Goal: Task Accomplishment & Management: Use online tool/utility

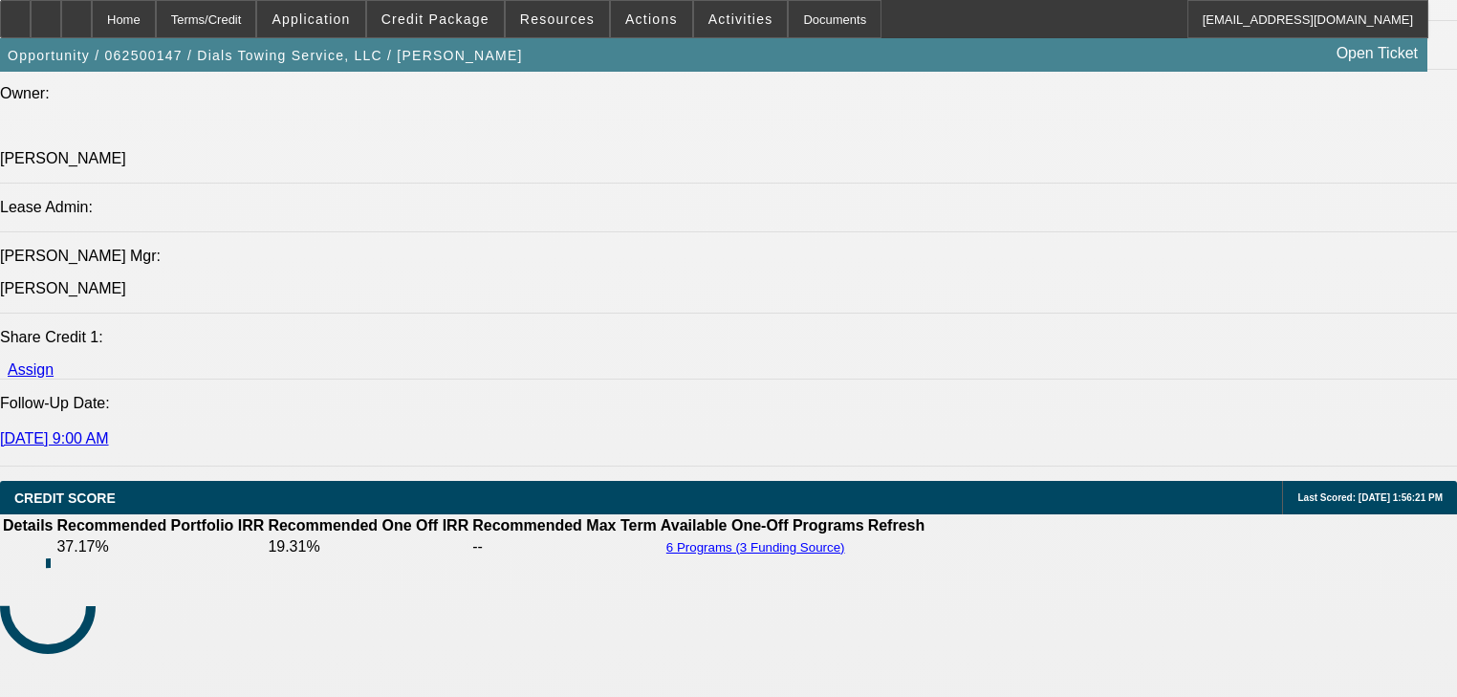
select select "0"
select select "2"
select select "0.1"
select select "4"
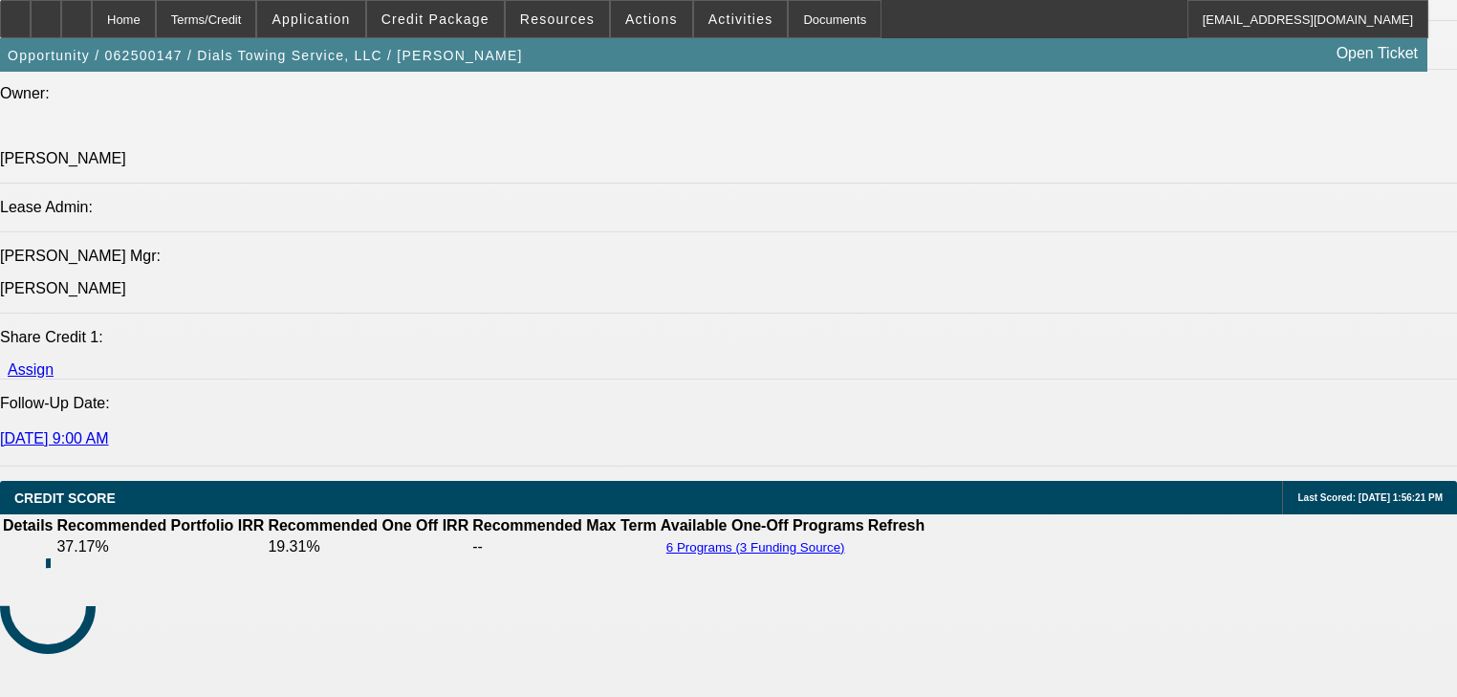
select select "0"
select select "0.1"
select select "4"
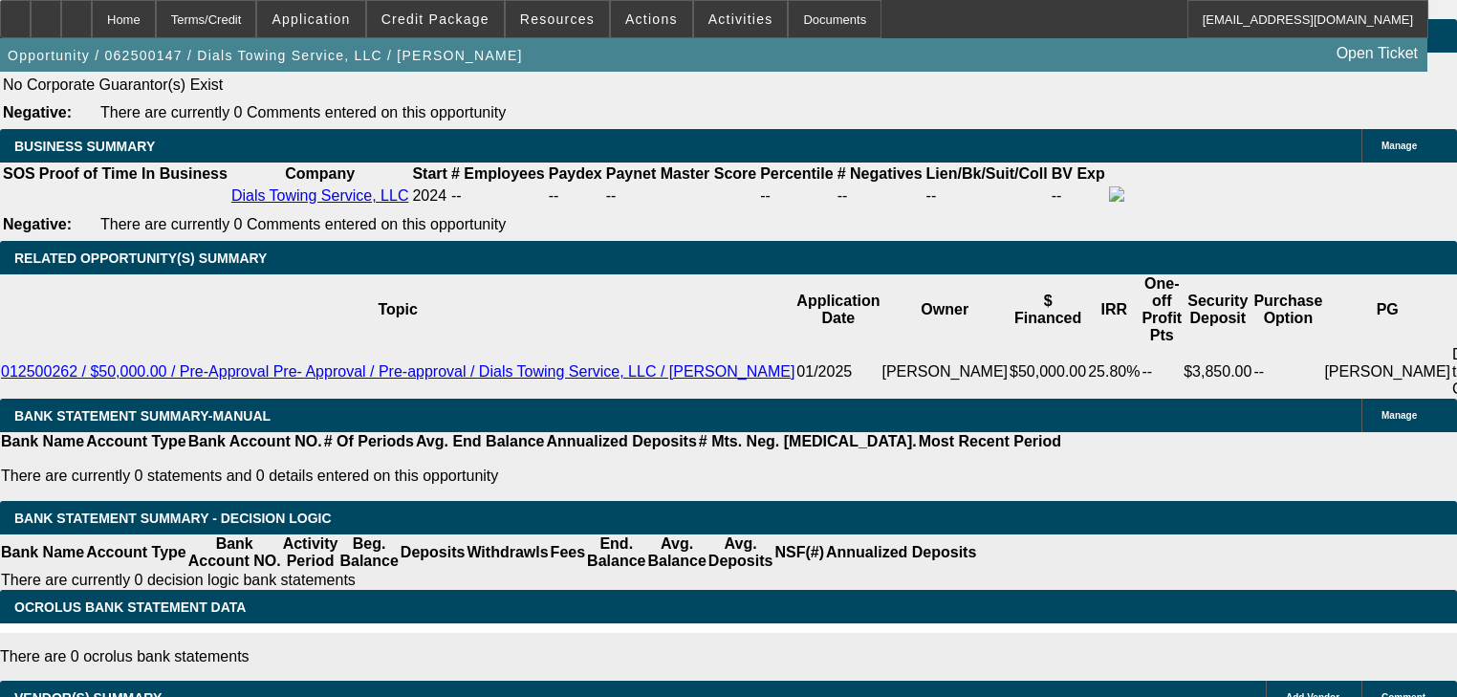
scroll to position [2928, 0]
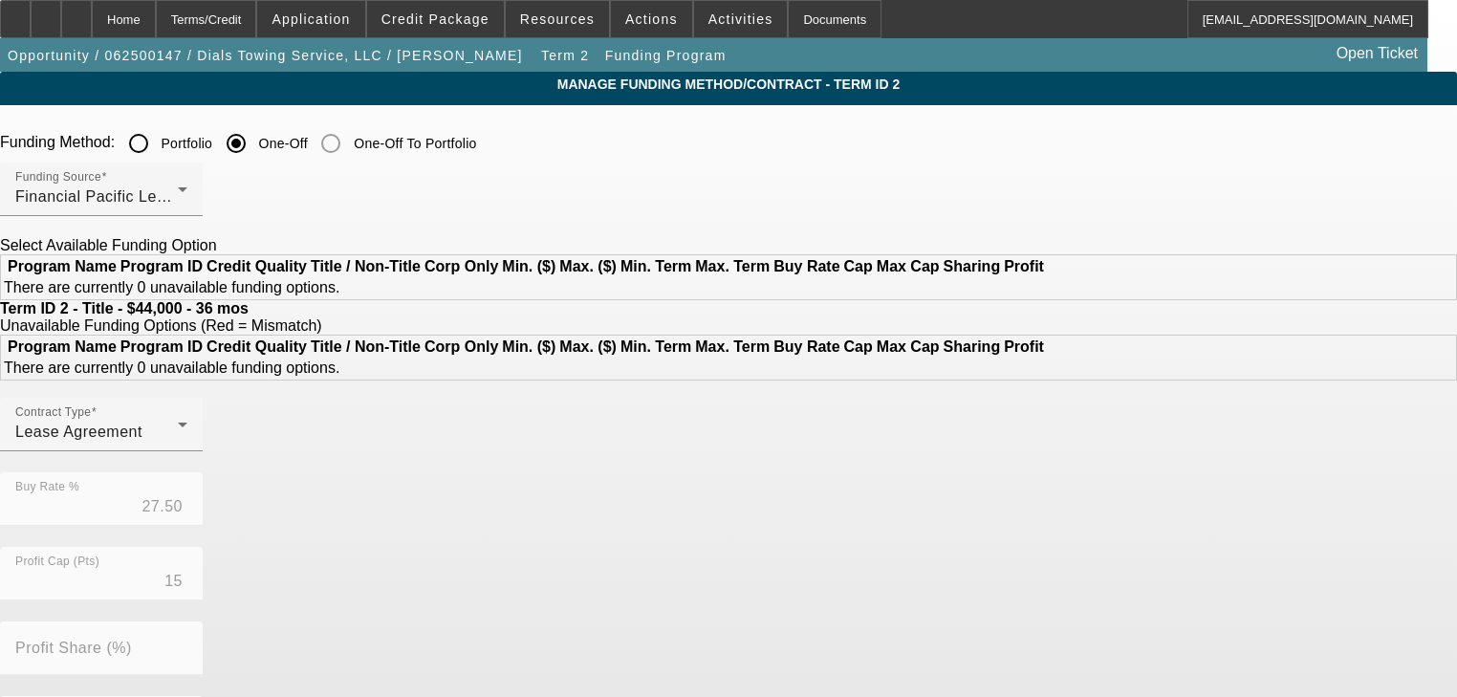
click at [158, 146] on input "Portfolio" at bounding box center [139, 143] width 38 height 38
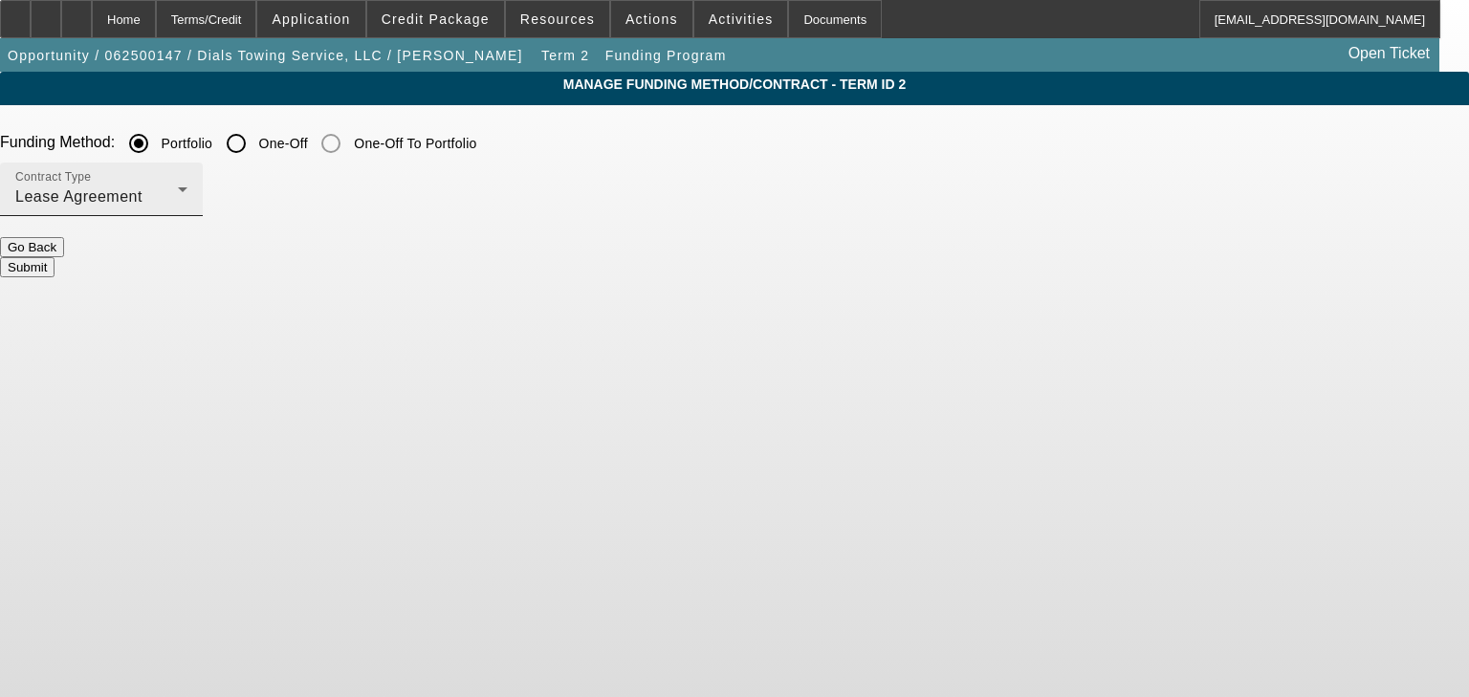
click at [178, 199] on div "Lease Agreement" at bounding box center [96, 196] width 163 height 23
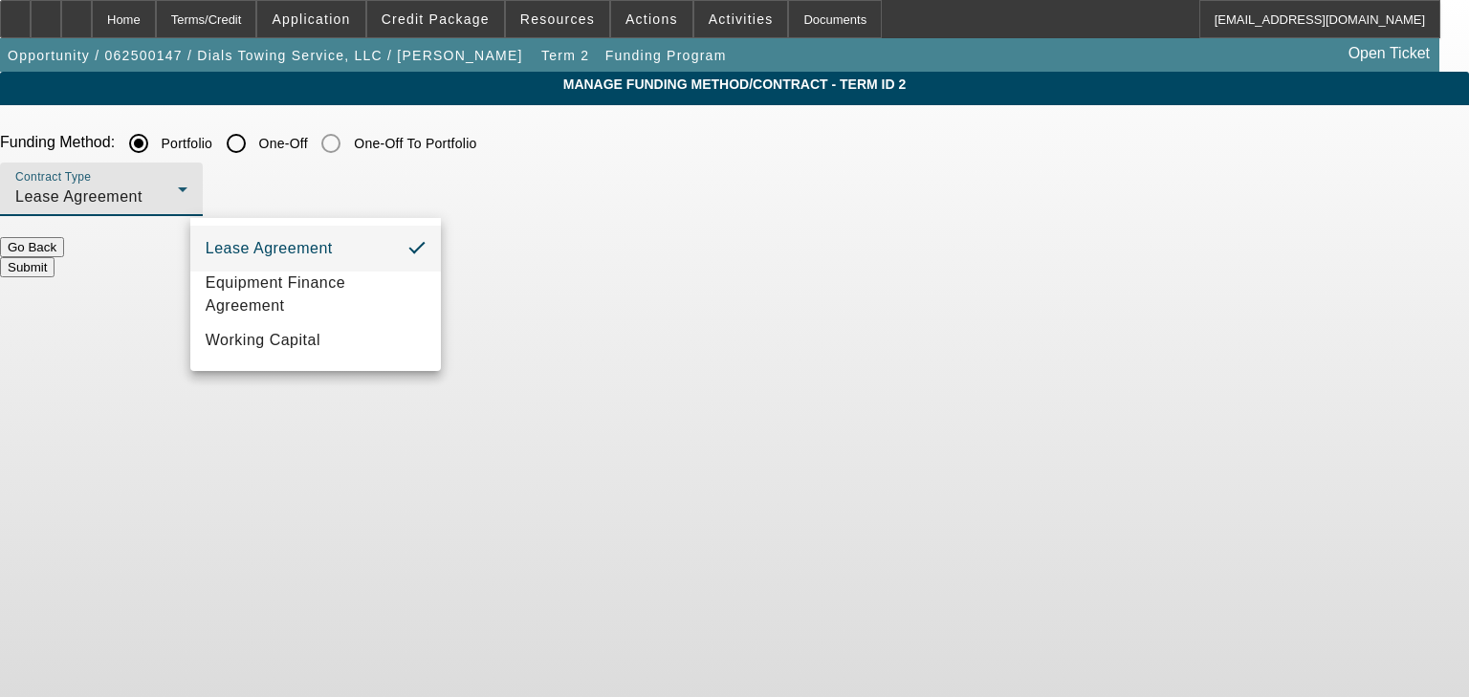
click at [375, 200] on div at bounding box center [734, 348] width 1469 height 697
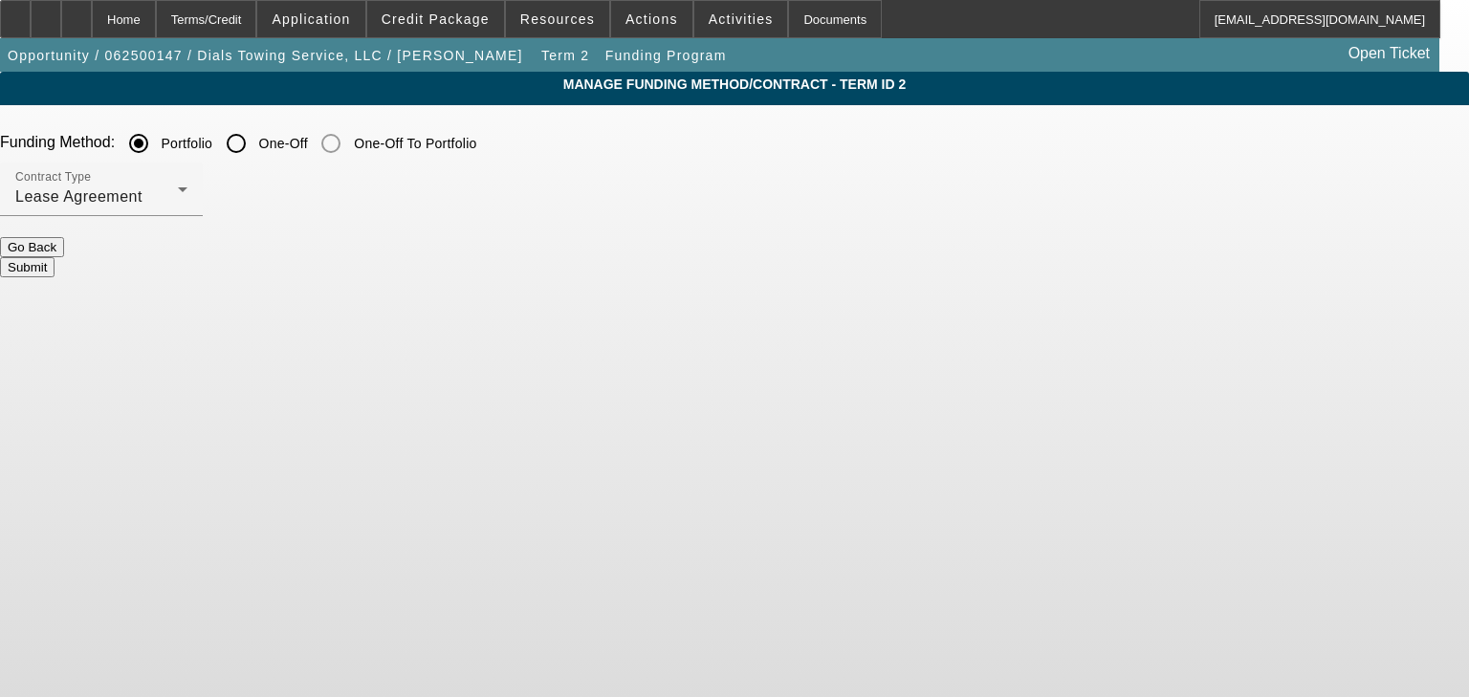
click at [55, 261] on button "Submit" at bounding box center [27, 267] width 55 height 20
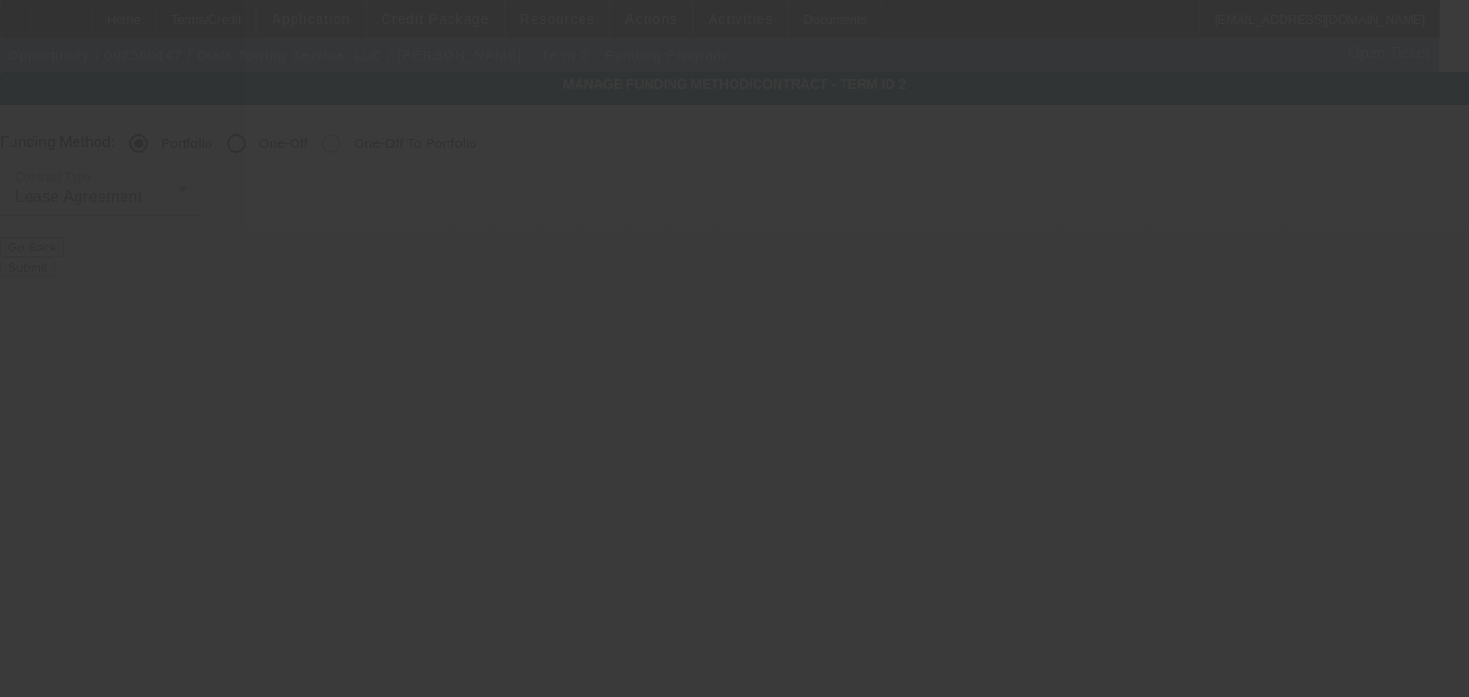
radio input "false"
radio input "true"
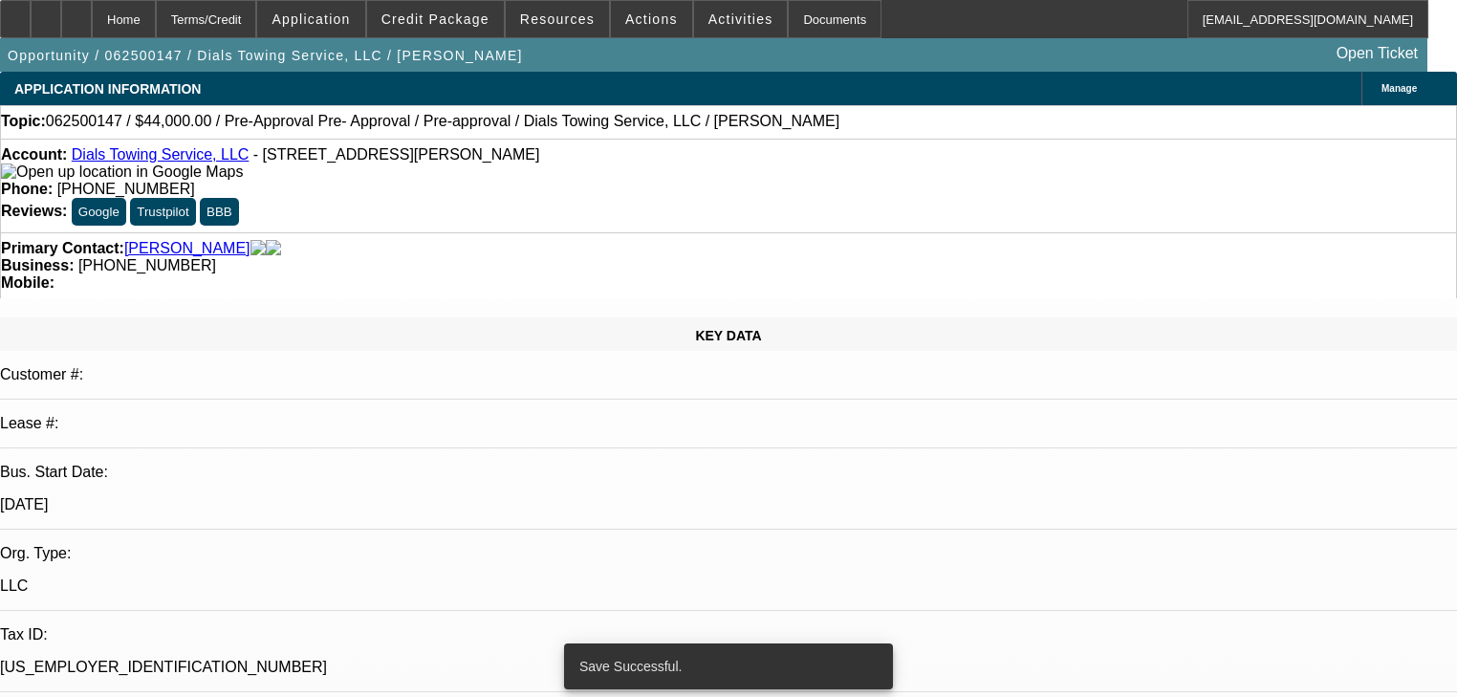
select select "0"
select select "2"
select select "0.1"
select select "4"
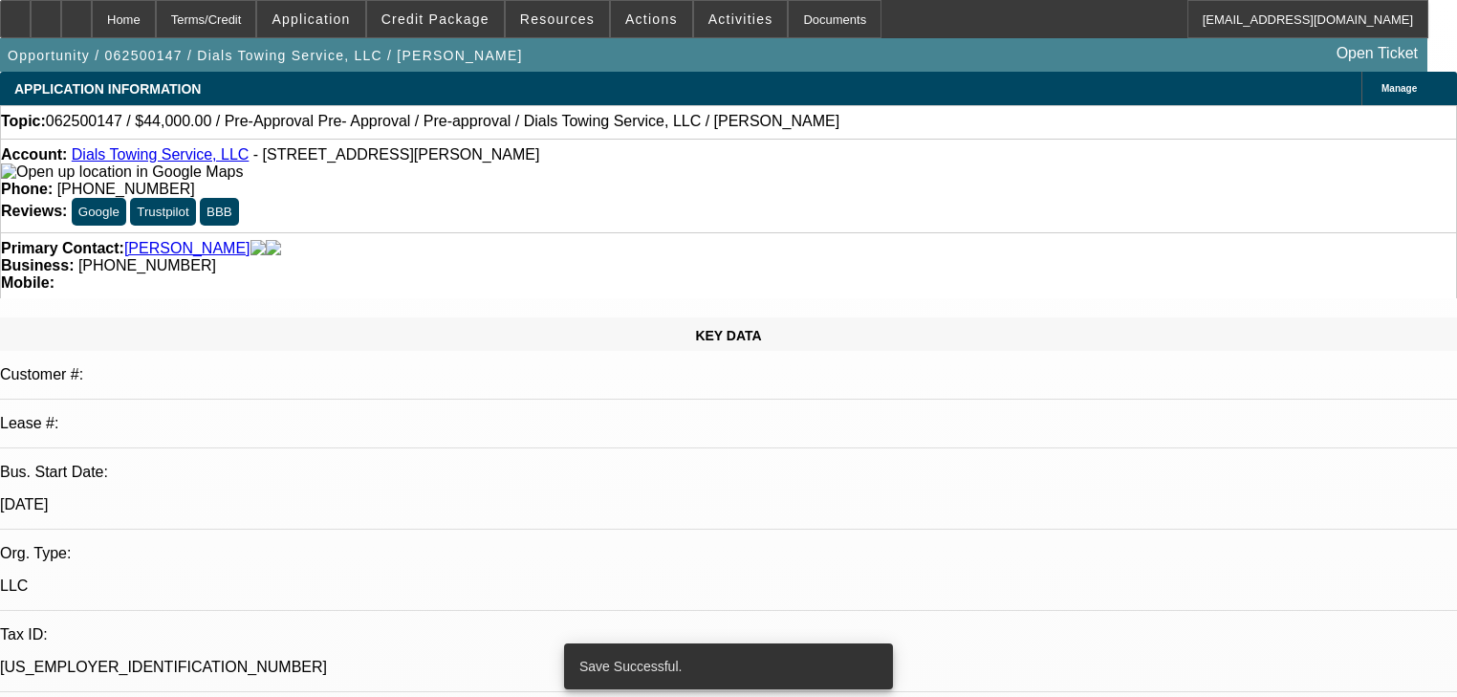
select select "0"
select select "0.1"
select select "4"
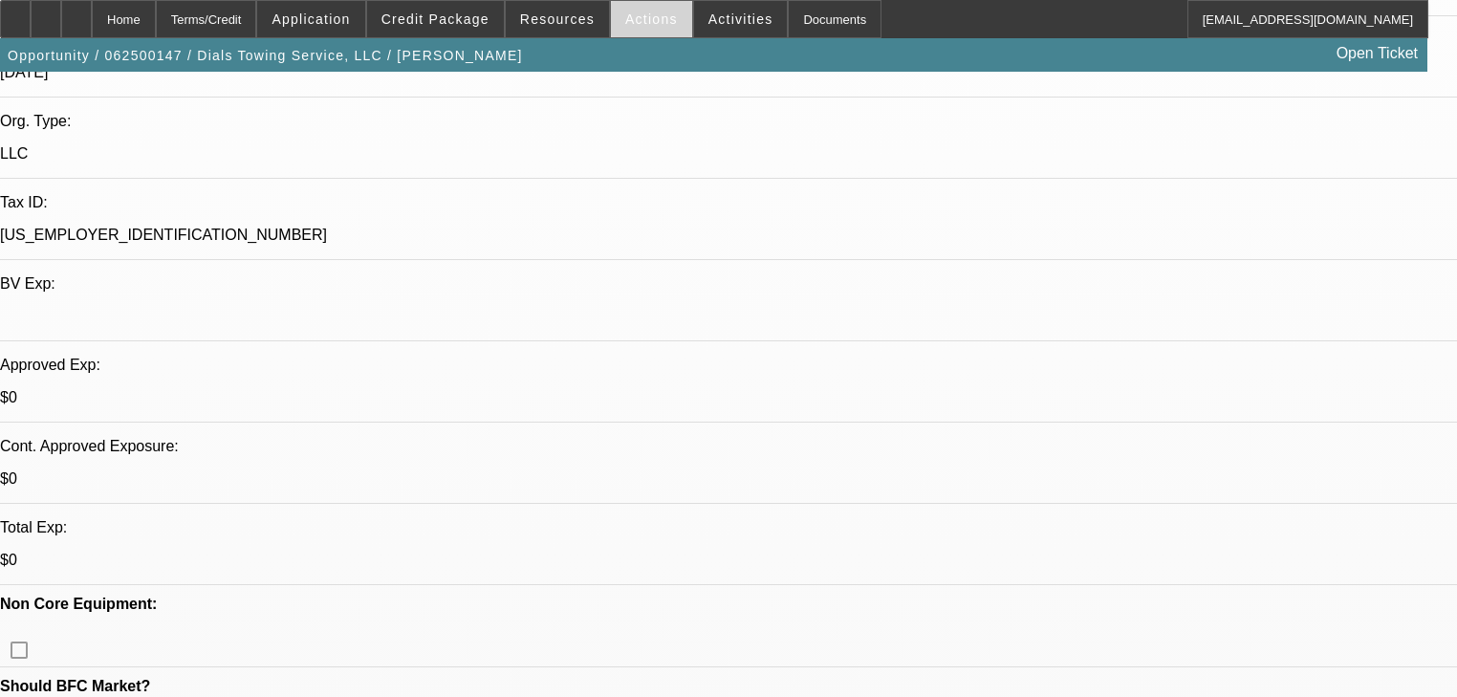
scroll to position [459, 0]
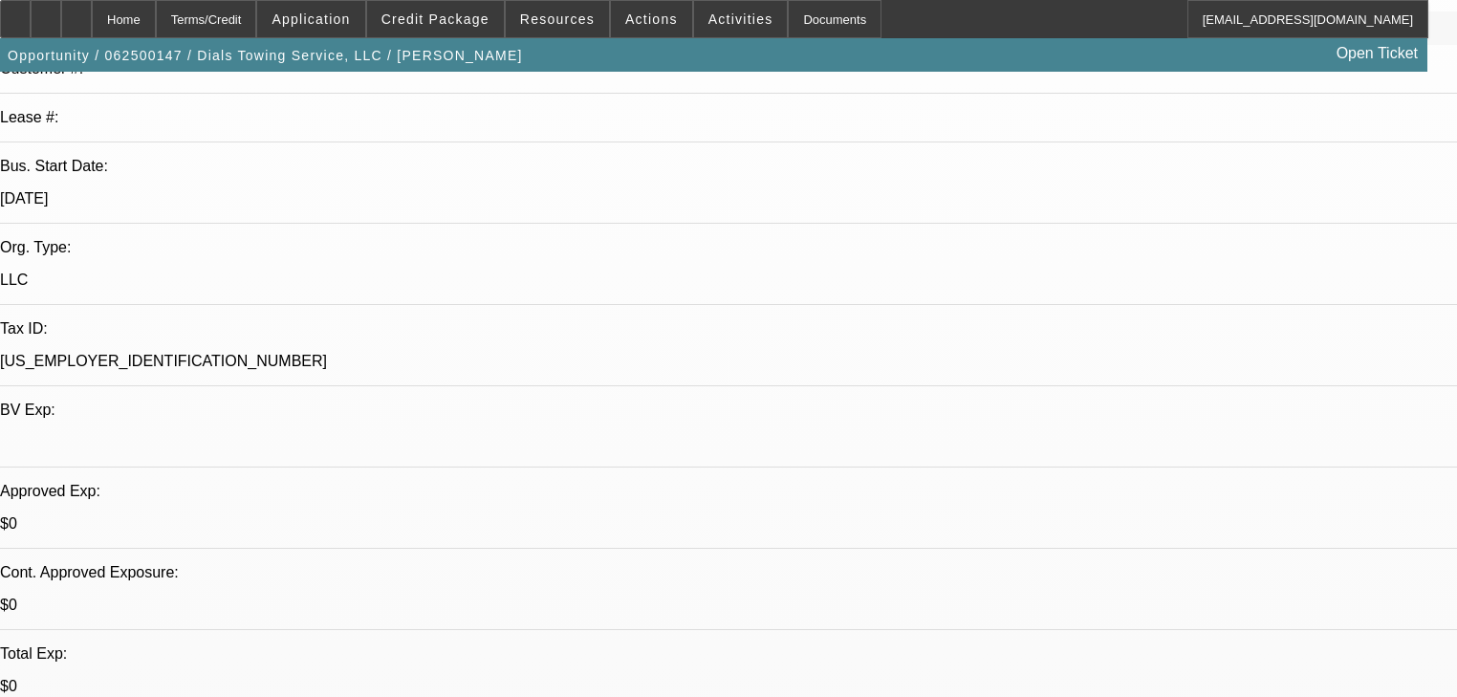
select select "0"
select select "2"
select select "0.1"
select select "4"
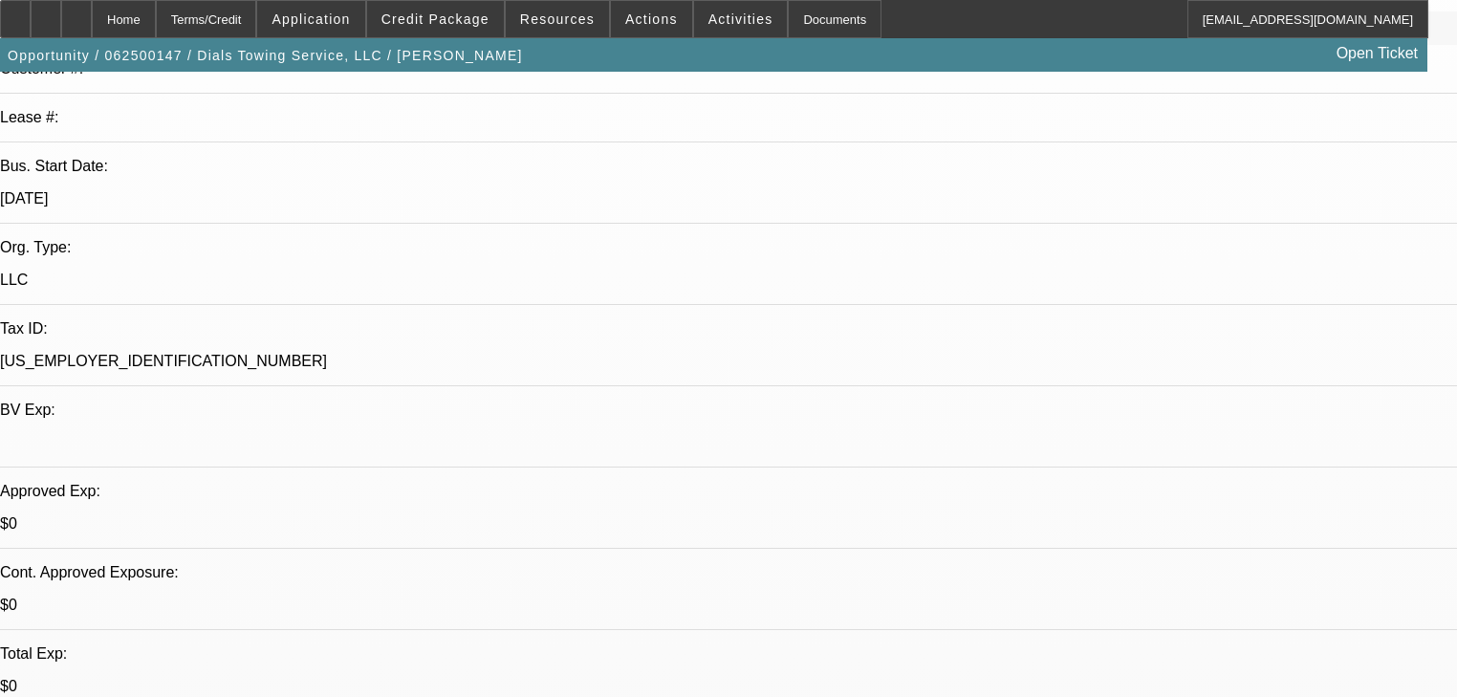
select select "0"
select select "0.1"
select select "4"
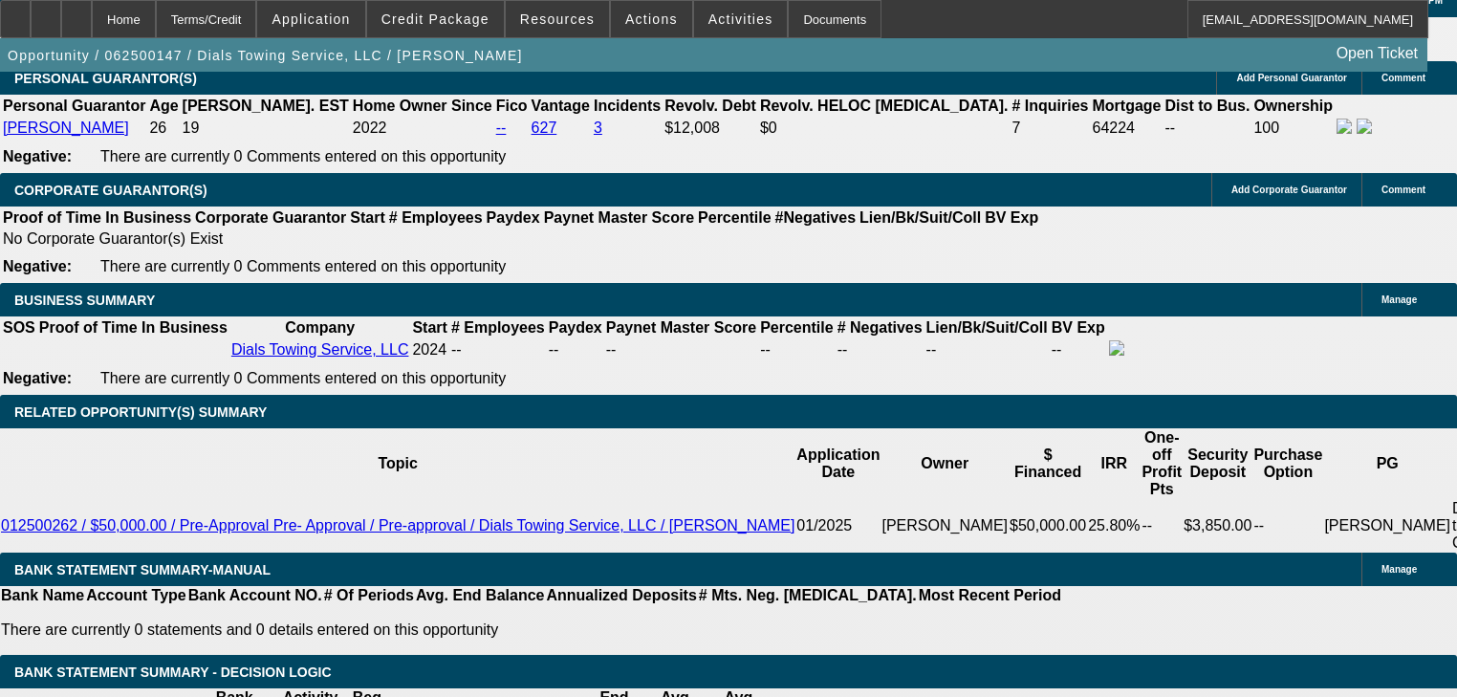
scroll to position [2907, 0]
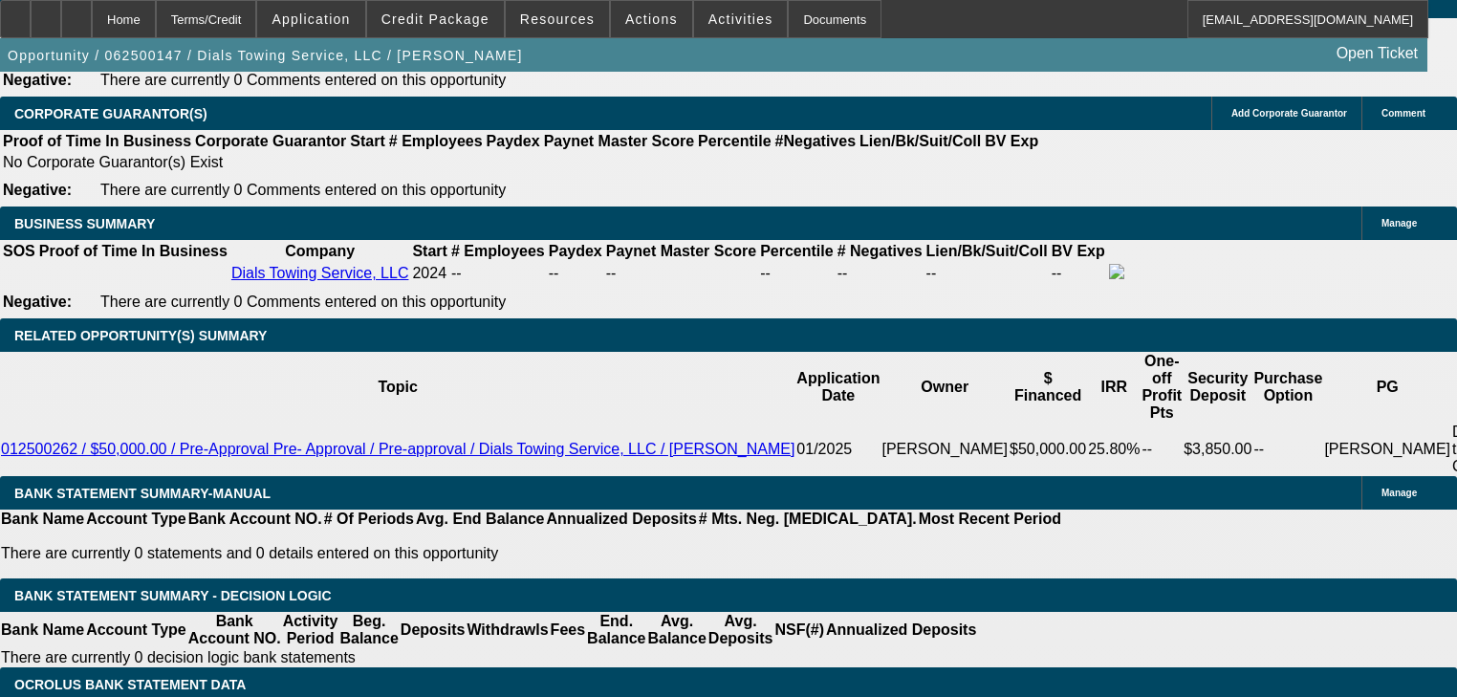
select select "0.15"
type input "$7,500.00"
type input "UNKNOWN"
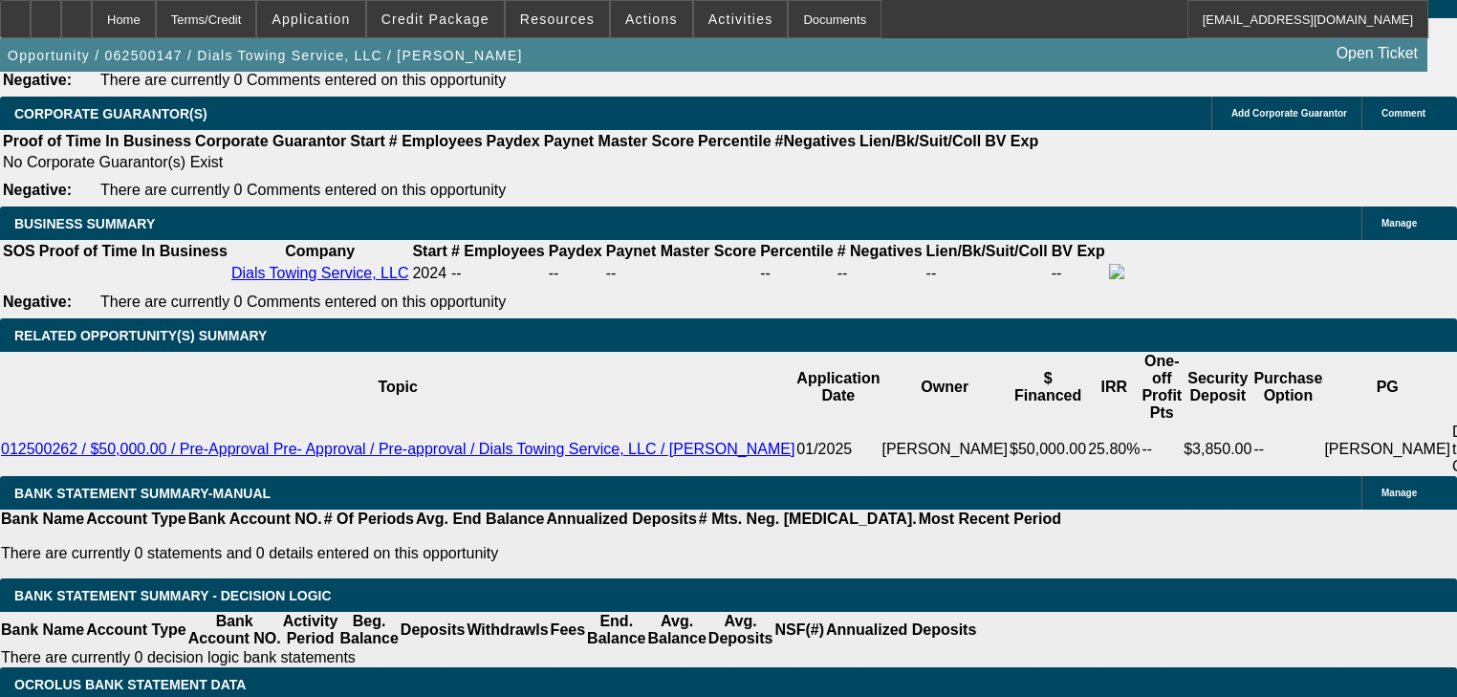
type input "$3,379.58"
type input "$1,689.79"
select select "0.1"
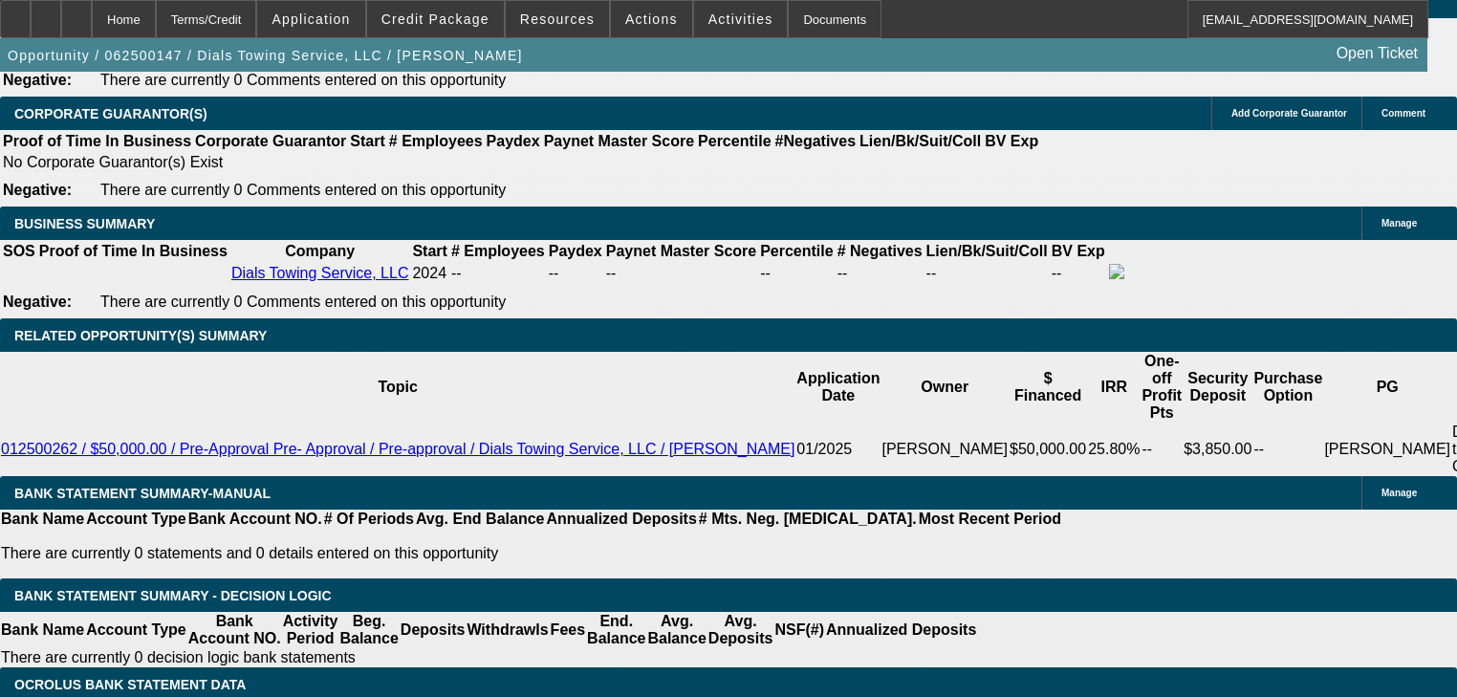
type input "$5,000.00"
type input "$3,578.38"
type input "$1,789.19"
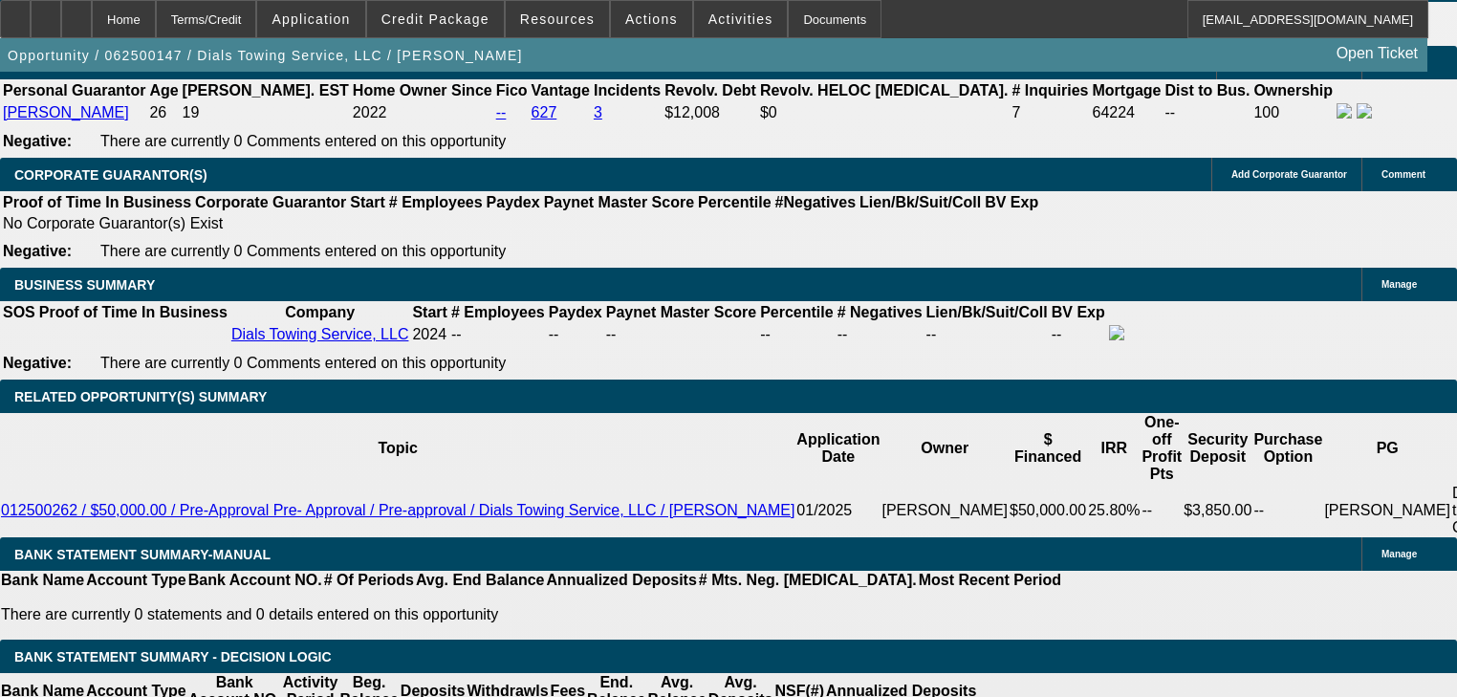
scroll to position [2830, 0]
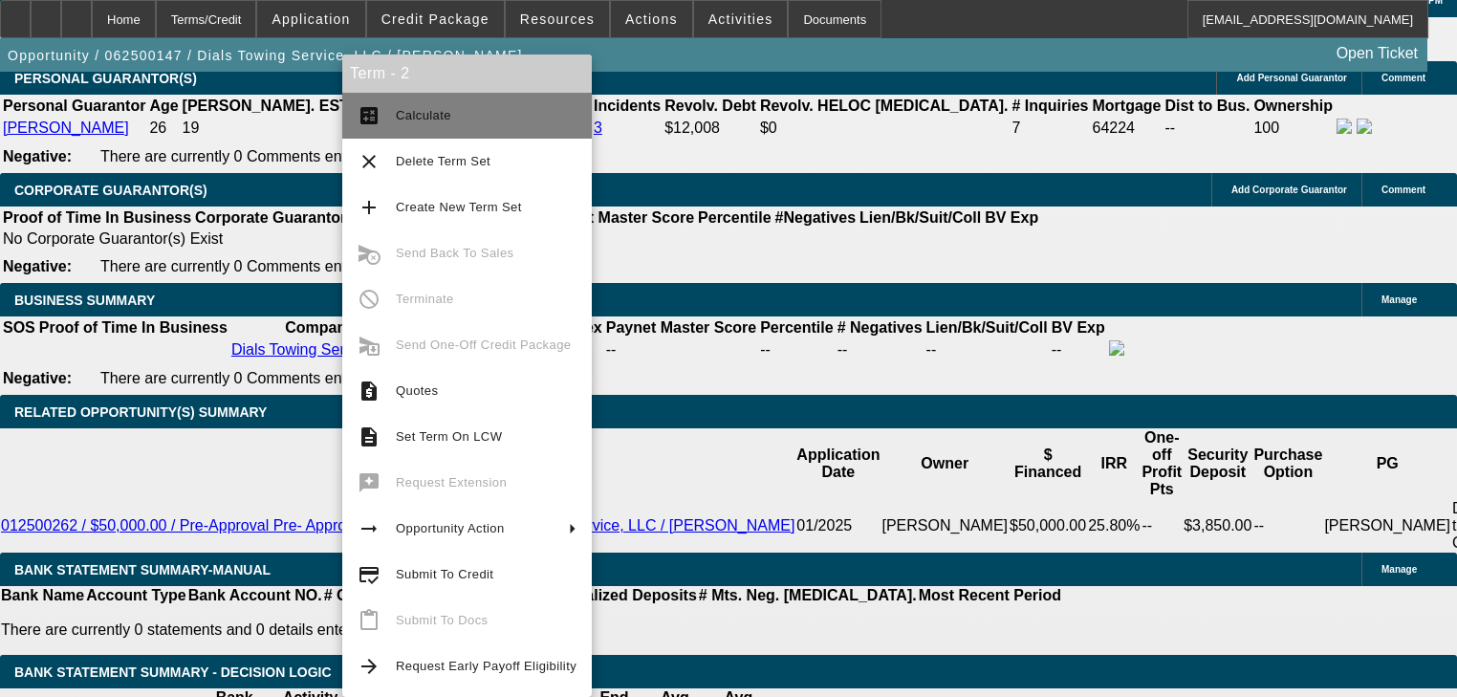
click at [378, 124] on mat-icon "calculate" at bounding box center [369, 115] width 23 height 23
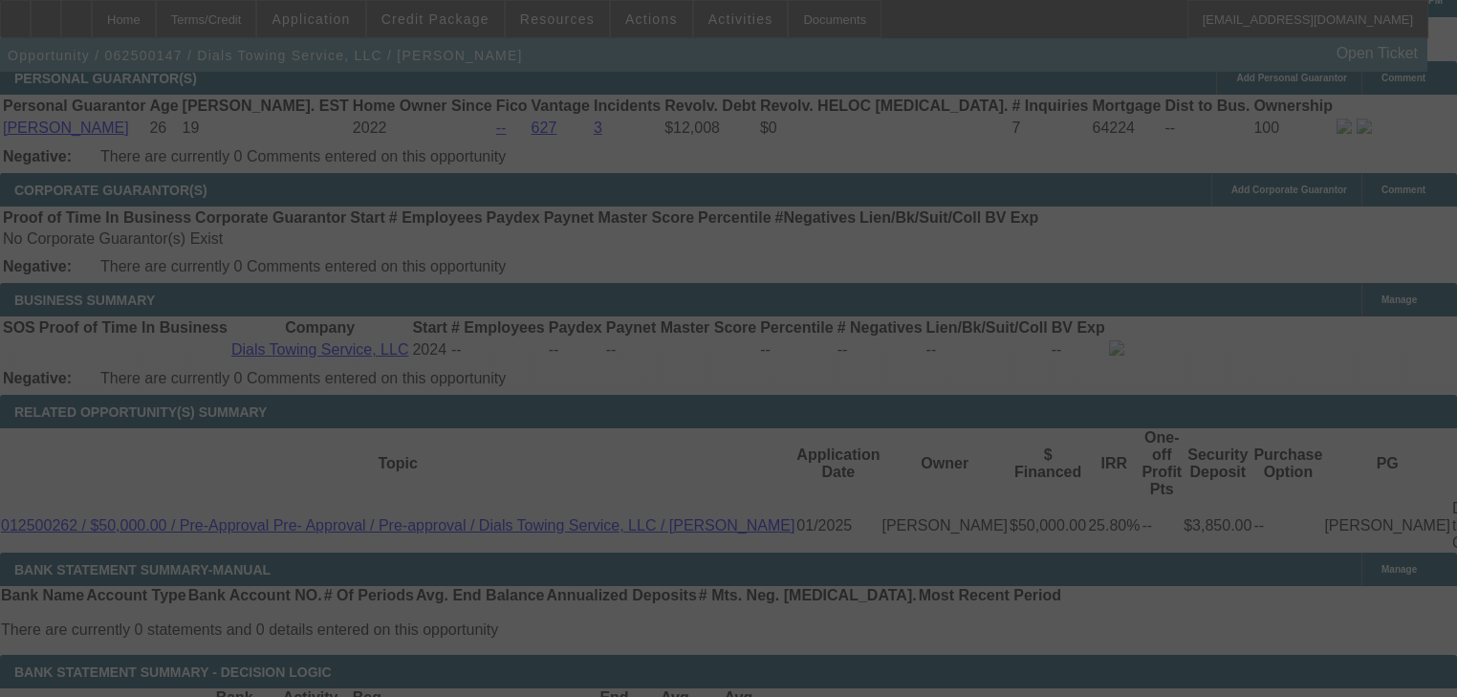
select select "0.1"
select select "2"
select select "0.1"
select select "4"
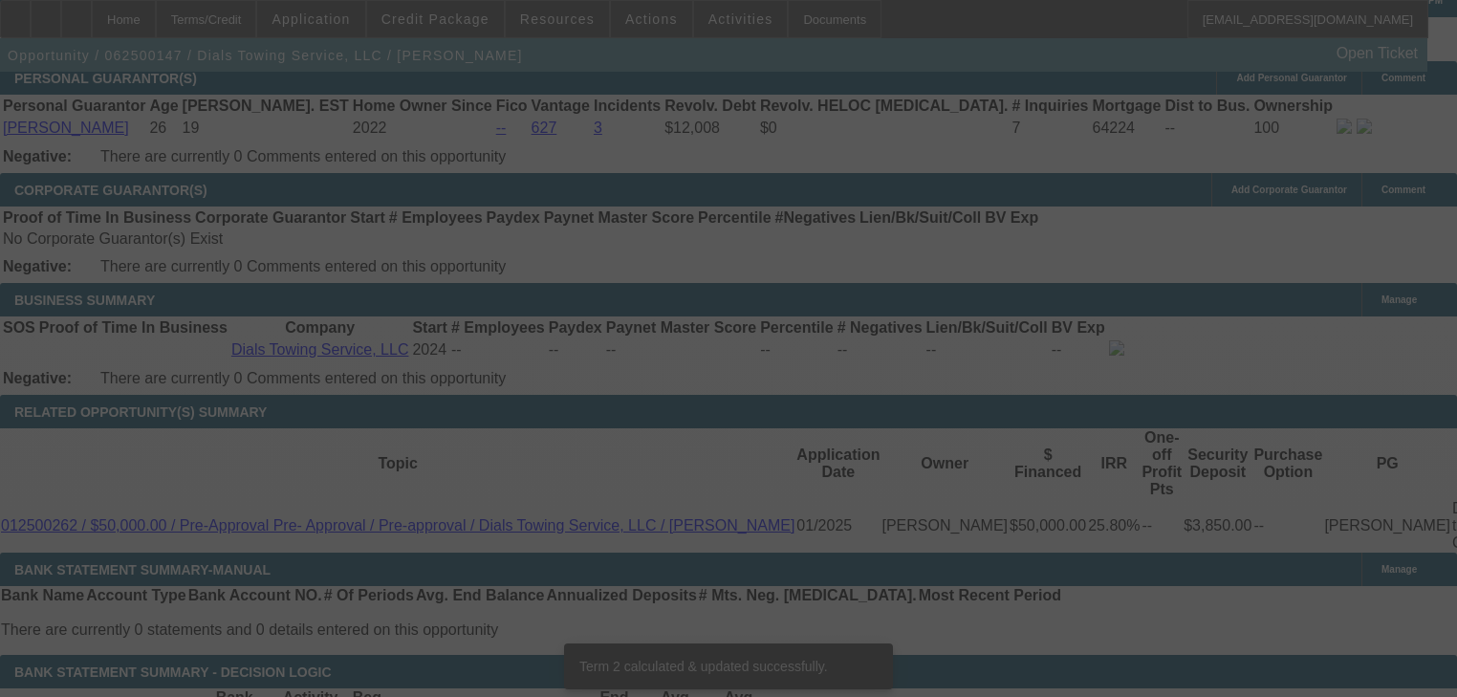
scroll to position [2819, 0]
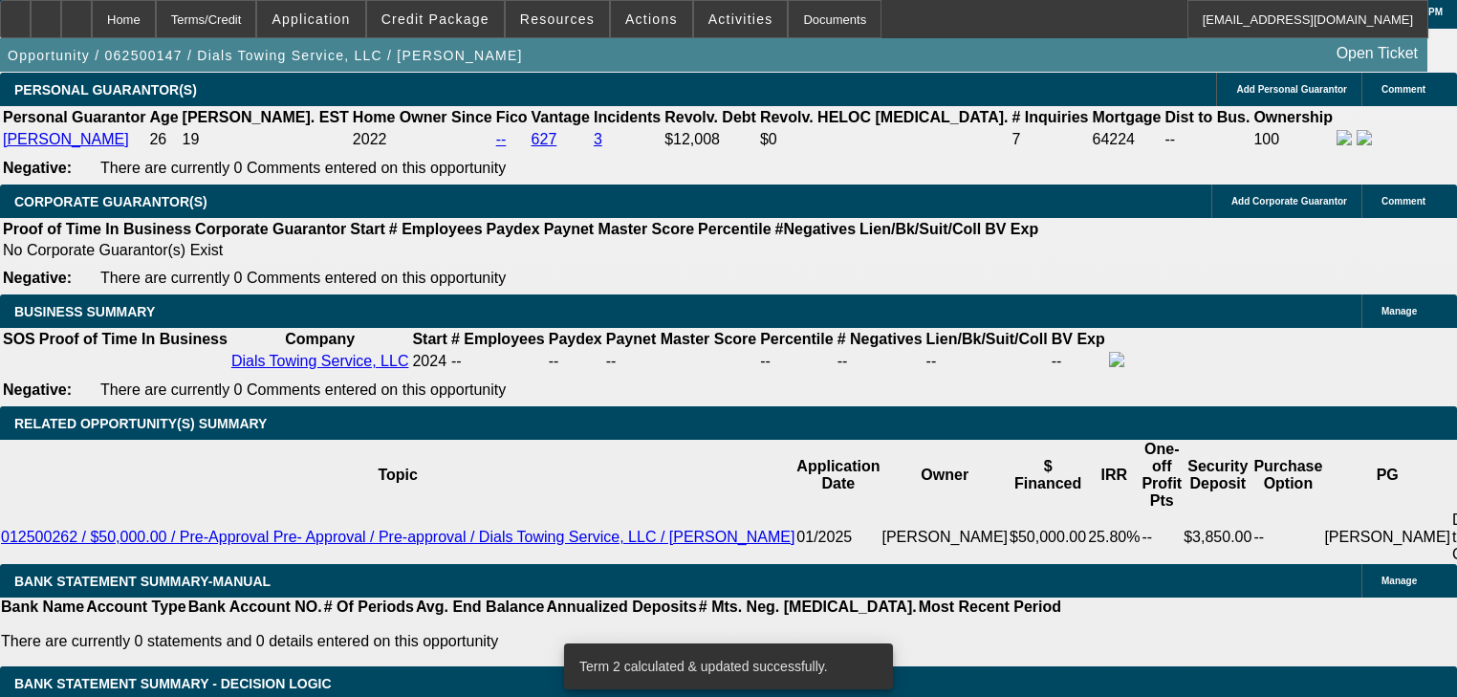
select select "0.2"
type input "$10,000.00"
type input "UNKNOWN"
type input "$3,180.78"
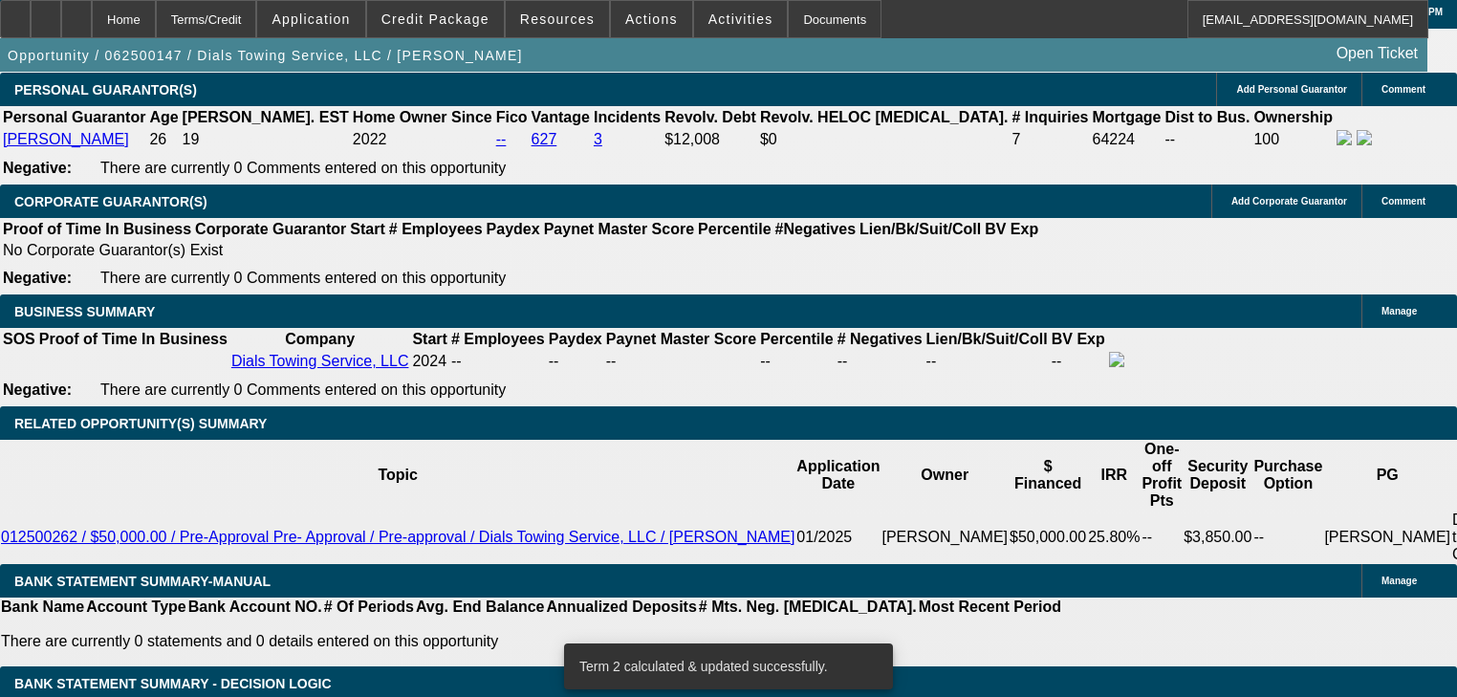
type input "$1,590.39"
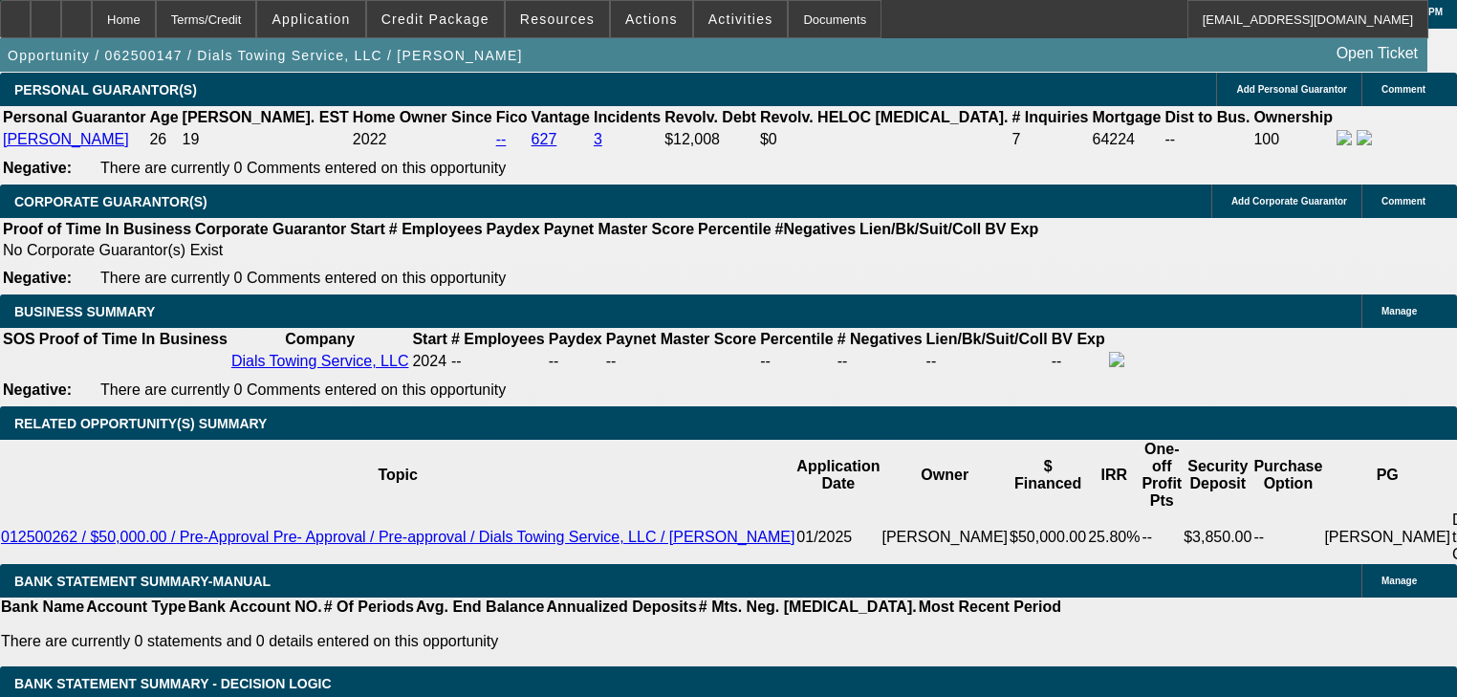
select select "0.15"
type input "$7,500.00"
type input "$3,379.58"
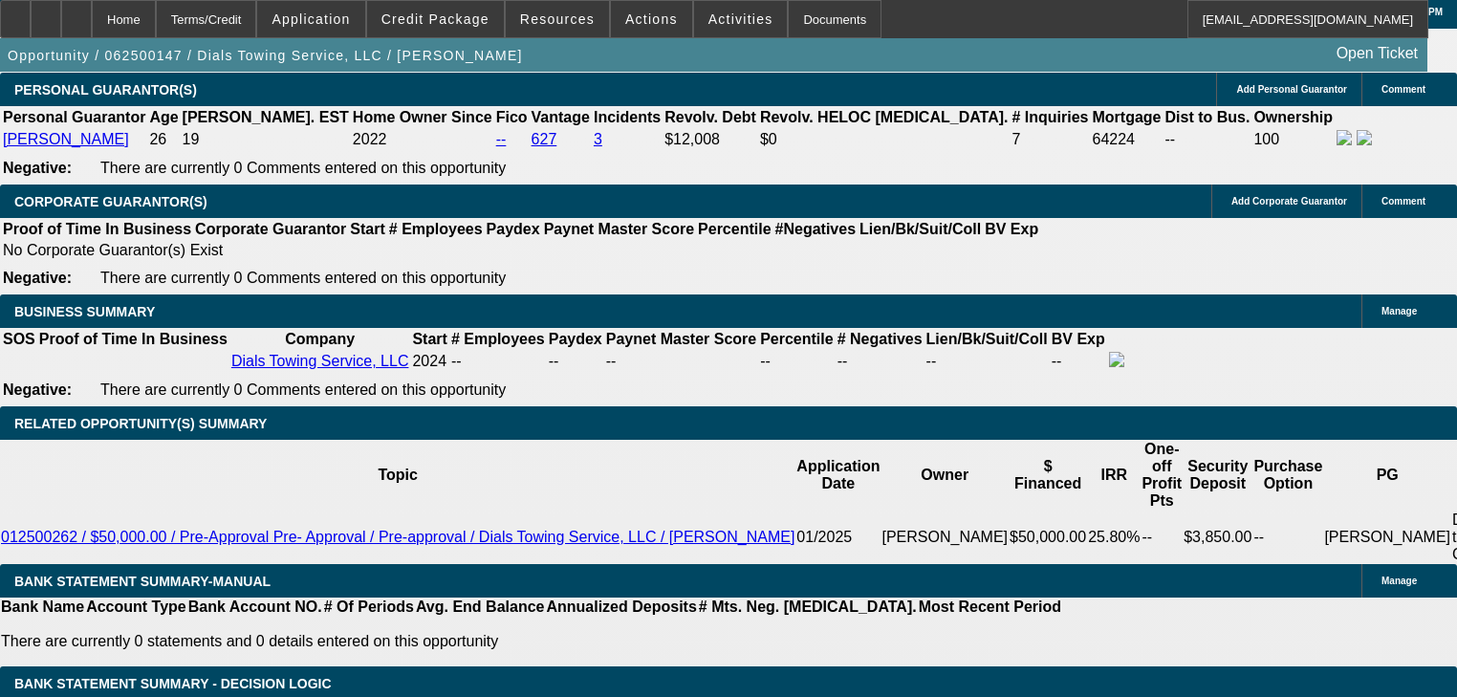
type input "$1,689.79"
select select "0.1"
type input "$5,000.00"
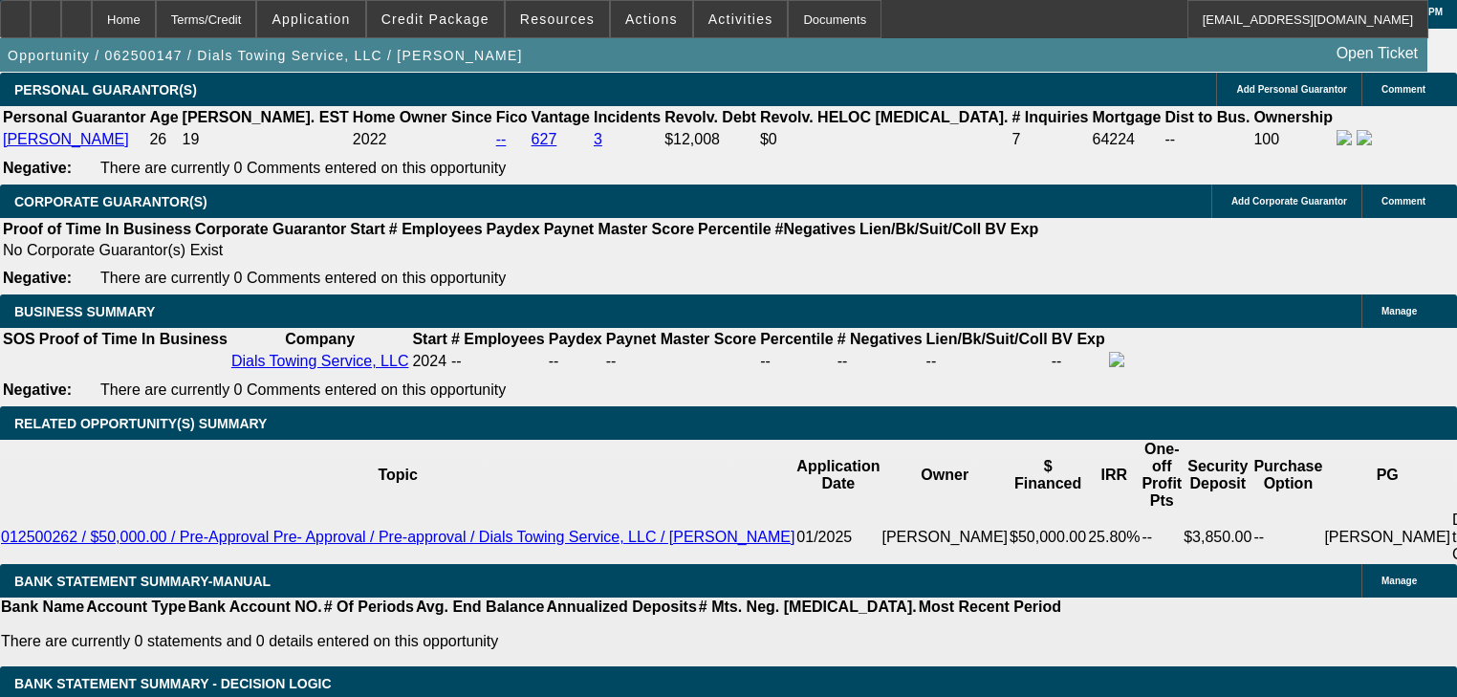
type input "$3,578.38"
type input "$1,789.19"
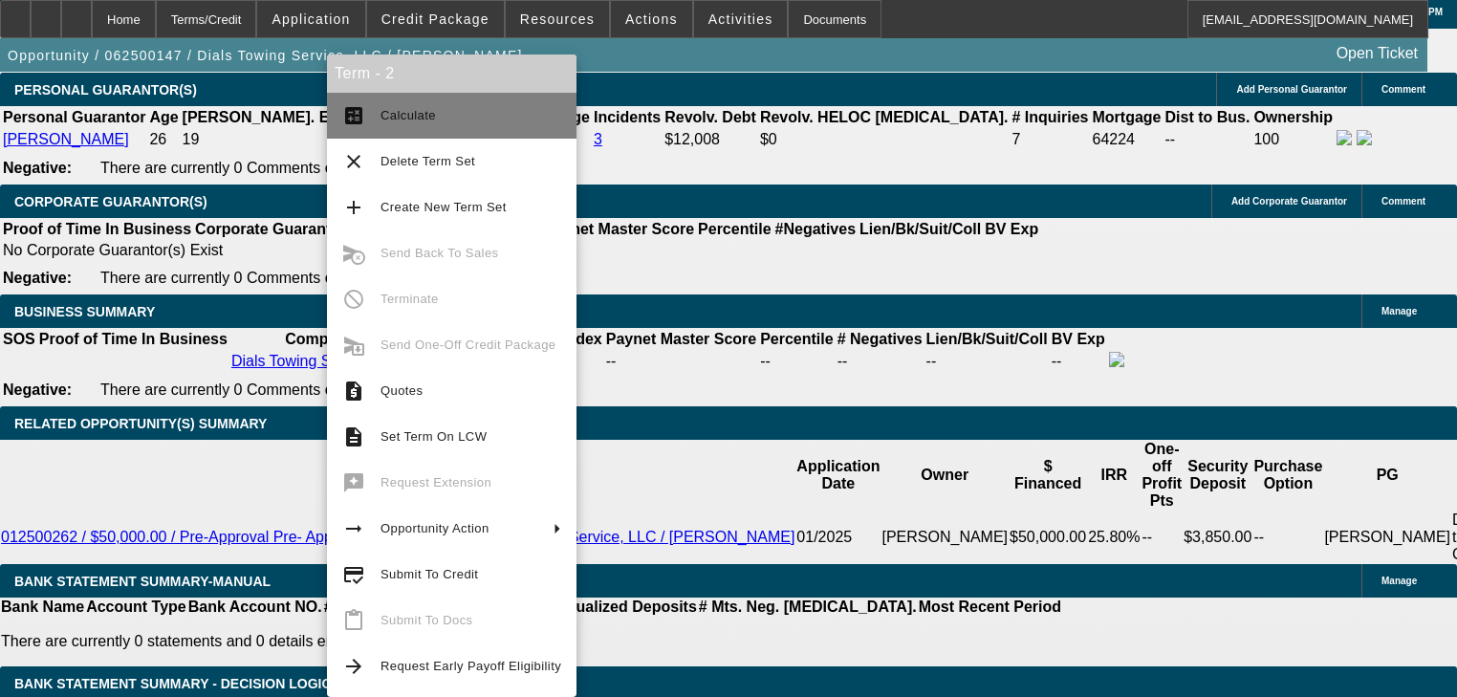
click at [384, 107] on span "Calculate" at bounding box center [471, 115] width 181 height 23
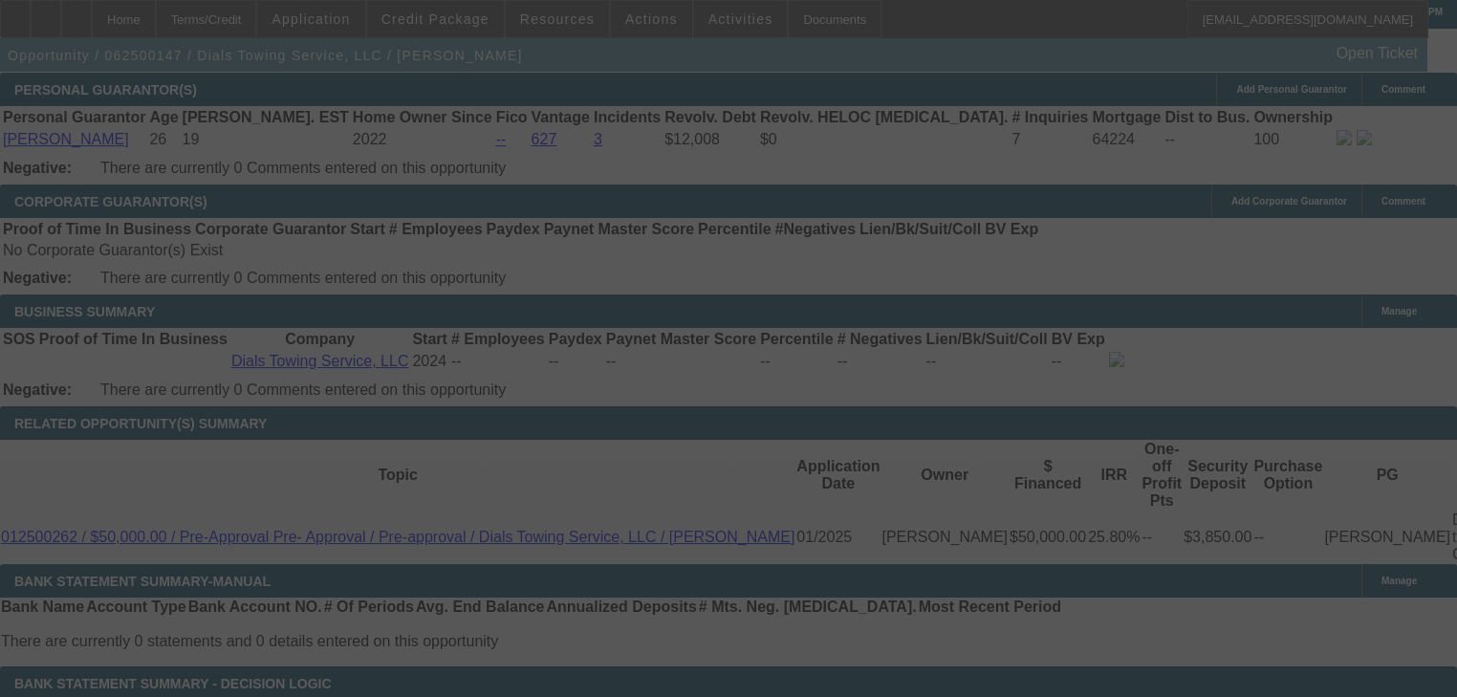
scroll to position [2807, 0]
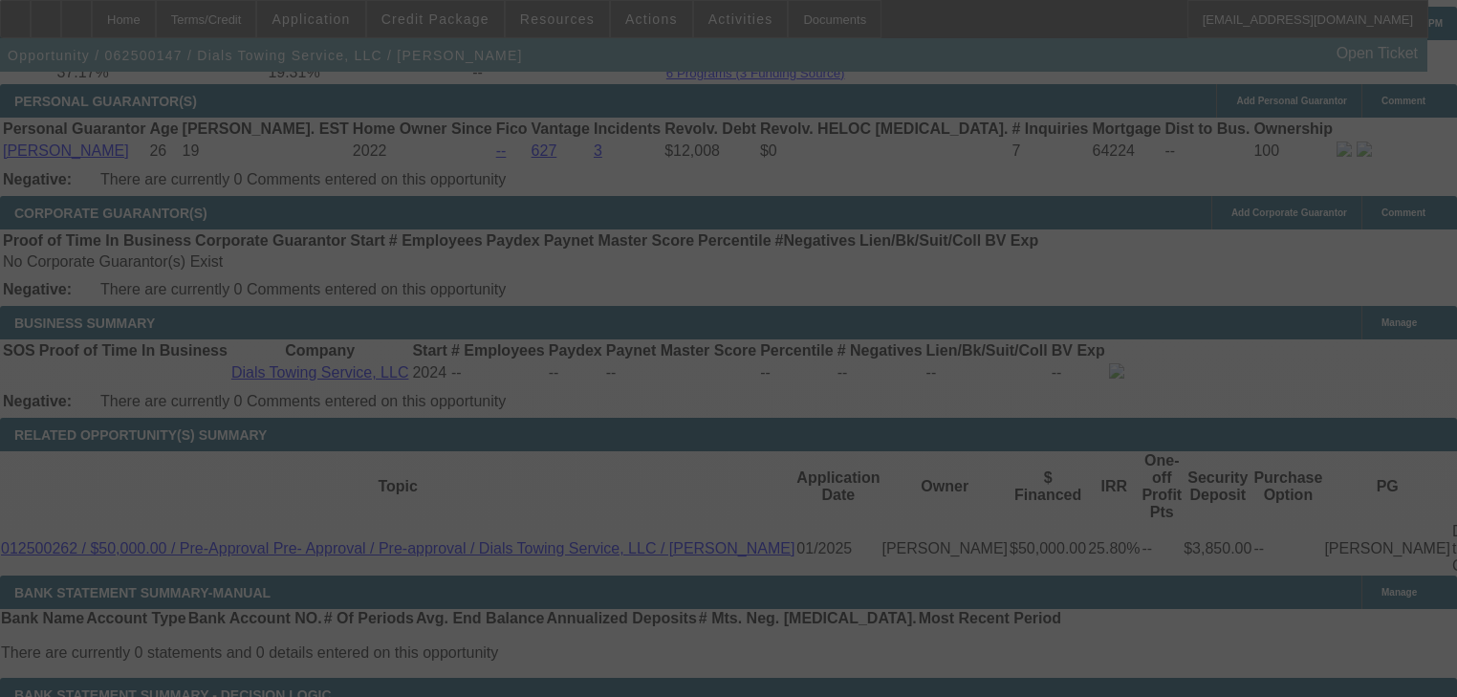
select select "0.1"
select select "2"
select select "0.1"
select select "4"
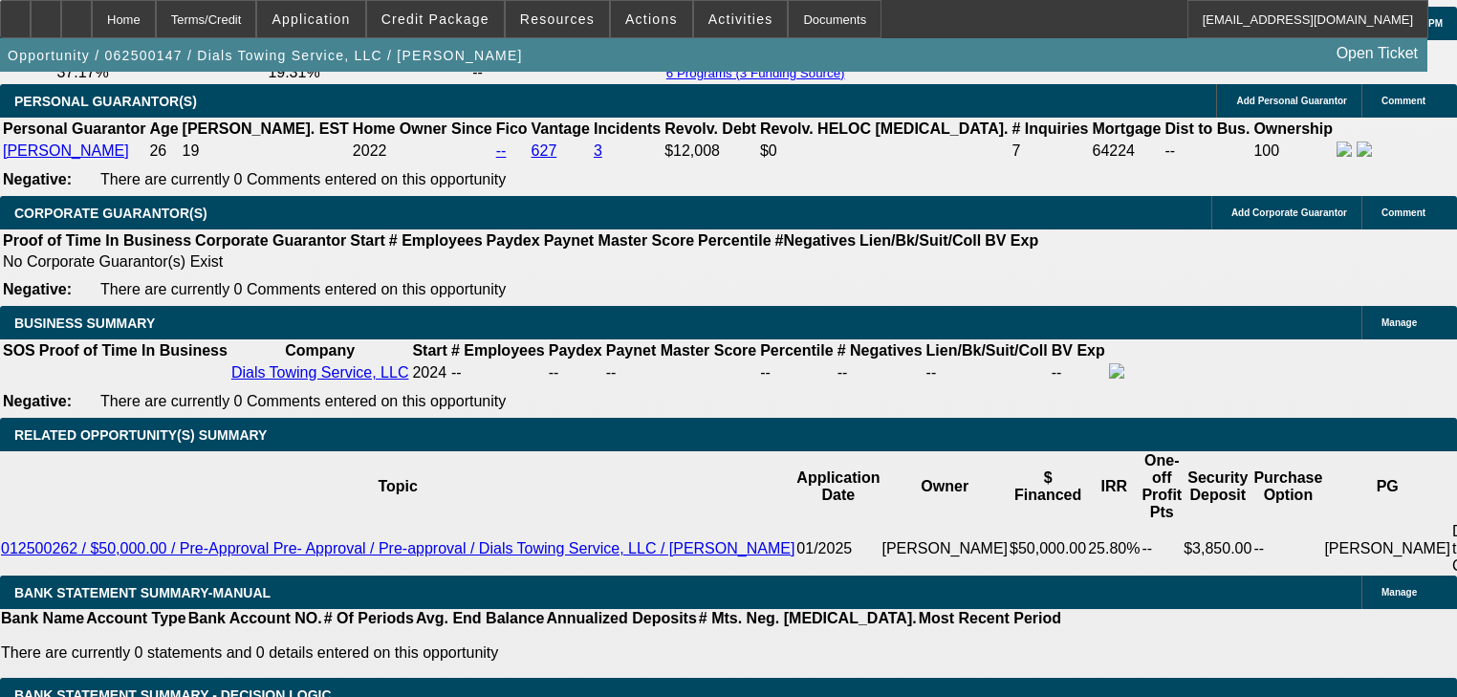
select select "0.05"
type input "$2,500.00"
type input "UNKNOWN"
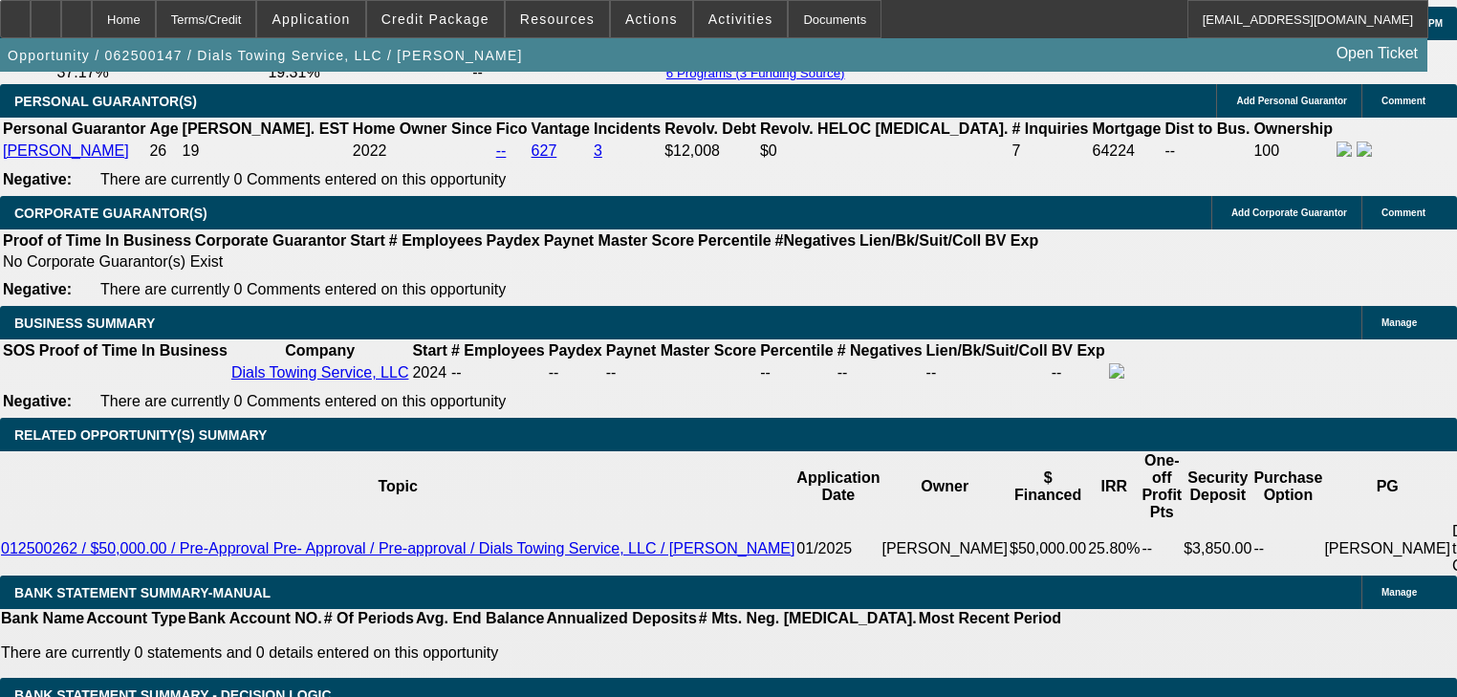
type input "$3,777.18"
type input "$1,888.59"
select select "0.1"
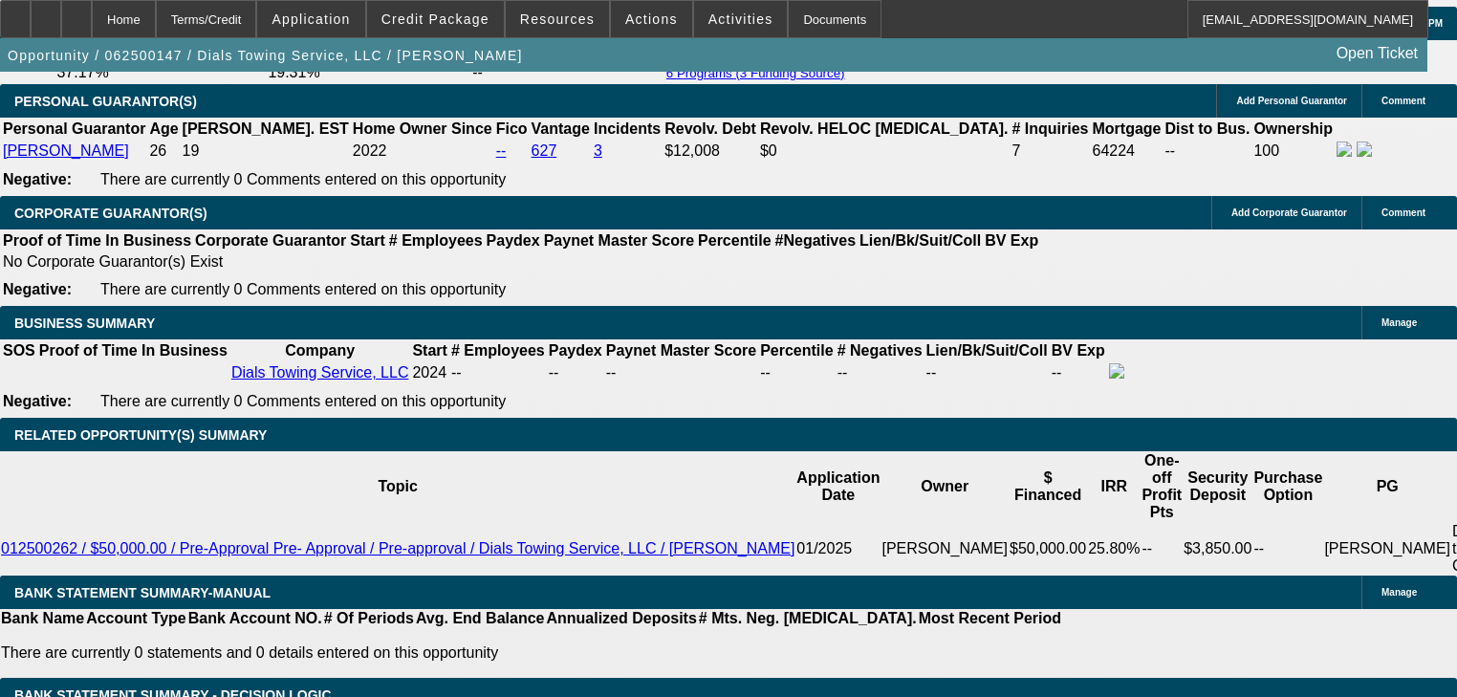
type input "$5,000.00"
type input "$3,578.38"
type input "$1,789.19"
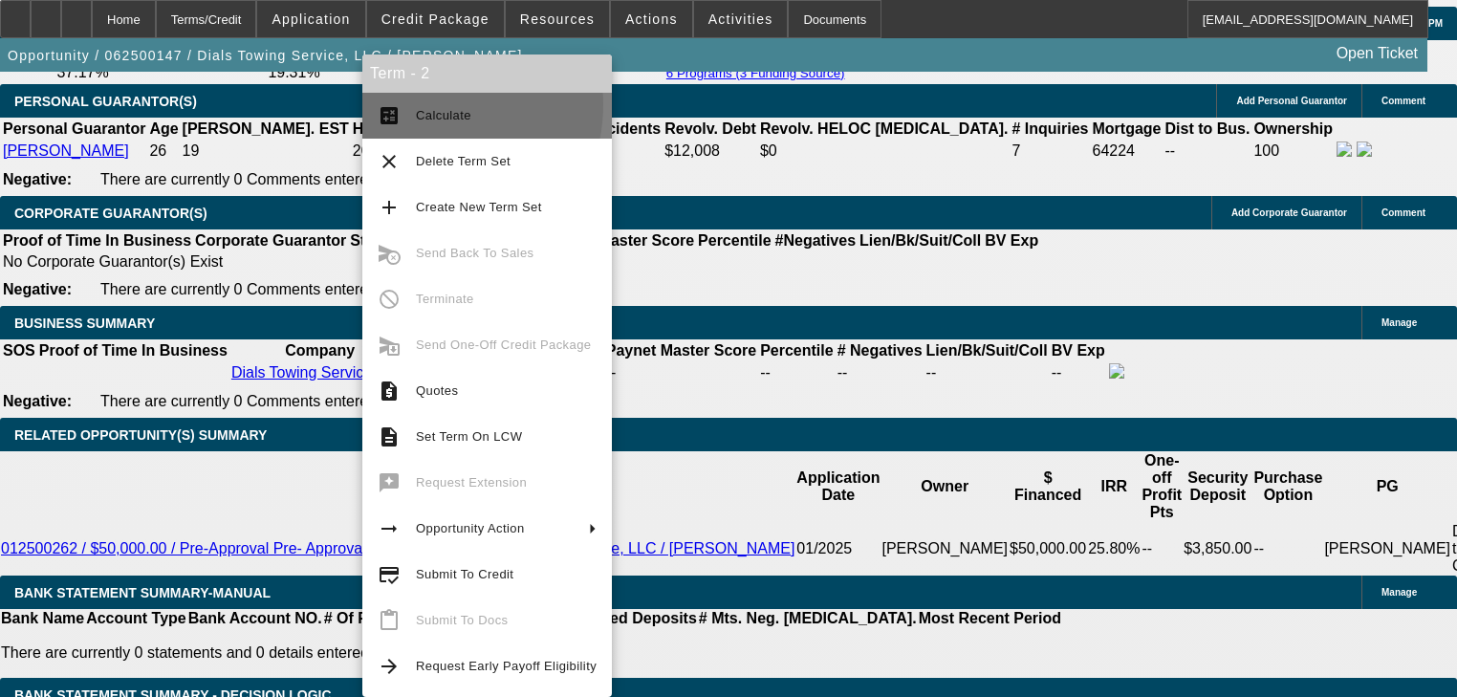
click at [424, 104] on span "Calculate" at bounding box center [506, 115] width 181 height 23
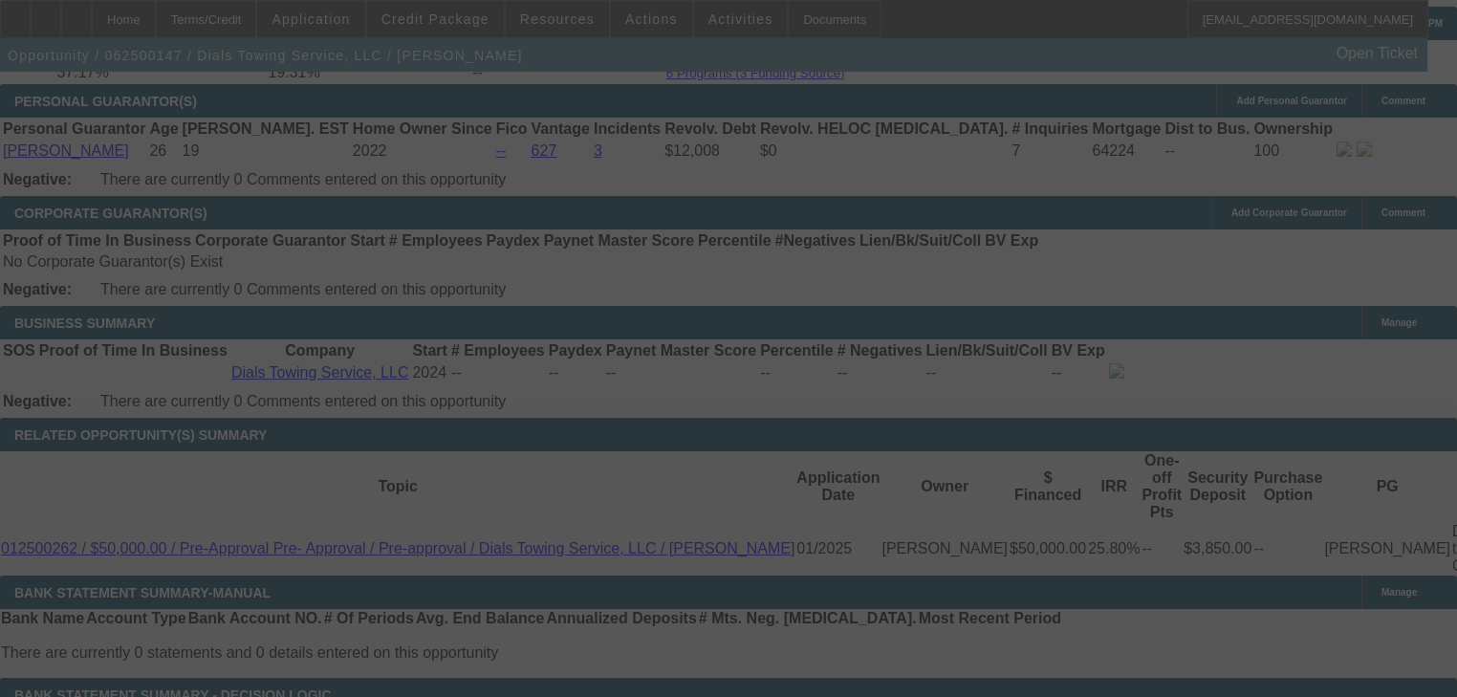
select select "0.1"
select select "2"
select select "0.1"
select select "4"
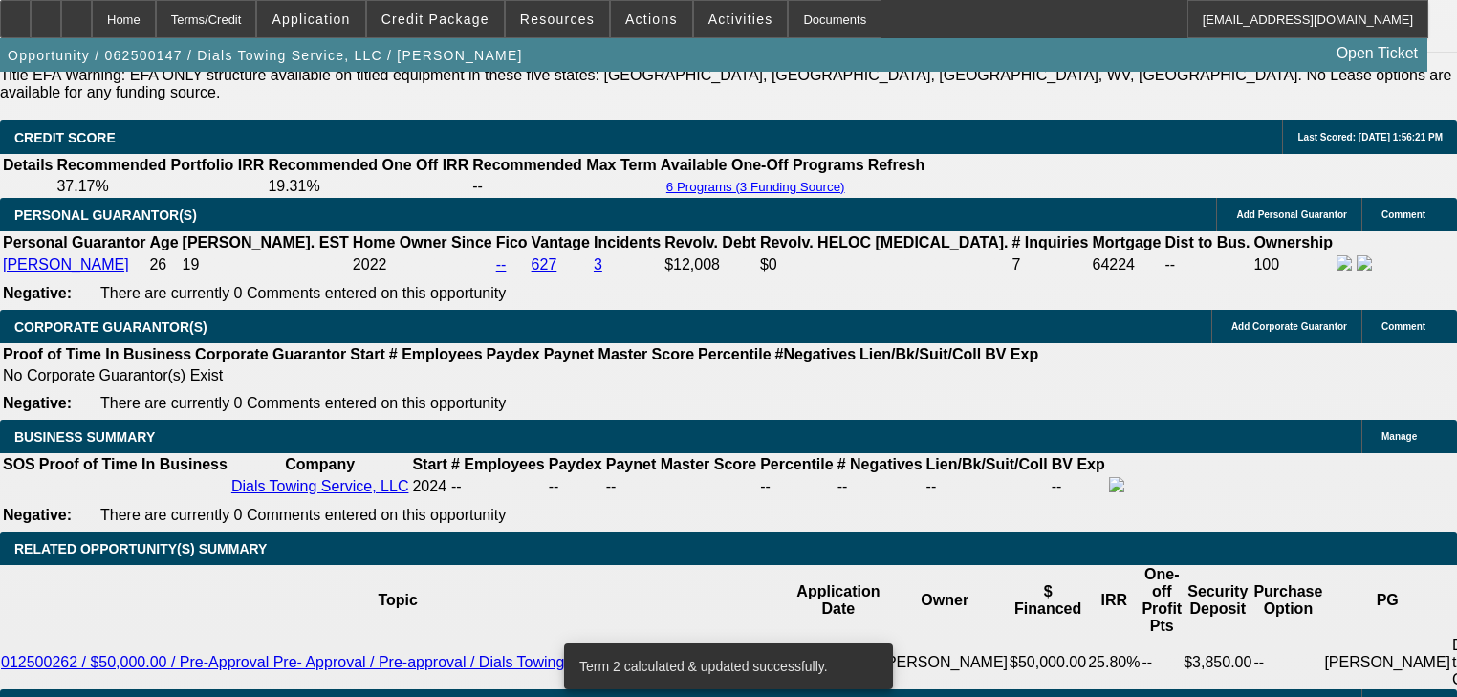
scroll to position [2654, 0]
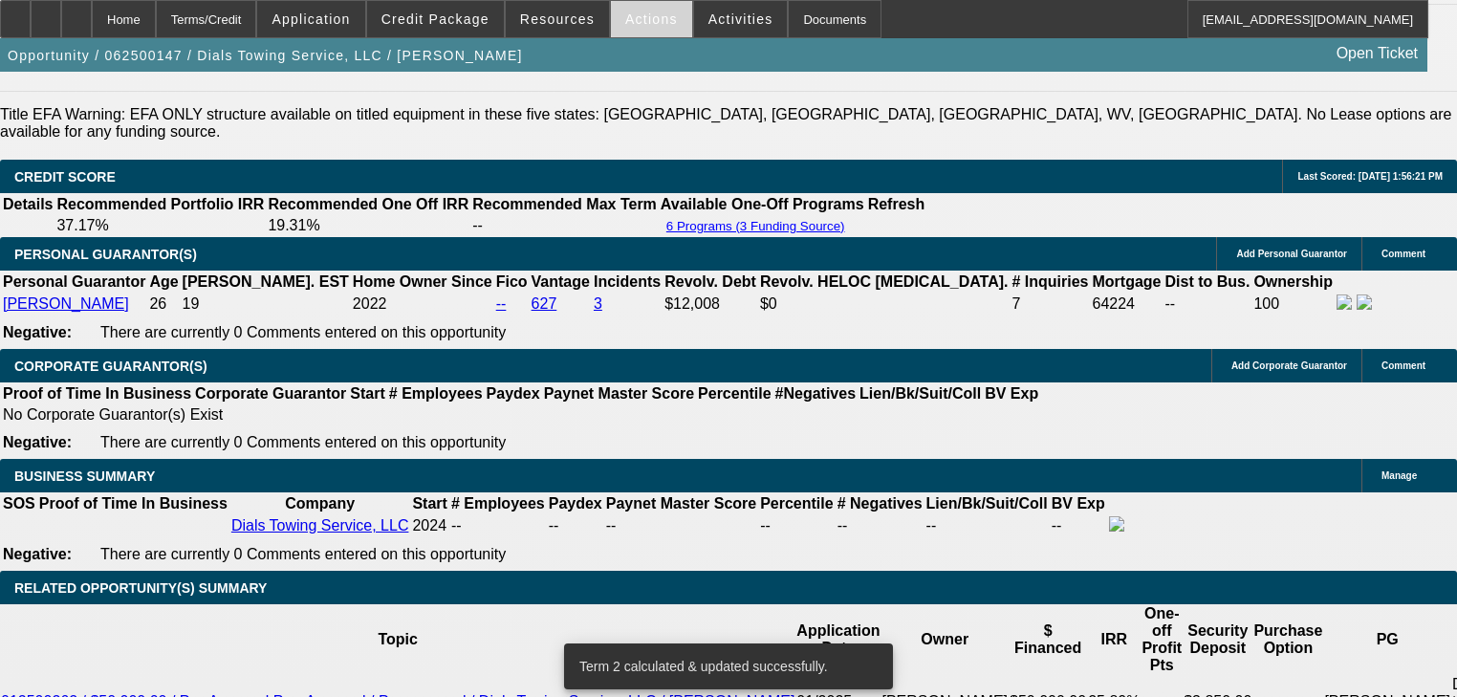
click at [611, 26] on span at bounding box center [651, 19] width 81 height 46
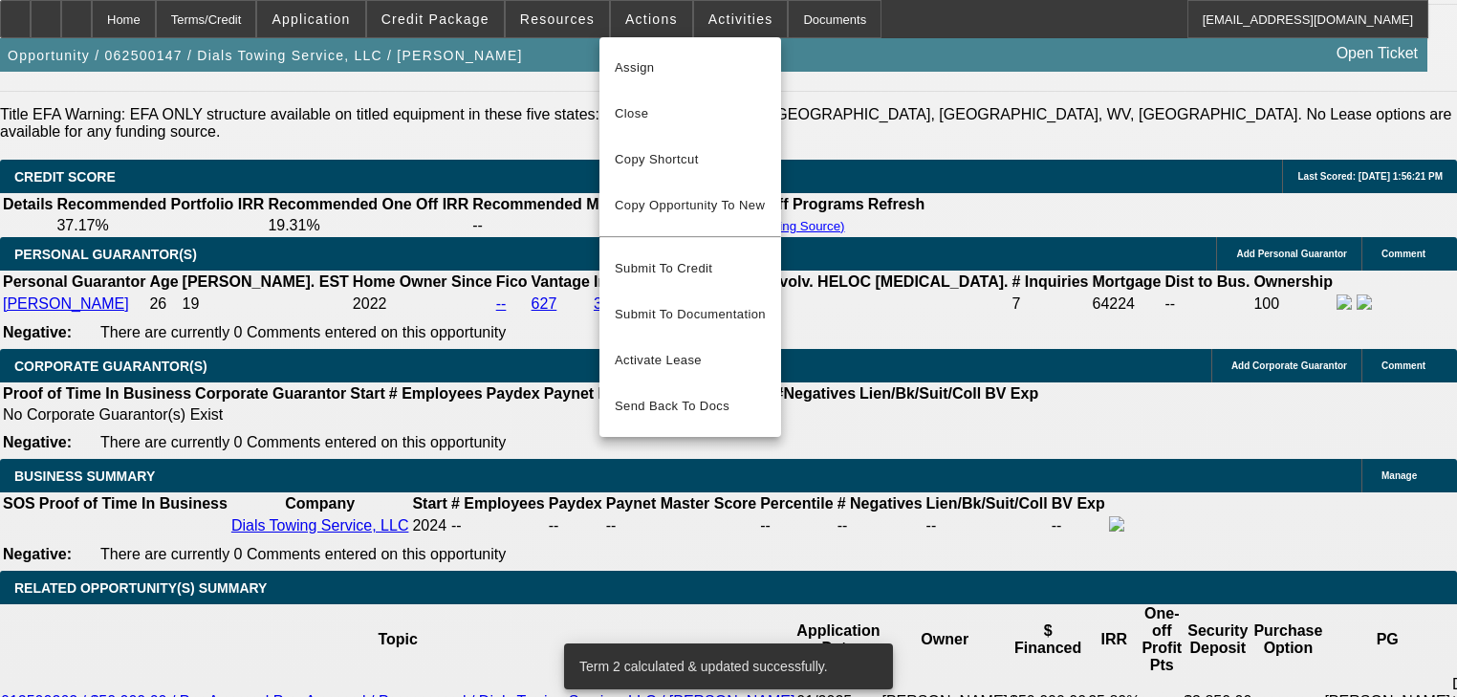
click at [586, 25] on div at bounding box center [728, 348] width 1457 height 697
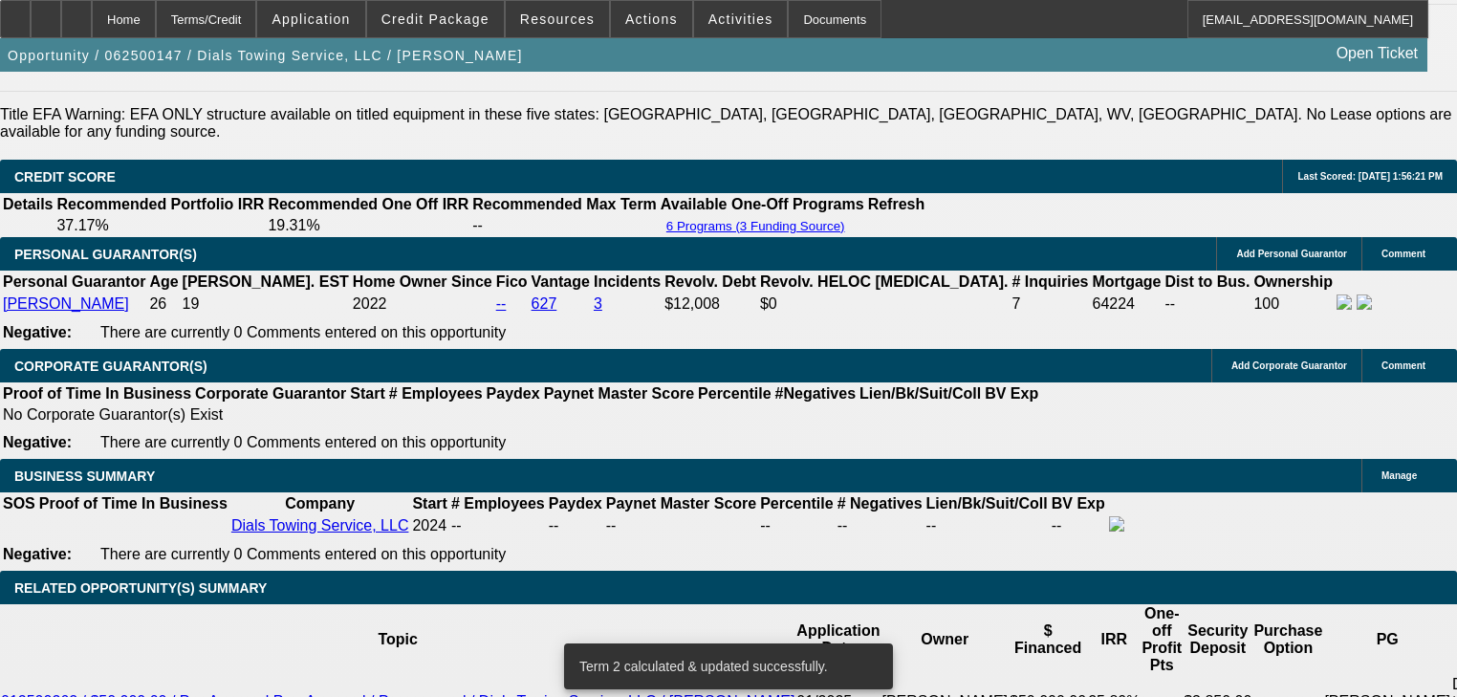
click at [586, 25] on span at bounding box center [557, 19] width 103 height 46
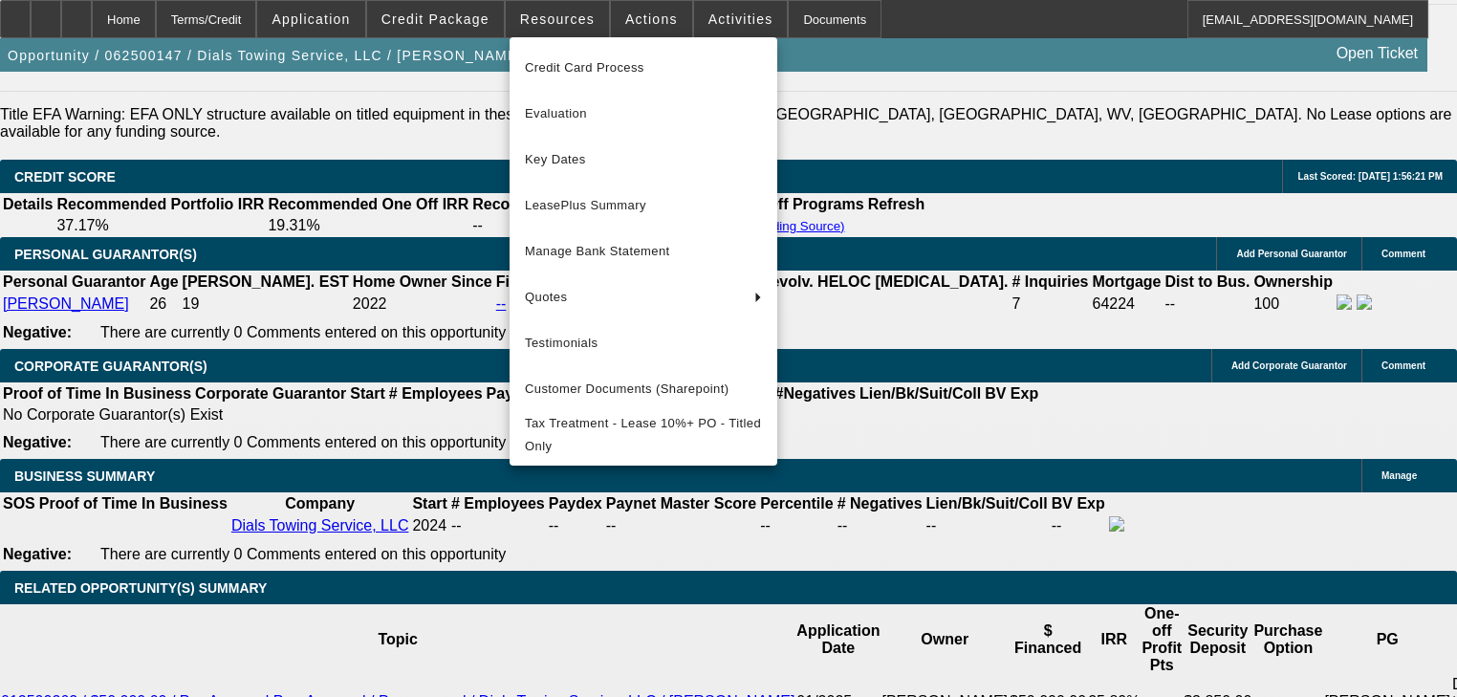
click at [663, 27] on div at bounding box center [728, 348] width 1457 height 697
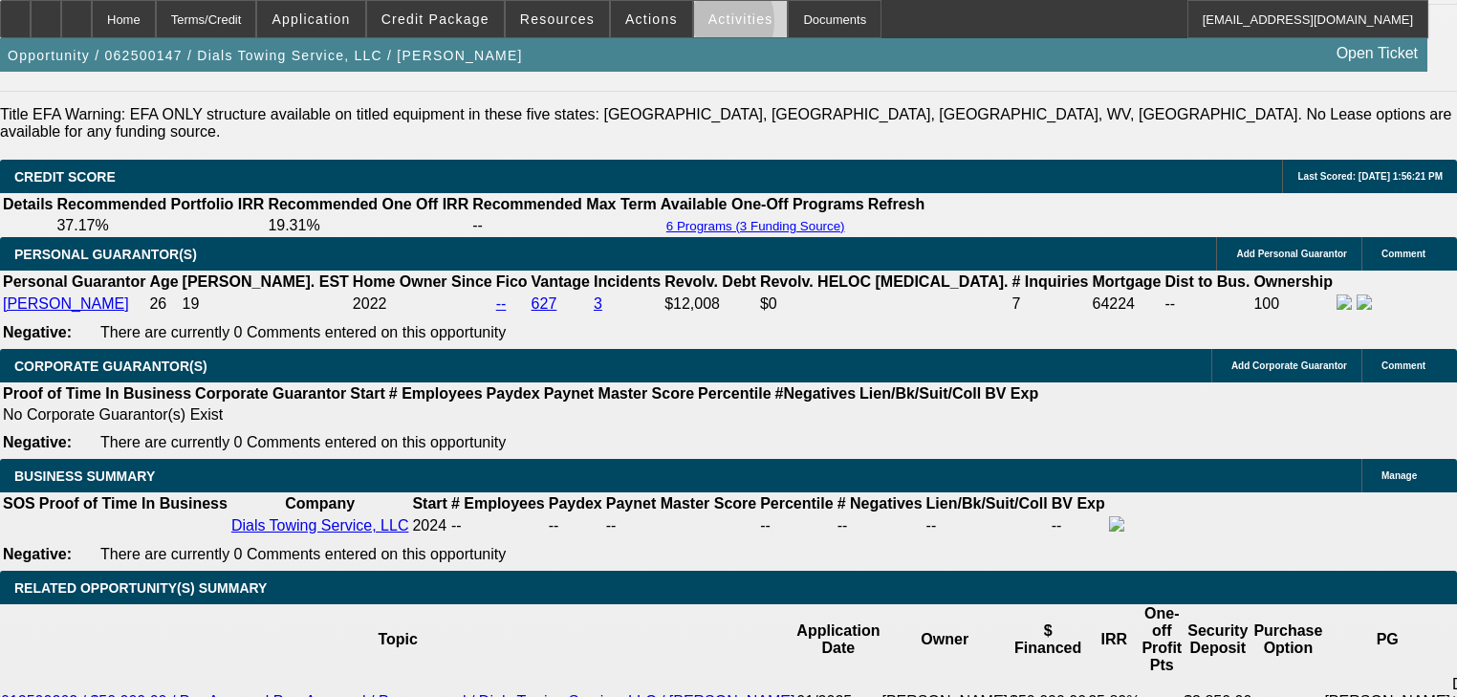
click at [694, 26] on span at bounding box center [741, 19] width 94 height 46
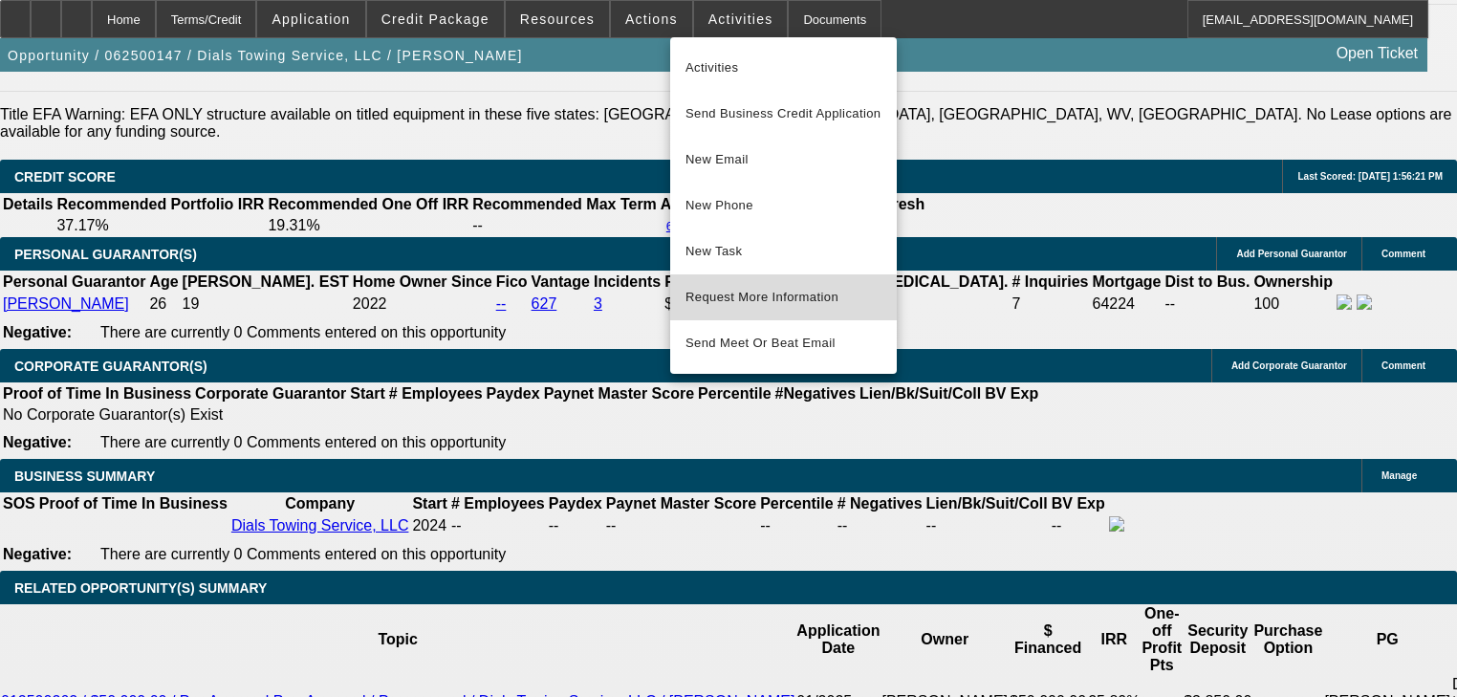
click at [751, 306] on span "Request More Information" at bounding box center [784, 297] width 196 height 23
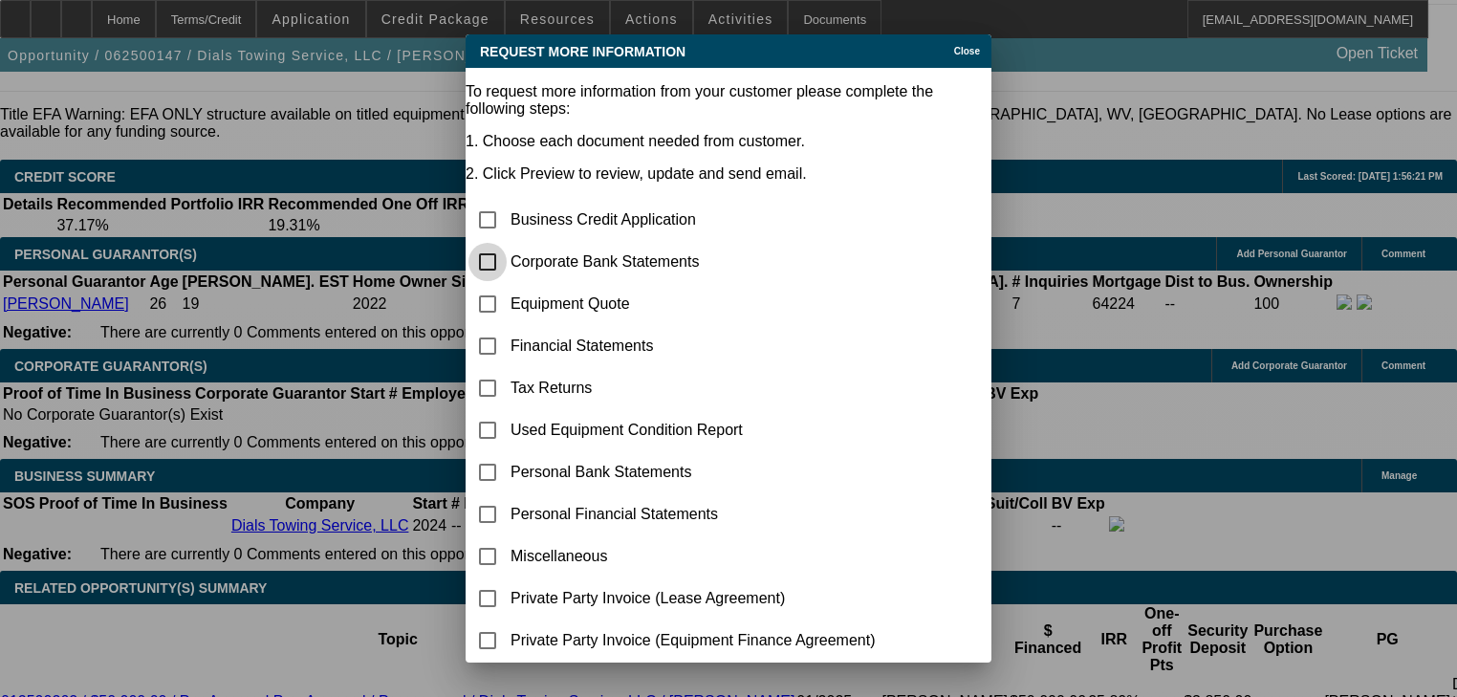
click at [507, 243] on input "checkbox" at bounding box center [488, 262] width 38 height 38
checkbox input "true"
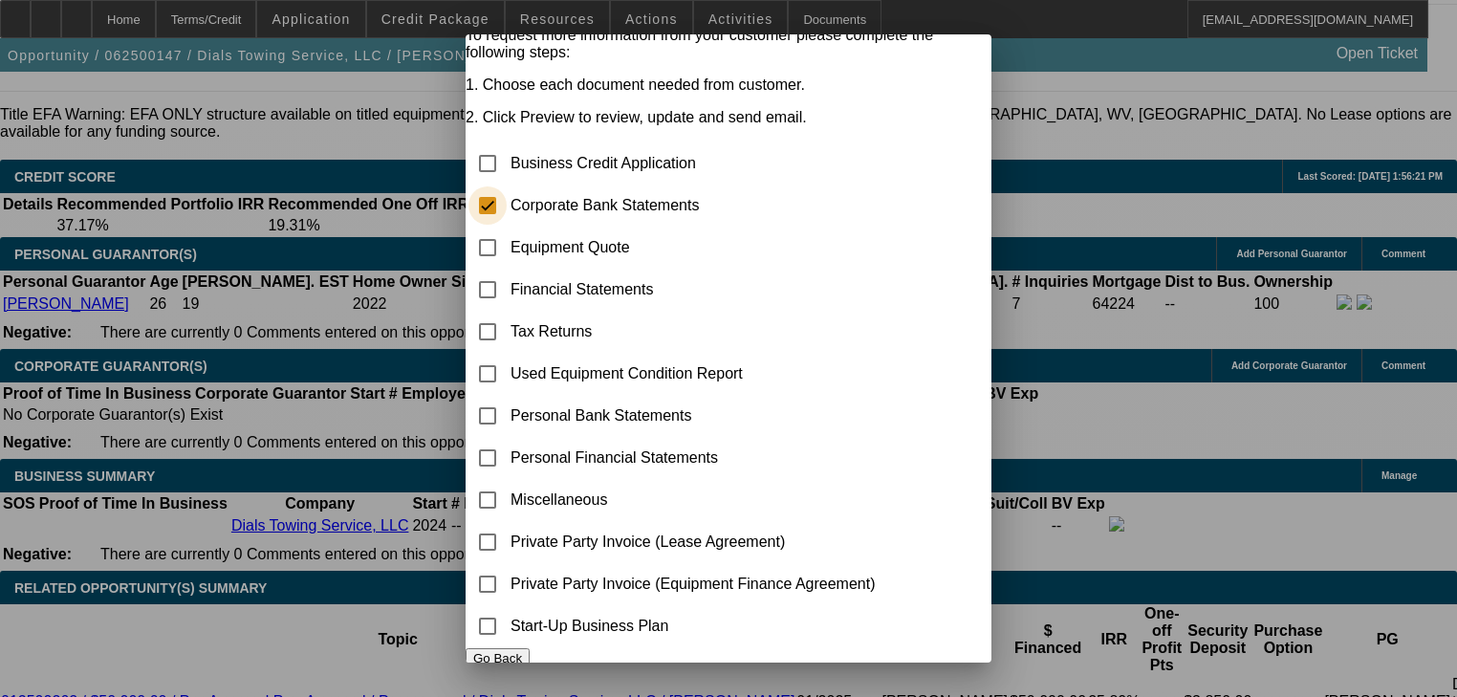
scroll to position [110, 0]
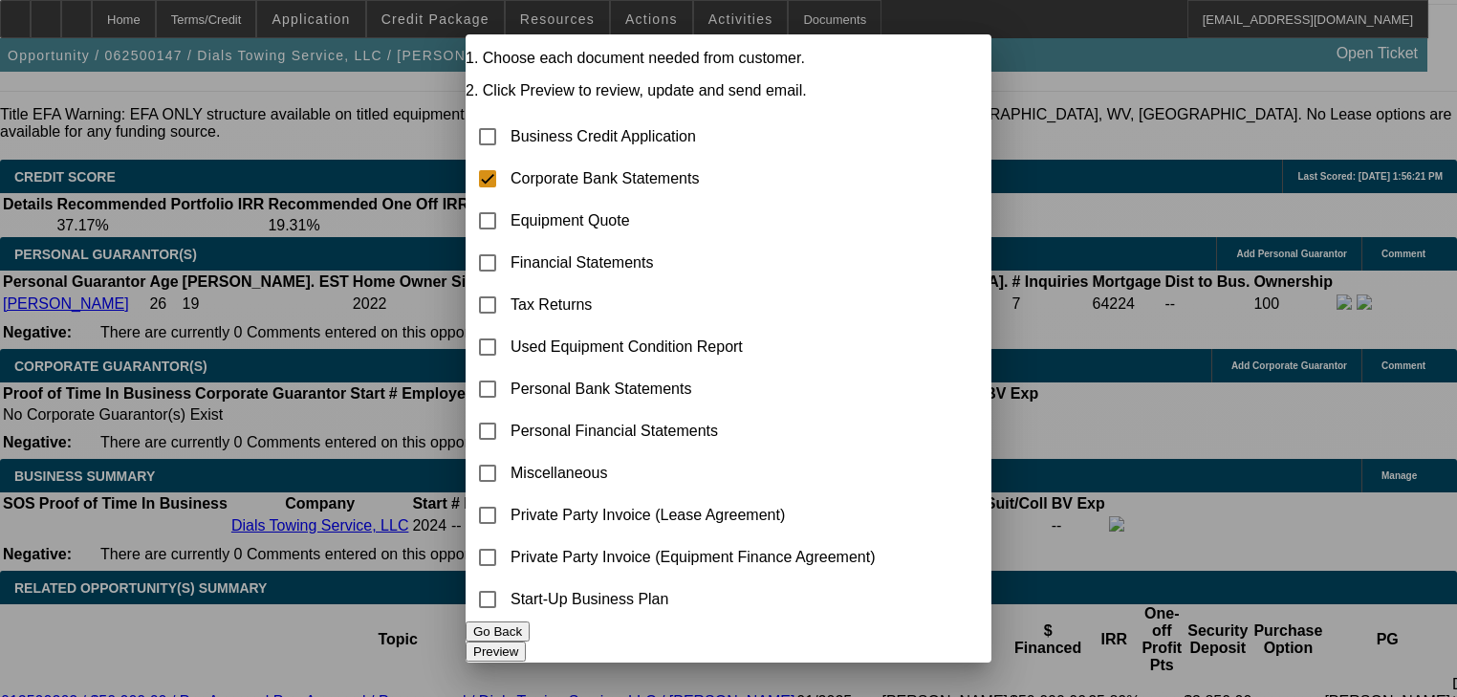
click at [526, 642] on button "Preview" at bounding box center [496, 652] width 60 height 20
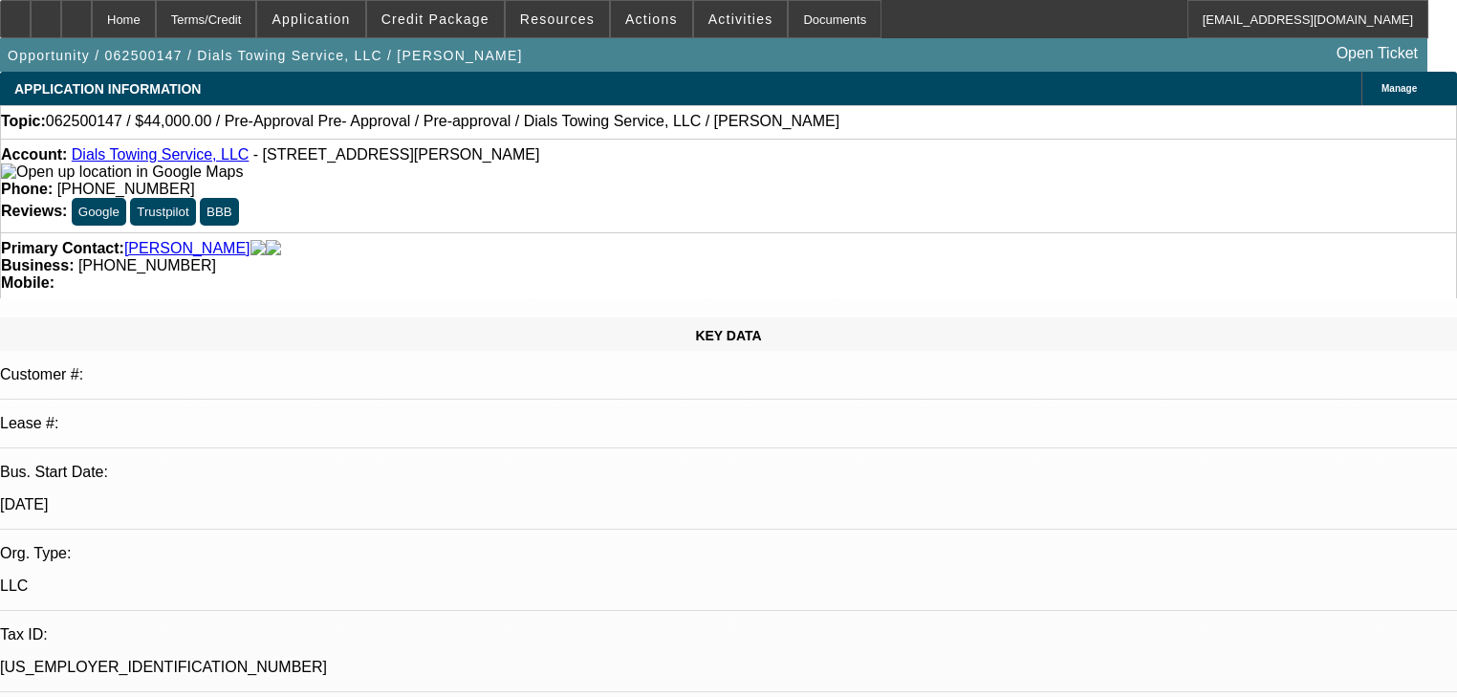
scroll to position [2654, 0]
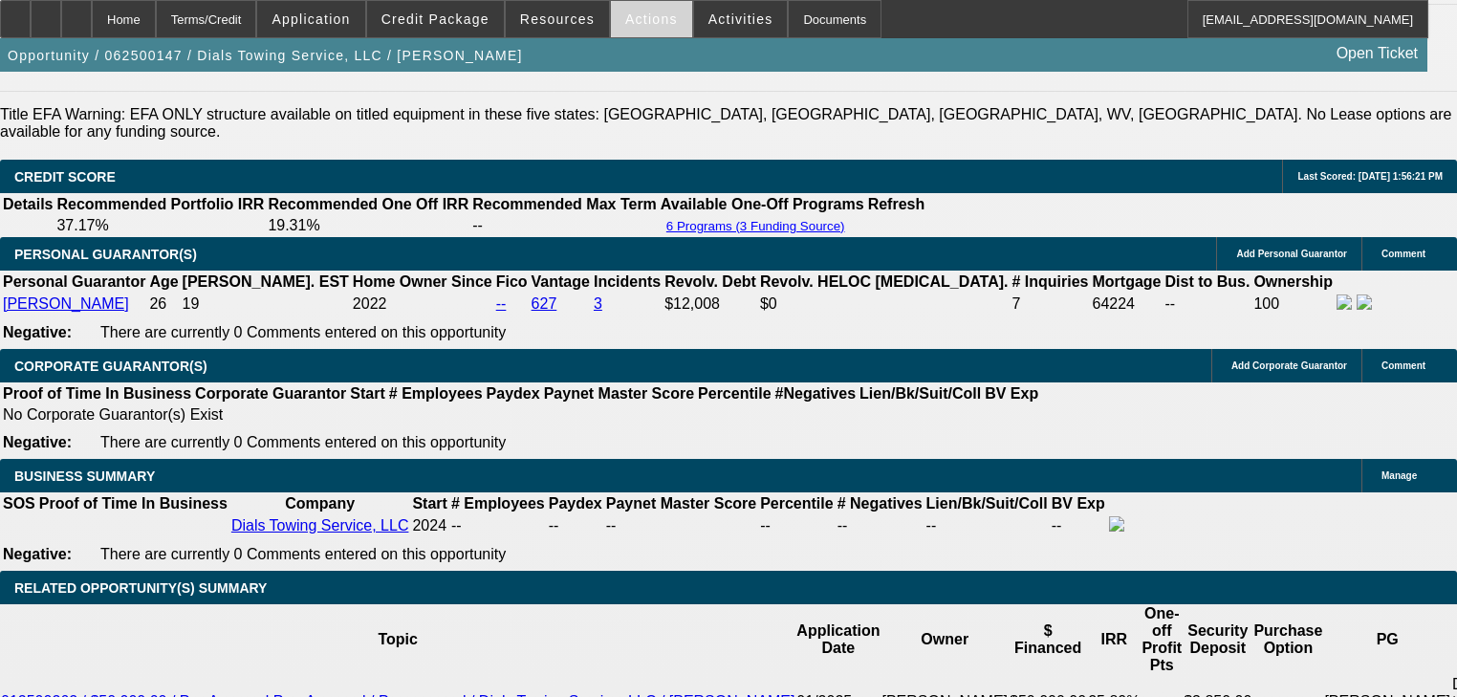
click at [639, 24] on span "Actions" at bounding box center [651, 18] width 53 height 15
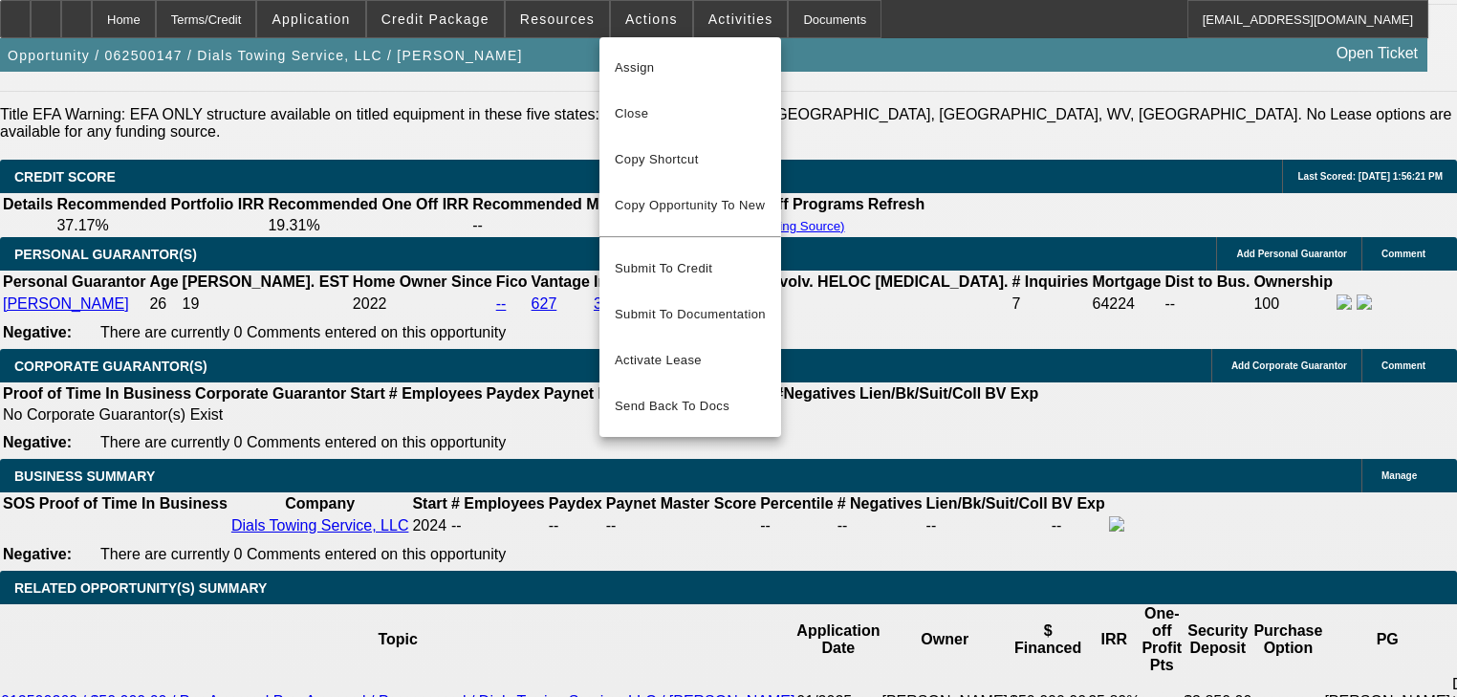
click at [529, 23] on div at bounding box center [728, 348] width 1457 height 697
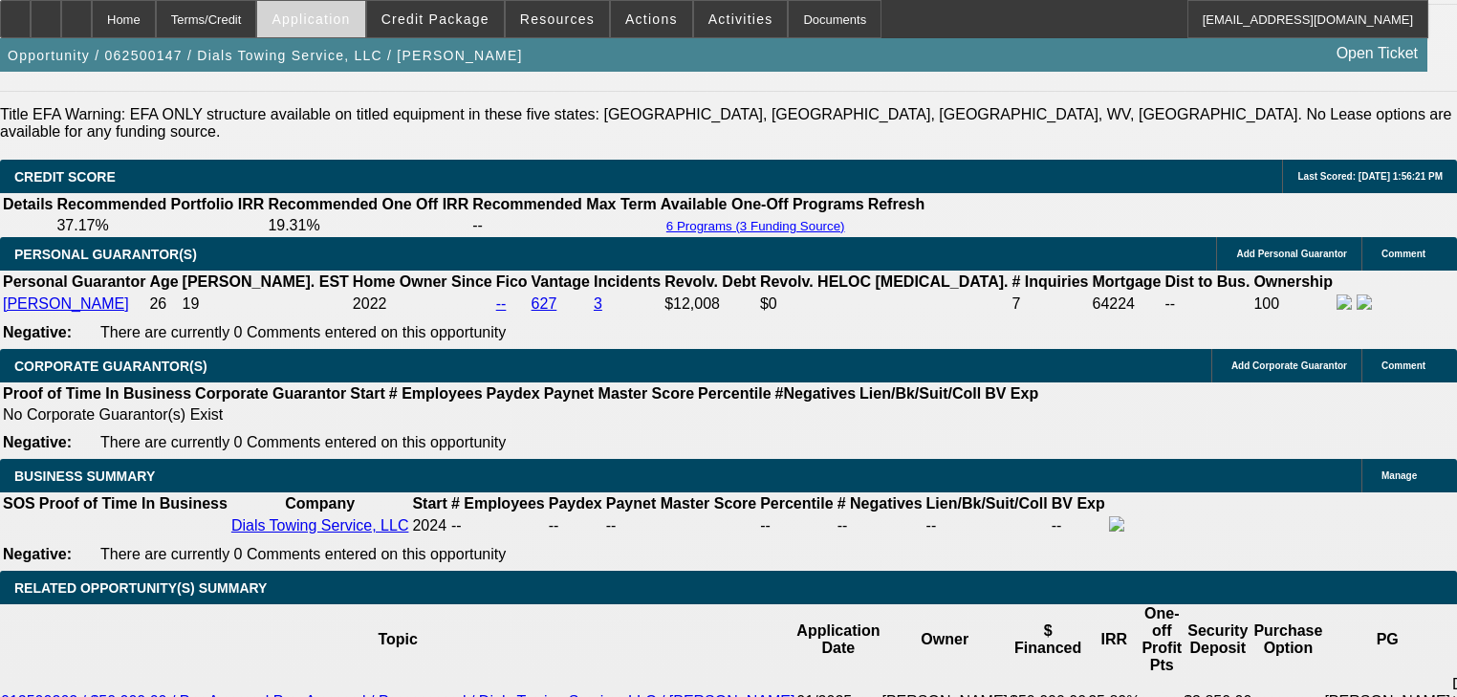
click at [355, 30] on span at bounding box center [310, 19] width 107 height 46
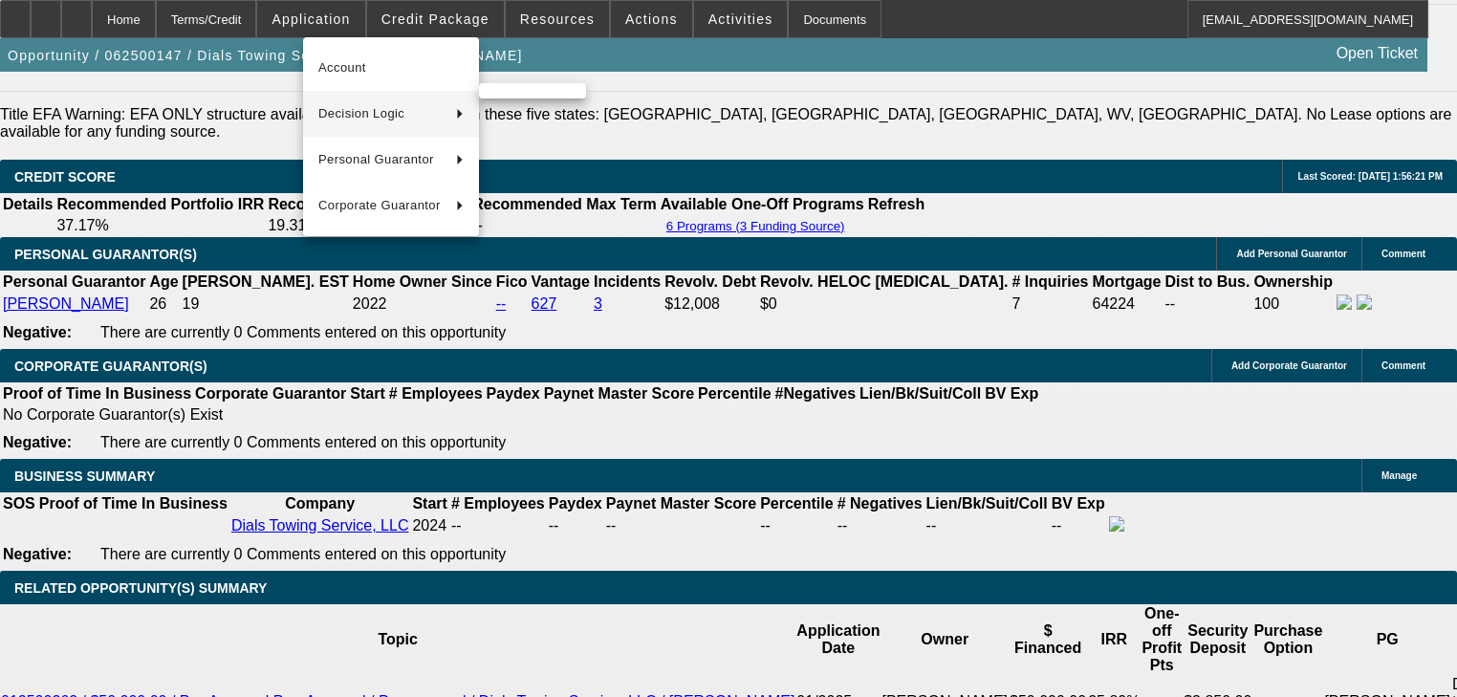
click at [459, 126] on button "Decision Logic" at bounding box center [391, 114] width 176 height 46
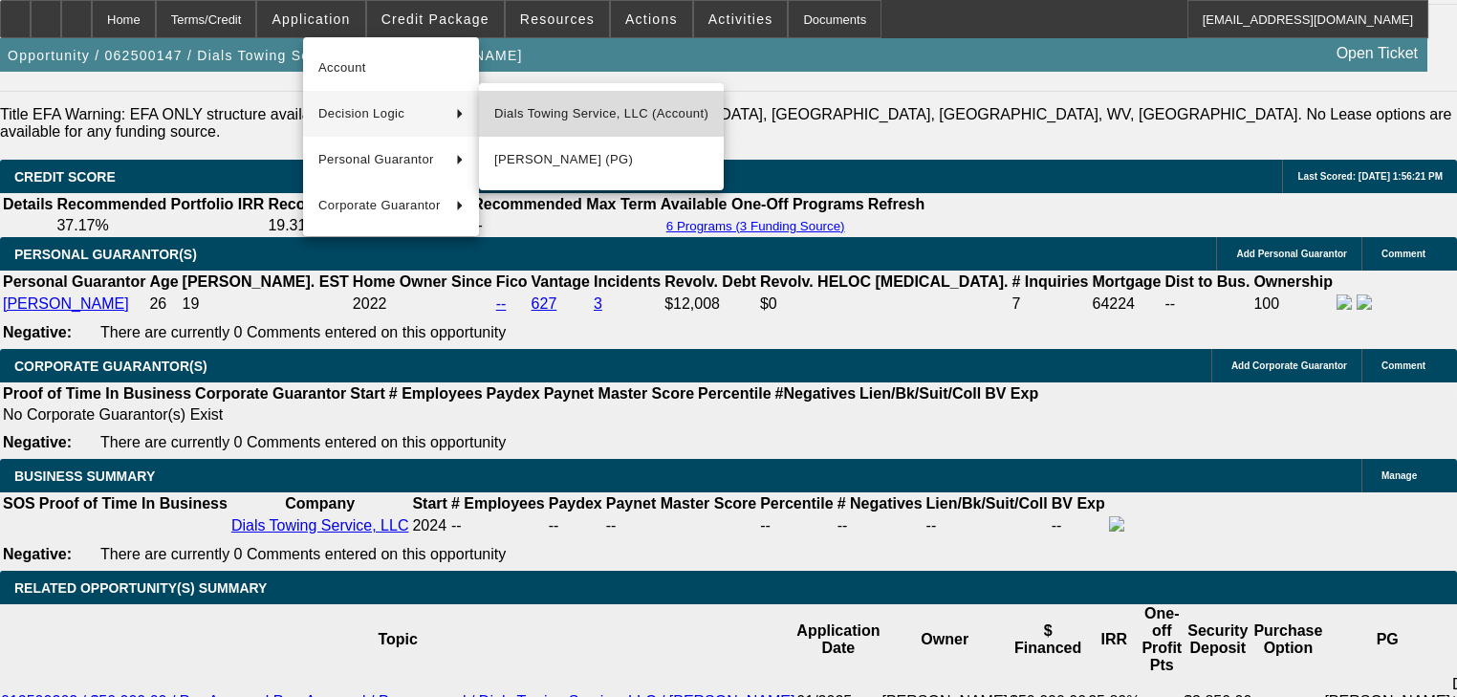
click at [529, 115] on span "Dials Towing Service, LLC (Account)" at bounding box center [601, 113] width 214 height 23
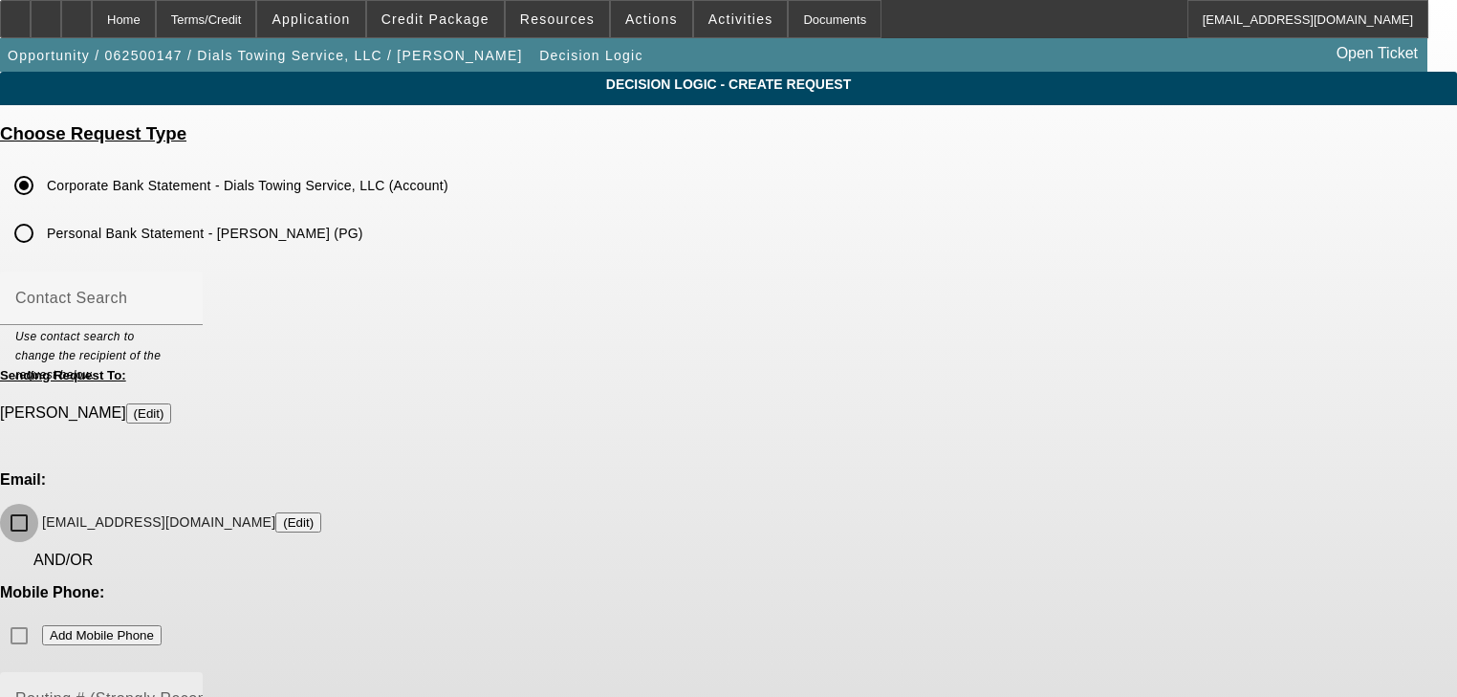
drag, startPoint x: 497, startPoint y: 497, endPoint x: 526, endPoint y: 529, distance: 42.6
click at [38, 504] on input "dialstowingservice@gmail.com (Edit)" at bounding box center [19, 523] width 38 height 38
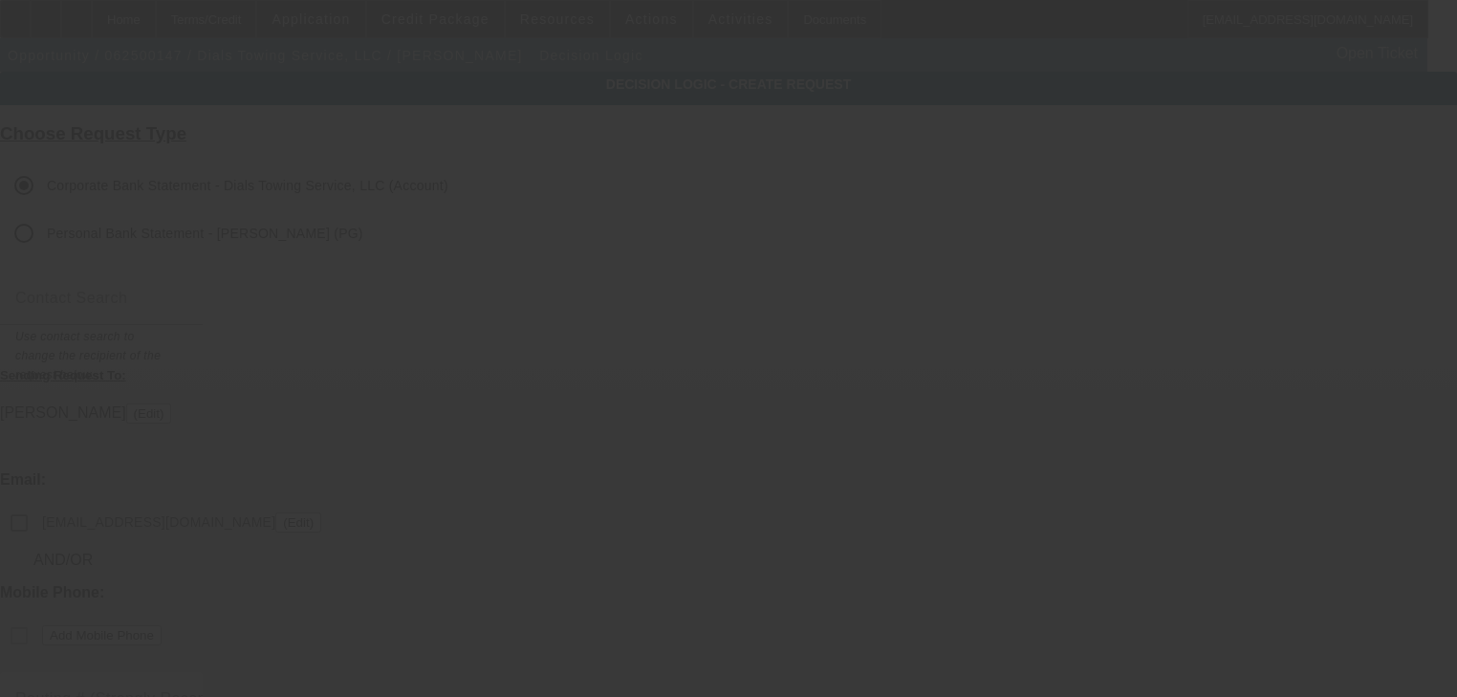
checkbox input "false"
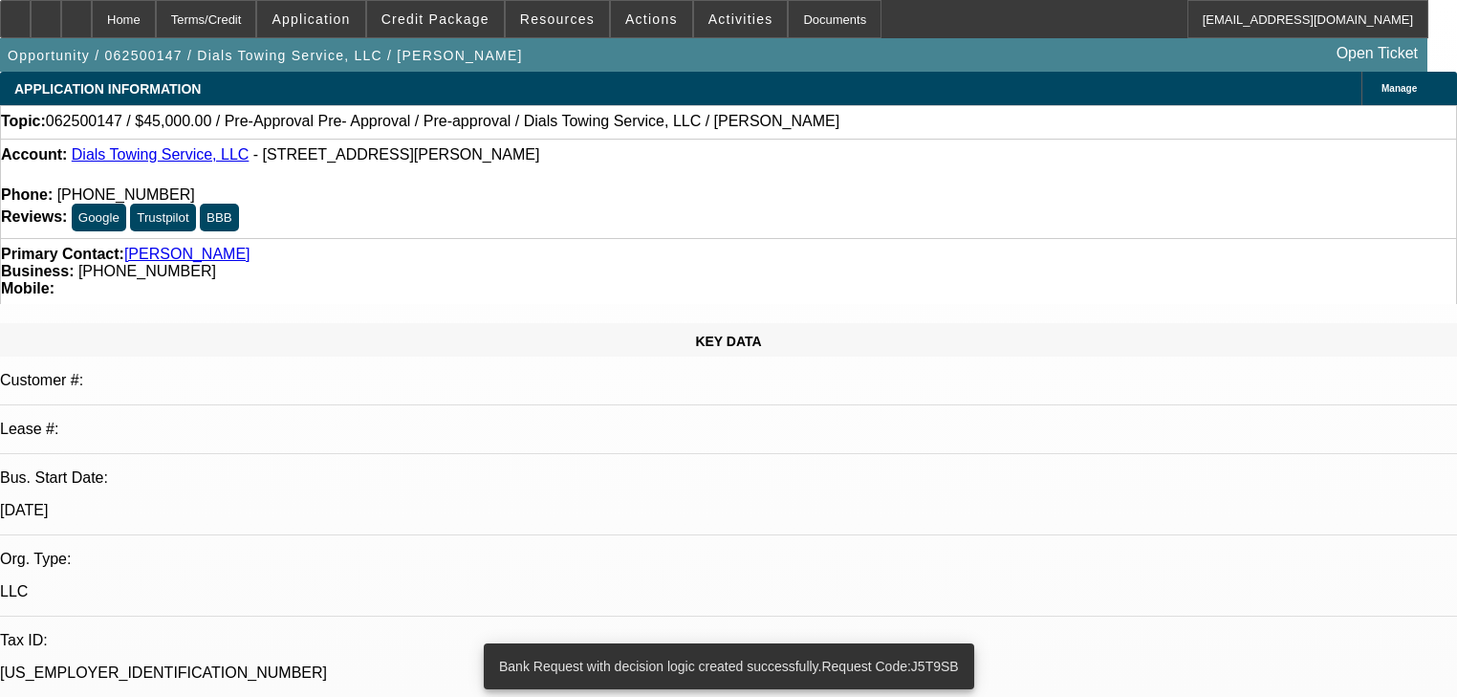
select select "0.1"
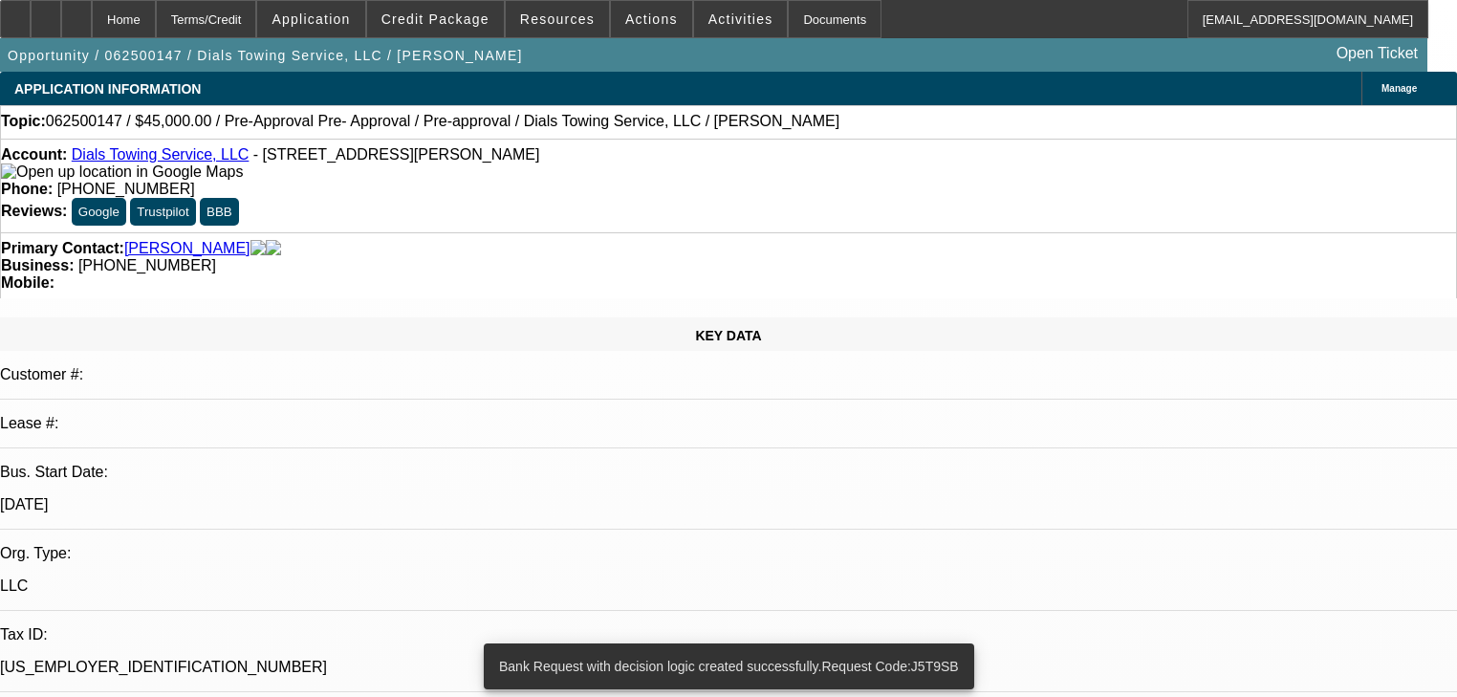
select select "2"
select select "0.1"
select select "4"
select select "0"
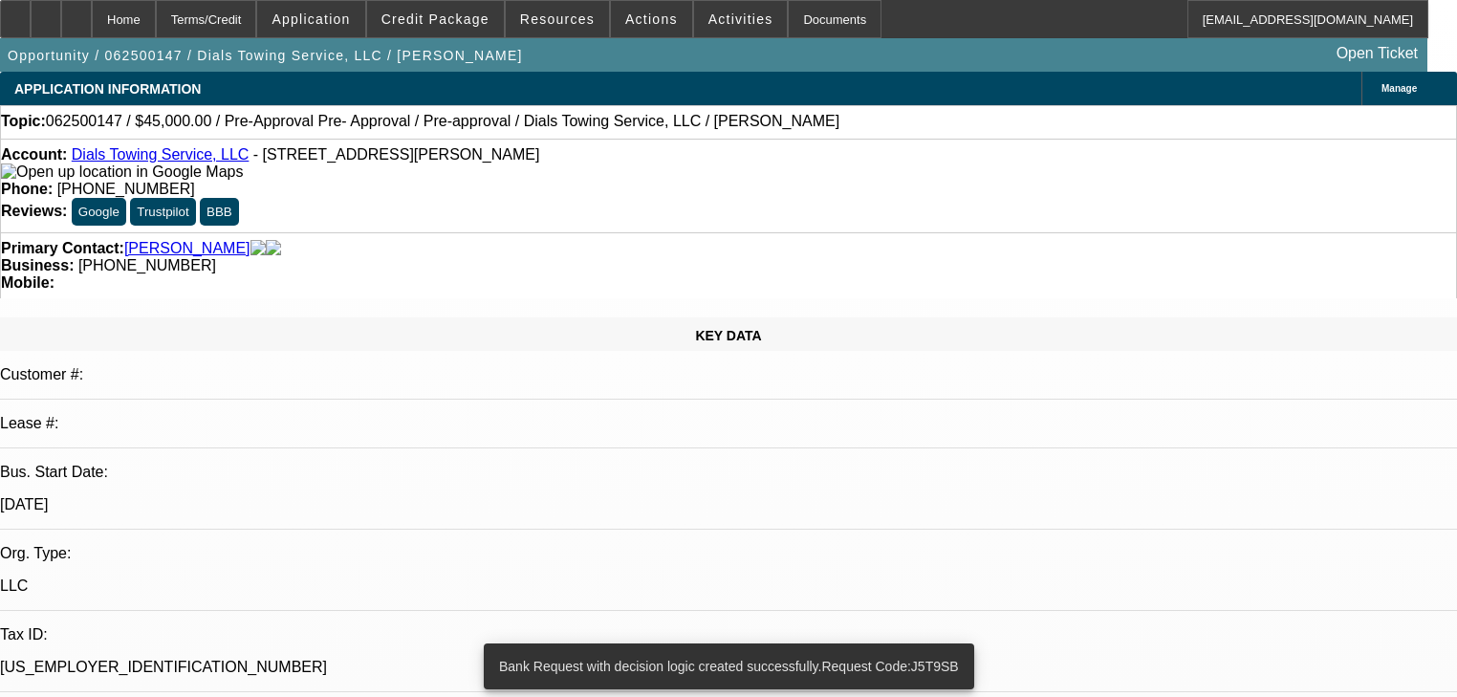
select select "0"
select select "0.1"
select select "4"
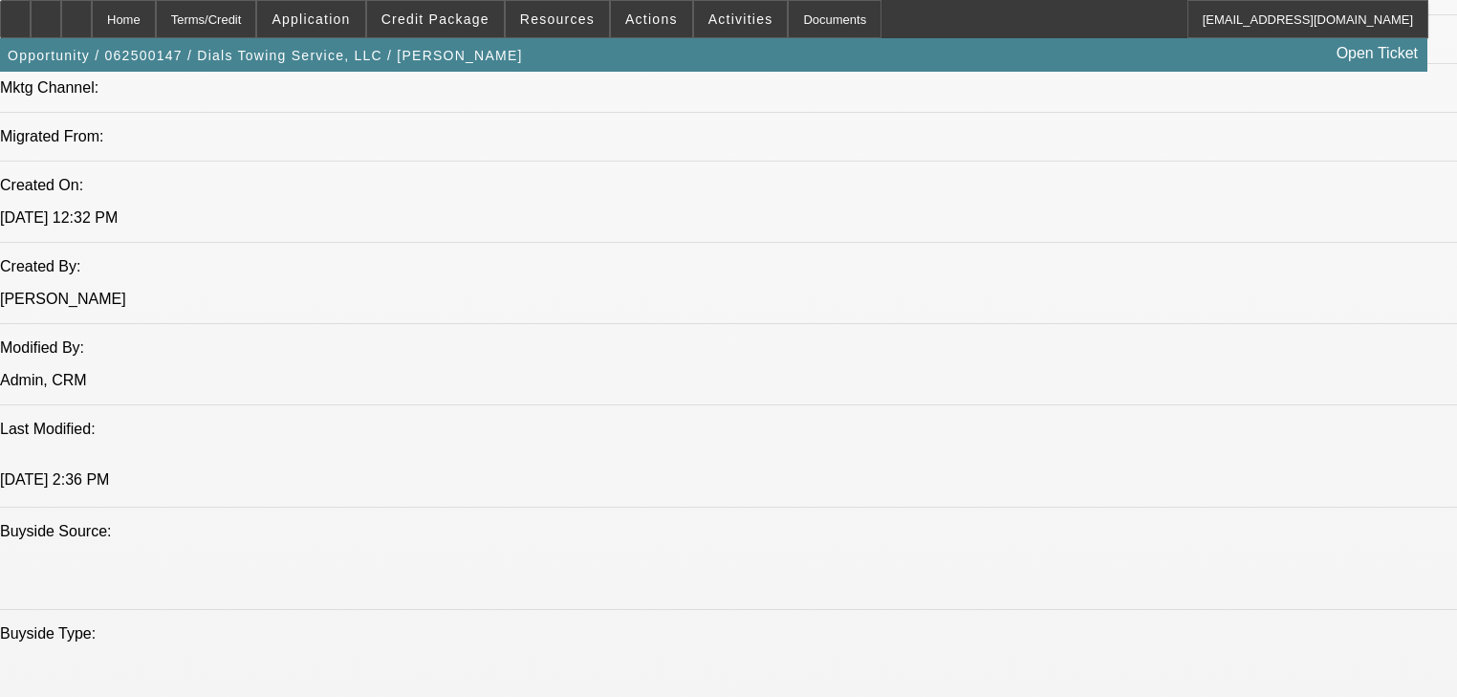
scroll to position [1377, 0]
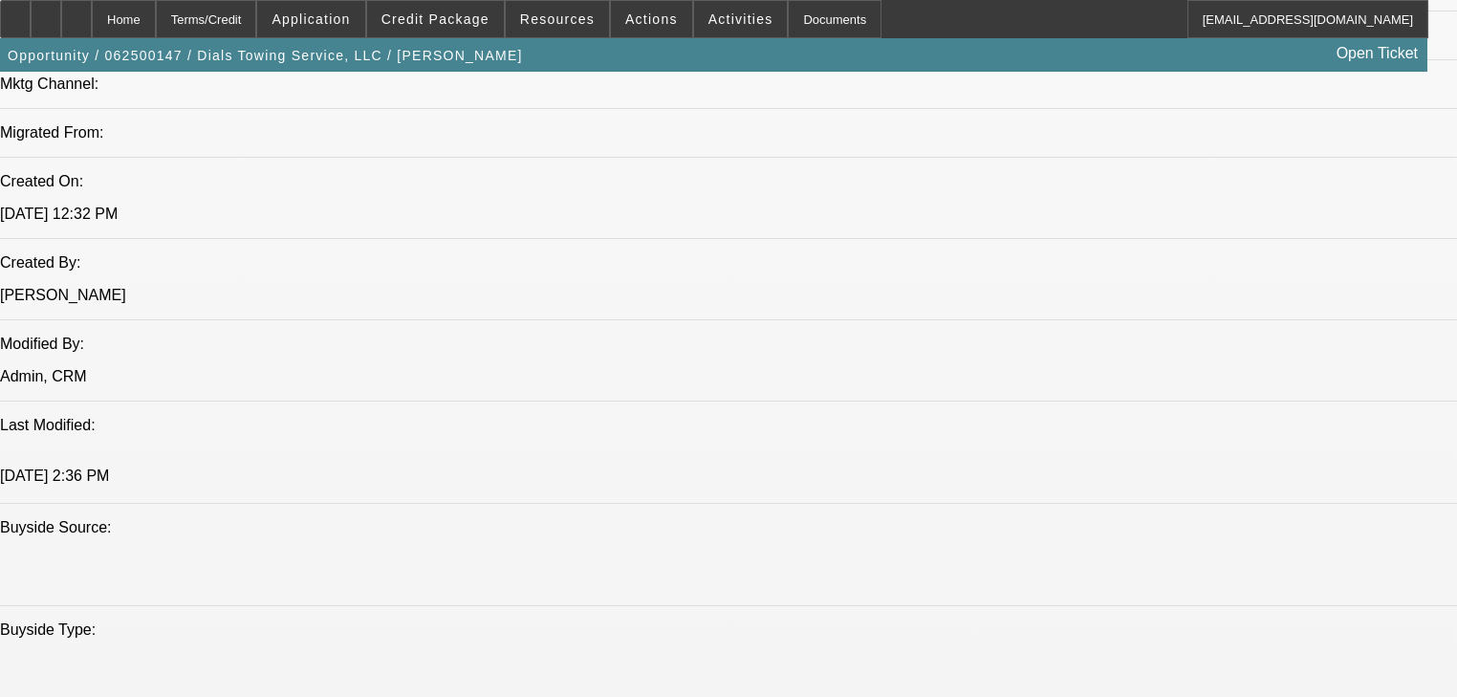
radio input "true"
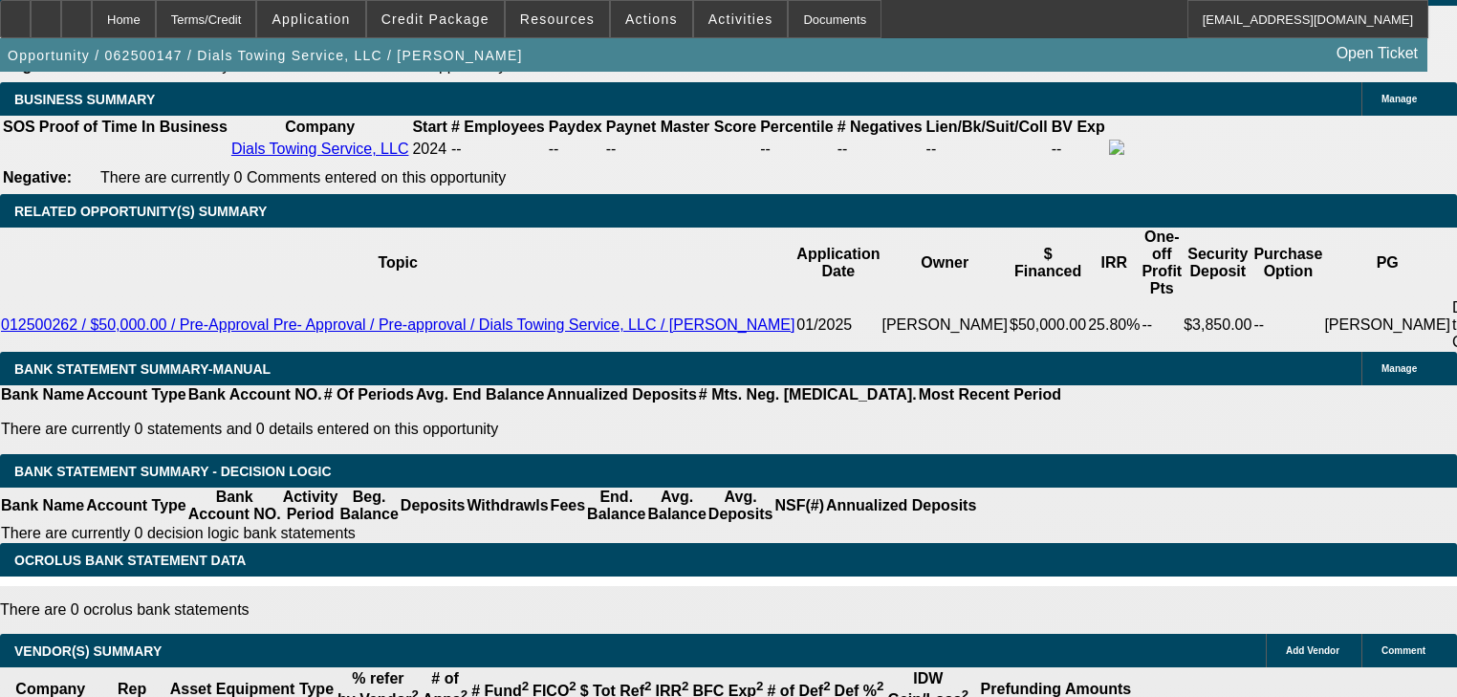
scroll to position [2846, 0]
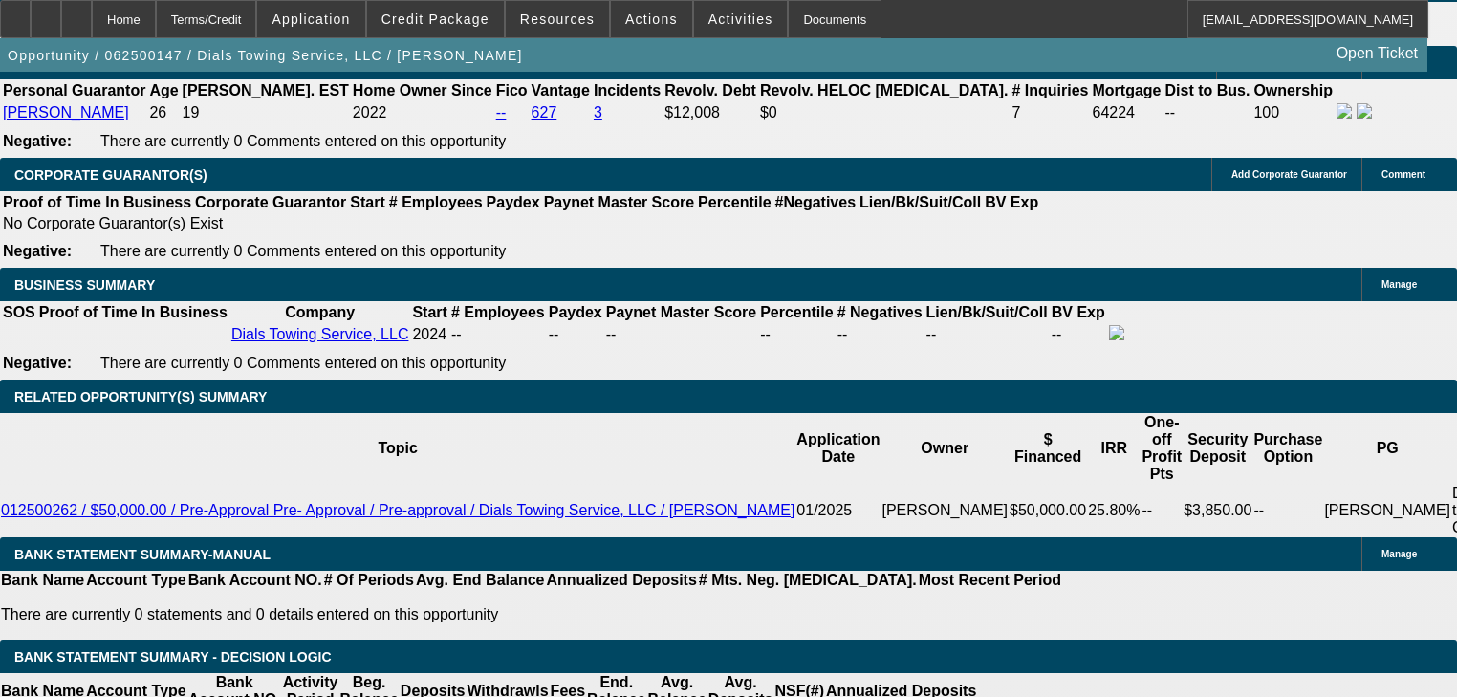
type textarea "last one was approved at 14,808 total initial cash on 60k. Going to ask for 10k…"
radio input "true"
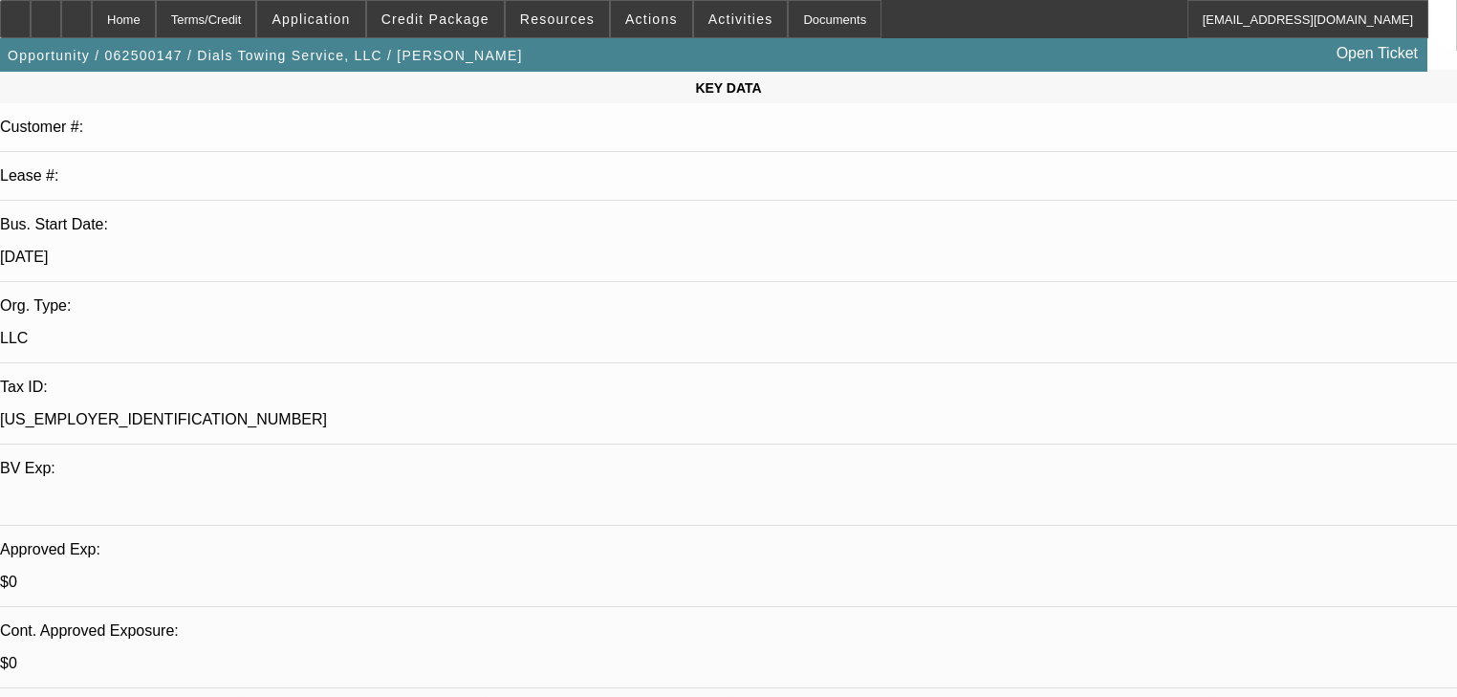
scroll to position [0, 0]
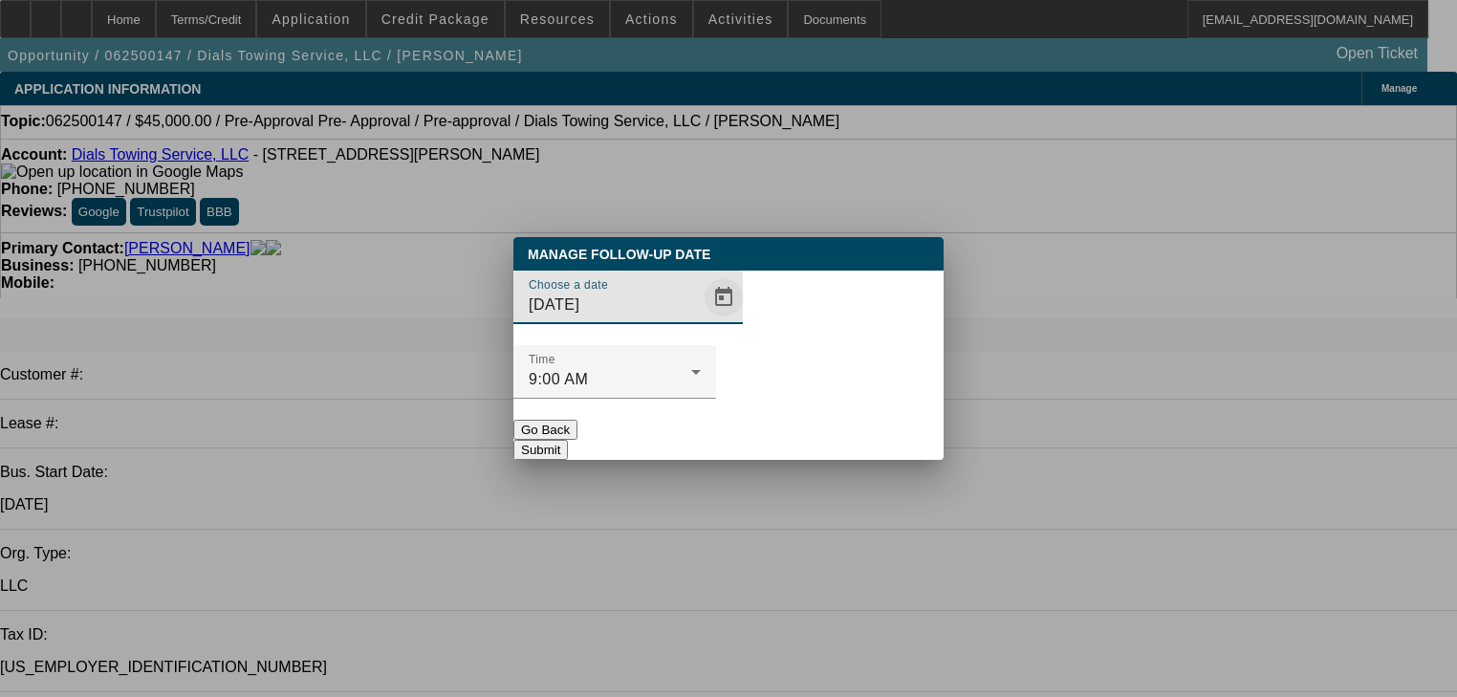
click at [701, 320] on span "Open calendar" at bounding box center [724, 297] width 46 height 46
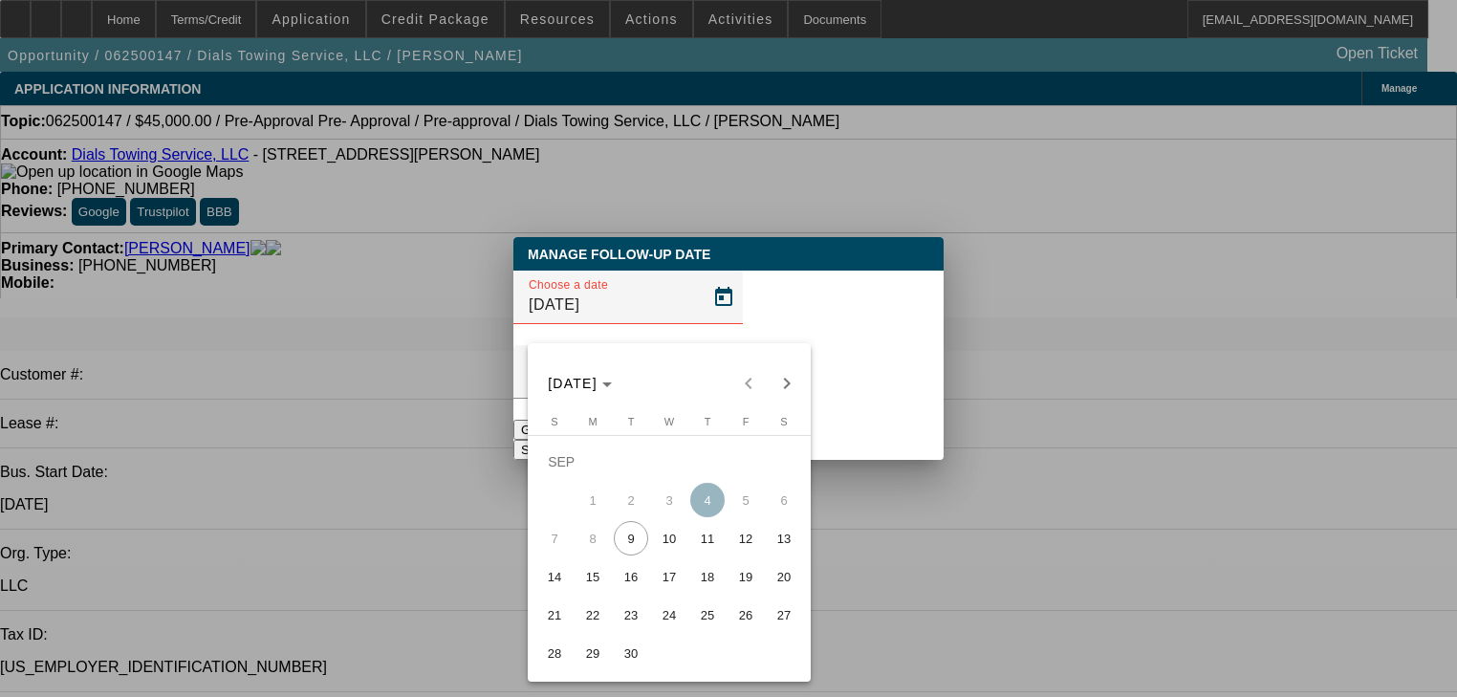
click at [591, 578] on span "15" at bounding box center [593, 576] width 34 height 34
type input "9/15/2025"
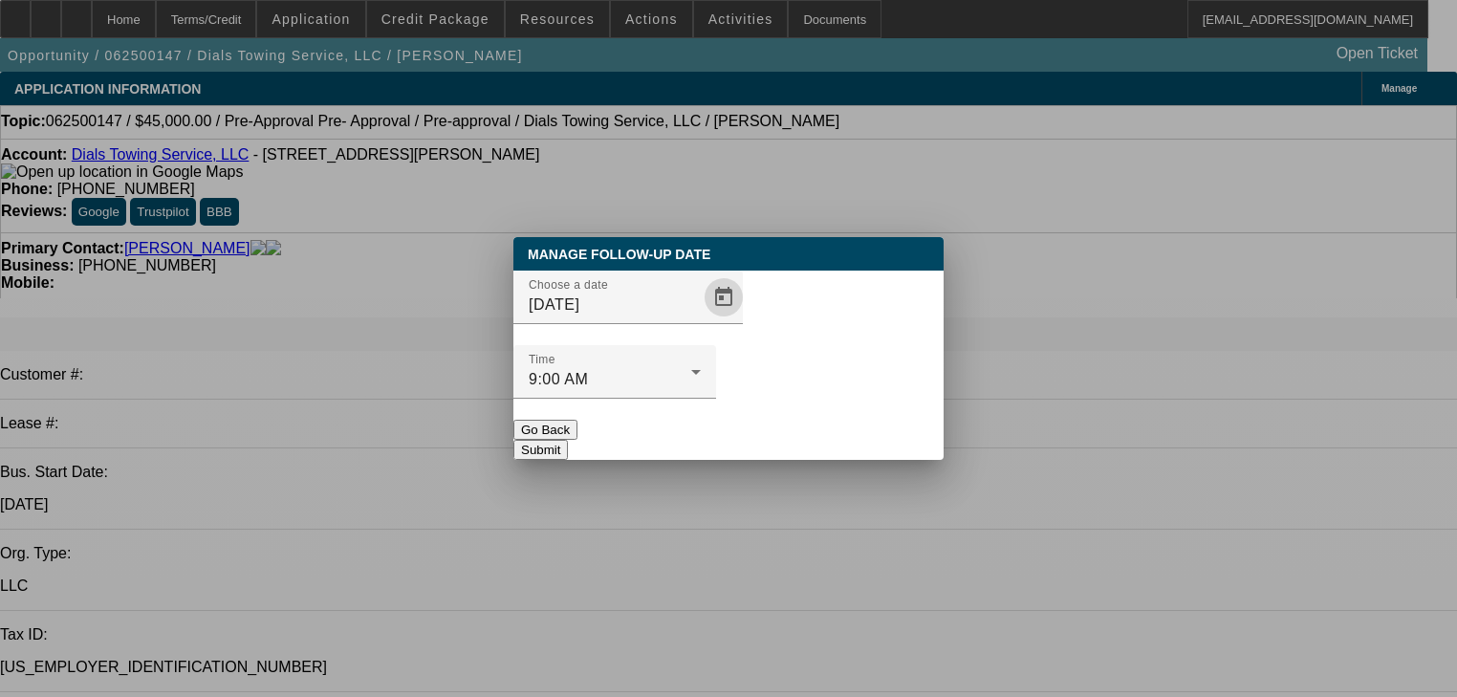
click at [568, 440] on button "Submit" at bounding box center [540, 450] width 55 height 20
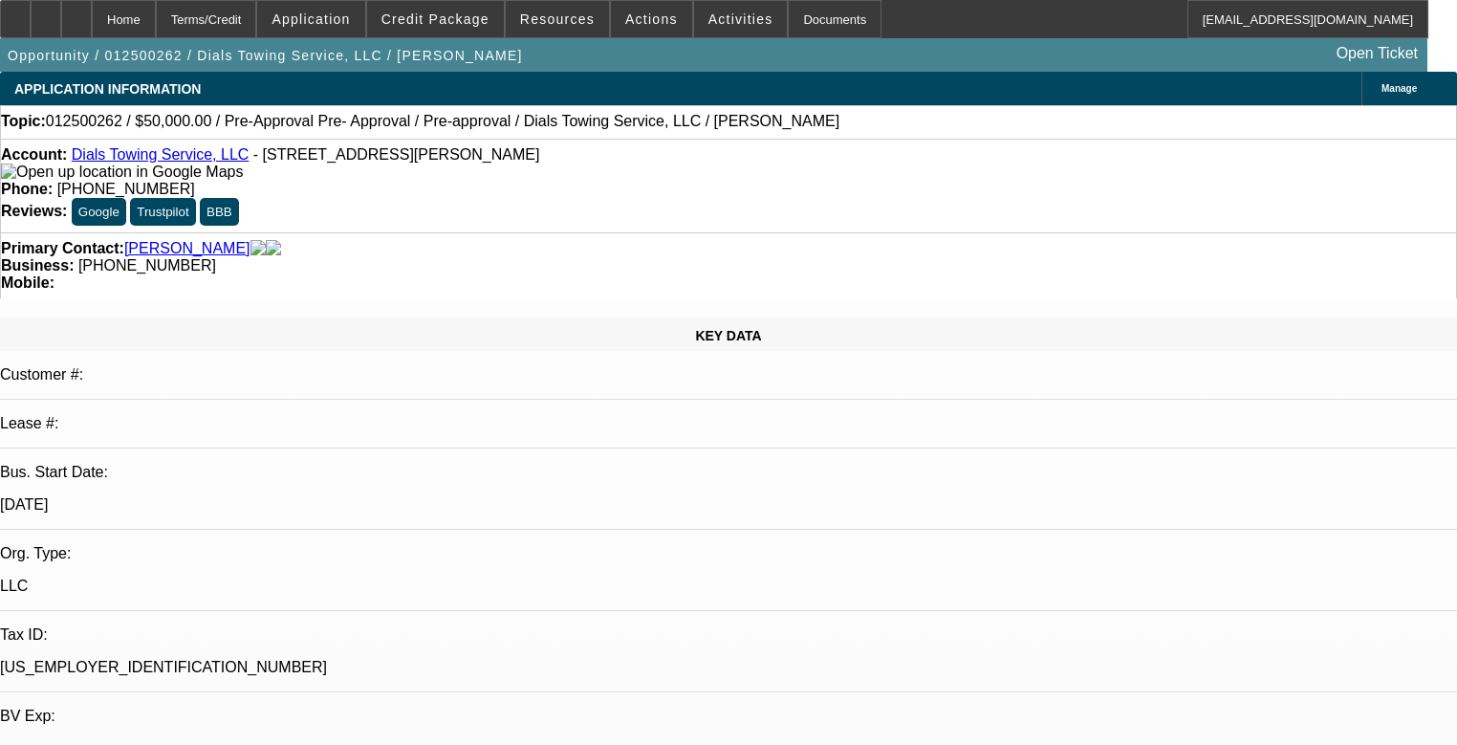
select select "0"
select select "2"
select select "0"
select select "6"
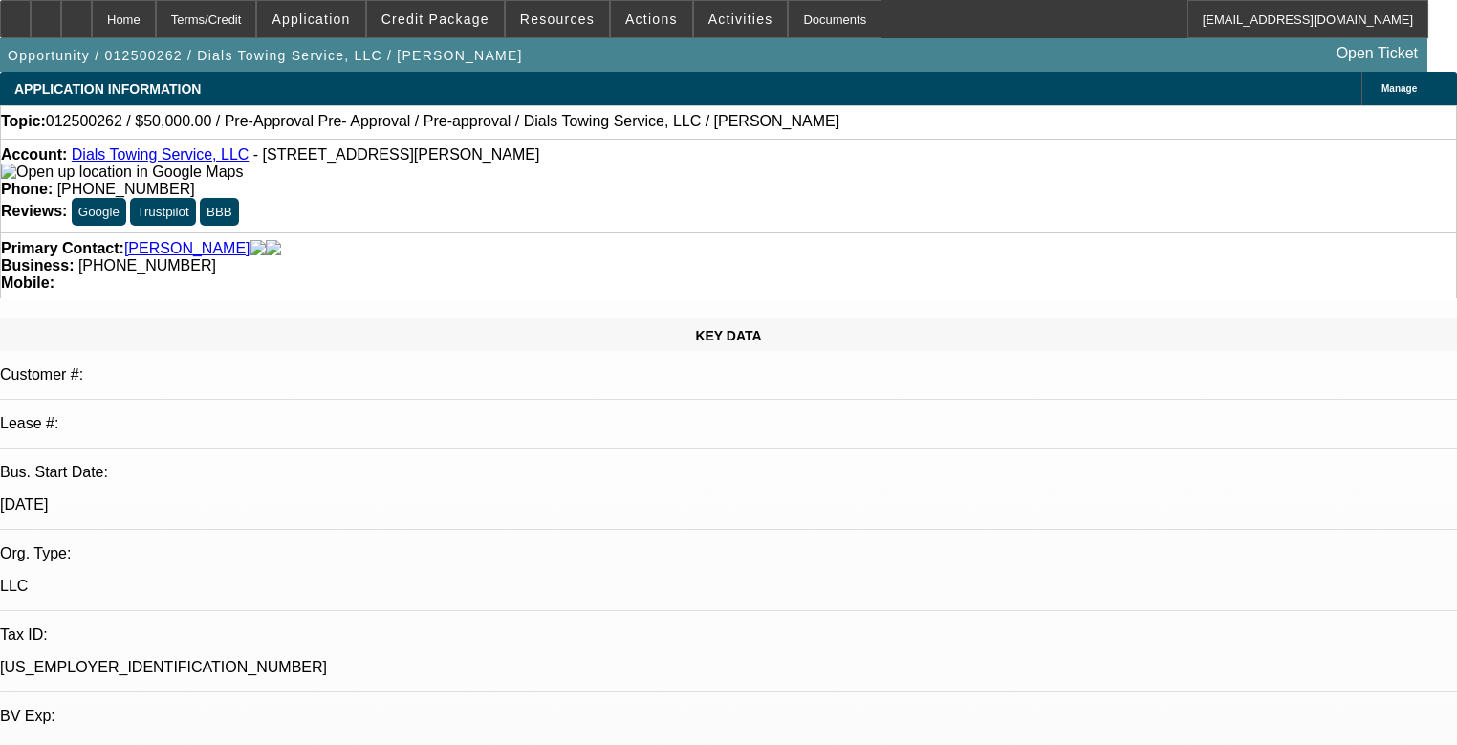
select select "0"
select select "2"
select select "0"
select select "6"
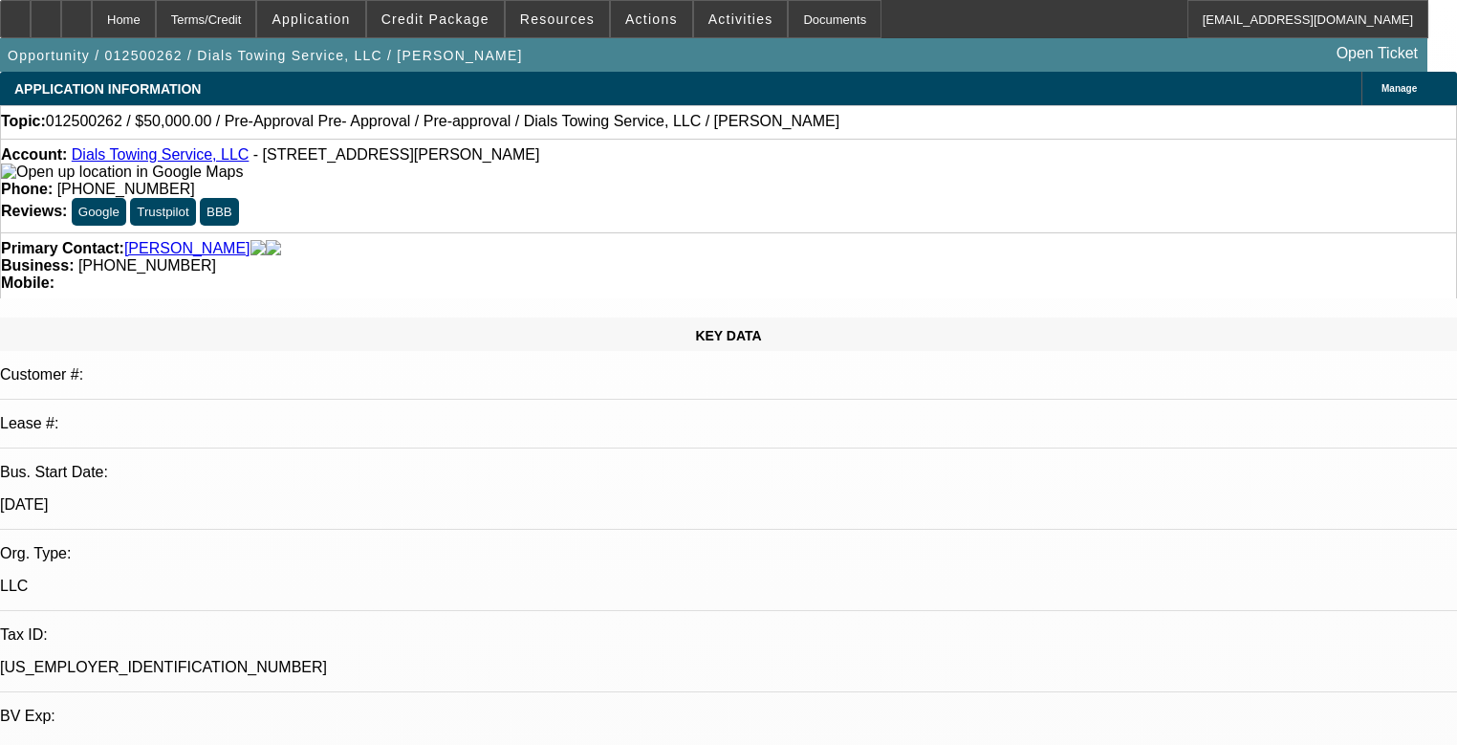
select select "0"
select select "2"
select select "0"
select select "6"
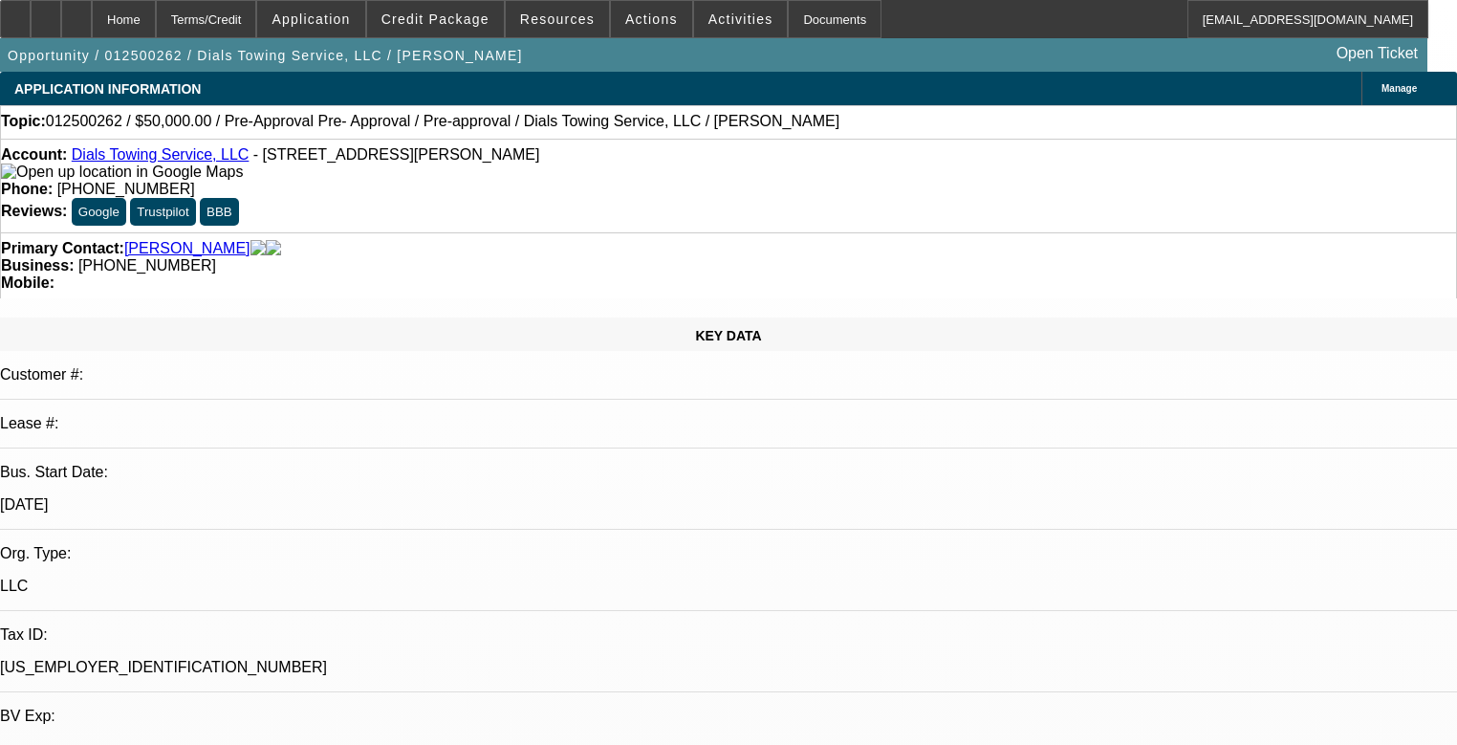
select select "0.15"
select select "2"
select select "0"
select select "6"
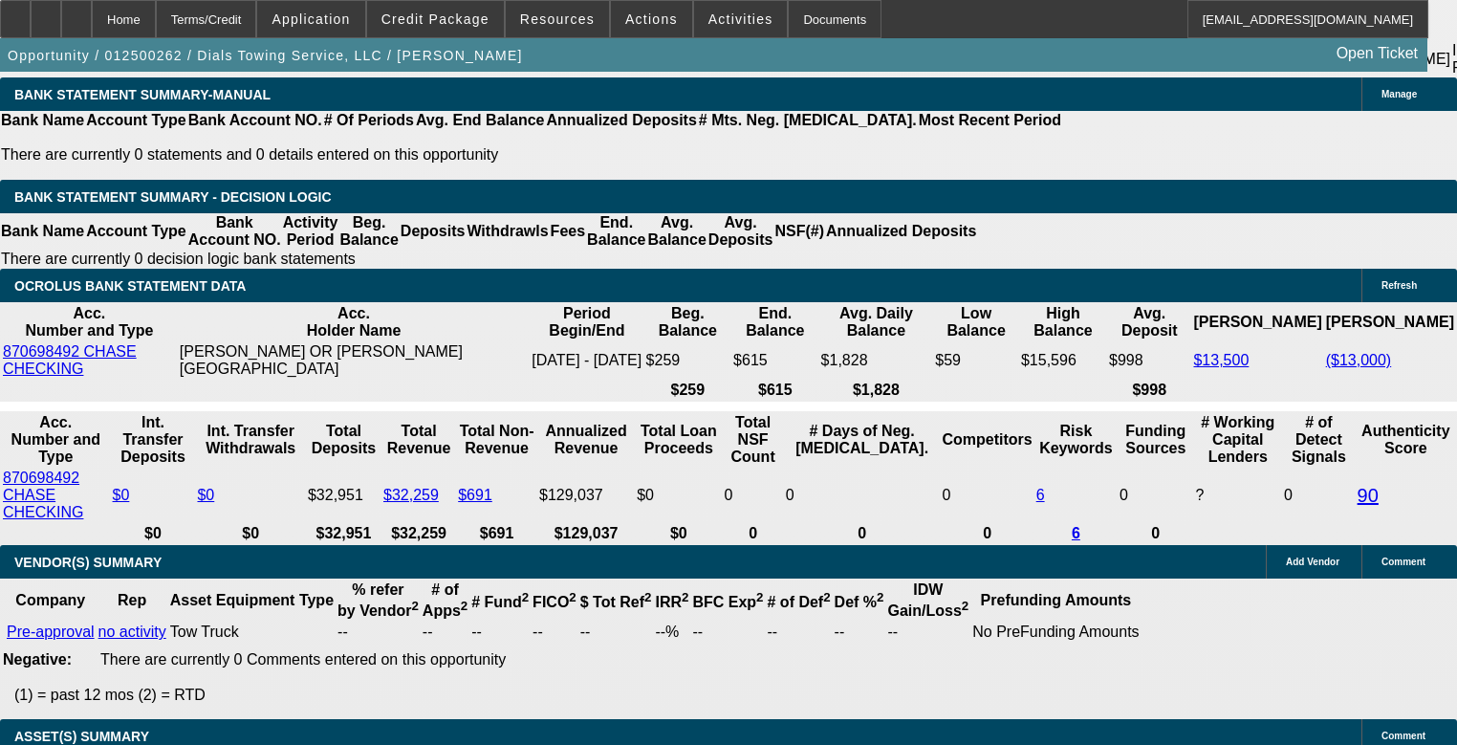
scroll to position [3366, 0]
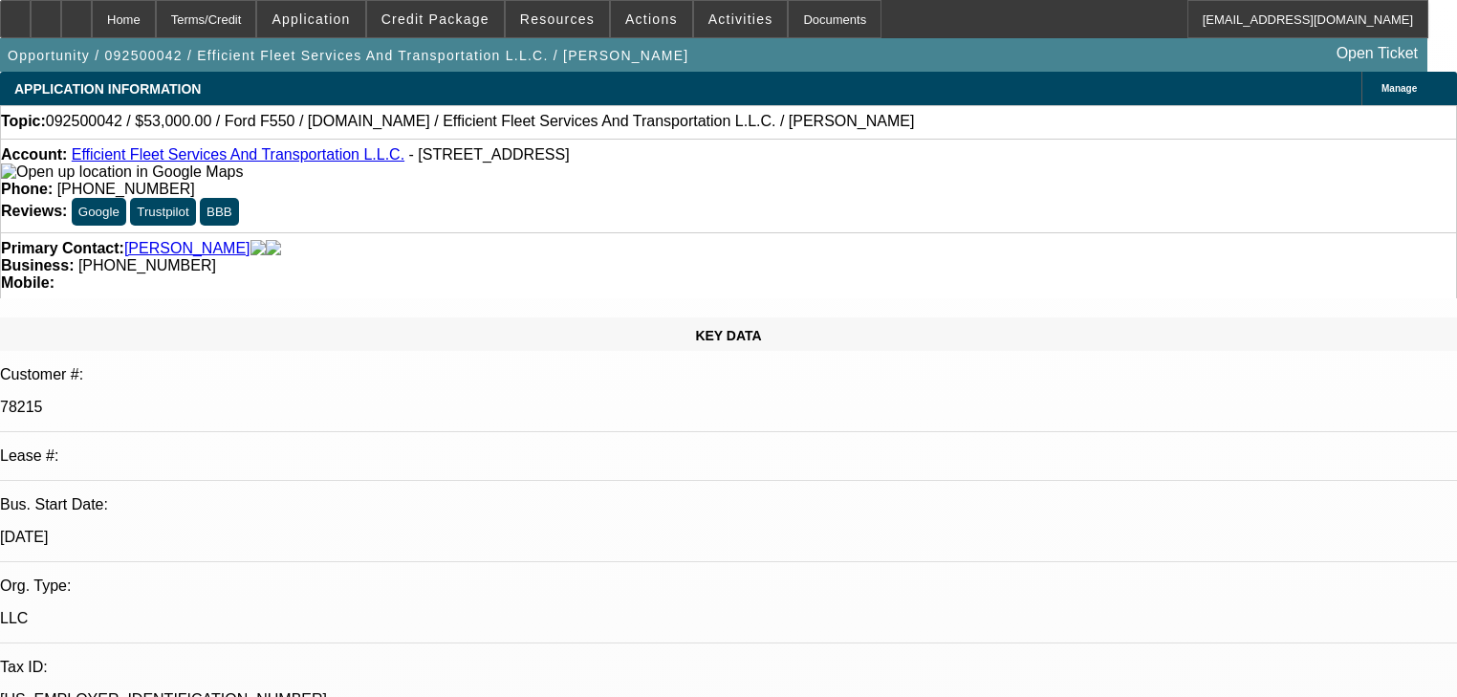
select select "0"
select select "2"
select select "0"
select select "6"
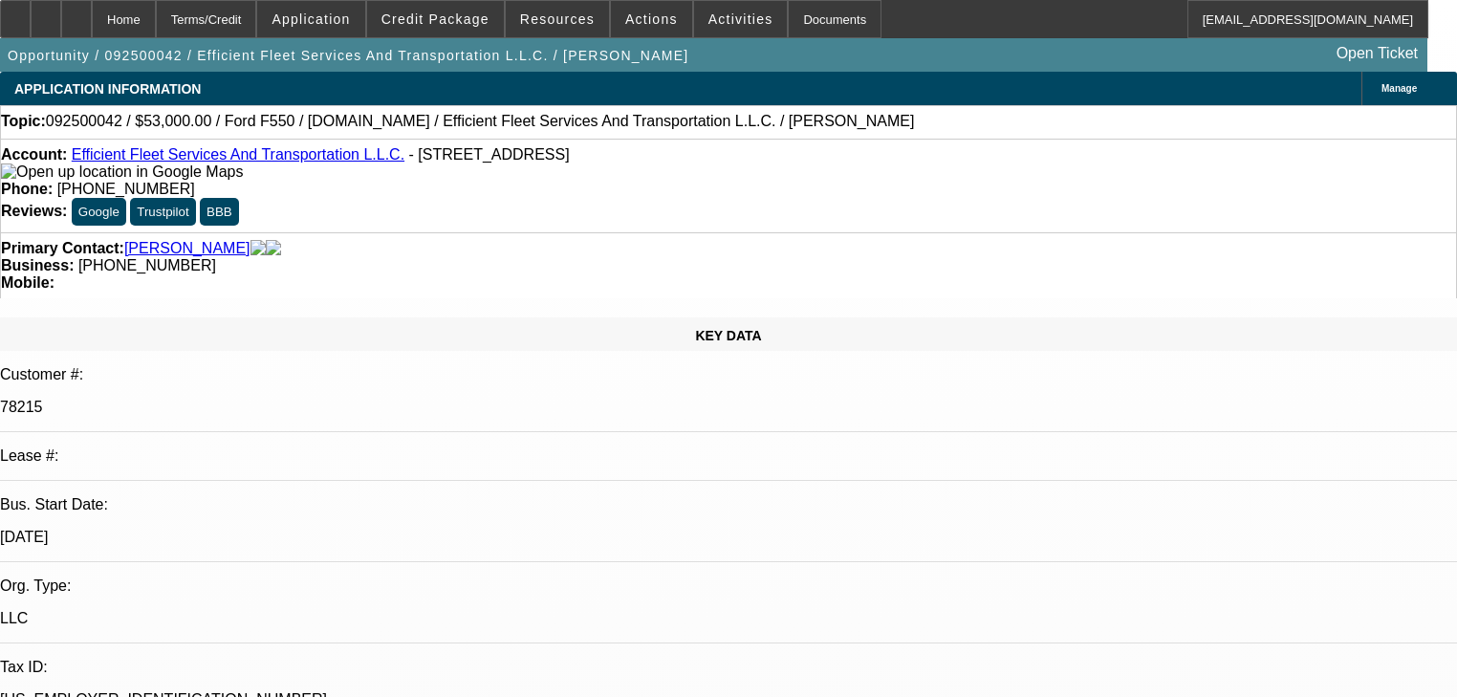
select select "0"
select select "2"
select select "0"
select select "6"
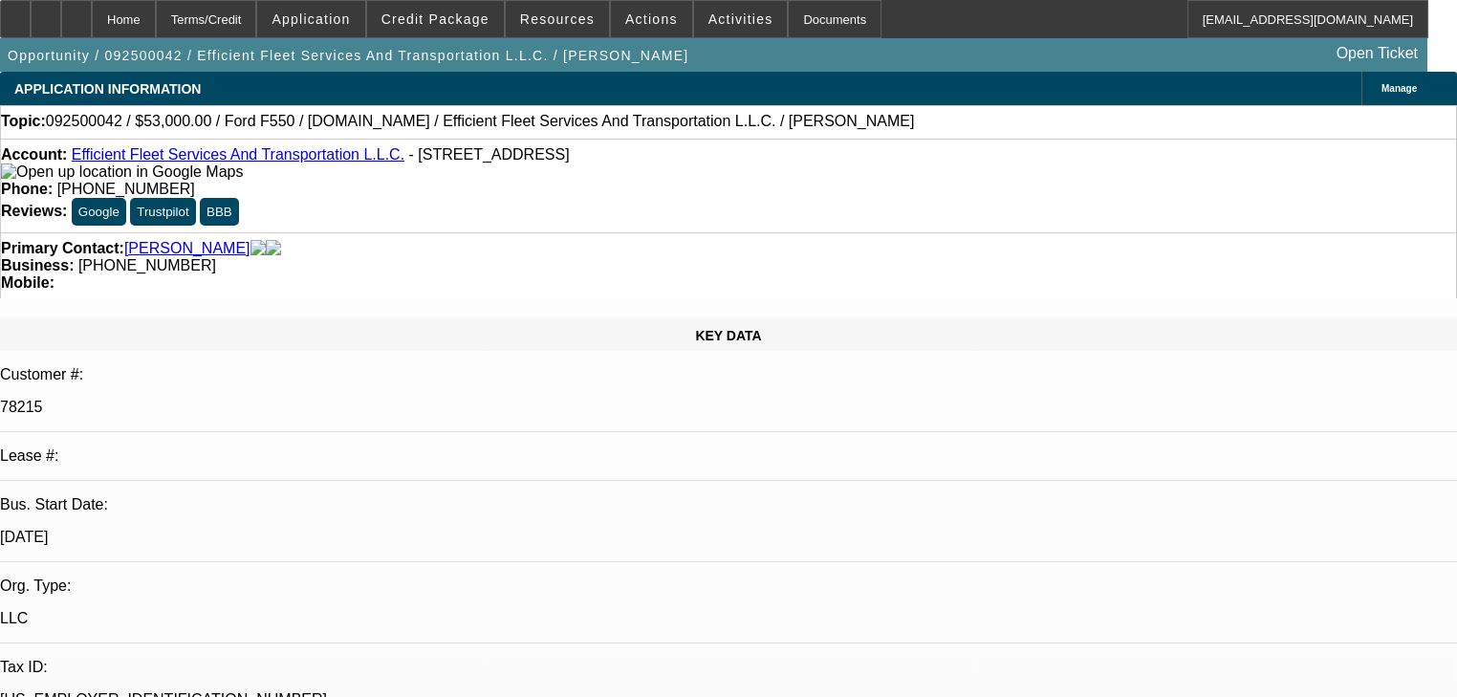
select select "0"
select select "6"
select select "0"
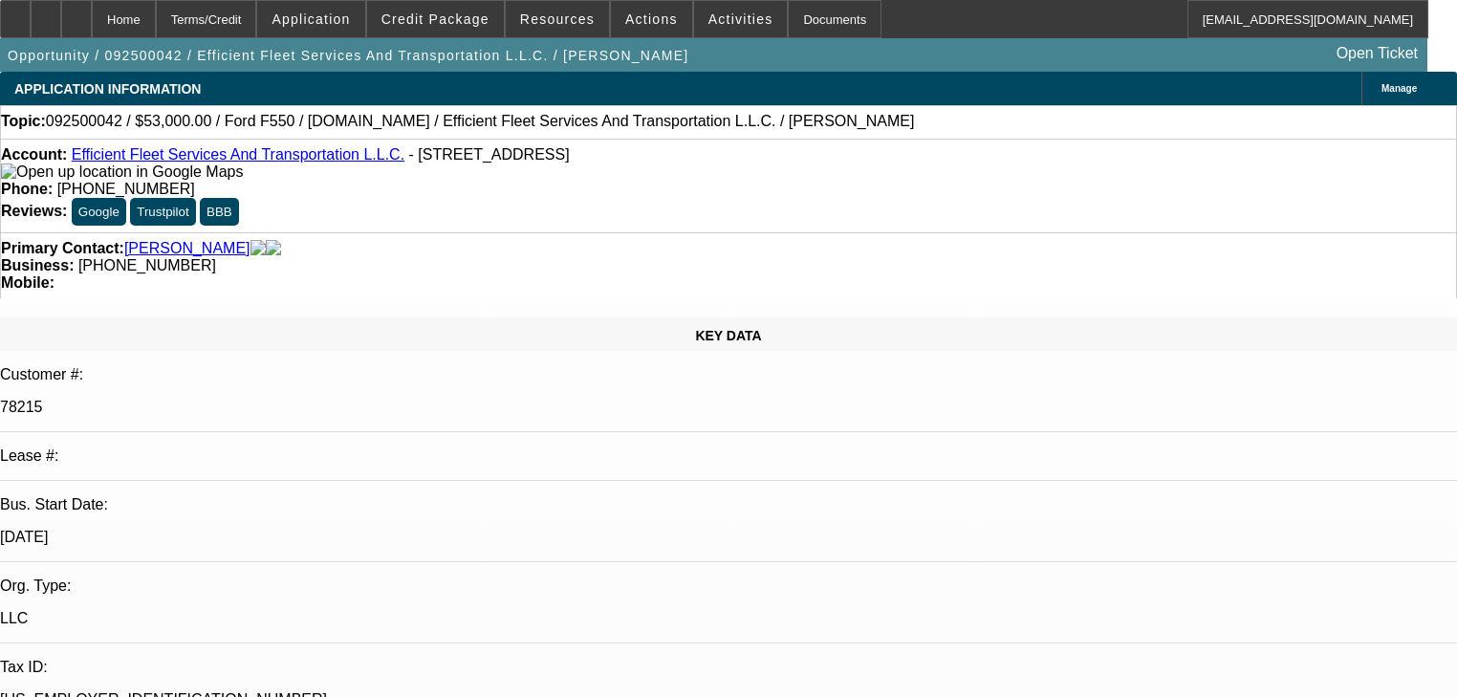
select select "0"
select select "6"
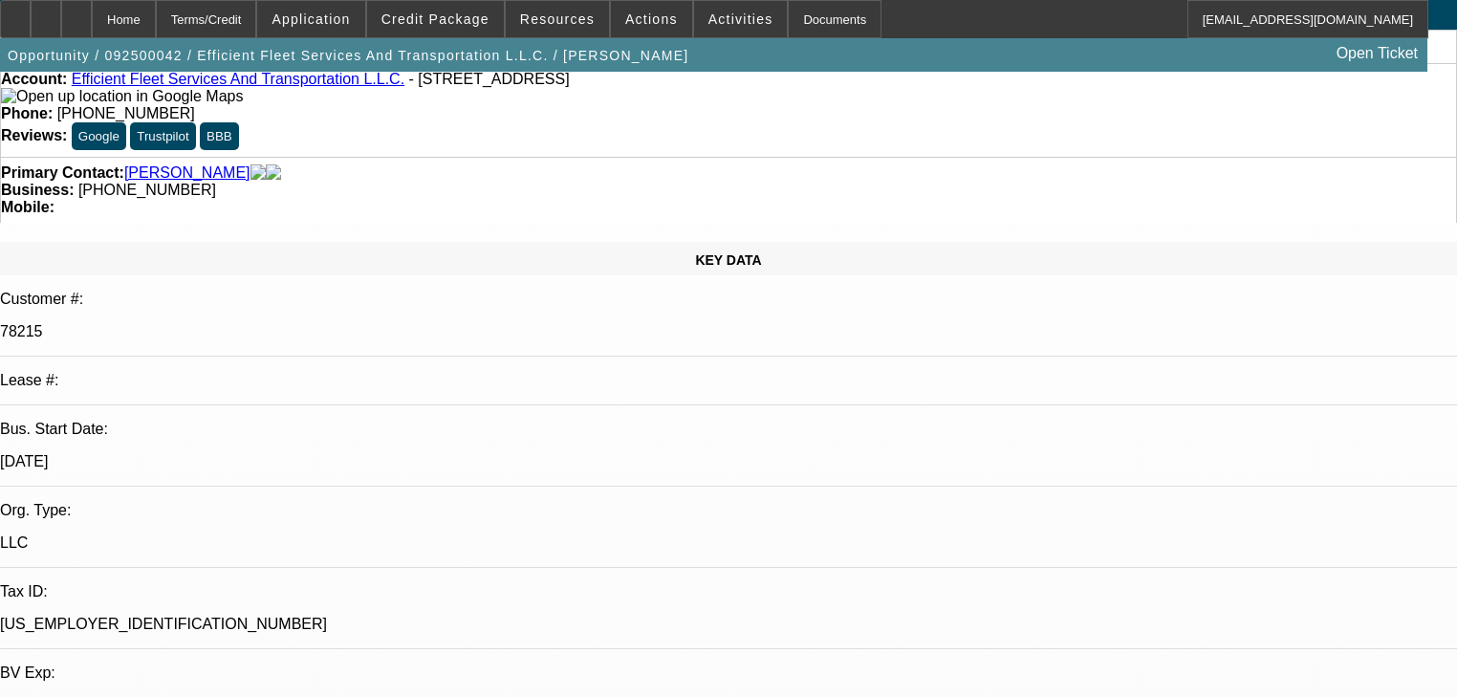
scroll to position [76, 0]
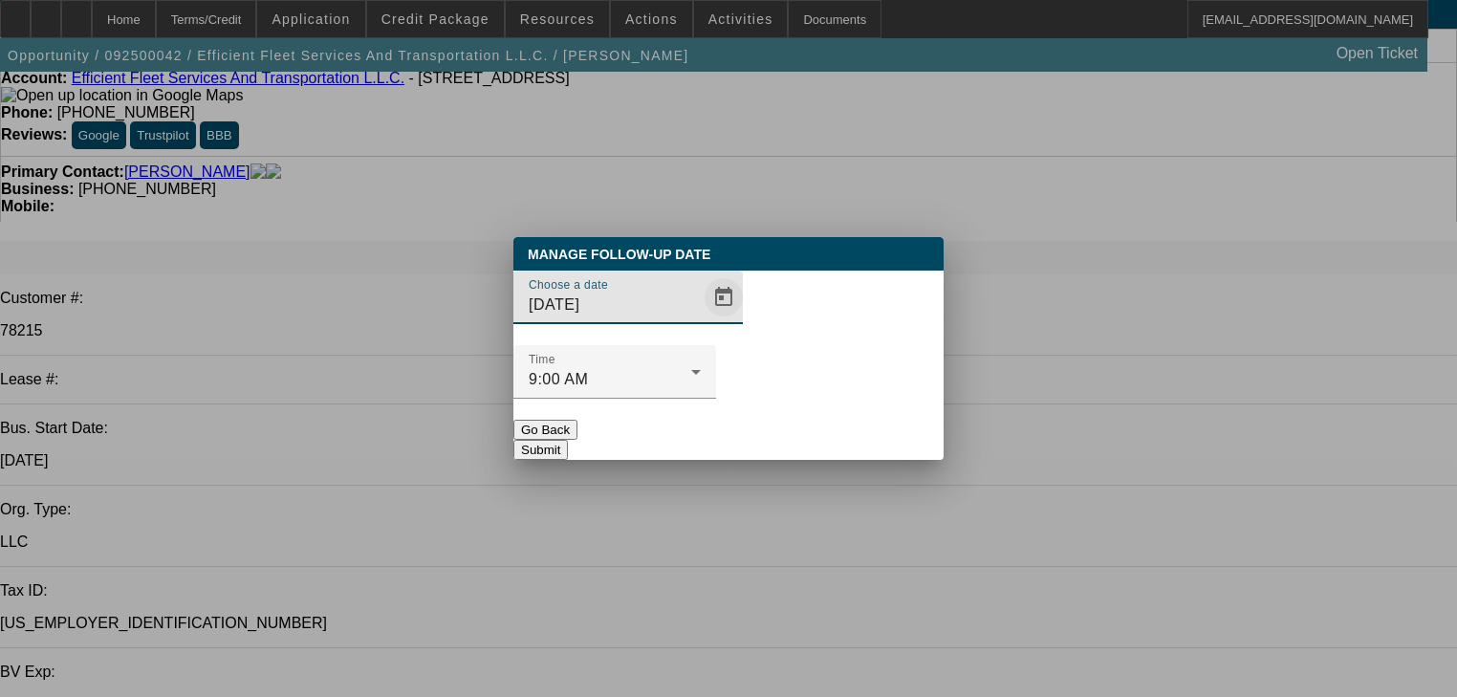
click at [701, 320] on span "Open calendar" at bounding box center [724, 297] width 46 height 46
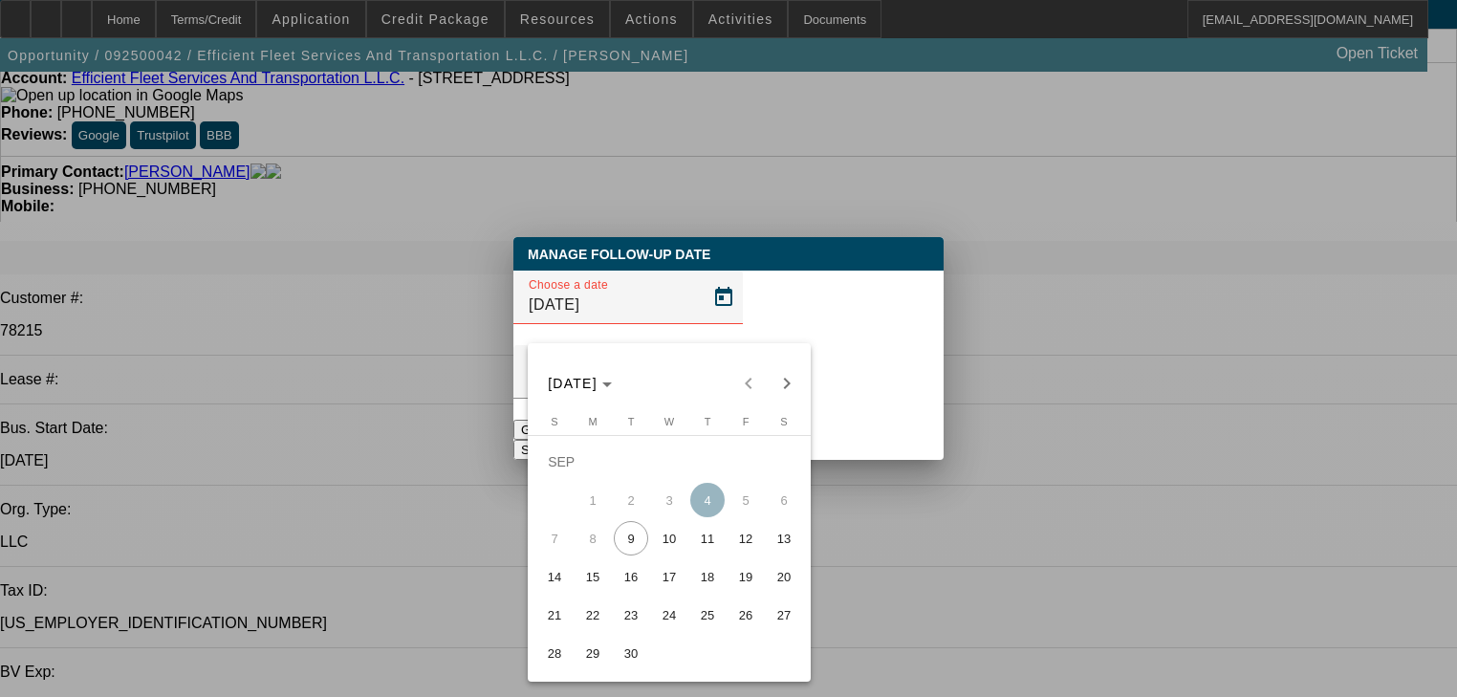
click at [672, 556] on span "10" at bounding box center [669, 538] width 34 height 34
type input "9/10/2025"
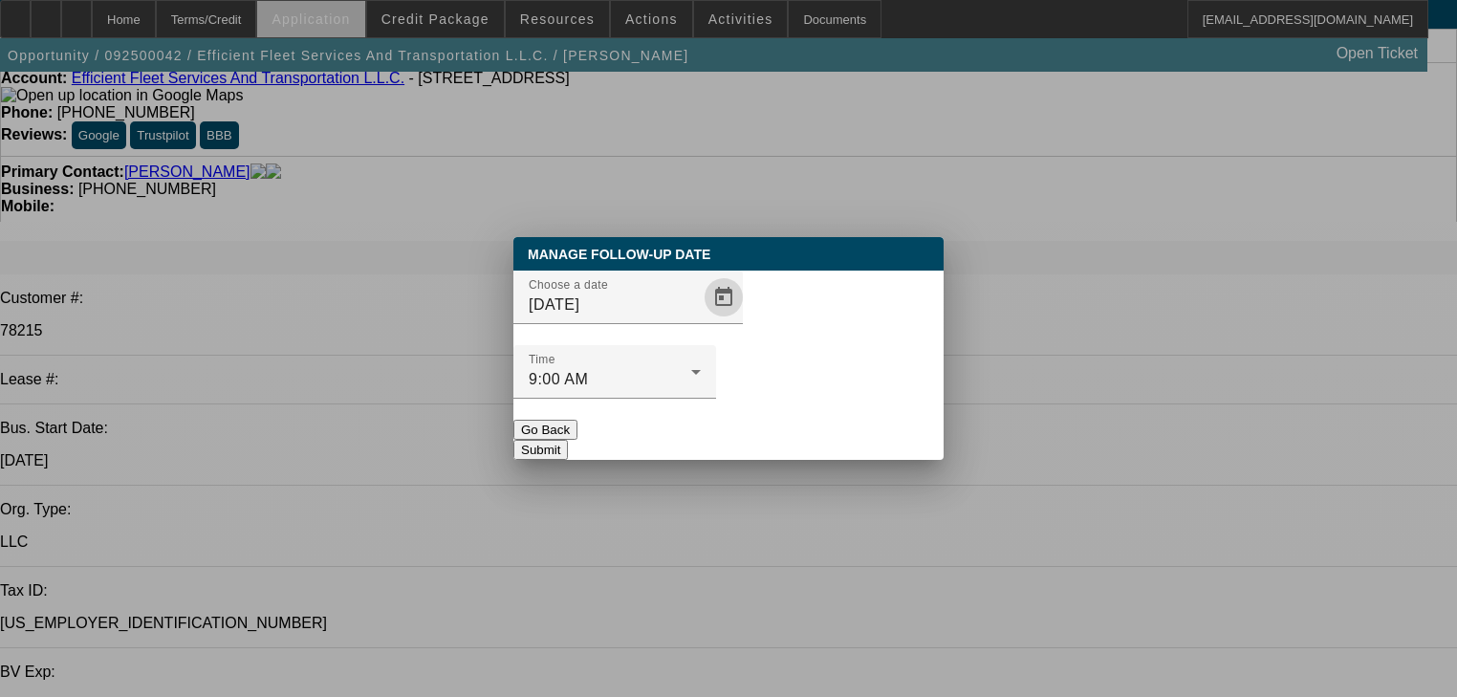
drag, startPoint x: 794, startPoint y: 401, endPoint x: 358, endPoint y: 2, distance: 590.8
click at [568, 440] on button "Submit" at bounding box center [540, 450] width 55 height 20
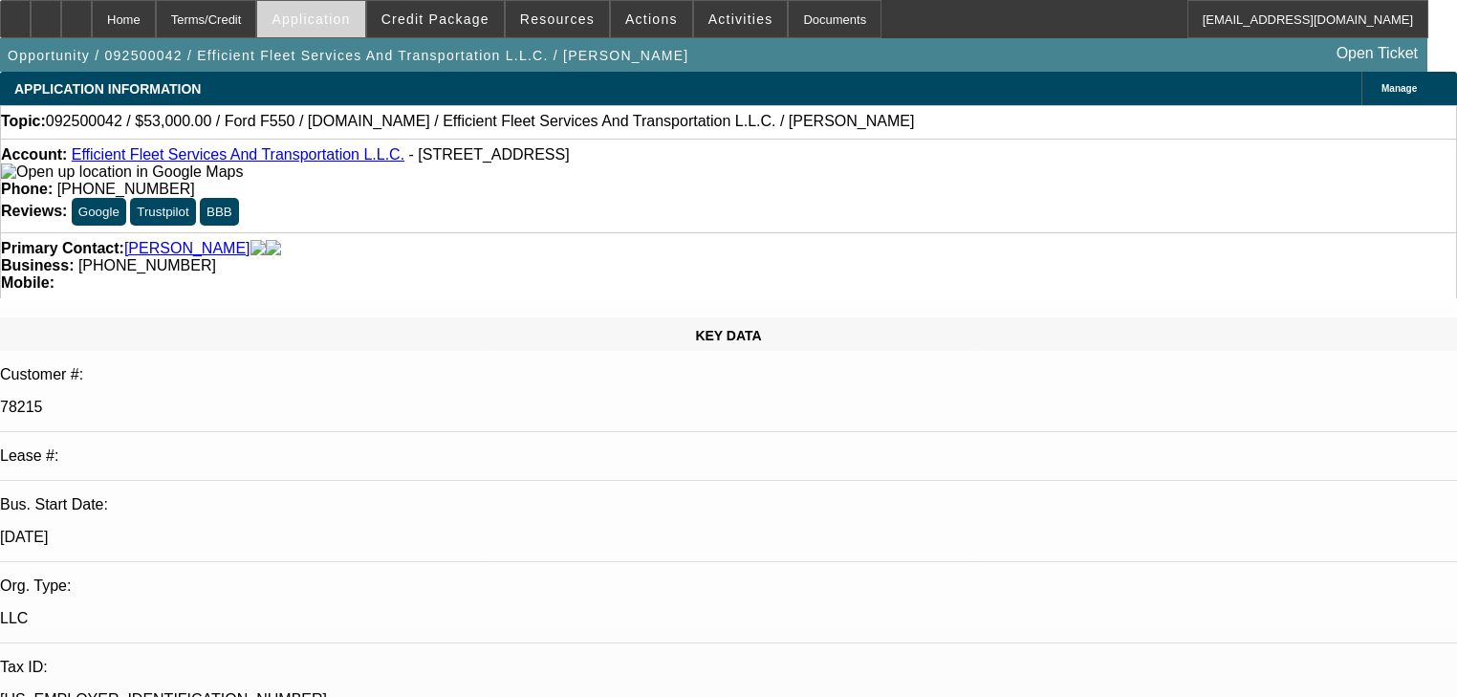
scroll to position [76, 0]
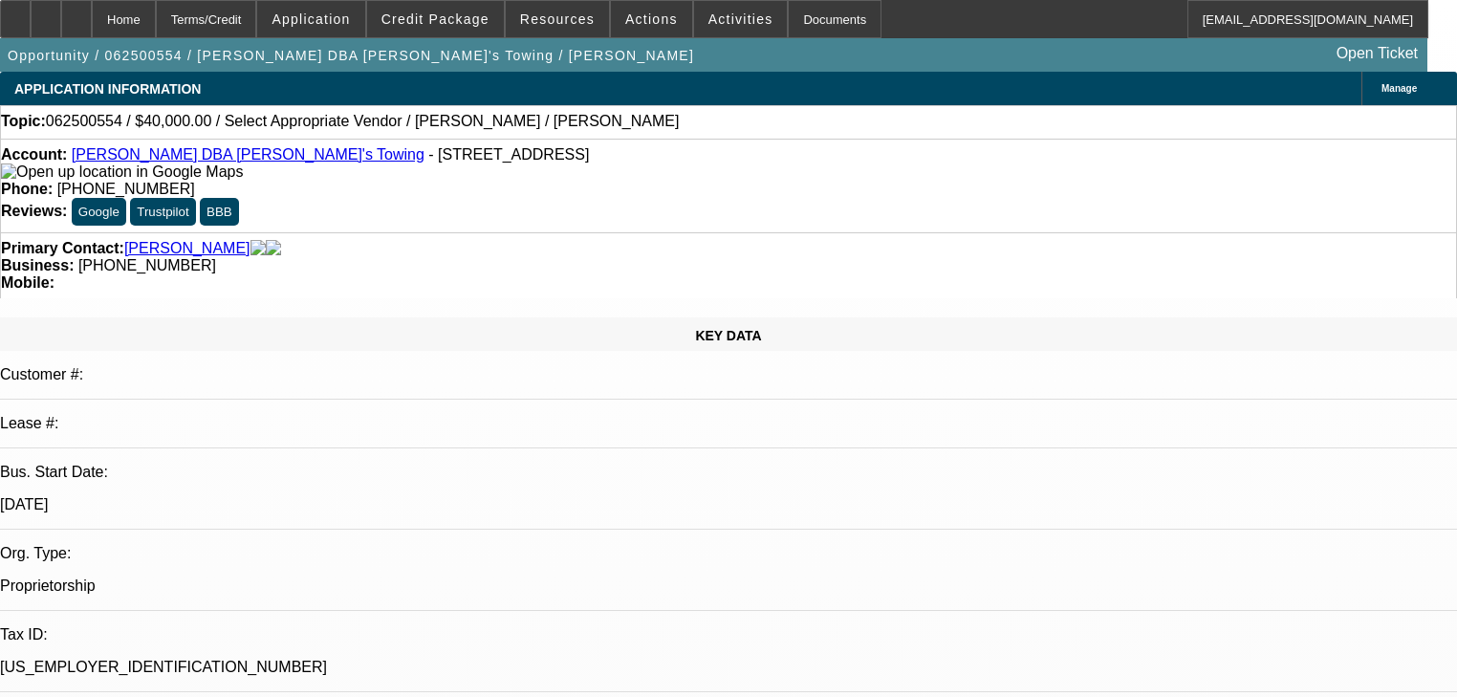
select select "0"
select select "0.1"
select select "4"
select select "0"
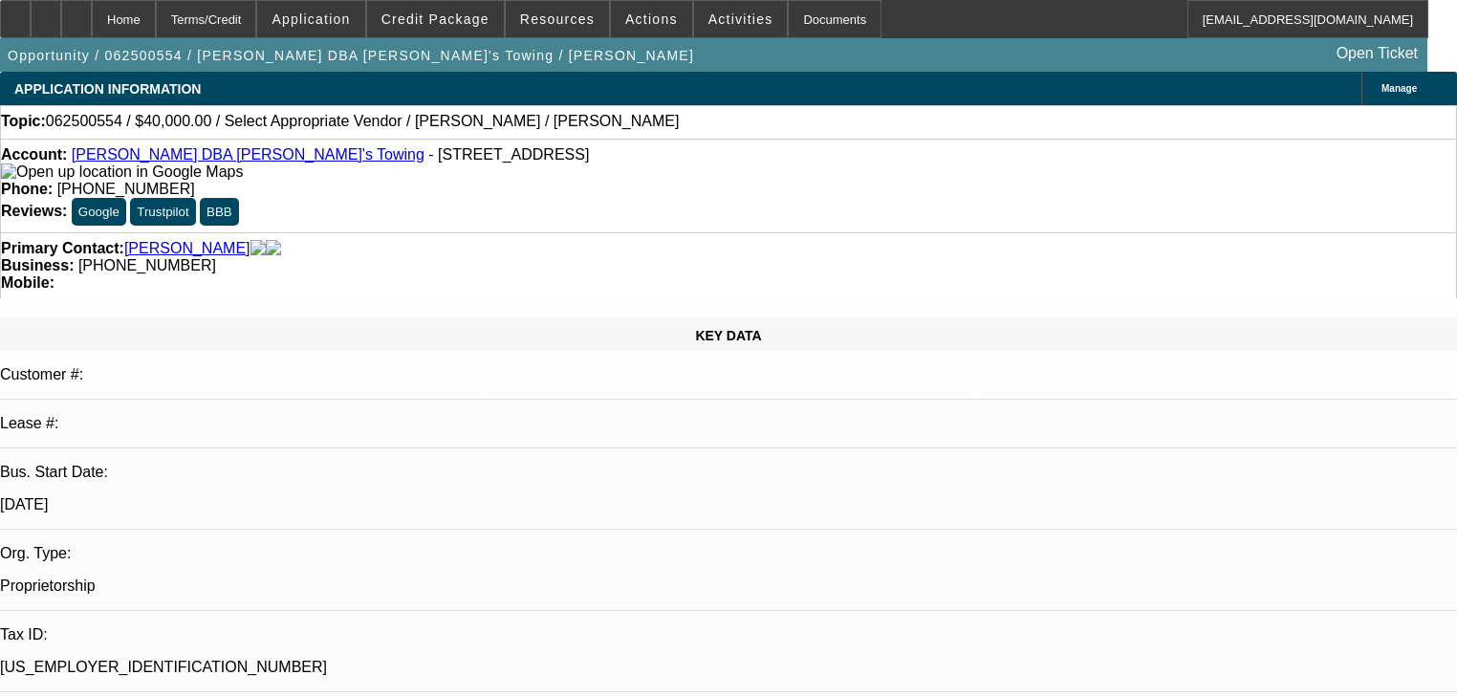
select select "0"
select select "0.1"
select select "4"
select select "0.2"
select select "2"
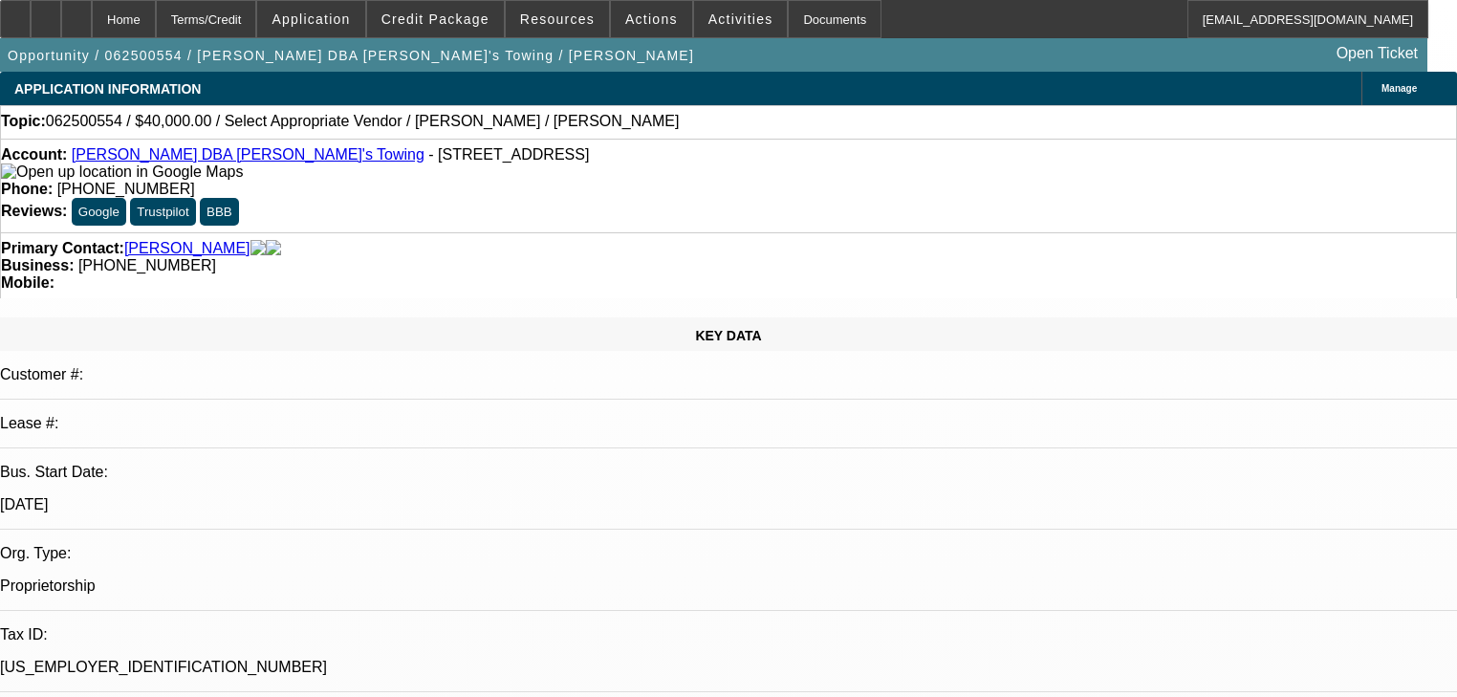
select select "2"
select select "0"
select select "6"
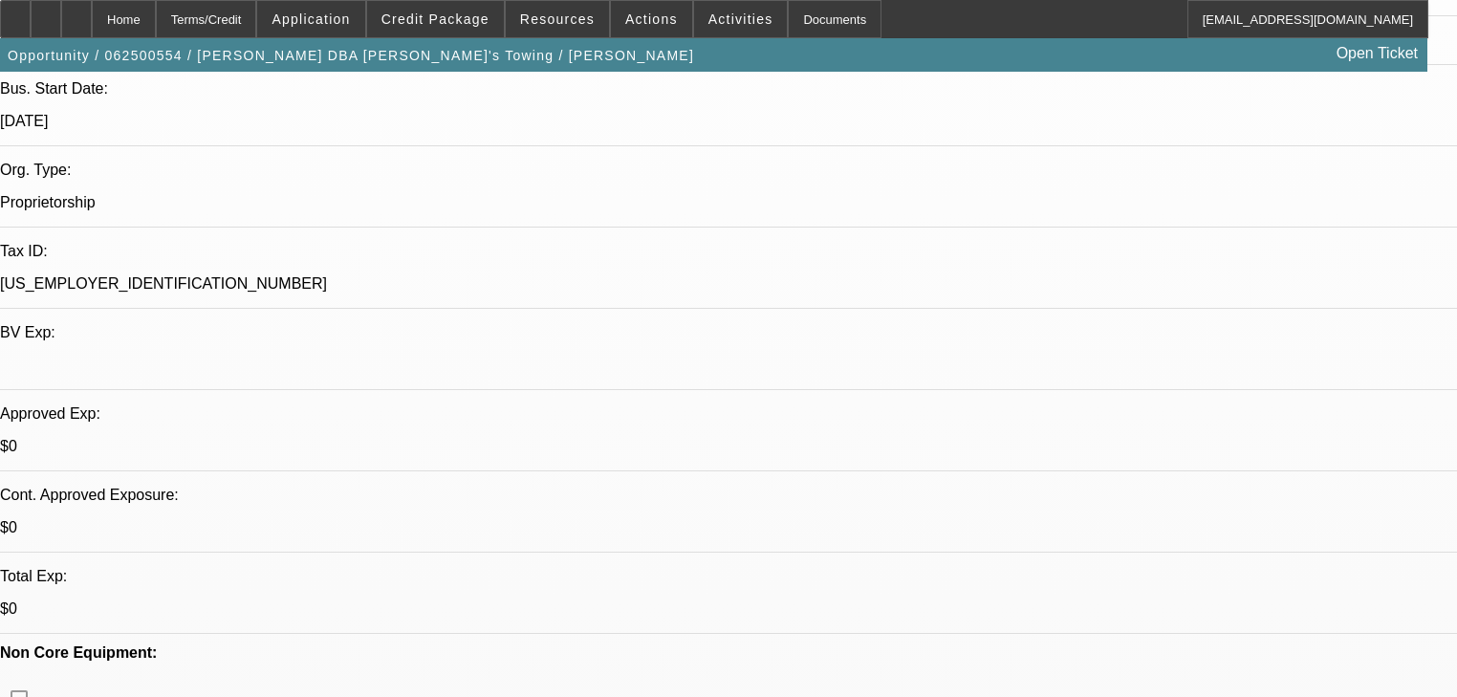
scroll to position [459, 0]
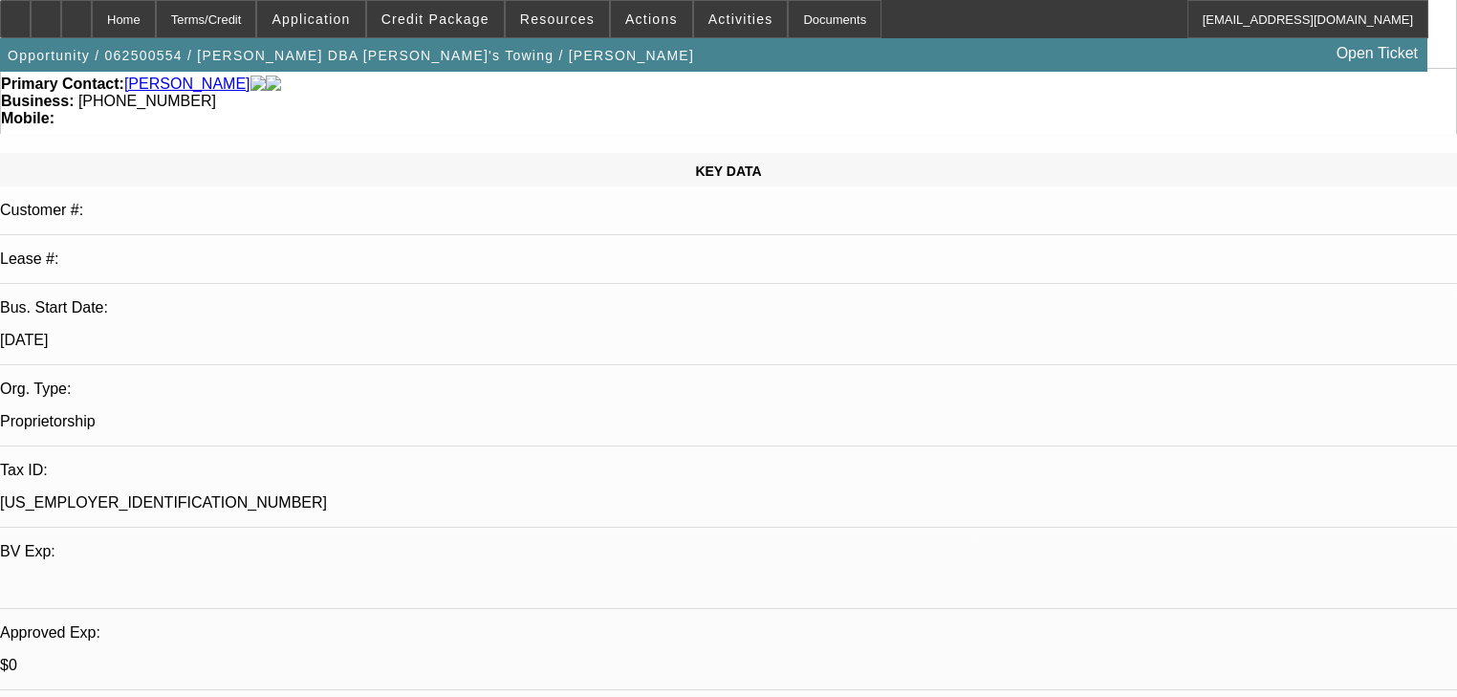
scroll to position [229, 0]
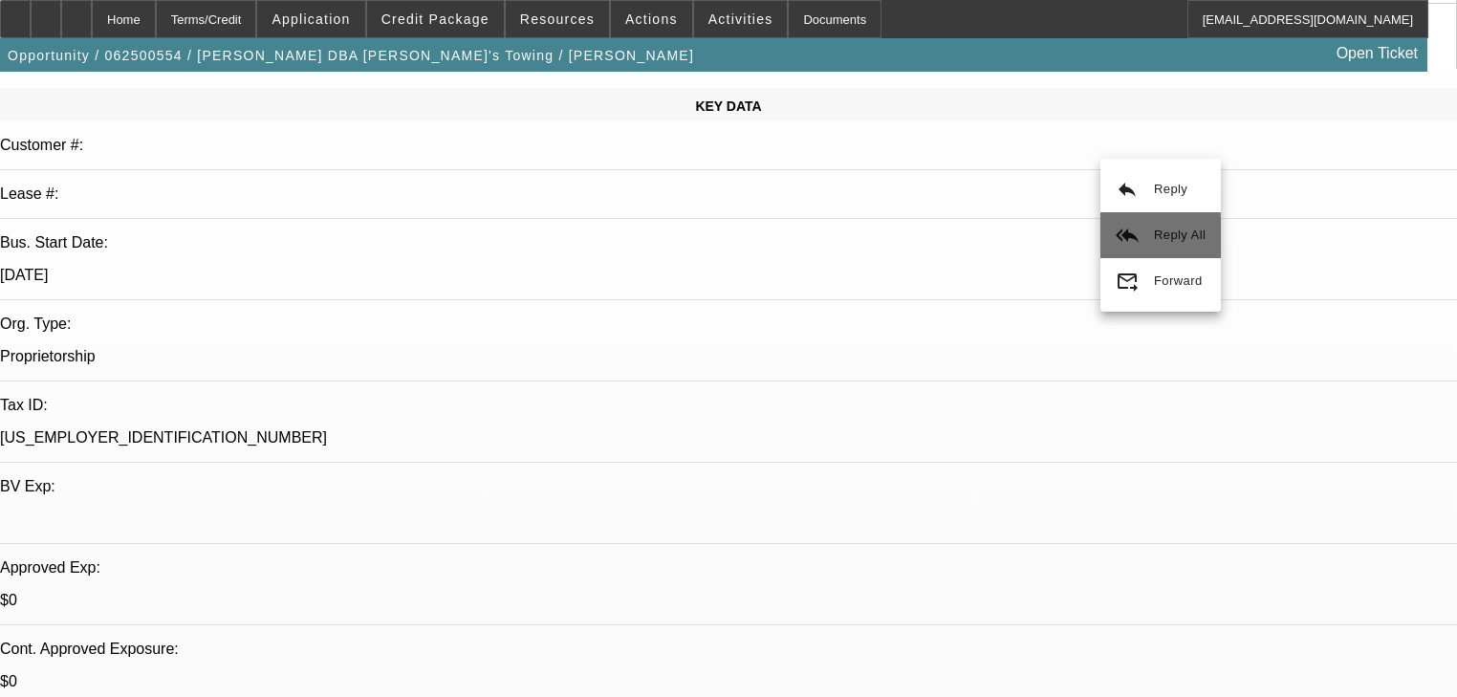
click at [1147, 244] on button "reply_all Reply All" at bounding box center [1161, 235] width 120 height 46
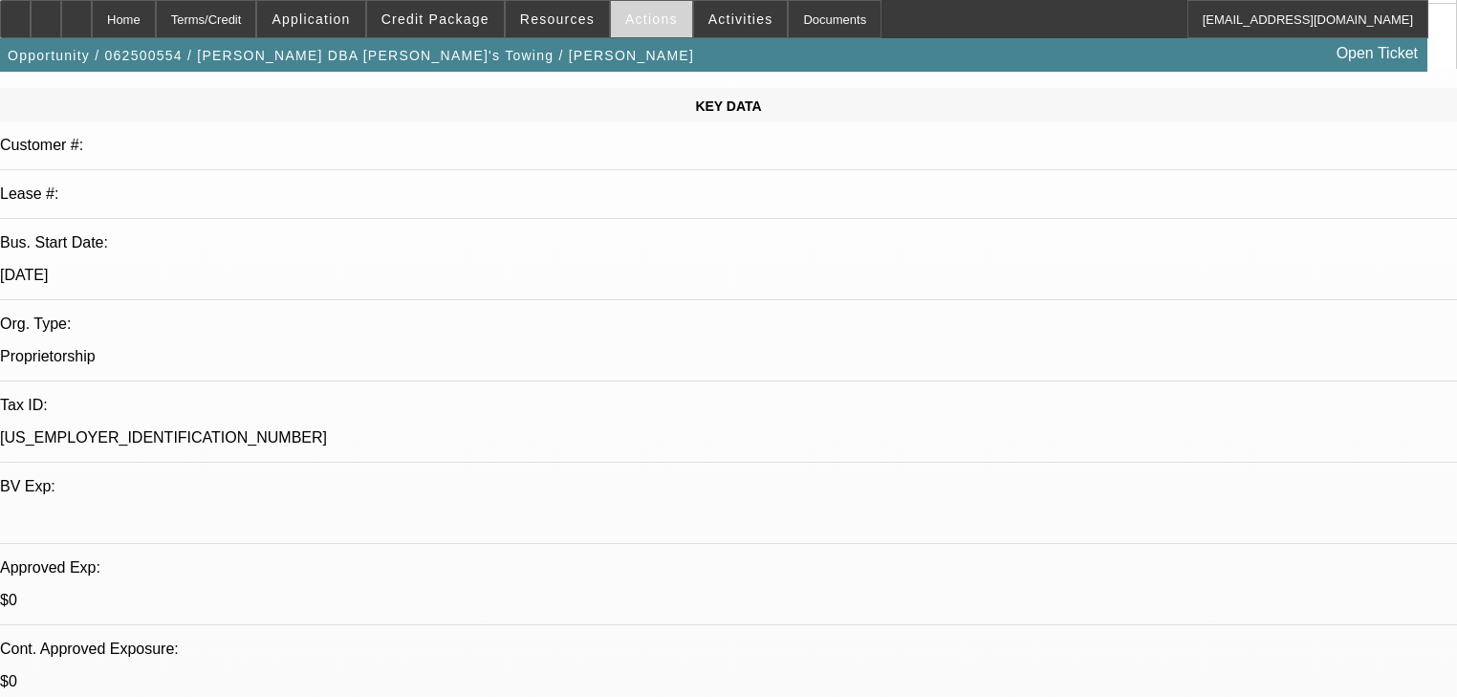
click at [641, 17] on span "Actions" at bounding box center [651, 18] width 53 height 15
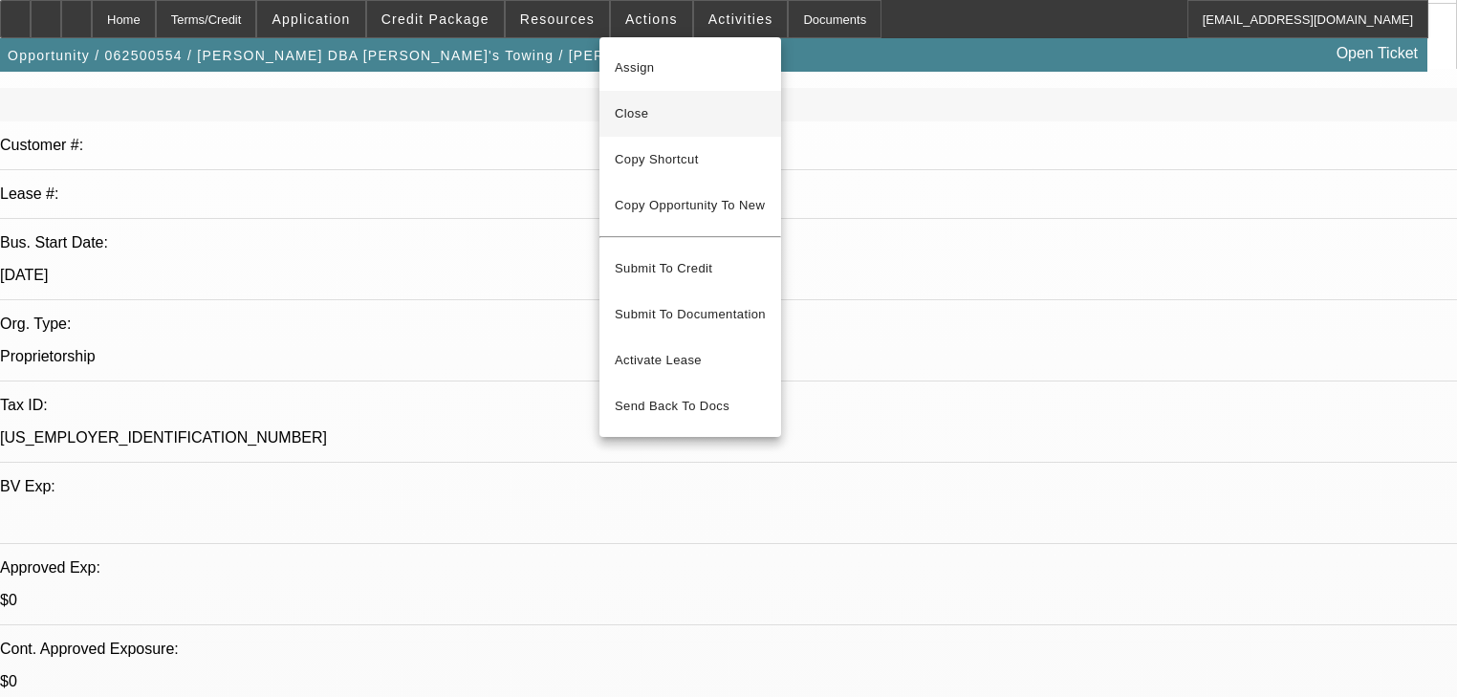
click at [679, 97] on button "Close" at bounding box center [691, 114] width 182 height 46
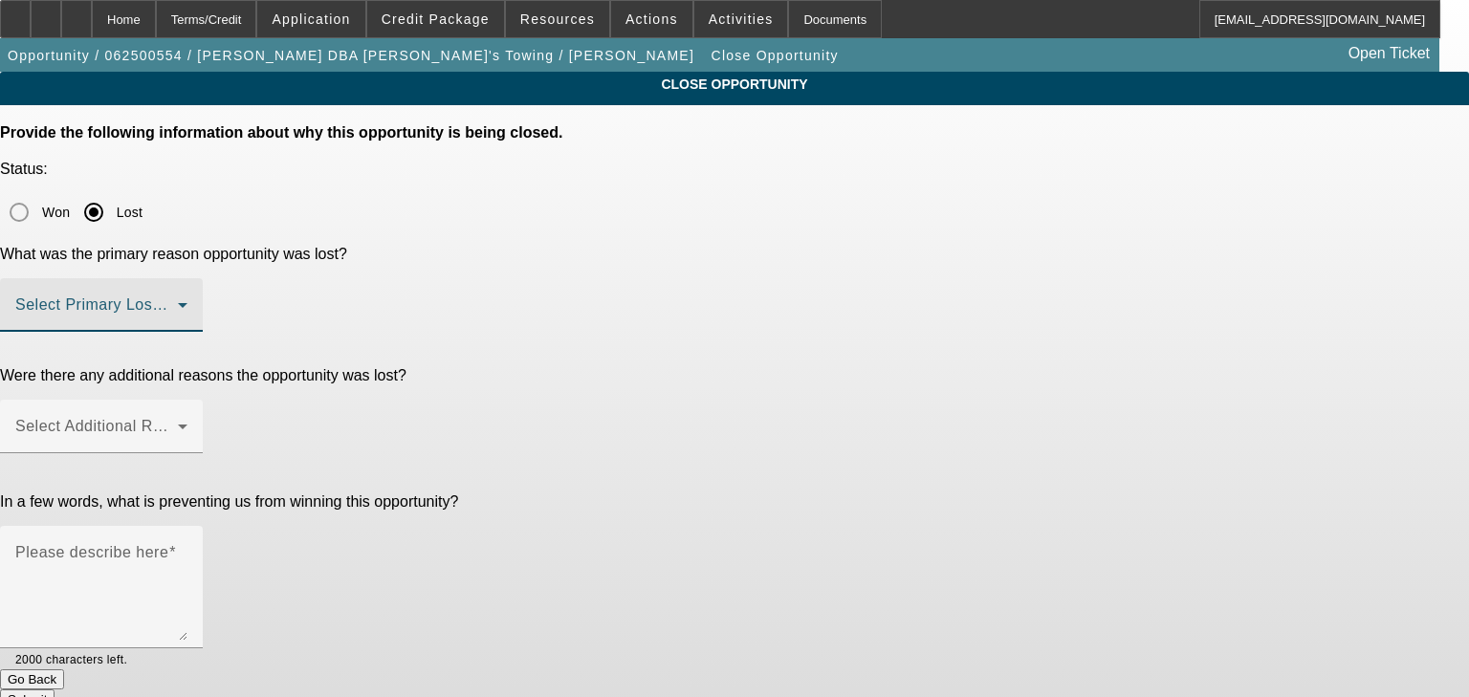
click at [178, 301] on span at bounding box center [96, 312] width 163 height 23
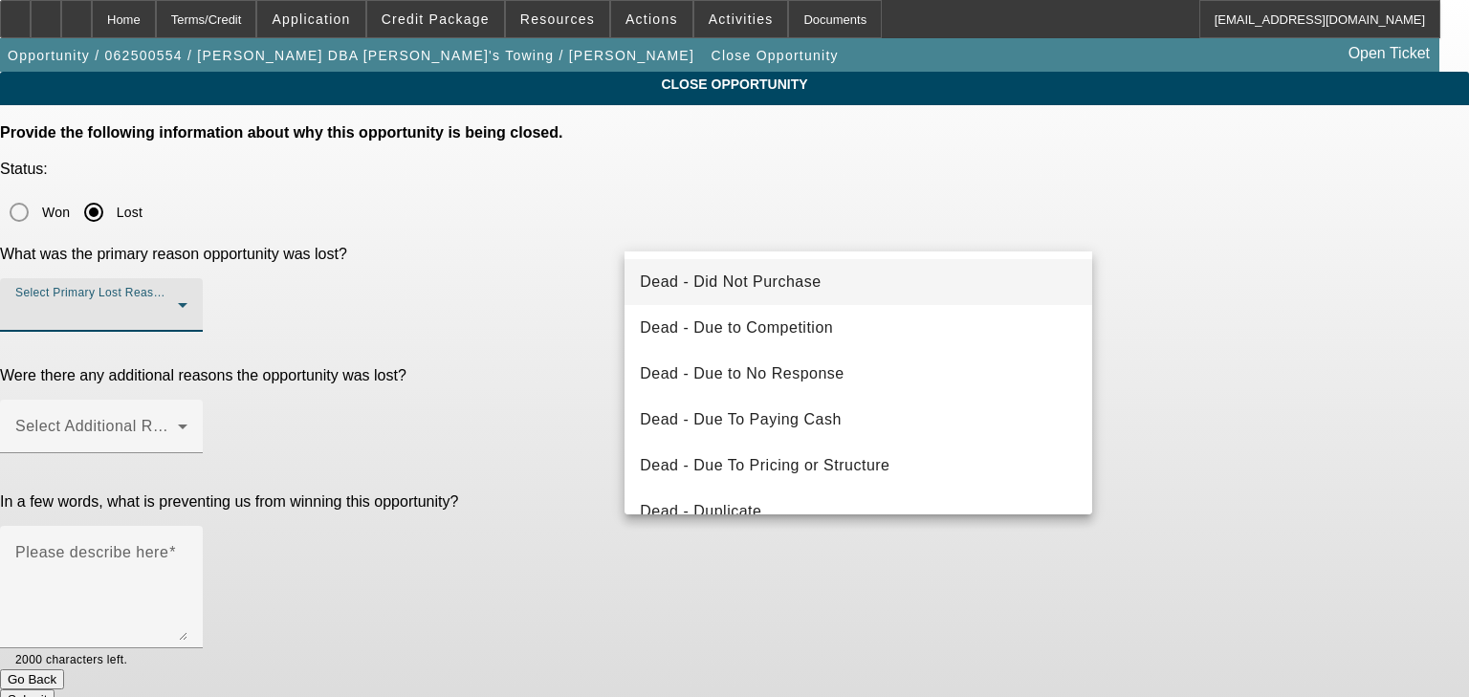
click at [801, 279] on span "Dead - Did Not Purchase" at bounding box center [730, 282] width 181 height 23
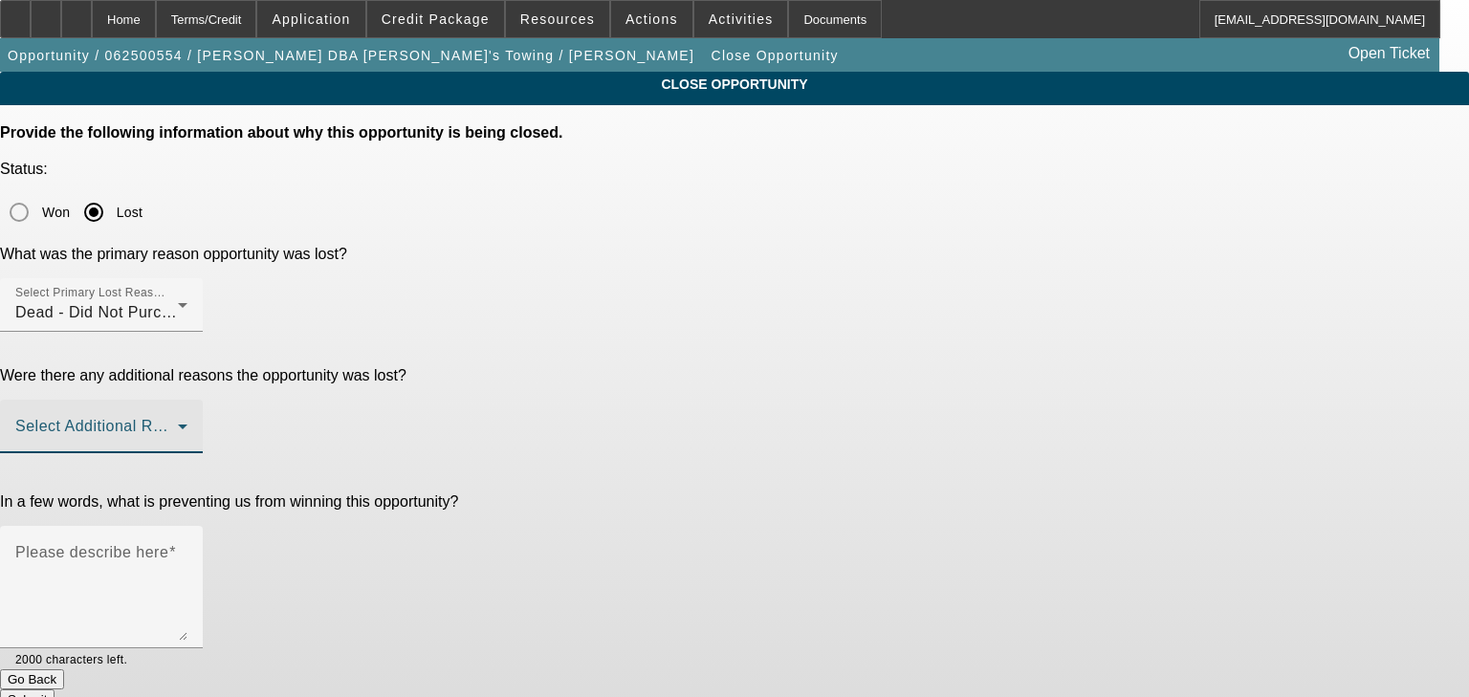
click at [178, 423] on span at bounding box center [96, 434] width 163 height 23
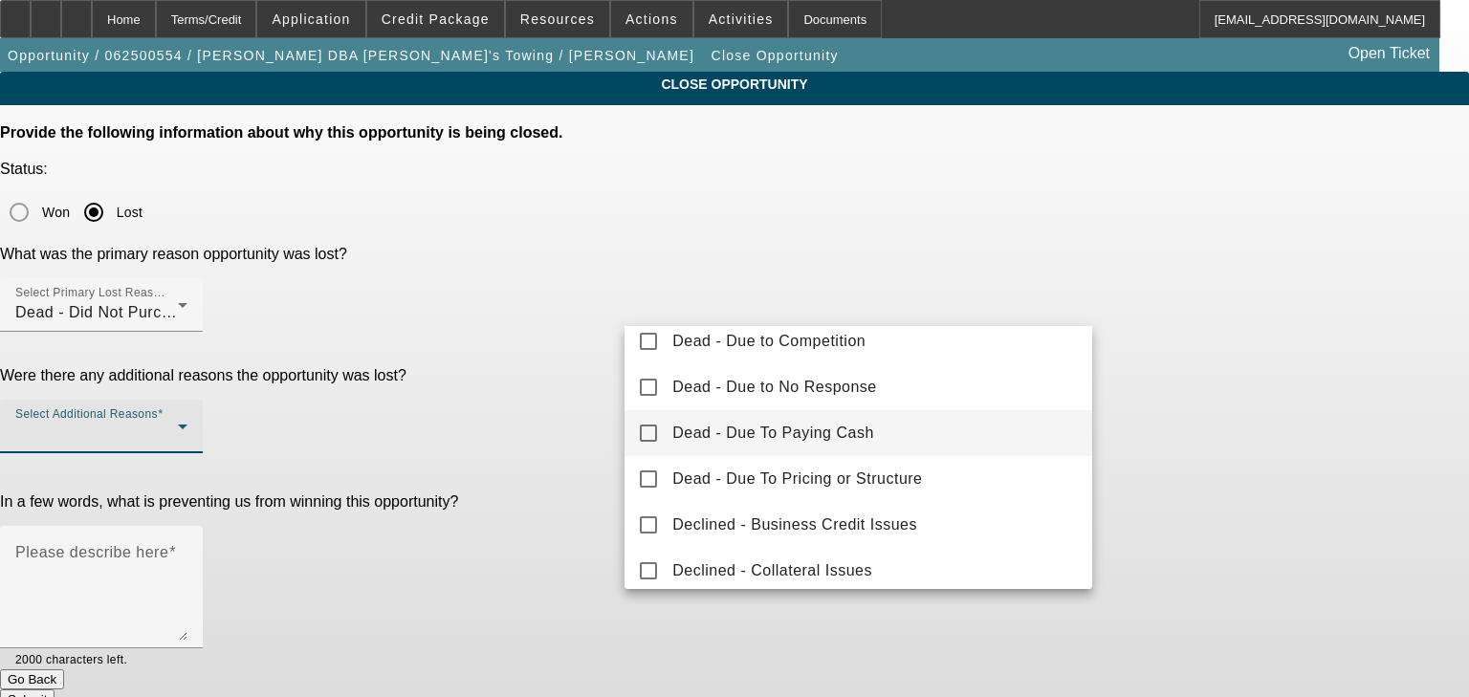
scroll to position [153, 0]
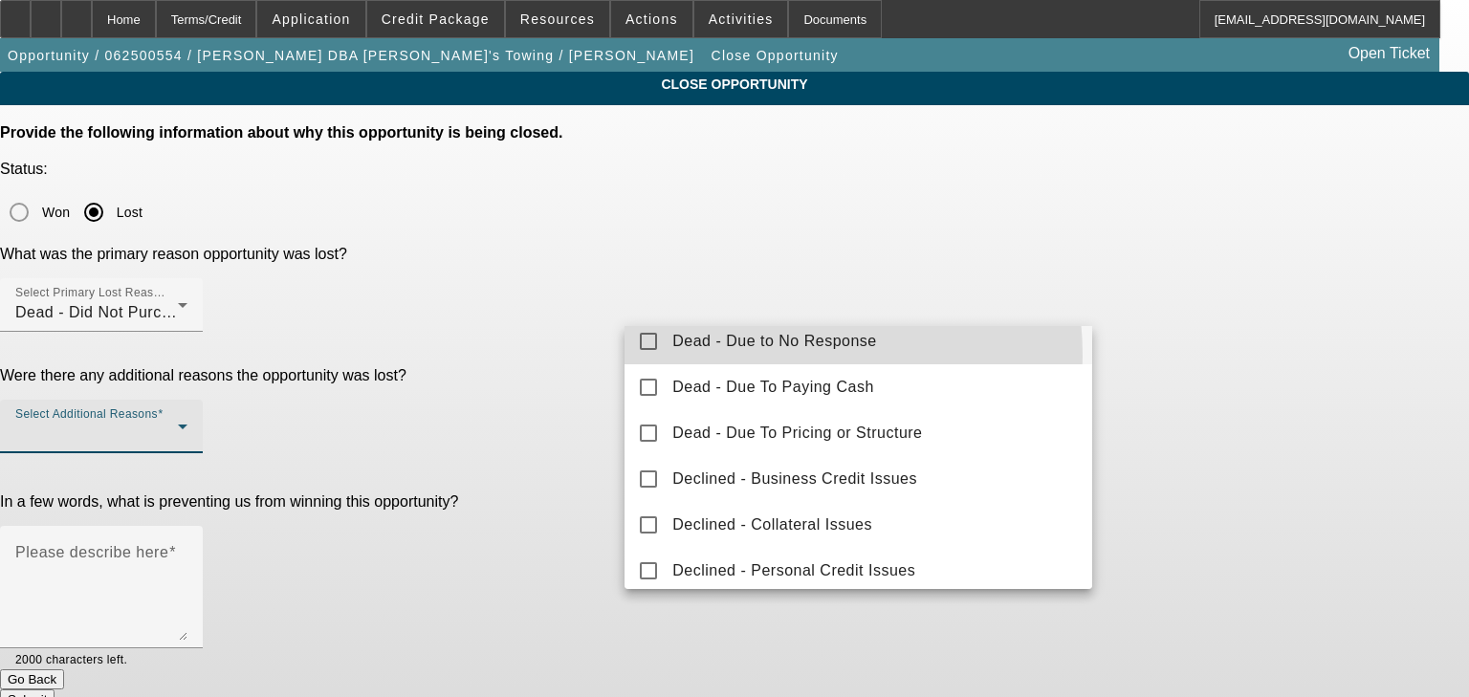
click at [738, 356] on mat-option "Dead - Due to No Response" at bounding box center [858, 341] width 468 height 46
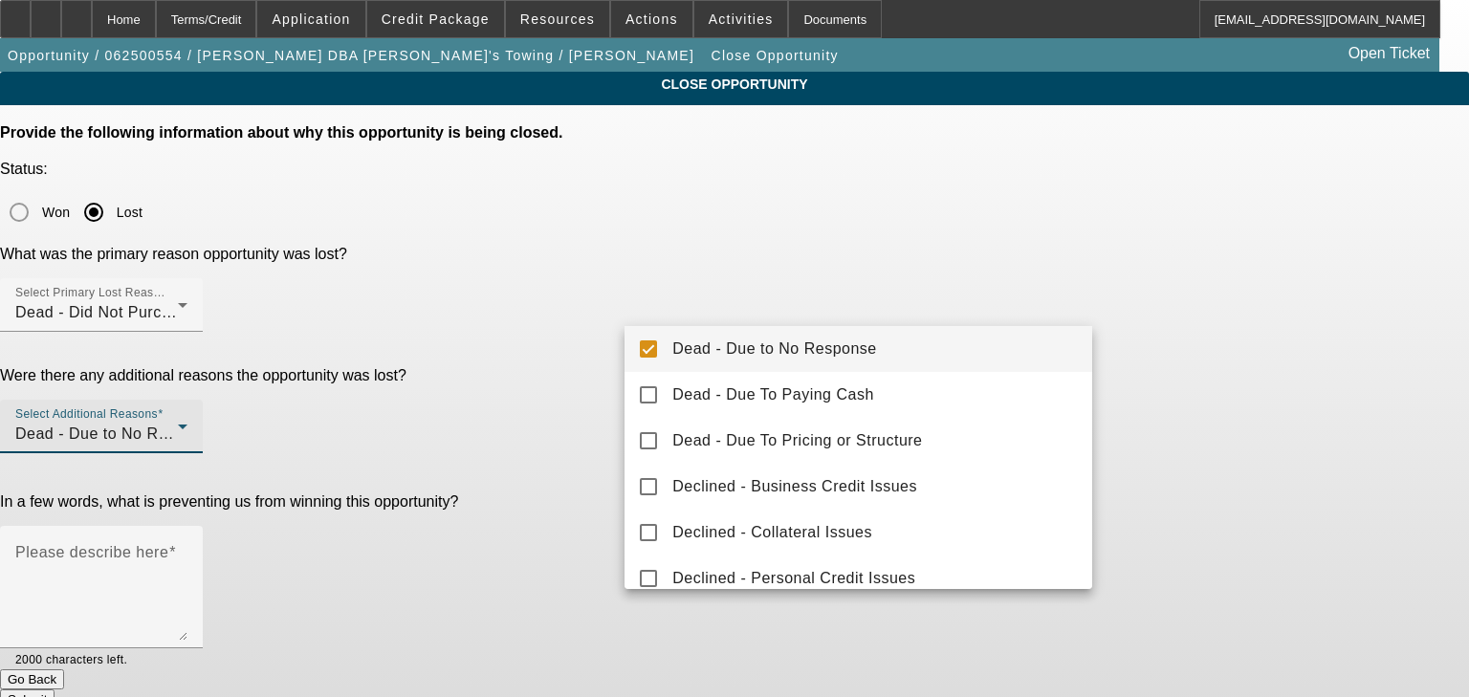
click at [551, 367] on div at bounding box center [734, 348] width 1469 height 697
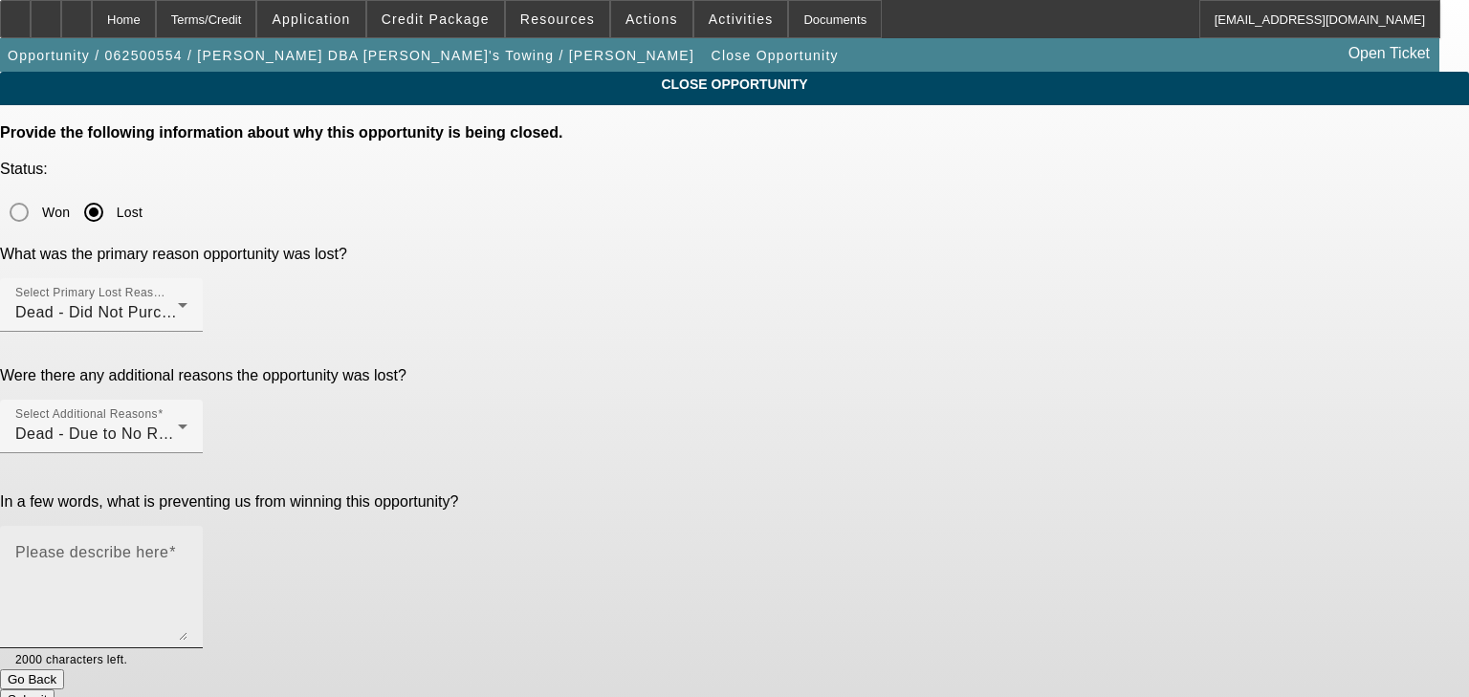
click at [187, 549] on textarea "Please describe here" at bounding box center [101, 595] width 172 height 92
type textarea "W"
type textarea "Did not send banks"
click at [55, 689] on button "Submit" at bounding box center [27, 699] width 55 height 20
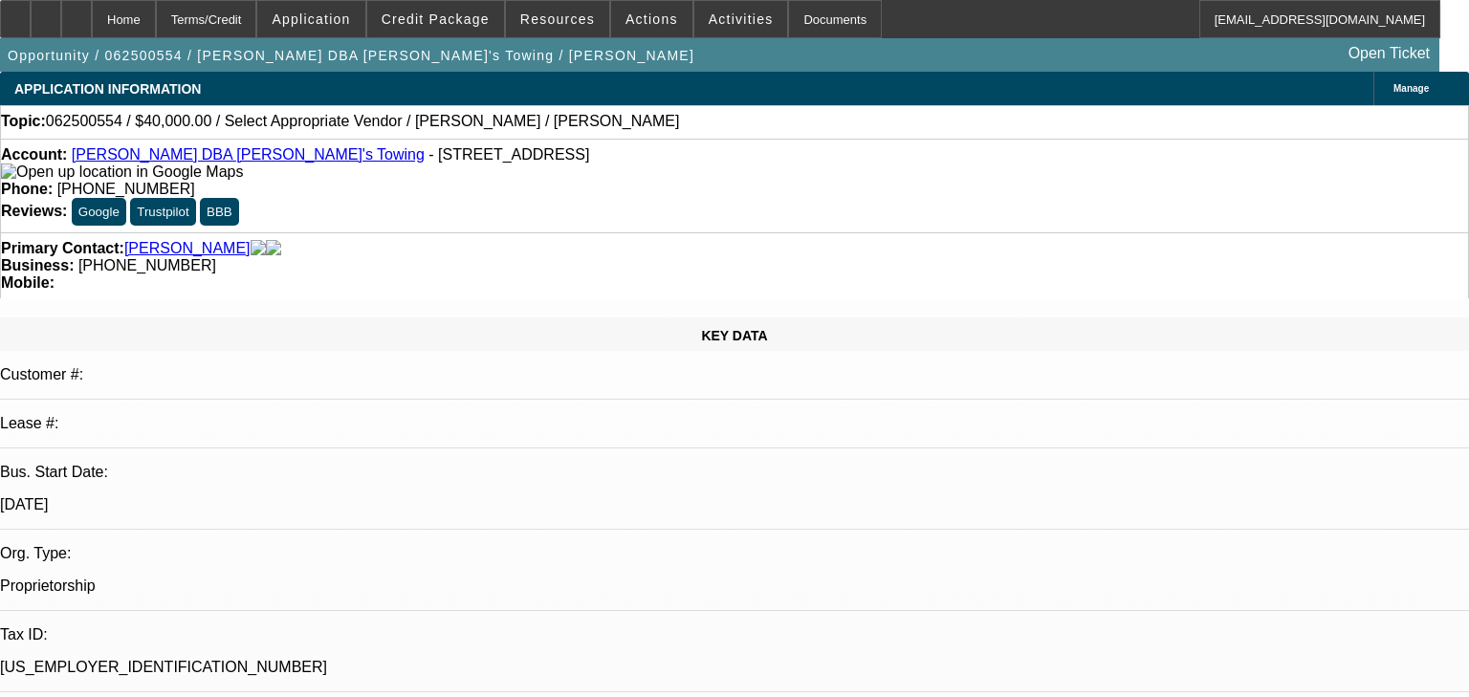
select select "0"
select select "0.1"
select select "4"
select select "0"
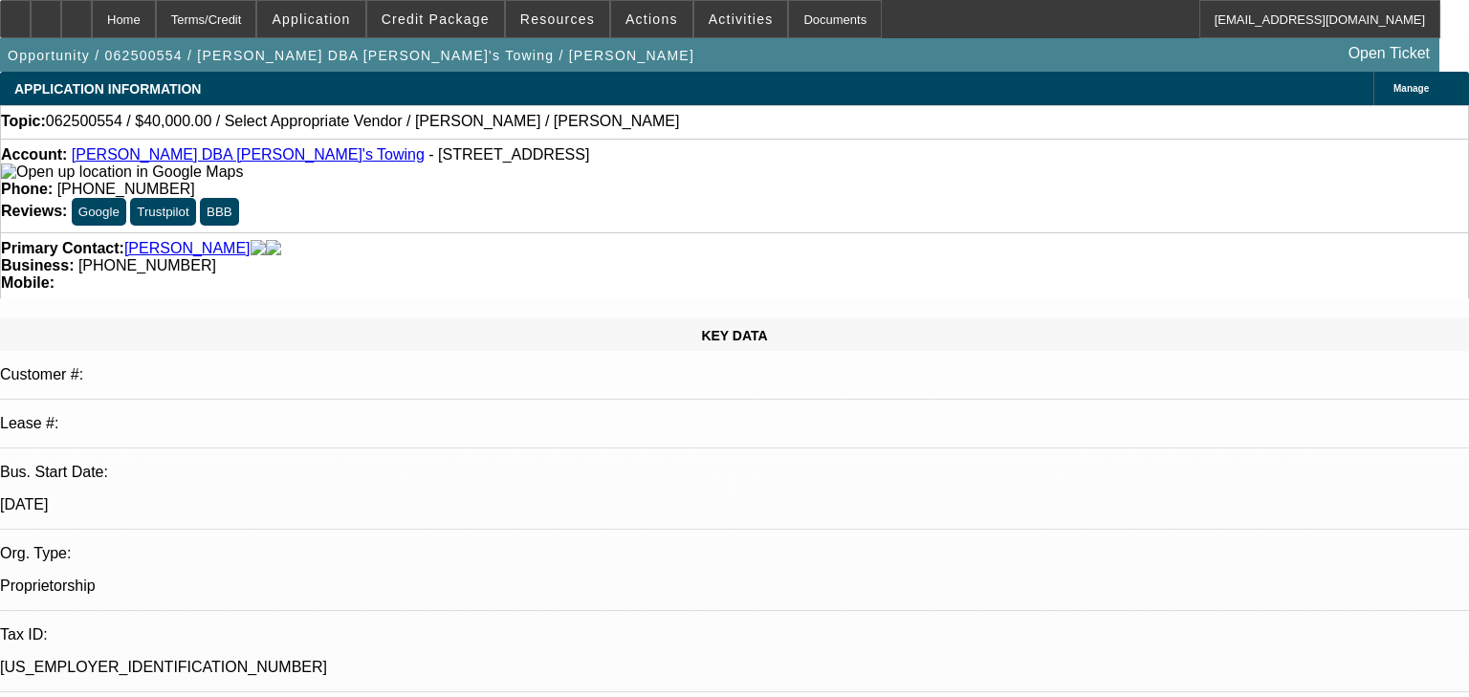
select select "0"
select select "0.1"
select select "4"
select select "0.2"
select select "2"
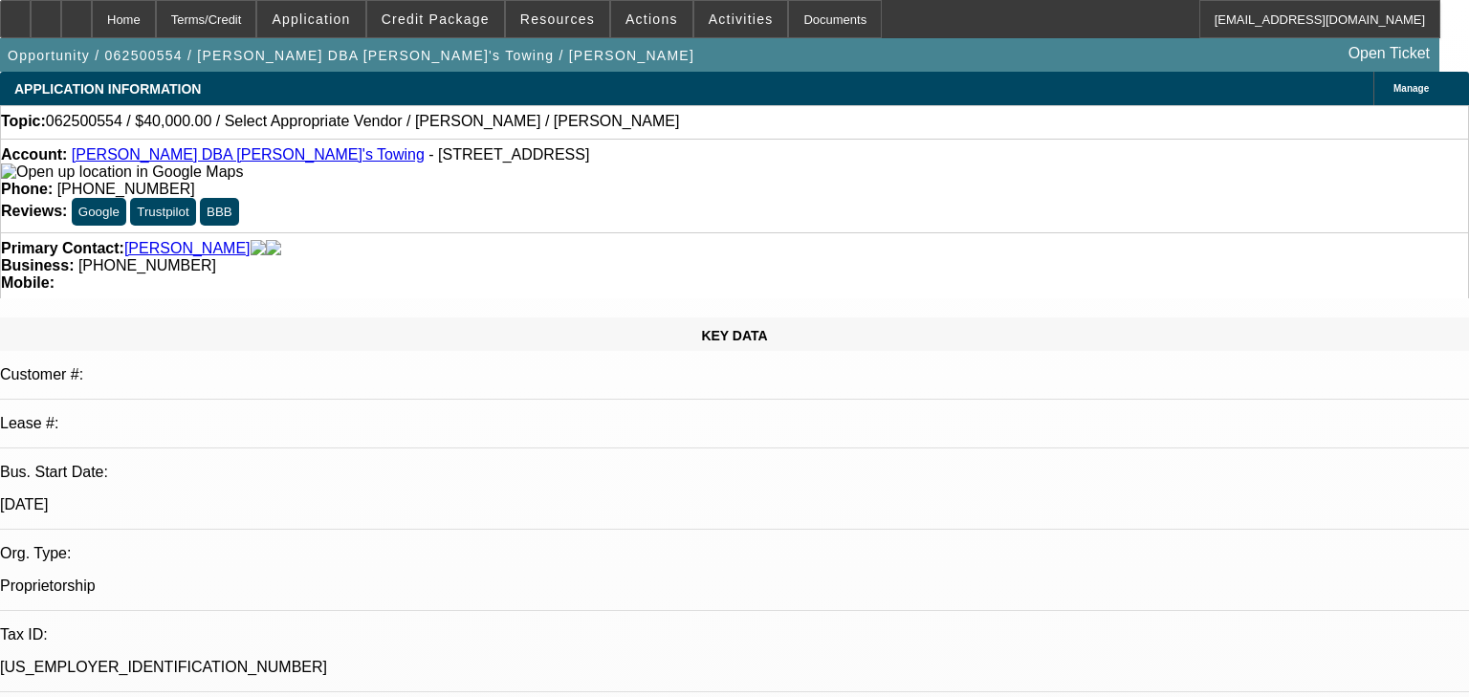
select select "2"
select select "0"
select select "6"
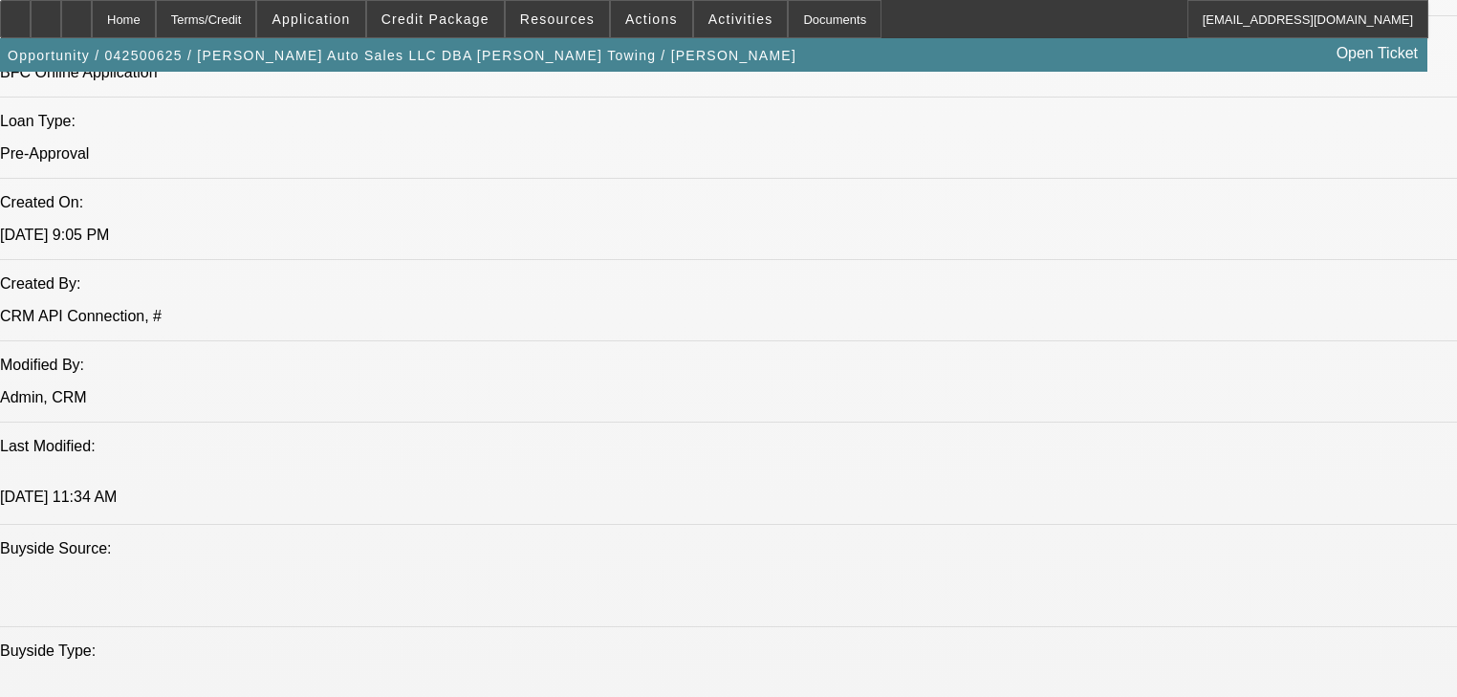
select select "0.2"
select select "2"
select select "0"
select select "6"
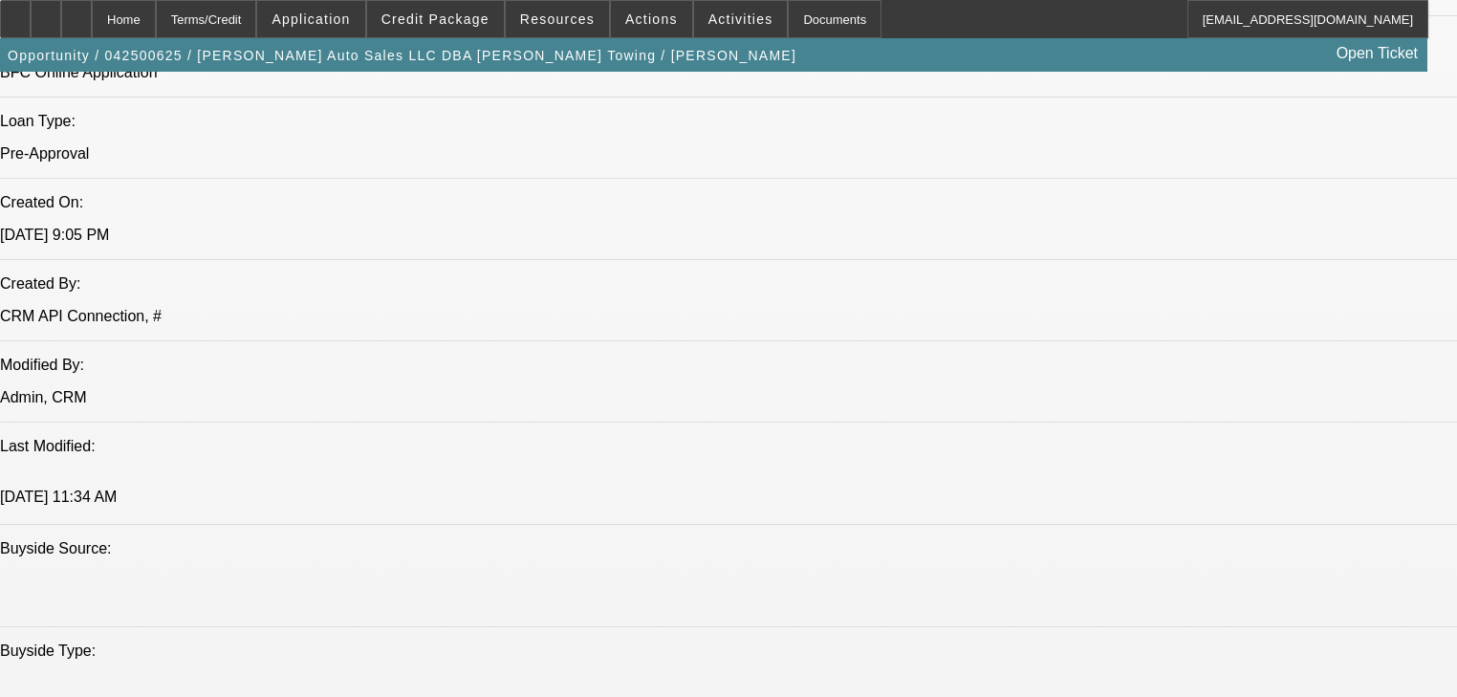
select select "0.1"
select select "2"
select select "0"
select select "6"
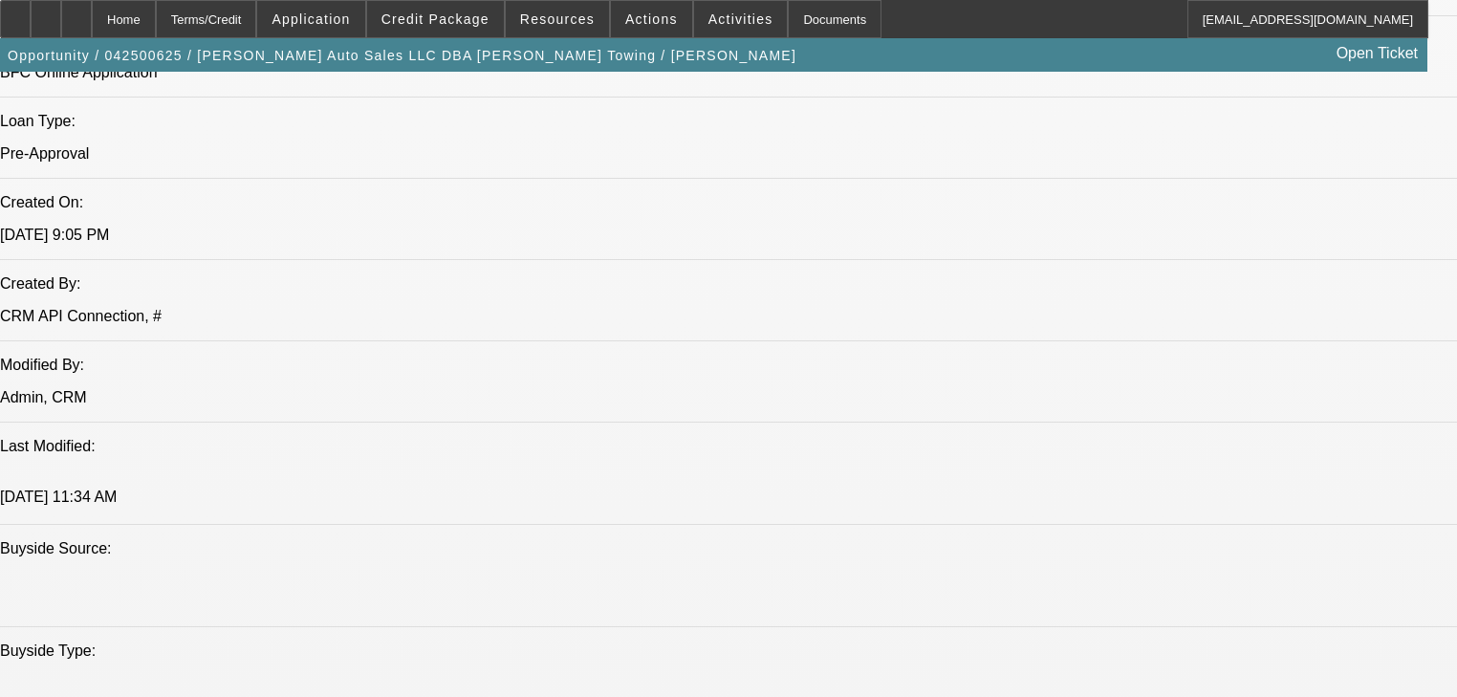
select select "0.1"
select select "2"
select select "0"
select select "6"
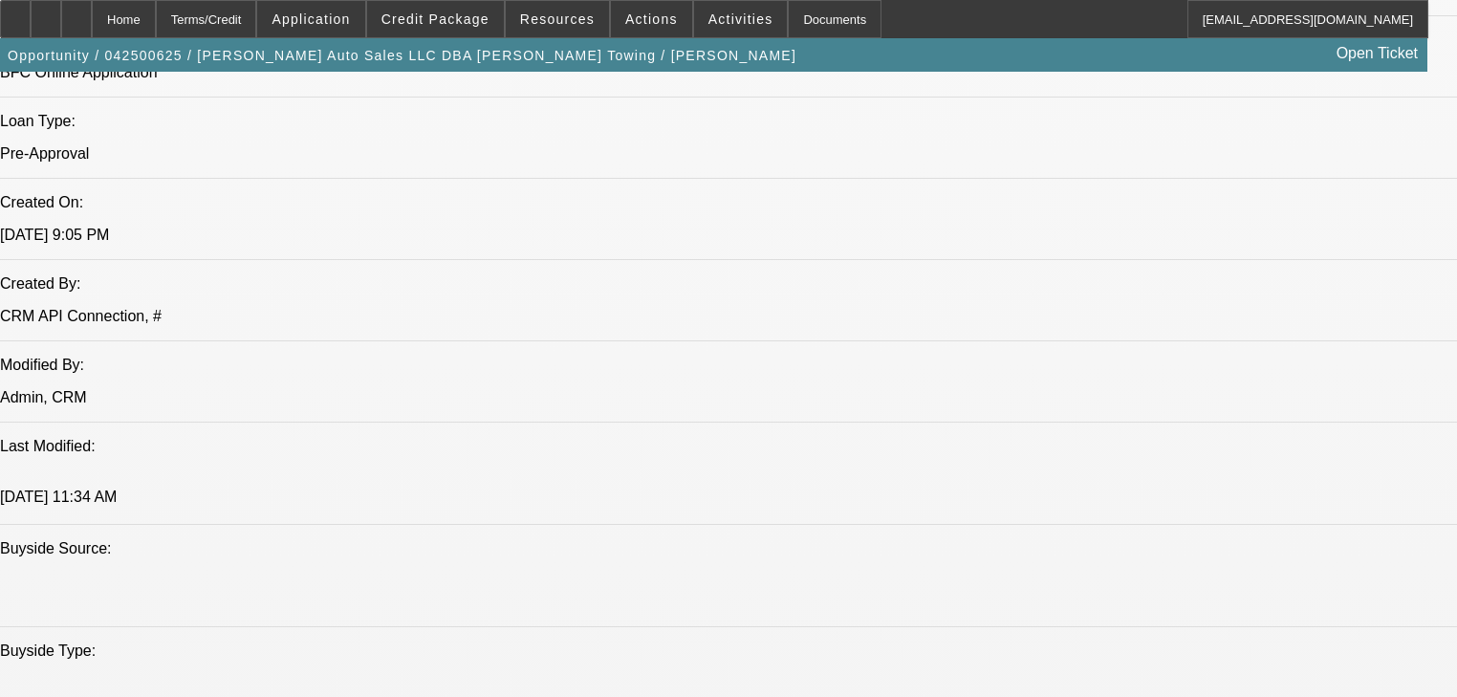
scroll to position [1479, 0]
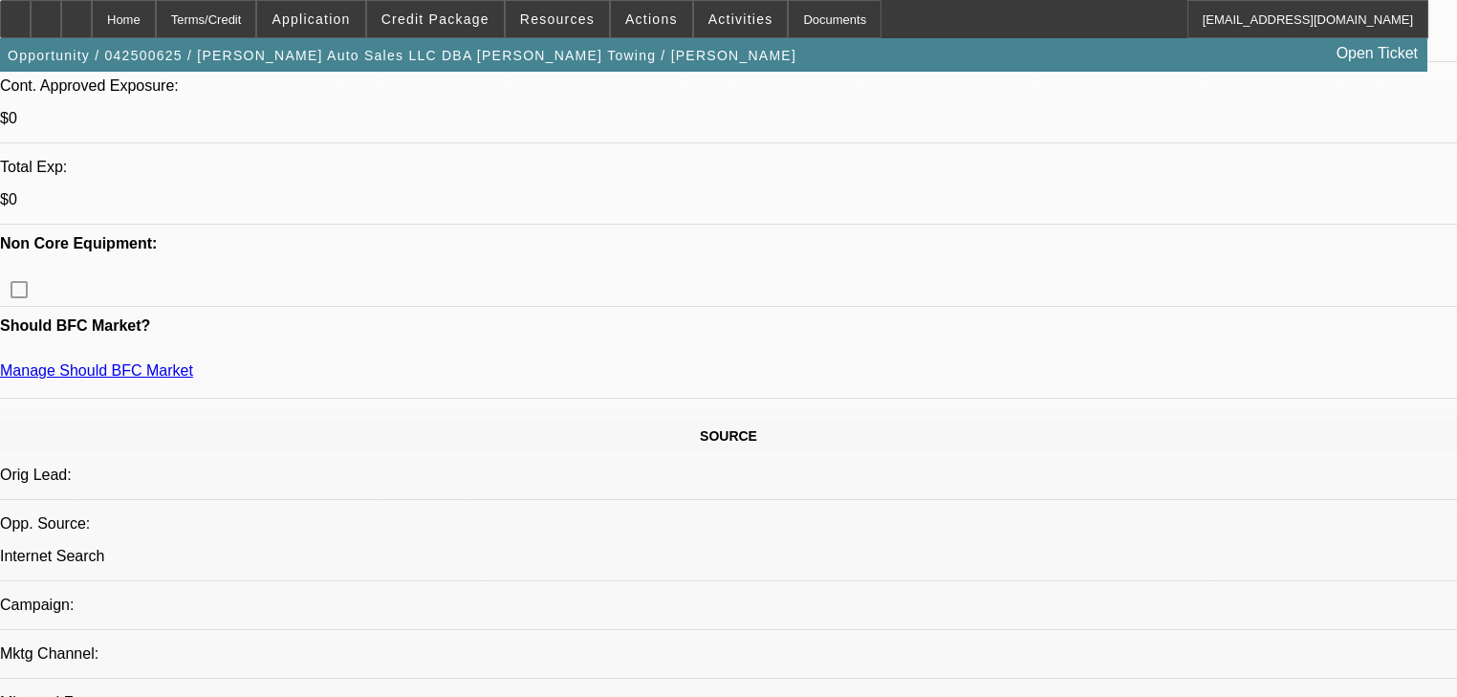
scroll to position [791, 0]
radio input "true"
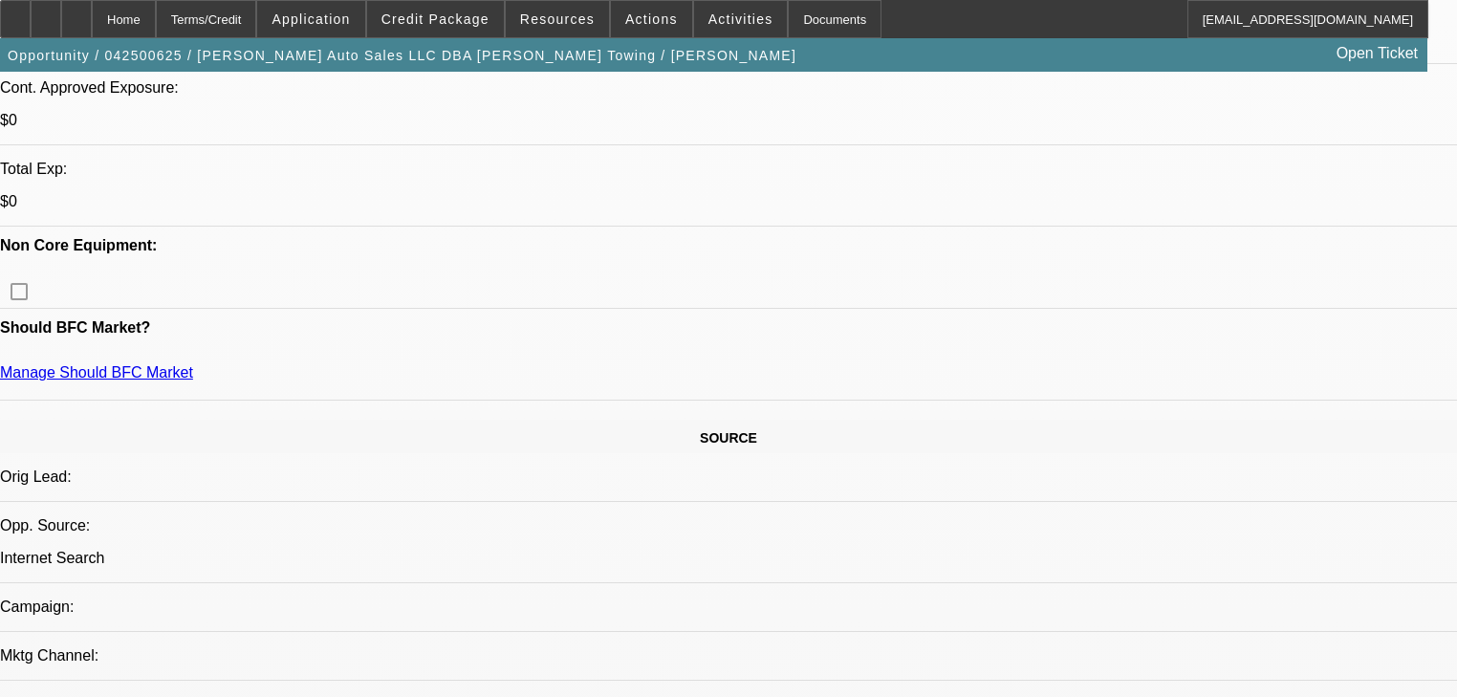
scroll to position [18, 0]
type textarea "Quoted on new payment via text, waiting on banks said sec needs to reduce size …"
radio input "true"
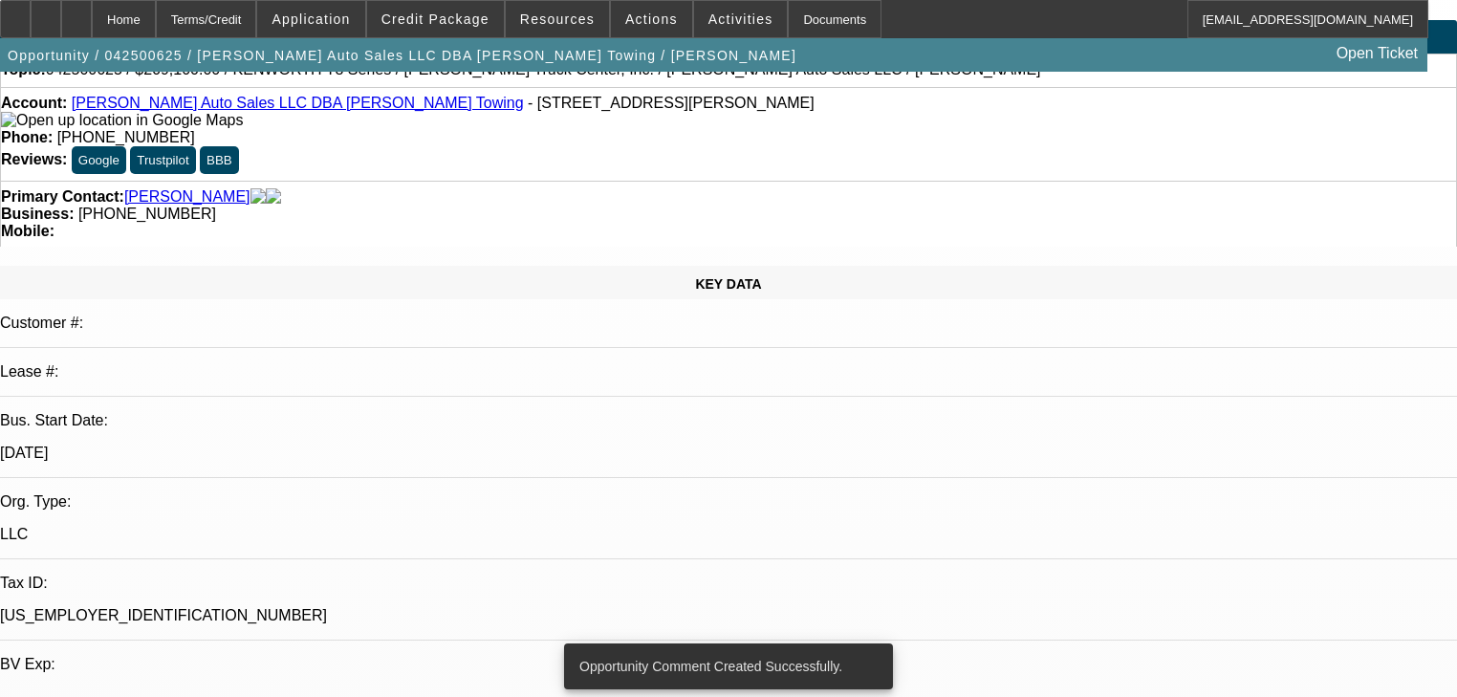
scroll to position [0, 0]
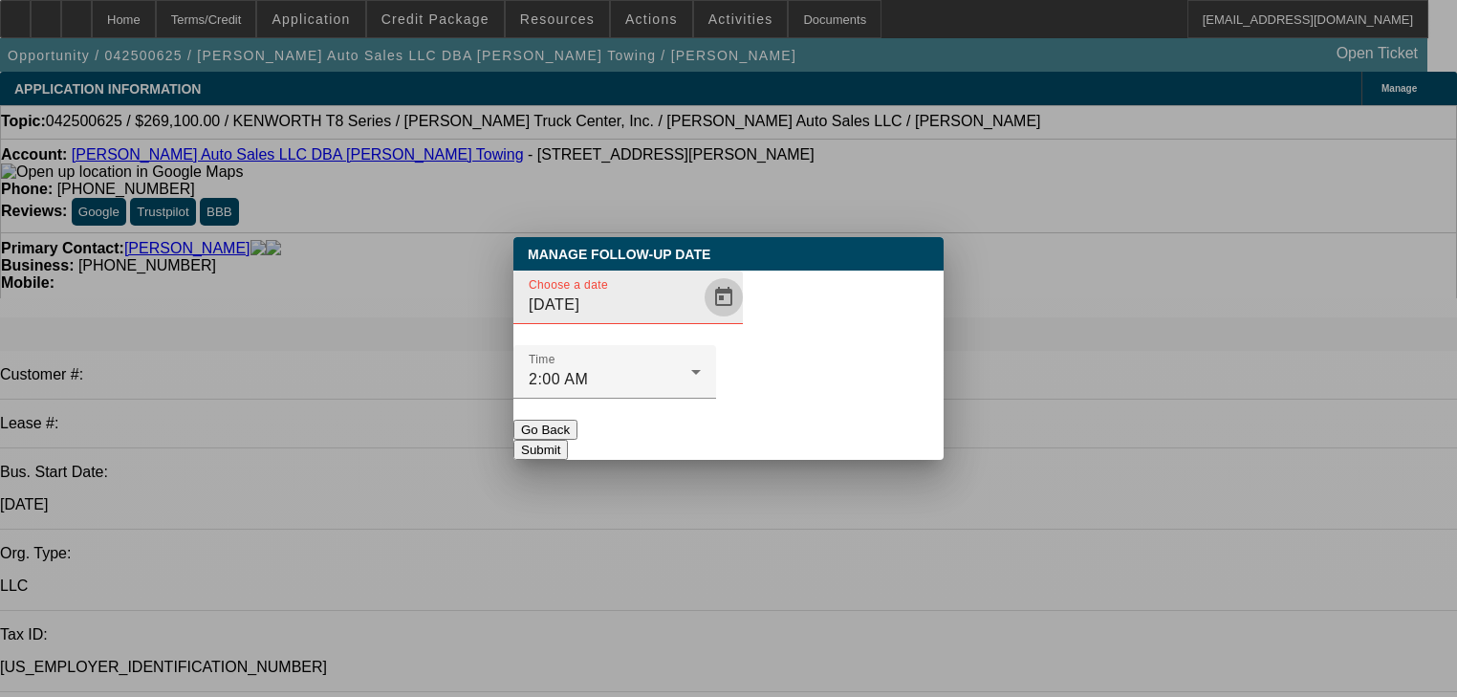
click at [701, 320] on span "Open calendar" at bounding box center [724, 297] width 46 height 46
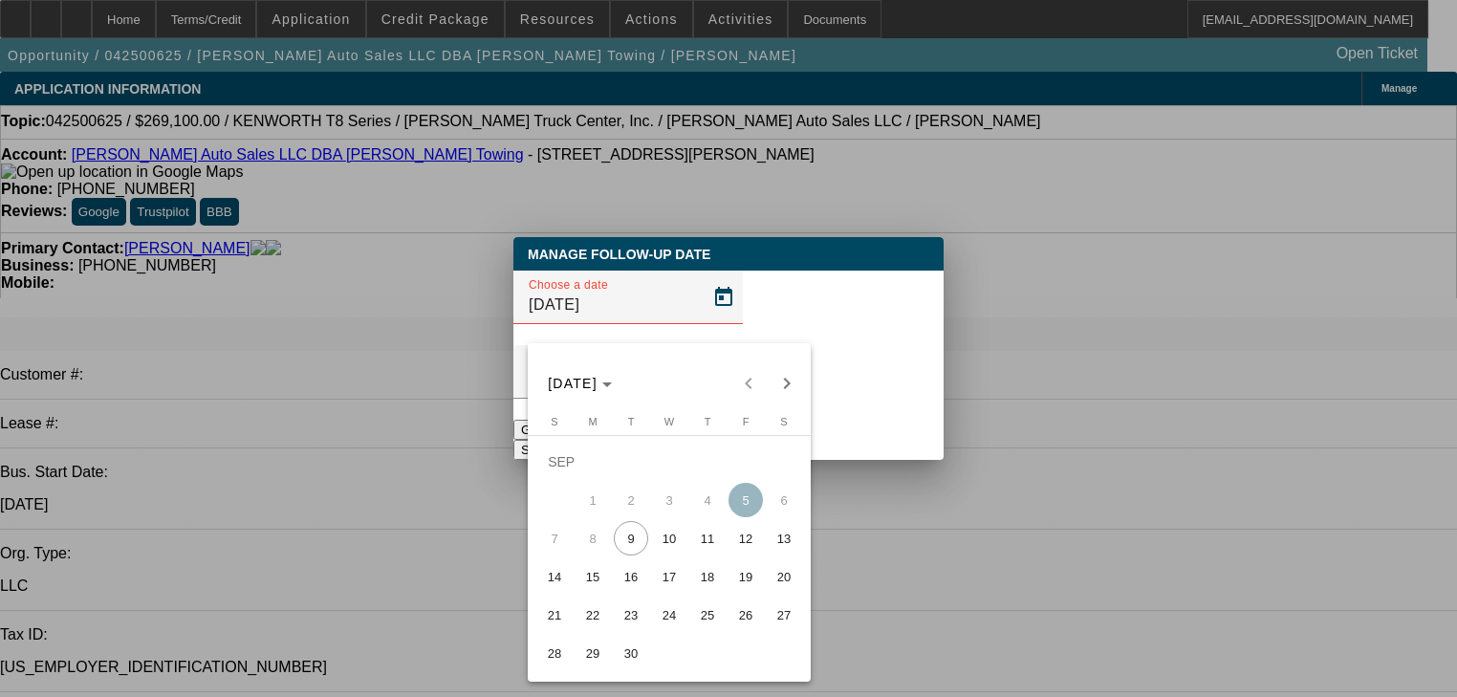
click at [709, 545] on span "11" at bounding box center [707, 538] width 34 height 34
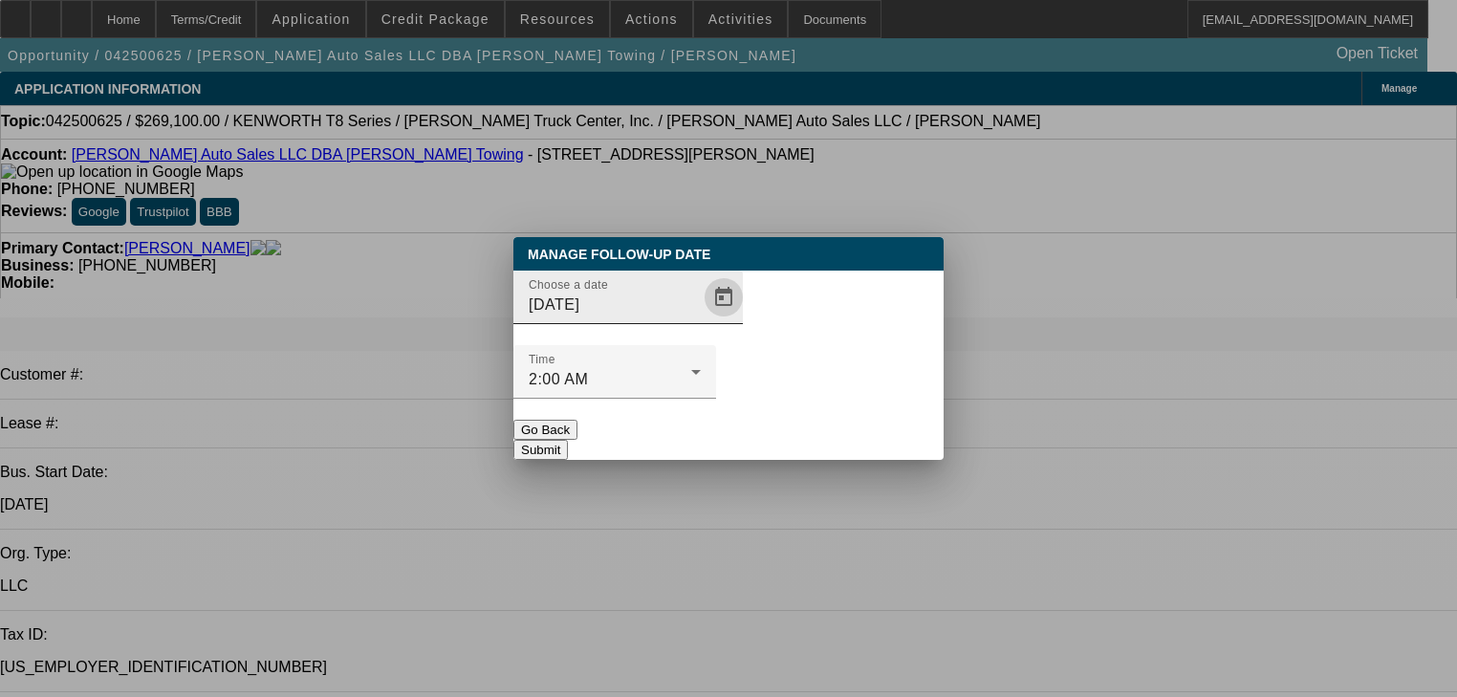
click at [701, 320] on span "Open calendar" at bounding box center [724, 297] width 46 height 46
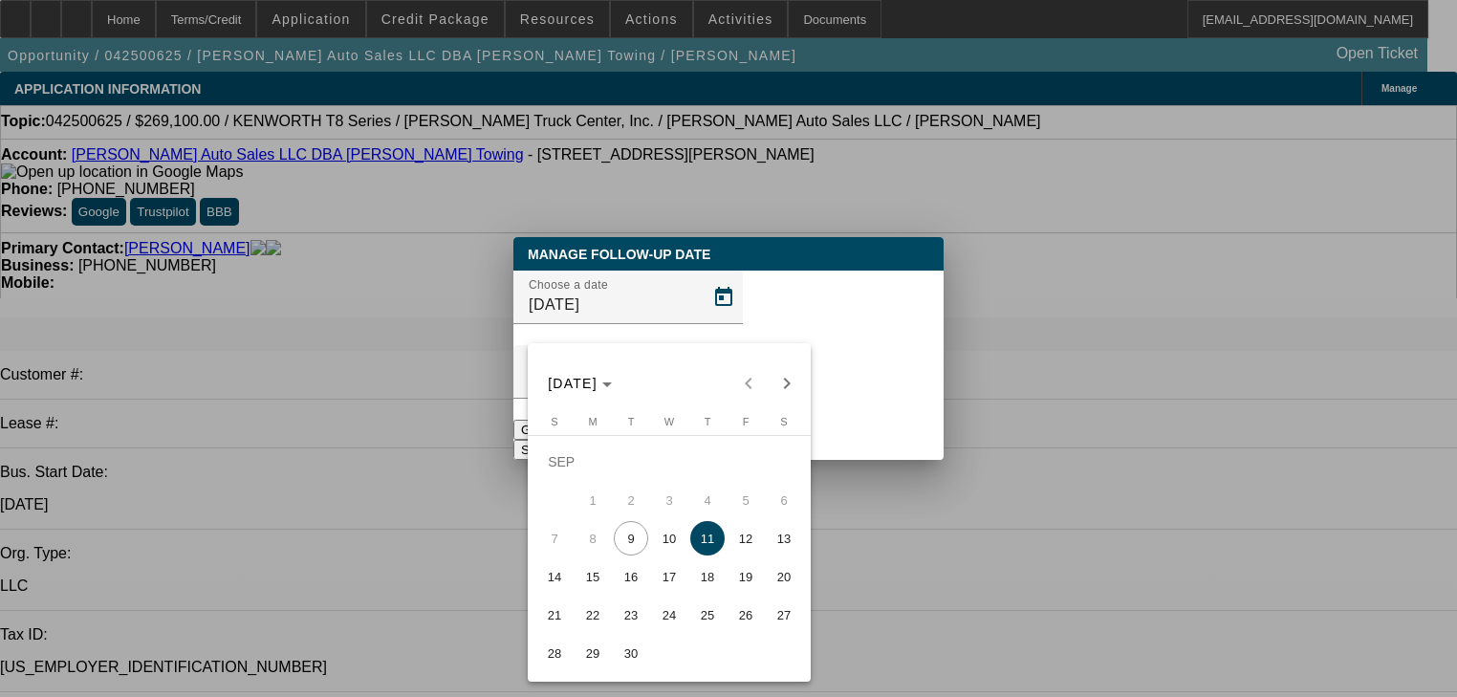
click at [589, 577] on span "15" at bounding box center [593, 576] width 34 height 34
type input "9/15/2025"
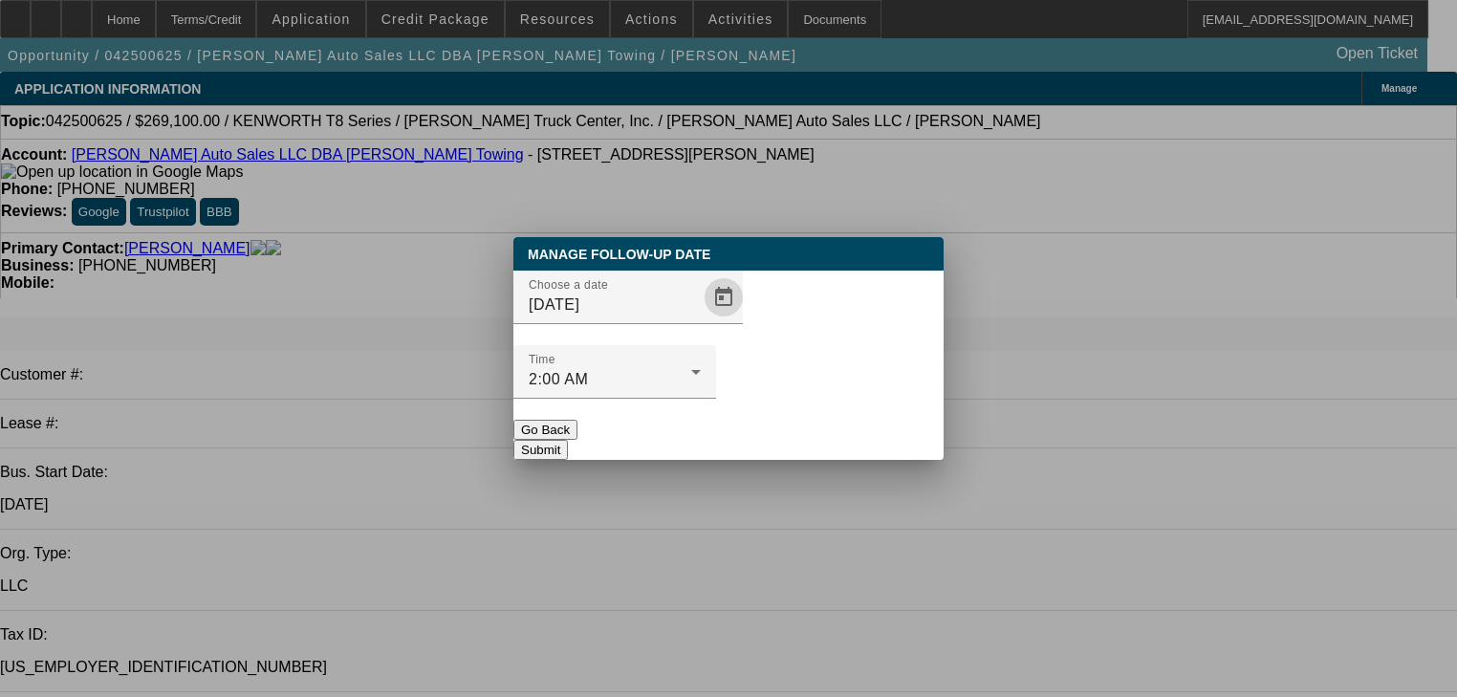
click at [568, 440] on button "Submit" at bounding box center [540, 450] width 55 height 20
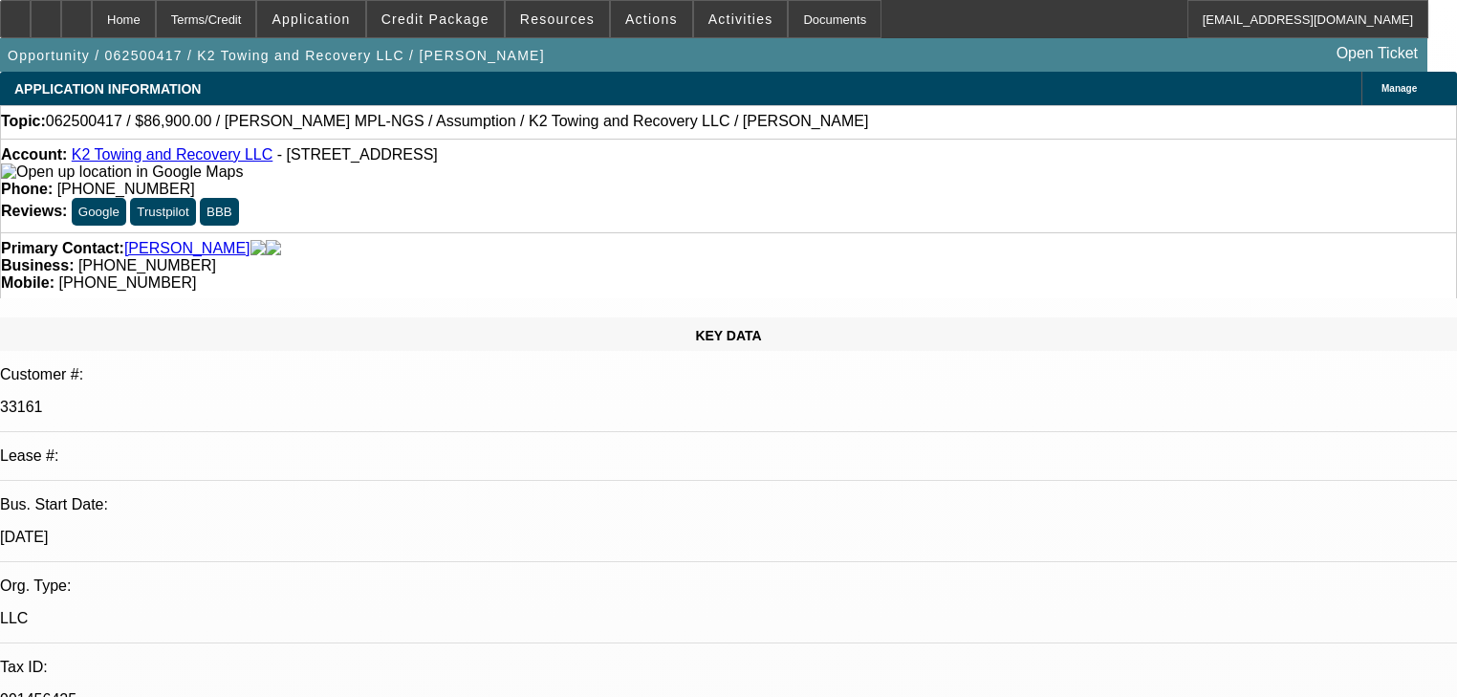
select select "0"
select select "4"
select select "2"
select select "0"
select select "4"
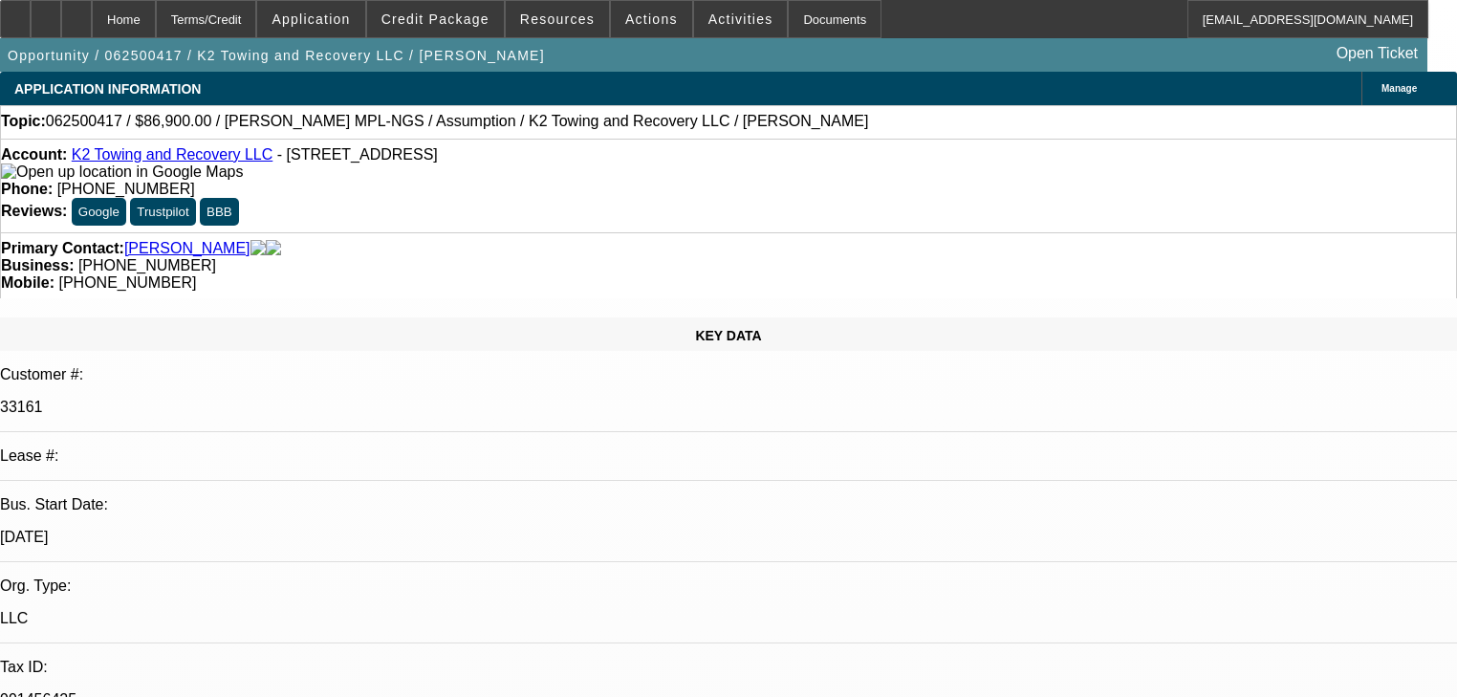
select select "0"
select select "2"
select select "0"
select select "6"
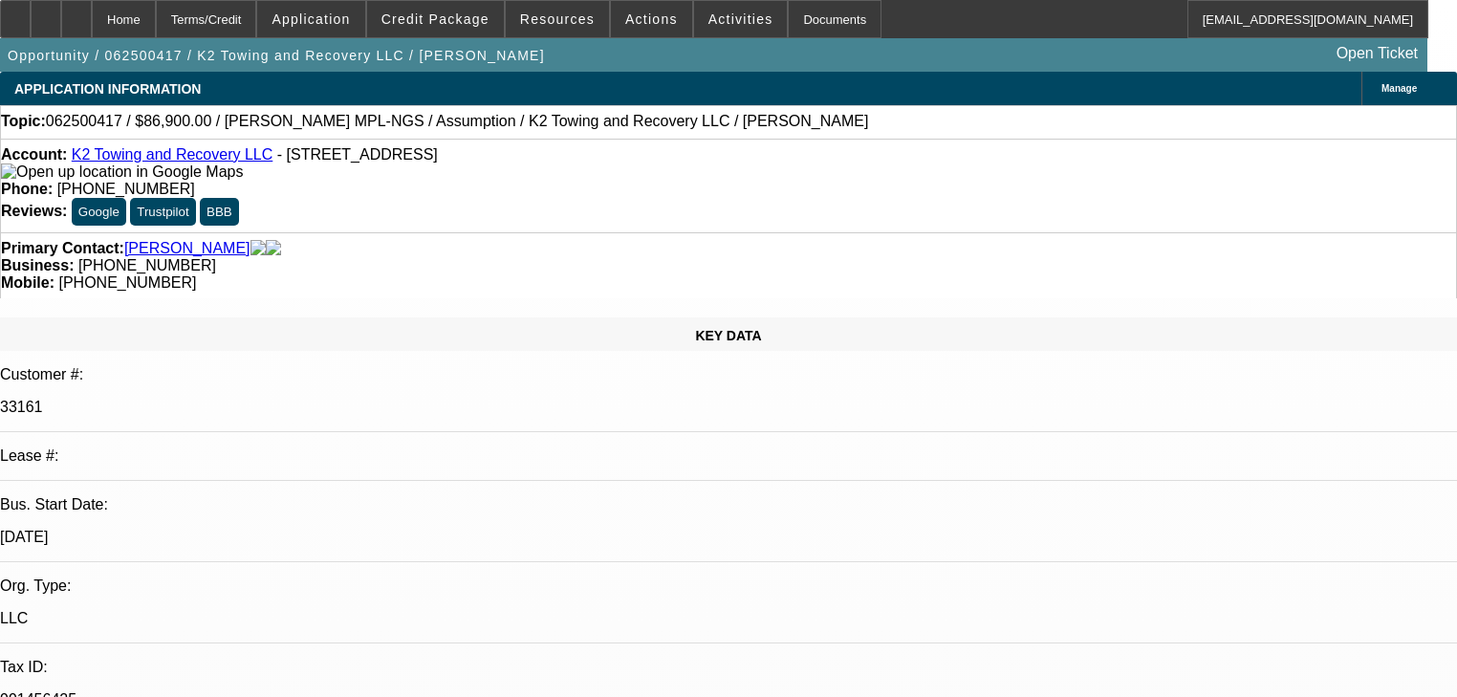
select select "0"
select select "3"
select select "2"
select select "0.1"
select select "4"
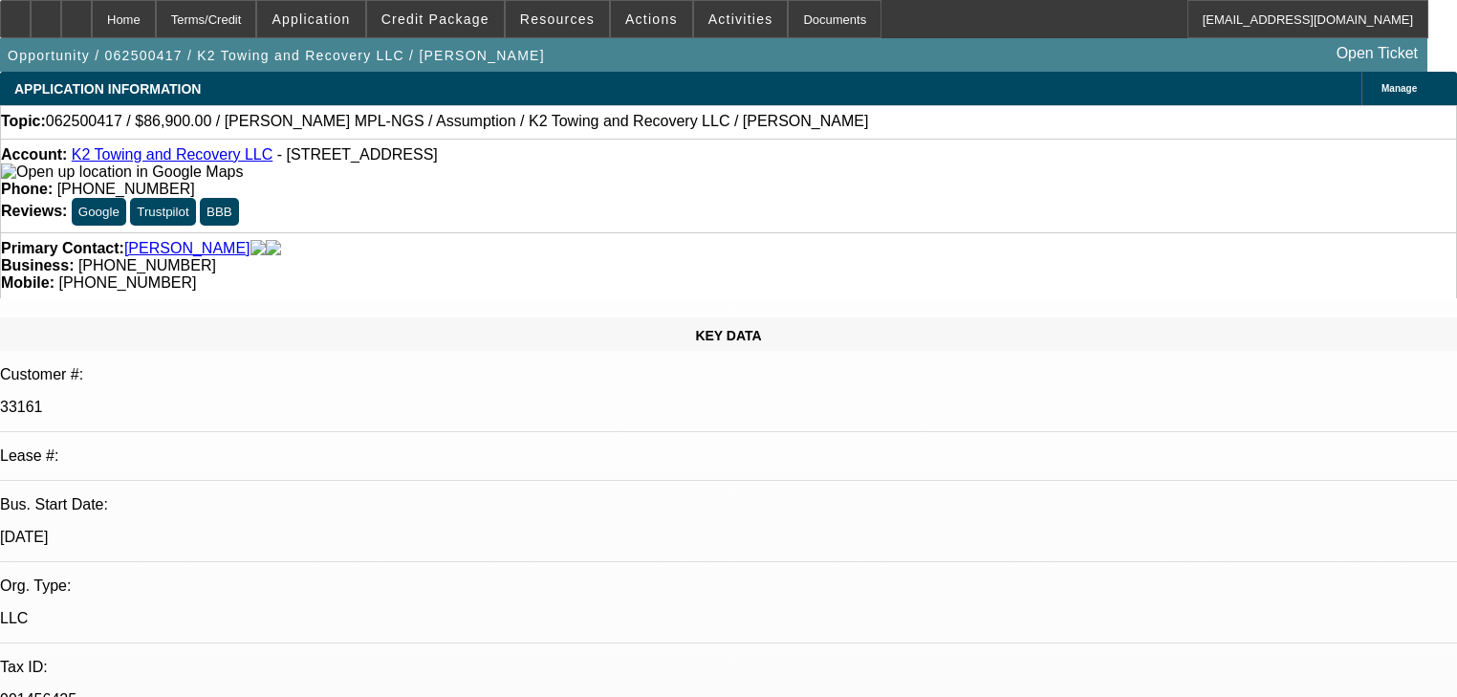
select select "0"
select select "2"
select select "0"
select select "6"
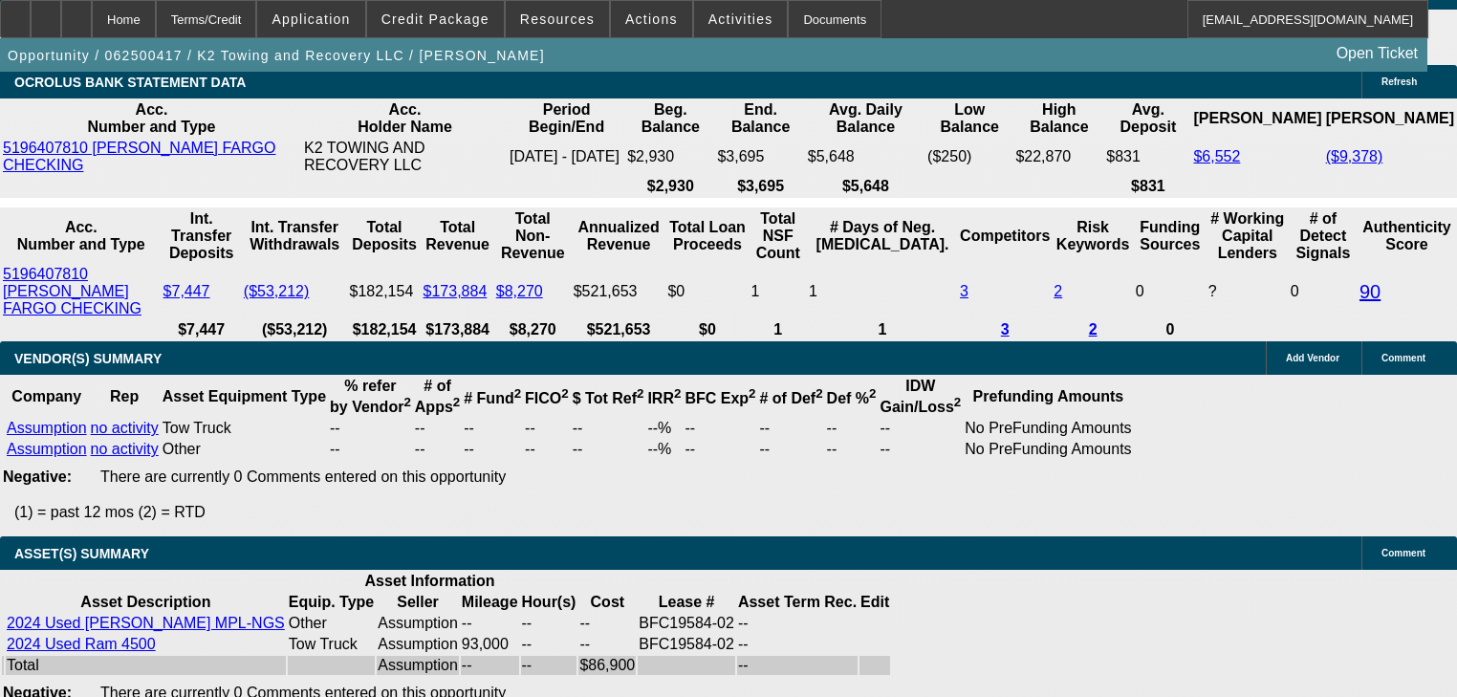
scroll to position [3519, 0]
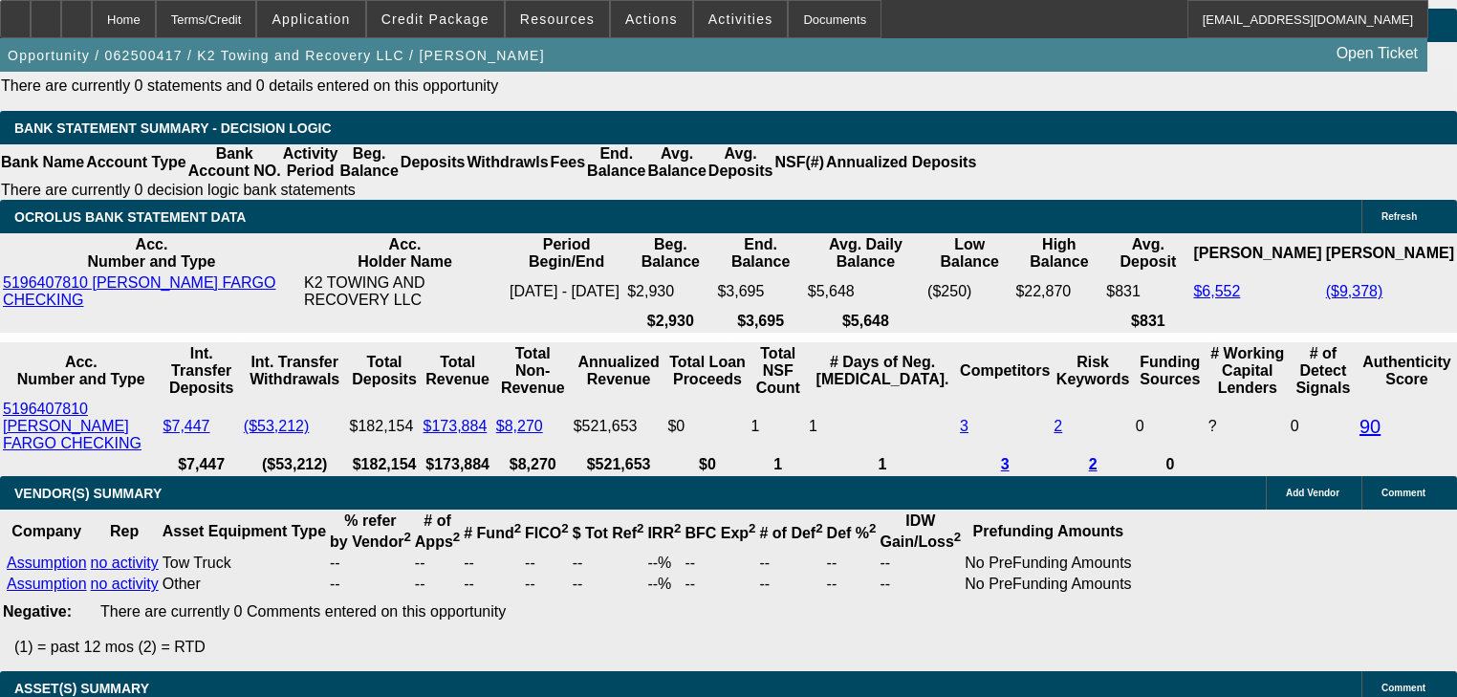
radio input "true"
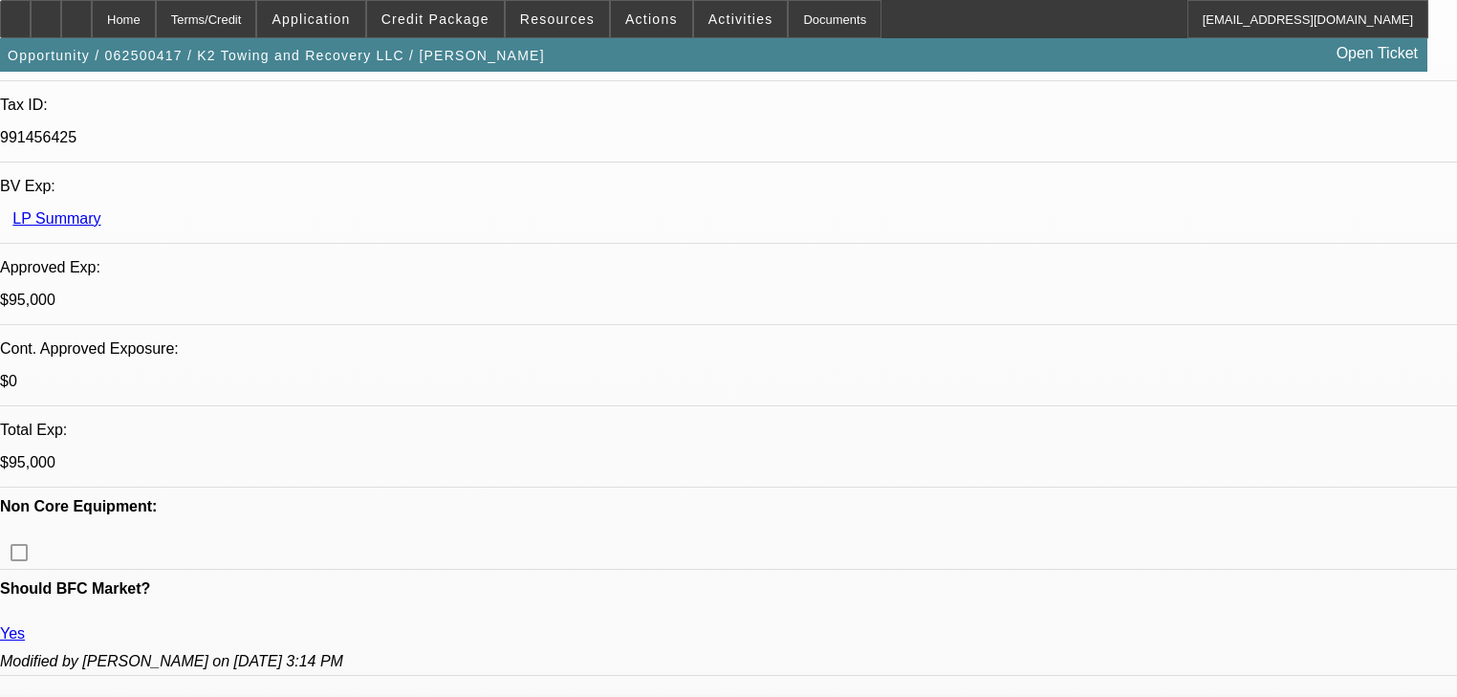
scroll to position [535, 0]
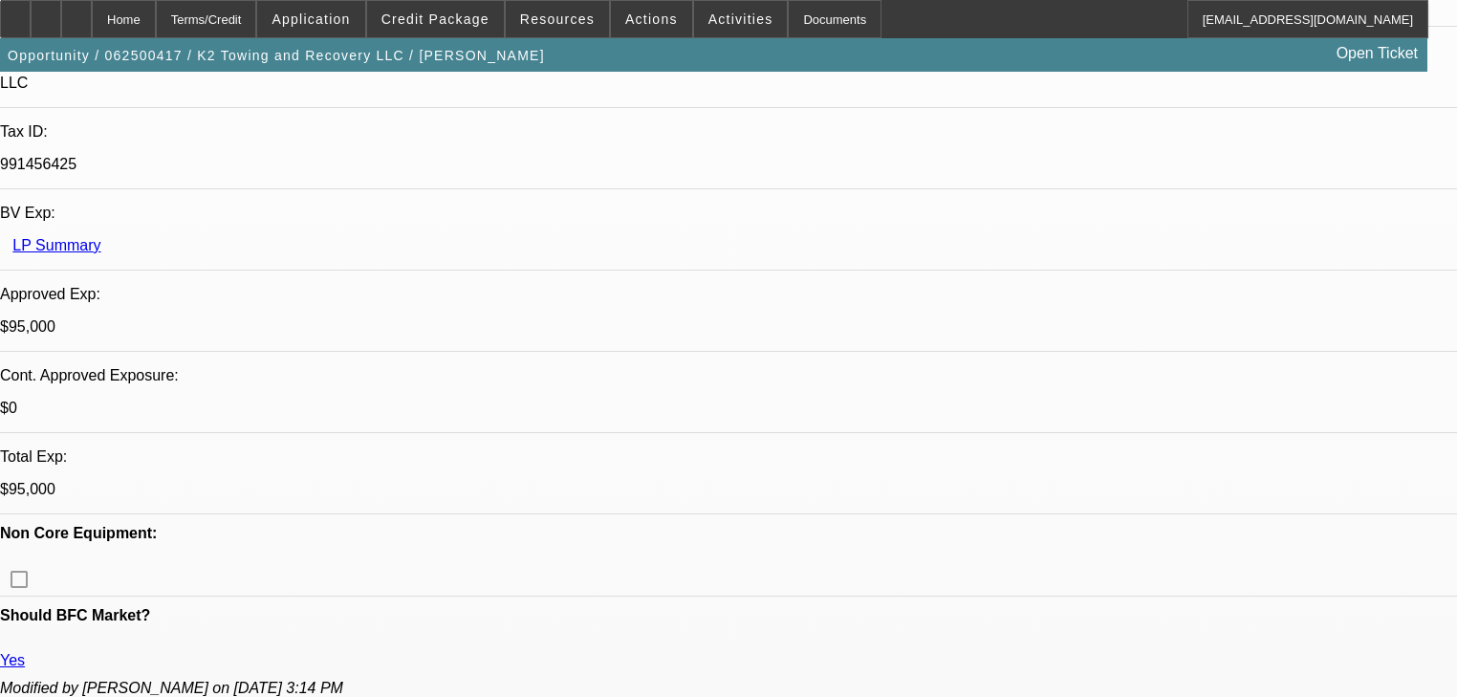
type textarea "Putting on this hold..."
radio input "true"
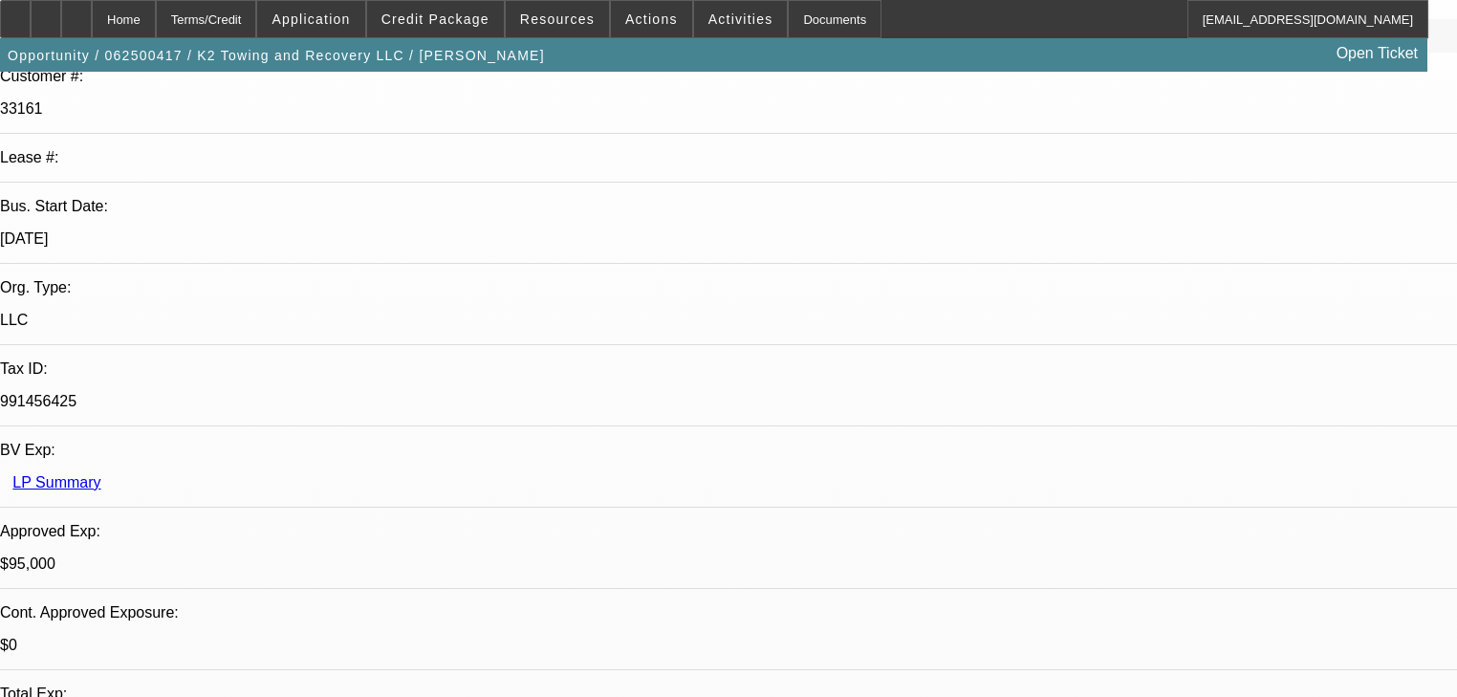
scroll to position [153, 0]
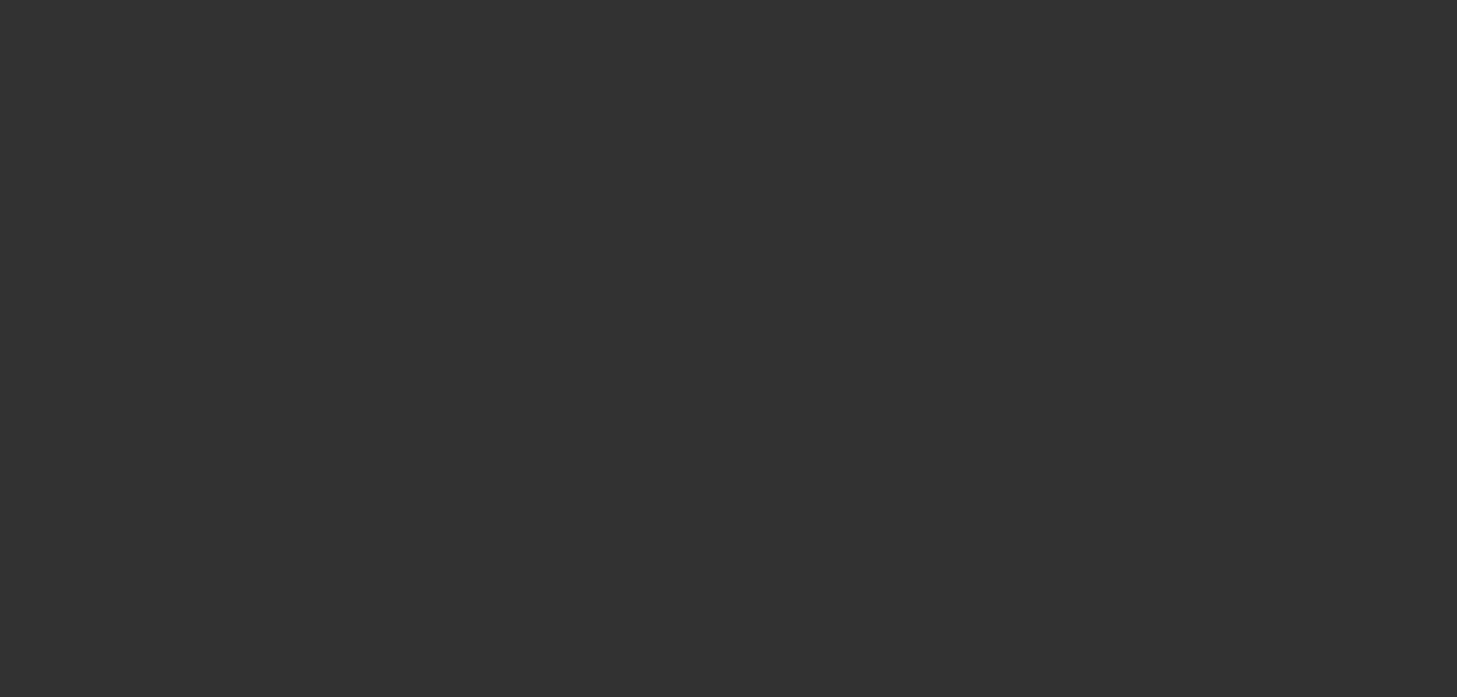
scroll to position [0, 0]
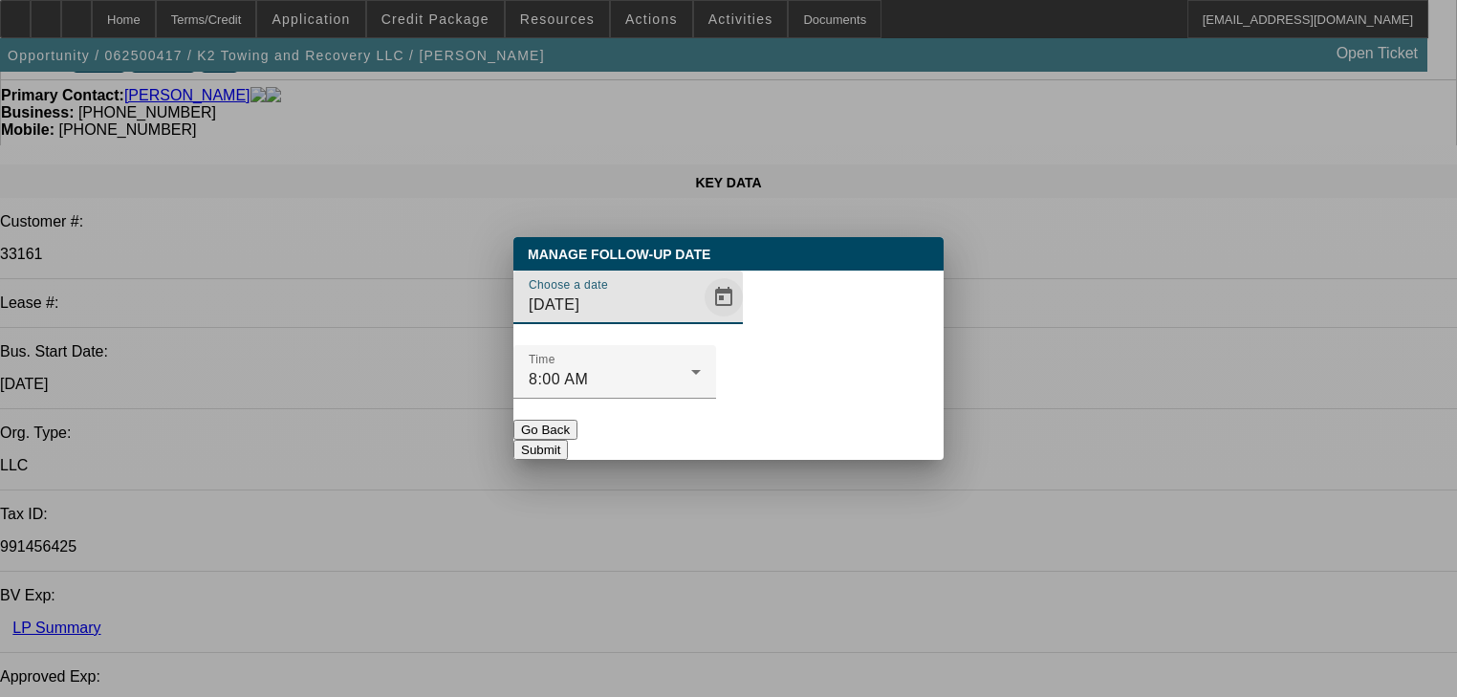
click at [702, 320] on span "Open calendar" at bounding box center [724, 297] width 46 height 46
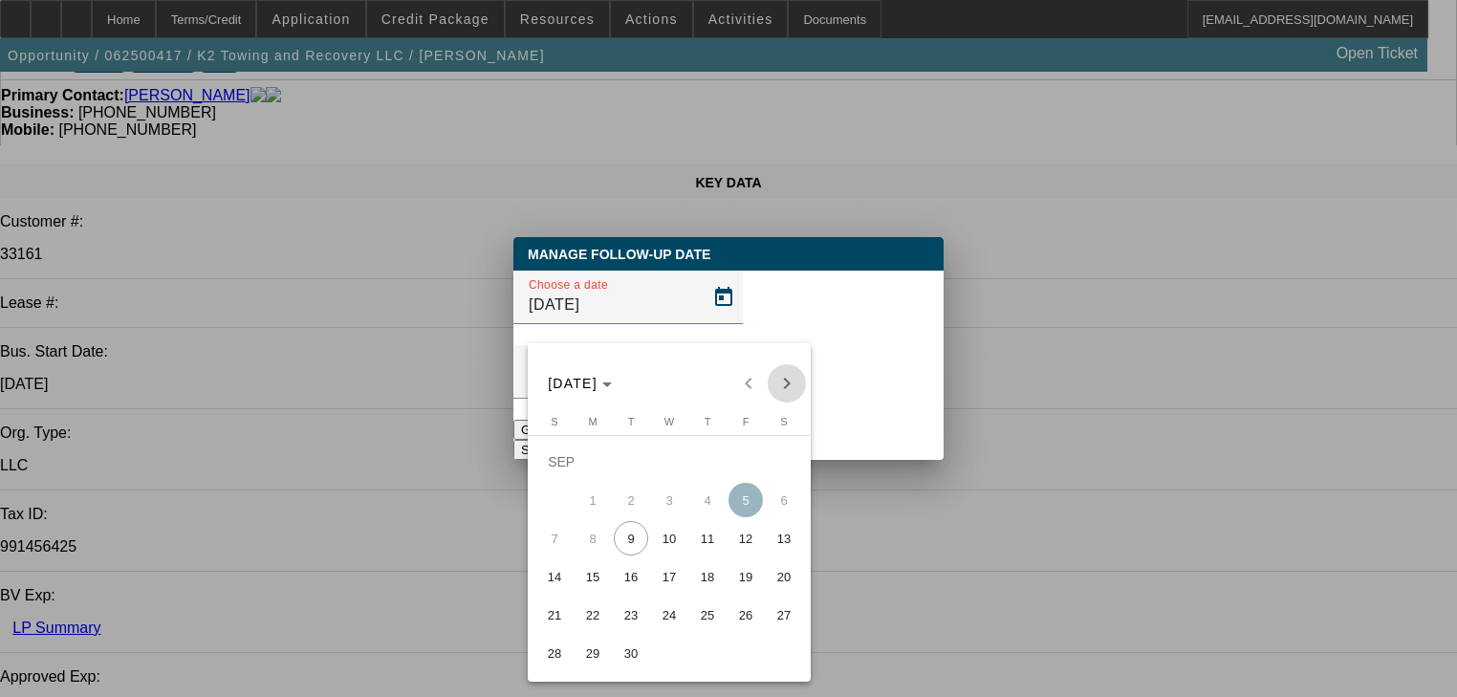
click at [788, 382] on span "Next month" at bounding box center [787, 383] width 38 height 38
click at [692, 507] on span "9" at bounding box center [707, 500] width 34 height 34
type input "[DATE]"
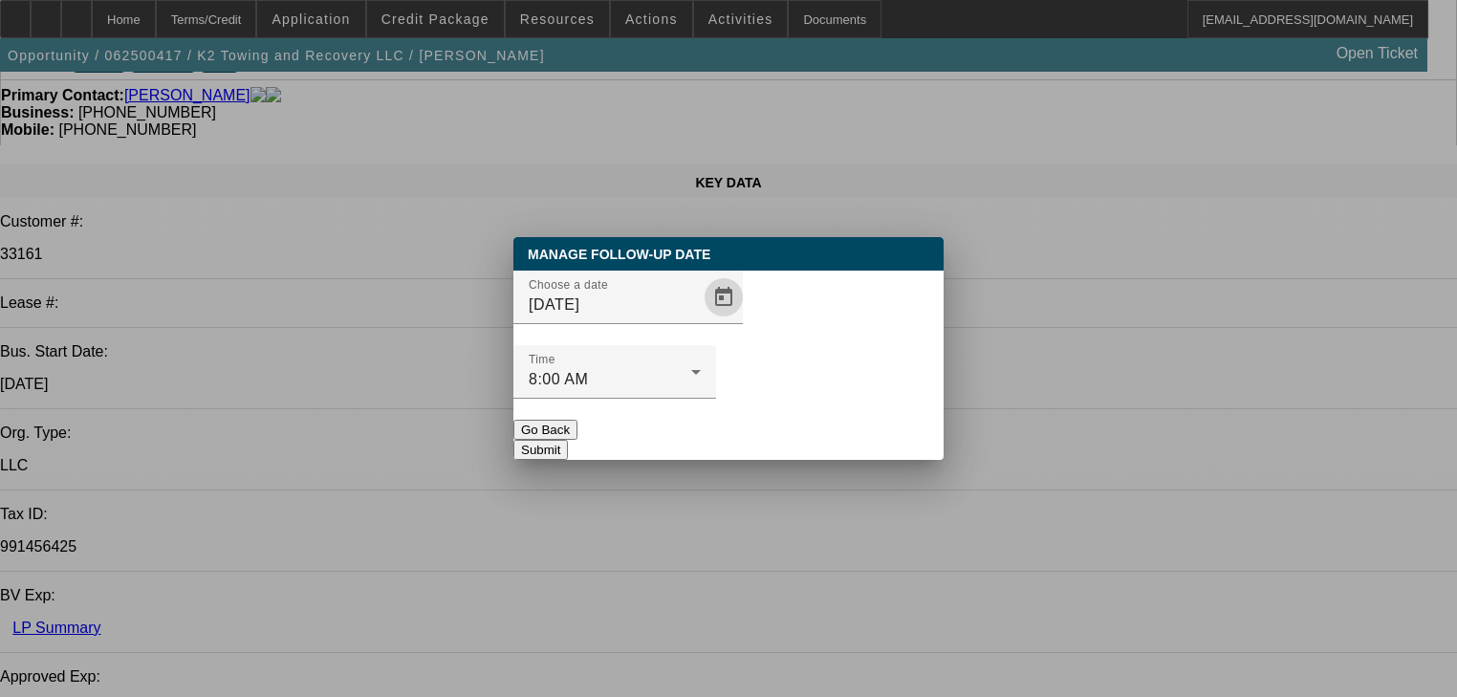
click at [568, 440] on button "Submit" at bounding box center [540, 450] width 55 height 20
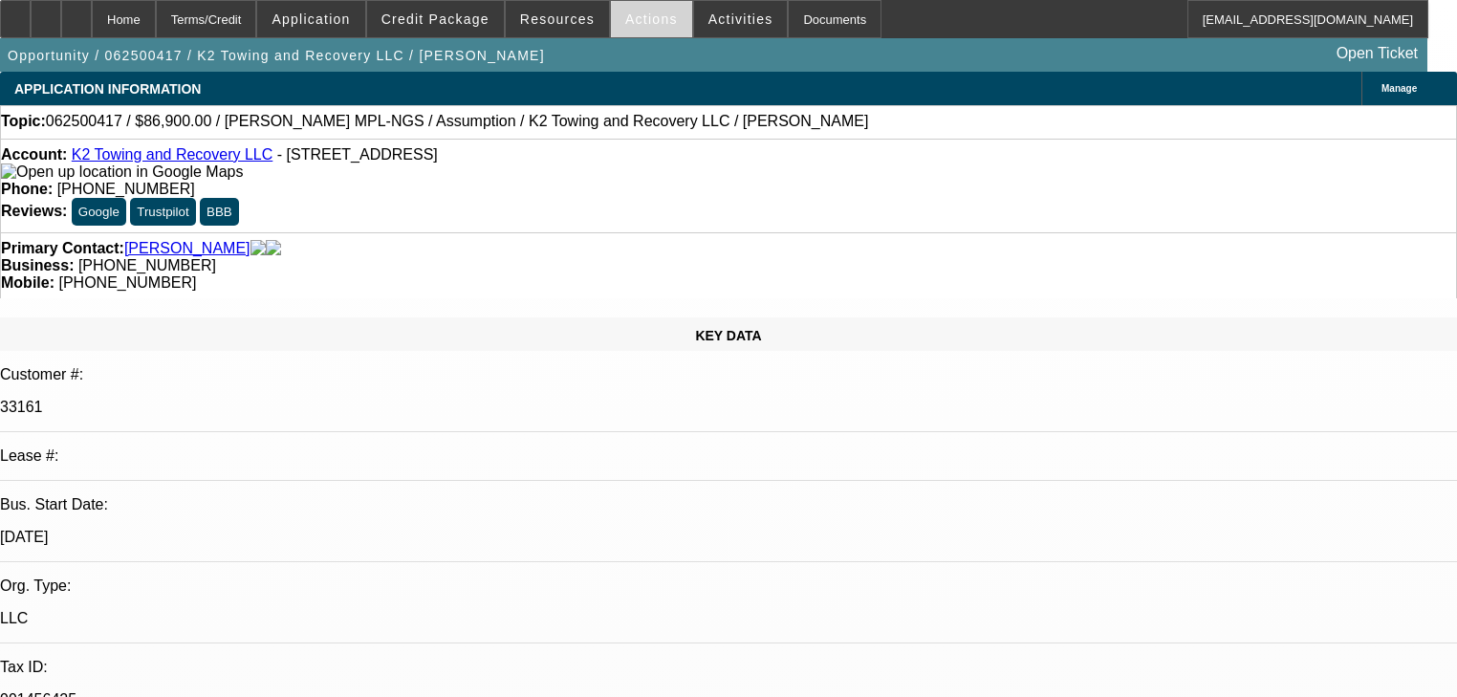
click at [642, 20] on span "Actions" at bounding box center [651, 18] width 53 height 15
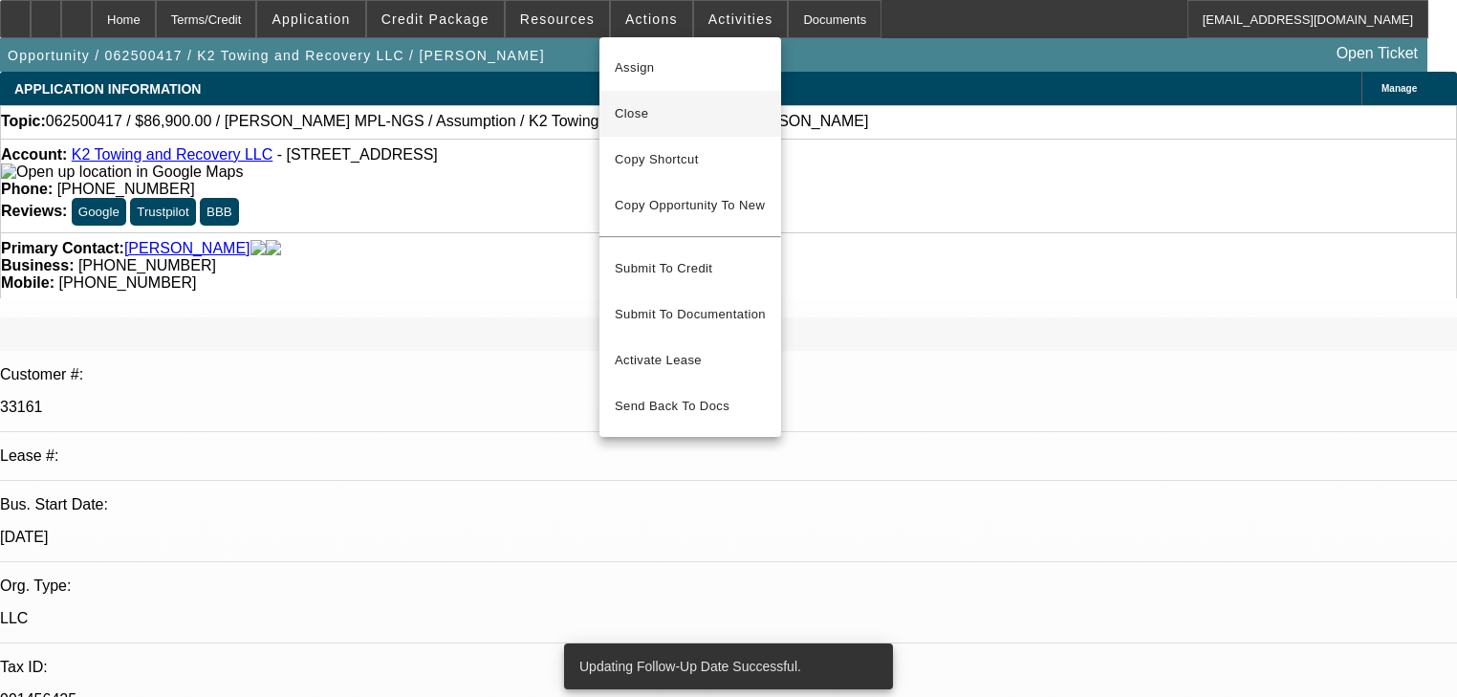
click at [679, 127] on button "Close" at bounding box center [691, 114] width 182 height 46
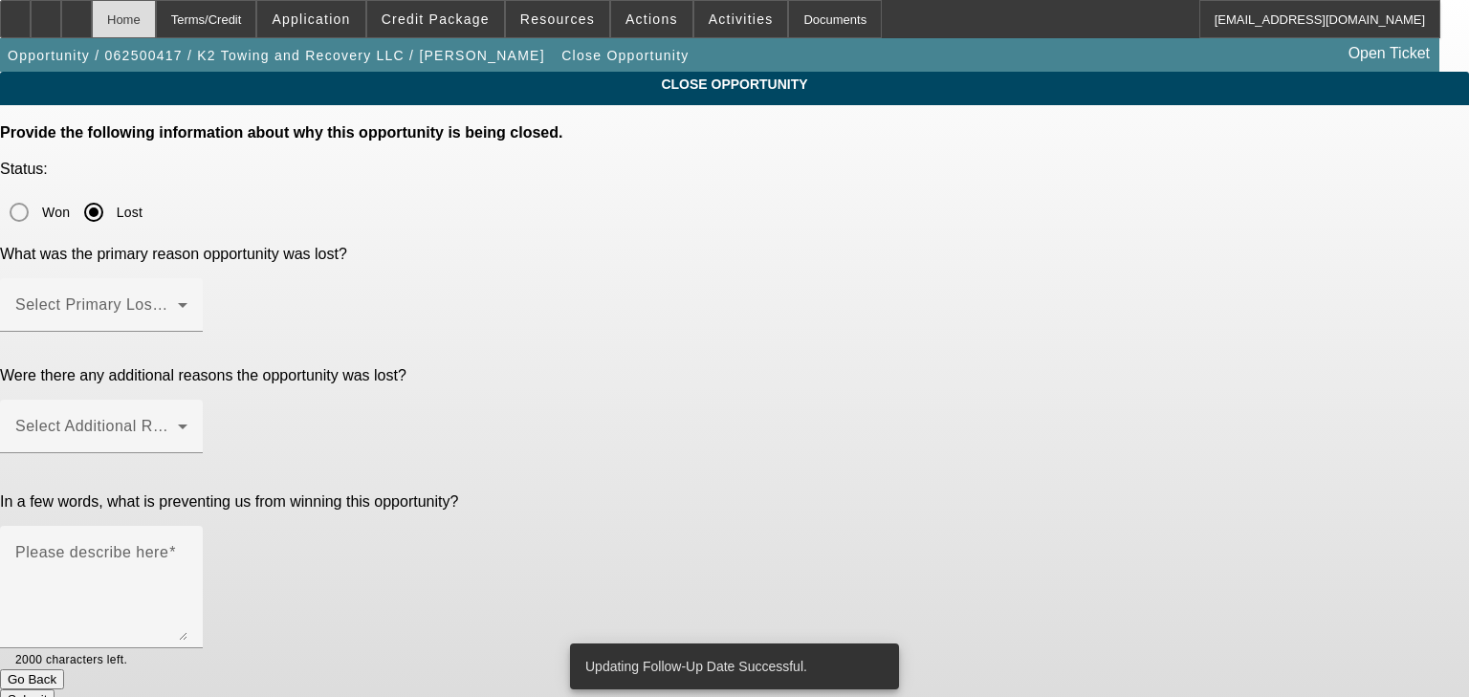
click at [156, 11] on div "Home" at bounding box center [124, 19] width 64 height 38
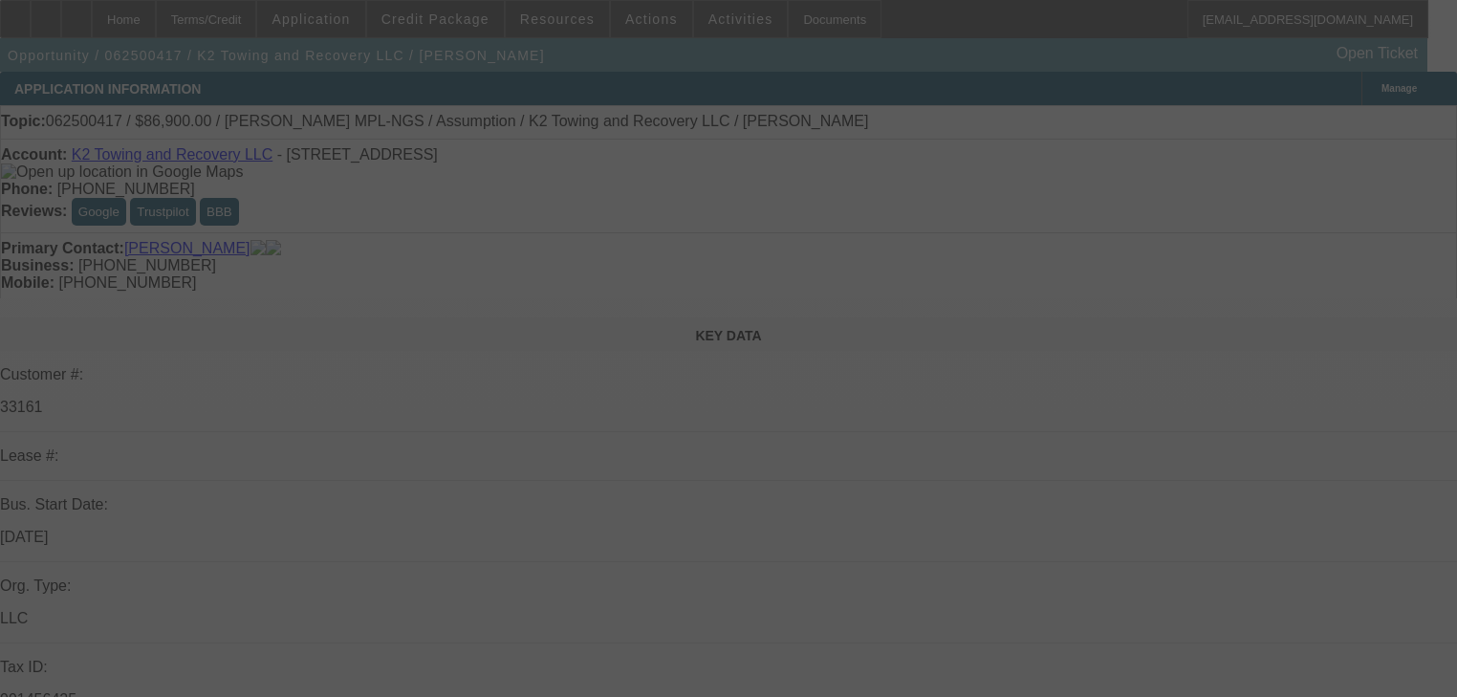
click at [1119, 93] on div at bounding box center [728, 348] width 1457 height 697
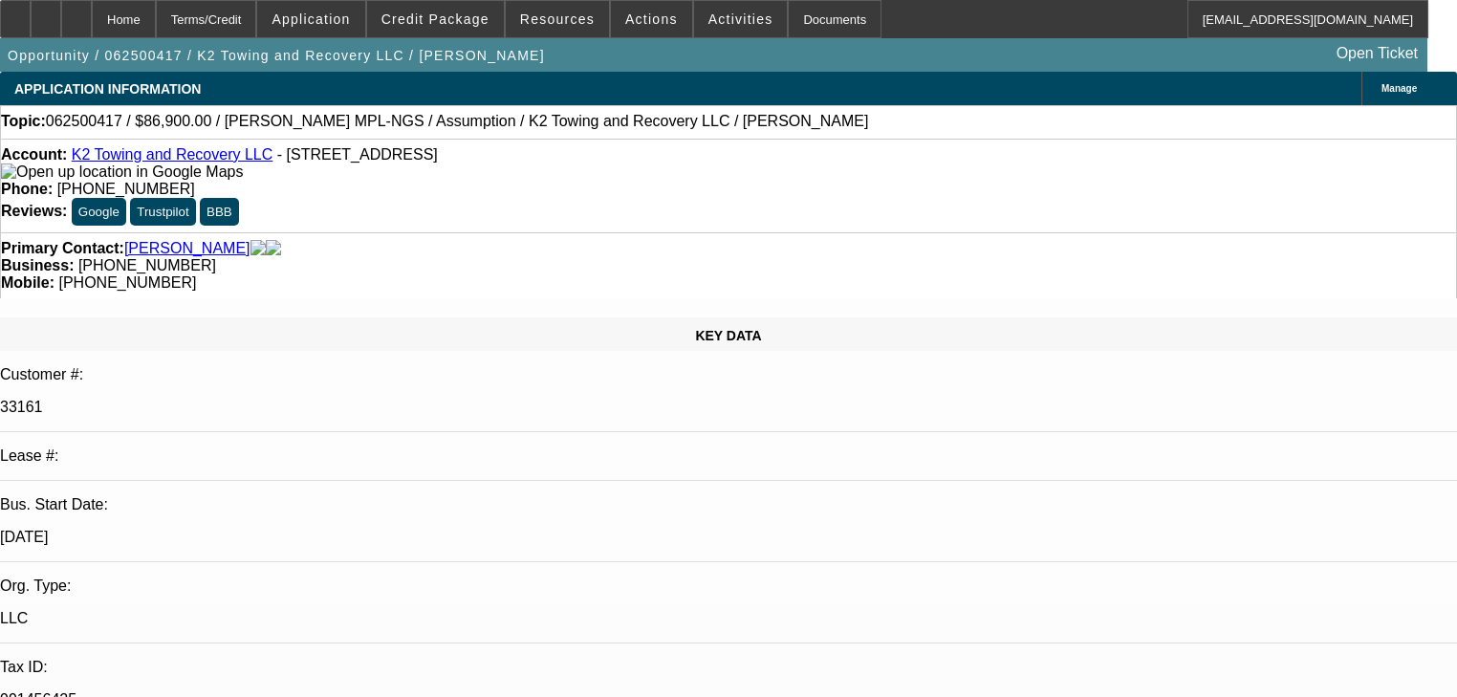
select select "0"
select select "4"
select select "2"
select select "0"
select select "4"
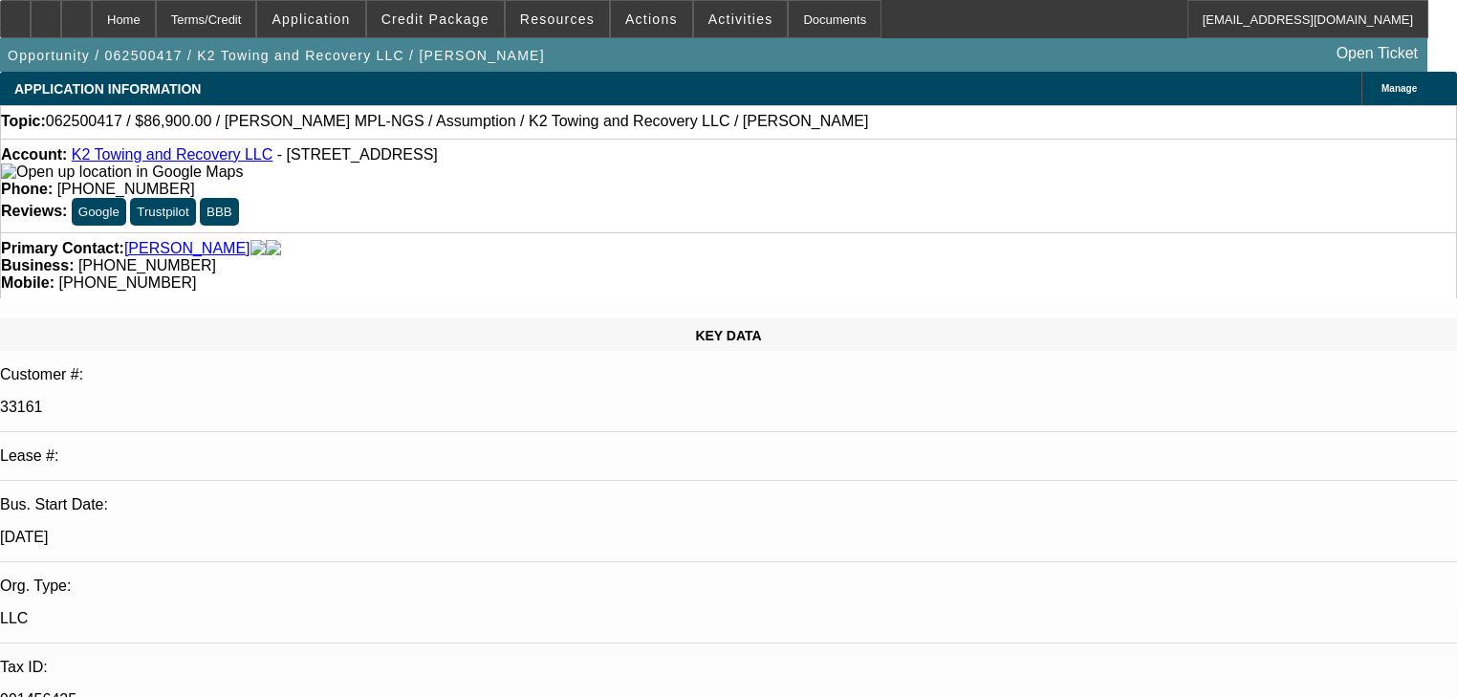
select select "0"
select select "2"
select select "0"
select select "6"
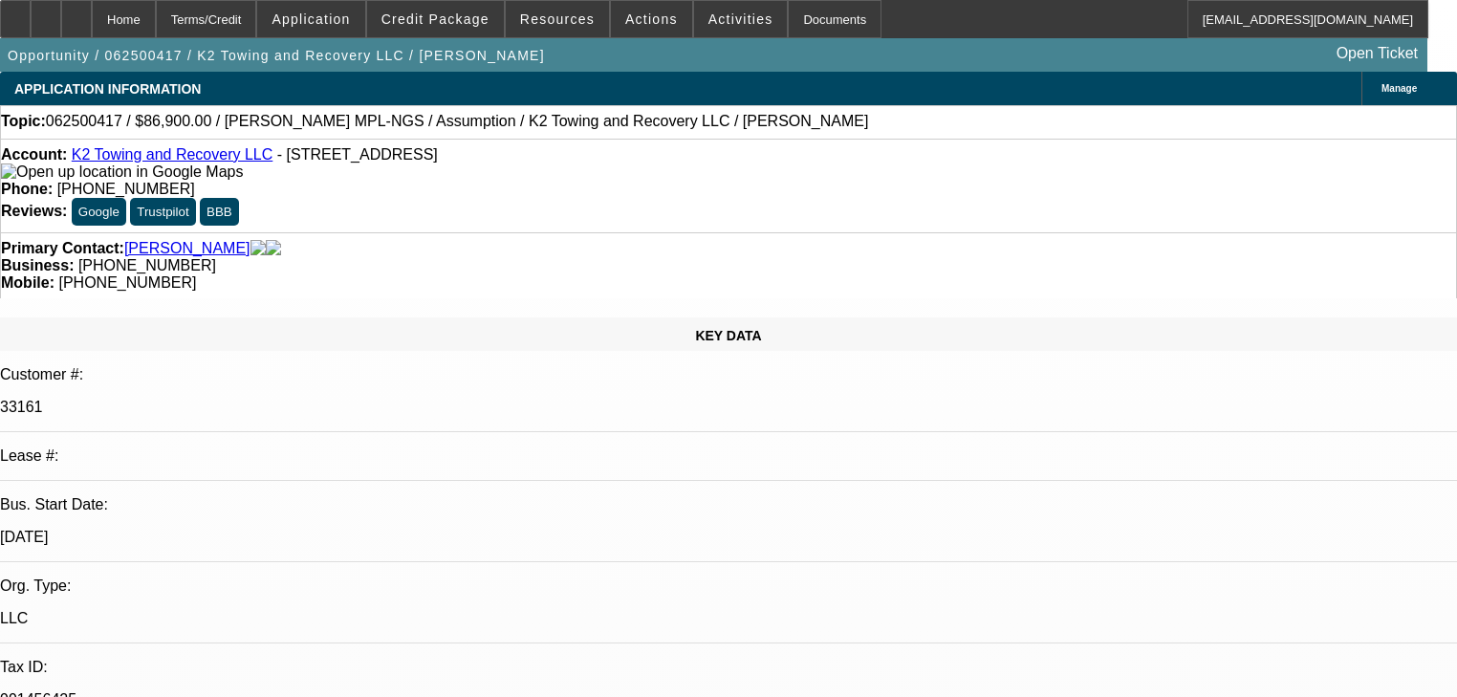
select select "0"
select select "3"
select select "2"
select select "0.1"
select select "4"
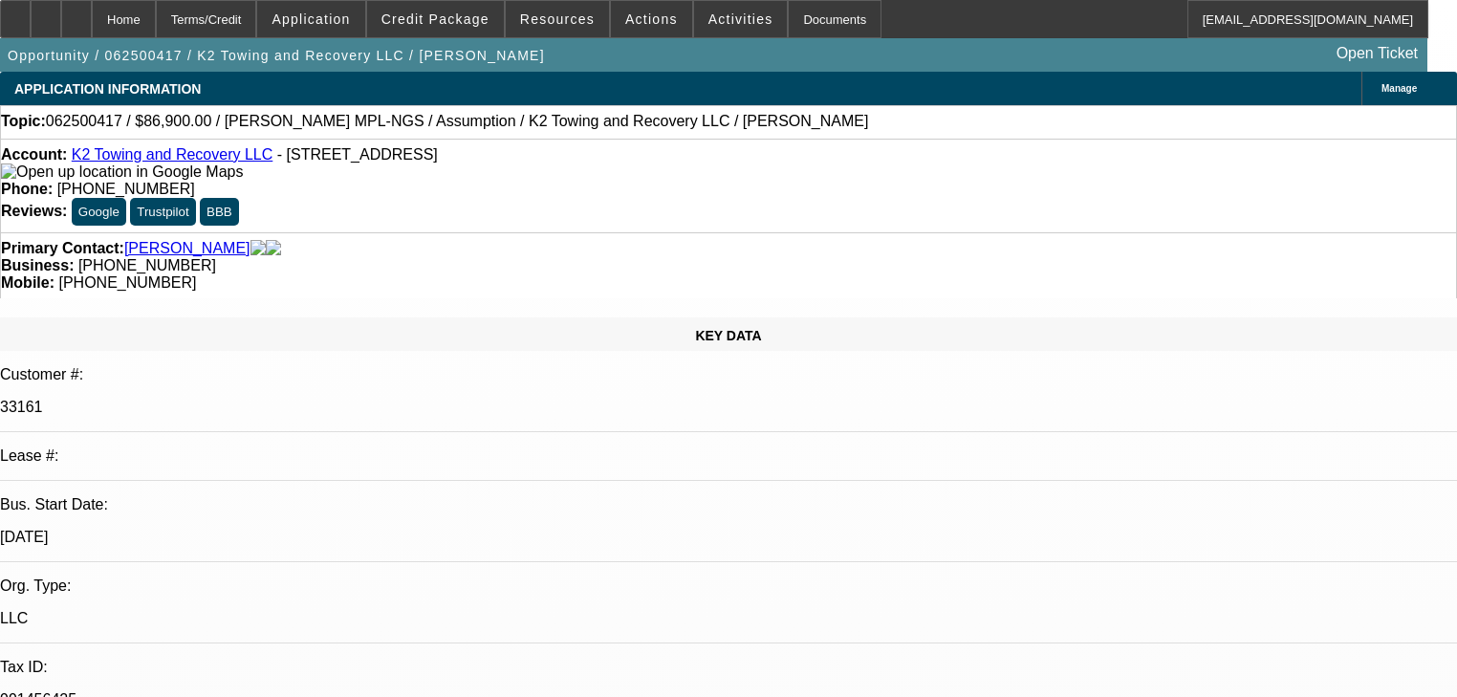
select select "0"
select select "2"
select select "0"
select select "6"
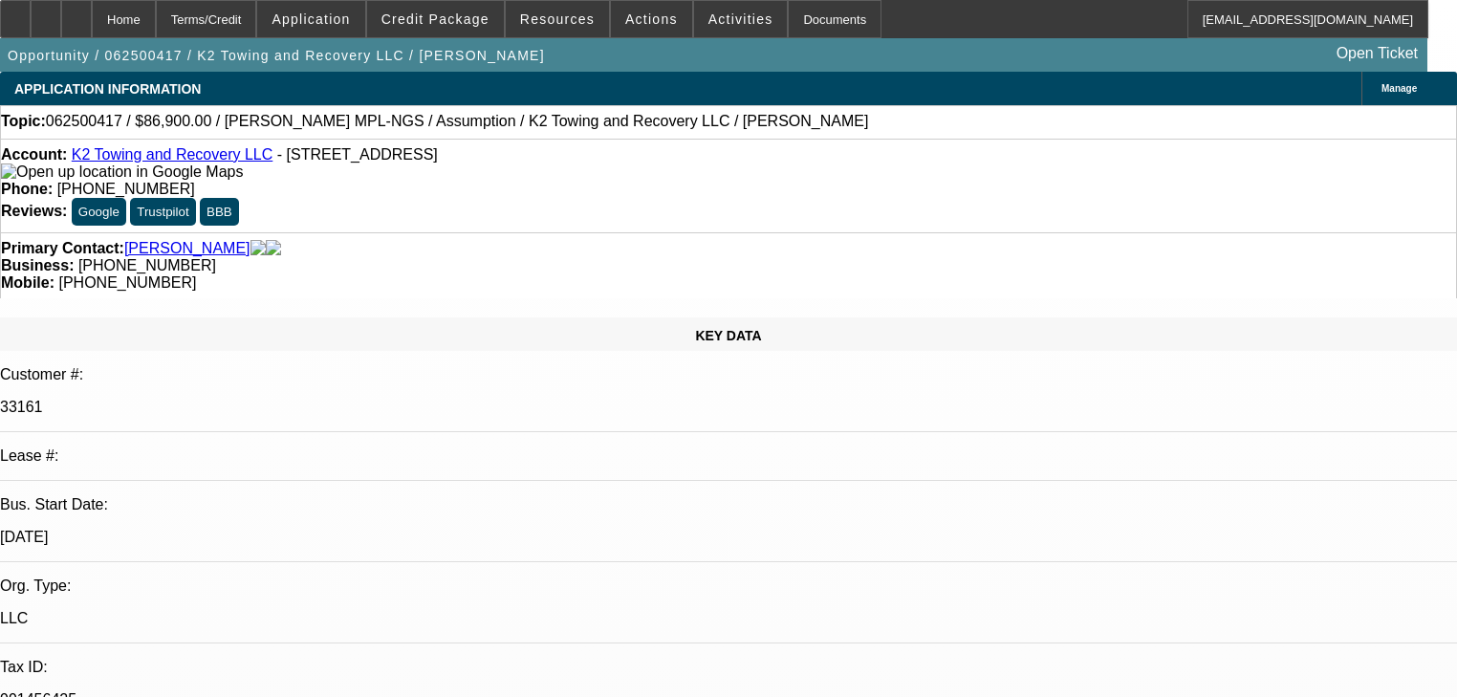
radio input "true"
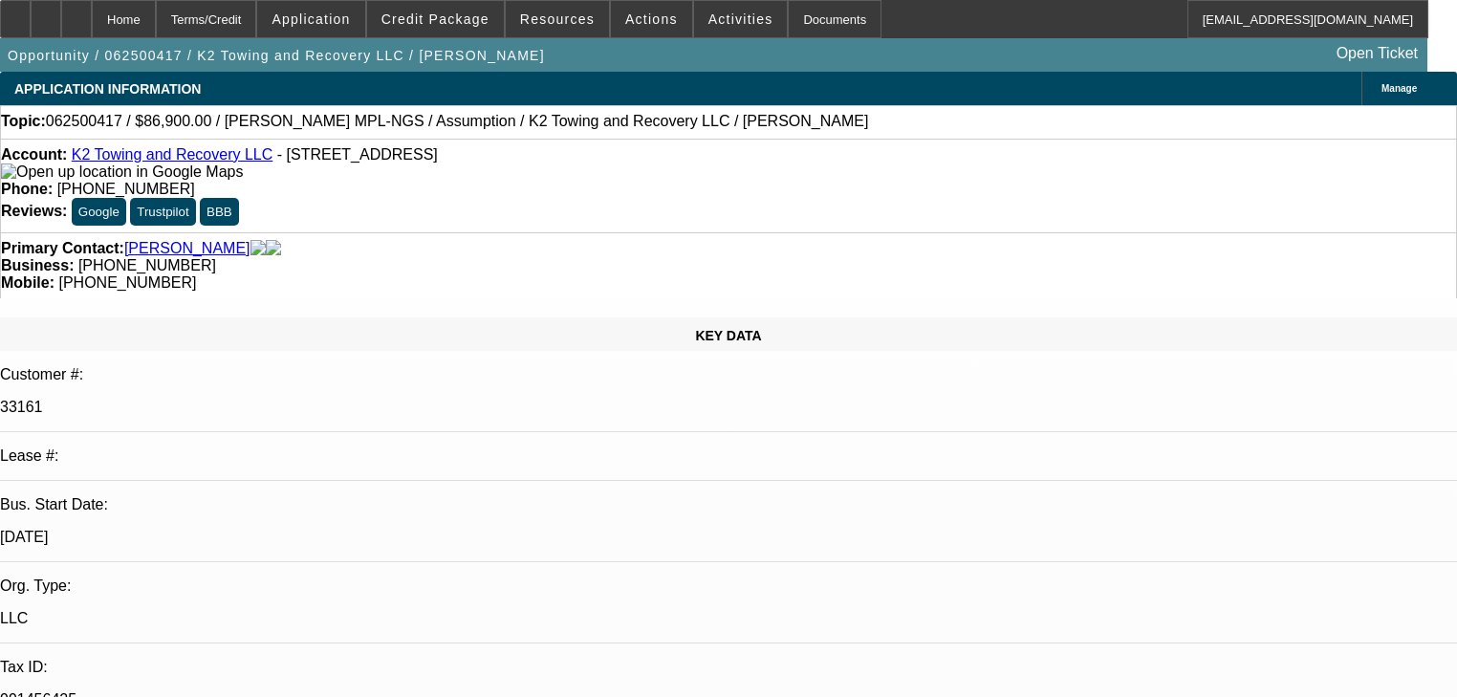
type textarea "Said they do not really have the drivers.."
radio input "true"
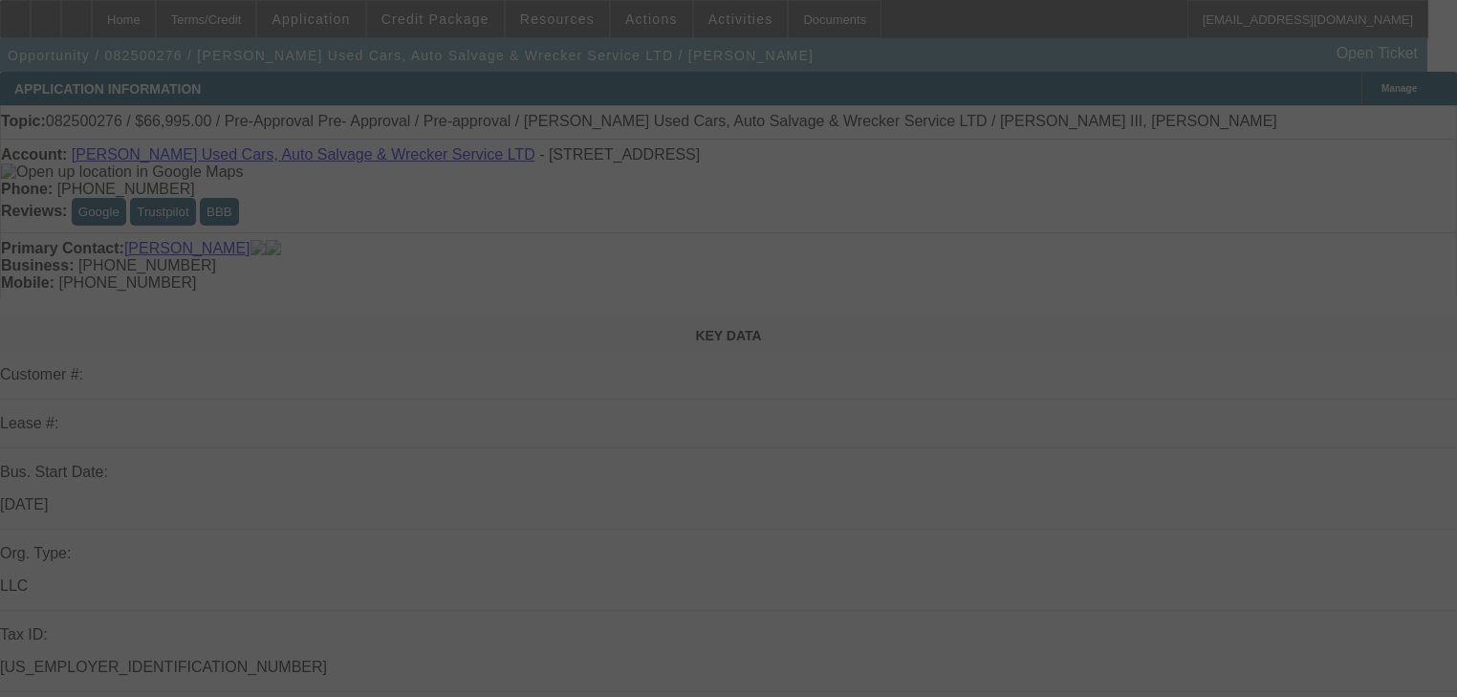
select select "0"
select select "6"
select select "0"
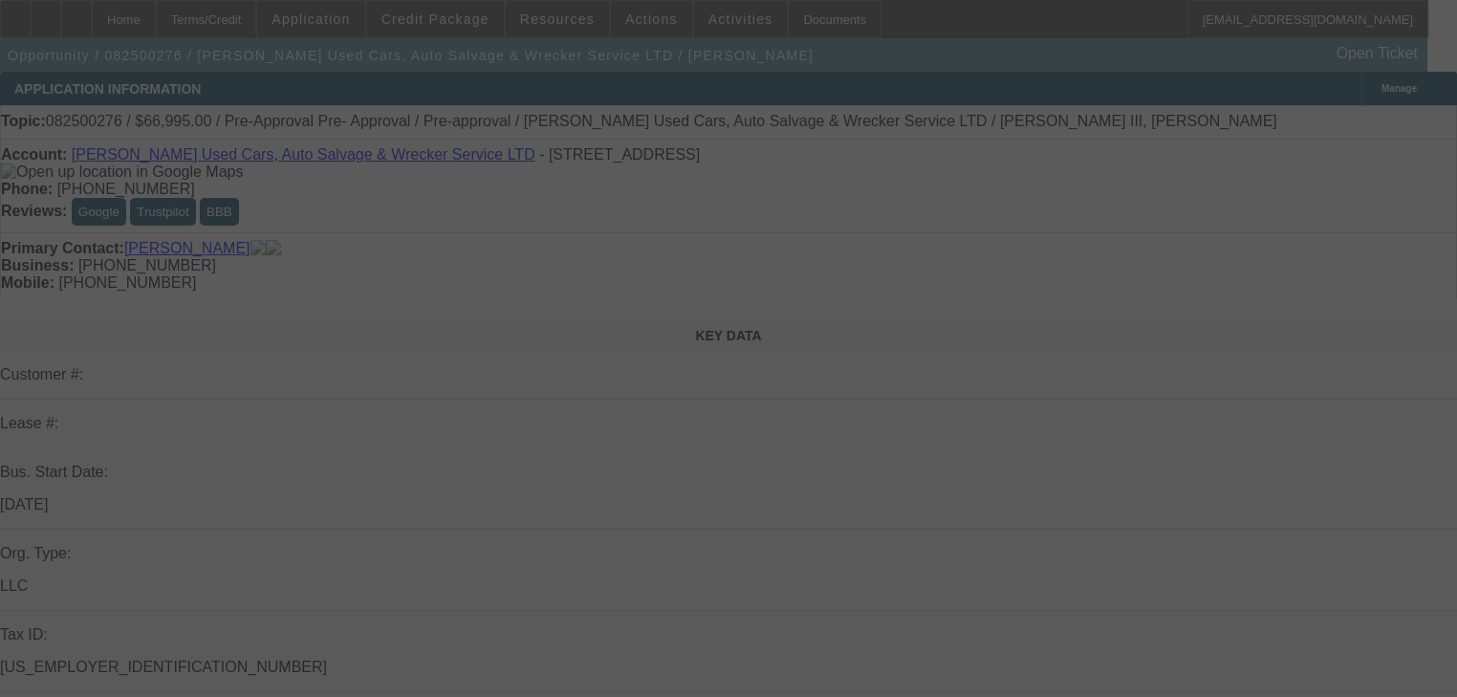
select select "0"
select select "3"
select select "0"
select select "6"
select select "0"
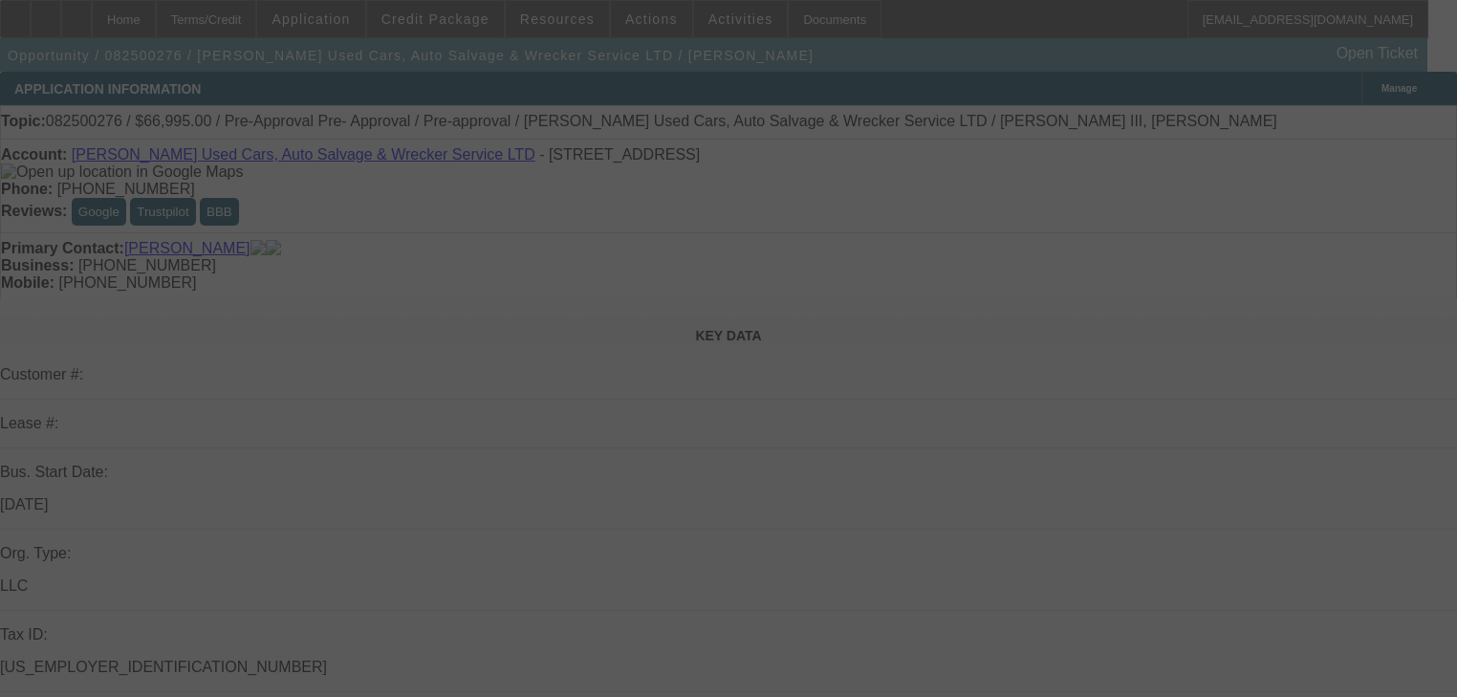
select select "0"
select select "3"
select select "0"
select select "6"
select select "0"
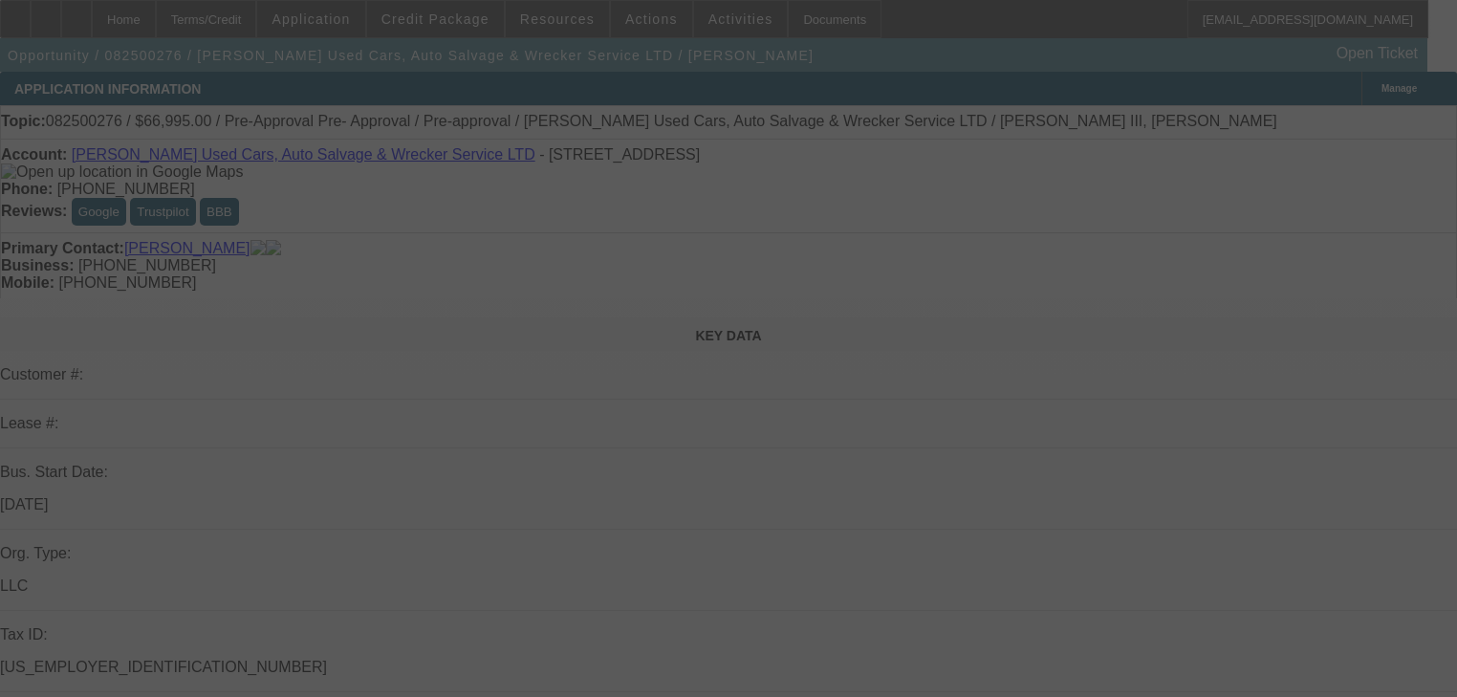
select select "0"
select select "3"
select select "0"
select select "6"
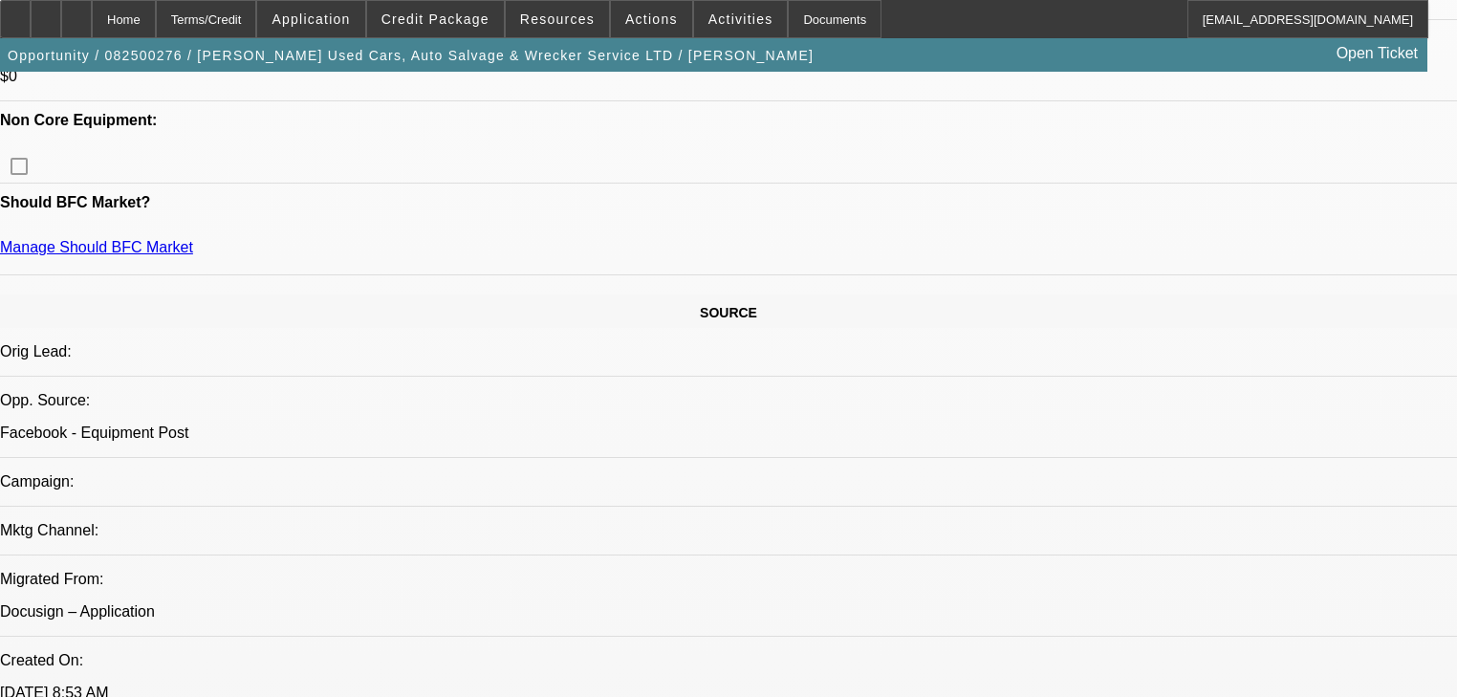
scroll to position [994, 0]
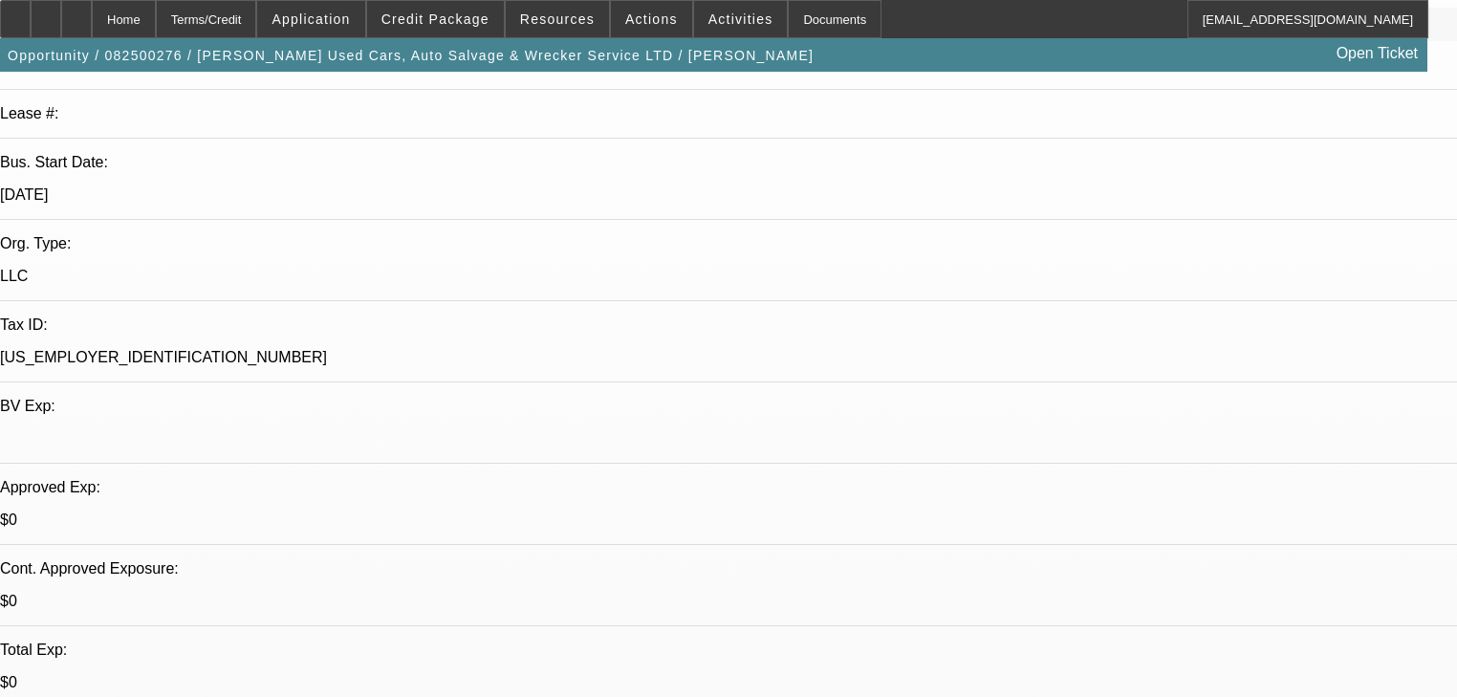
scroll to position [0, 0]
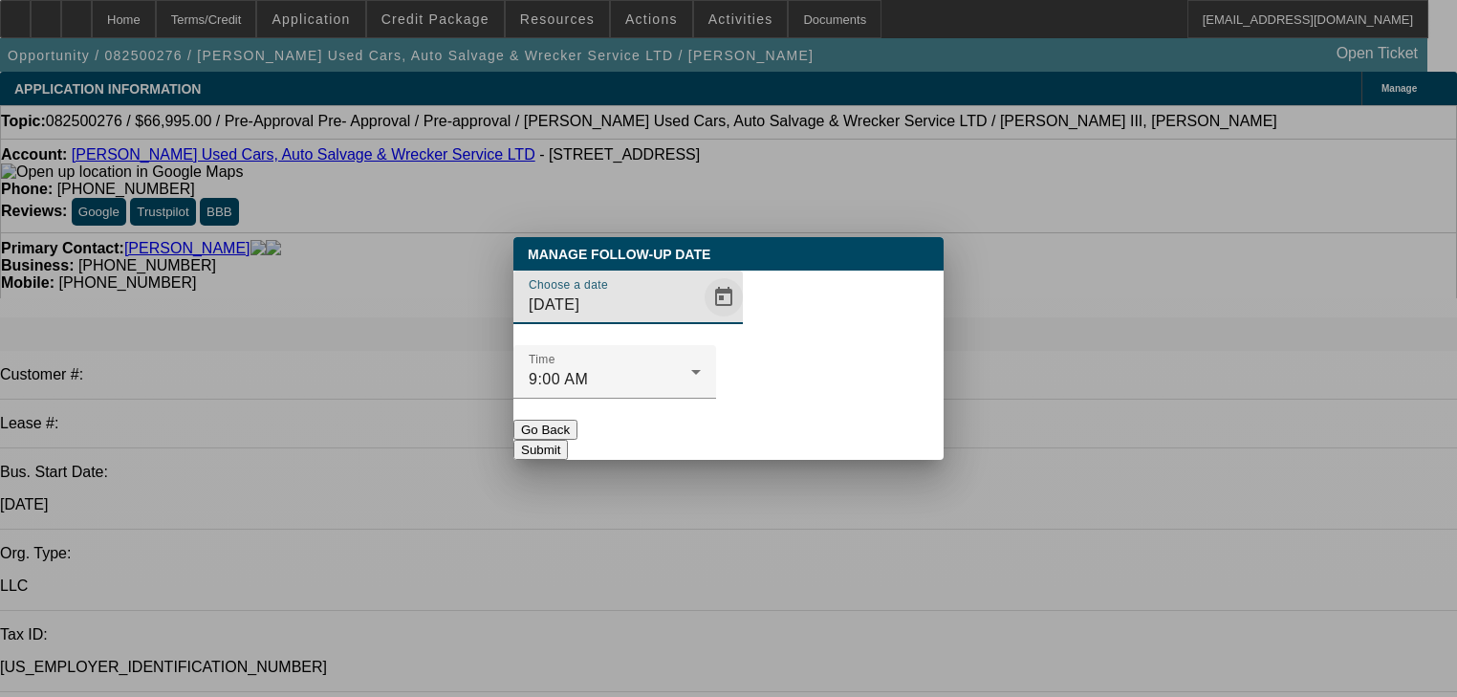
click at [701, 320] on span "Open calendar" at bounding box center [724, 297] width 46 height 46
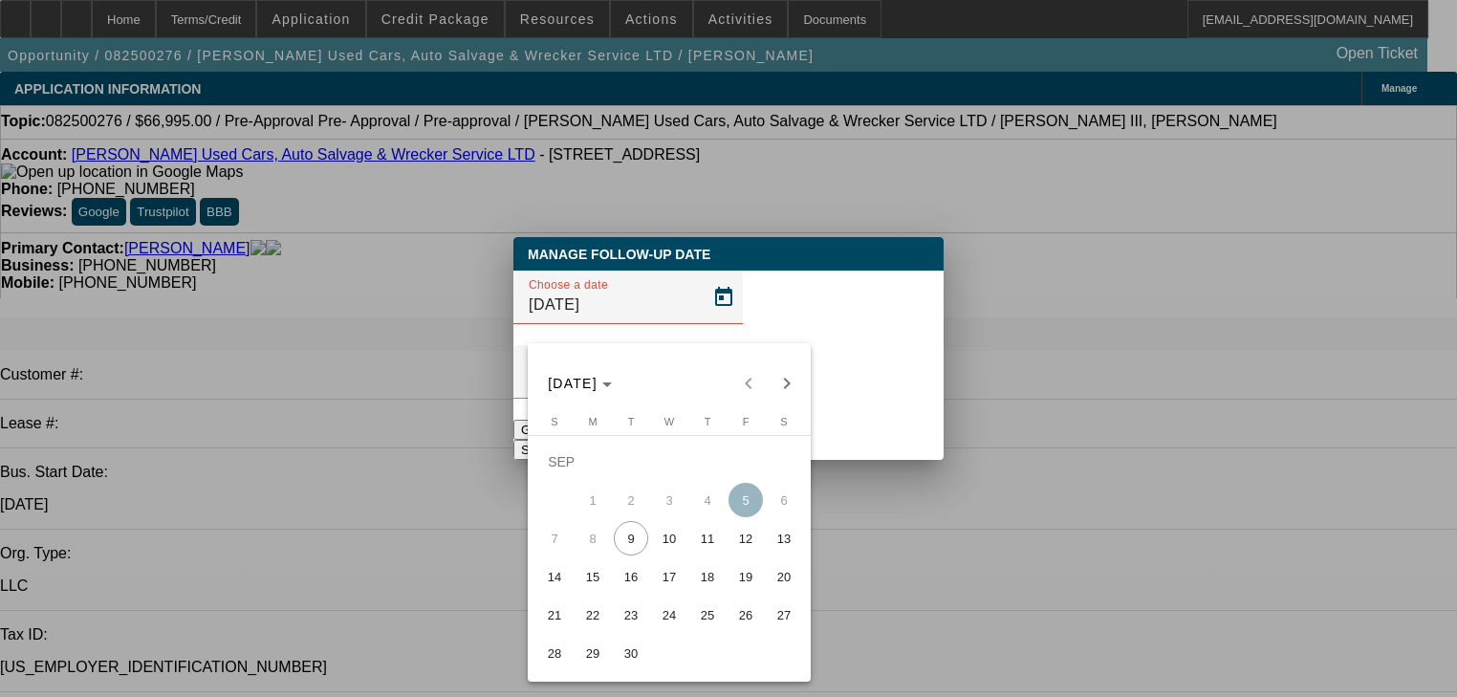
click at [742, 553] on span "12" at bounding box center [746, 538] width 34 height 34
type input "[DATE]"
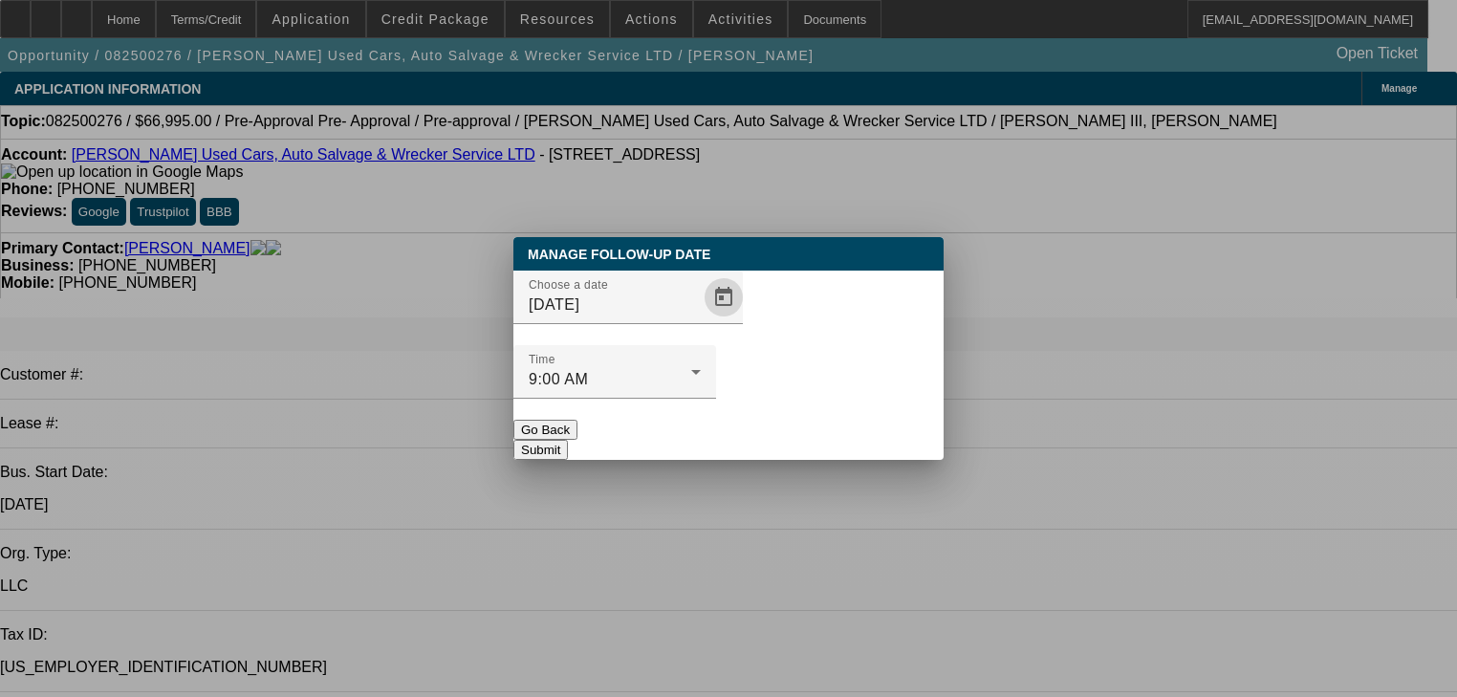
click at [568, 440] on button "Submit" at bounding box center [540, 450] width 55 height 20
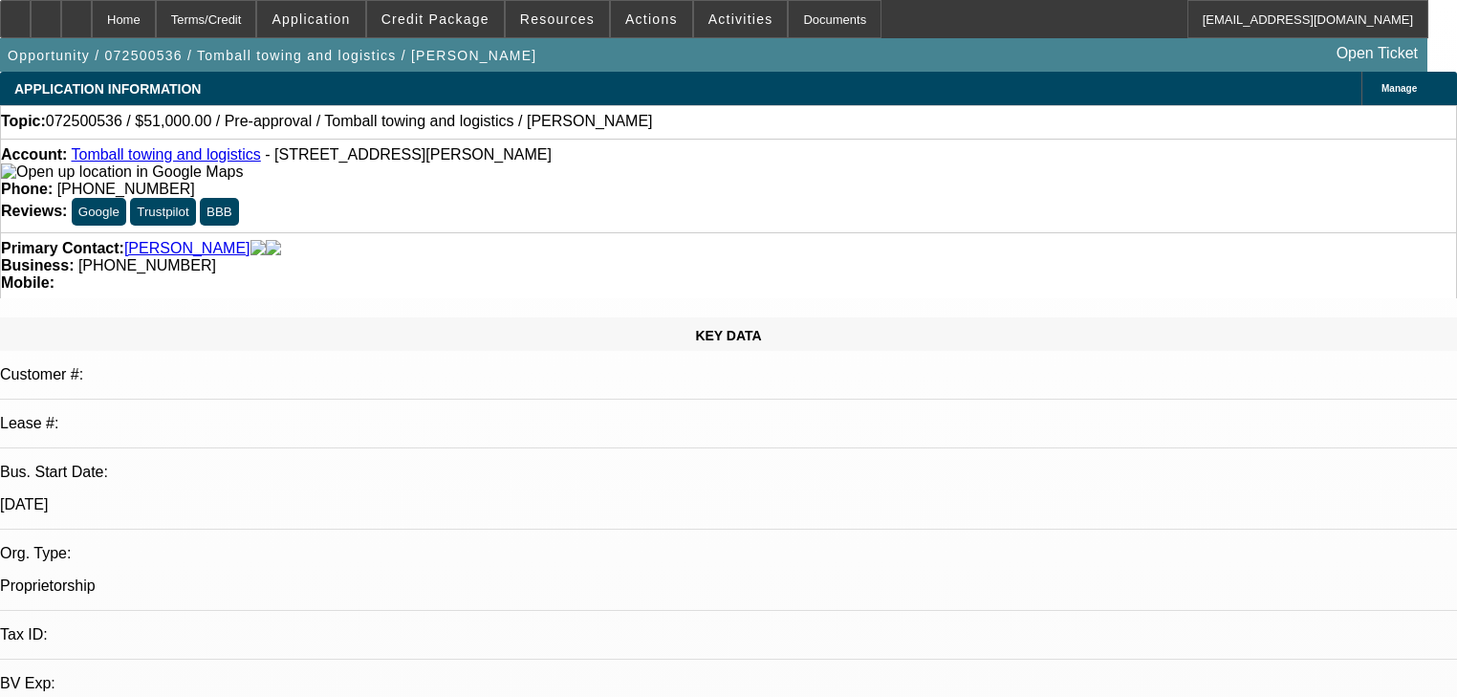
select select "0.15"
select select "2"
select select "0"
select select "6"
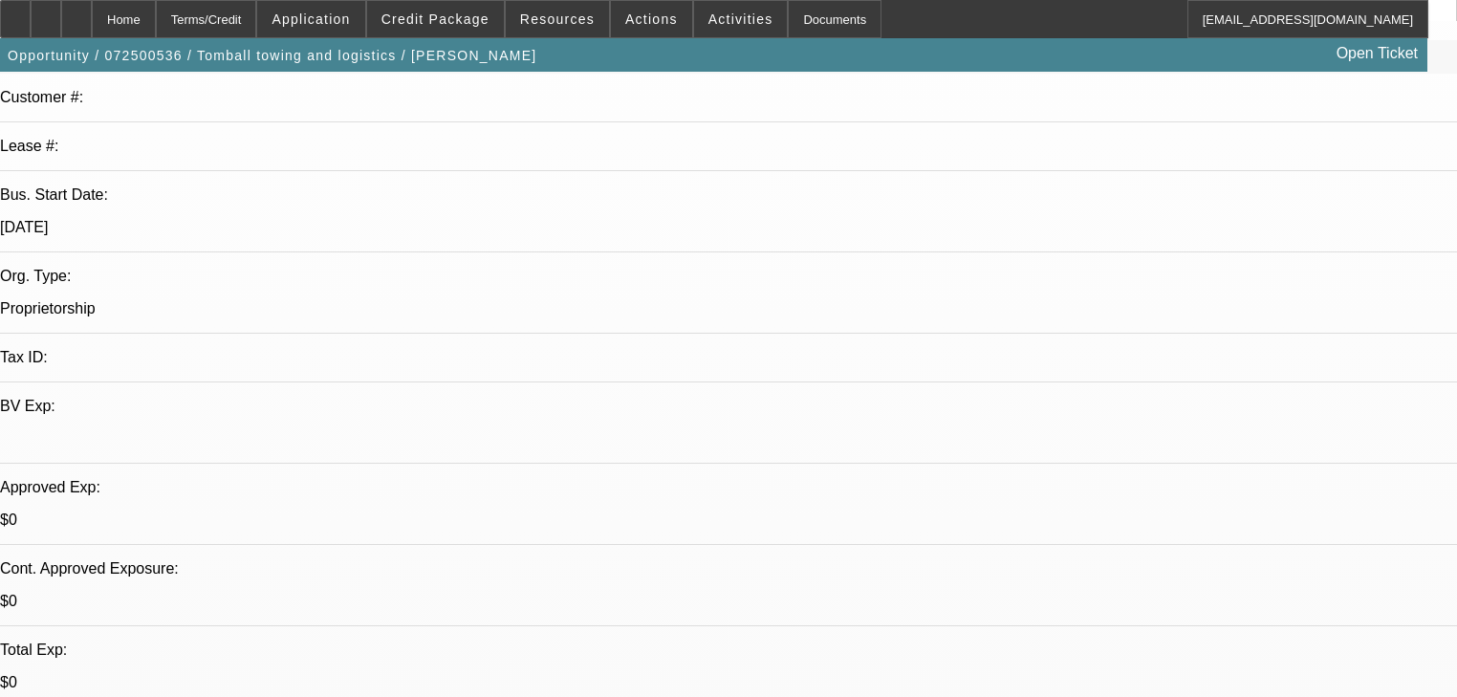
scroll to position [459, 0]
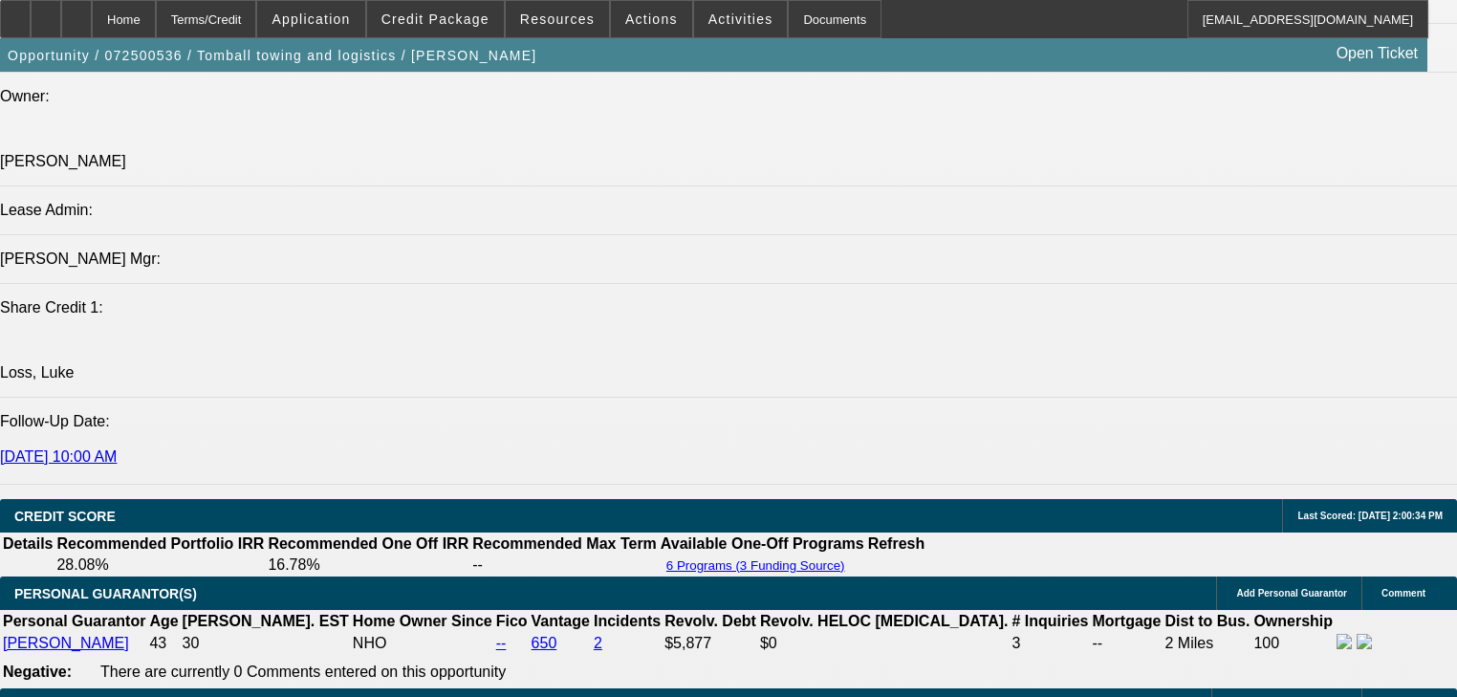
scroll to position [76, 0]
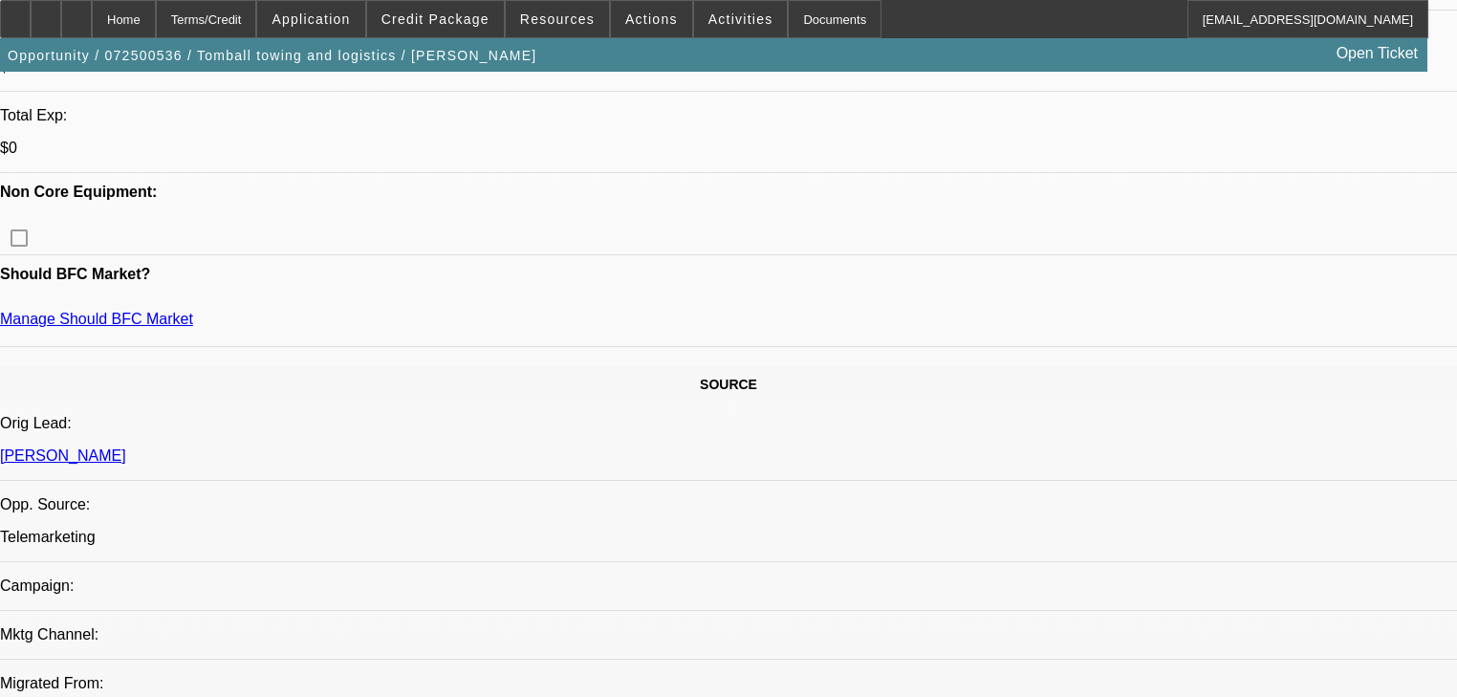
scroll to position [765, 0]
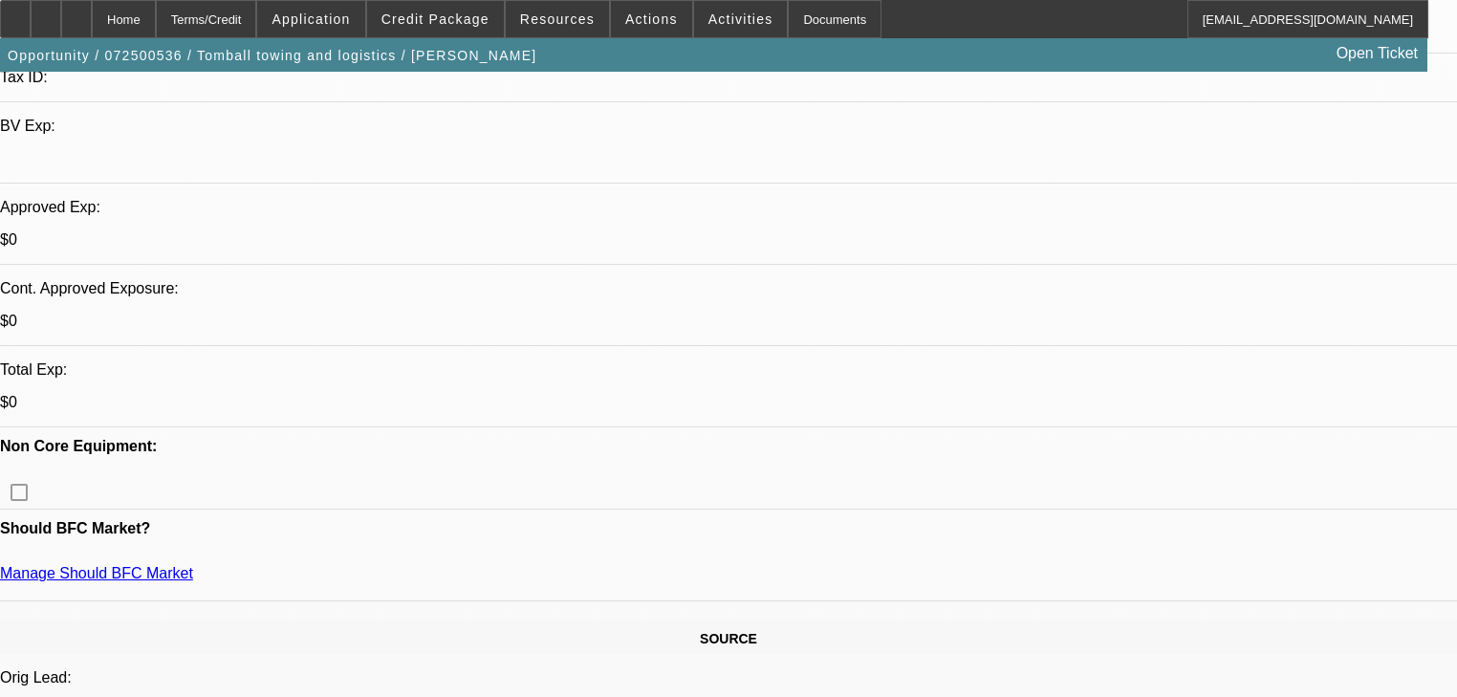
scroll to position [535, 0]
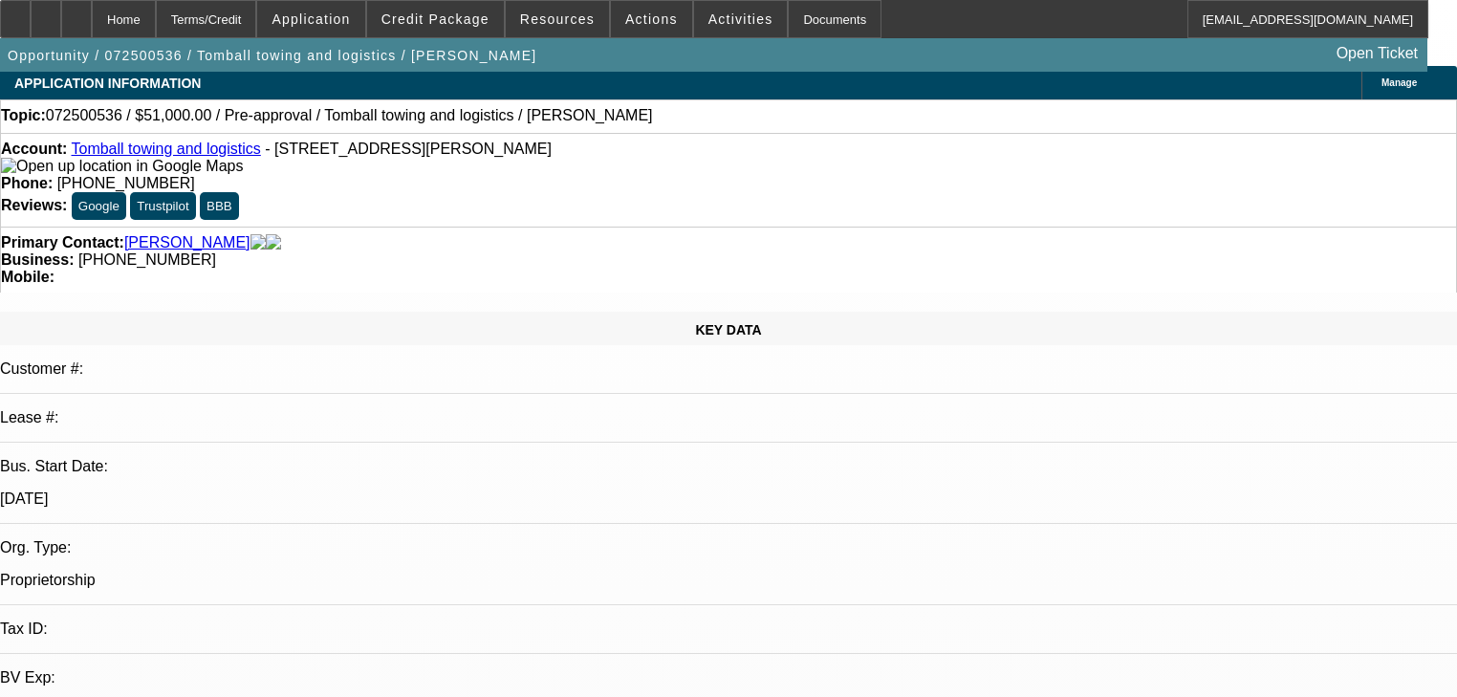
scroll to position [0, 0]
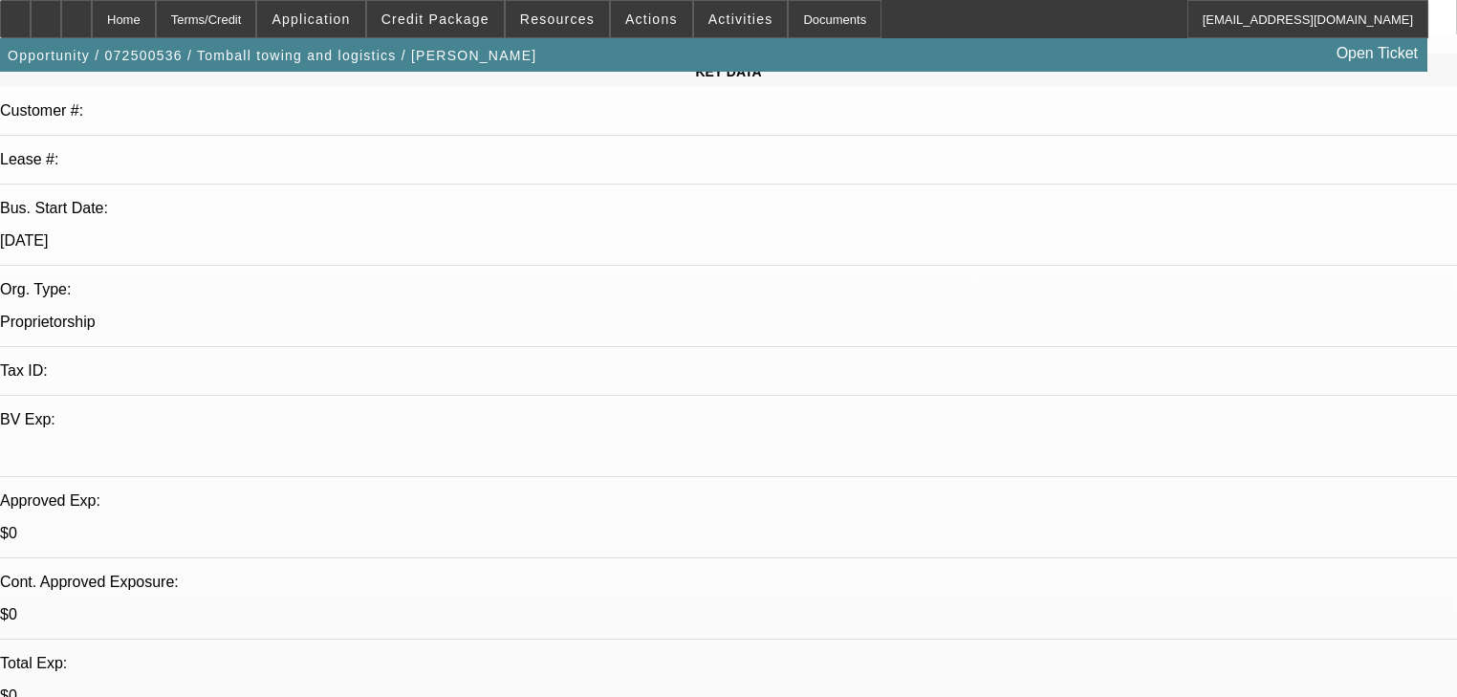
scroll to position [229, 0]
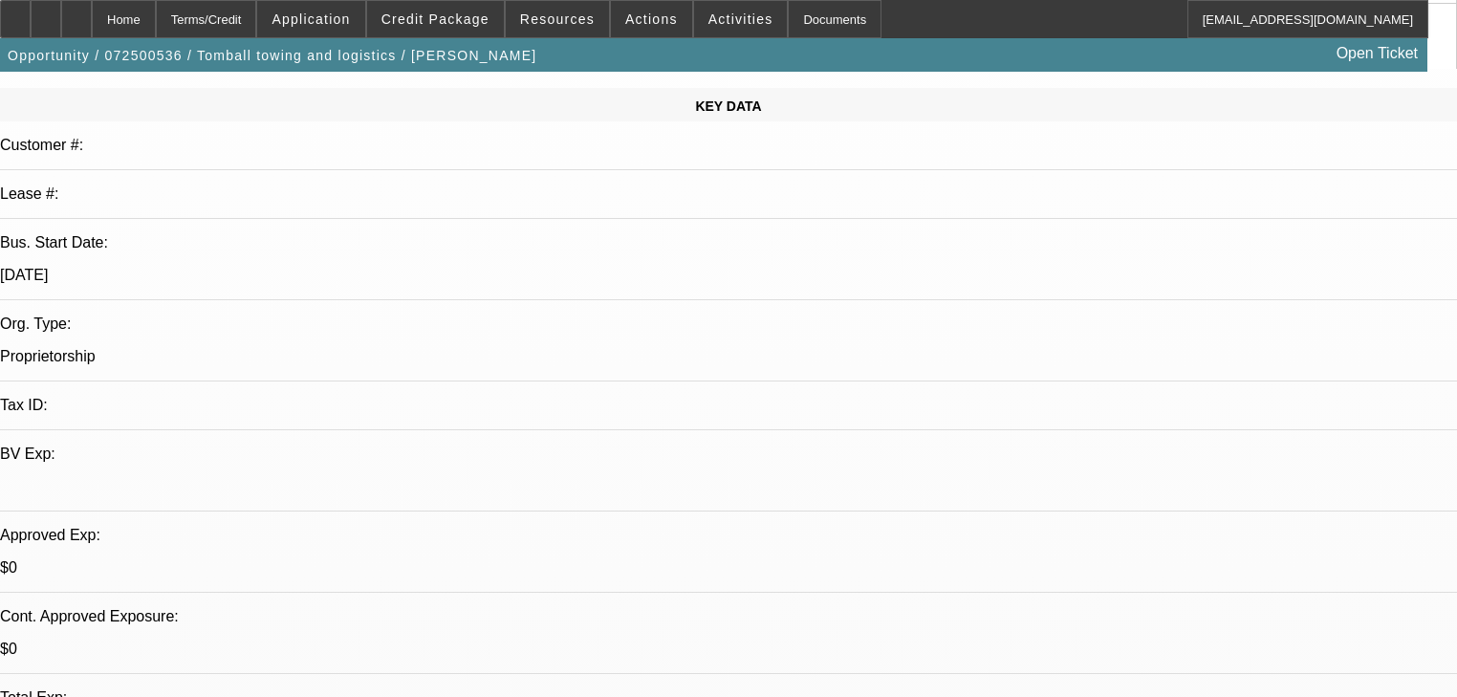
click at [470, 31] on span at bounding box center [435, 19] width 137 height 46
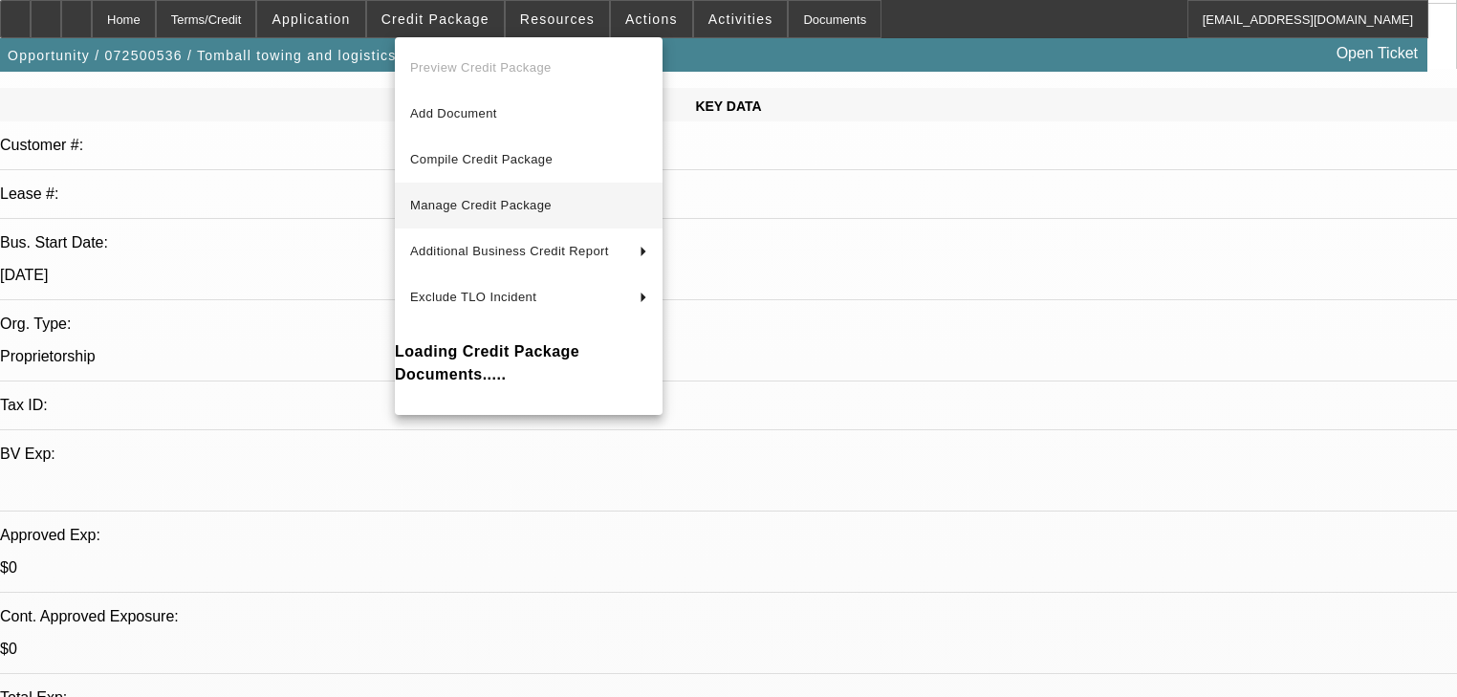
click at [481, 202] on span "Manage Credit Package" at bounding box center [481, 205] width 142 height 14
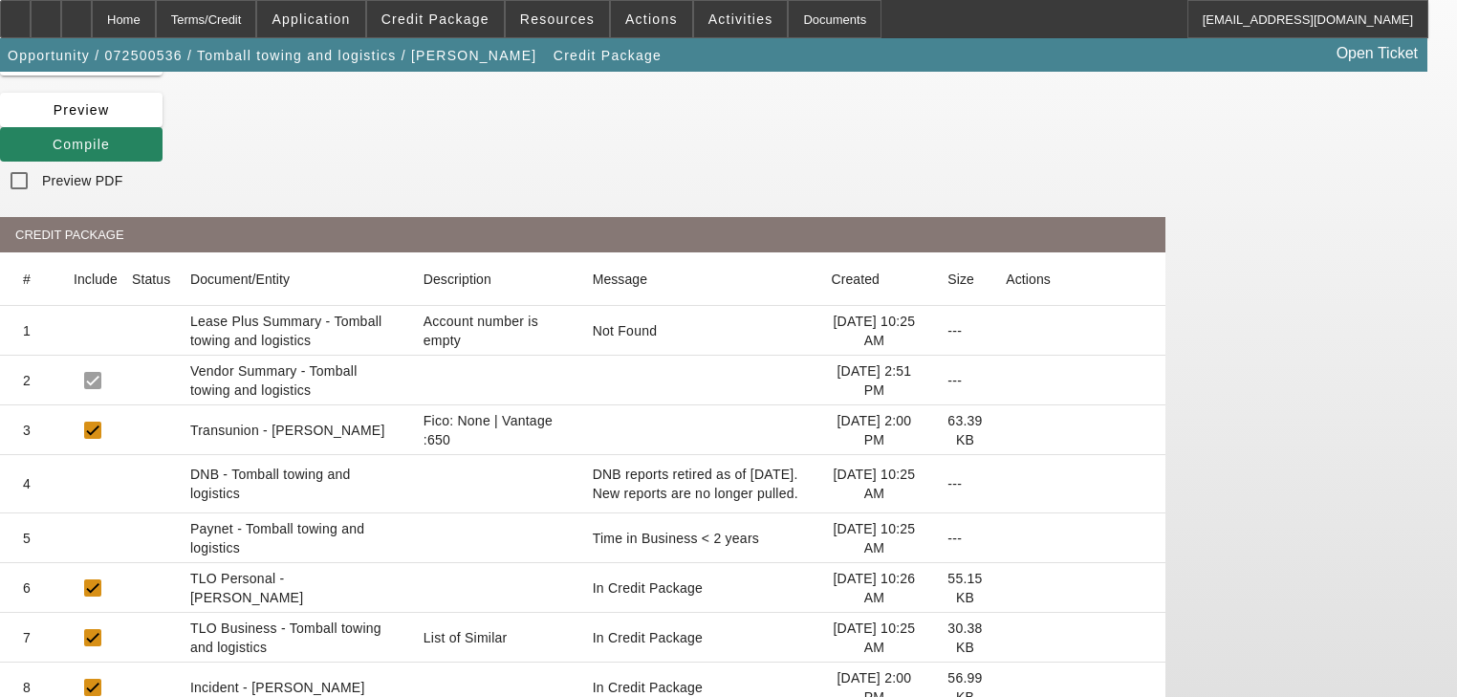
scroll to position [154, 0]
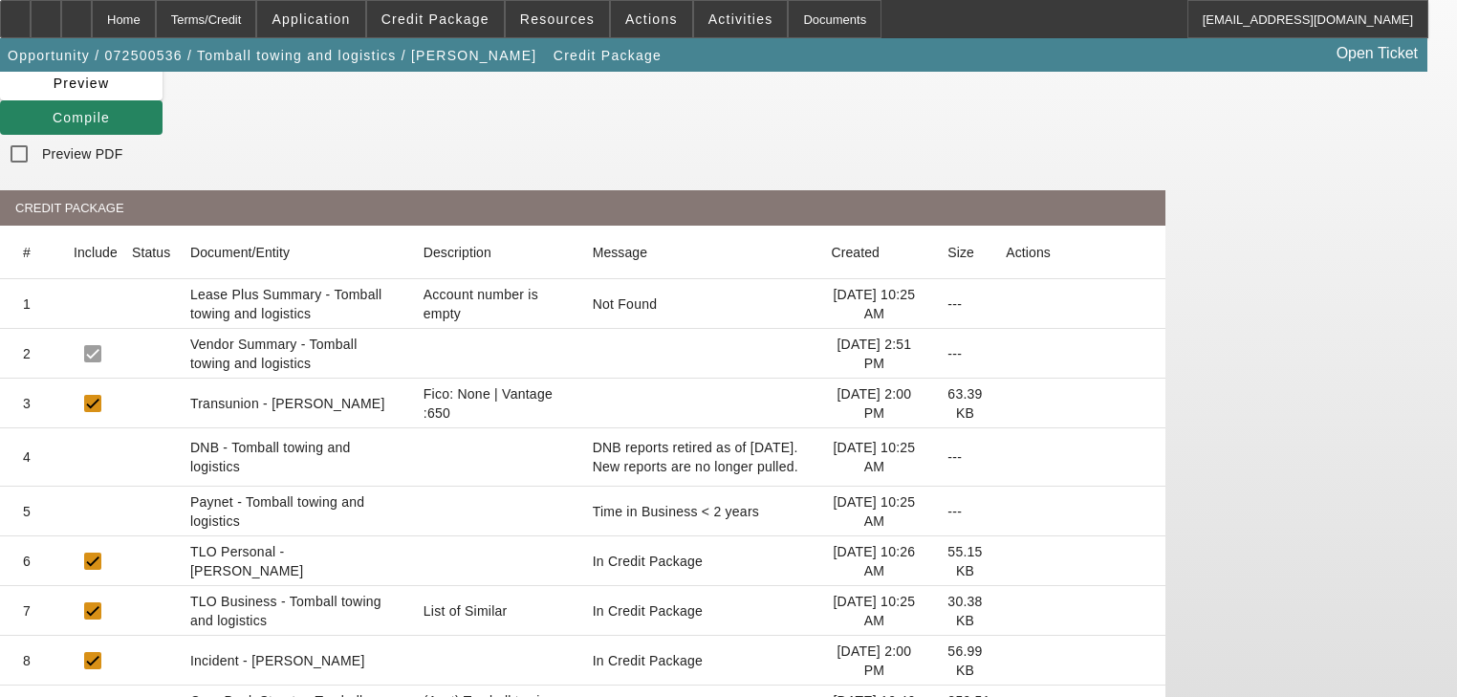
click at [1006, 404] on icon at bounding box center [1006, 404] width 0 height 0
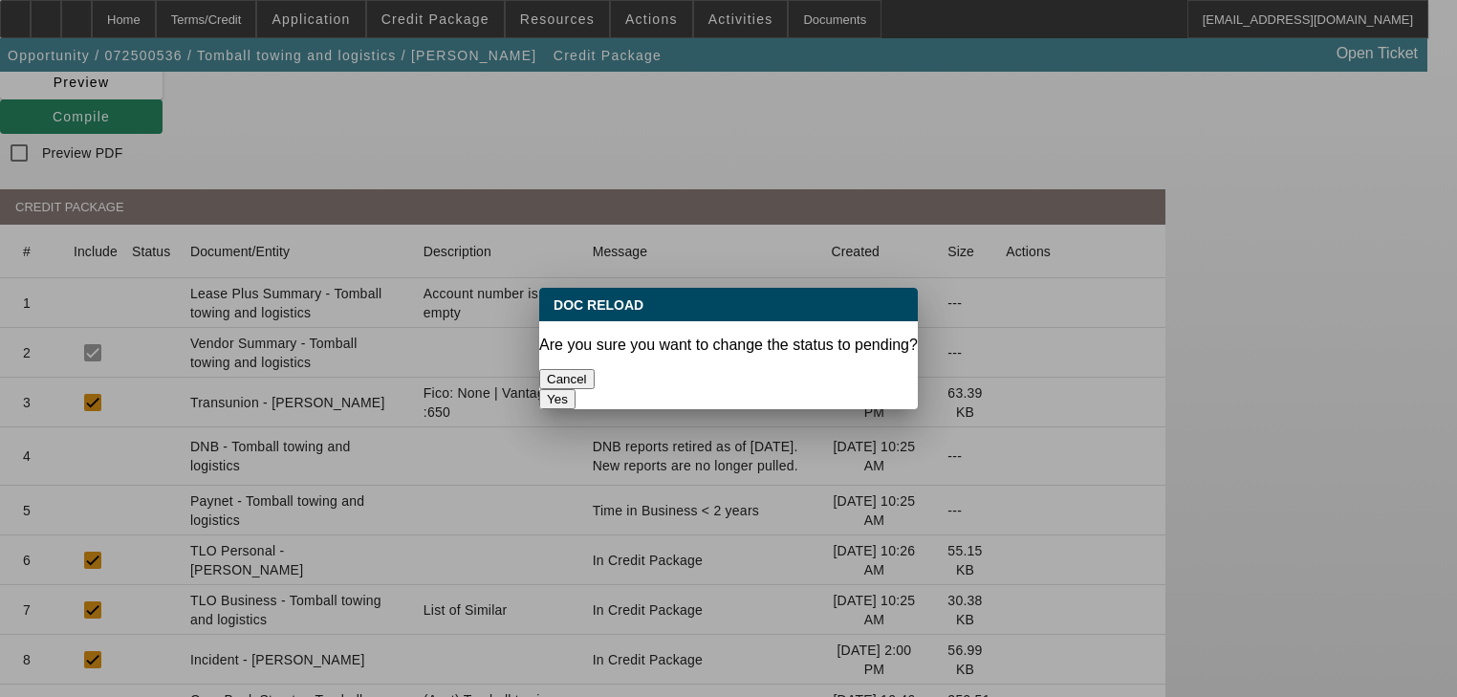
click at [576, 389] on button "Yes" at bounding box center [557, 399] width 36 height 20
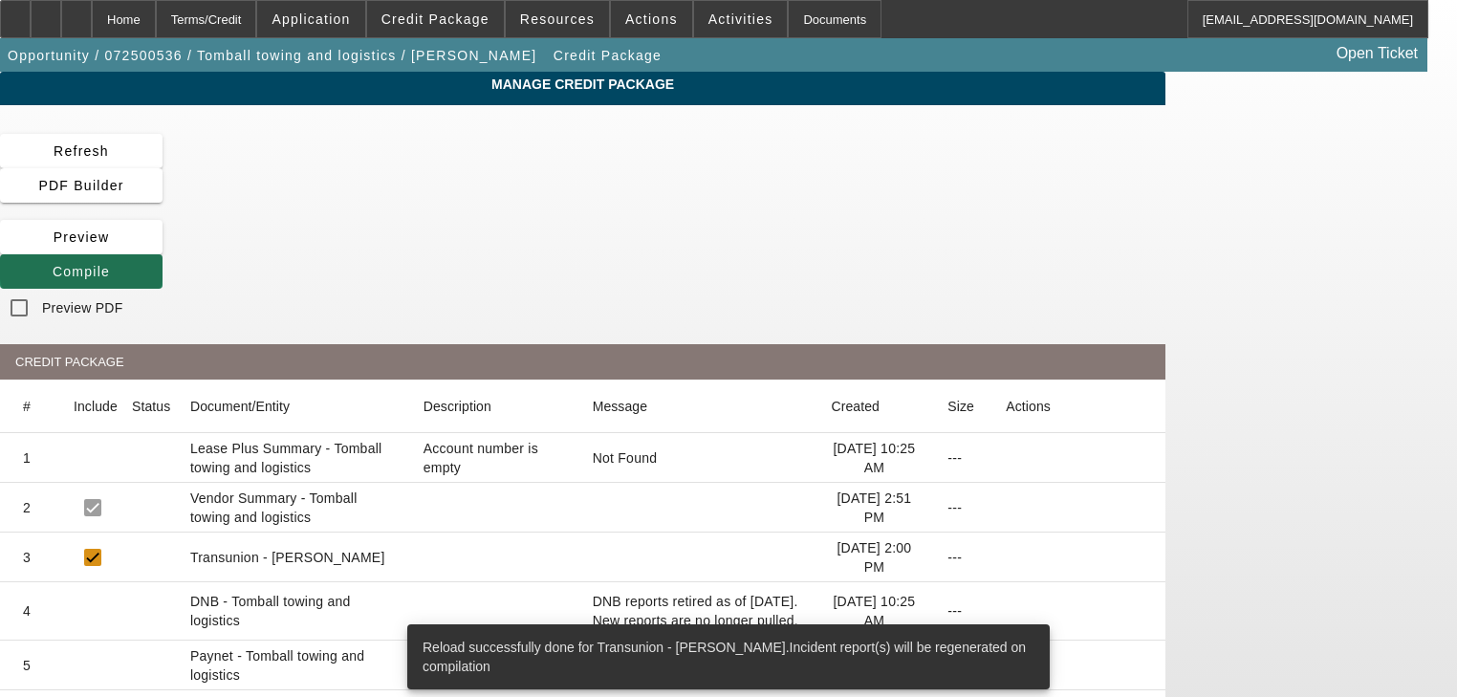
click at [110, 264] on span "Compile" at bounding box center [81, 271] width 57 height 15
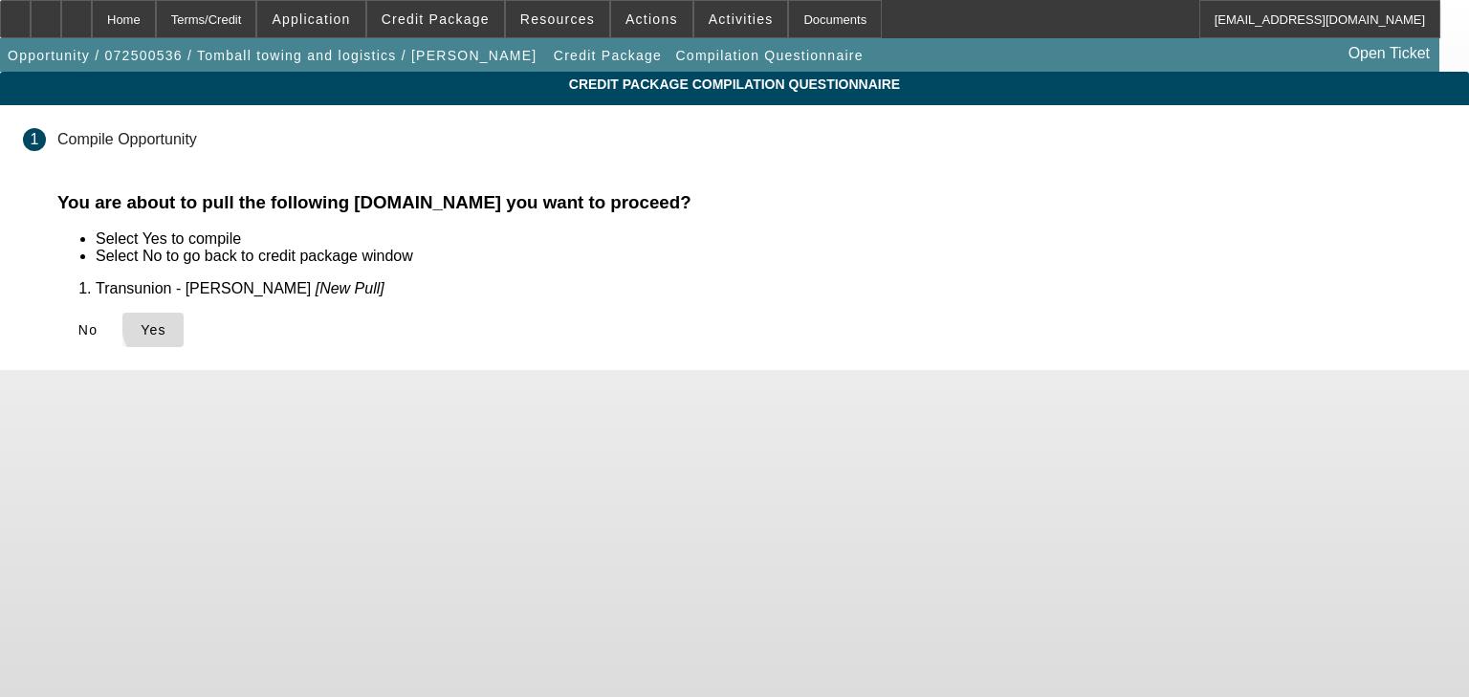
click at [166, 324] on span "Yes" at bounding box center [154, 329] width 26 height 15
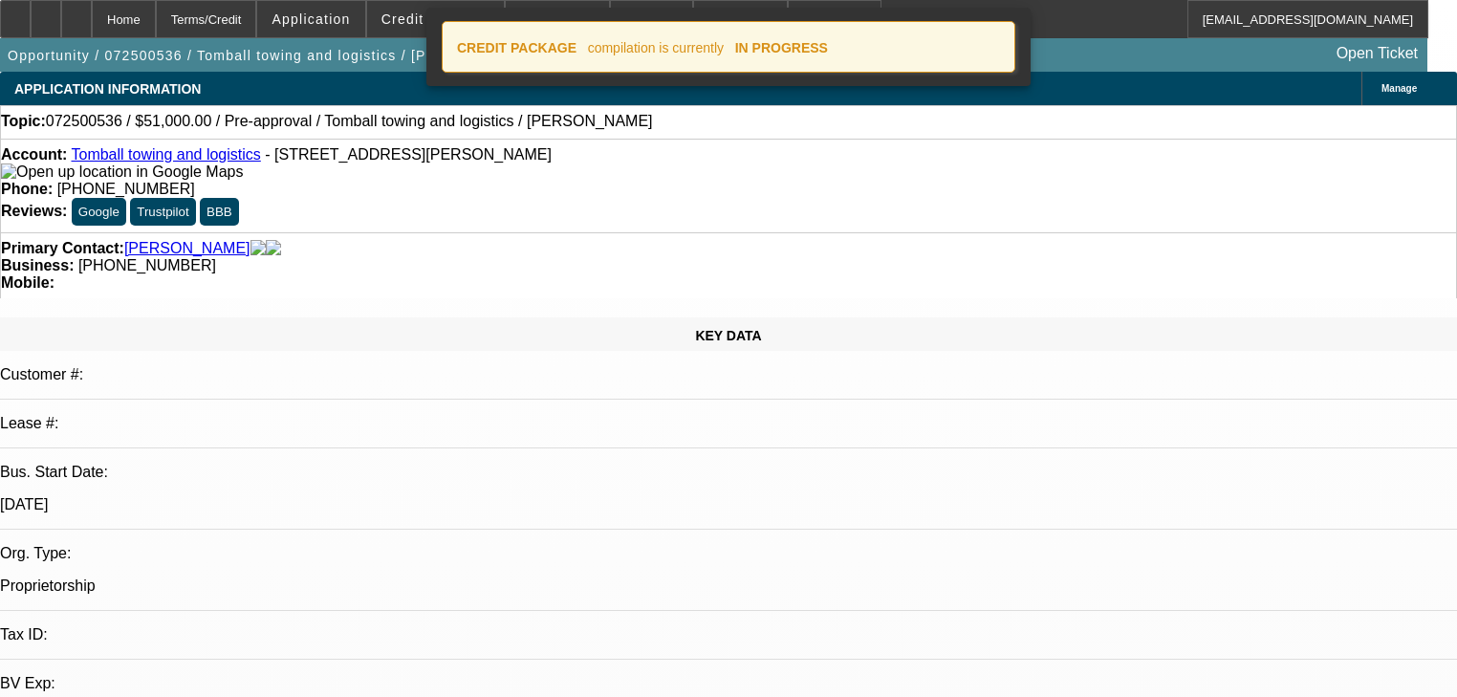
select select "0.15"
select select "2"
select select "0"
select select "6"
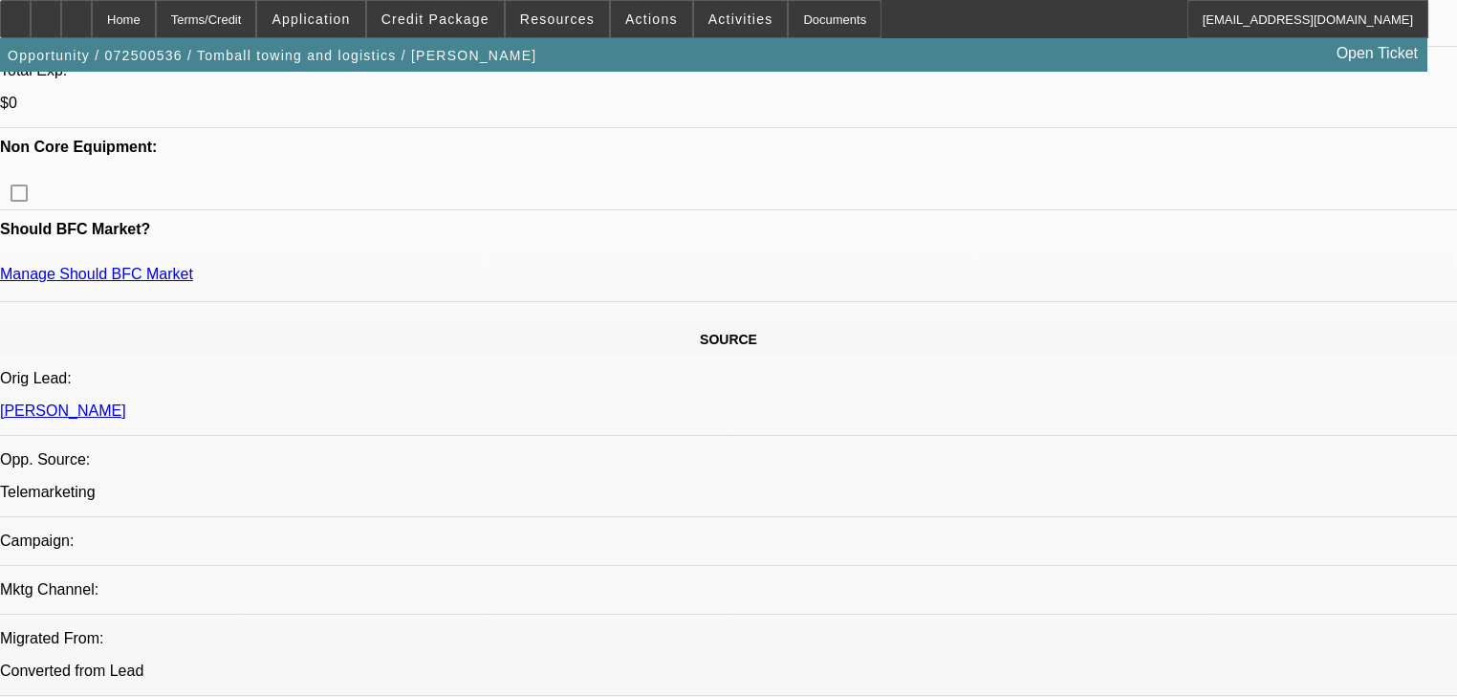
scroll to position [612, 0]
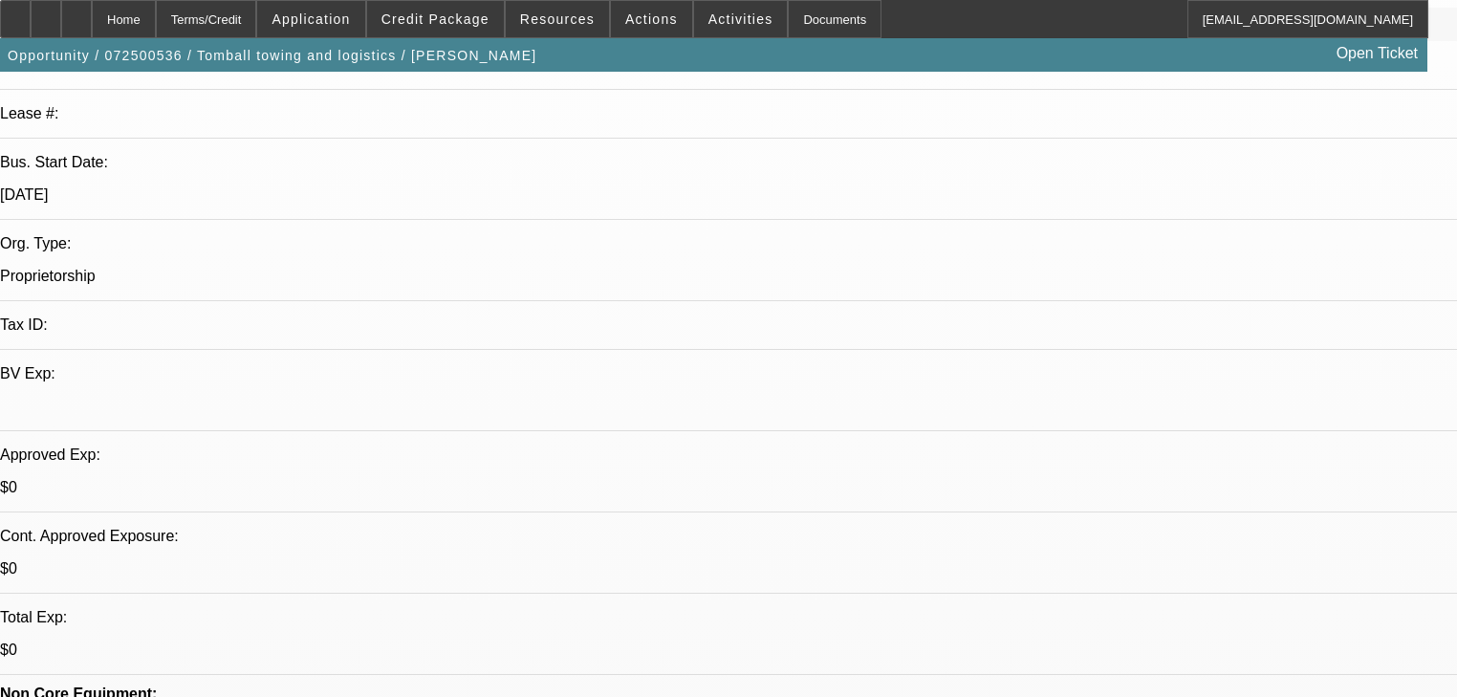
select select "0.15"
select select "2"
select select "0"
select select "6"
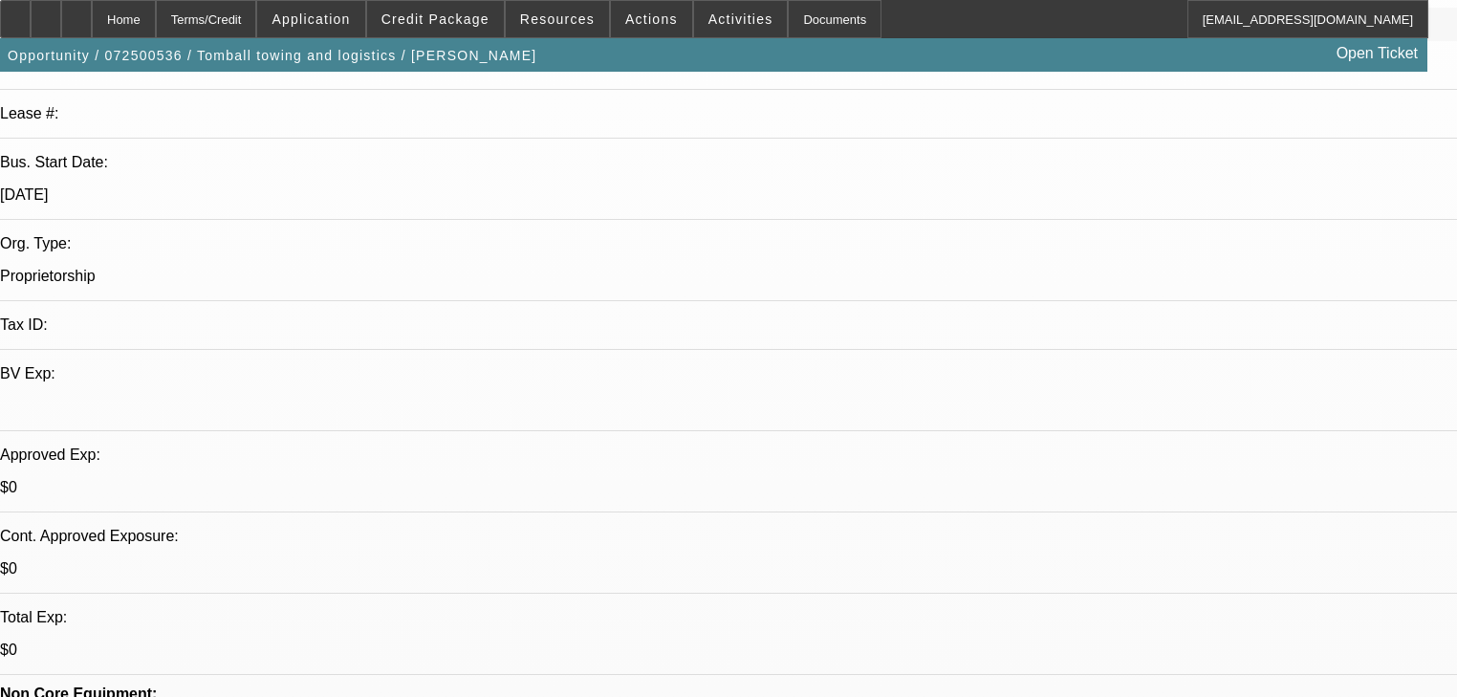
scroll to position [459, 0]
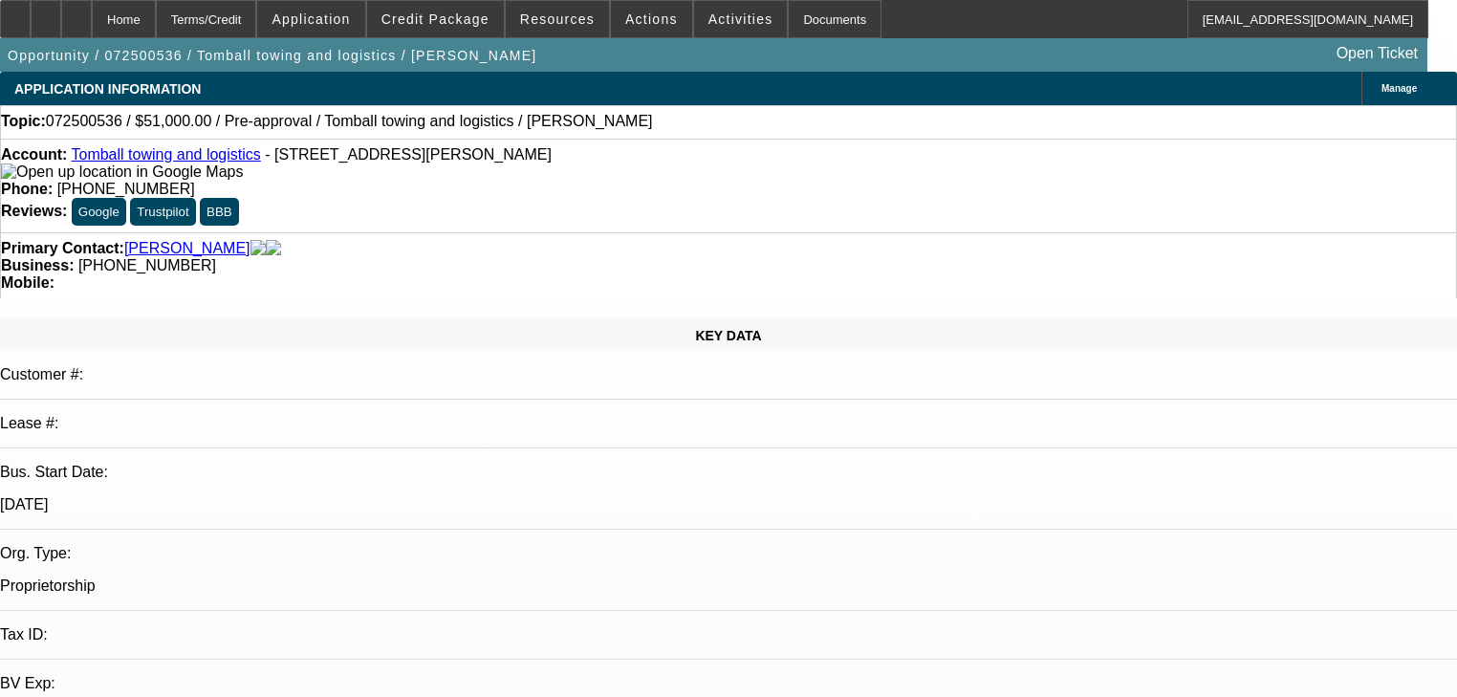
scroll to position [76, 0]
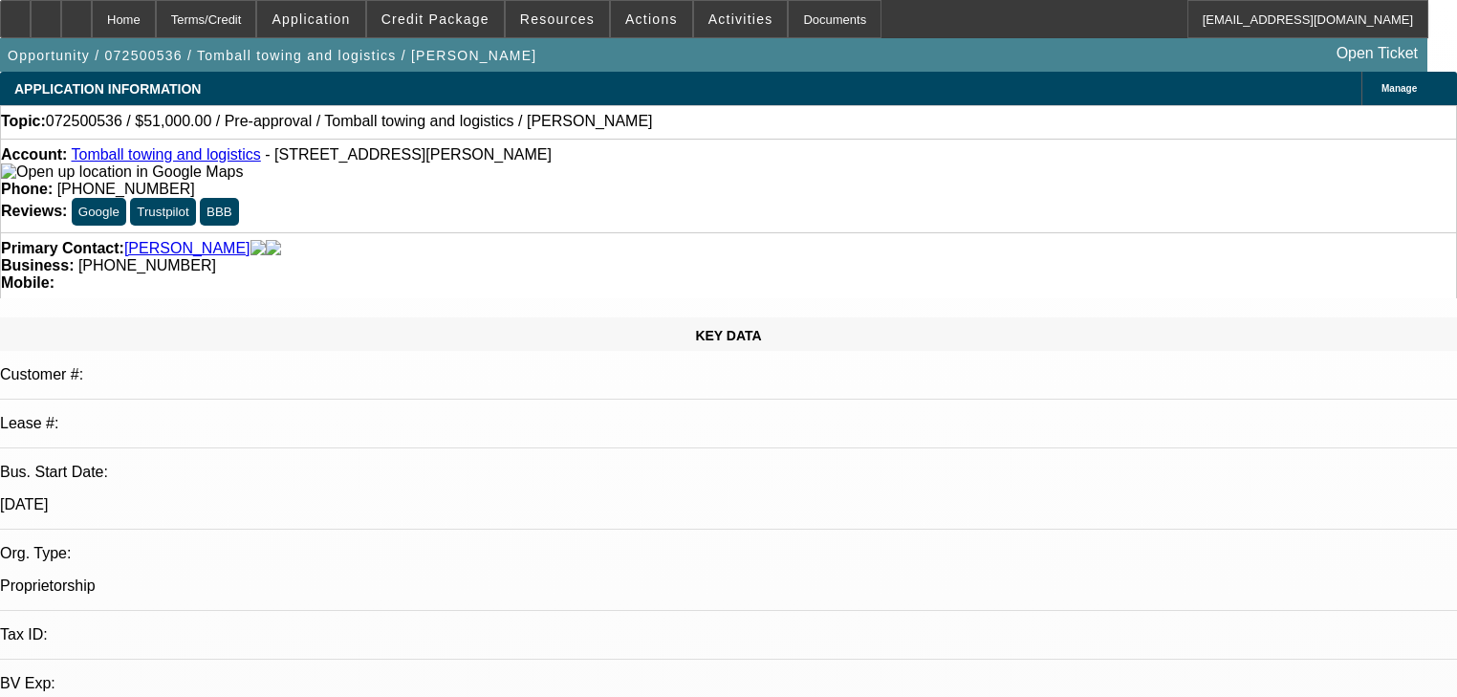
radio input "true"
type textarea "Money down brokey"
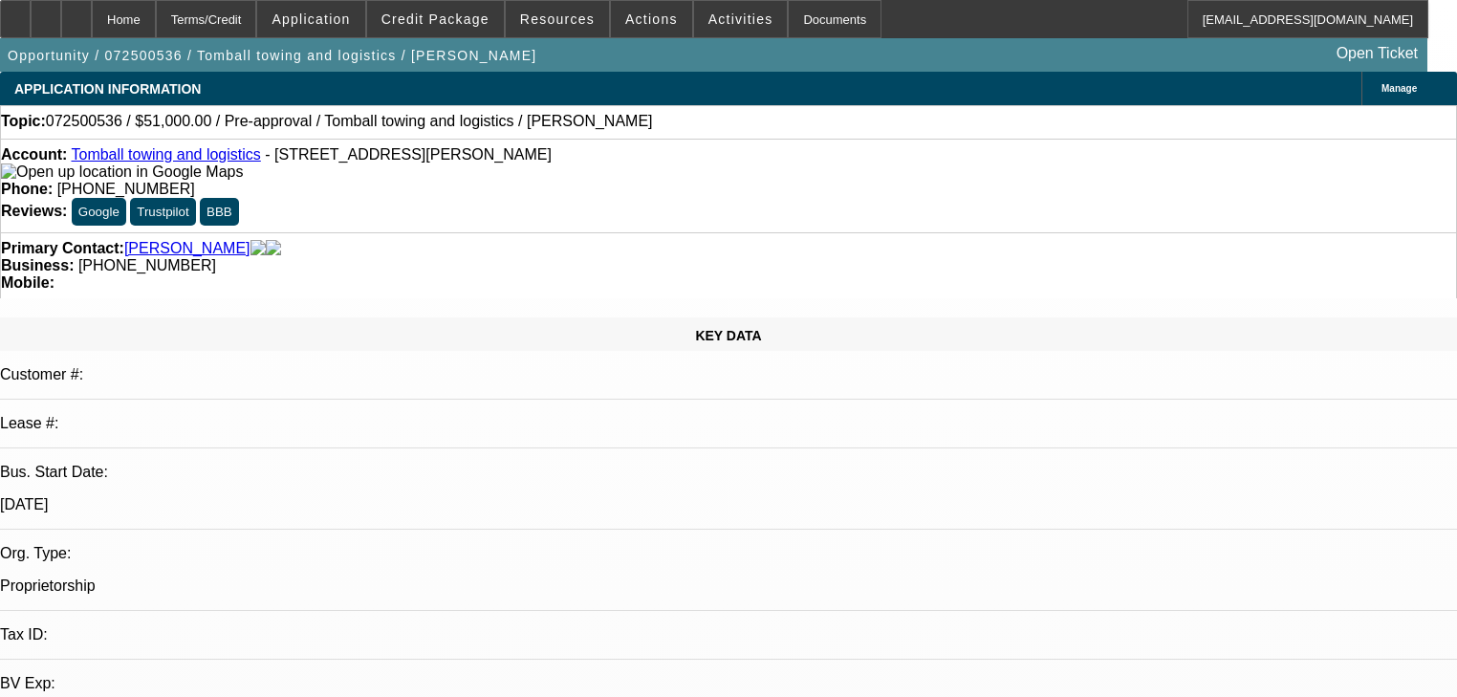
radio input "true"
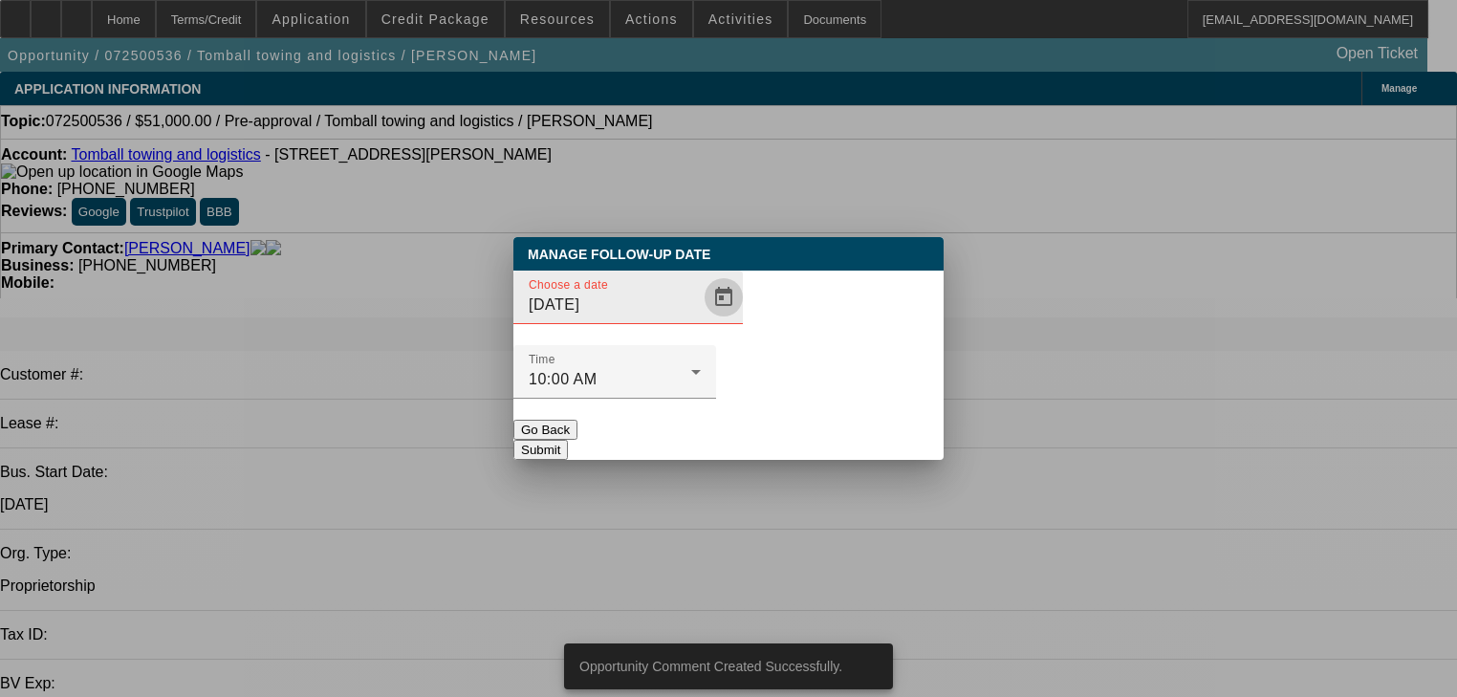
click at [701, 320] on span "Open calendar" at bounding box center [724, 297] width 46 height 46
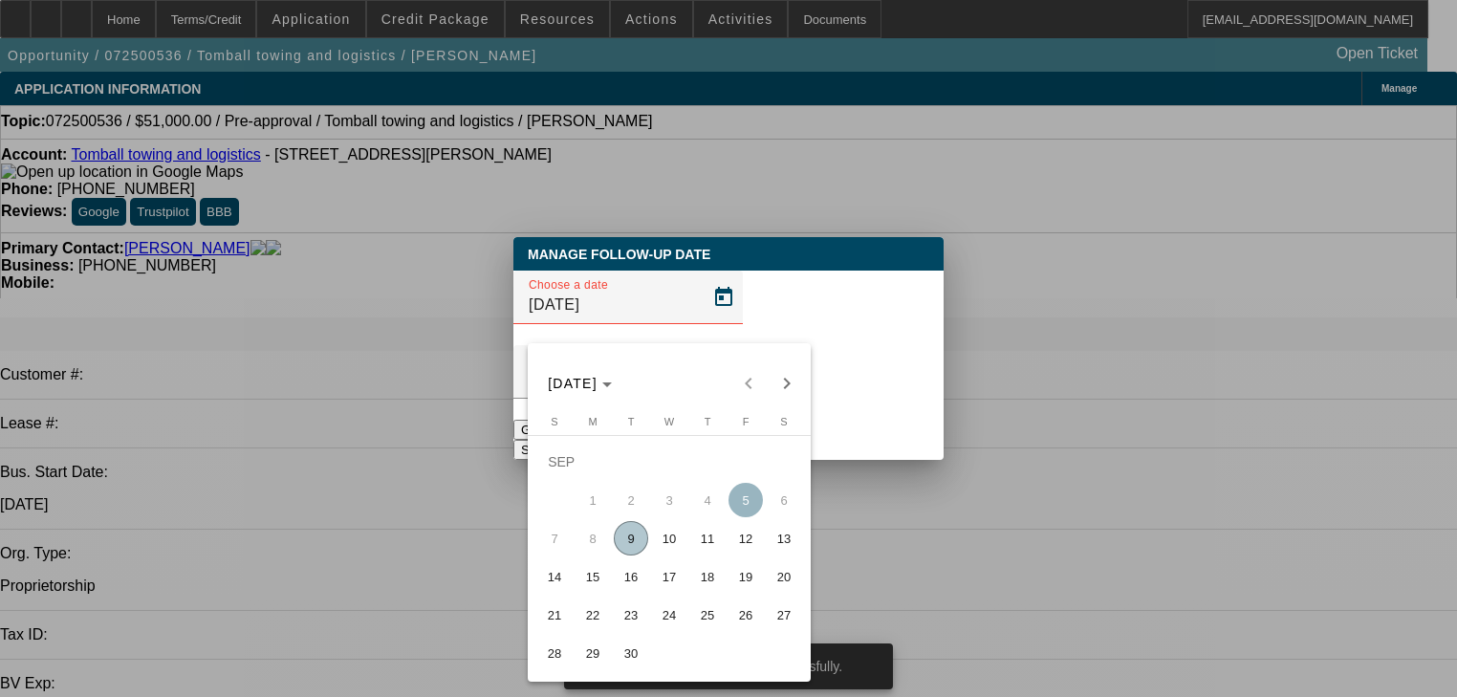
click at [813, 386] on div at bounding box center [728, 348] width 1457 height 697
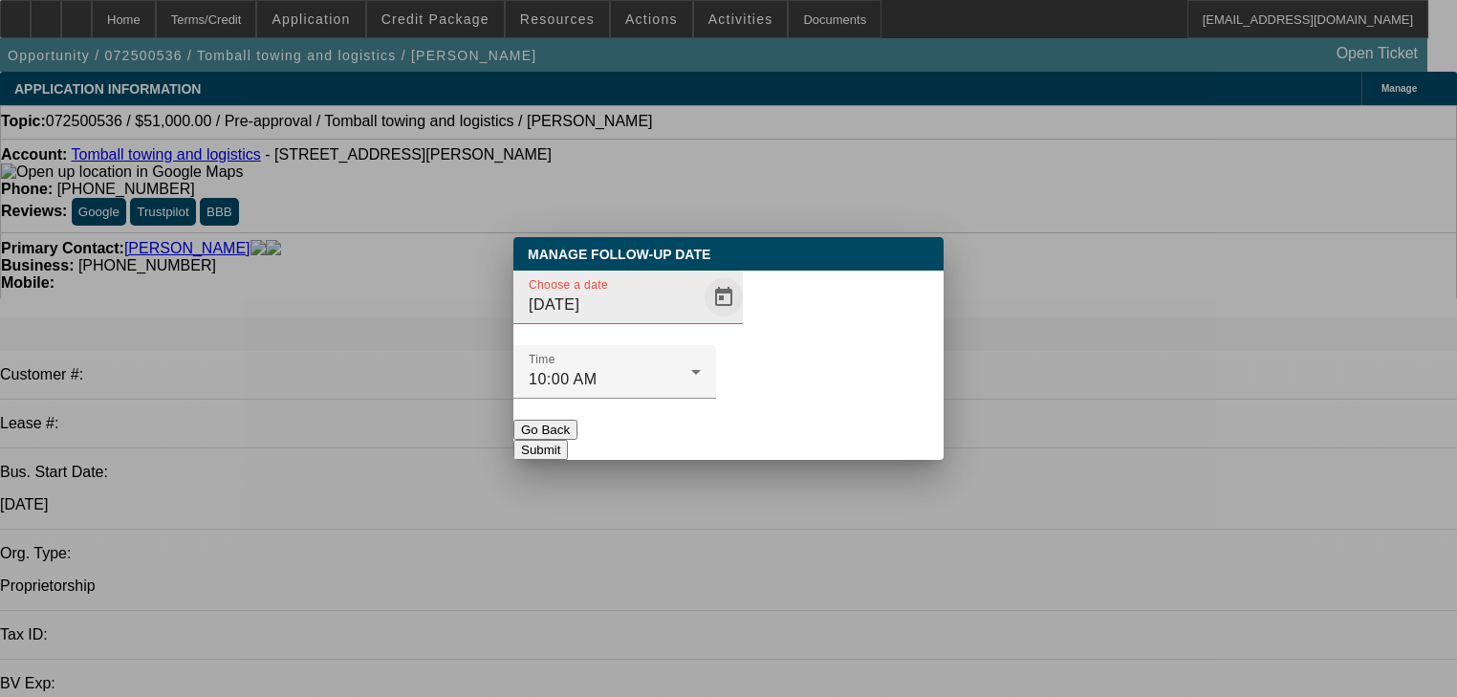
drag, startPoint x: 796, startPoint y: 386, endPoint x: 689, endPoint y: 338, distance: 117.7
click at [729, 344] on div "Manage Follow-Up Date Choose a date 9/5/2025 Time 10:00 AM Go Back Submit" at bounding box center [728, 348] width 430 height 223
click at [701, 320] on span "Open calendar" at bounding box center [724, 297] width 46 height 46
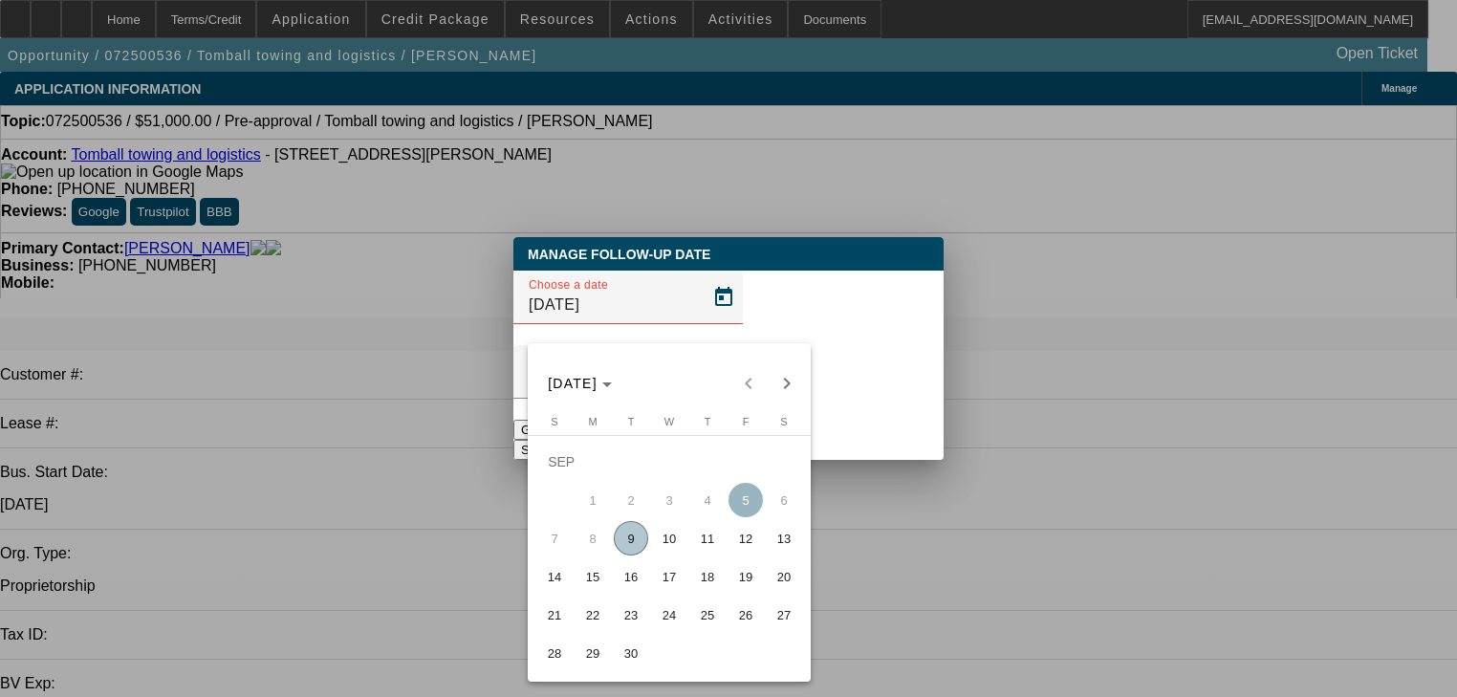
click at [602, 625] on span "22" at bounding box center [593, 615] width 34 height 34
type input "9/22/2025"
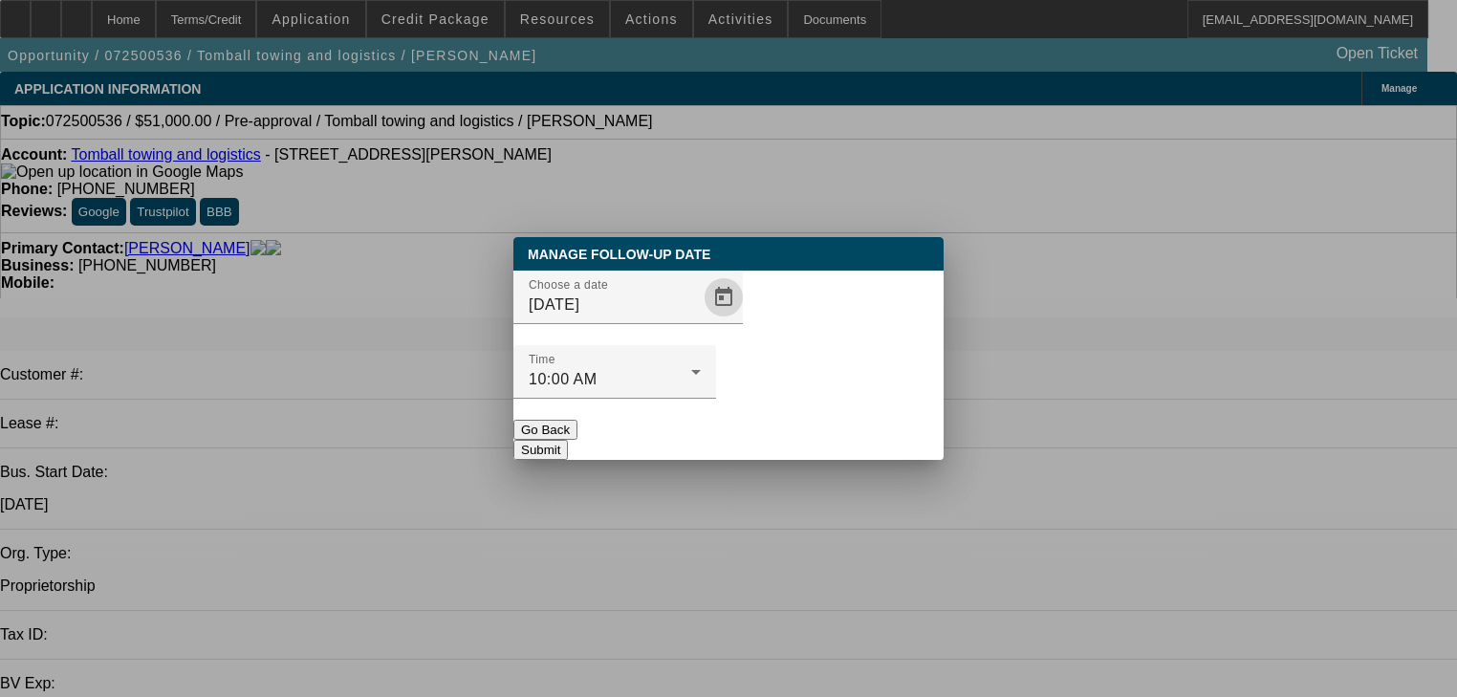
click at [568, 440] on button "Submit" at bounding box center [540, 450] width 55 height 20
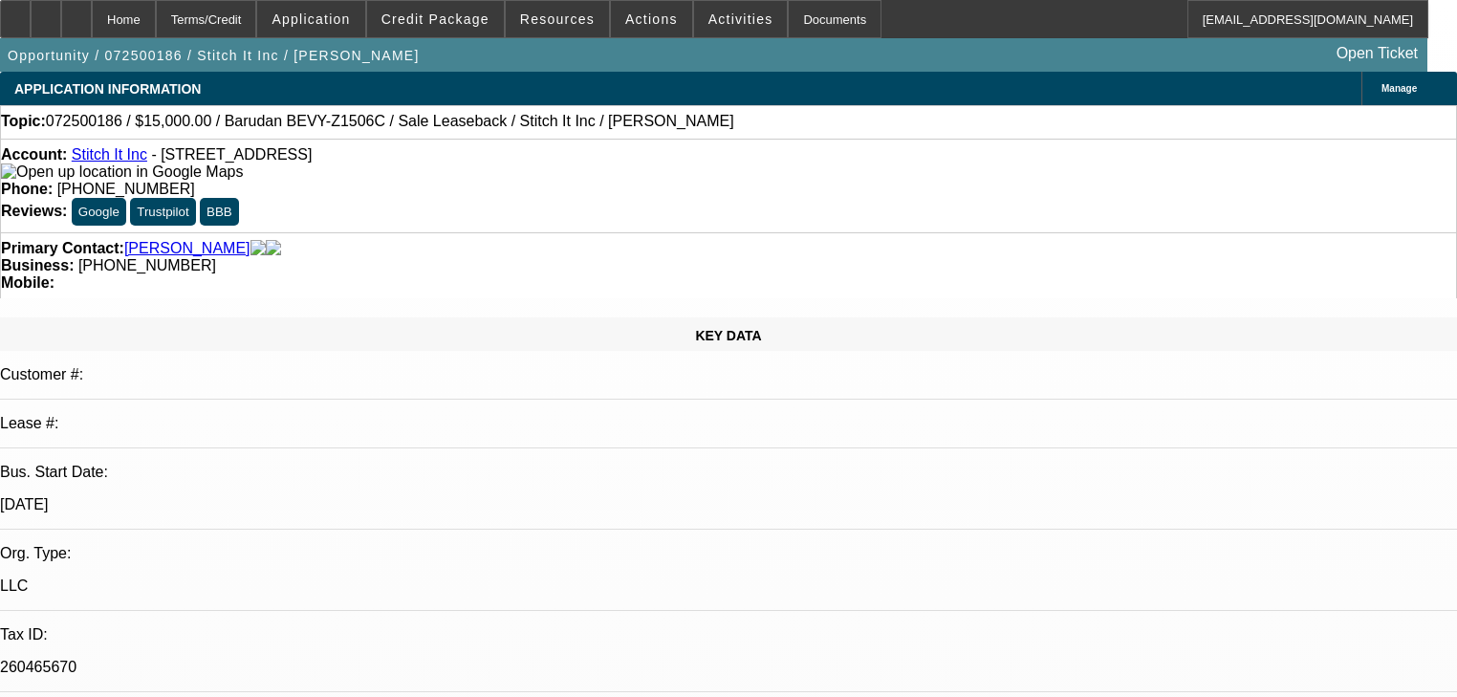
select select "0"
select select "2"
select select "0"
select select "6"
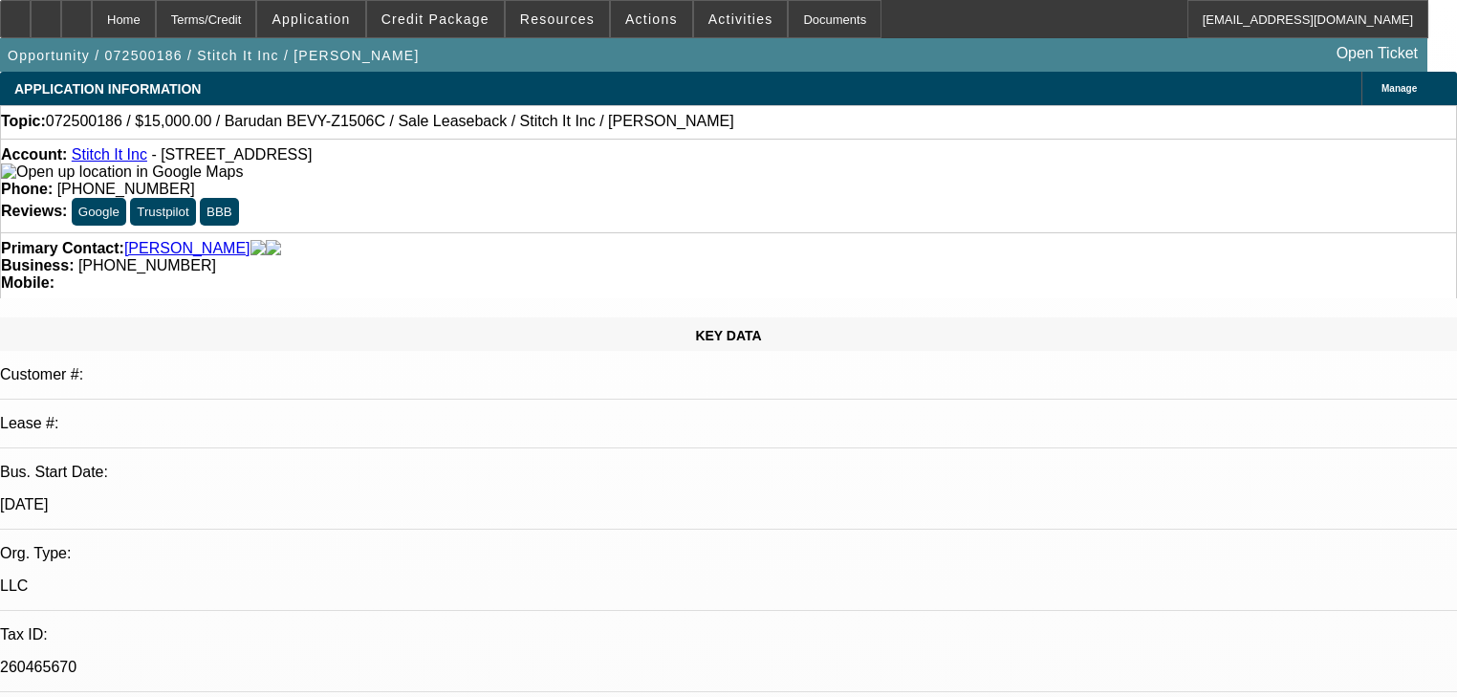
select select "0"
select select "2"
select select "0"
select select "6"
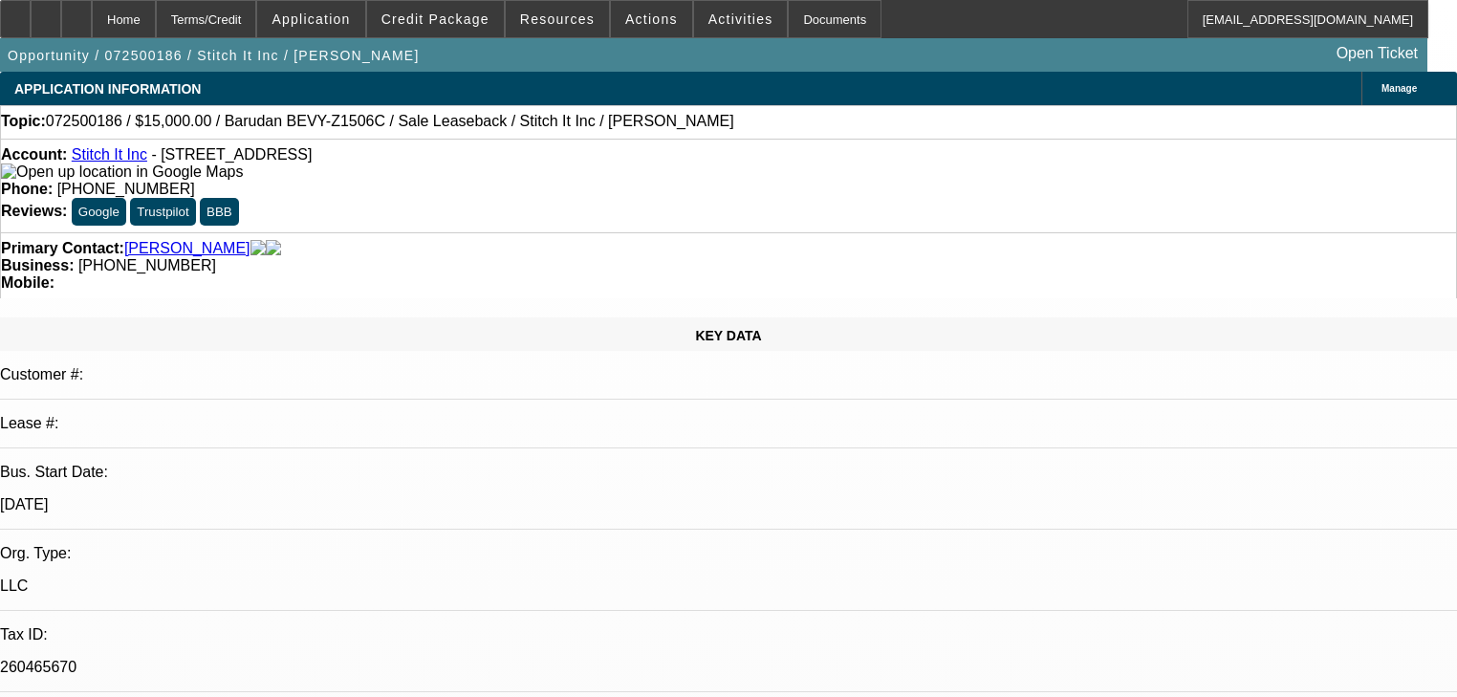
select select "0"
select select "2"
select select "0"
select select "6"
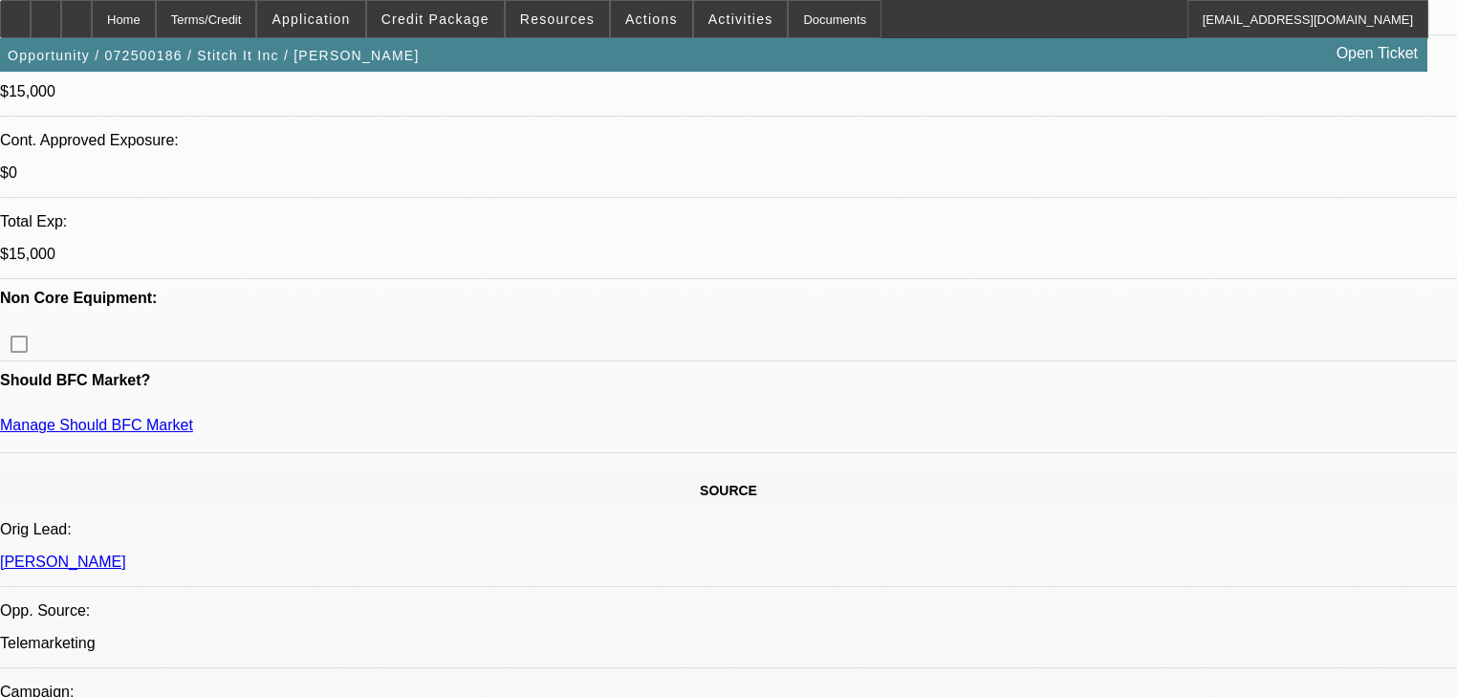
scroll to position [1071, 0]
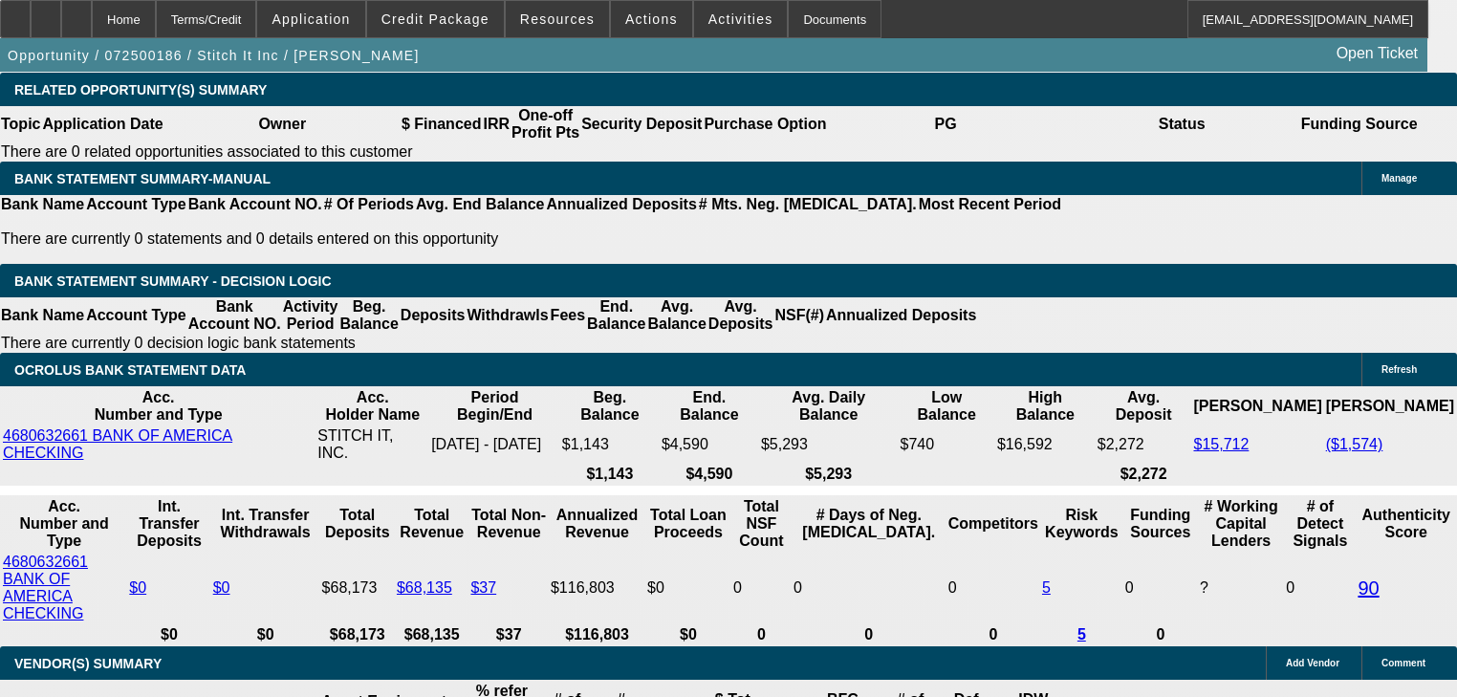
scroll to position [3289, 0]
radio input "true"
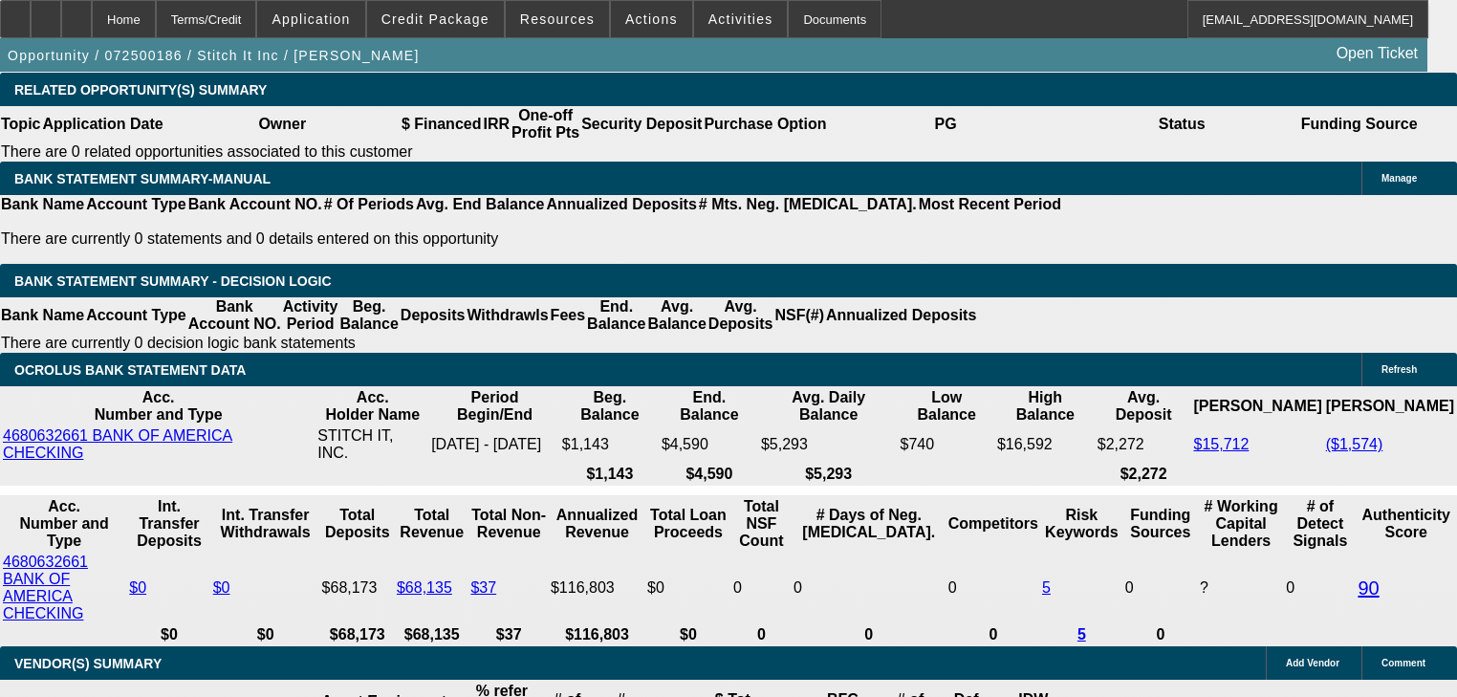
type textarea "S"
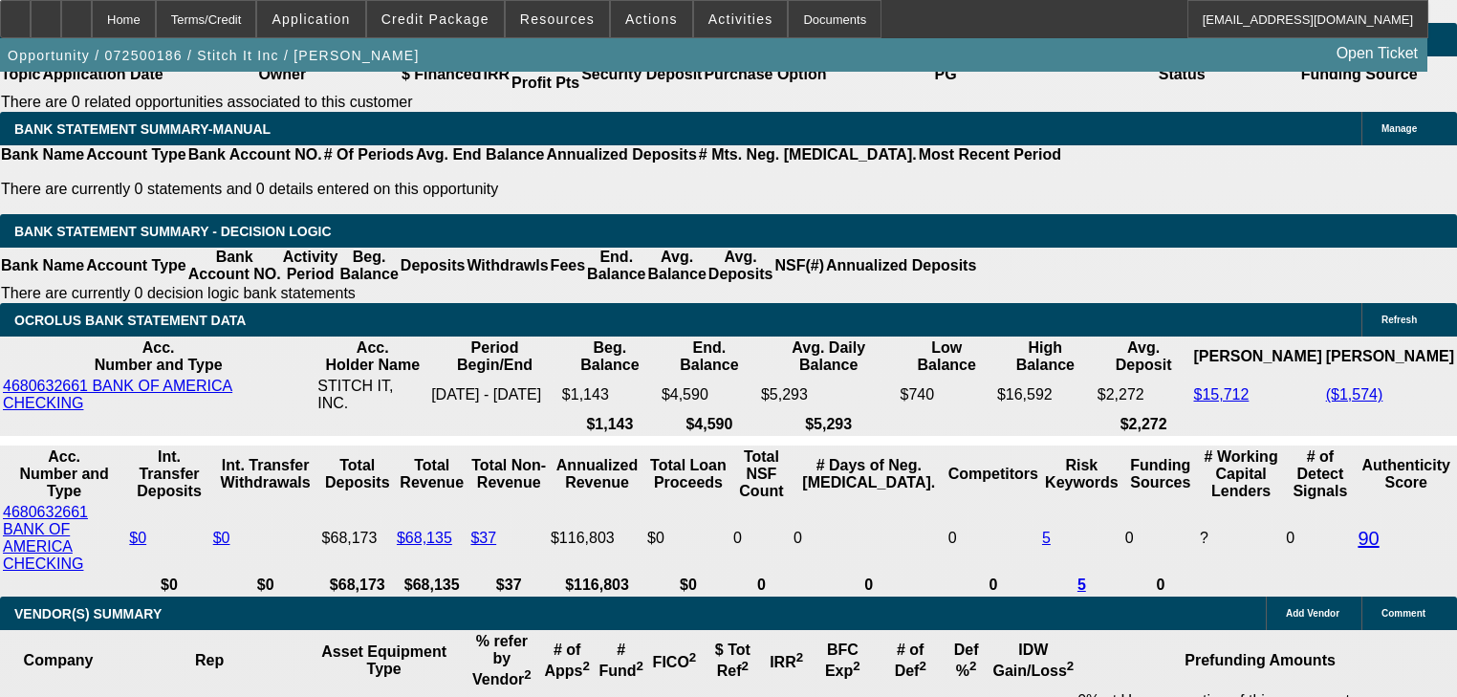
scroll to position [3213, 0]
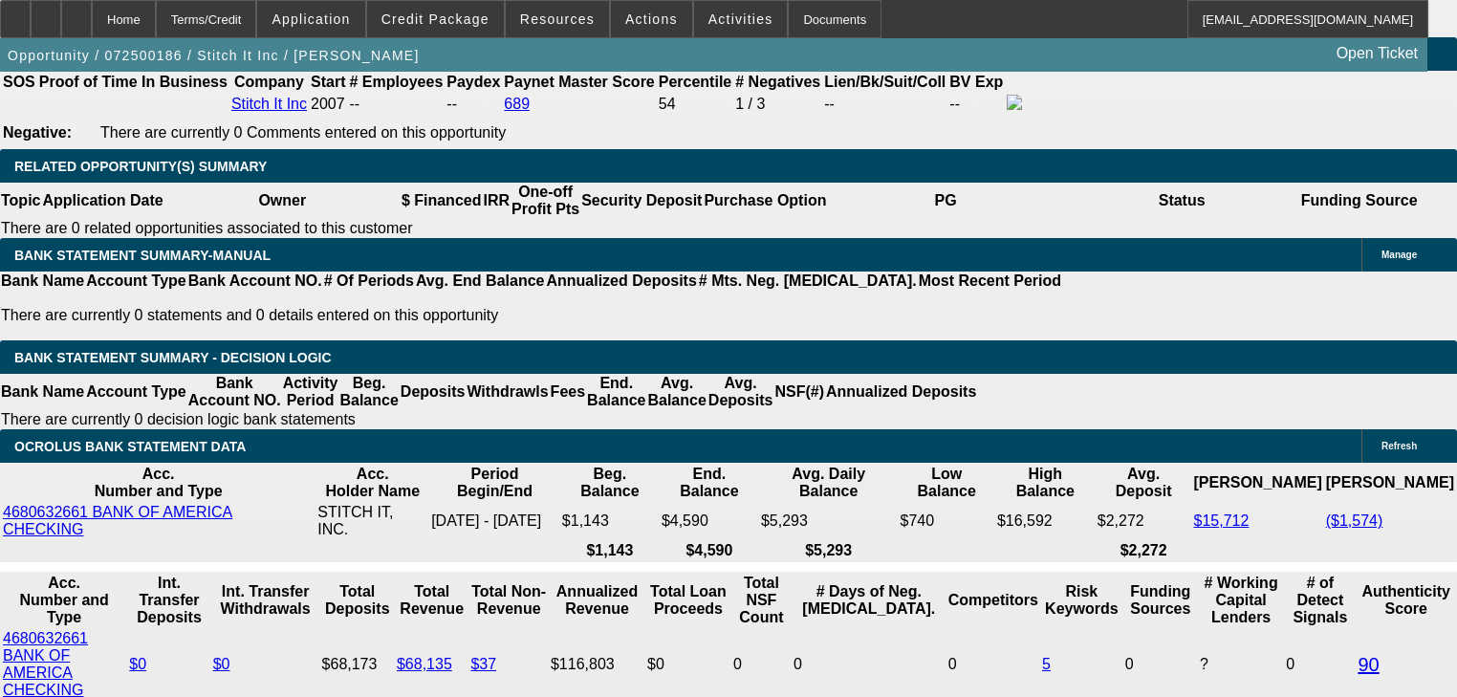
type textarea "Going to suffer out his MCA instead of go with this at a longer payment lol."
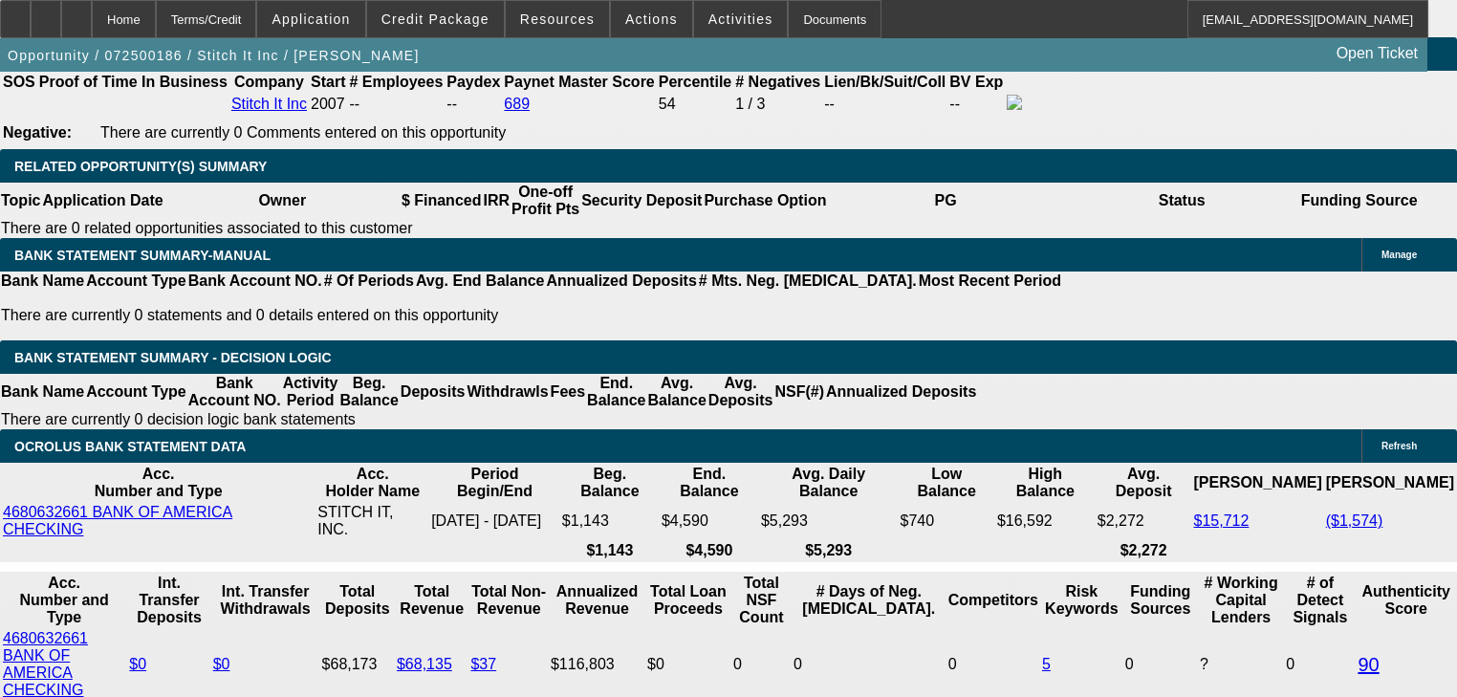
radio input "true"
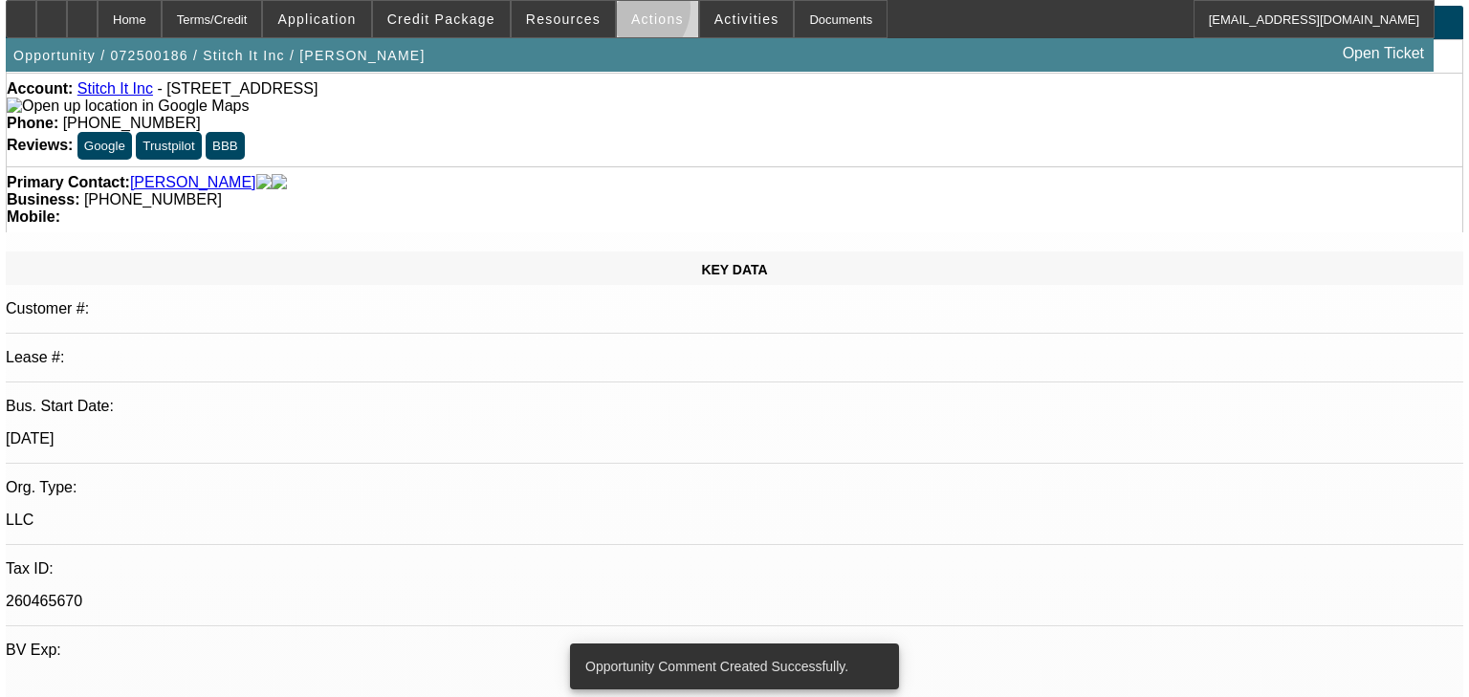
scroll to position [0, 0]
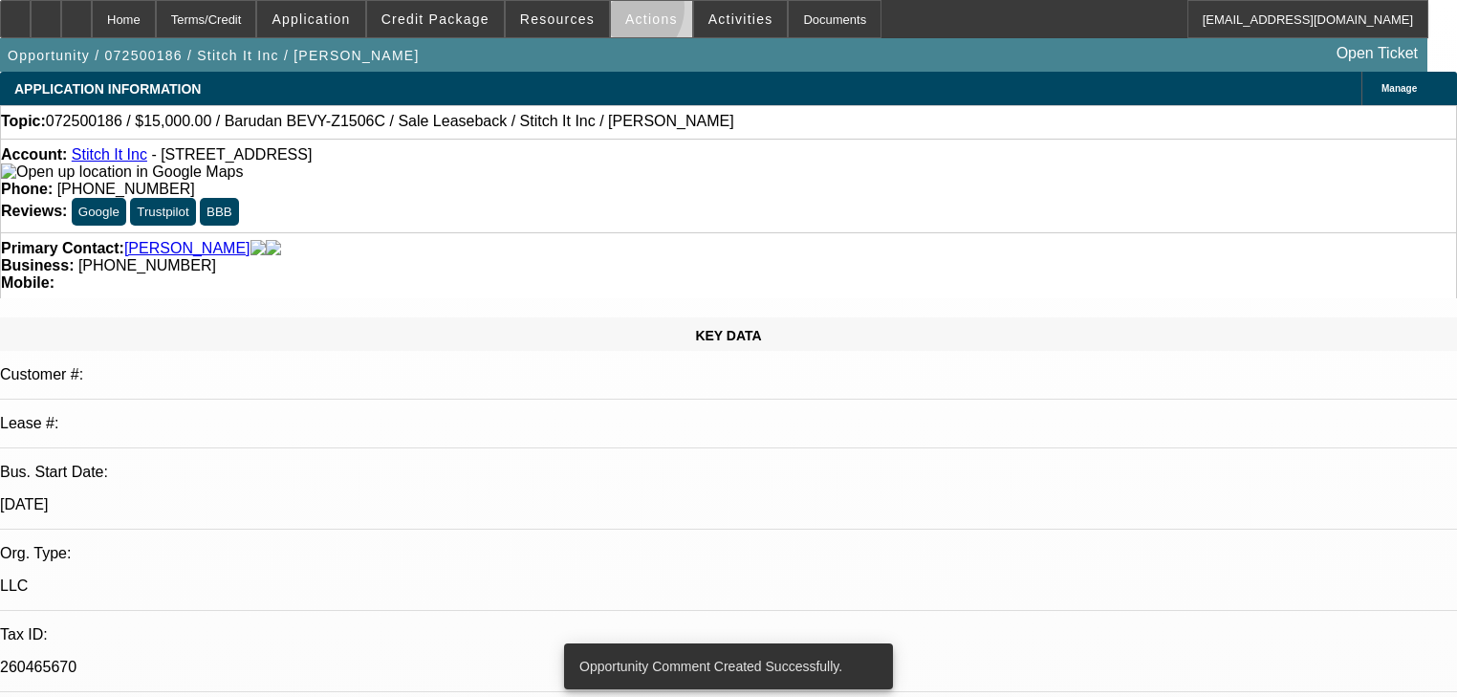
click at [612, 11] on span at bounding box center [651, 19] width 81 height 46
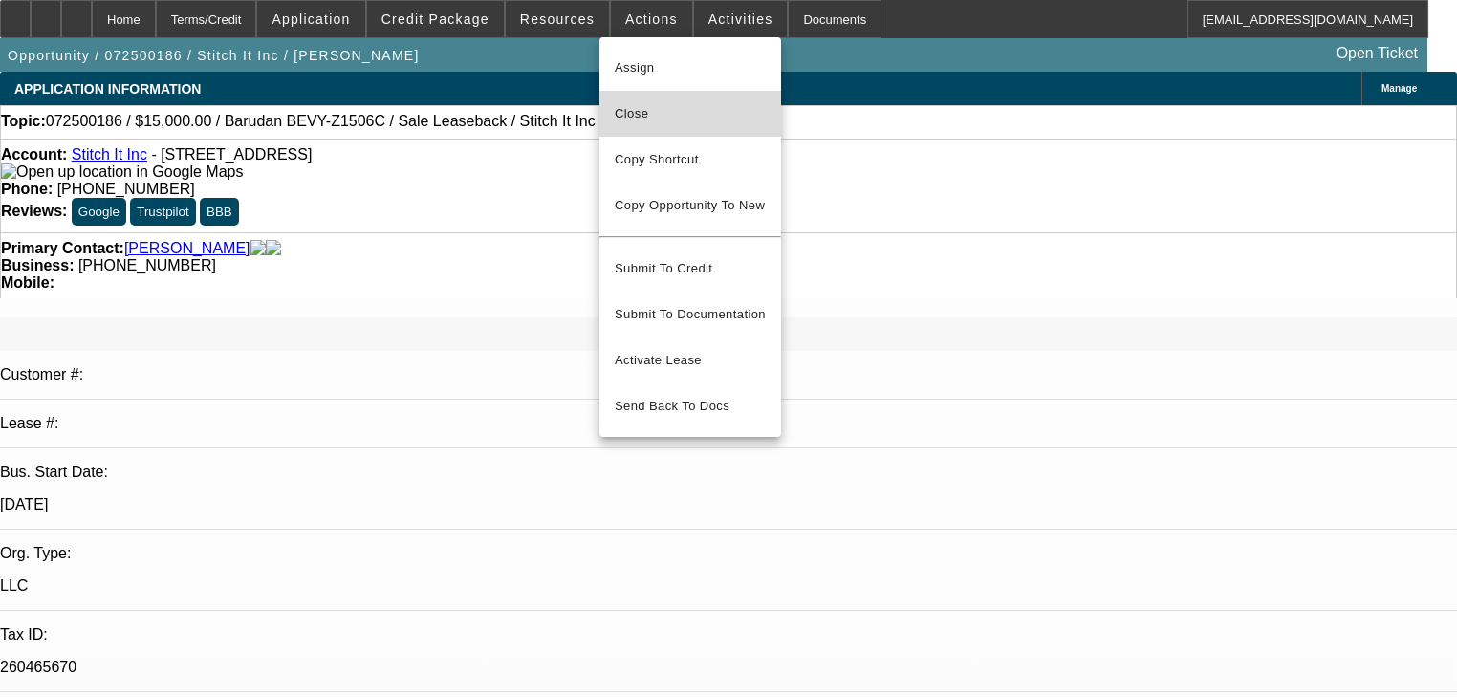
drag, startPoint x: 680, startPoint y: 125, endPoint x: 668, endPoint y: 130, distance: 12.4
click at [668, 130] on button "Close" at bounding box center [691, 114] width 182 height 46
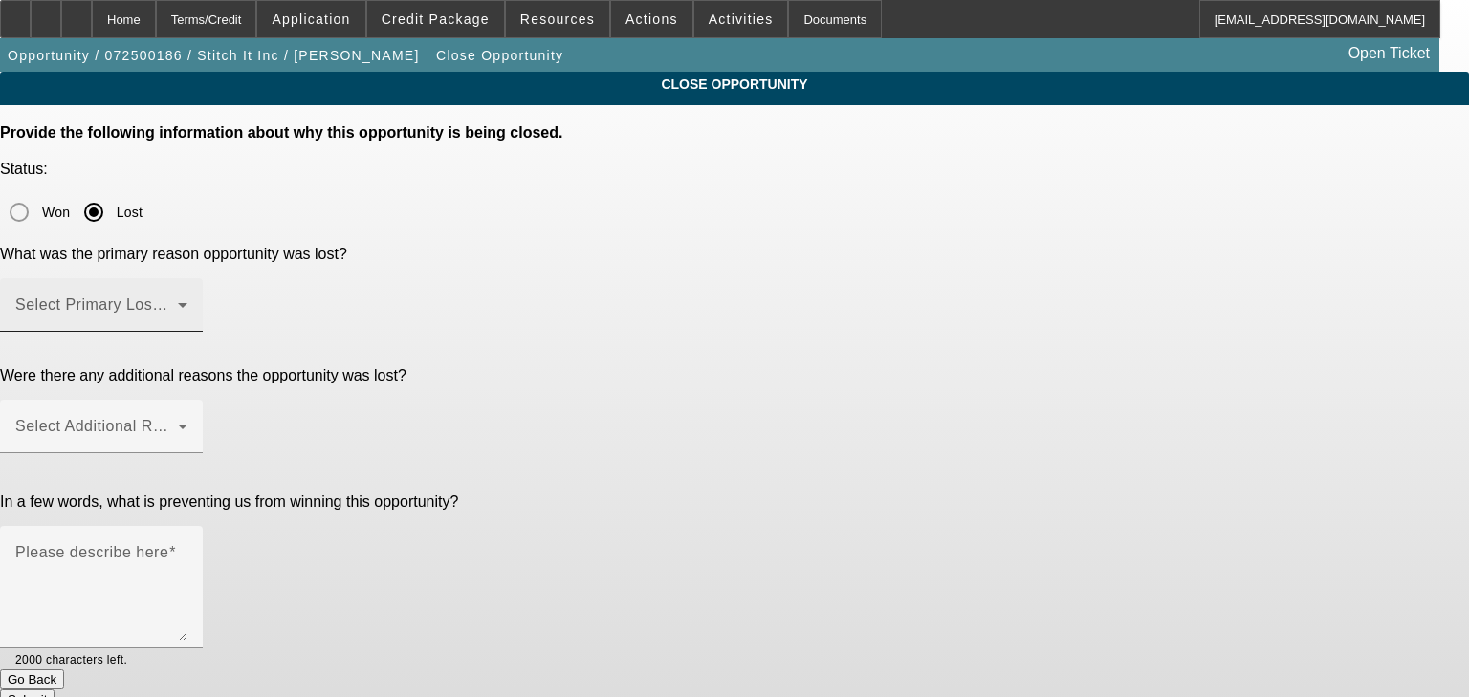
click at [187, 278] on div "Select Primary Lost Reason" at bounding box center [101, 305] width 172 height 54
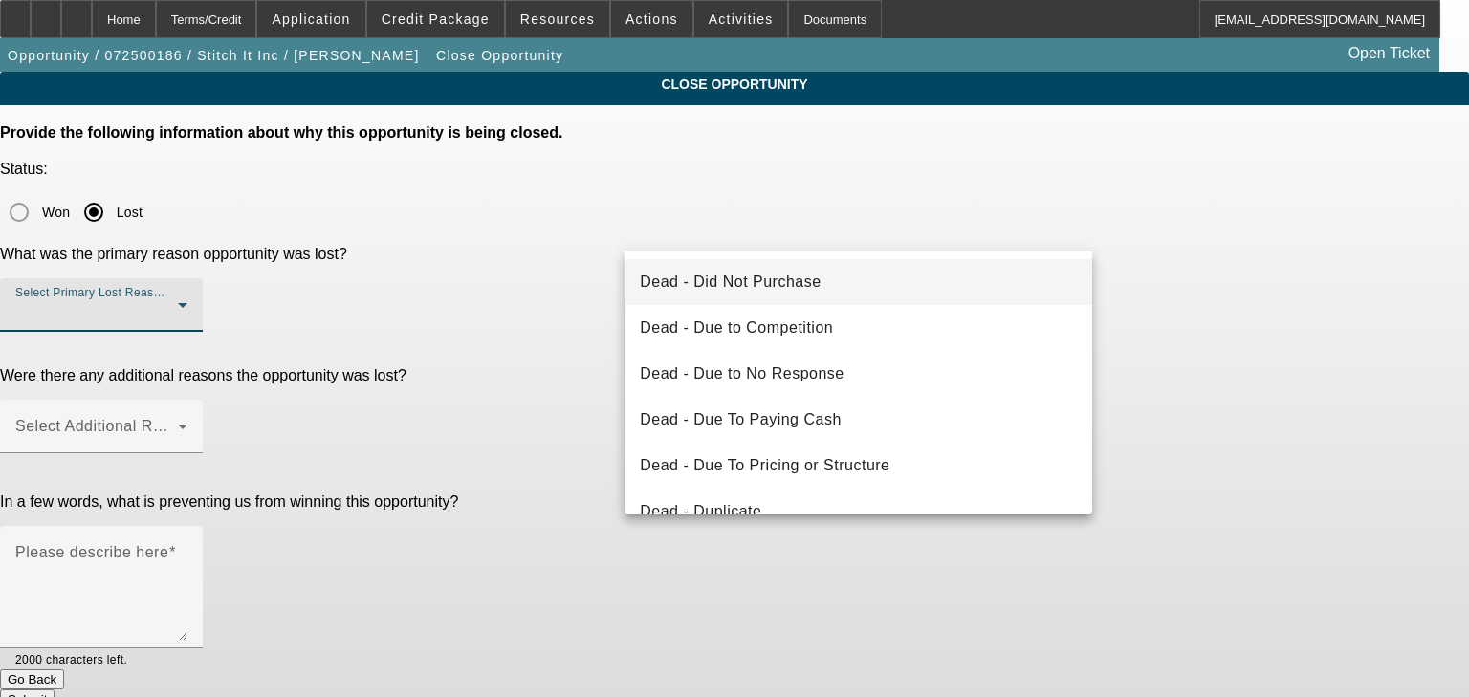
click at [751, 292] on span "Dead - Did Not Purchase" at bounding box center [730, 282] width 181 height 23
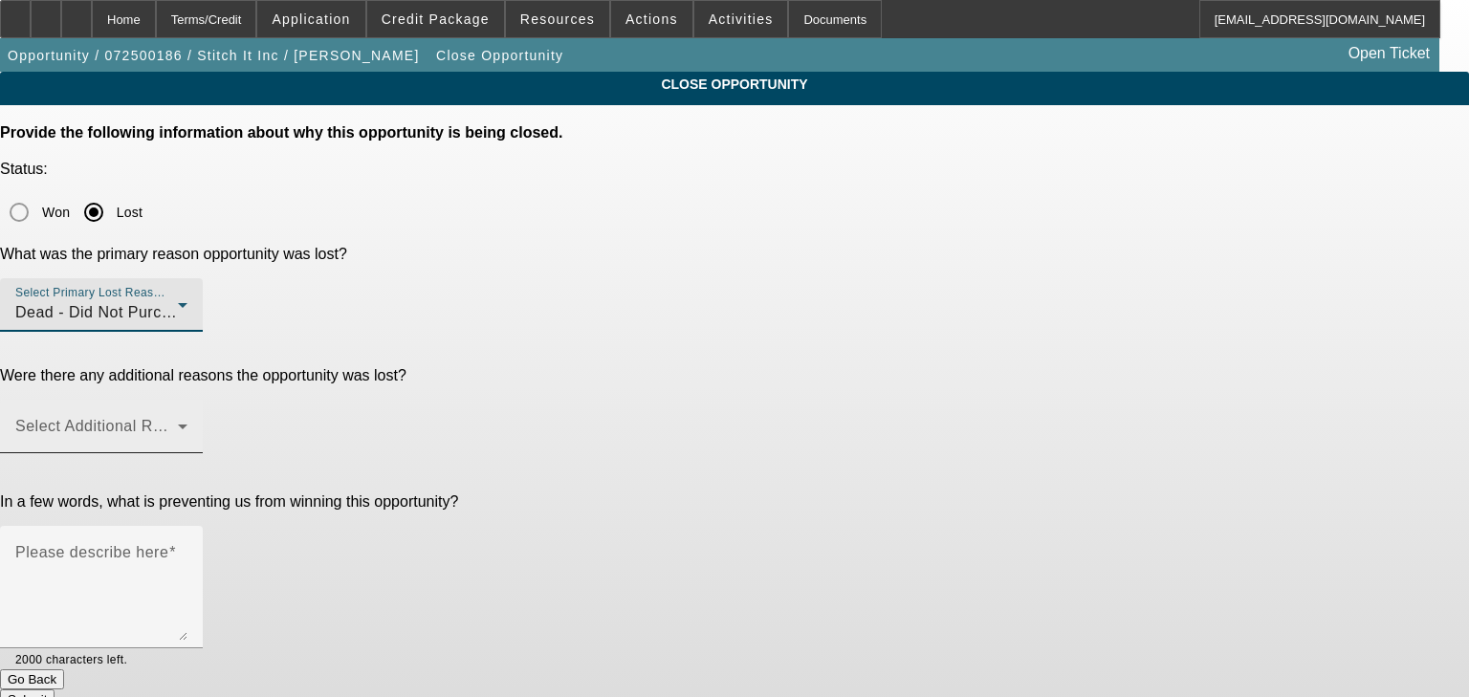
click at [178, 423] on span at bounding box center [96, 434] width 163 height 23
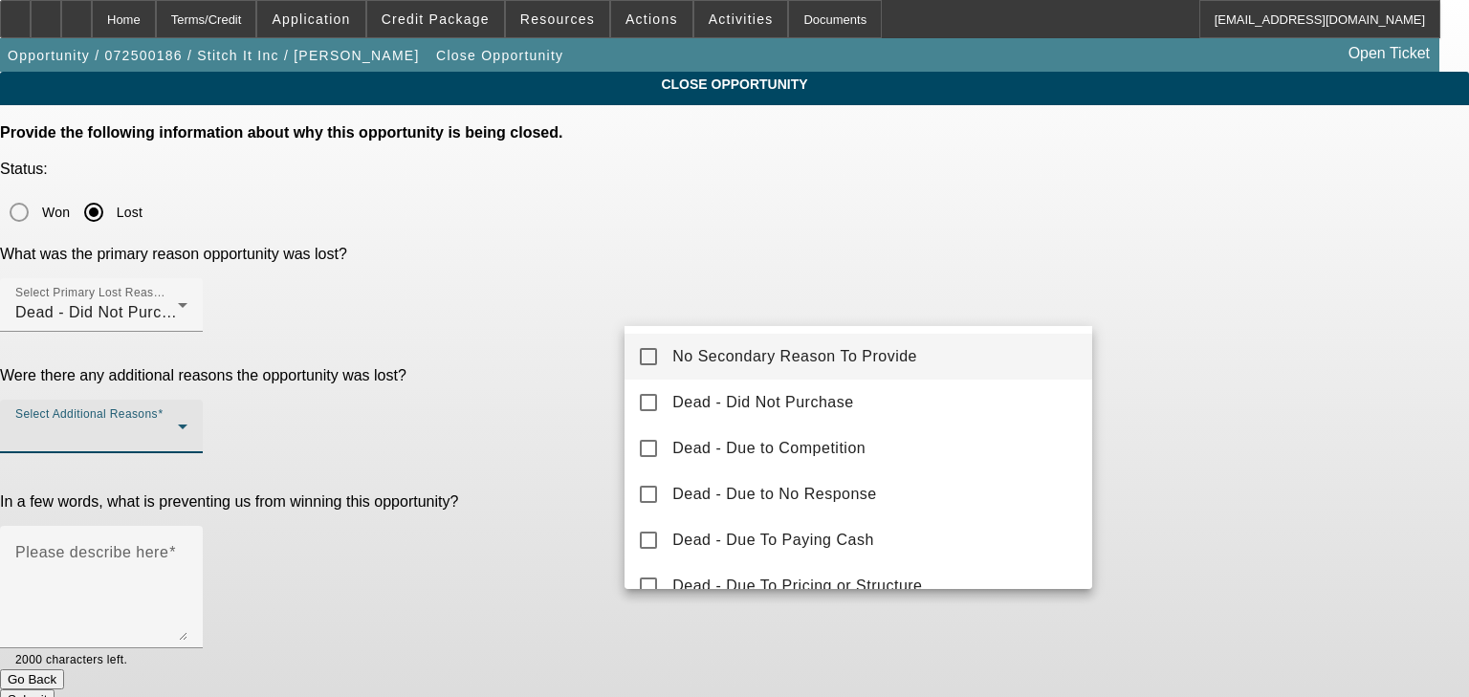
click at [666, 359] on mat-option "No Secondary Reason To Provide" at bounding box center [858, 357] width 468 height 46
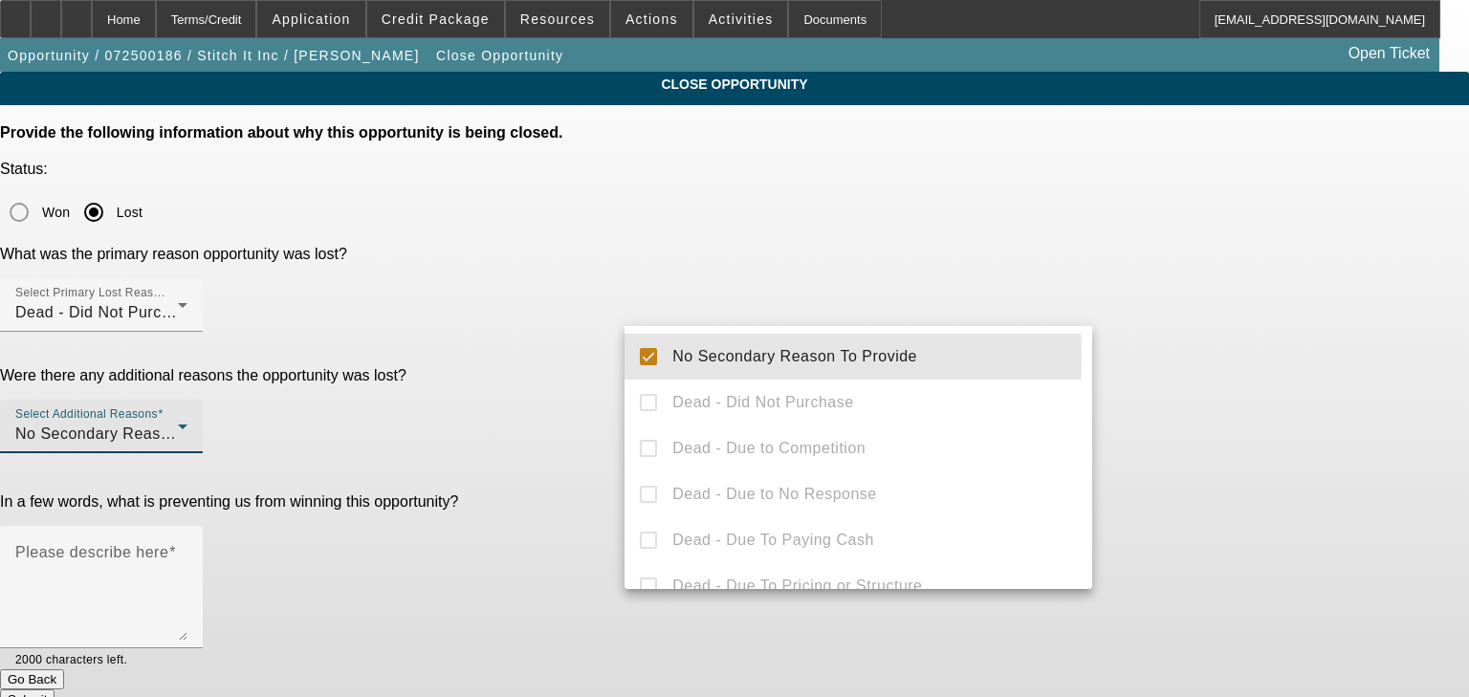
click at [555, 390] on div at bounding box center [734, 348] width 1469 height 697
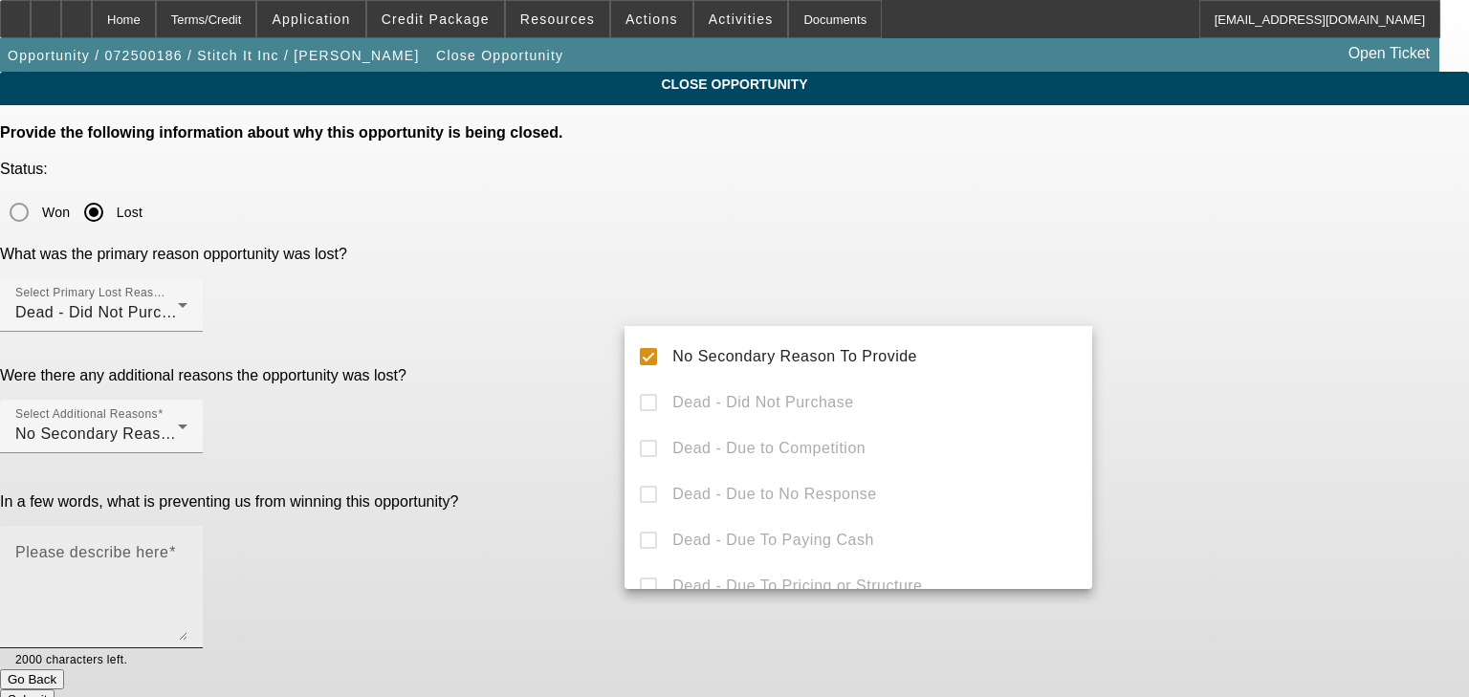
click at [187, 549] on textarea "Please describe here" at bounding box center [101, 595] width 172 height 92
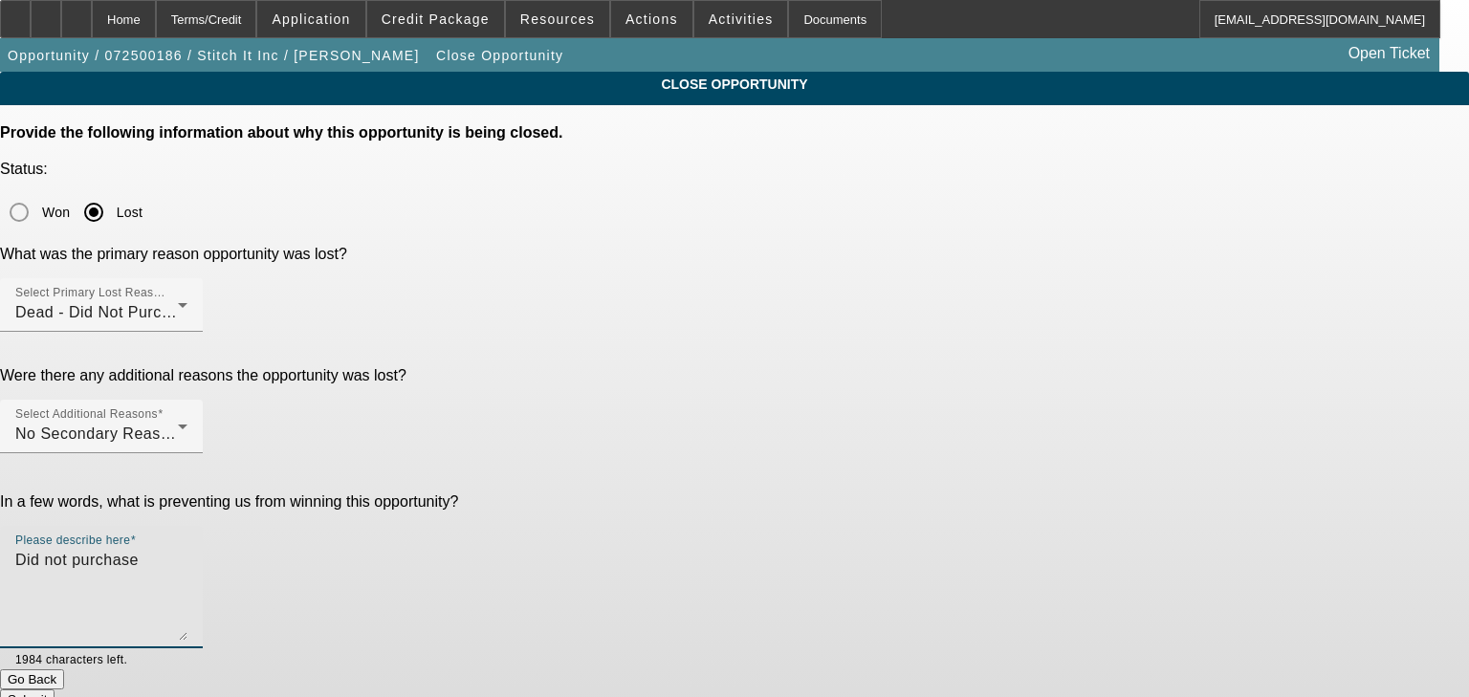
type textarea "Did not purchase"
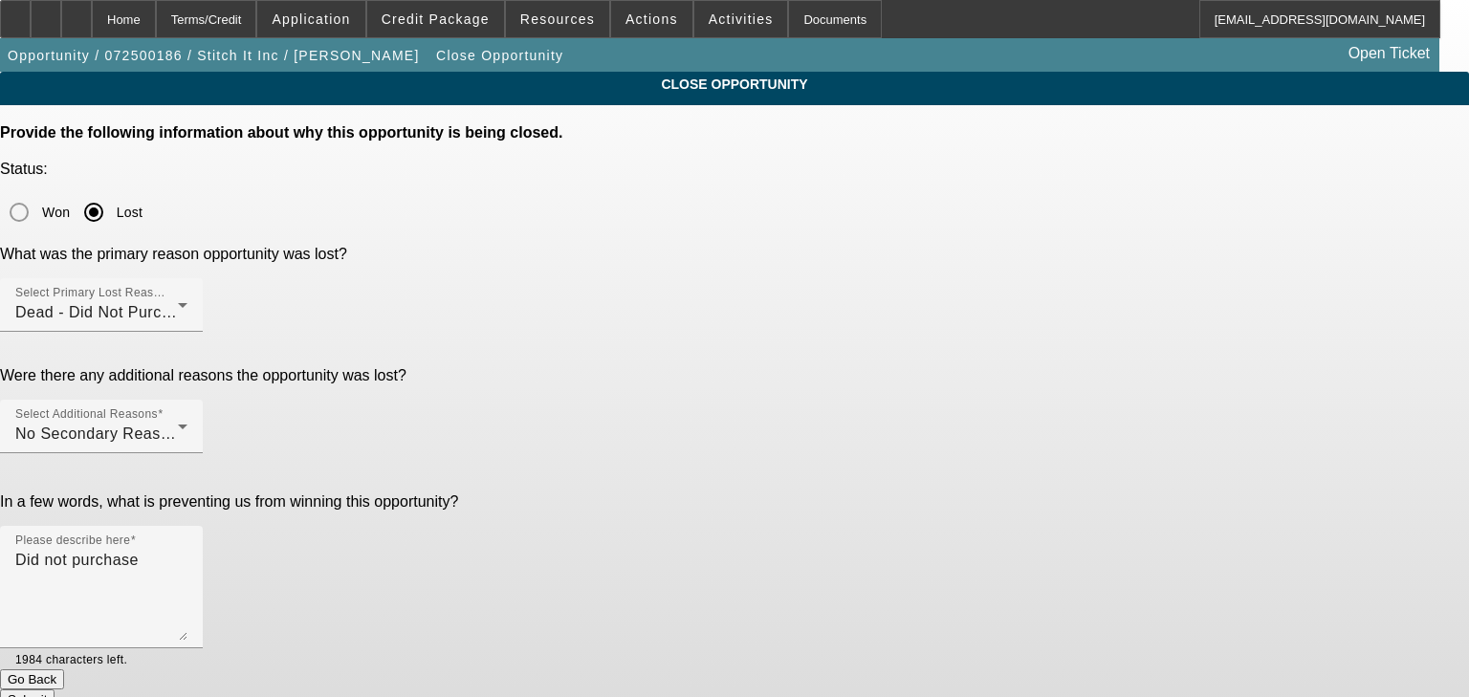
click at [55, 689] on button "Submit" at bounding box center [27, 699] width 55 height 20
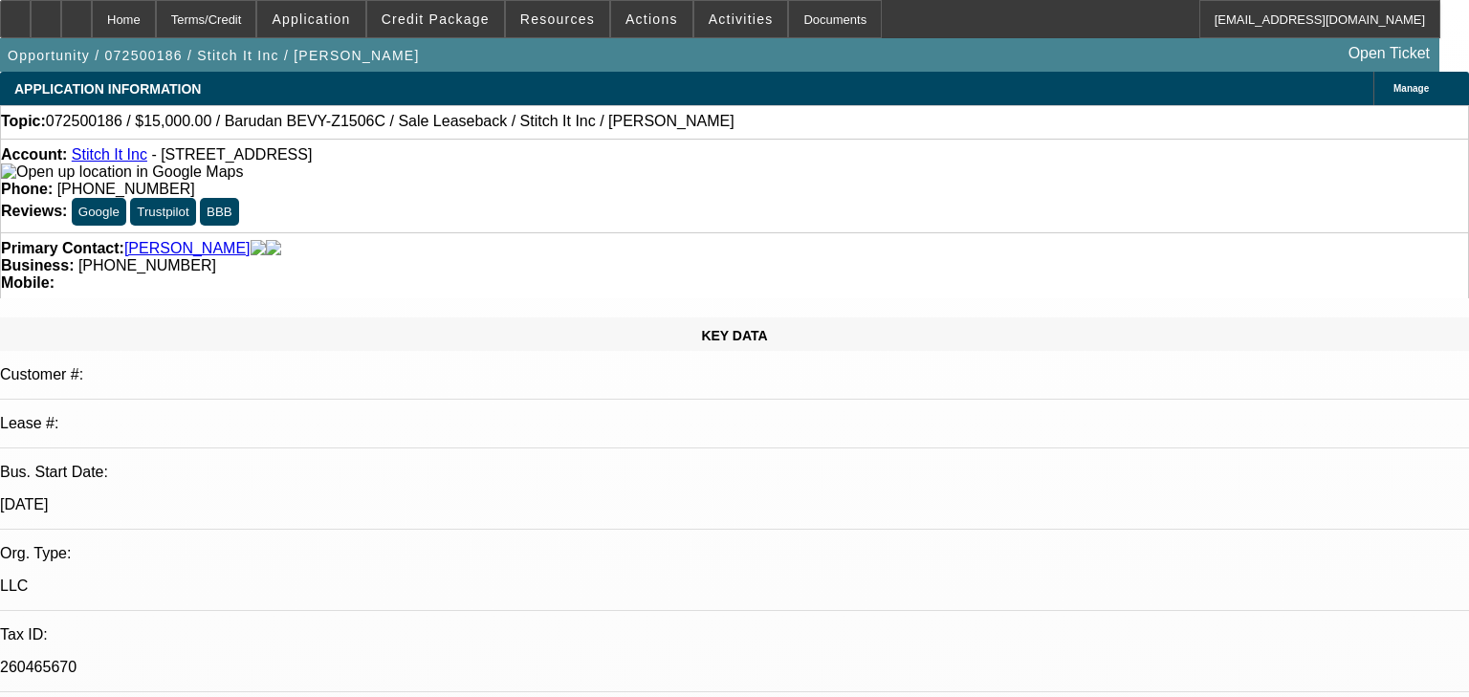
select select "0"
select select "2"
select select "0"
select select "6"
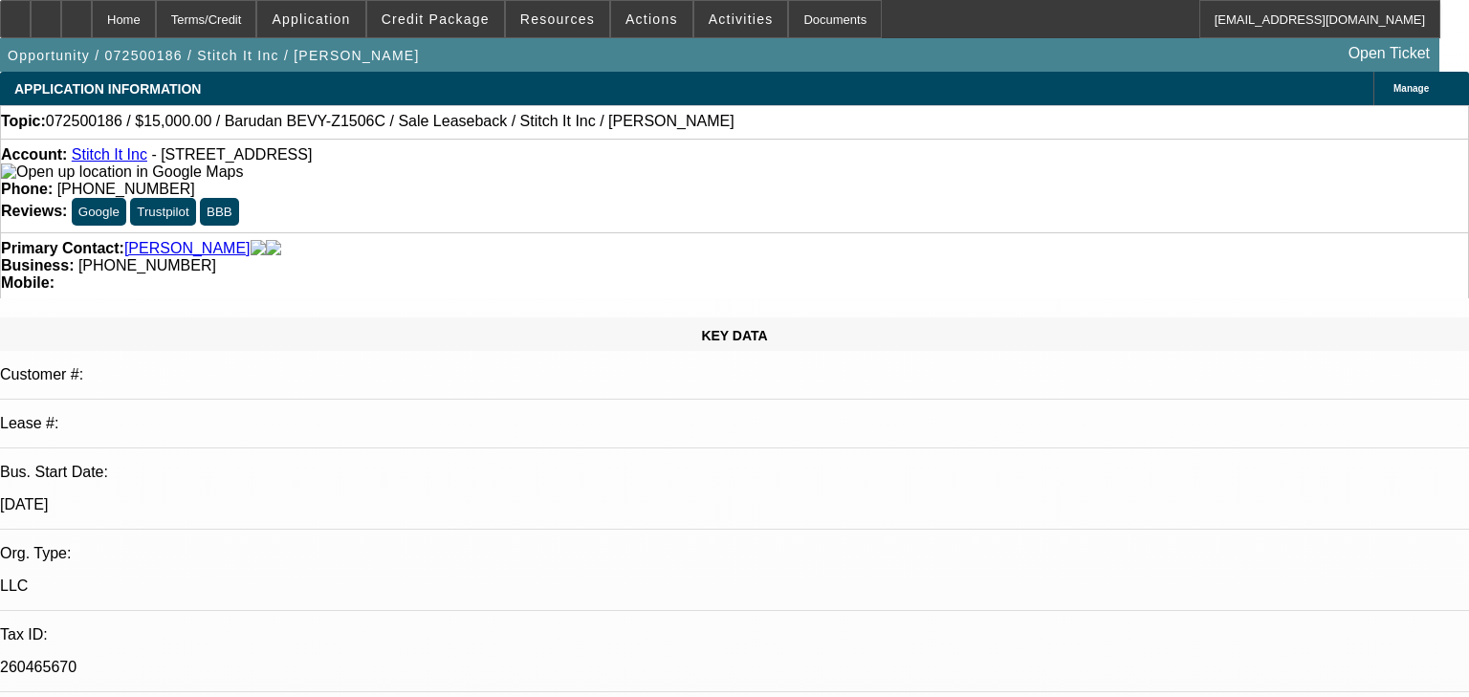
select select "0"
select select "2"
select select "0"
select select "6"
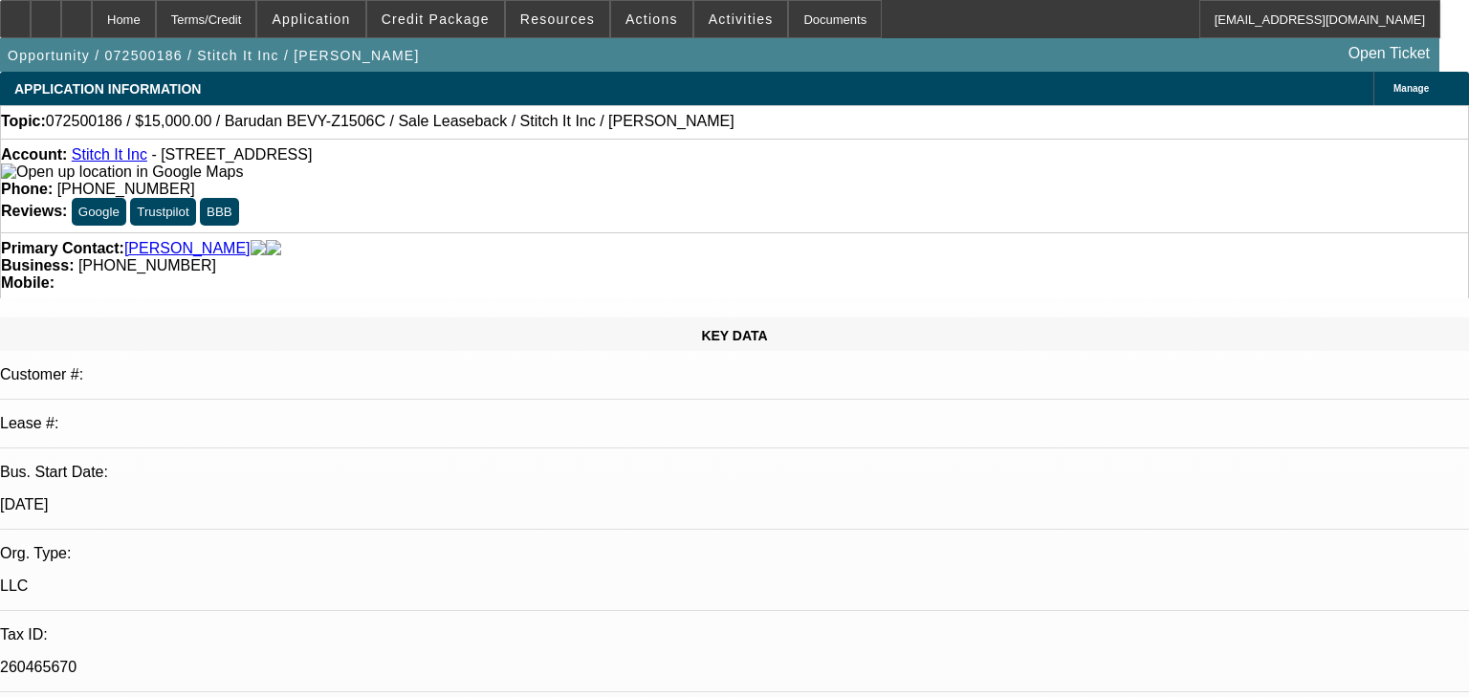
select select "0"
select select "2"
select select "0"
select select "6"
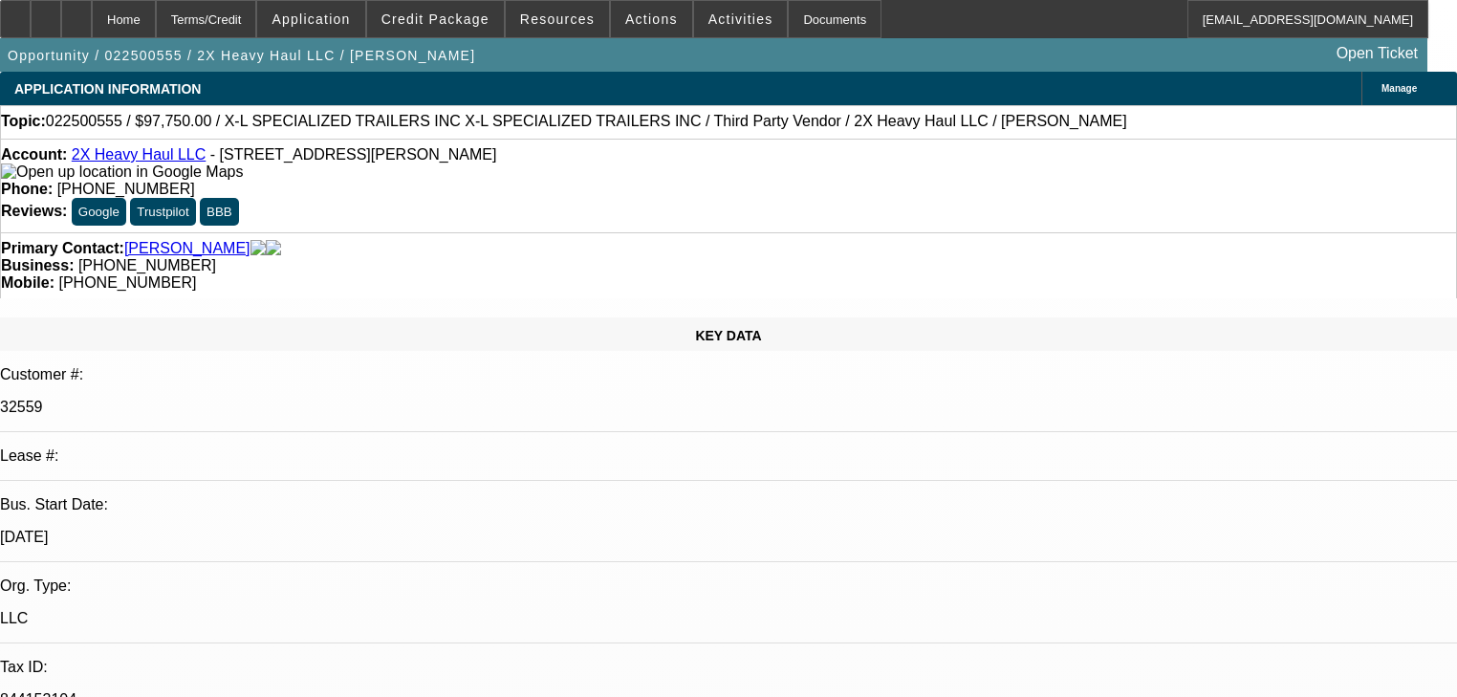
select select "0"
select select "2"
select select "0"
select select "6"
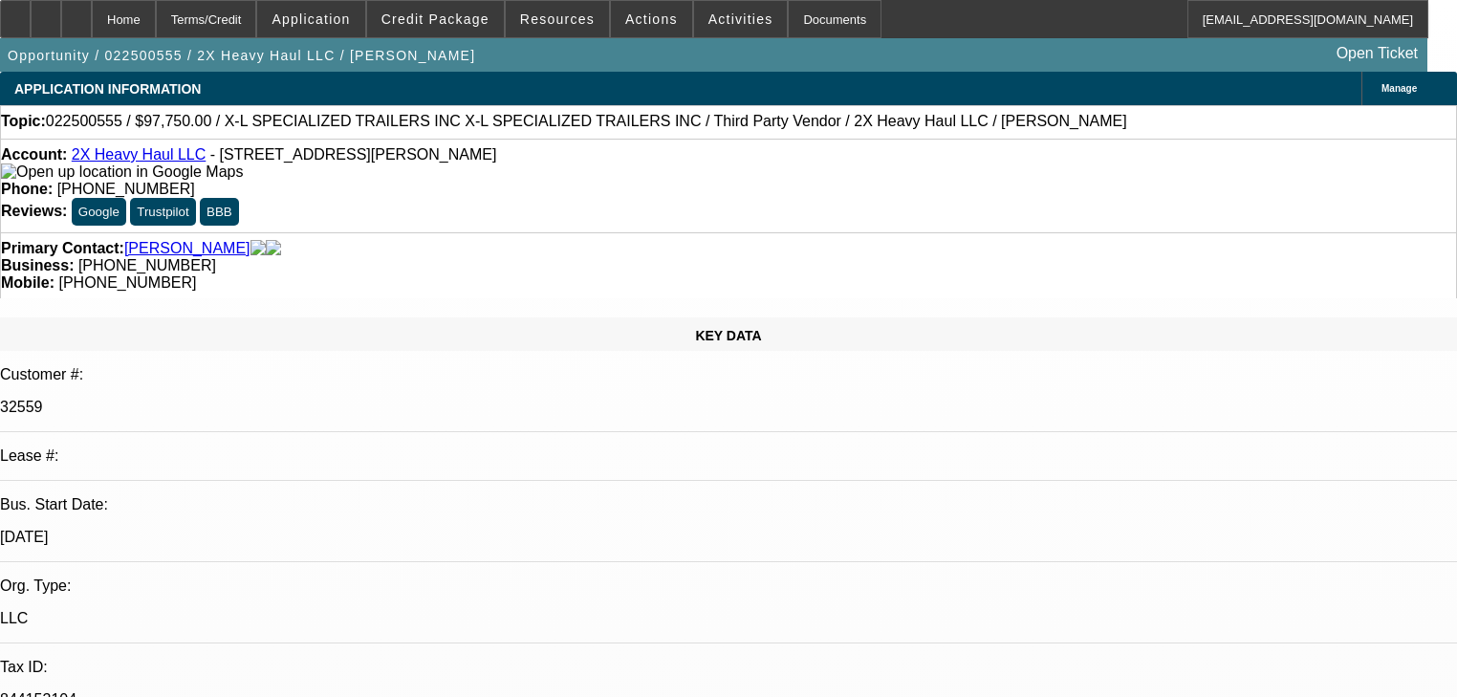
select select "0.15"
select select "2"
select select "0"
select select "6"
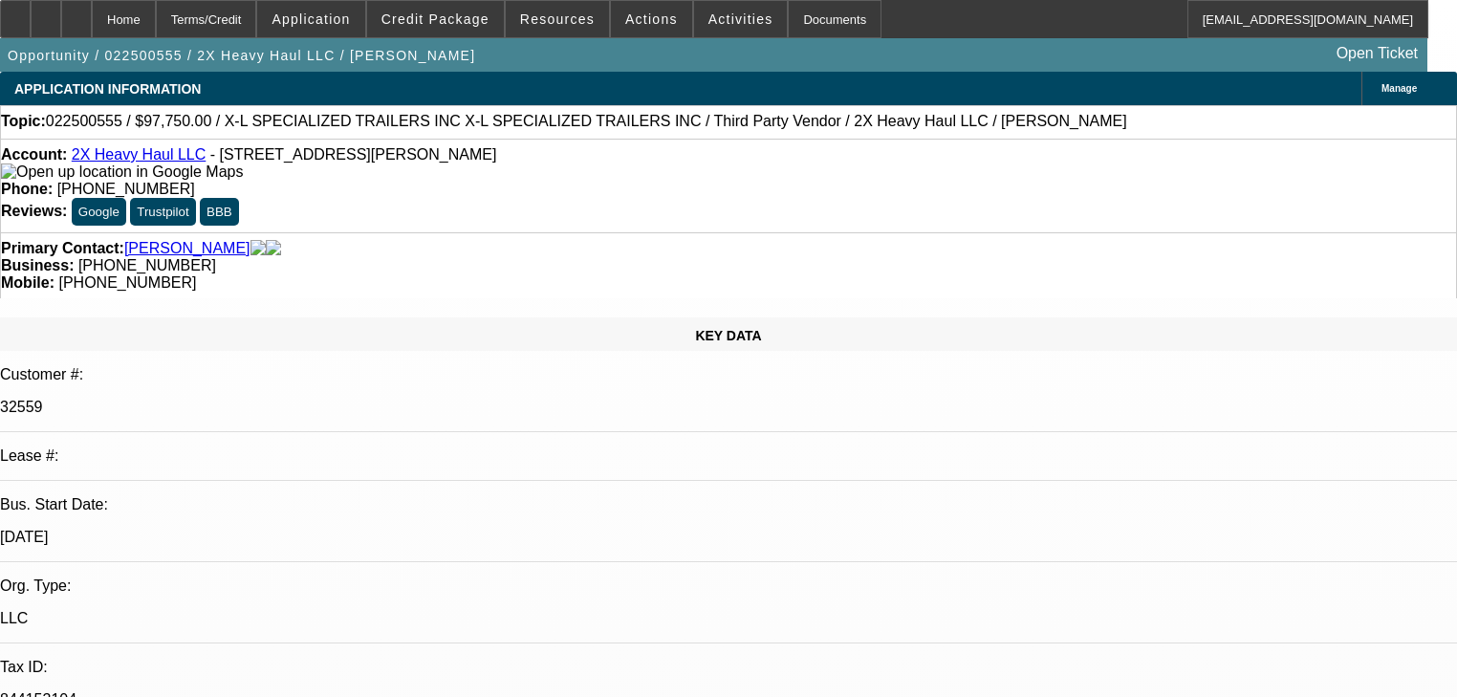
select select "0.1"
select select "0"
select select "6"
select select "0.1"
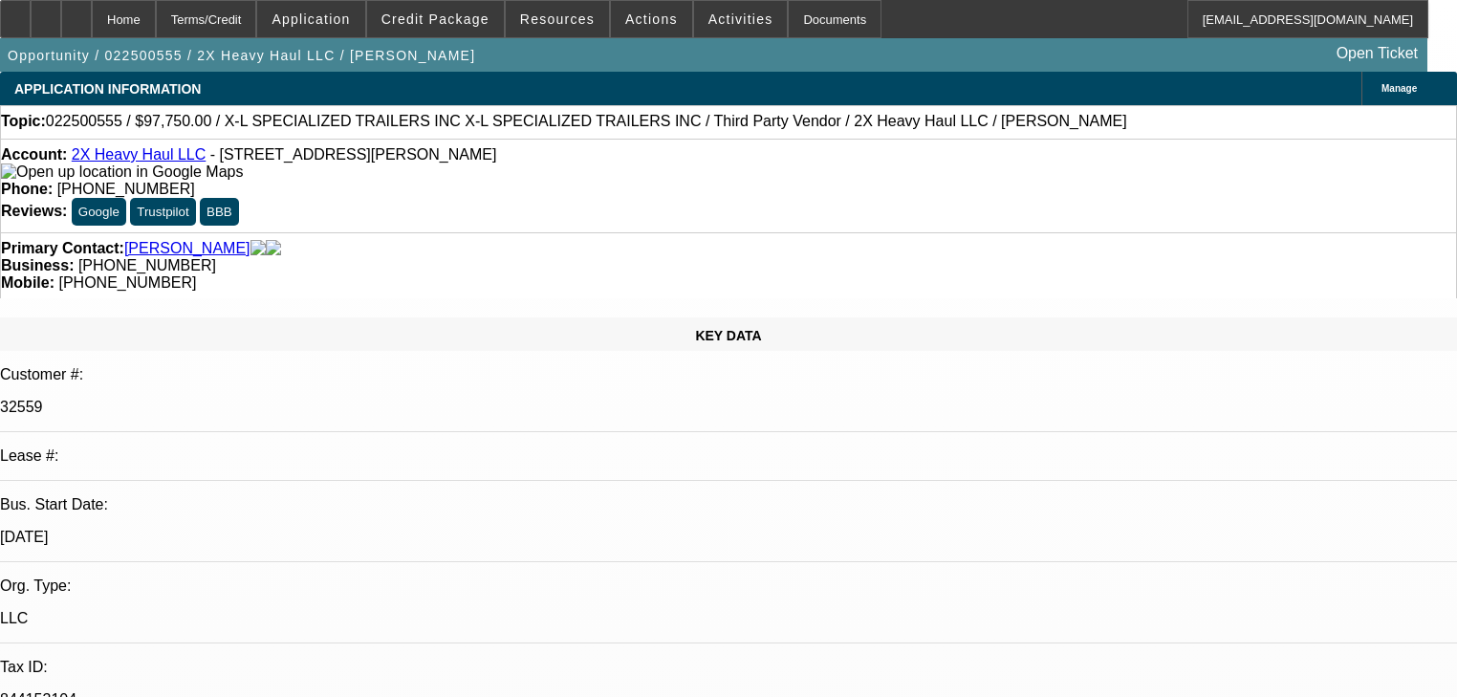
select select "0"
select select "6"
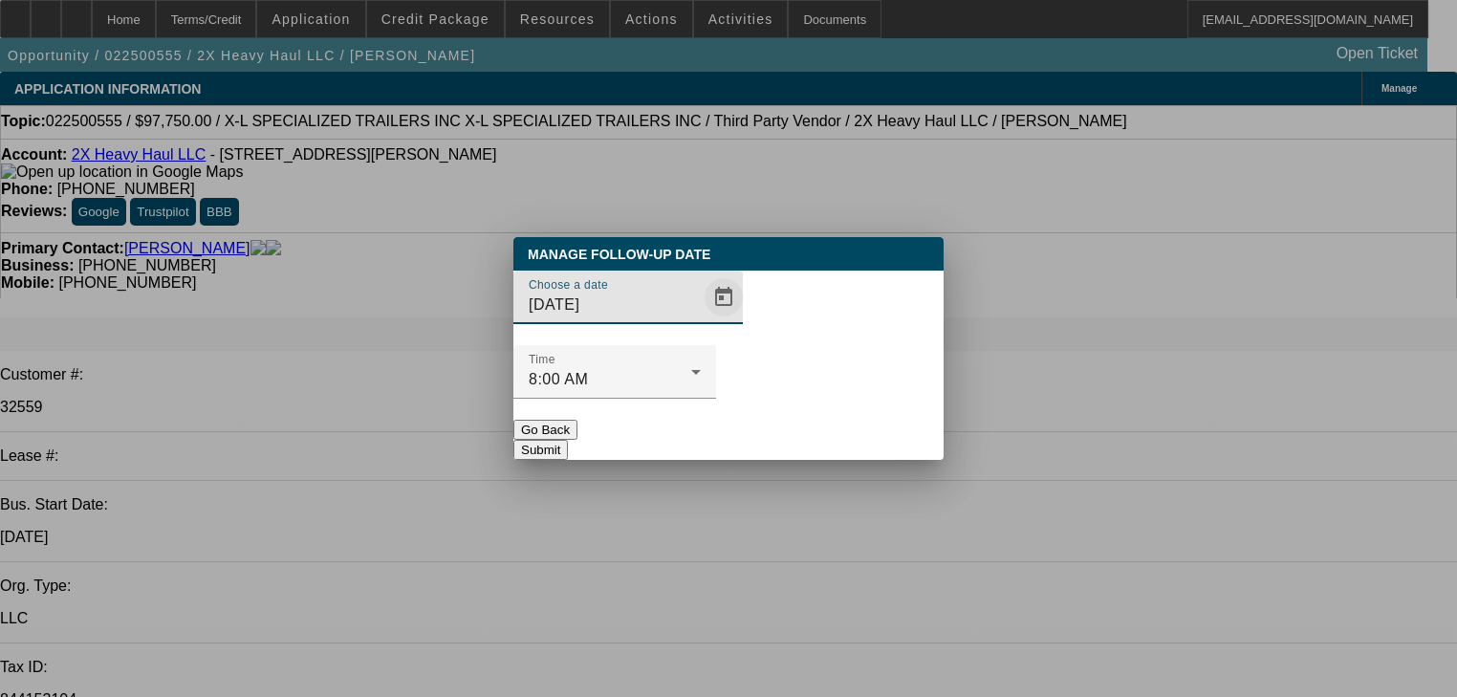
click at [701, 320] on span "Open calendar" at bounding box center [724, 297] width 46 height 46
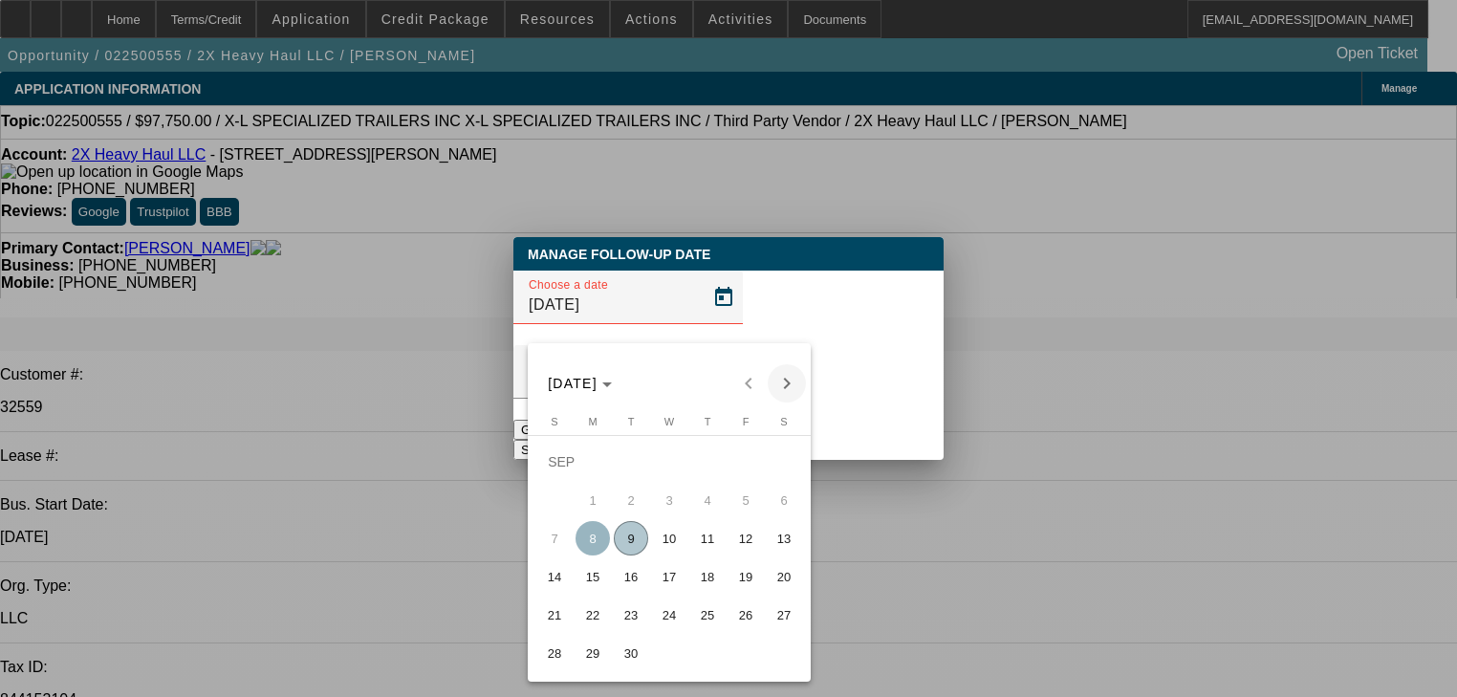
click at [796, 373] on span "Next month" at bounding box center [787, 383] width 38 height 38
click at [692, 516] on span "9" at bounding box center [707, 500] width 34 height 34
type input "[DATE]"
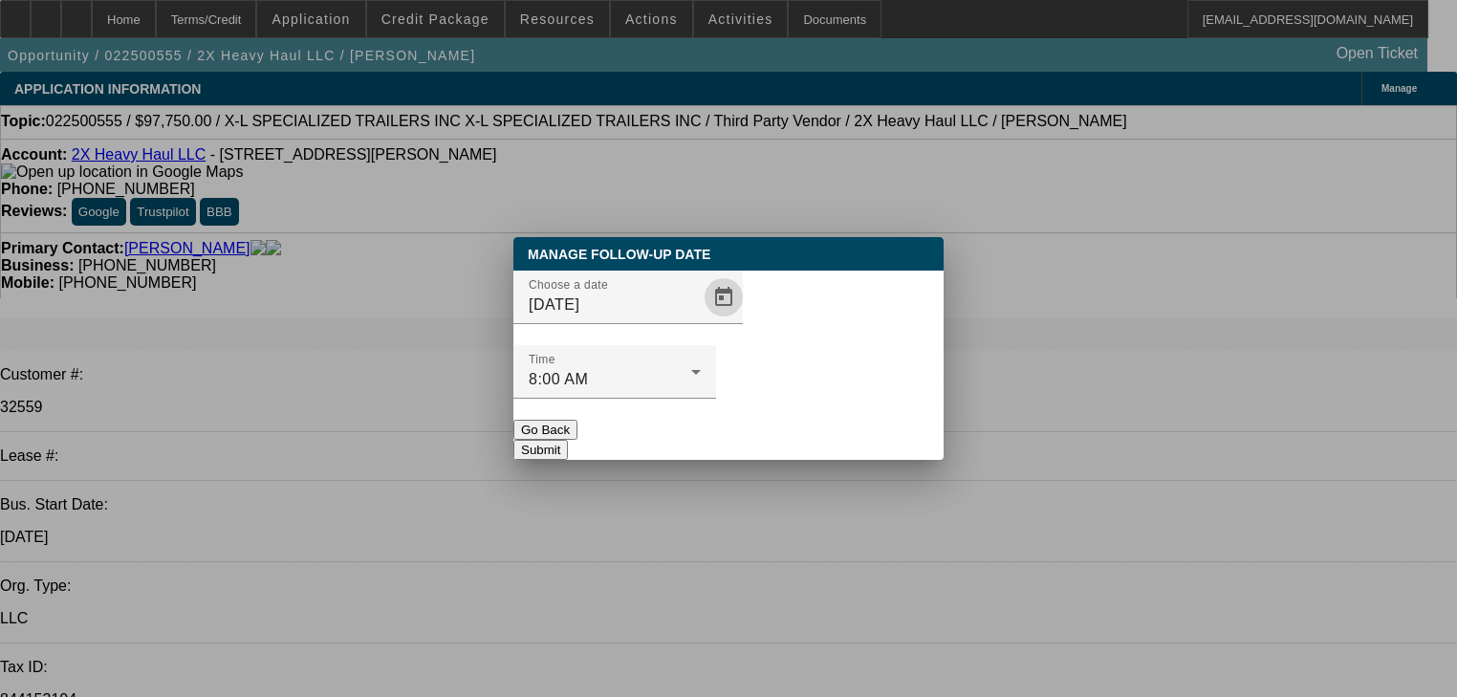
click at [568, 440] on button "Submit" at bounding box center [540, 450] width 55 height 20
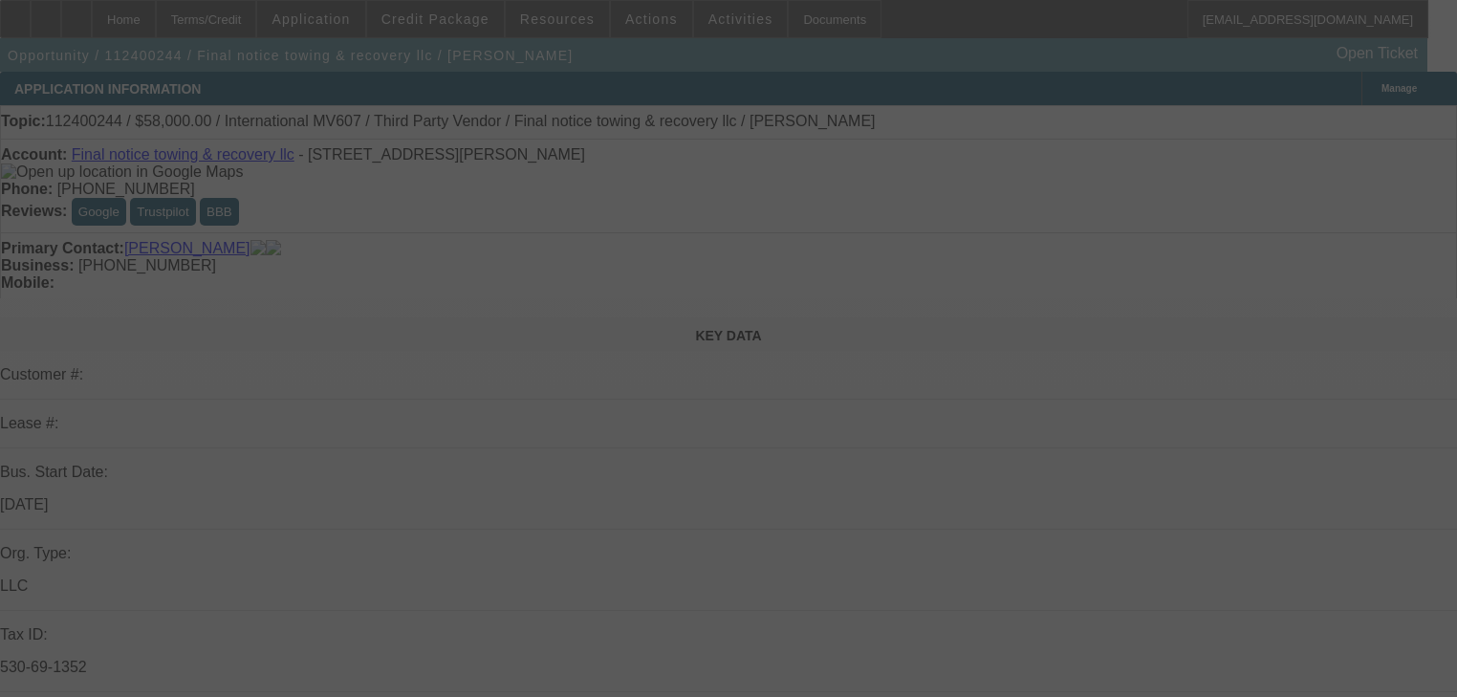
select select "0.2"
select select "2"
select select "0.1"
select select "4"
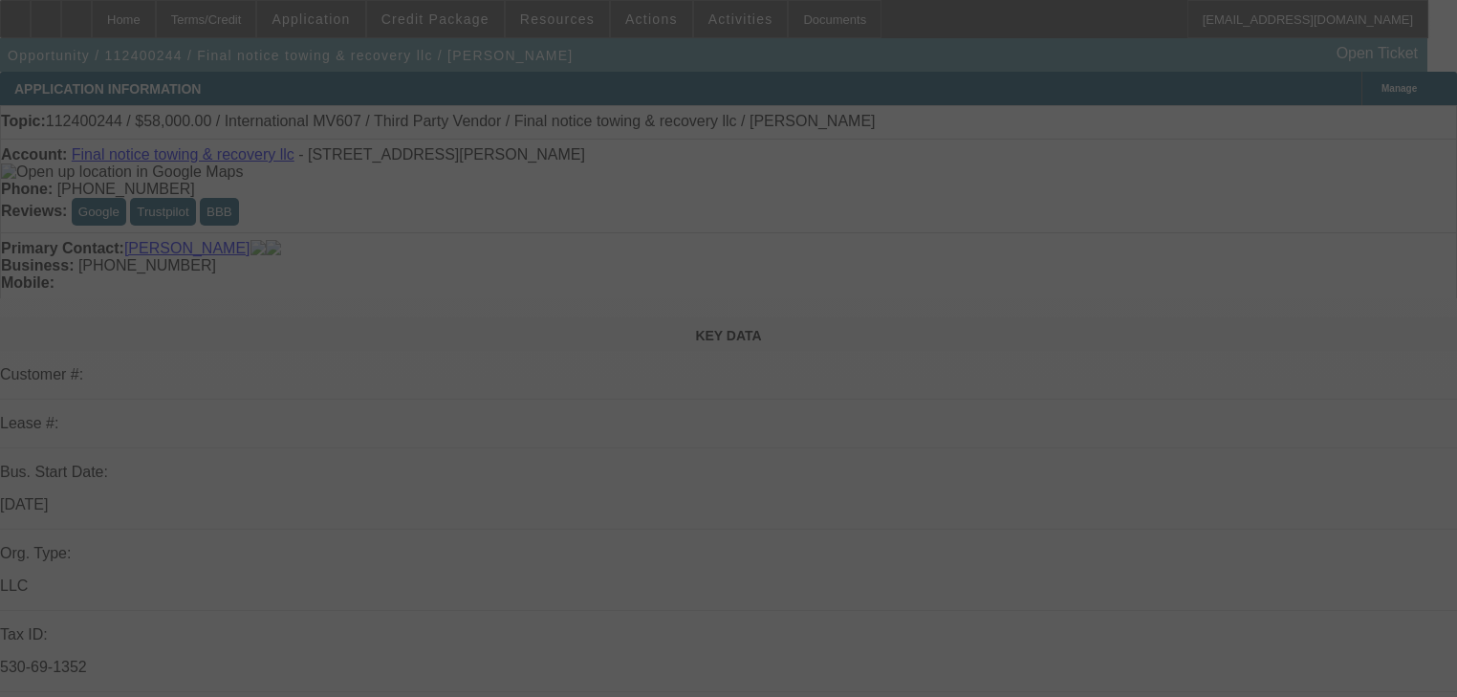
select select "0"
select select "0.1"
select select "4"
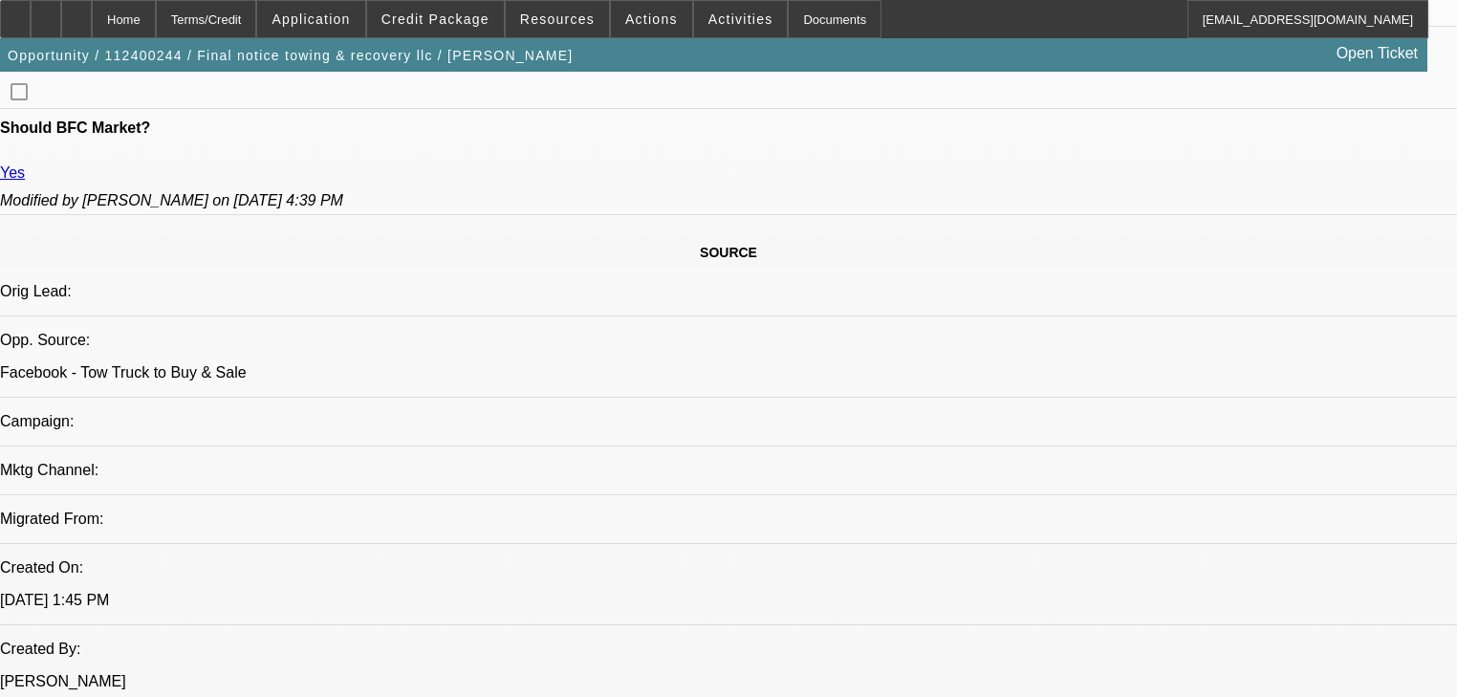
scroll to position [994, 0]
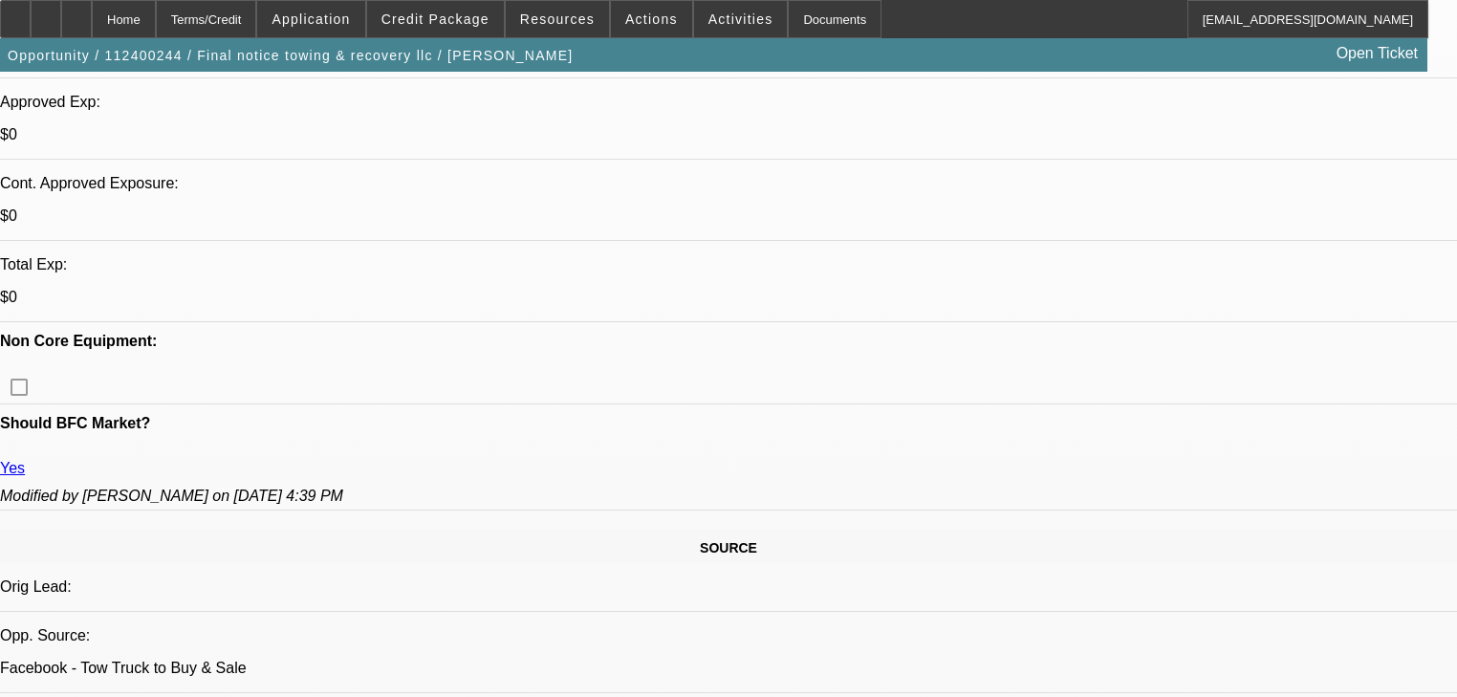
scroll to position [688, 0]
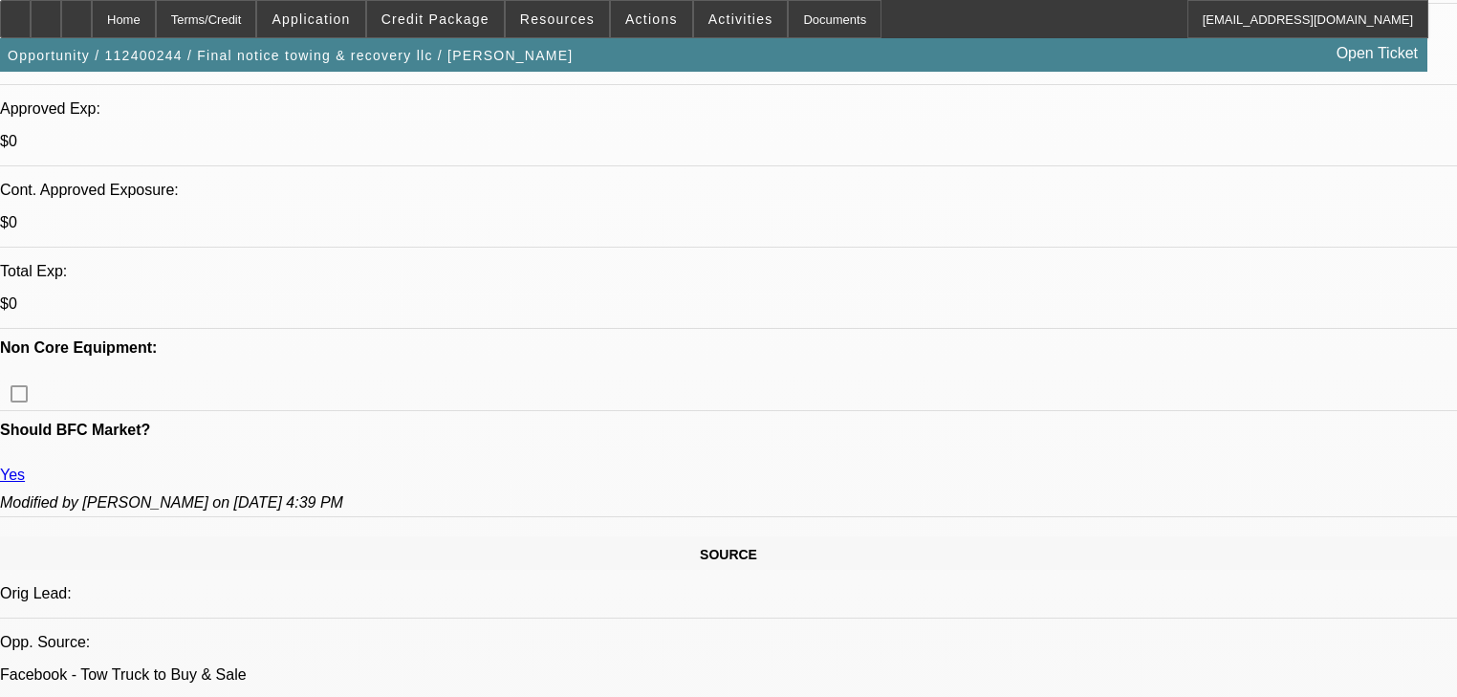
radio input "true"
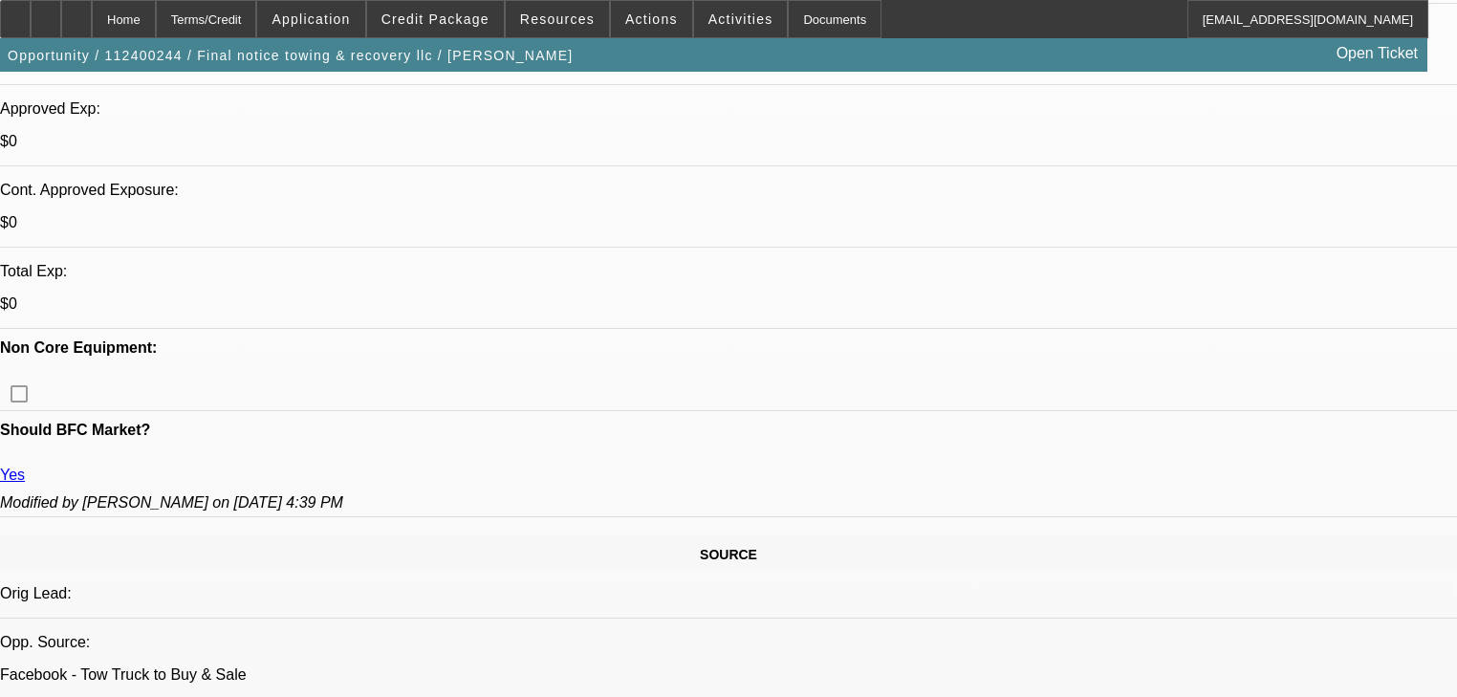
type textarea "6"
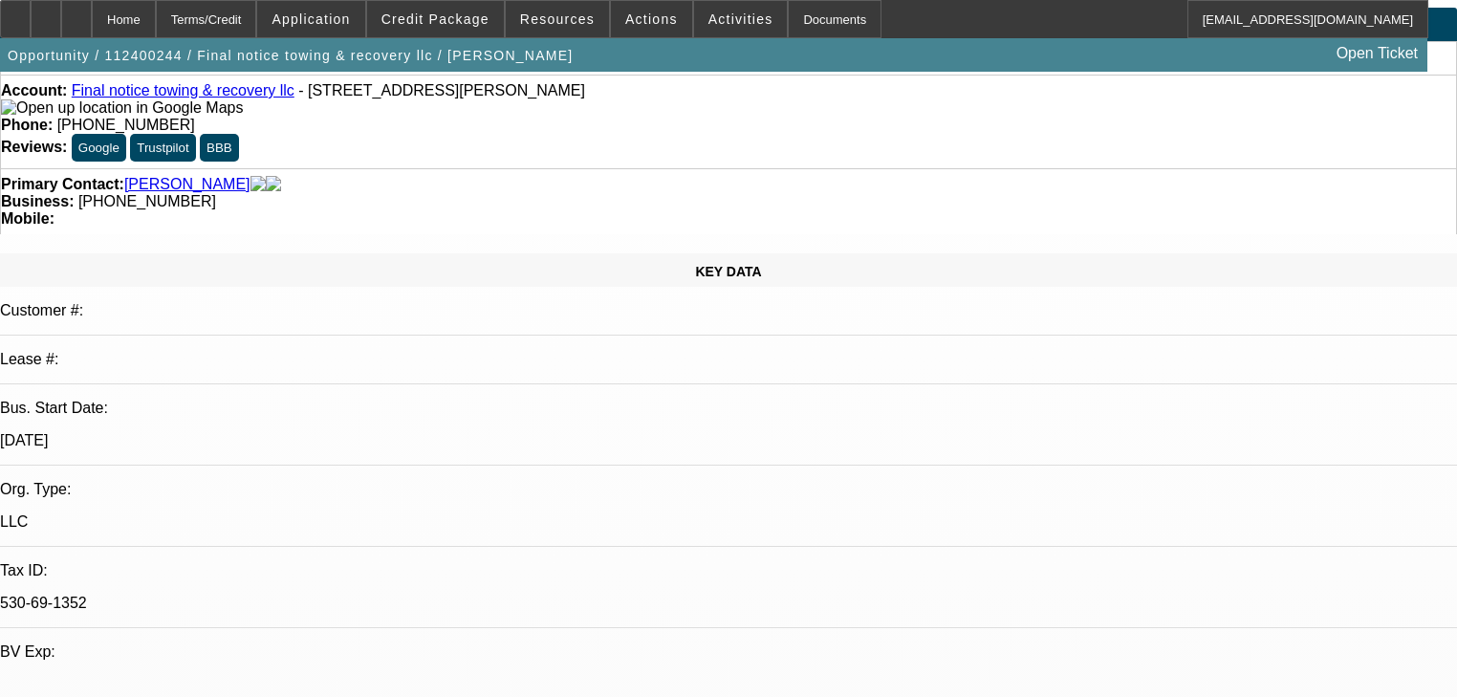
scroll to position [0, 0]
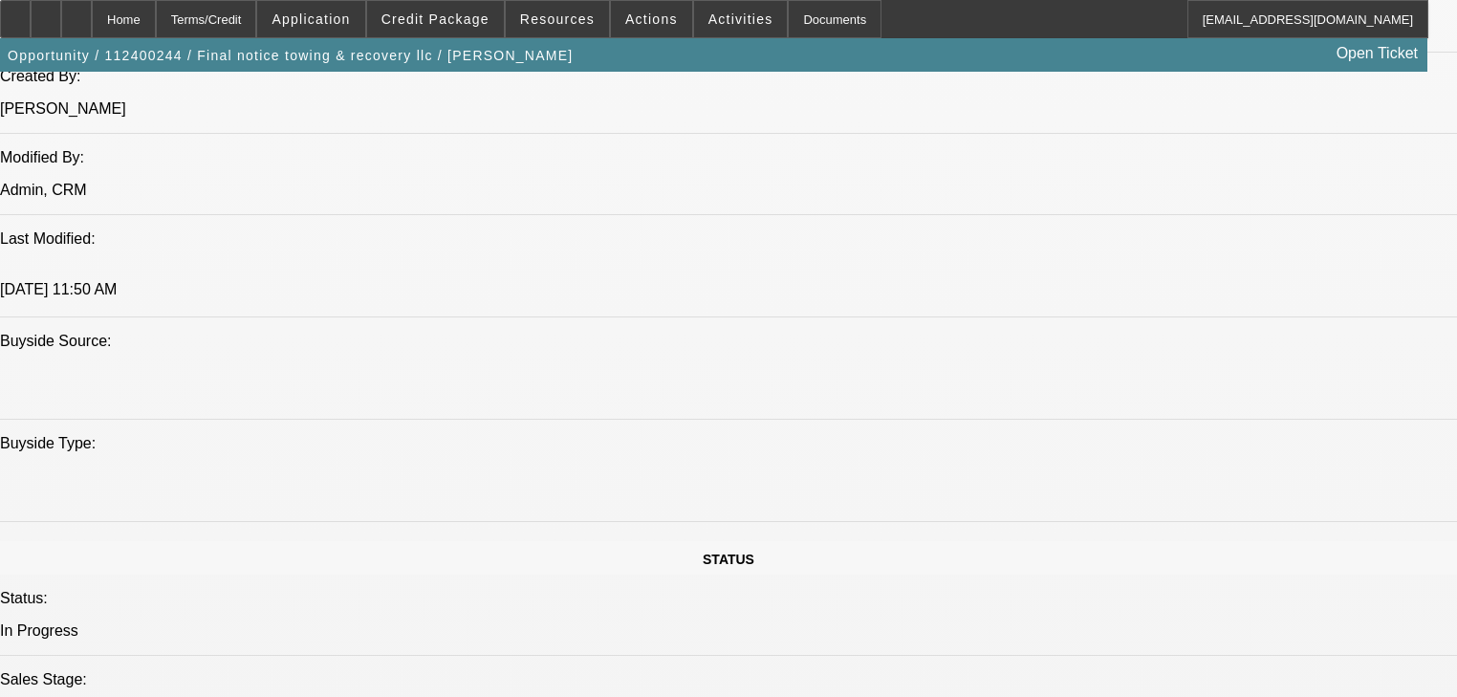
scroll to position [1530, 0]
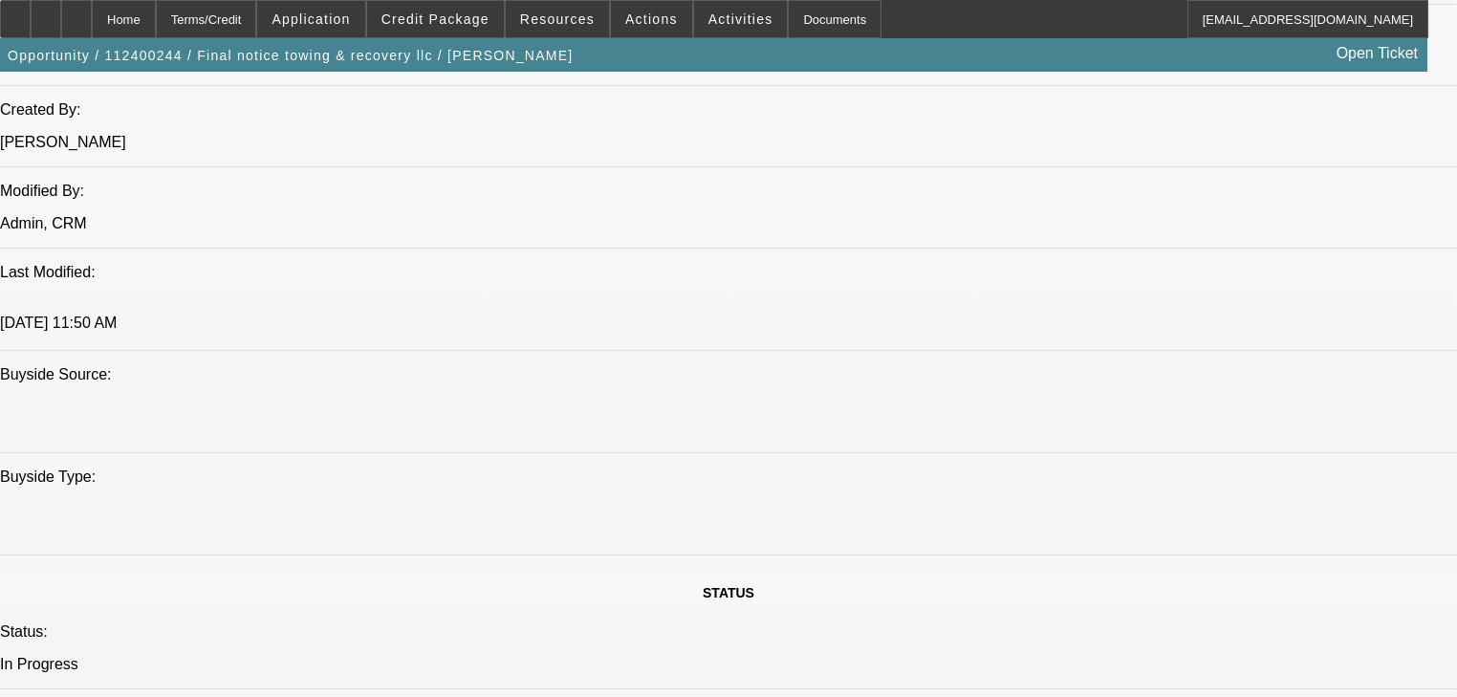
type textarea "96k, 76k, 60, 596. Need Rollback and another self loader. Up to 100k. Self load…"
radio input "true"
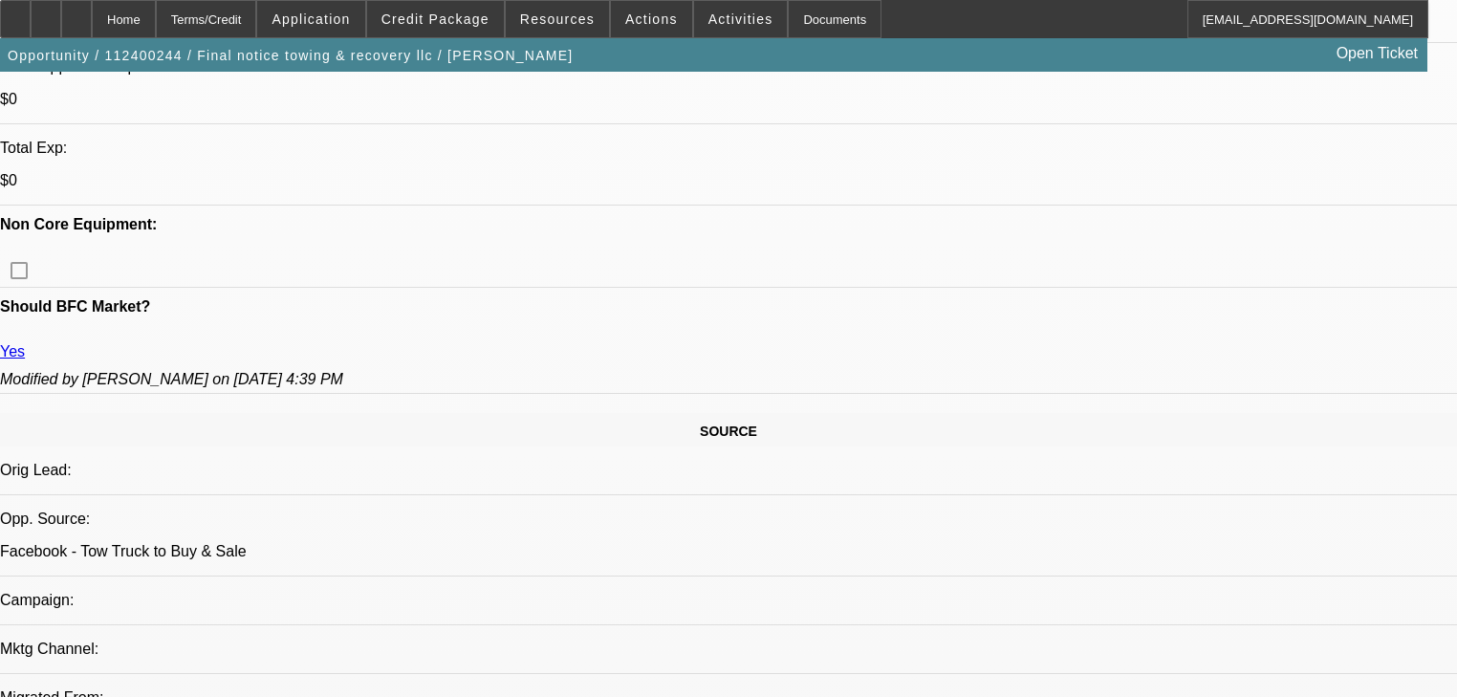
scroll to position [918, 0]
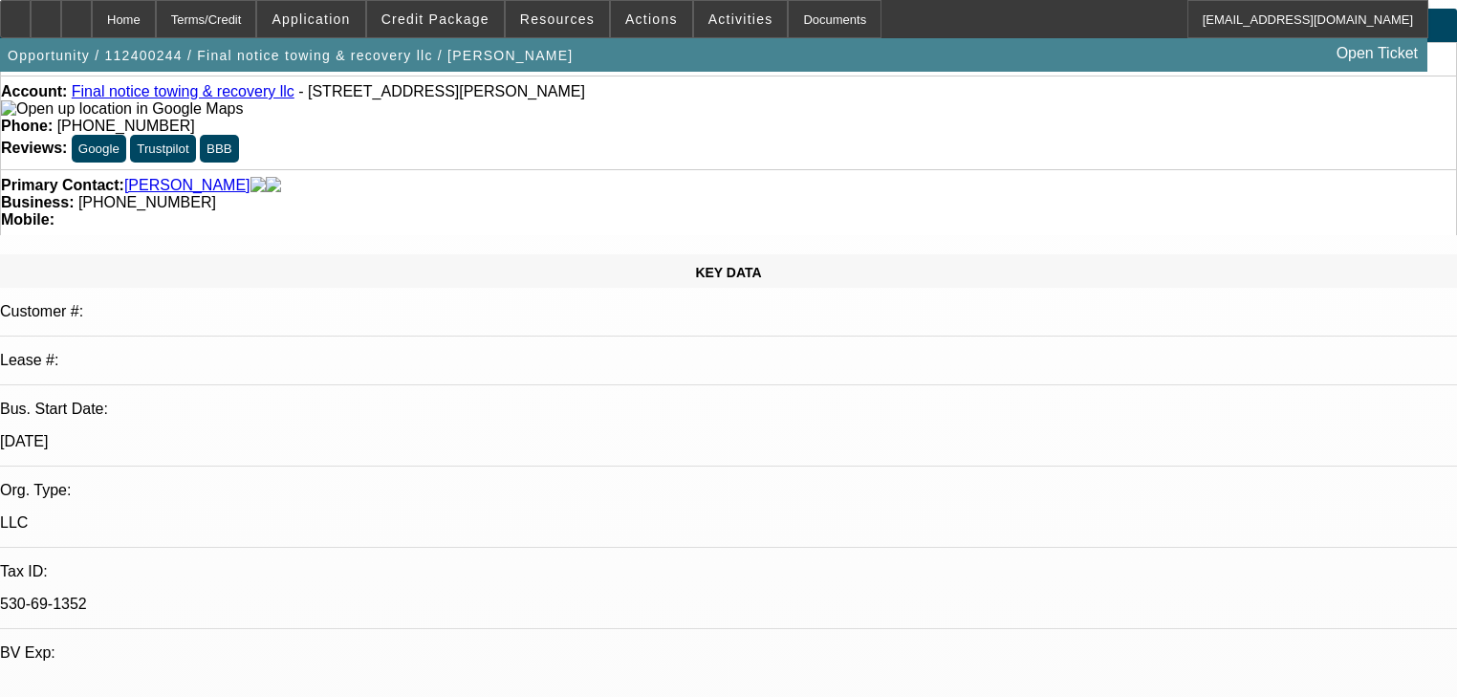
scroll to position [0, 0]
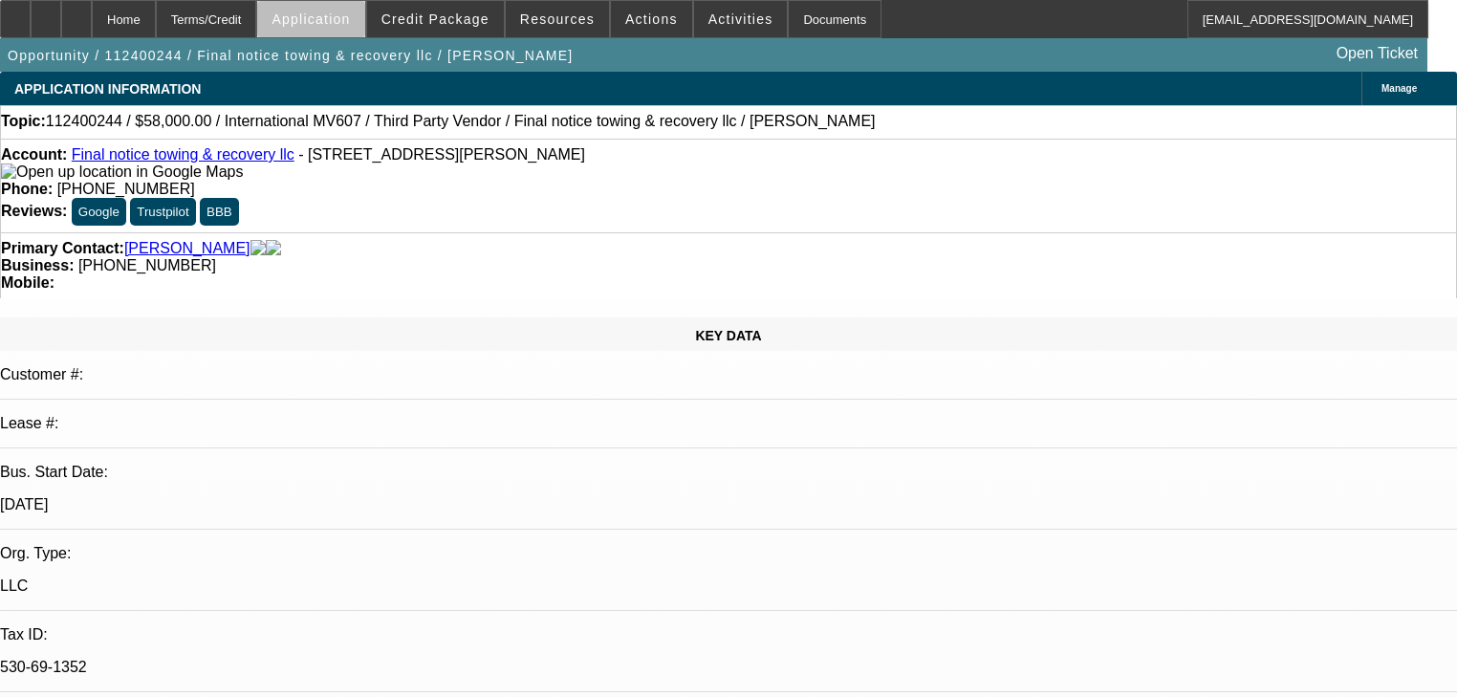
click at [350, 23] on span "Application" at bounding box center [311, 18] width 78 height 15
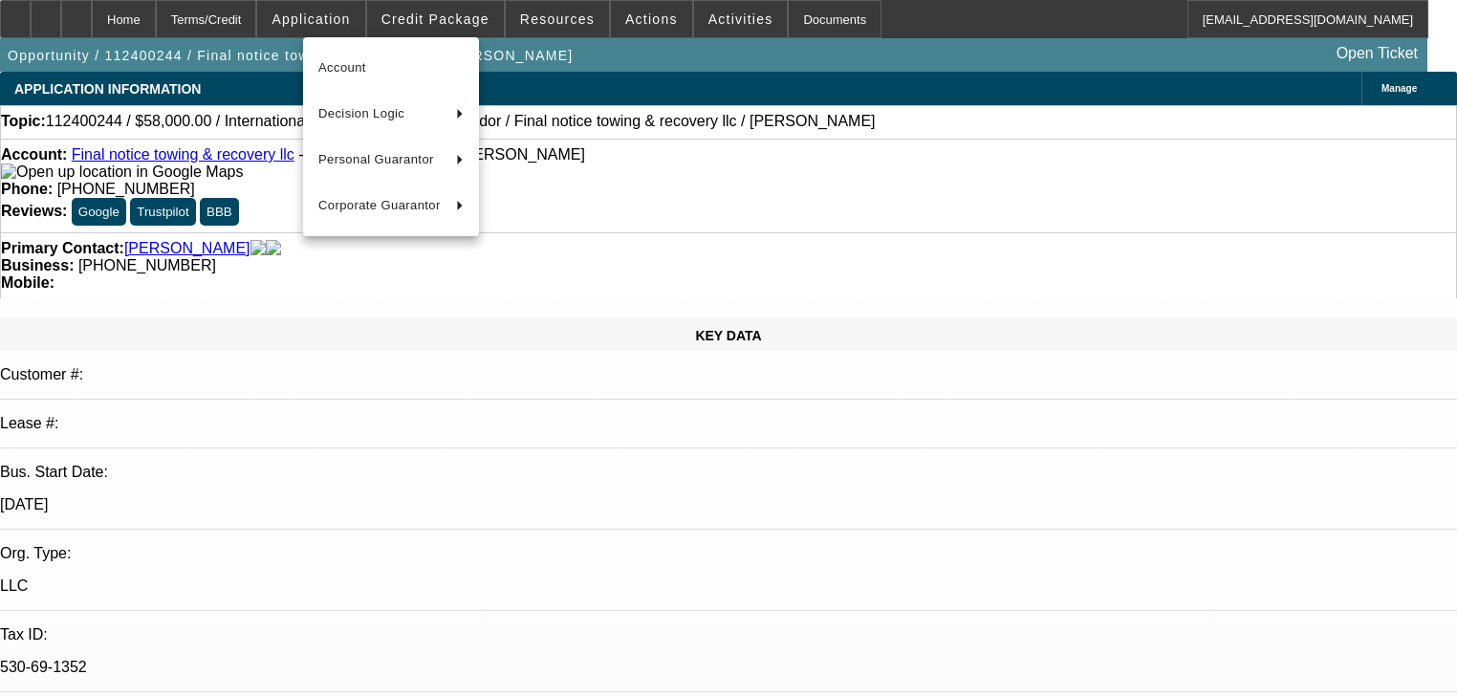
click at [441, 19] on div at bounding box center [728, 348] width 1457 height 697
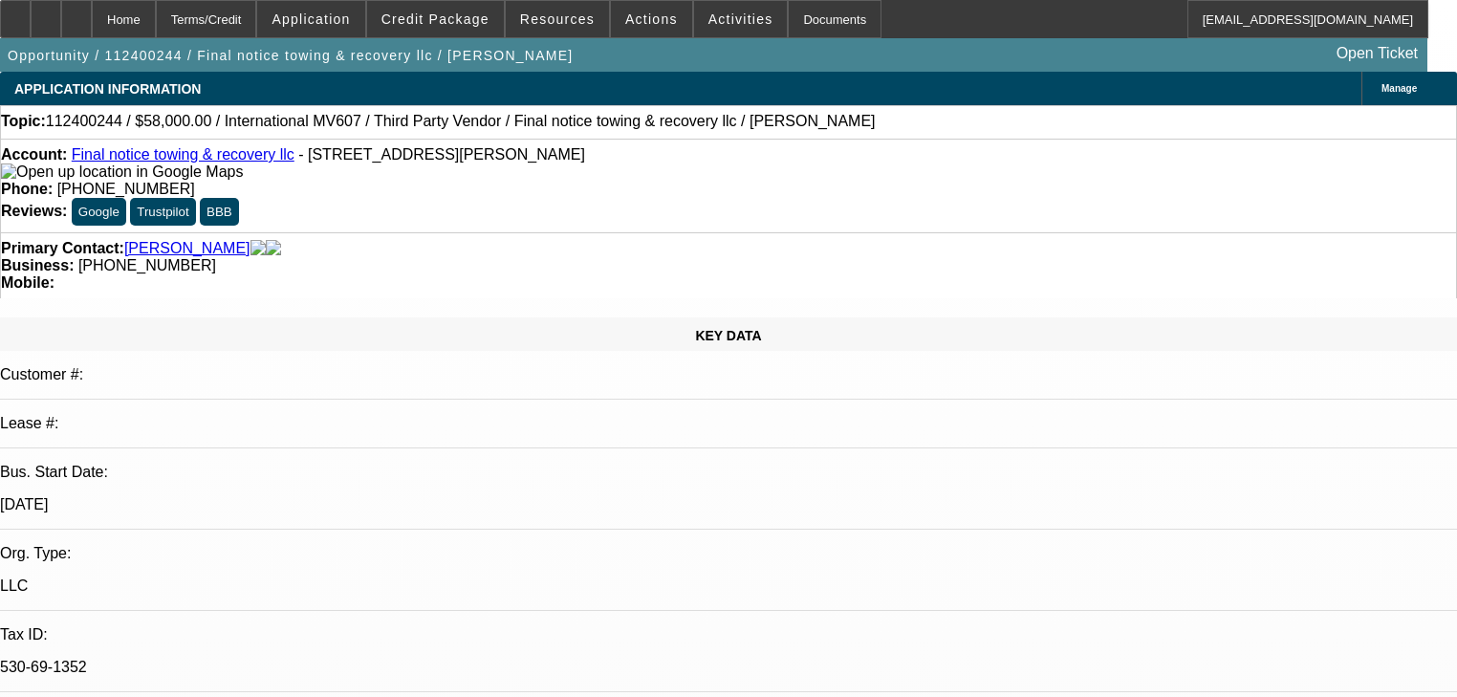
click at [441, 19] on span "Credit Package" at bounding box center [436, 18] width 108 height 15
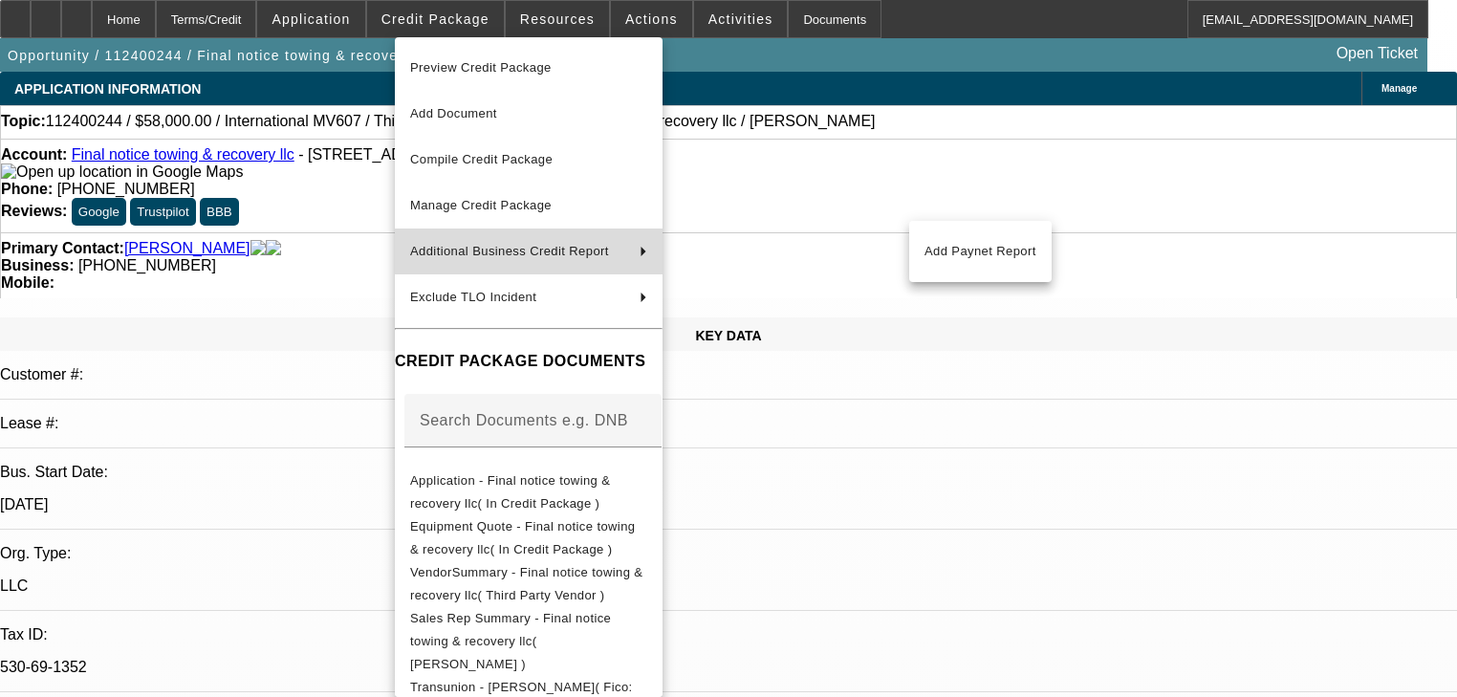
click at [406, 233] on button "Additional Business Credit Report" at bounding box center [529, 252] width 268 height 46
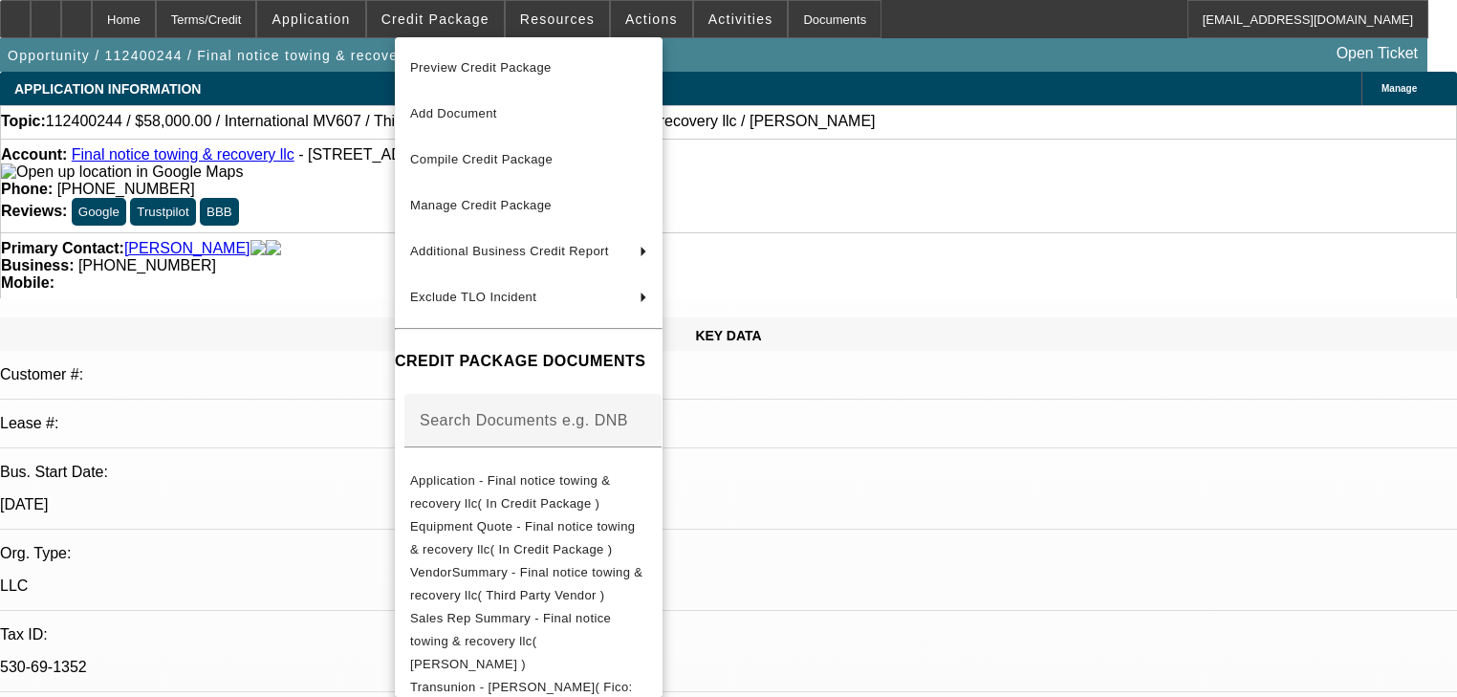
click at [984, 465] on div at bounding box center [728, 348] width 1457 height 697
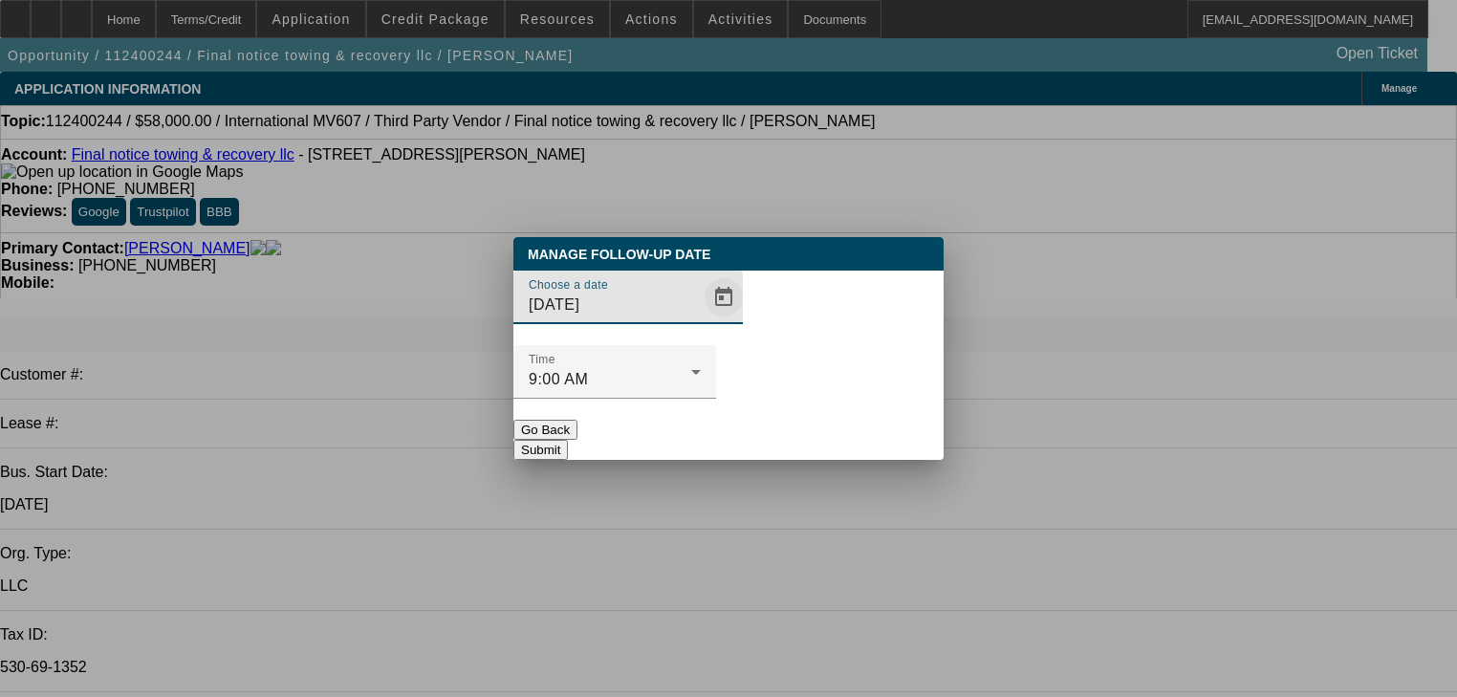
click at [701, 320] on span "Open calendar" at bounding box center [724, 297] width 46 height 46
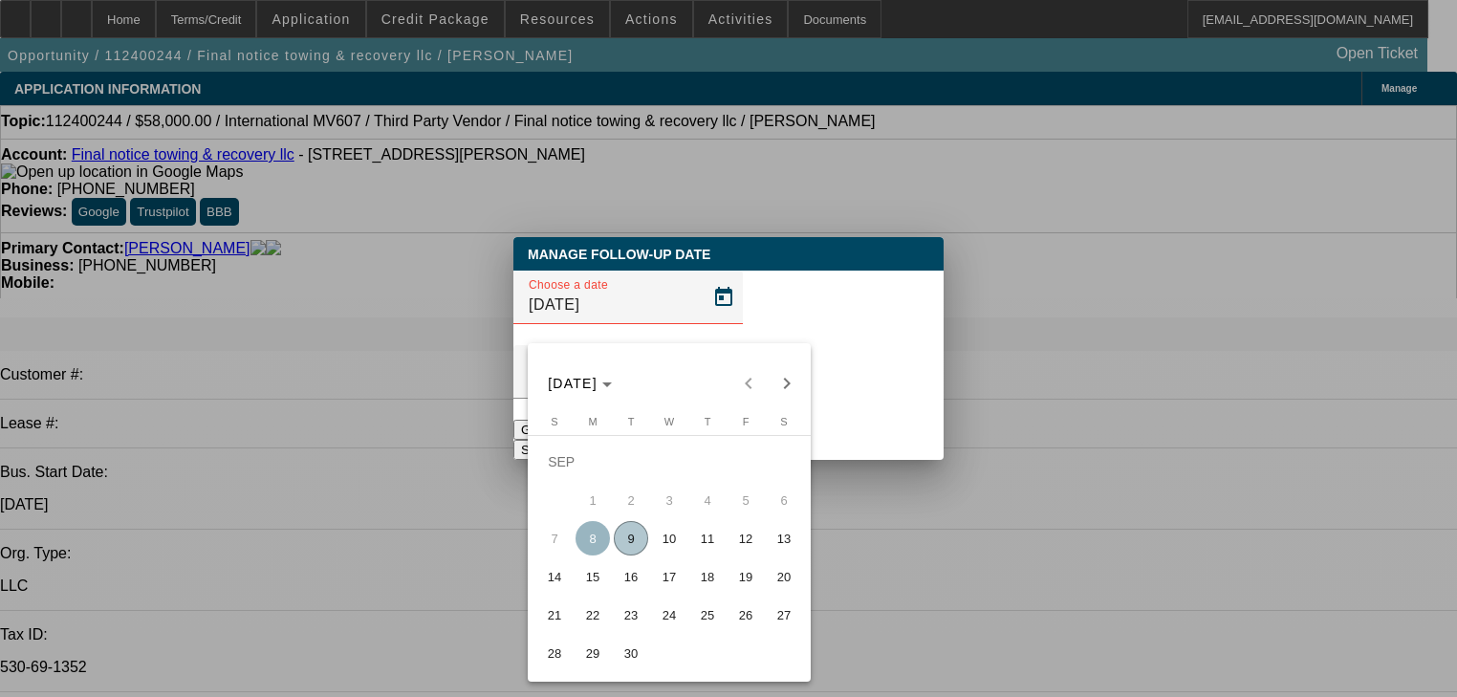
click at [629, 586] on span "16" at bounding box center [631, 576] width 34 height 34
type input "[DATE]"
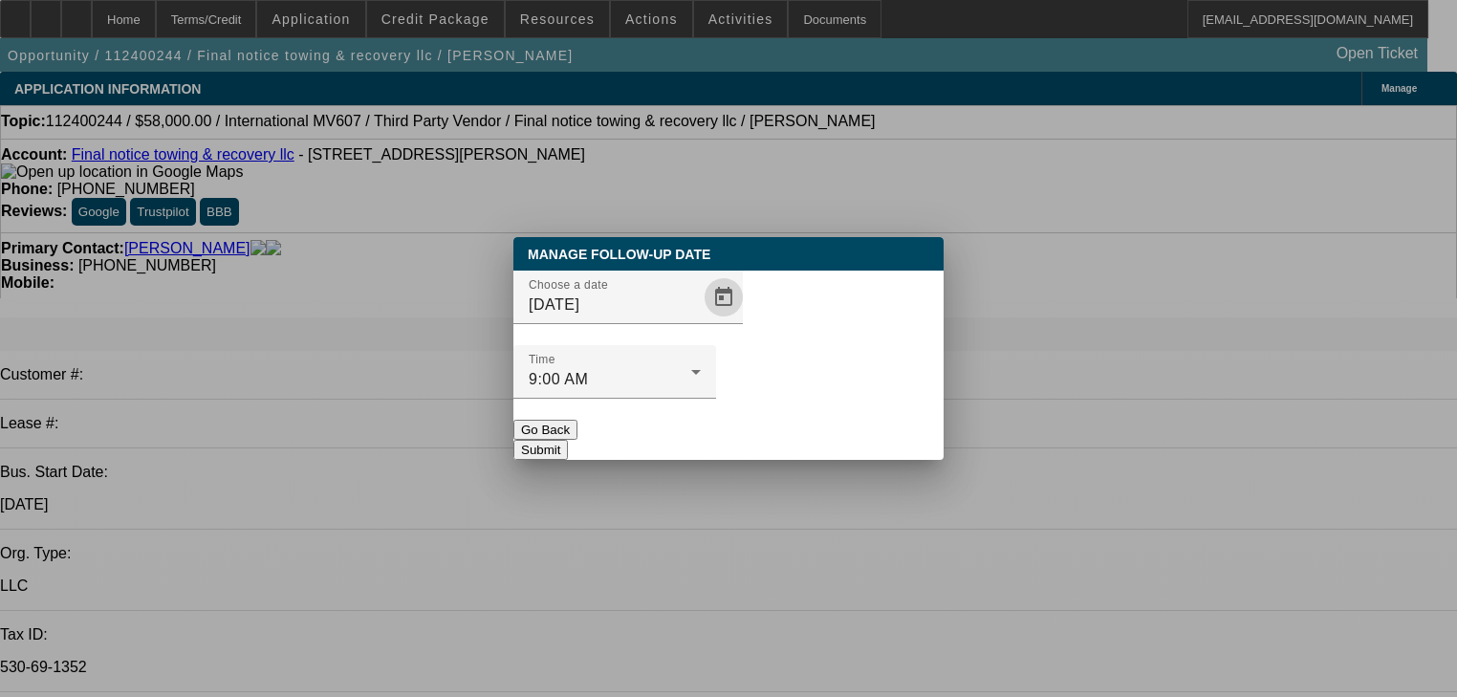
click at [568, 440] on button "Submit" at bounding box center [540, 450] width 55 height 20
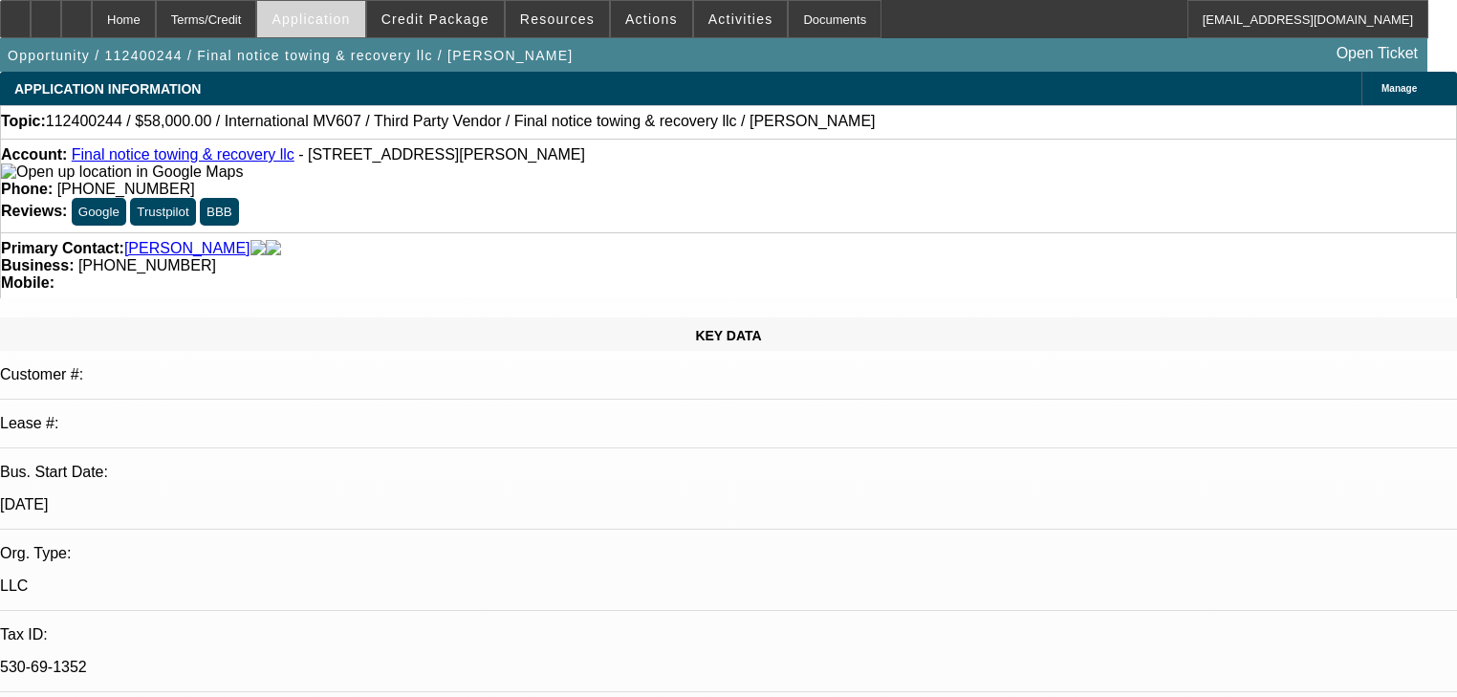
click at [317, 17] on button "Application" at bounding box center [310, 19] width 107 height 36
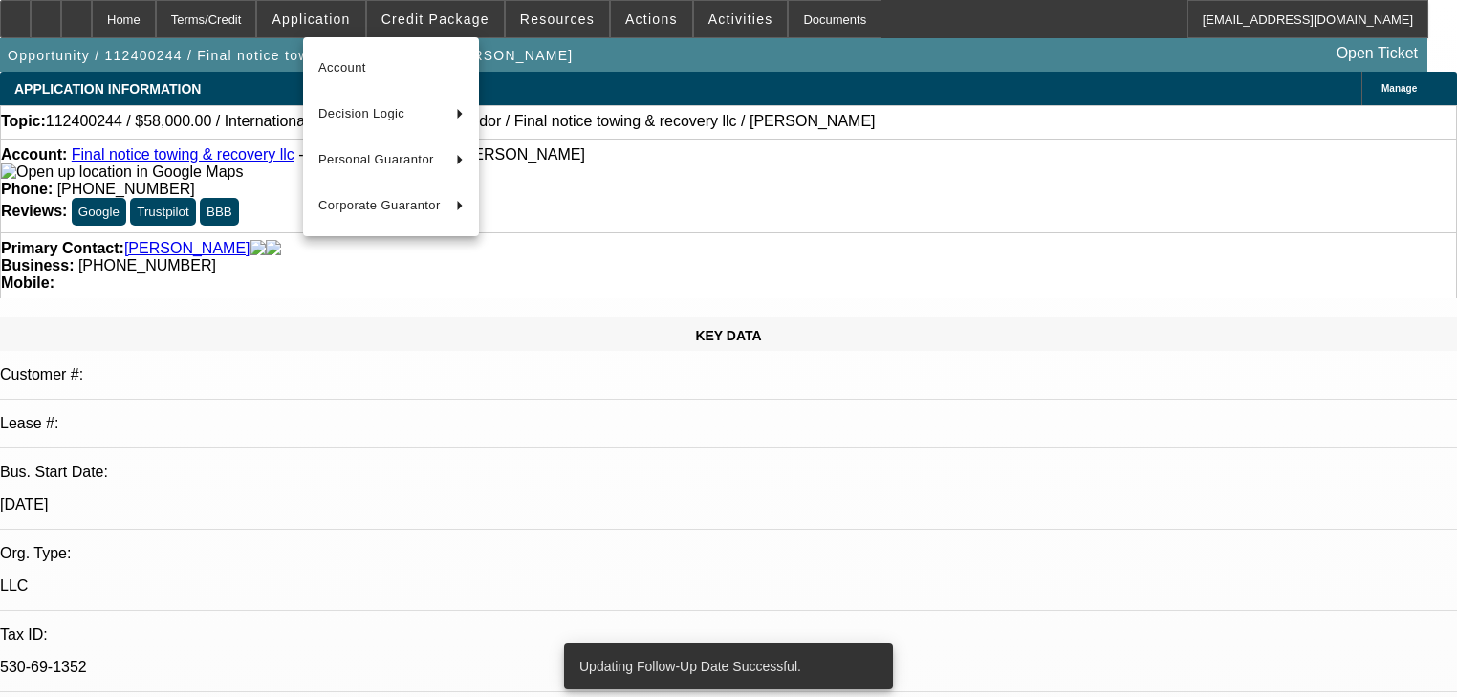
click at [402, 8] on div at bounding box center [728, 348] width 1457 height 697
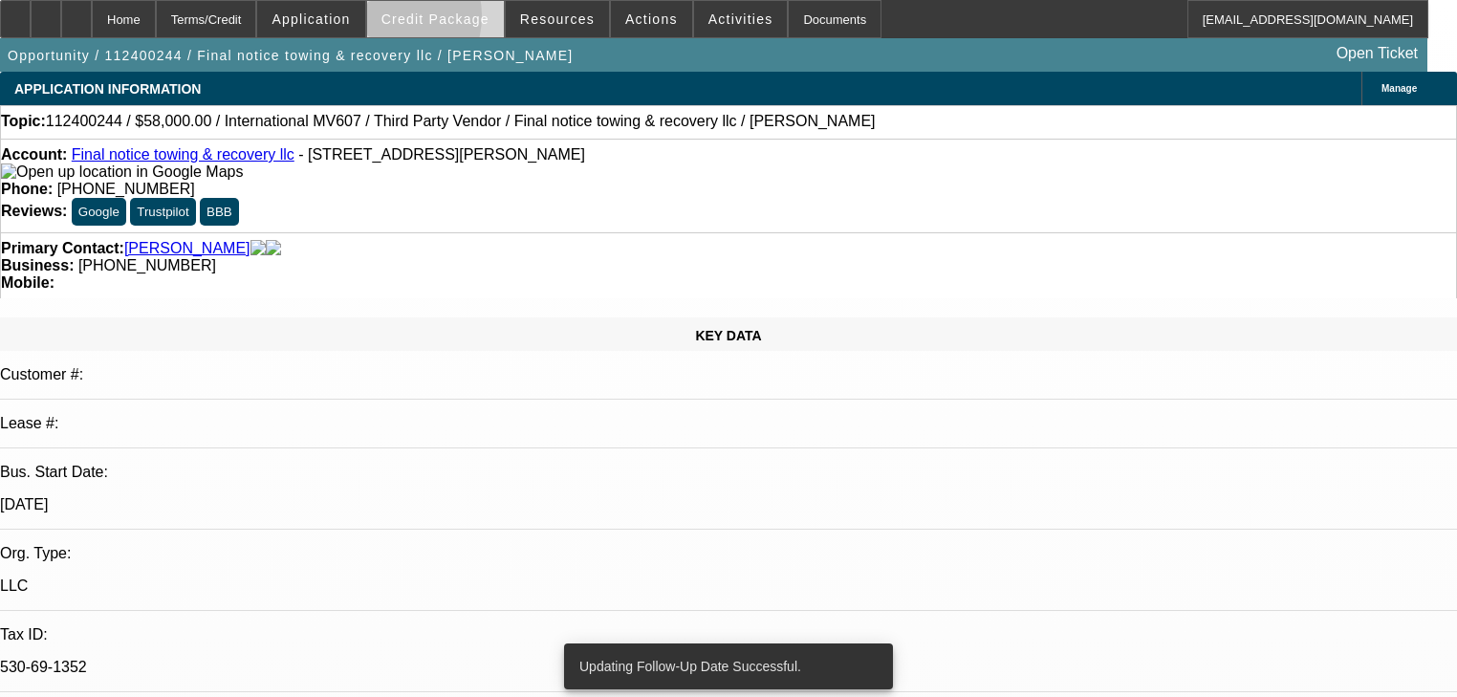
click at [409, 20] on span "Credit Package" at bounding box center [436, 18] width 108 height 15
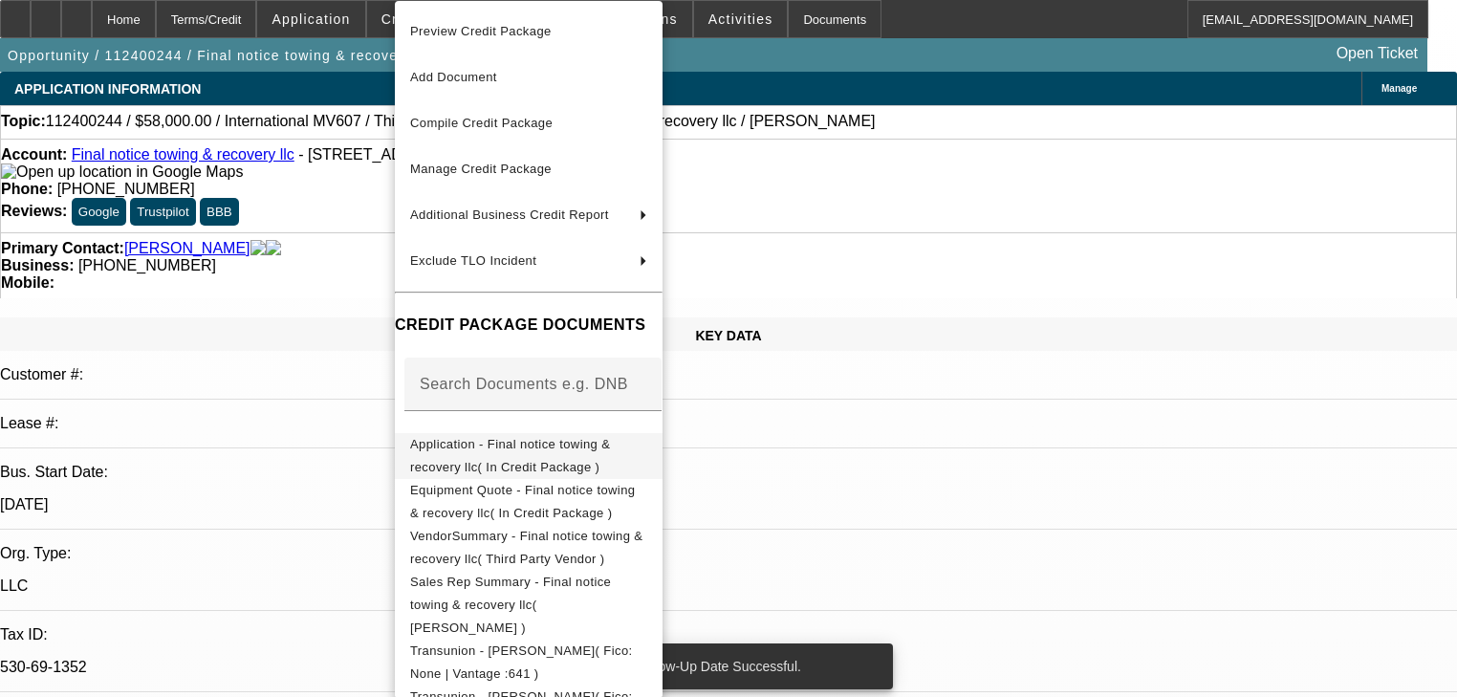
click at [425, 436] on span "Application - Final notice towing & recovery llc( In Credit Package )" at bounding box center [528, 456] width 237 height 46
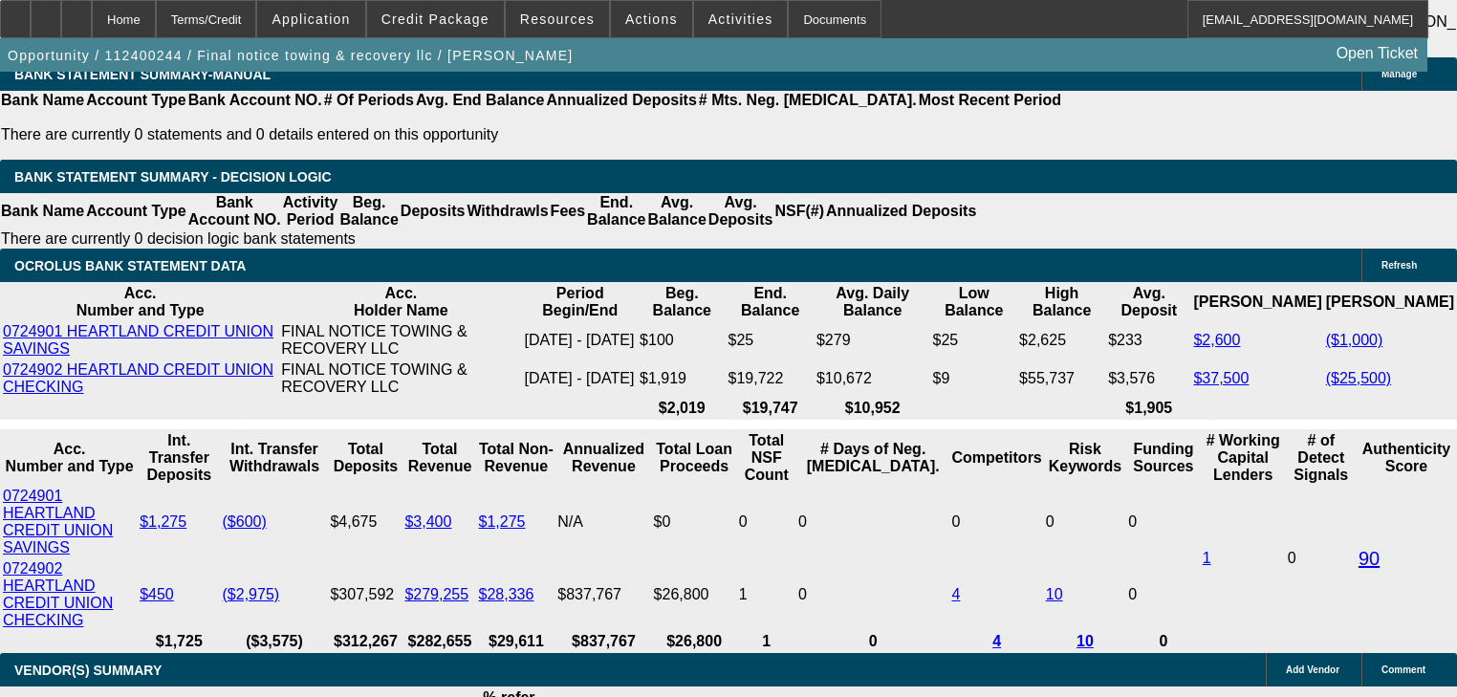
scroll to position [153, 0]
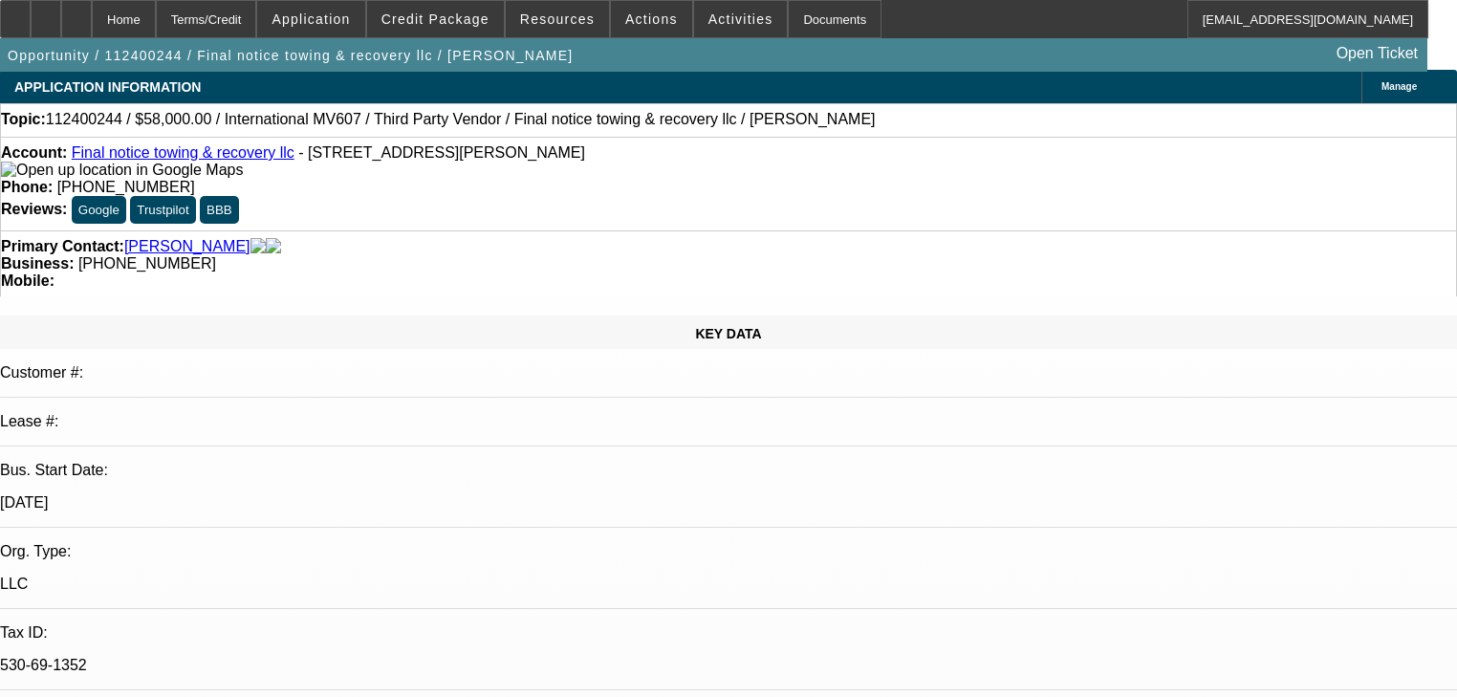
scroll to position [0, 0]
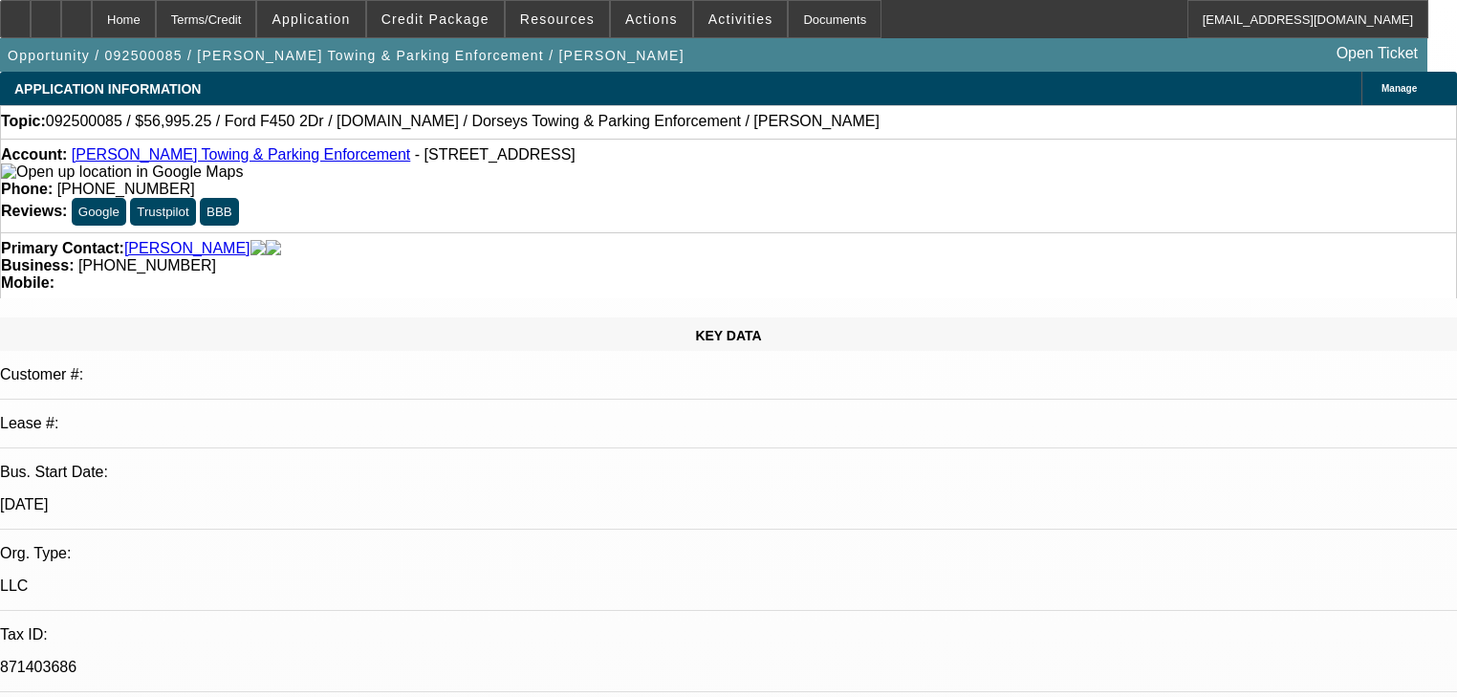
select select "0"
select select "6"
select select "0"
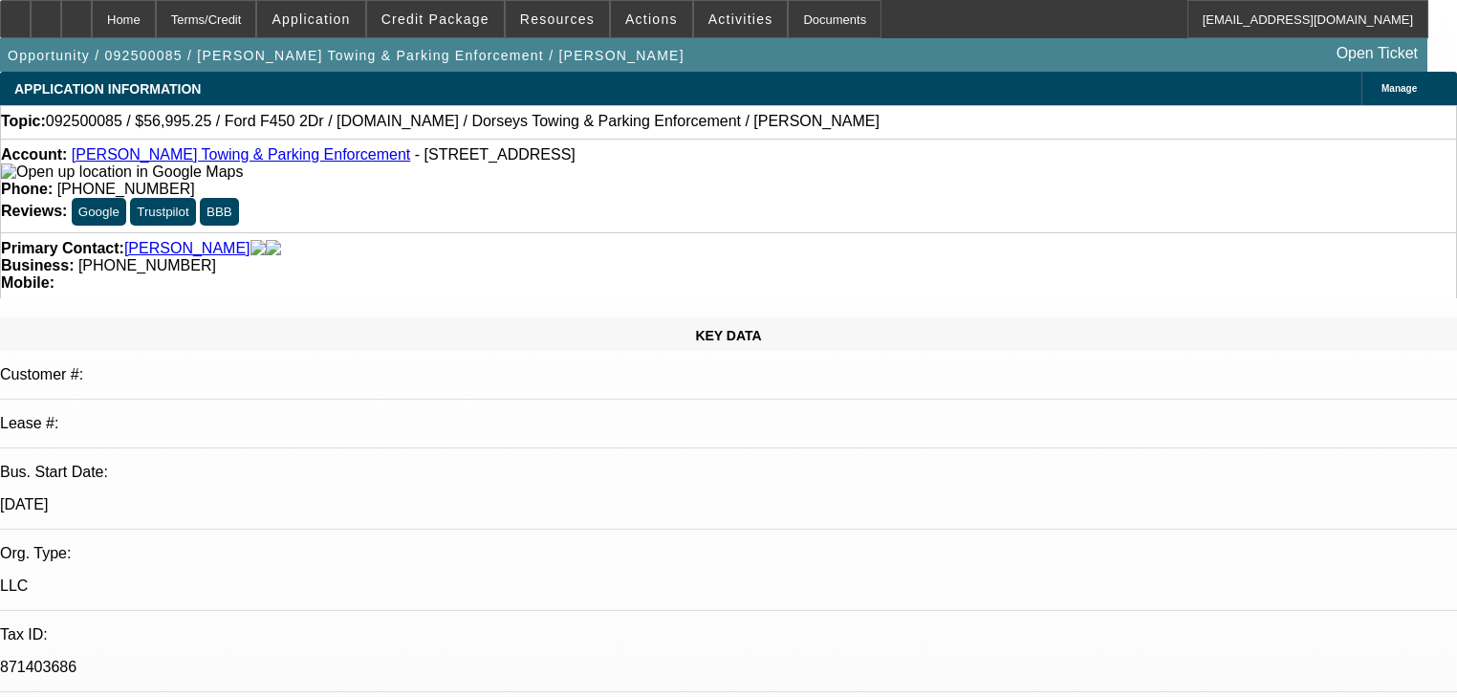
select select "2"
select select "0"
select select "6"
select select "0"
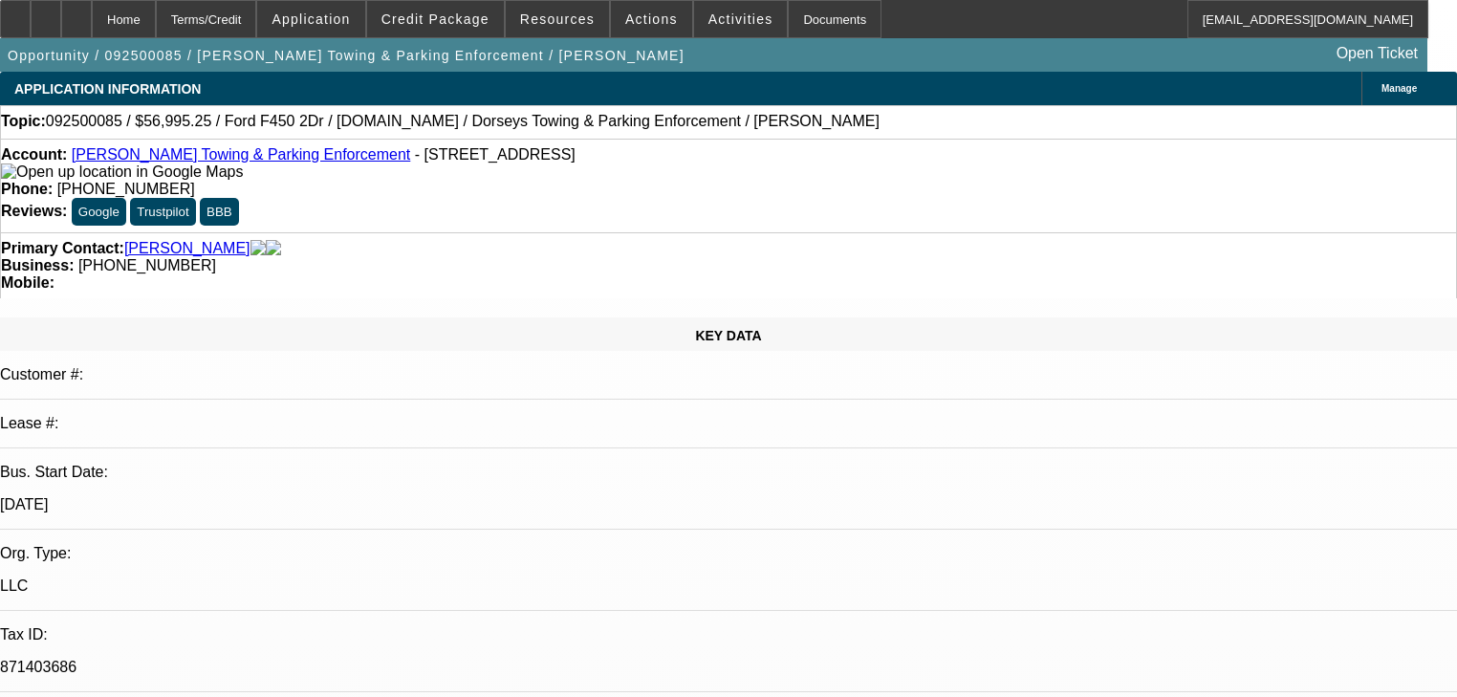
select select "0"
select select "2"
select select "0"
select select "6"
select select "0"
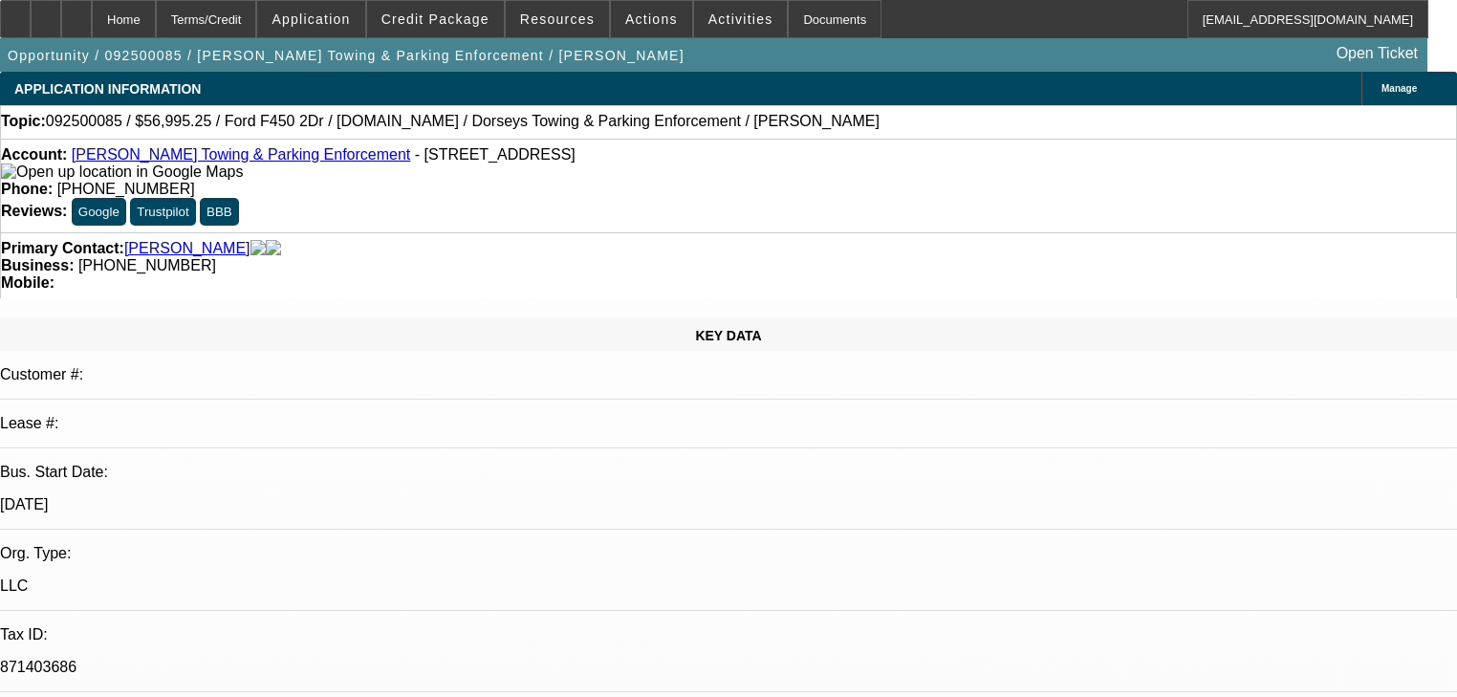
select select "0"
select select "6"
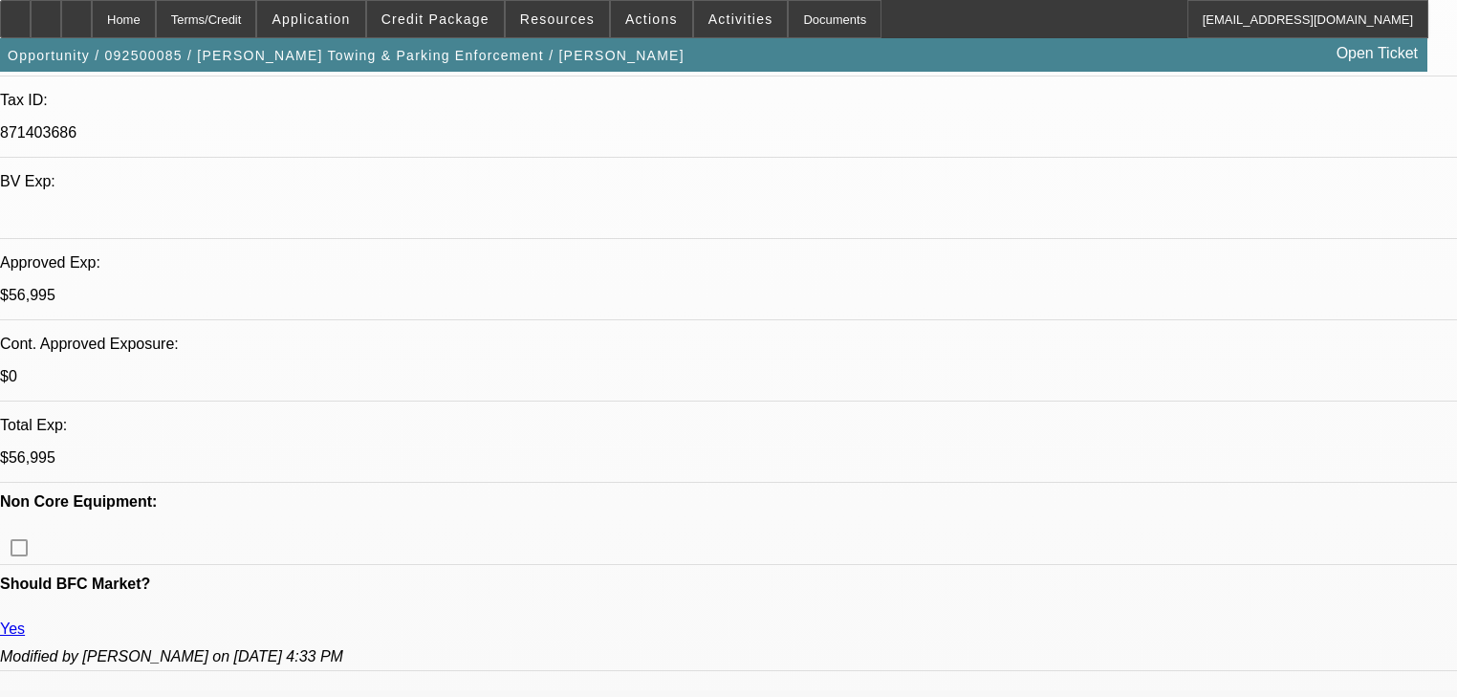
scroll to position [535, 0]
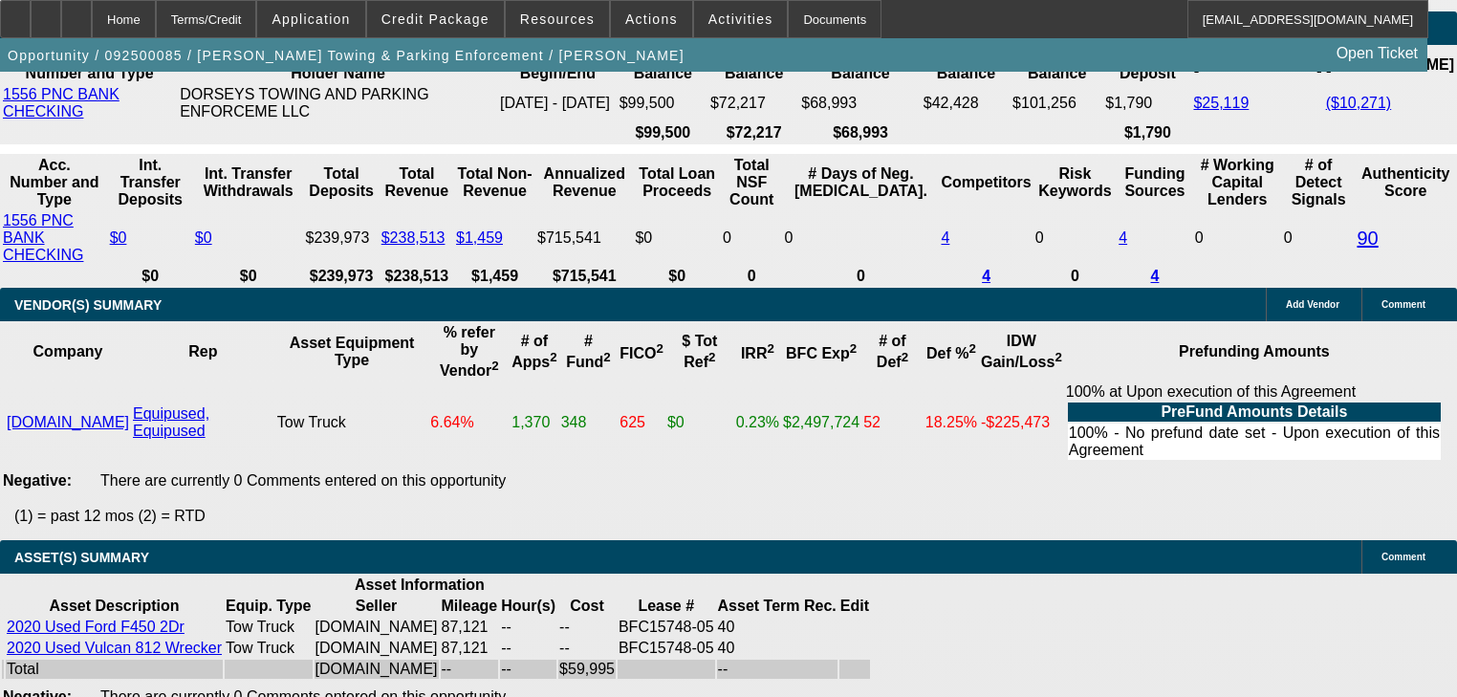
scroll to position [0, 0]
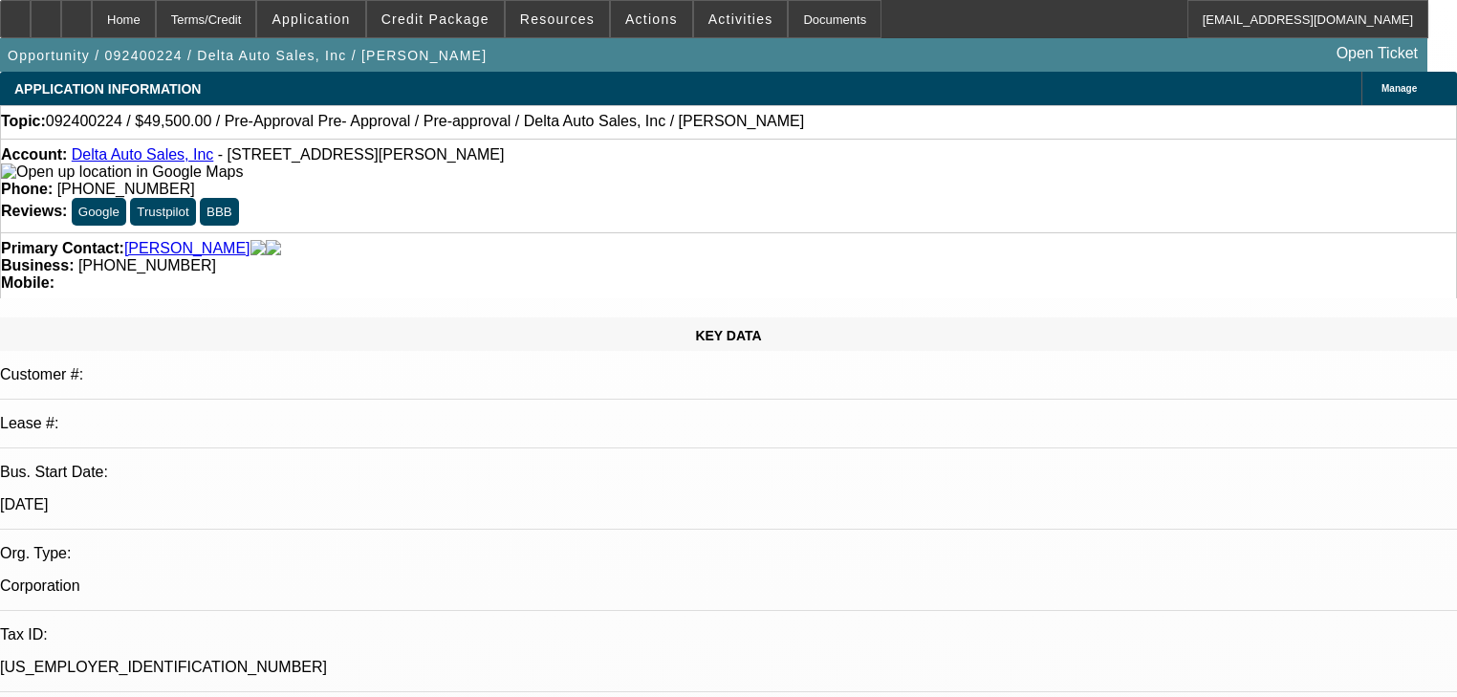
select select "0.1"
select select "3"
select select "2"
select select "0"
select select "6"
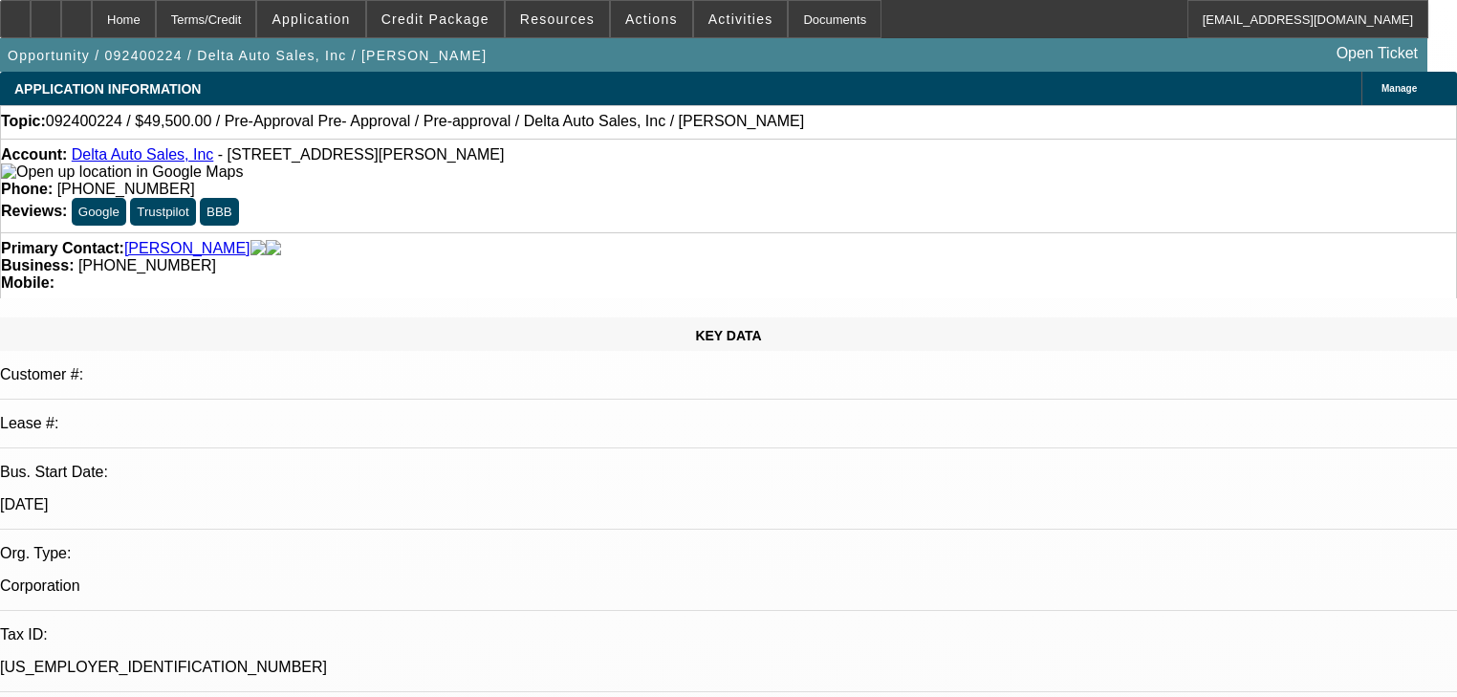
select select "0.1"
select select "0"
select select "6"
select select "0.1"
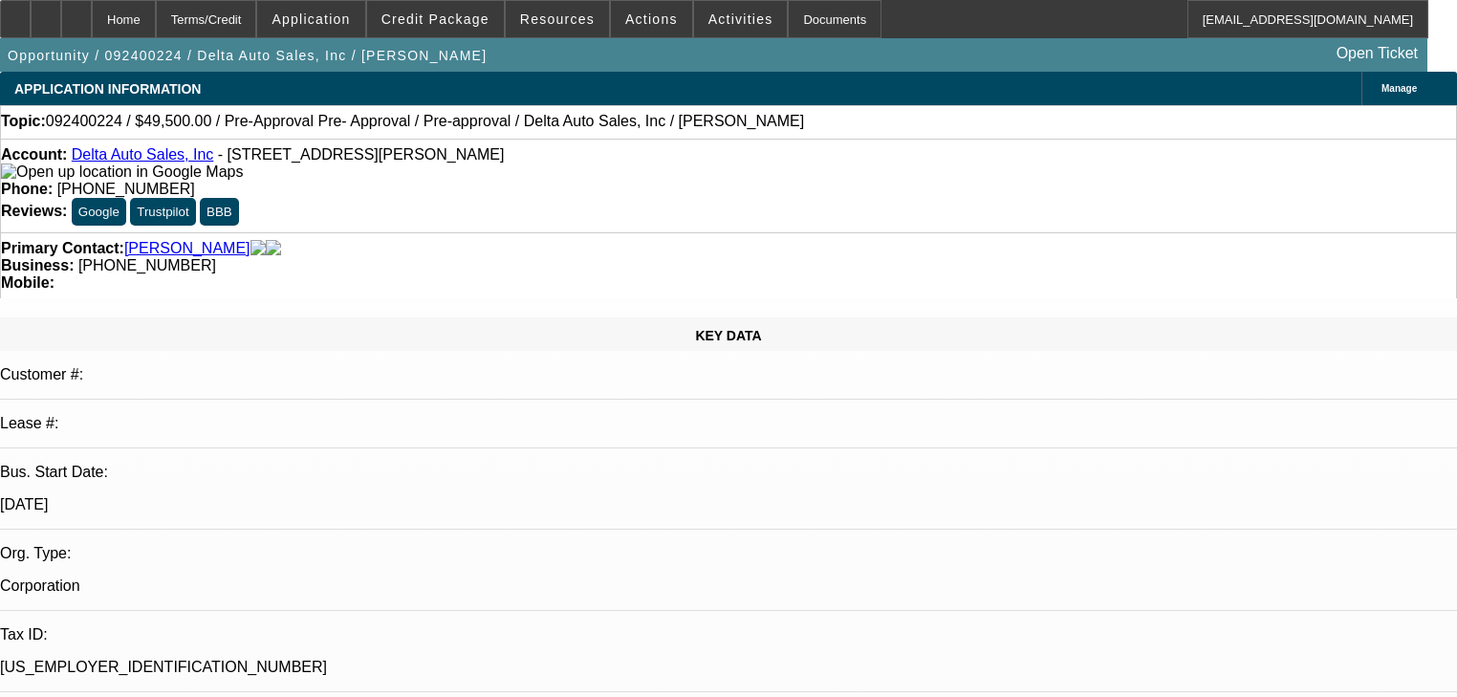
select select "2"
select select "0"
select select "6"
select select "0.1"
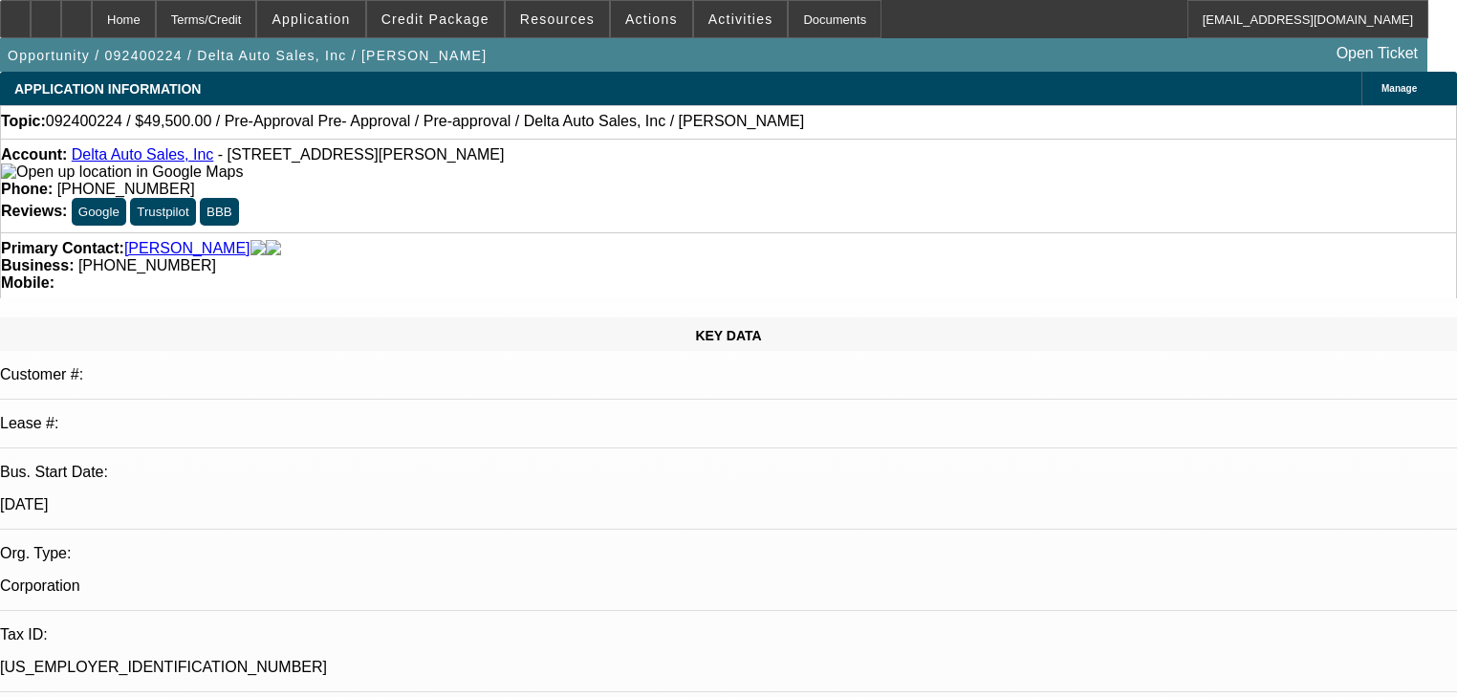
select select "2"
select select "0"
select select "6"
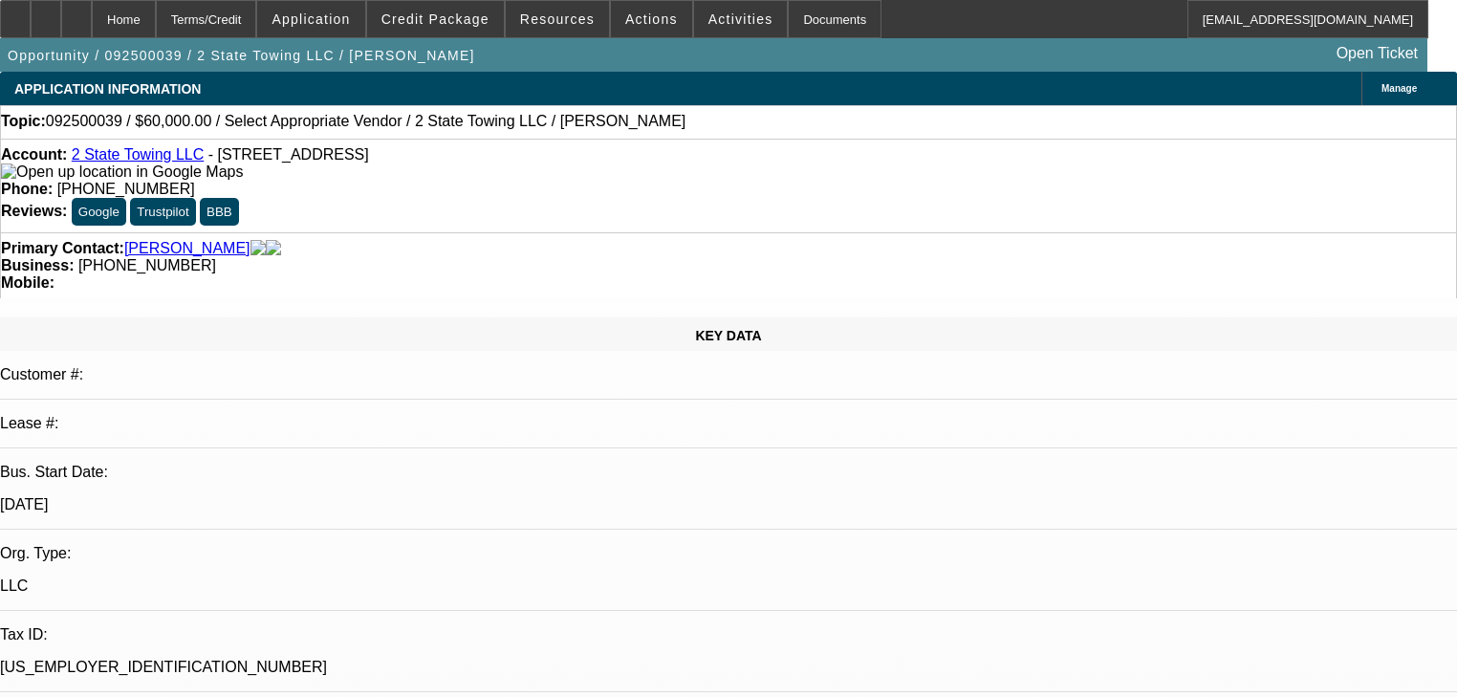
select select "0"
select select "2"
select select "0.1"
select select "4"
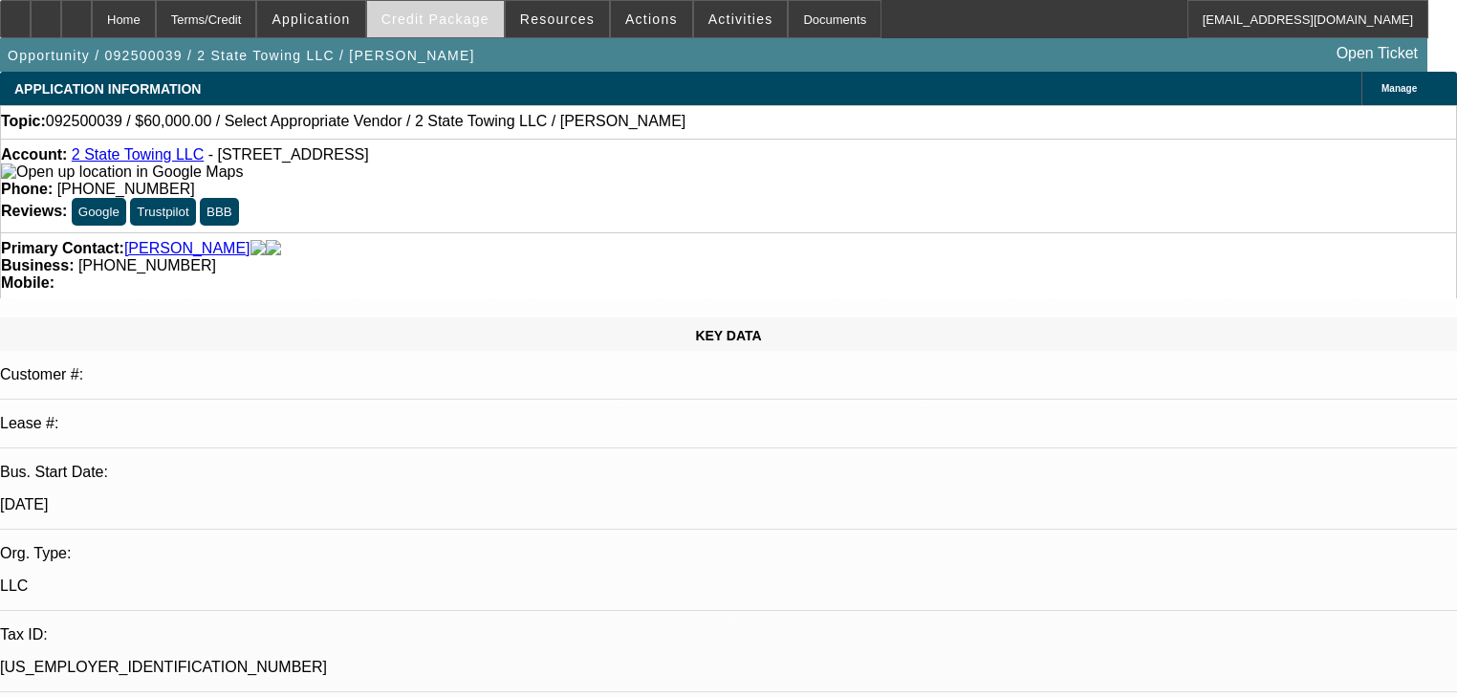
click at [418, 31] on span at bounding box center [435, 19] width 137 height 46
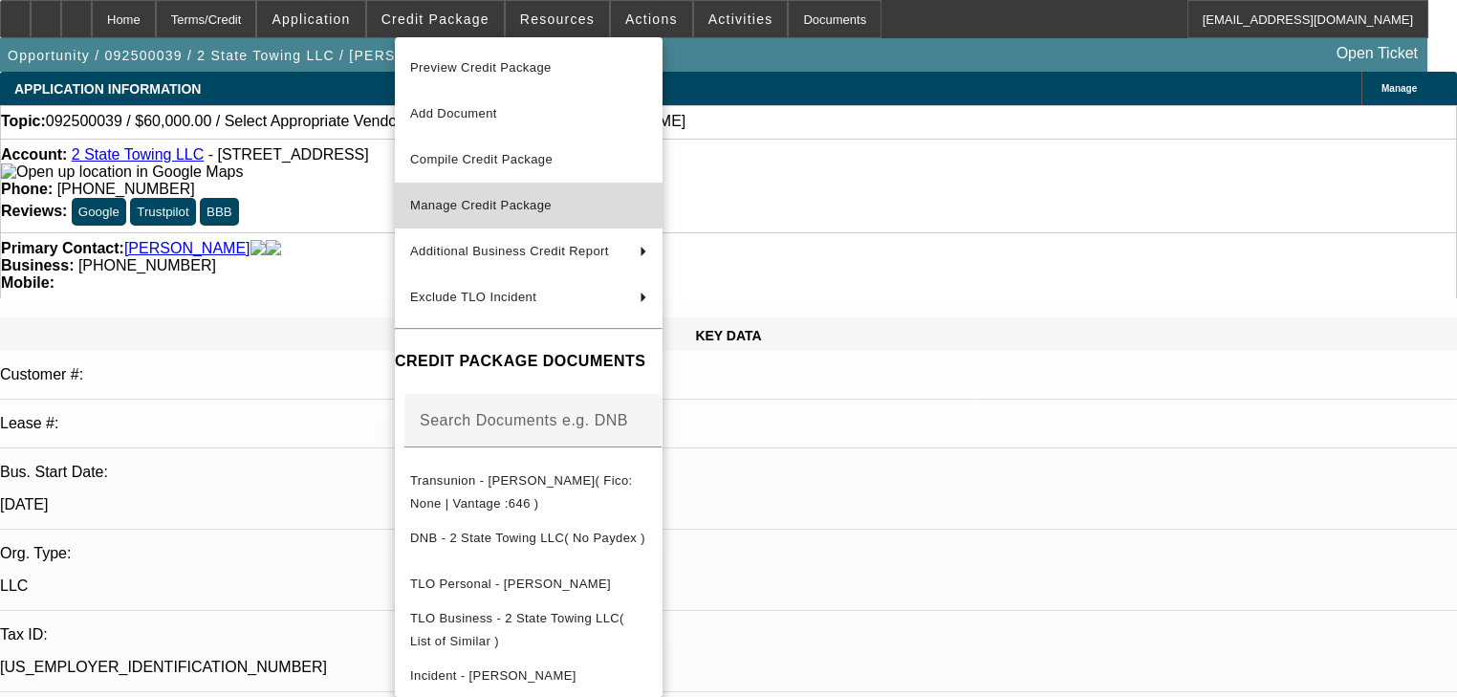
click at [465, 199] on span "Manage Credit Package" at bounding box center [481, 205] width 142 height 14
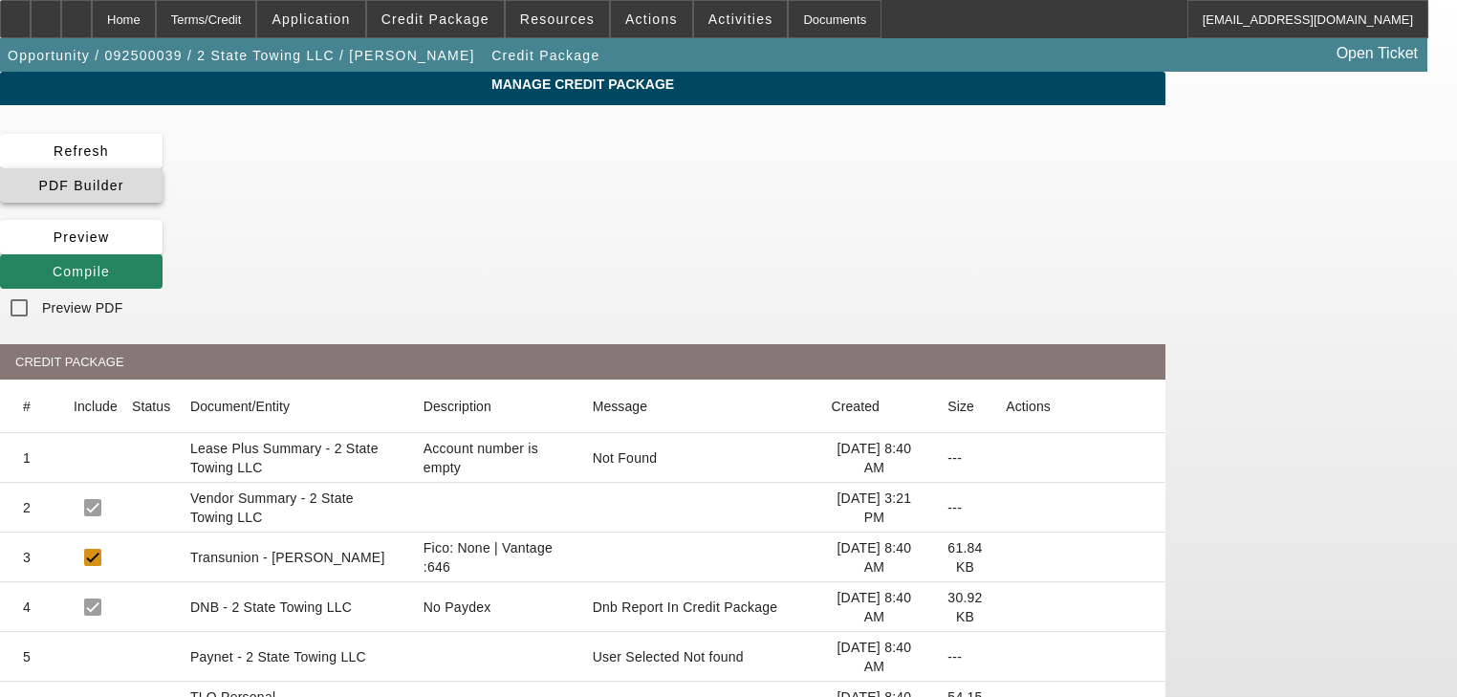
click at [163, 168] on span at bounding box center [81, 186] width 163 height 46
click at [1407, 410] on app-manage-credit-package "Manage Credit Package Refresh PDF Builder Preview Compile Preview PDF CREDIT PA…" at bounding box center [728, 483] width 1457 height 822
click at [163, 249] on span at bounding box center [81, 272] width 163 height 46
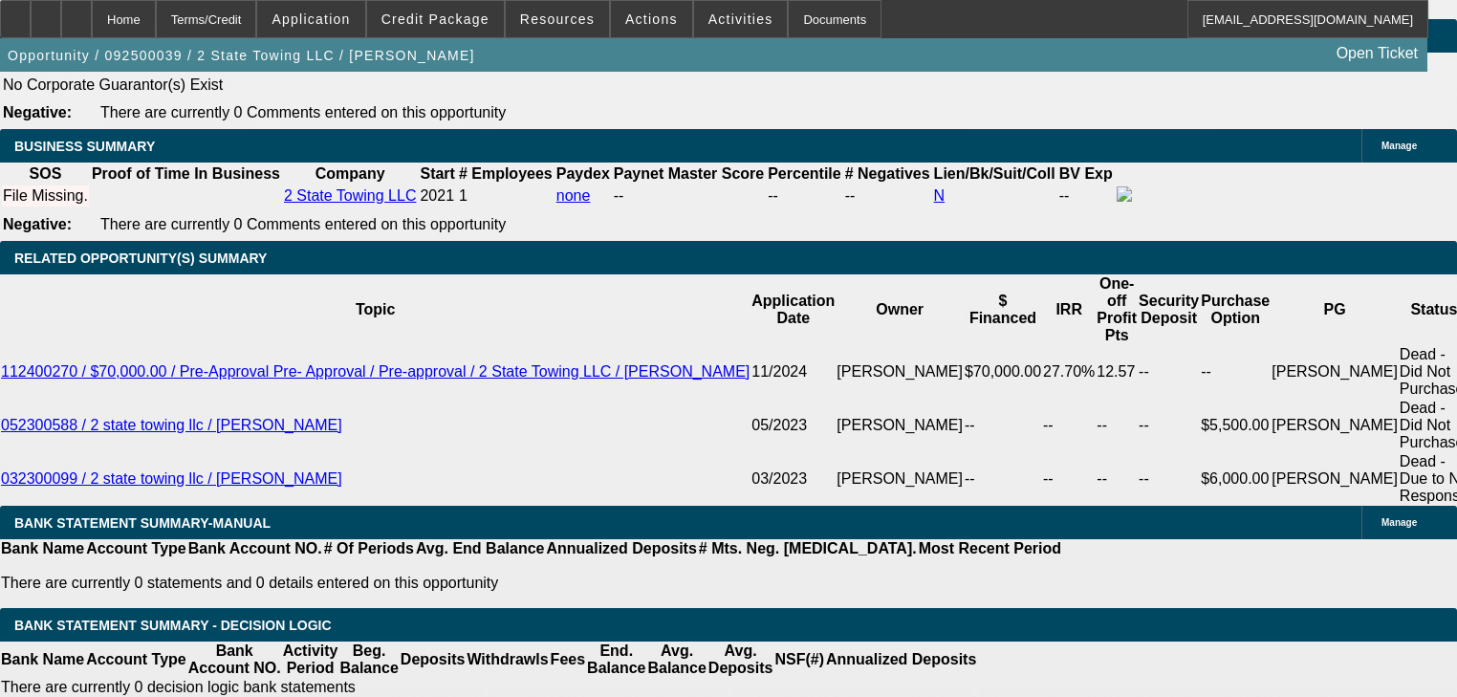
select select "0"
select select "2"
select select "0.1"
select select "4"
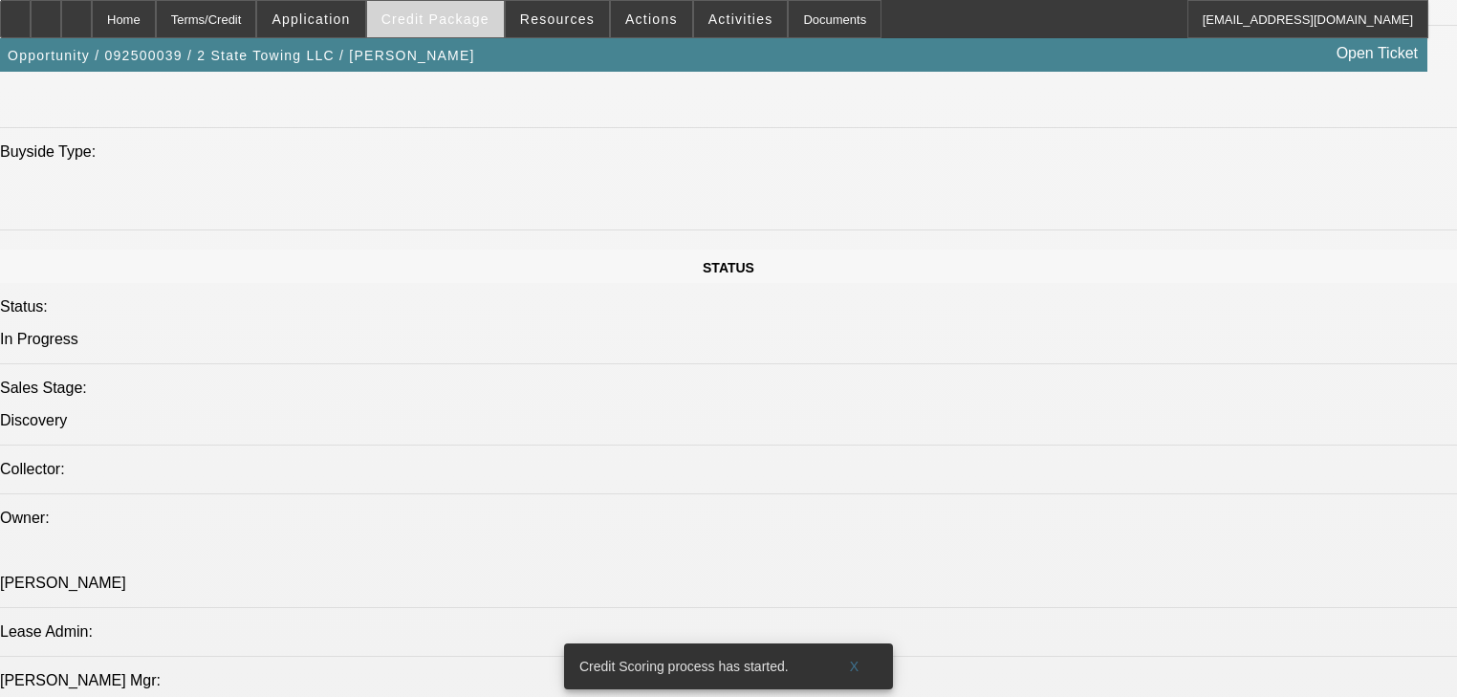
scroll to position [1892, 0]
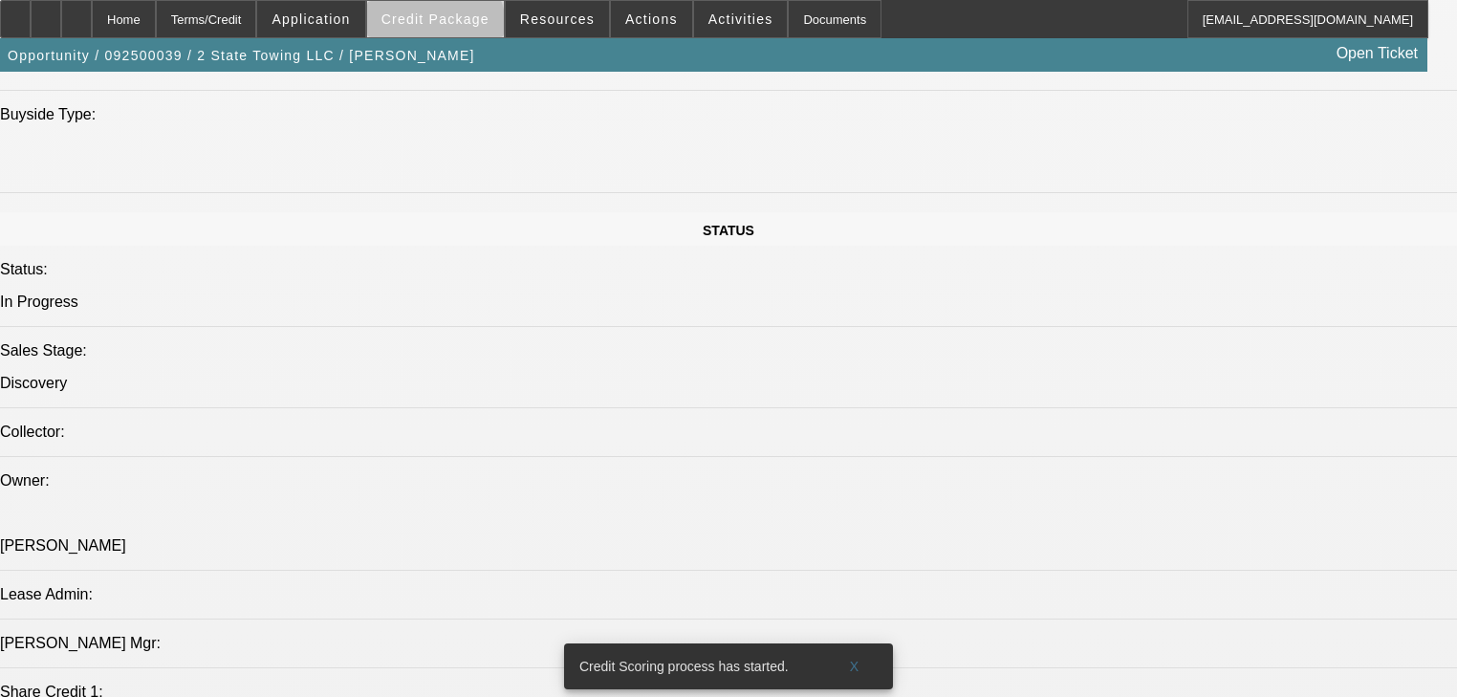
click at [462, 31] on span at bounding box center [435, 19] width 137 height 46
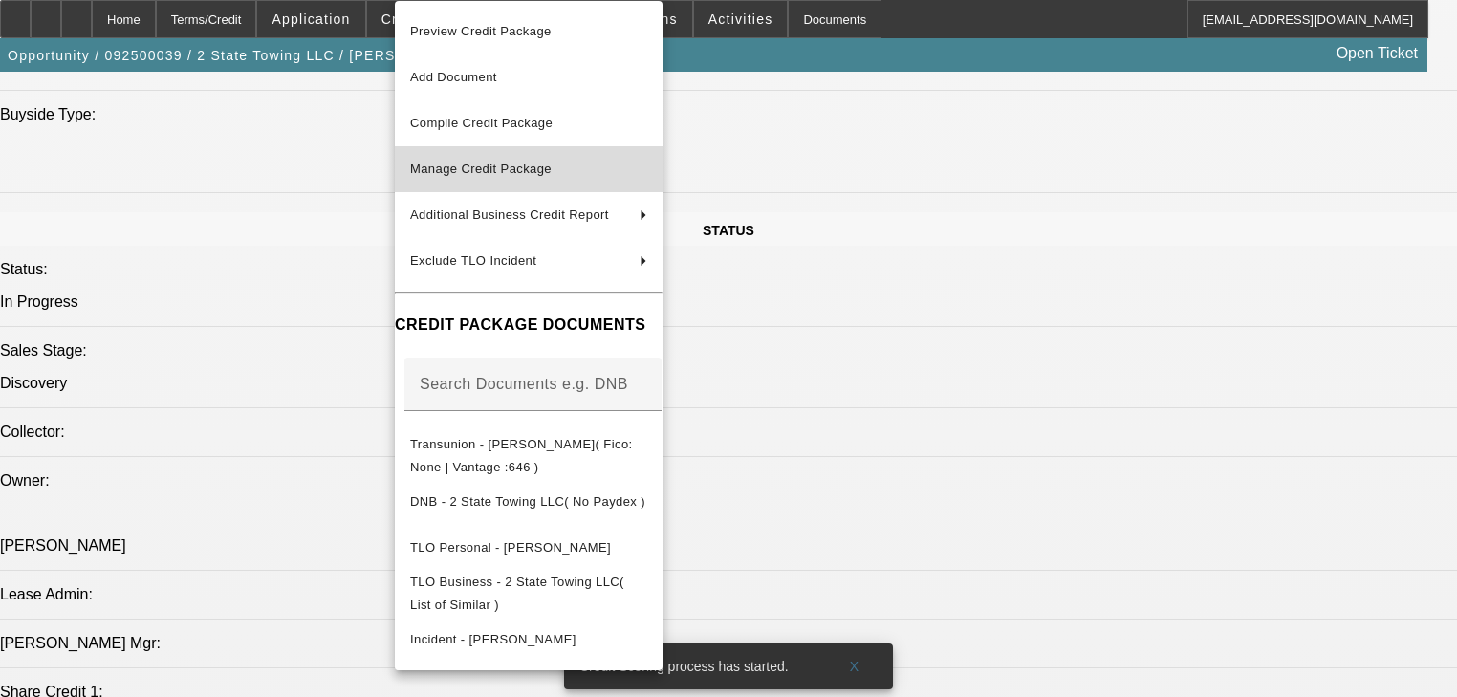
click at [485, 157] on button "Manage Credit Package" at bounding box center [529, 169] width 268 height 46
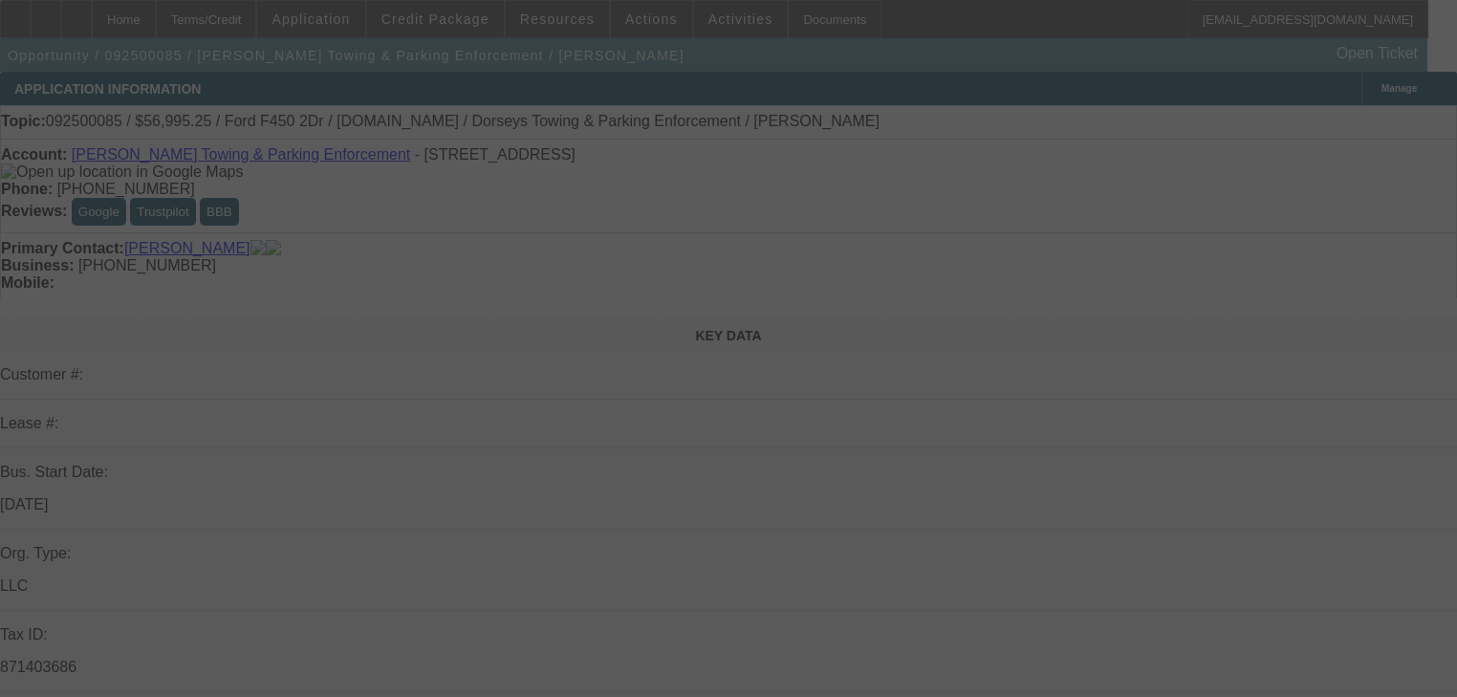
select select "0"
select select "6"
select select "0"
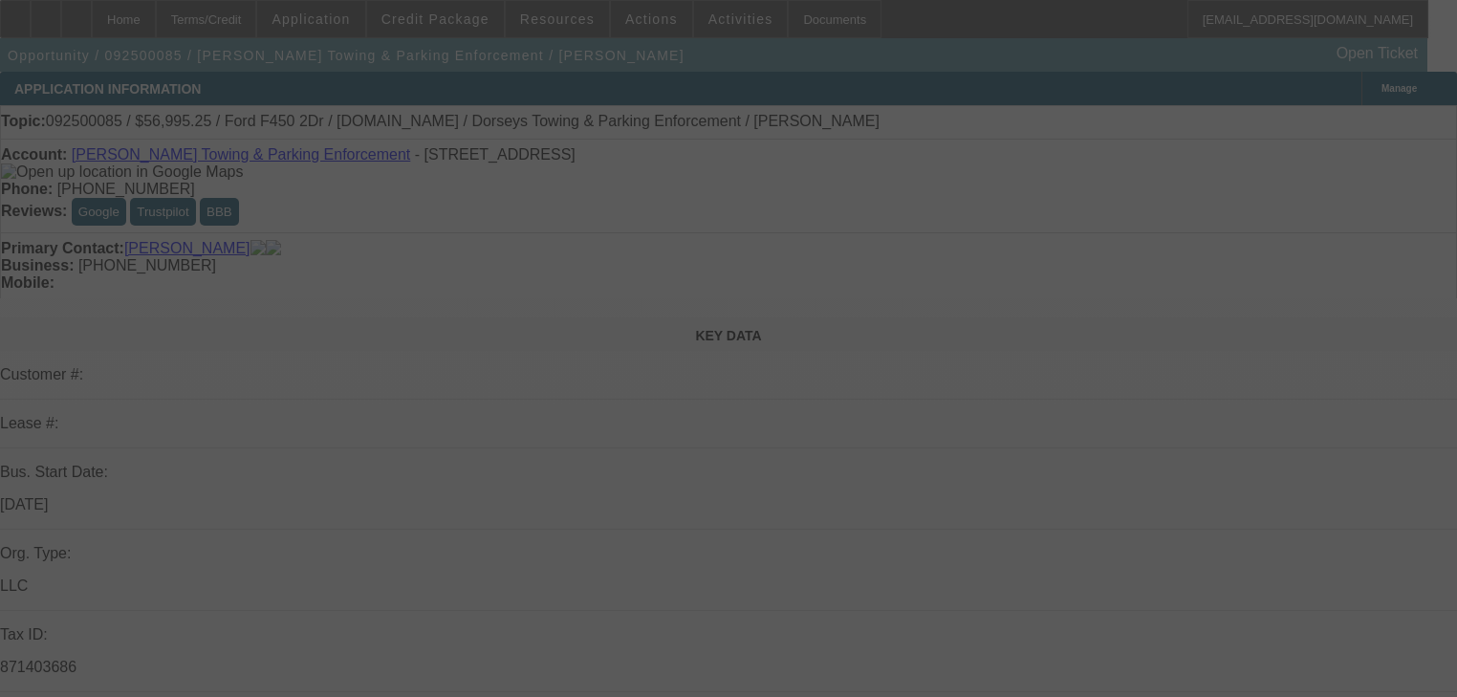
select select "2"
select select "0"
select select "6"
select select "0"
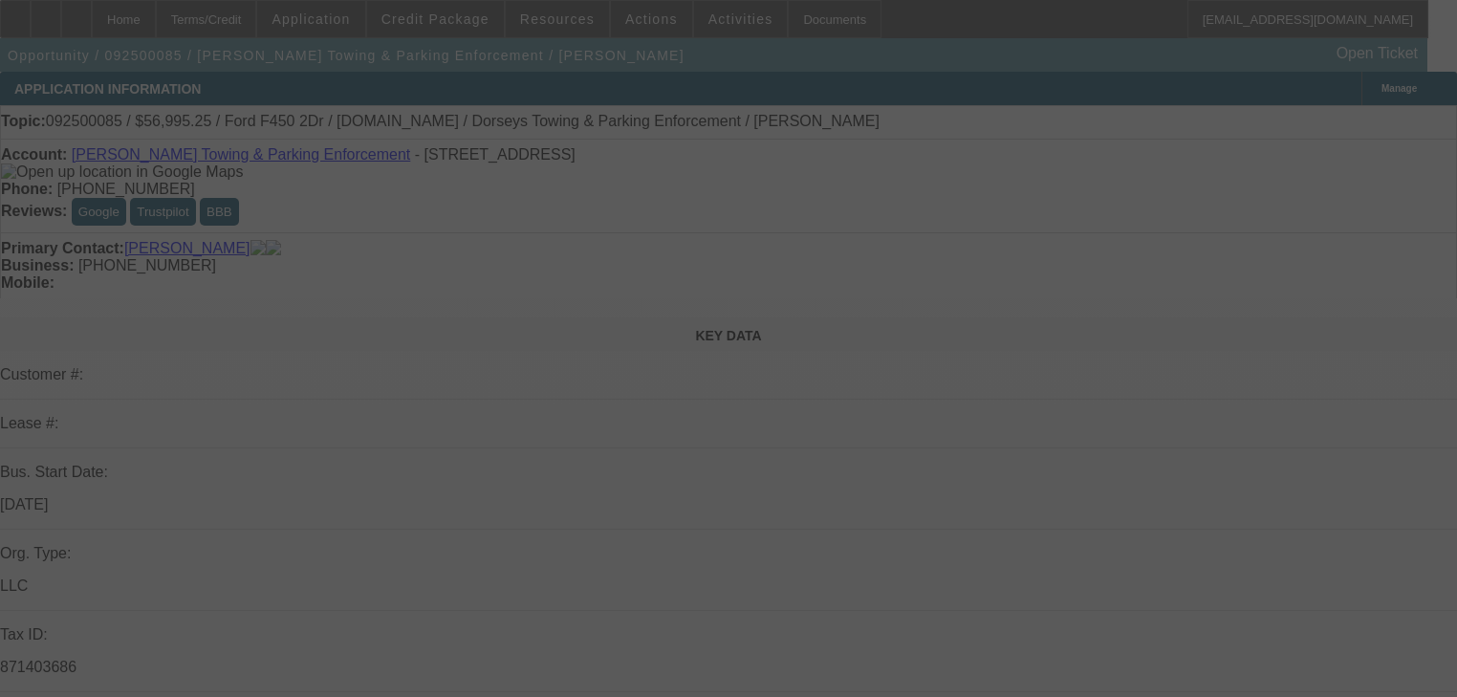
select select "0"
select select "2"
select select "0"
select select "6"
select select "0"
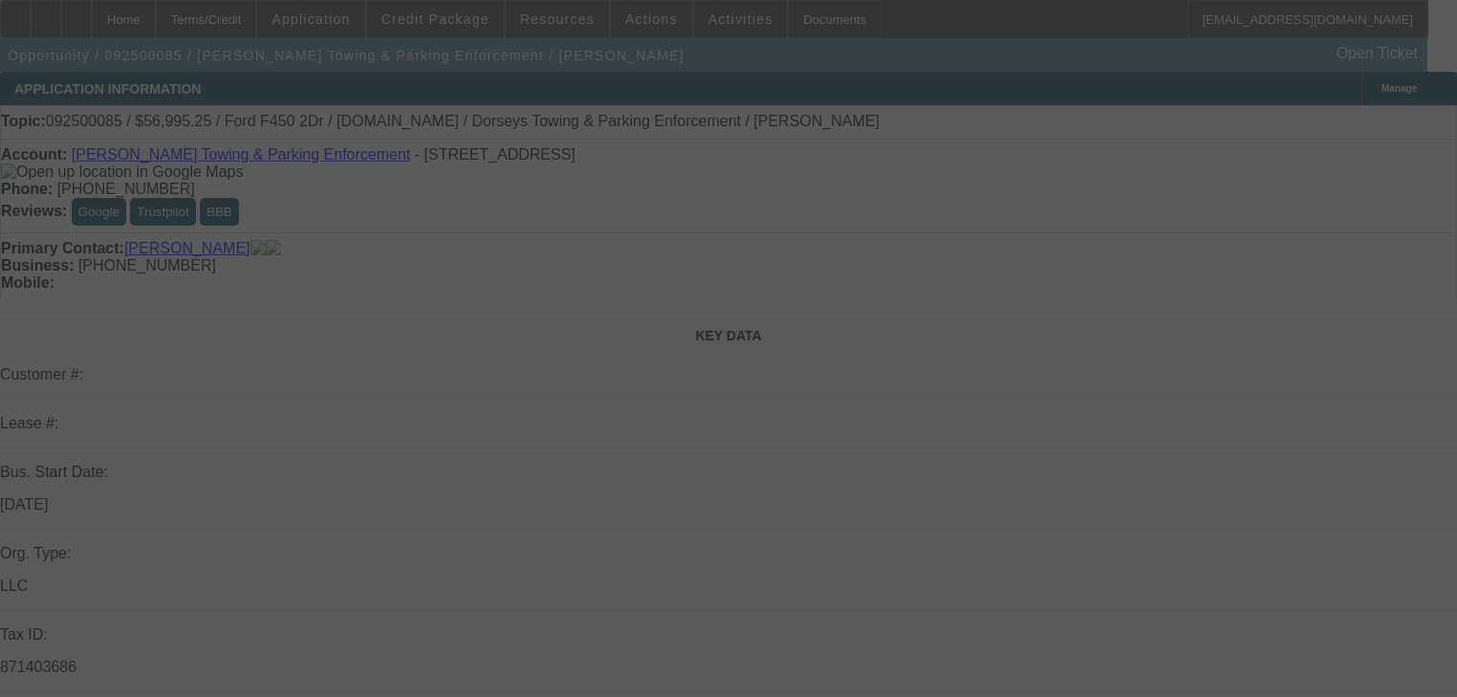
select select "0"
select select "6"
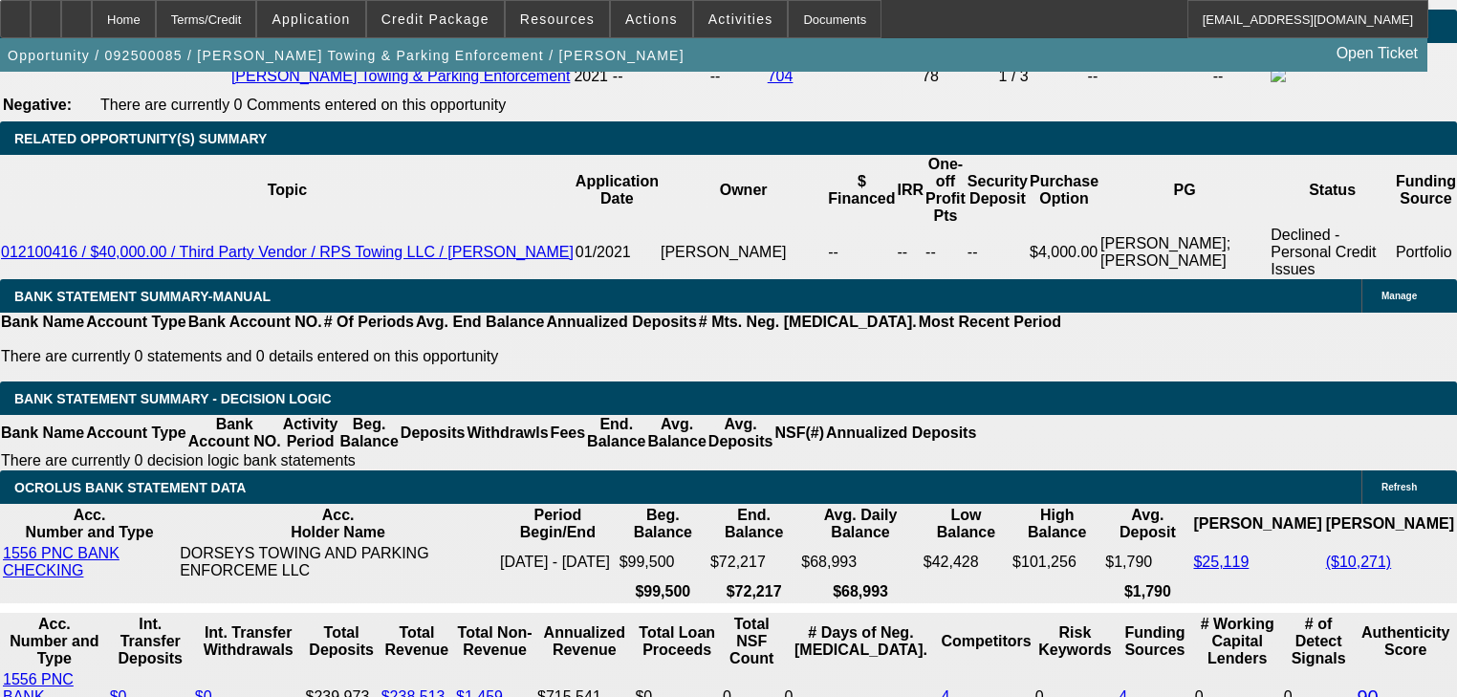
scroll to position [2830, 0]
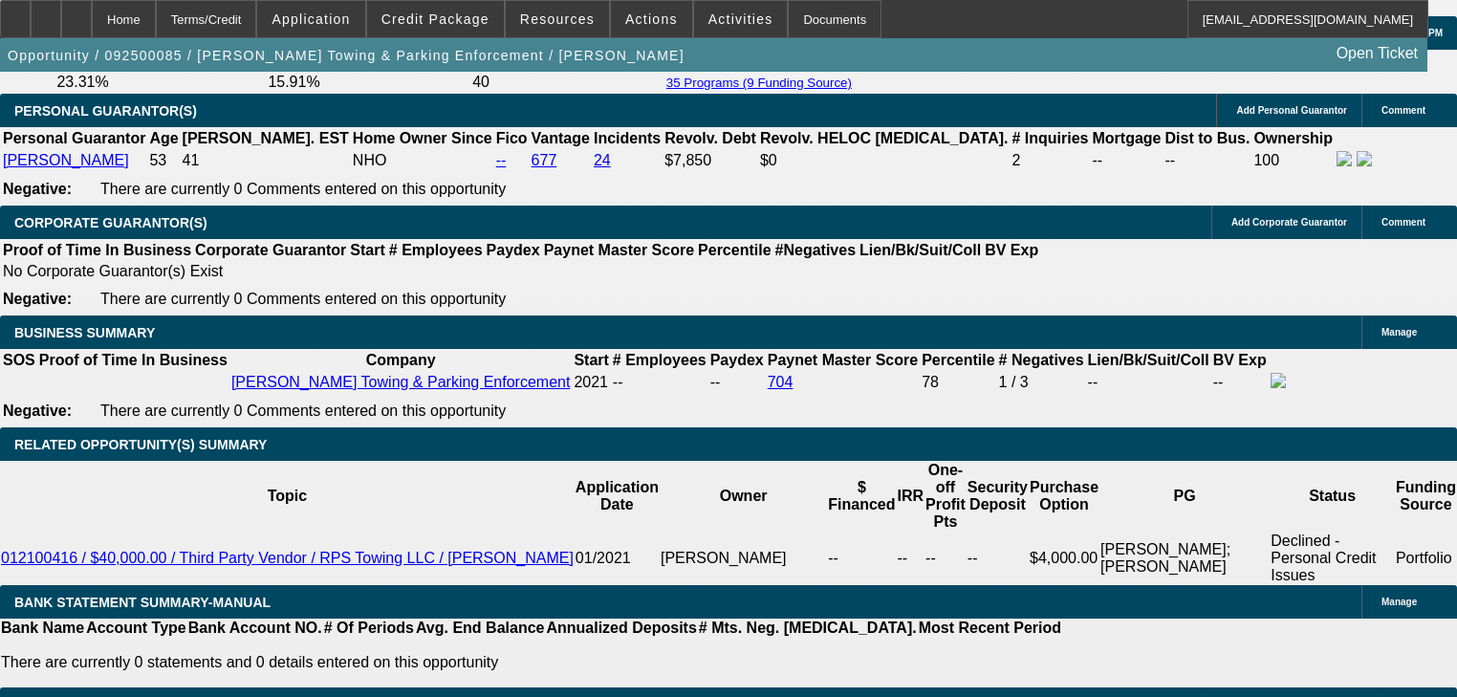
select select "2"
select select "0"
select select "6"
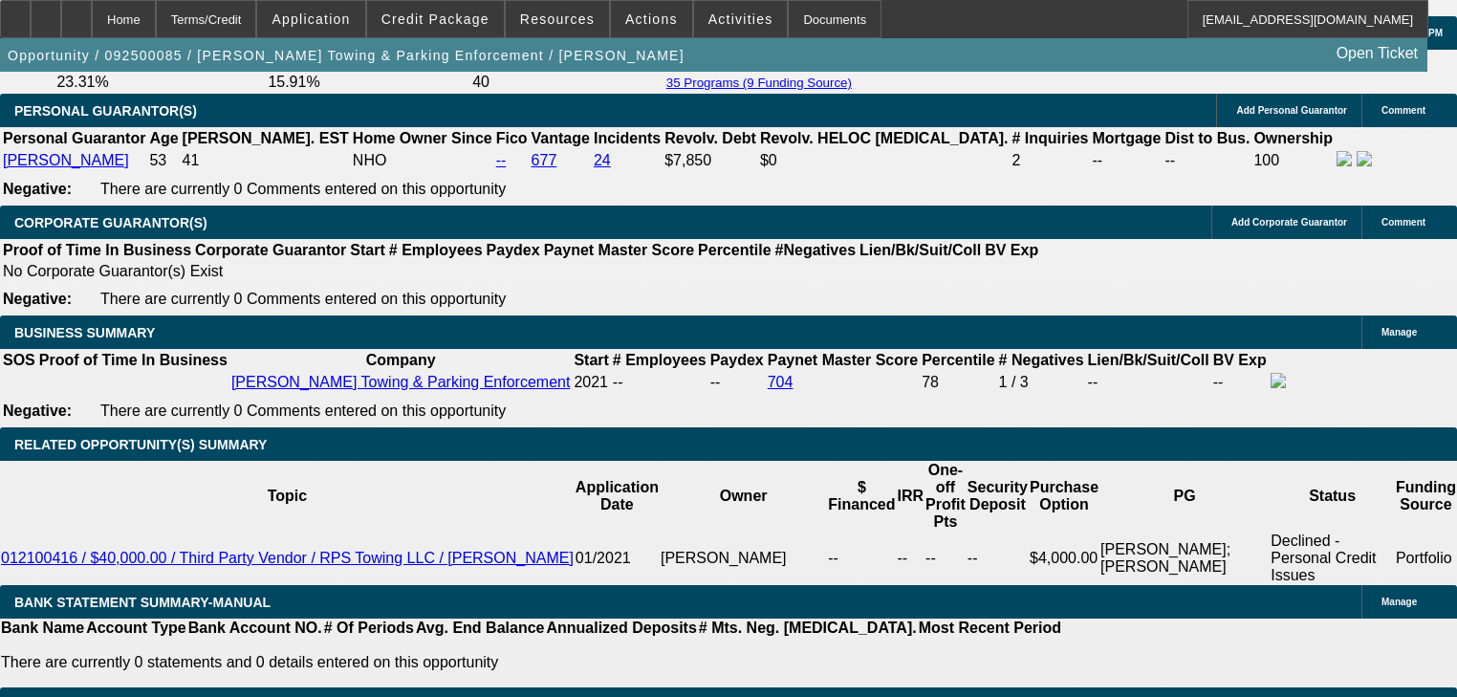
select select "2"
select select "0"
select select "6"
select select "0"
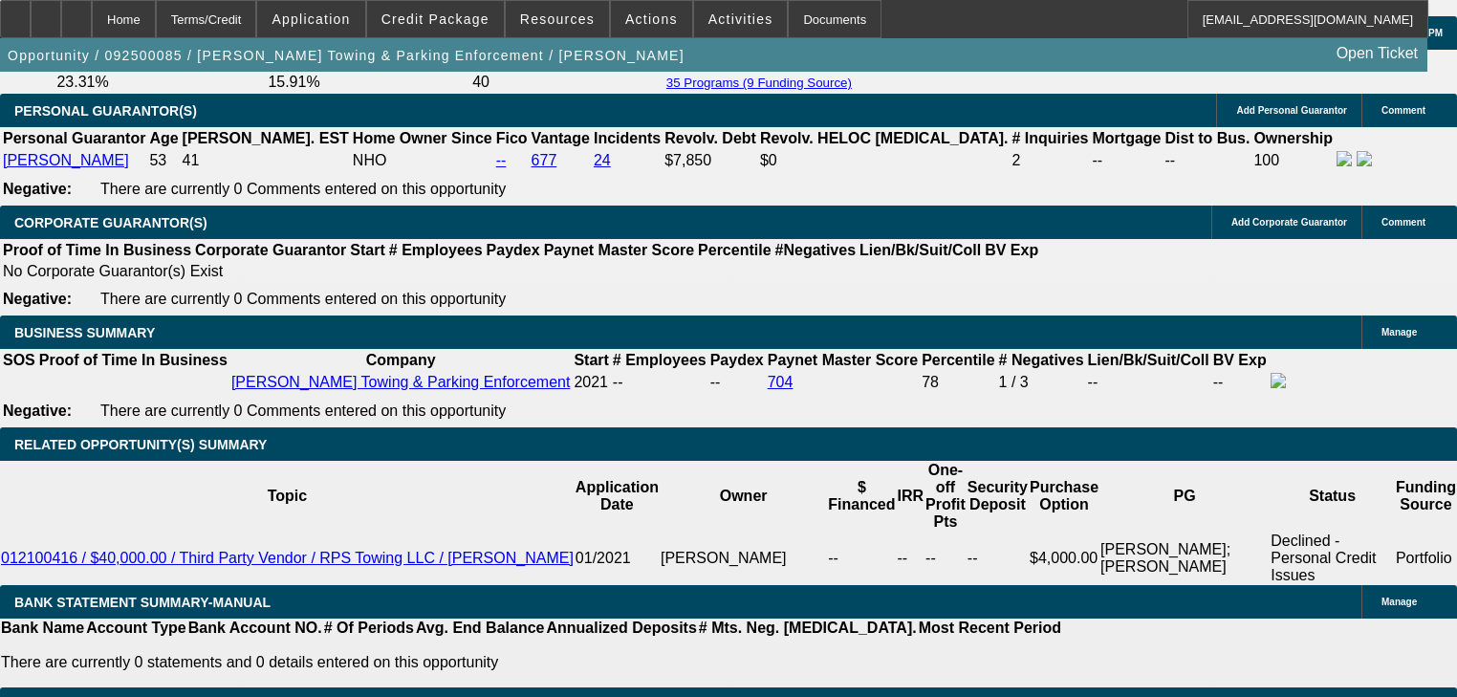
select select "0"
select select "6"
select select "0"
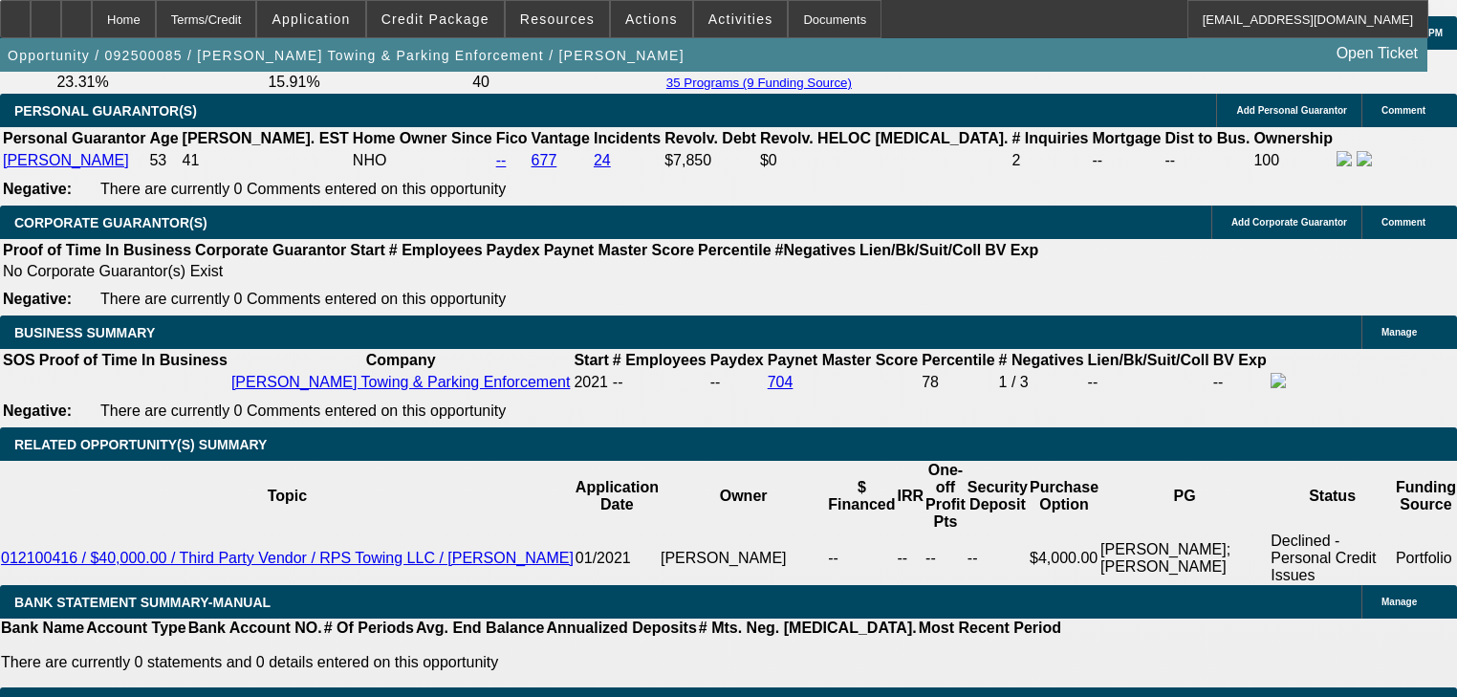
select select "0"
select select "6"
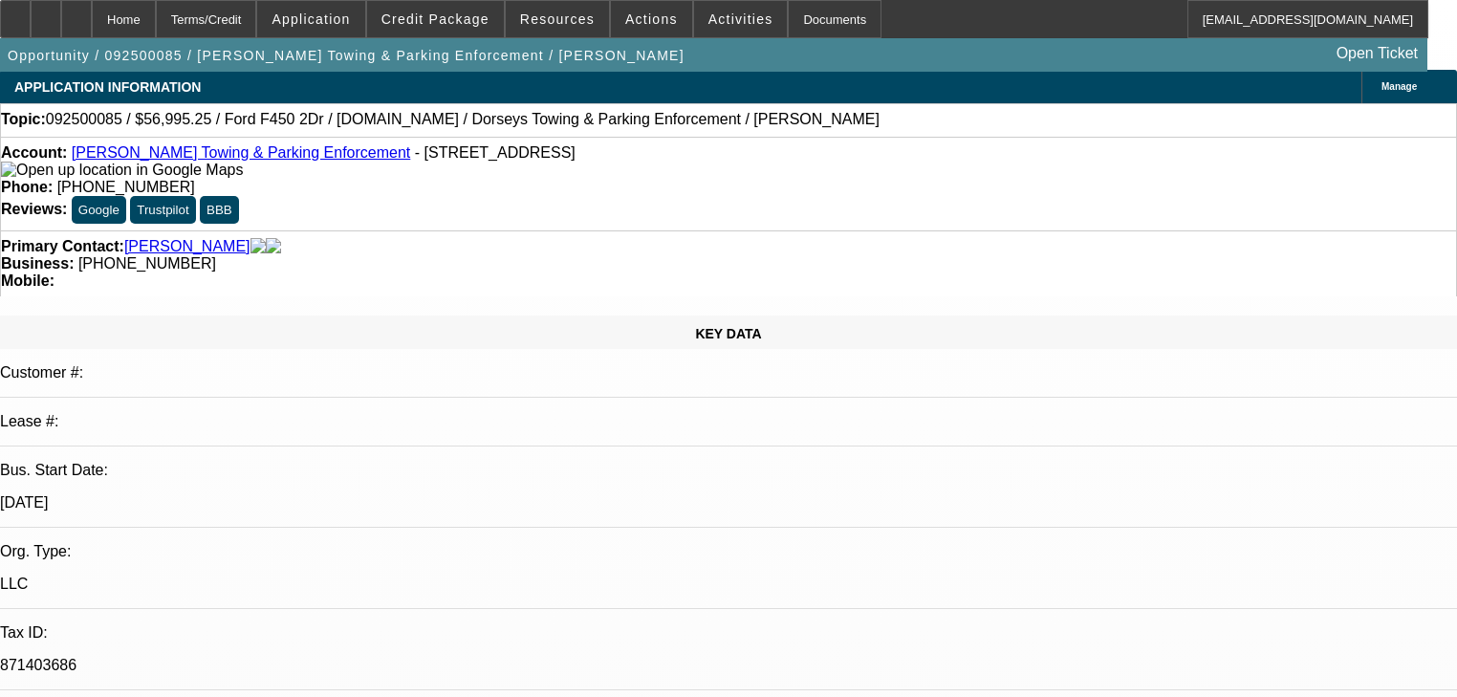
scroll to position [0, 0]
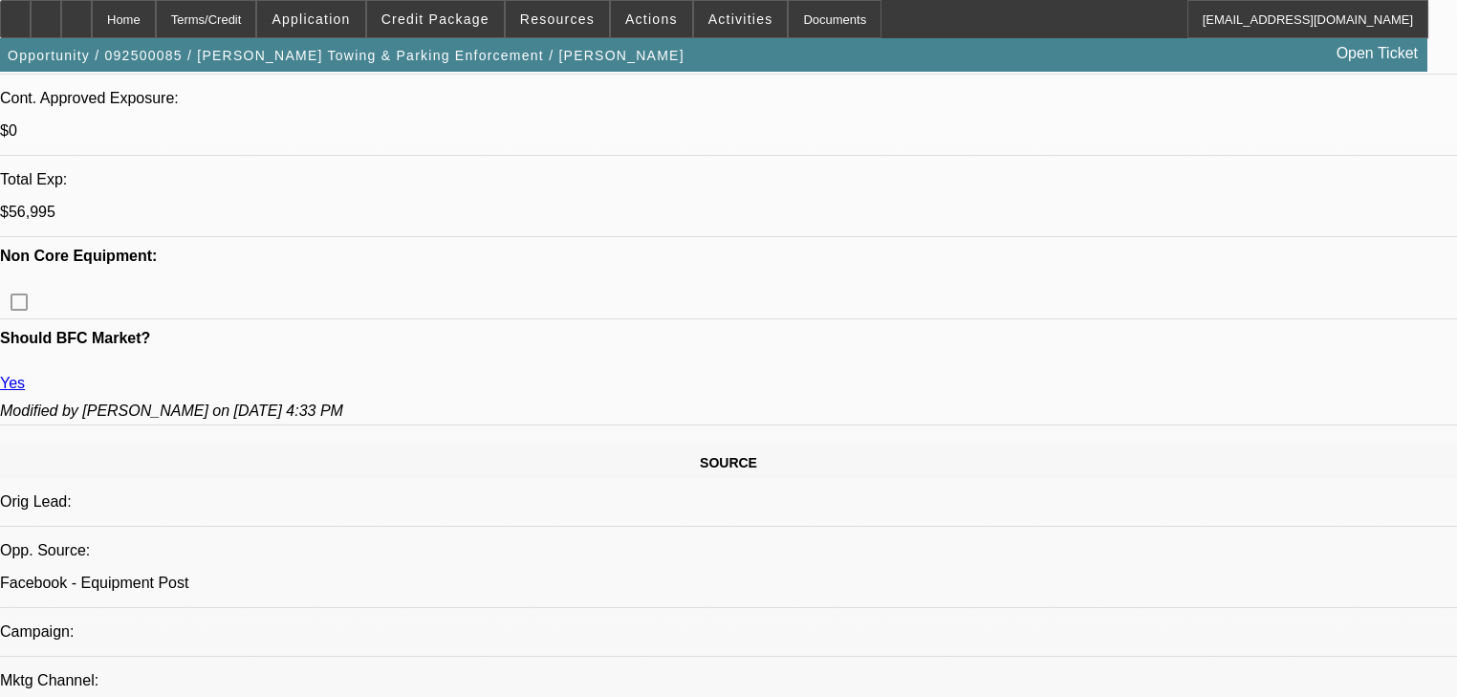
scroll to position [535, 0]
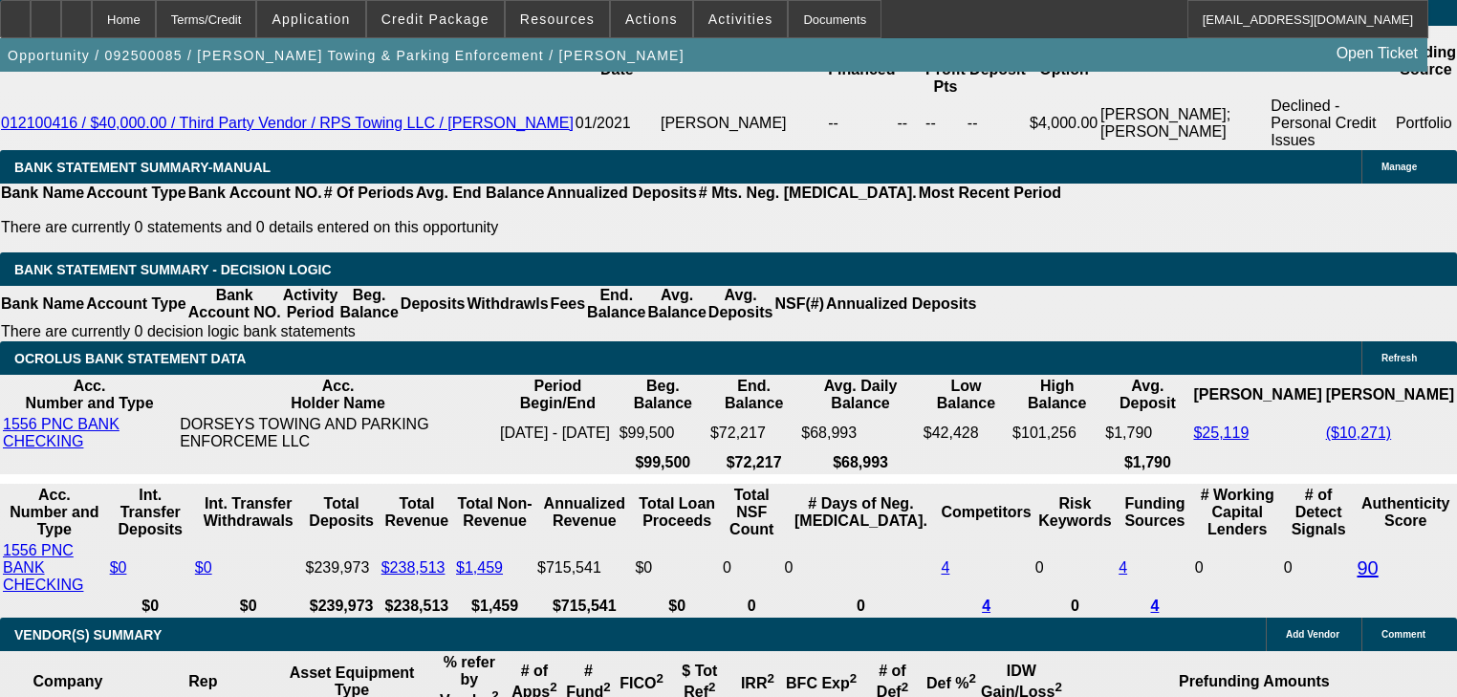
scroll to position [3060, 0]
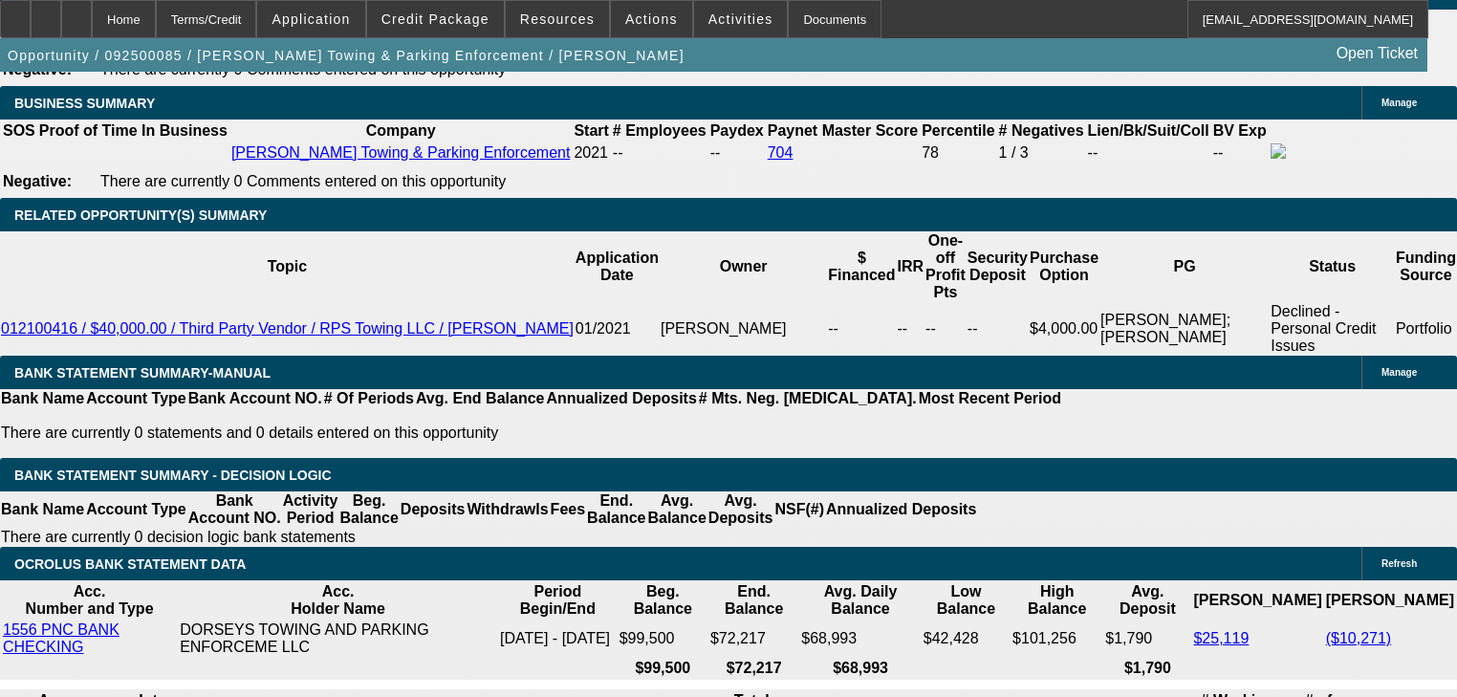
select select "0"
select select "6"
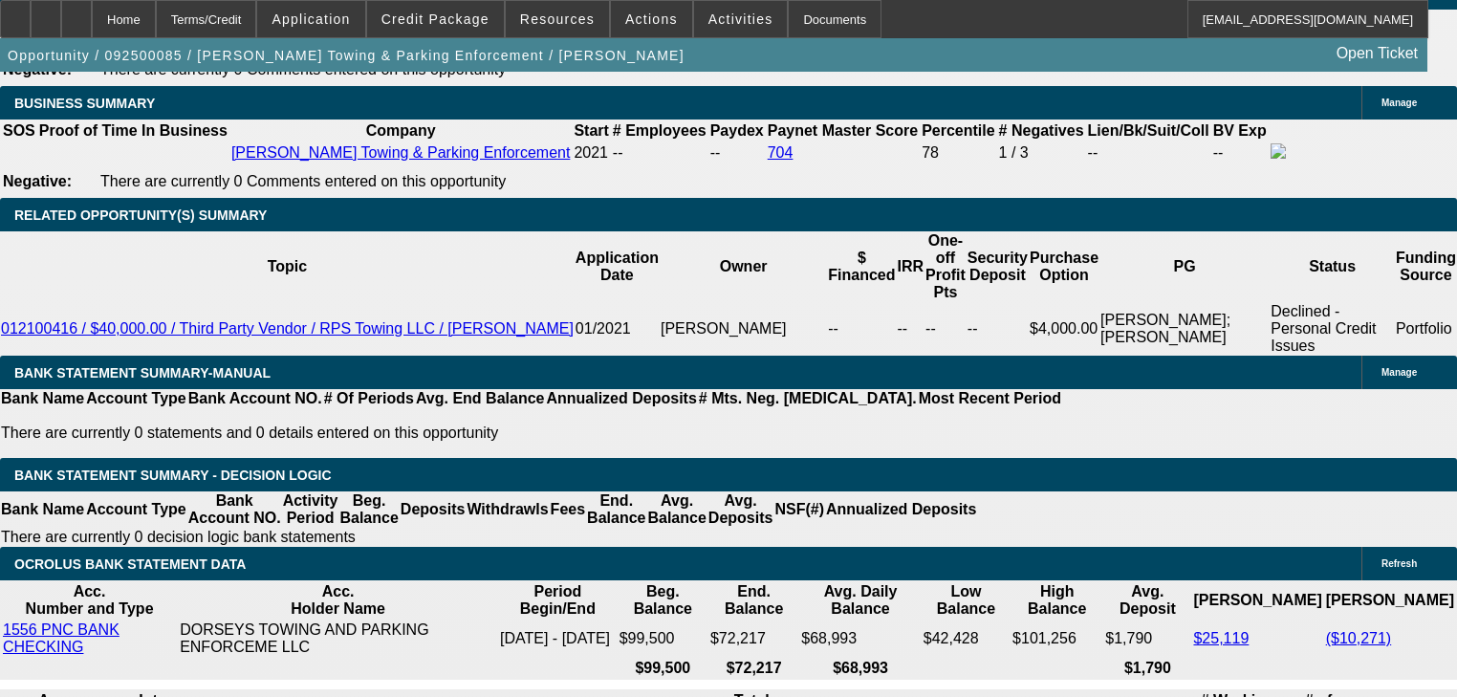
select select "0"
select select "2"
select select "0"
select select "6"
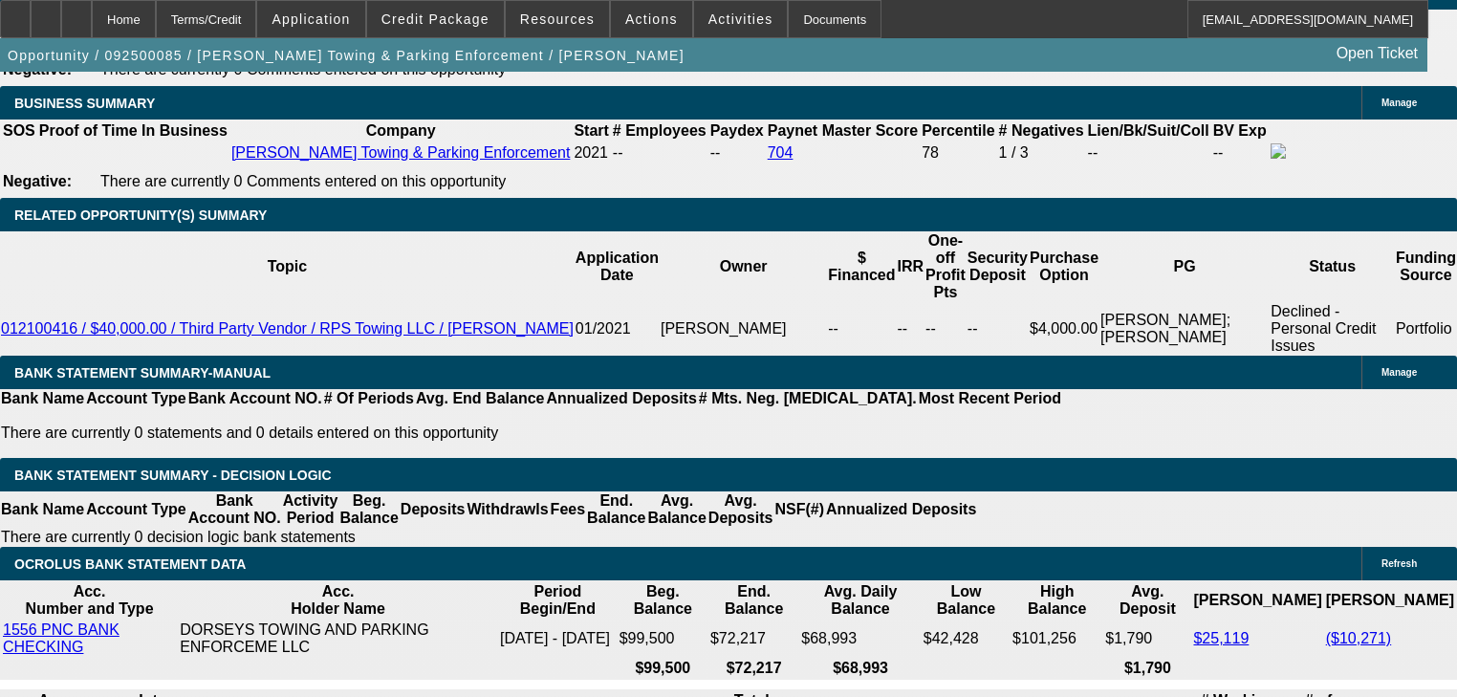
select select "0"
select select "2"
select select "0"
select select "6"
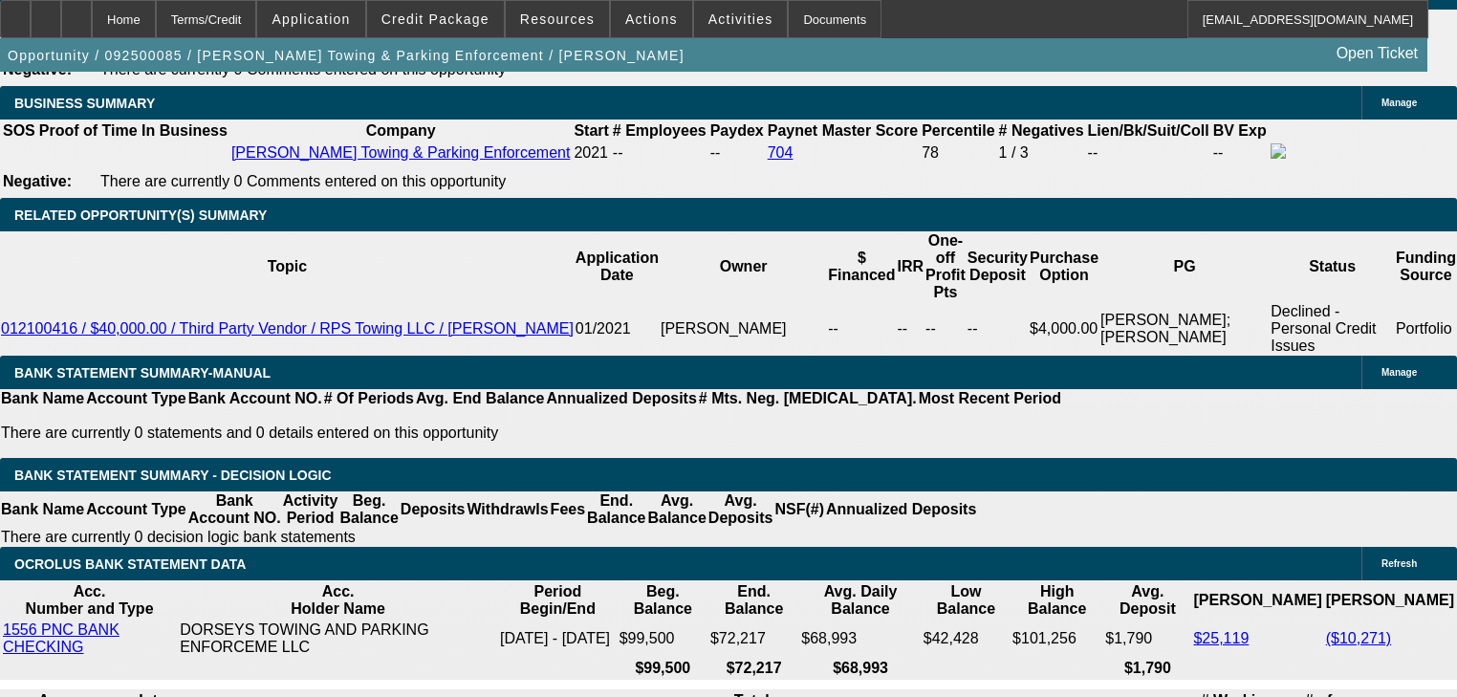
select select "0"
select select "6"
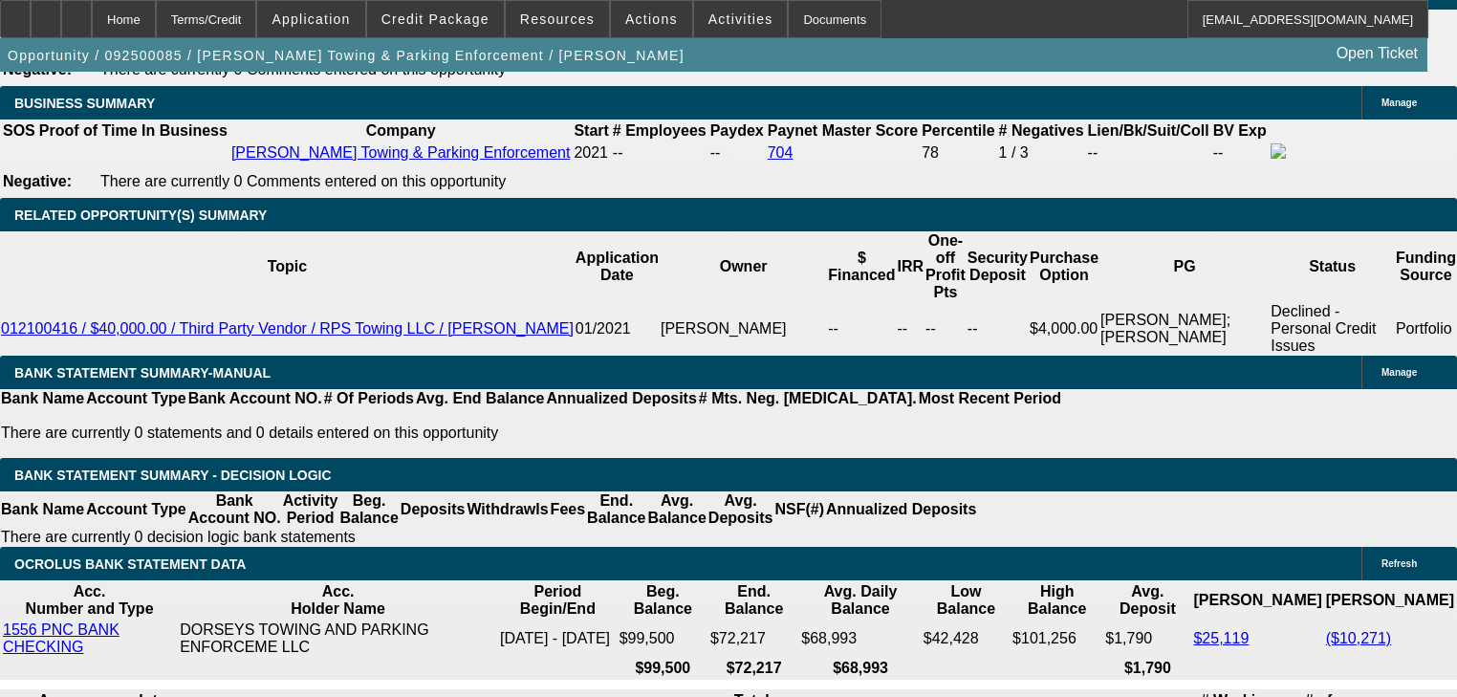
select select "2"
select select "0"
select select "6"
select select "2"
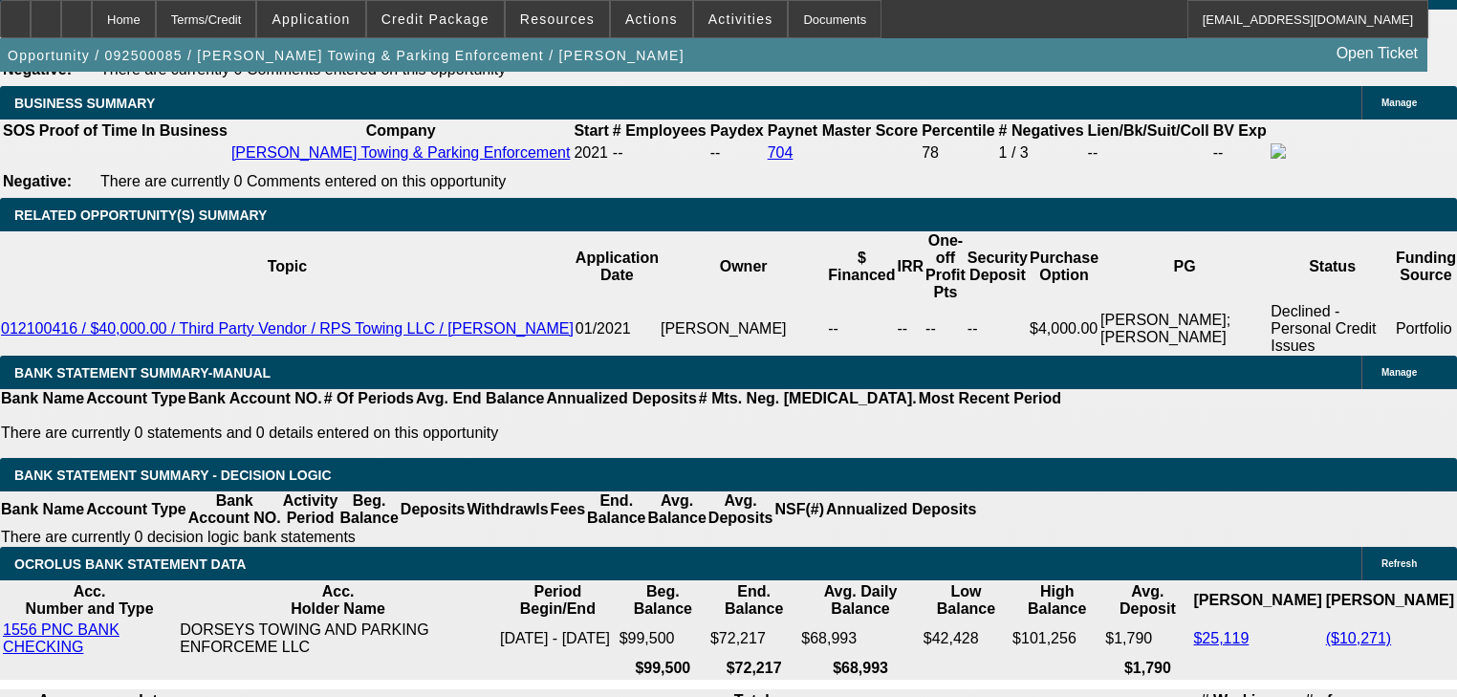
select select "2"
select select "0"
select select "6"
select select "0"
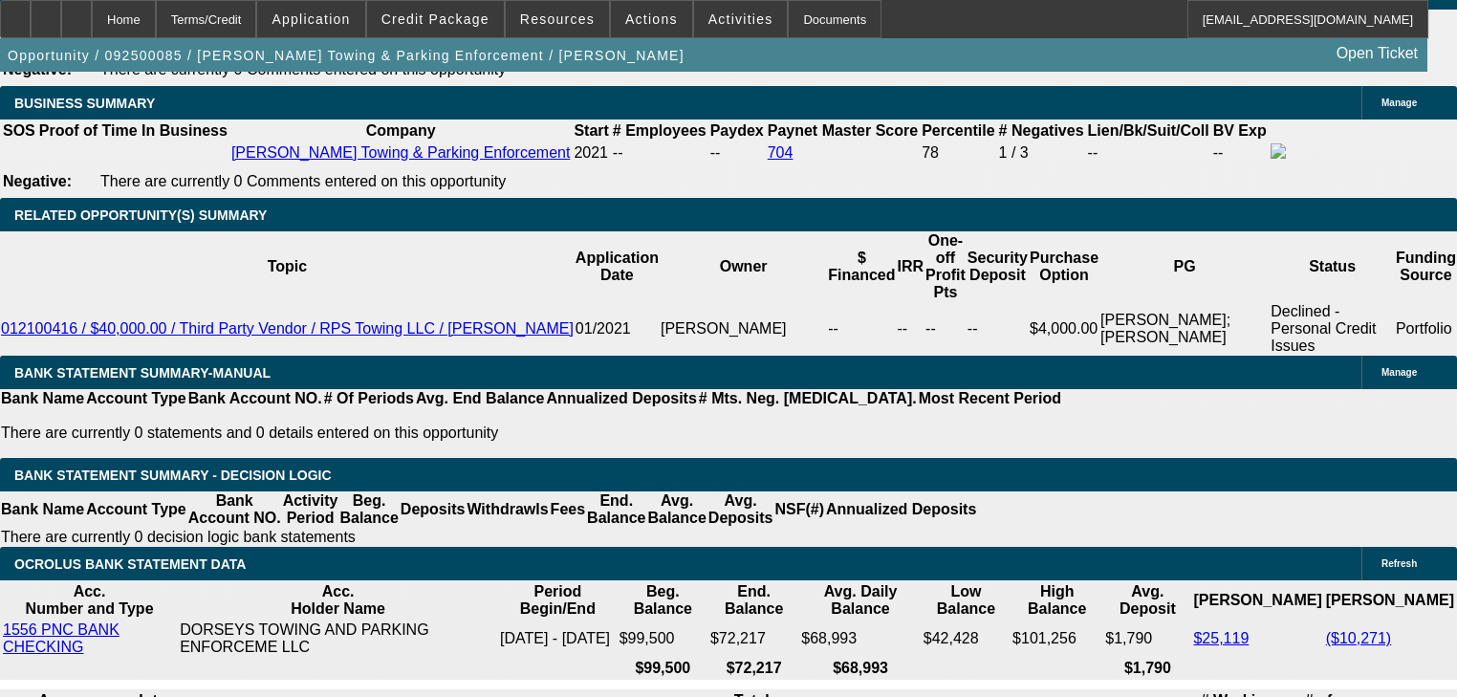
select select "0"
select select "6"
select select "0"
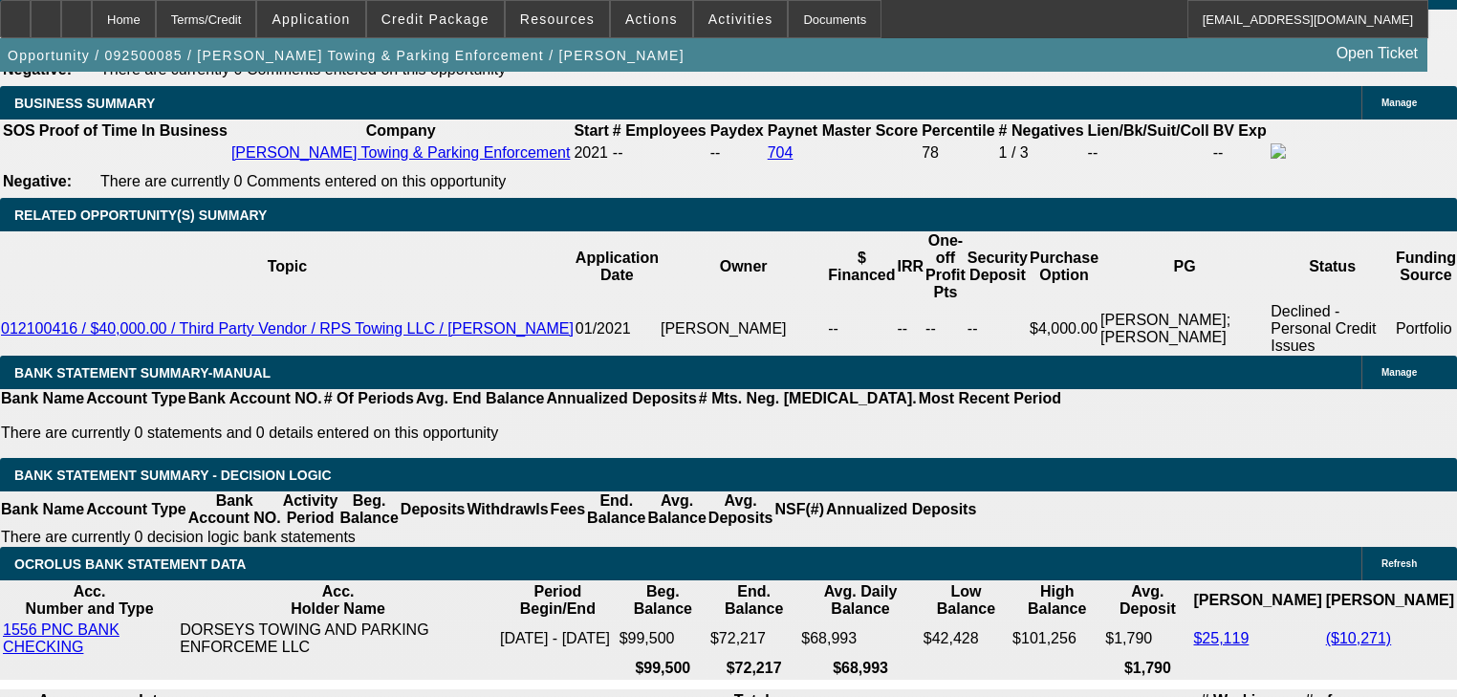
select select "6"
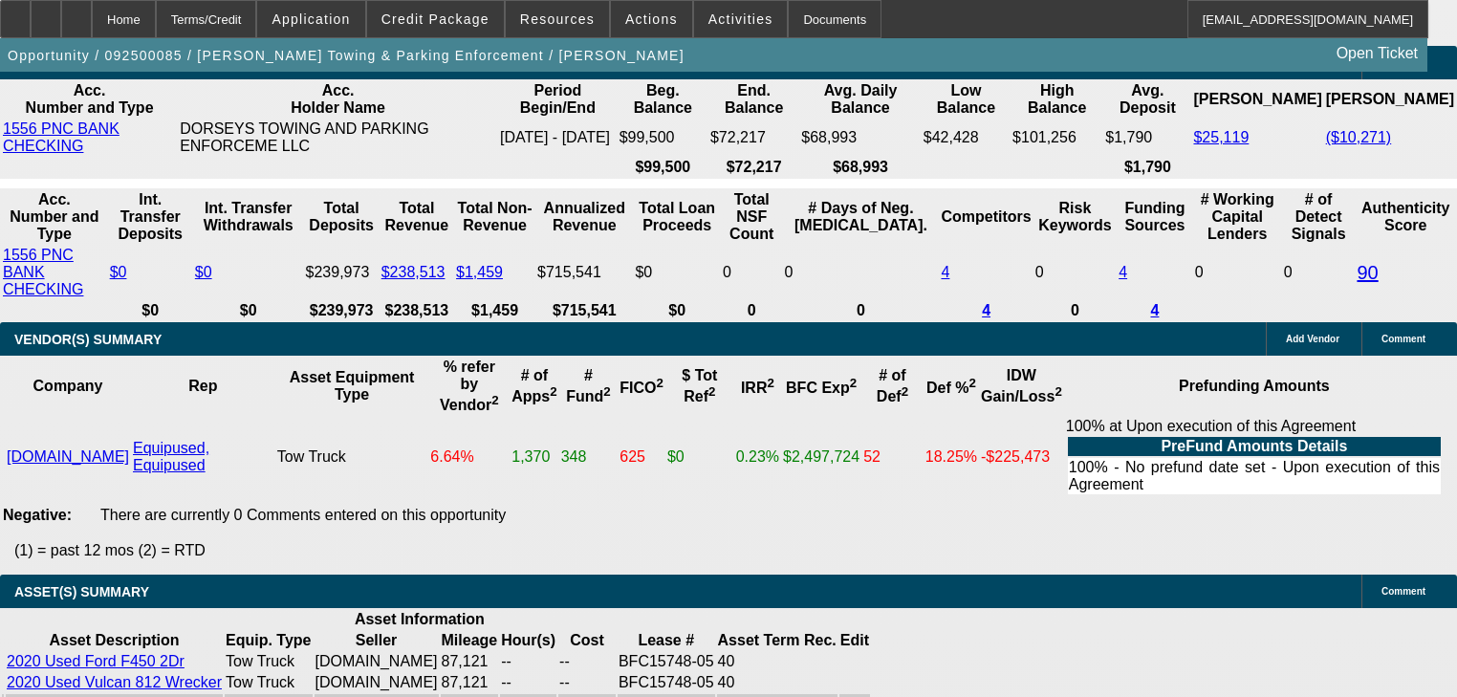
scroll to position [3595, 0]
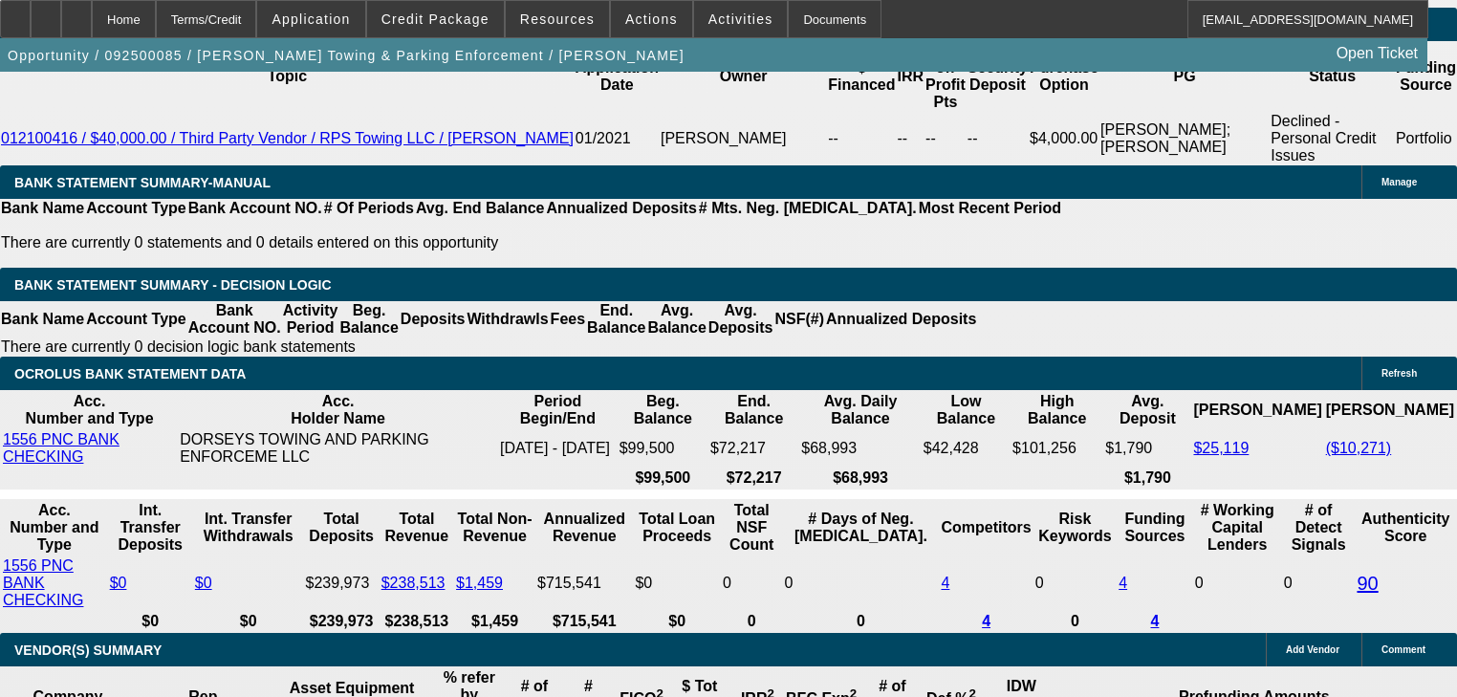
scroll to position [3213, 0]
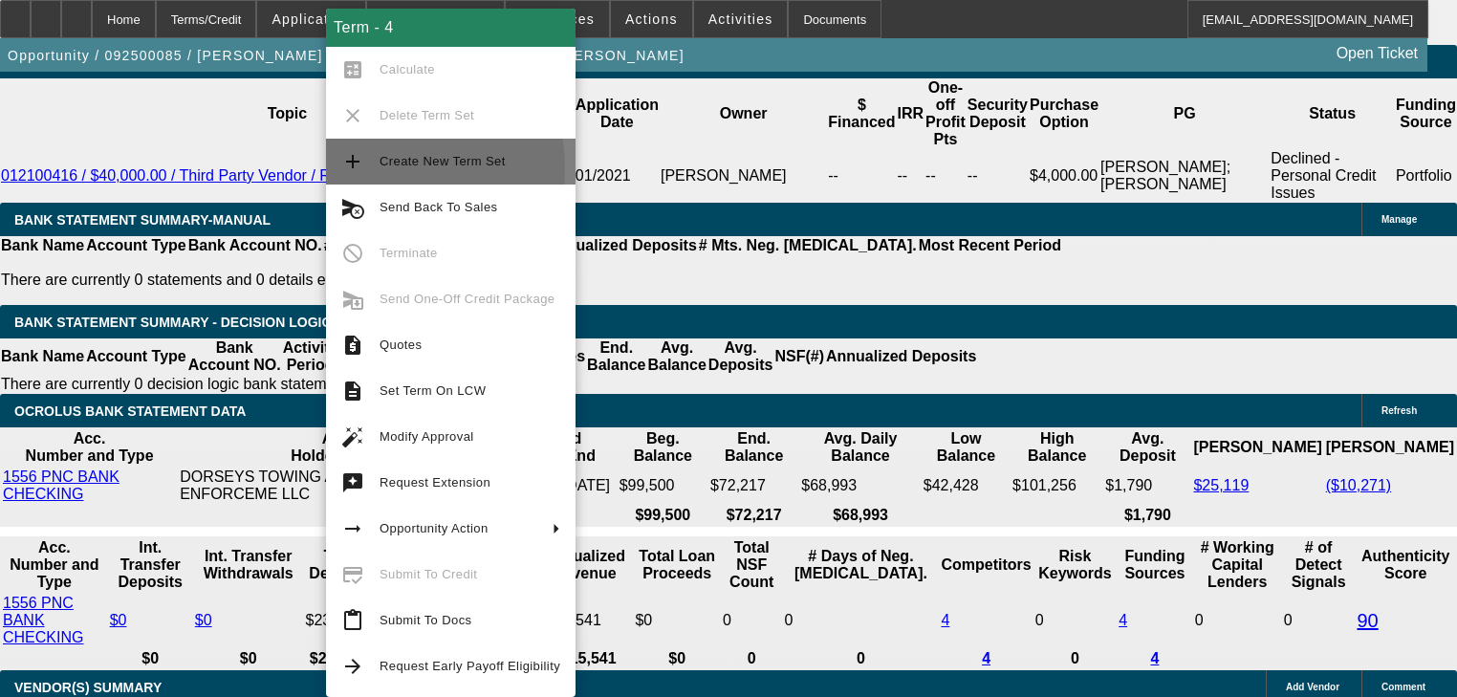
click at [373, 168] on button "add Create New Term Set" at bounding box center [451, 162] width 250 height 46
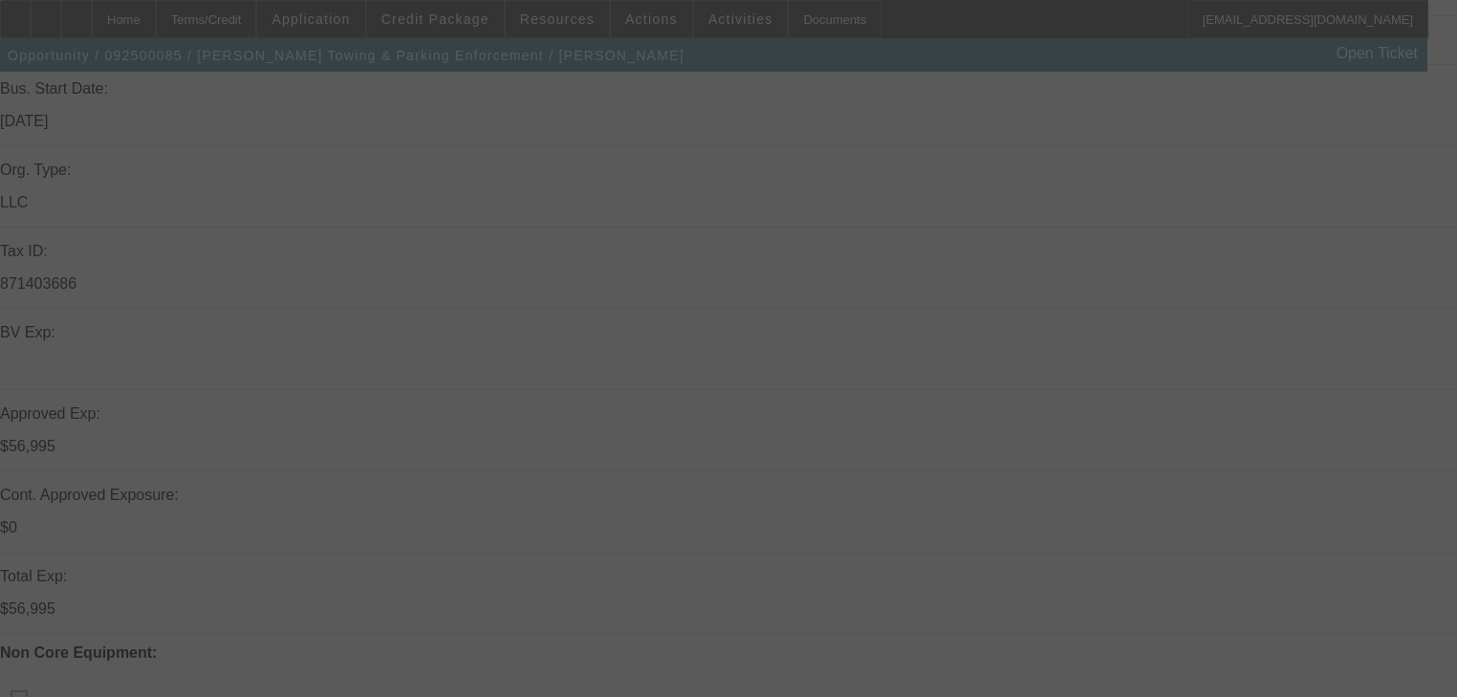
scroll to position [382, 0]
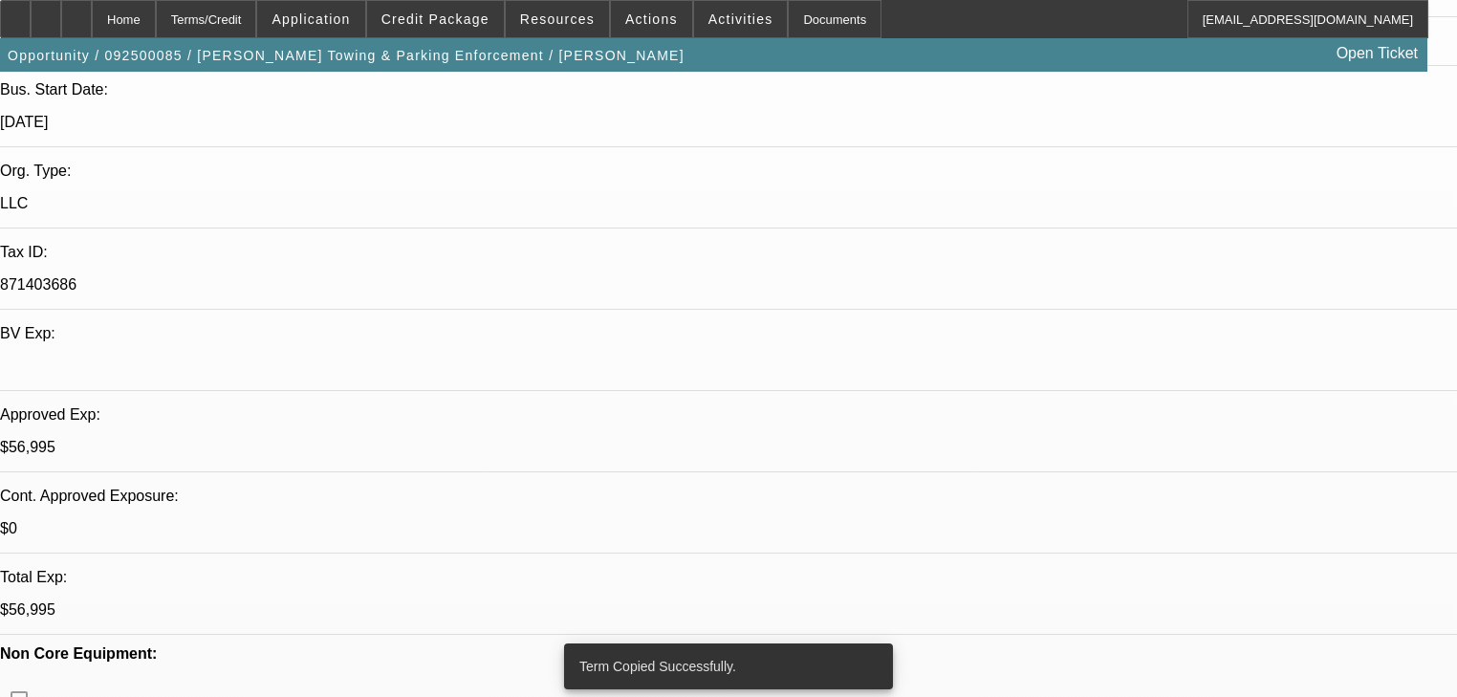
select select "2"
select select "0"
select select "6"
select select "0"
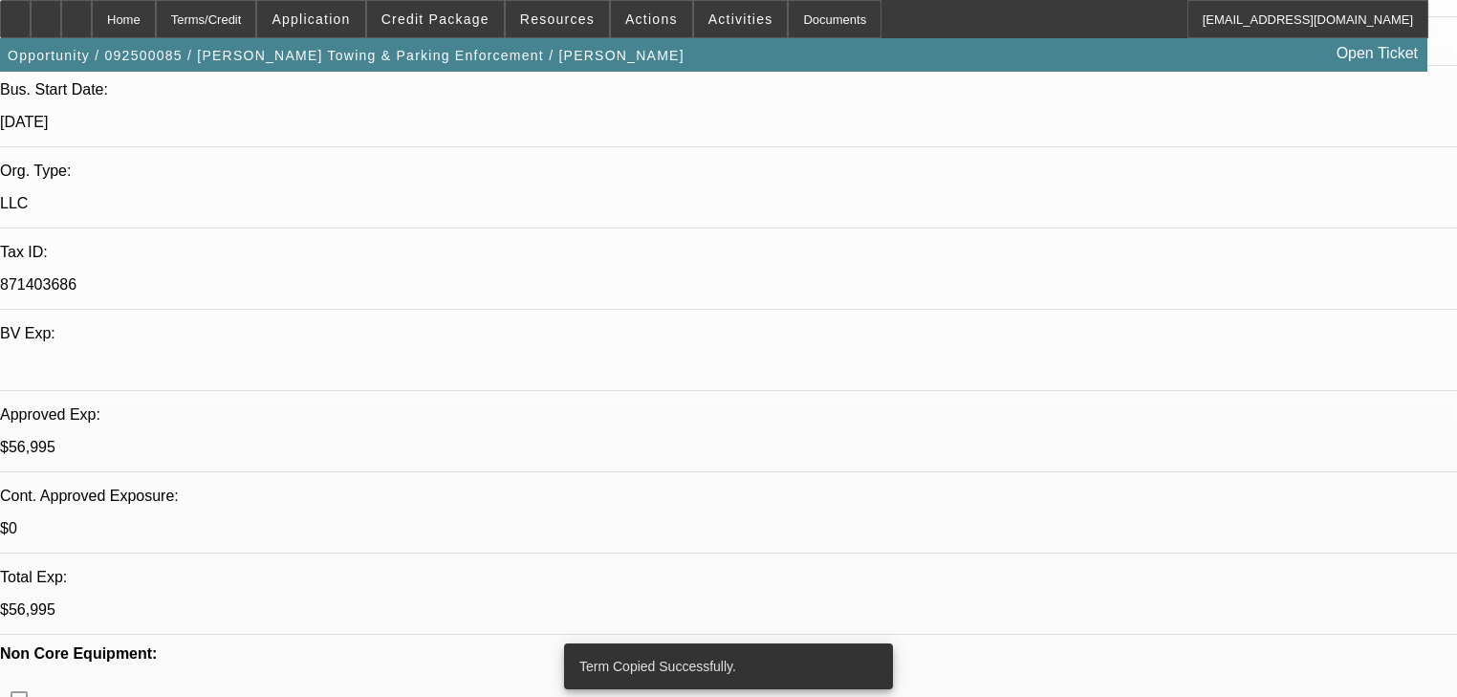
select select "0"
select select "6"
select select "0"
select select "2"
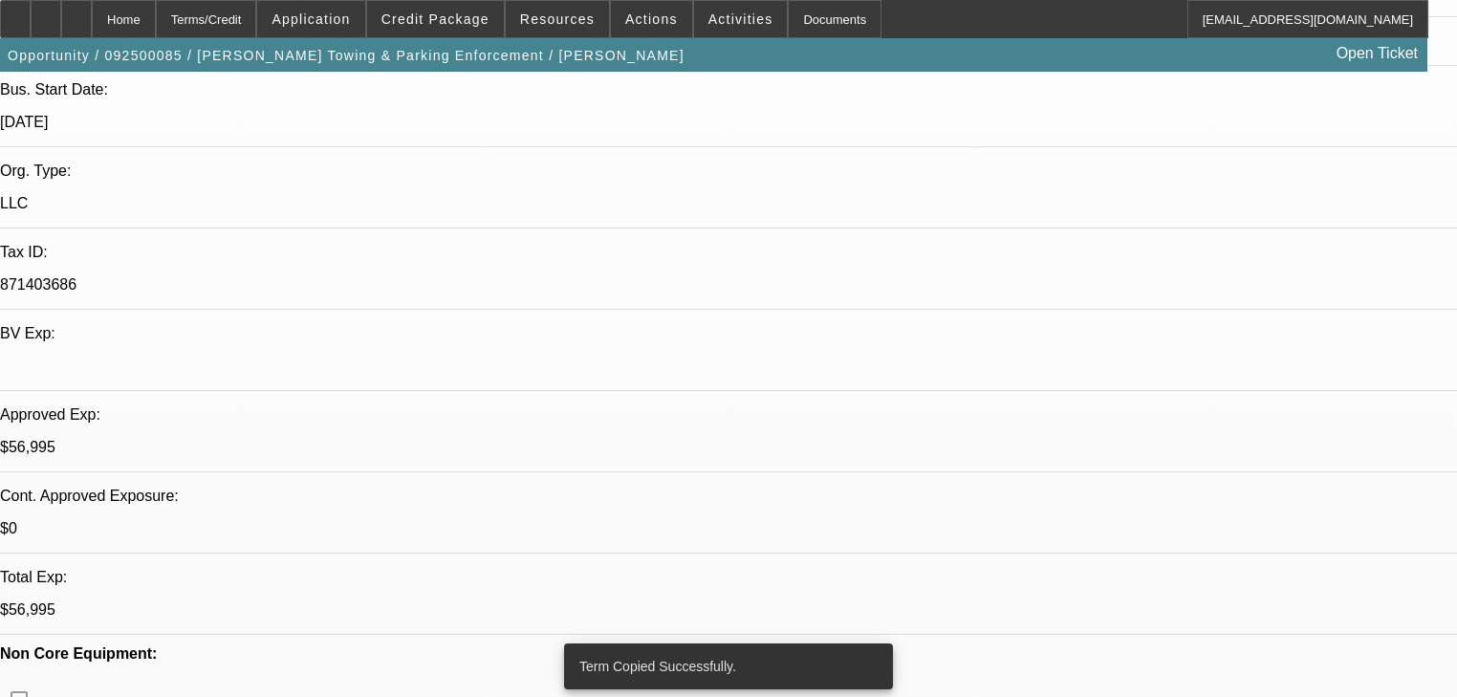
select select "2"
select select "0"
select select "6"
select select "0"
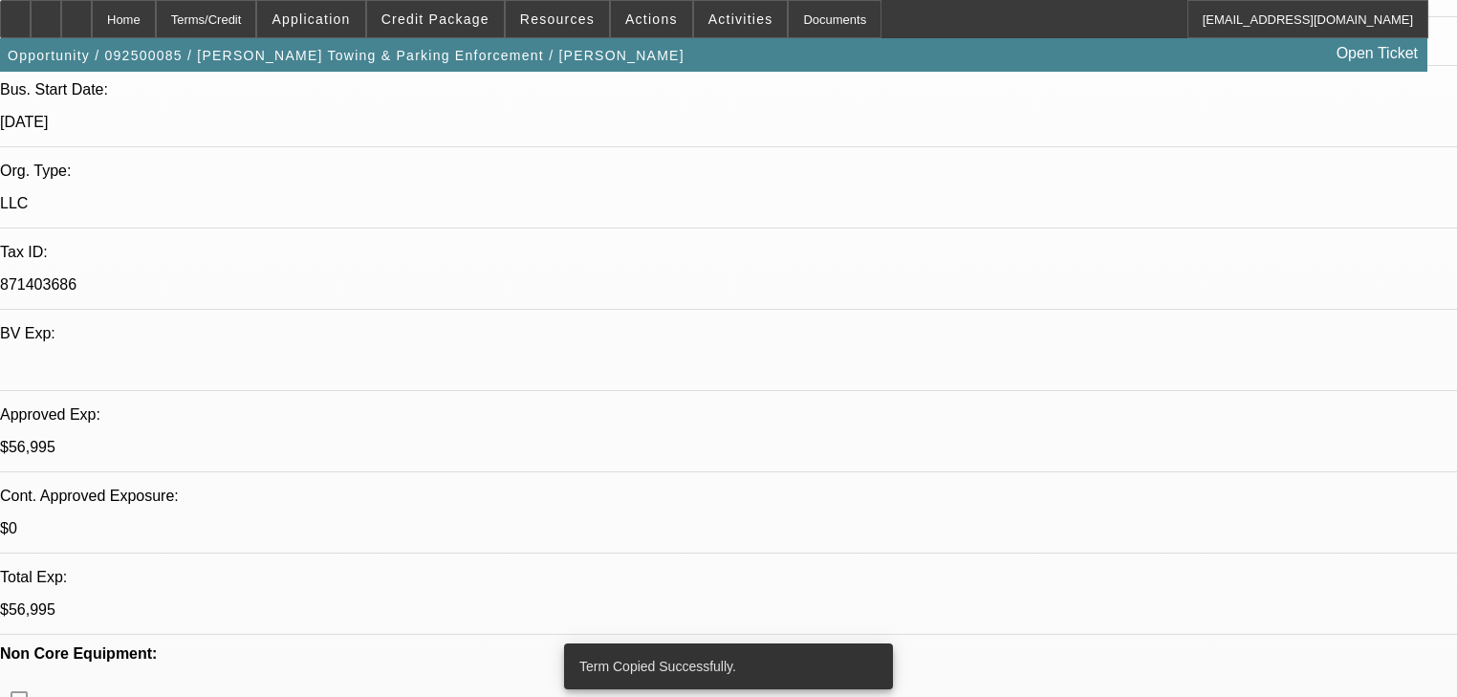
select select "2"
select select "0"
select select "6"
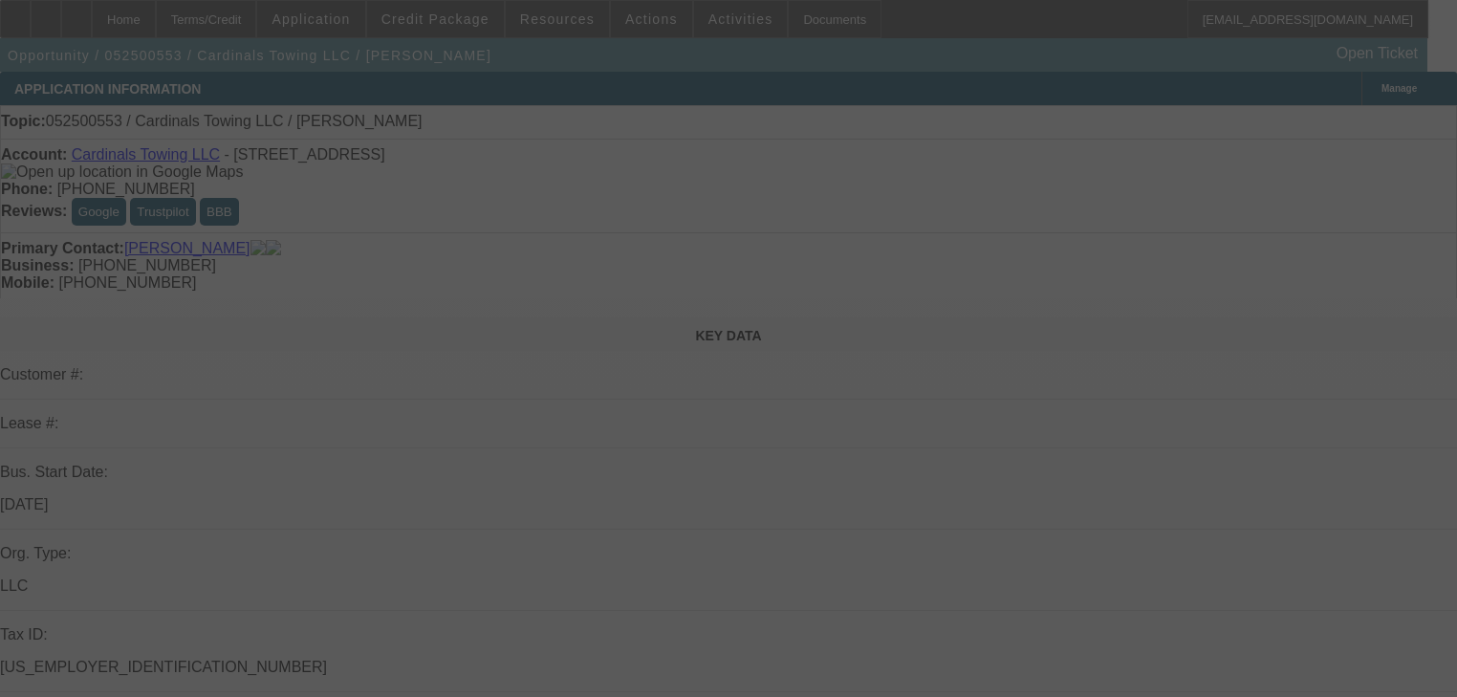
select select "0"
select select "2"
select select "0.1"
select select "4"
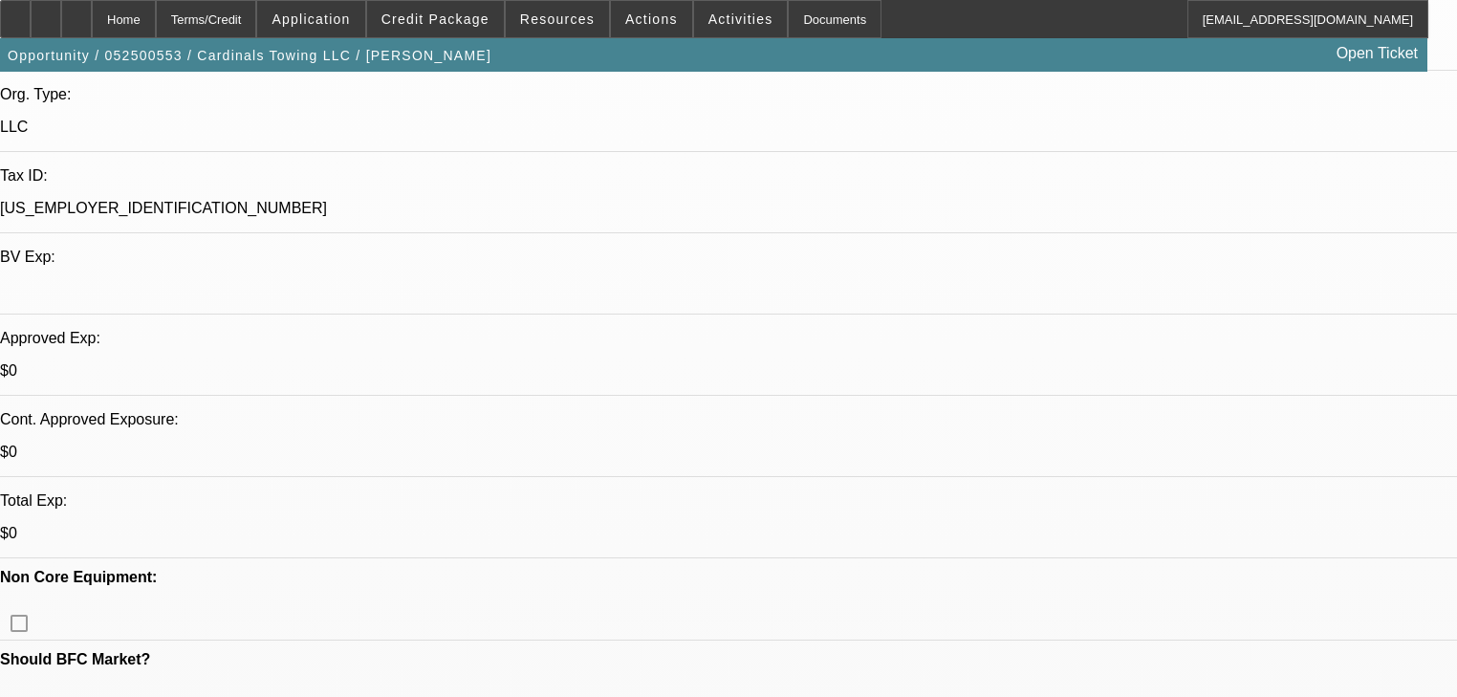
scroll to position [138, 0]
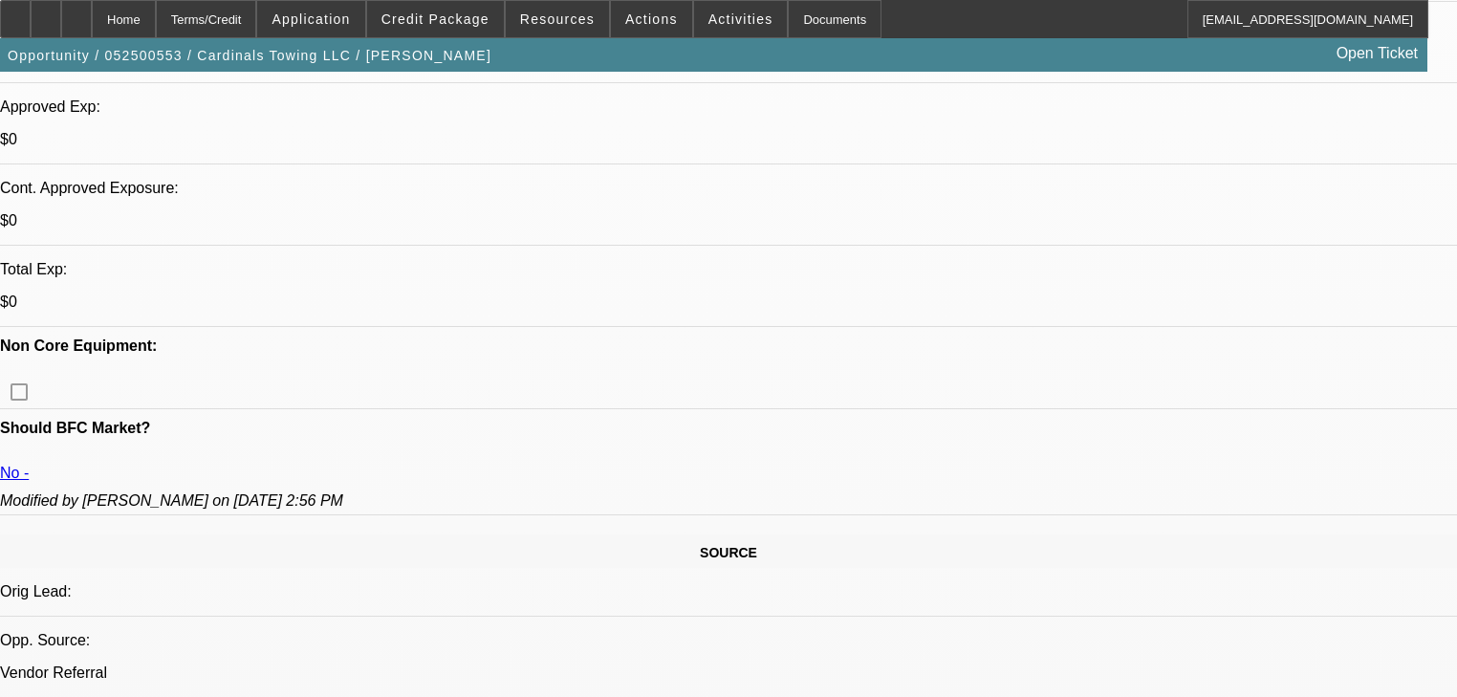
scroll to position [535, 0]
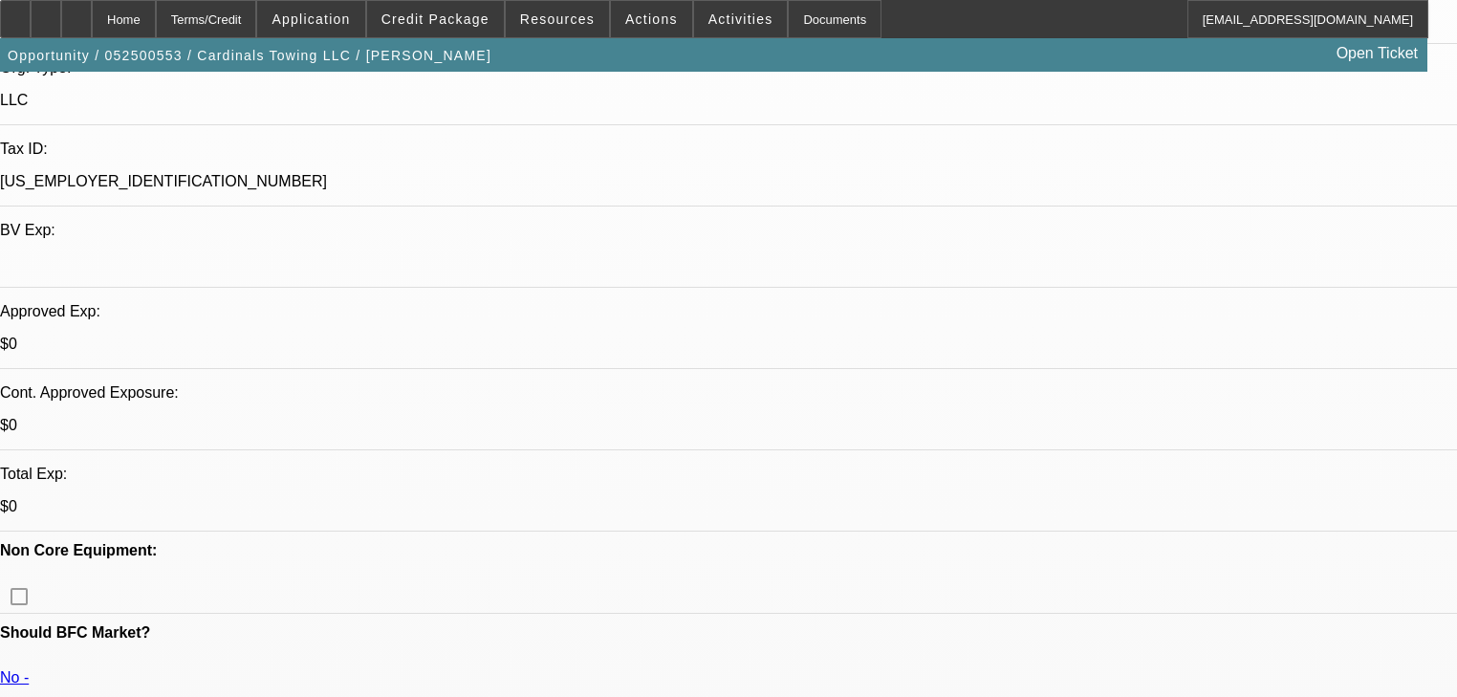
scroll to position [459, 0]
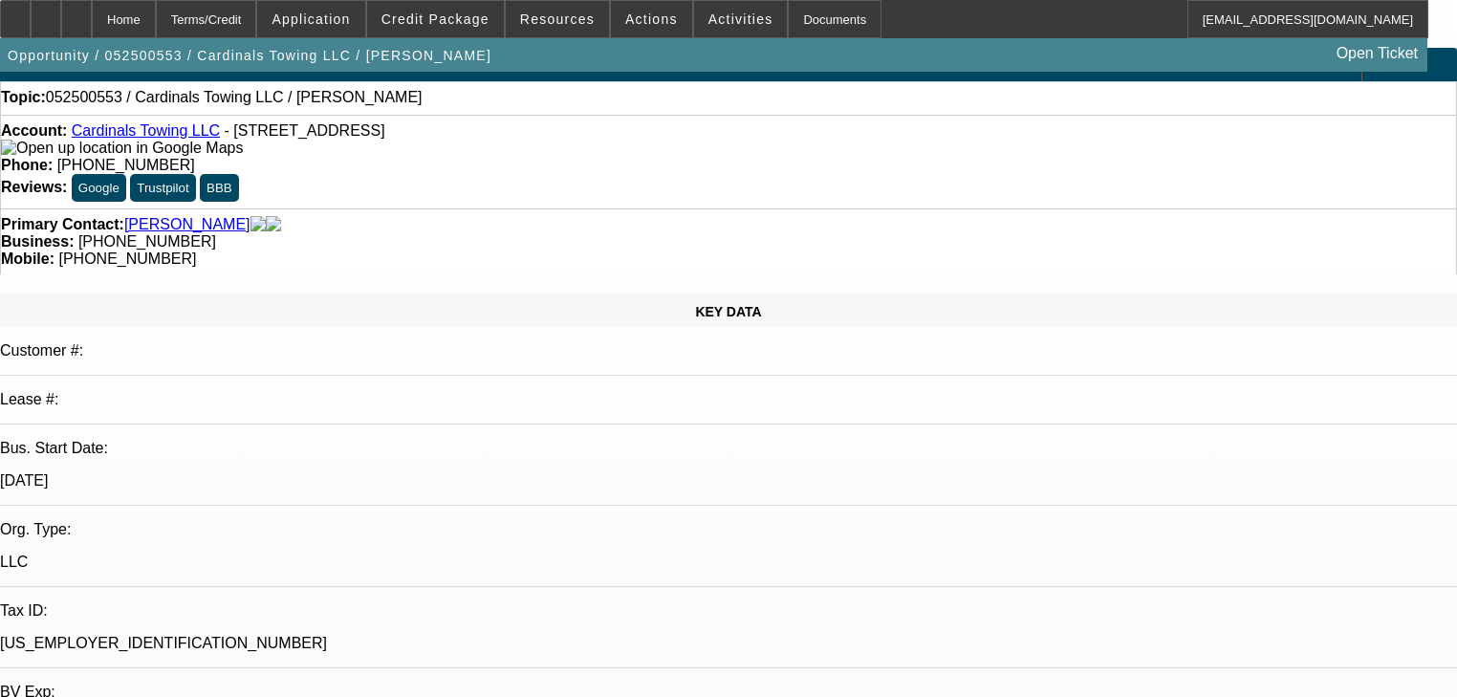
scroll to position [0, 0]
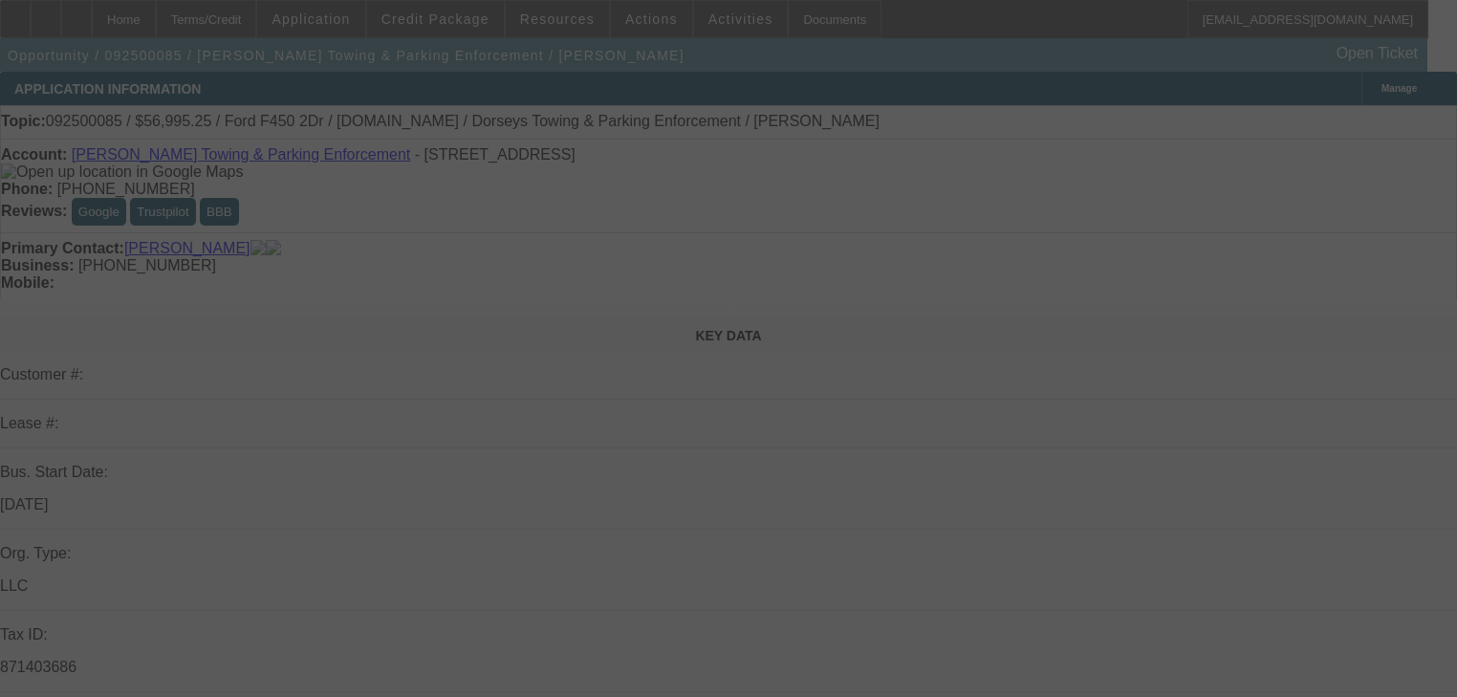
select select "2"
select select "0"
select select "6"
select select "0"
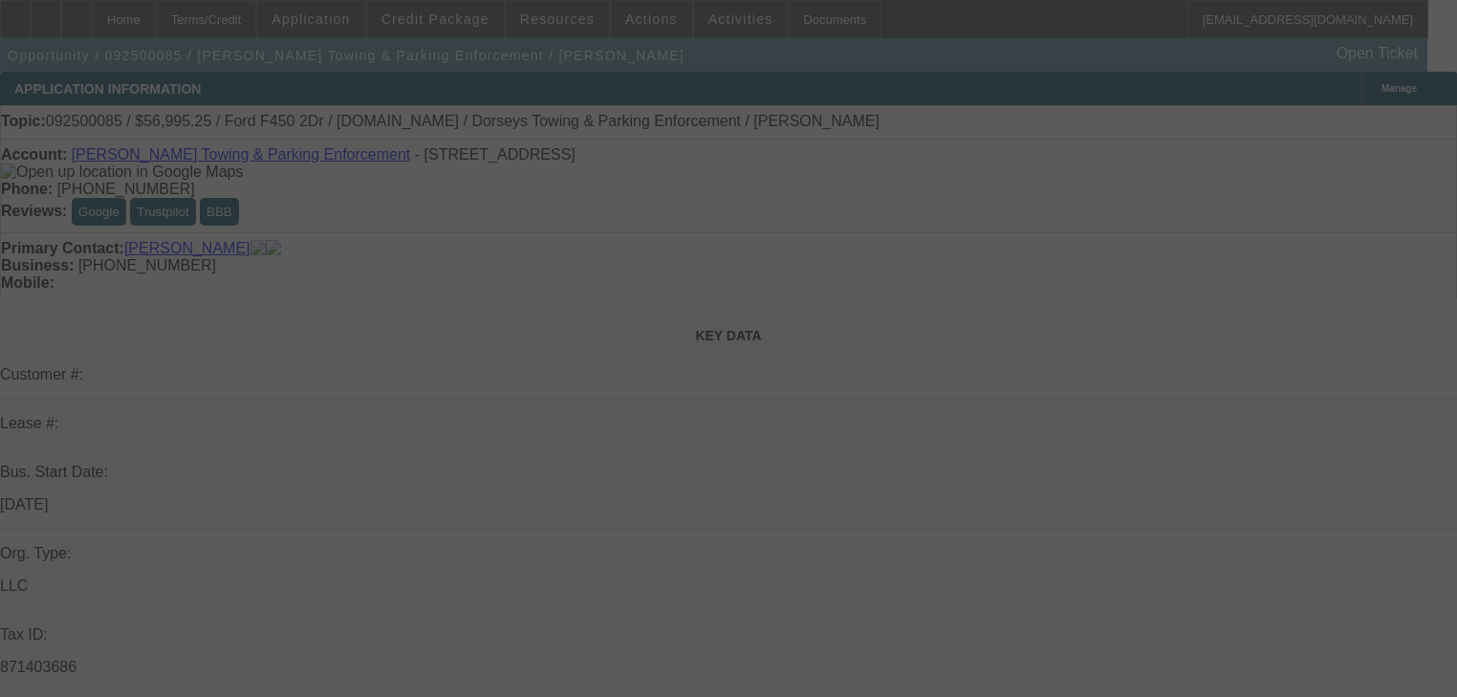
select select "0"
select select "6"
select select "0"
select select "2"
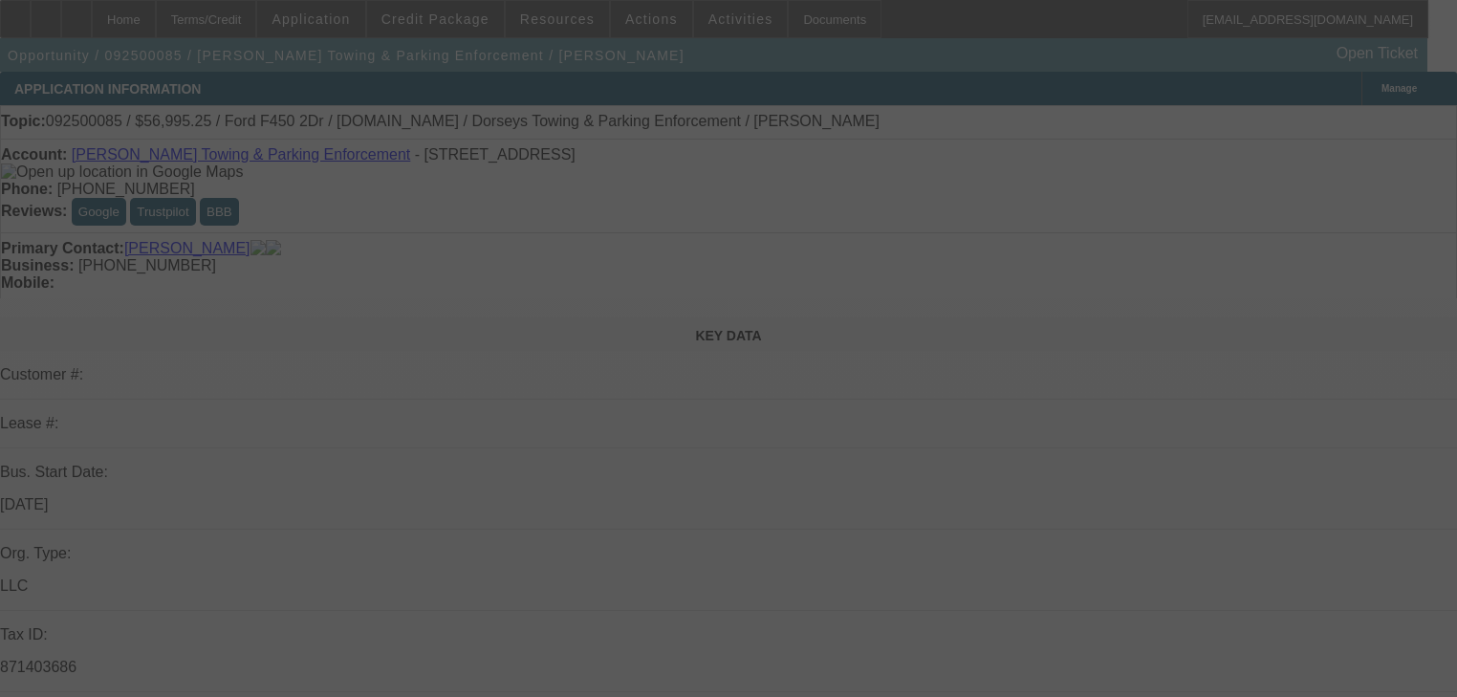
select select "2"
select select "0"
select select "6"
select select "0"
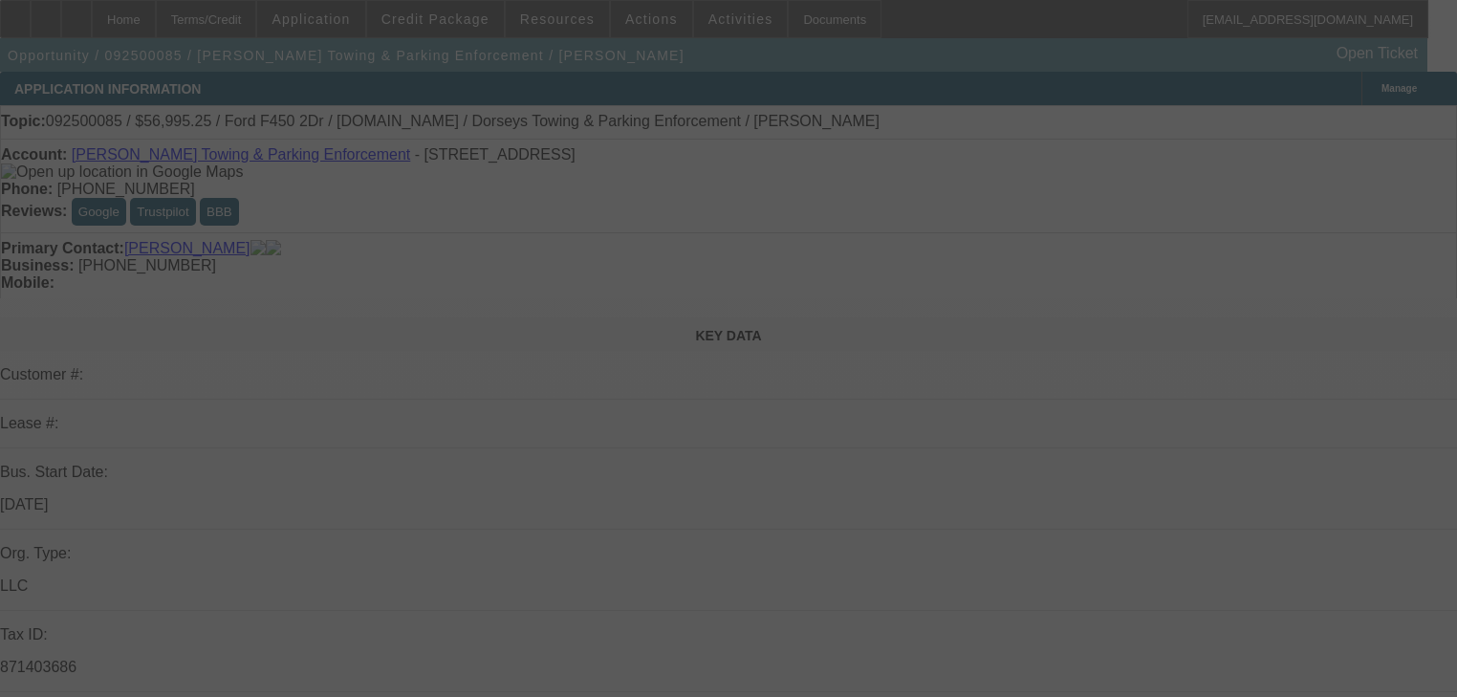
select select "2"
select select "0"
select select "6"
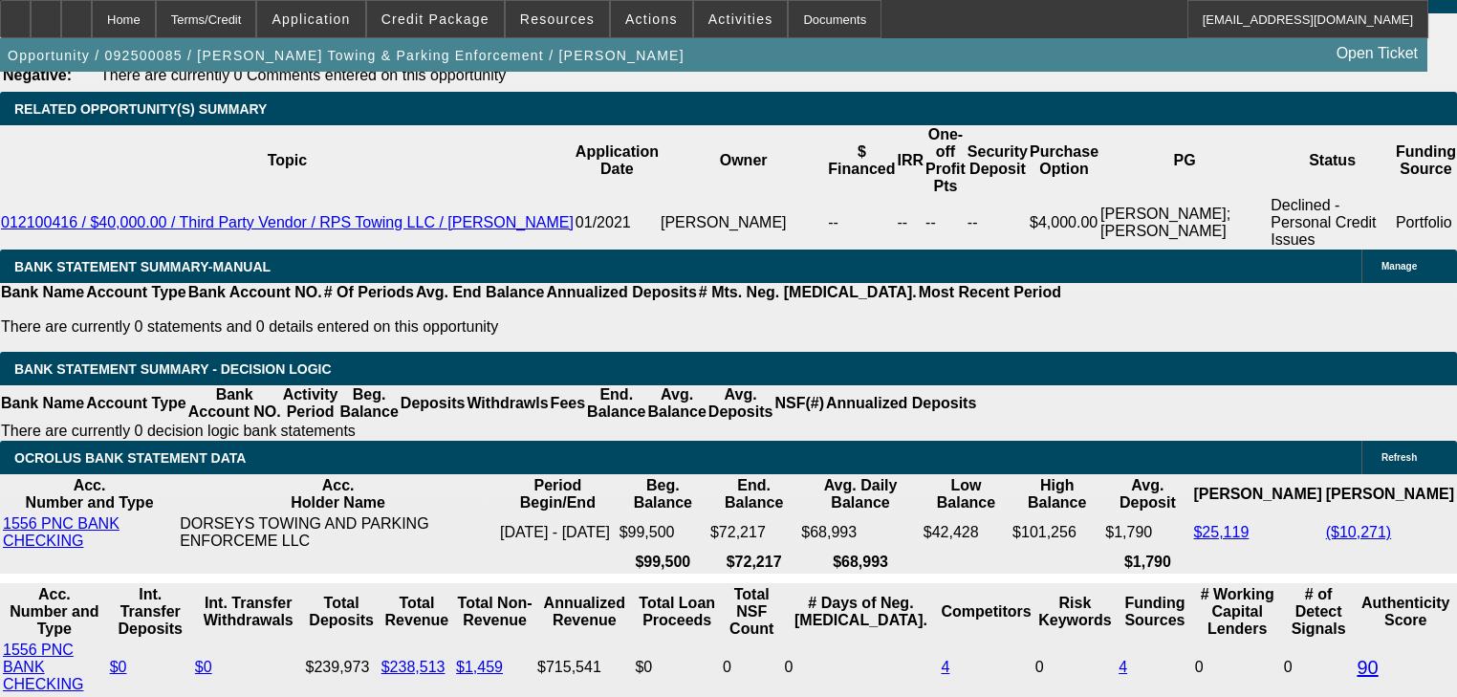
scroll to position [3140, 0]
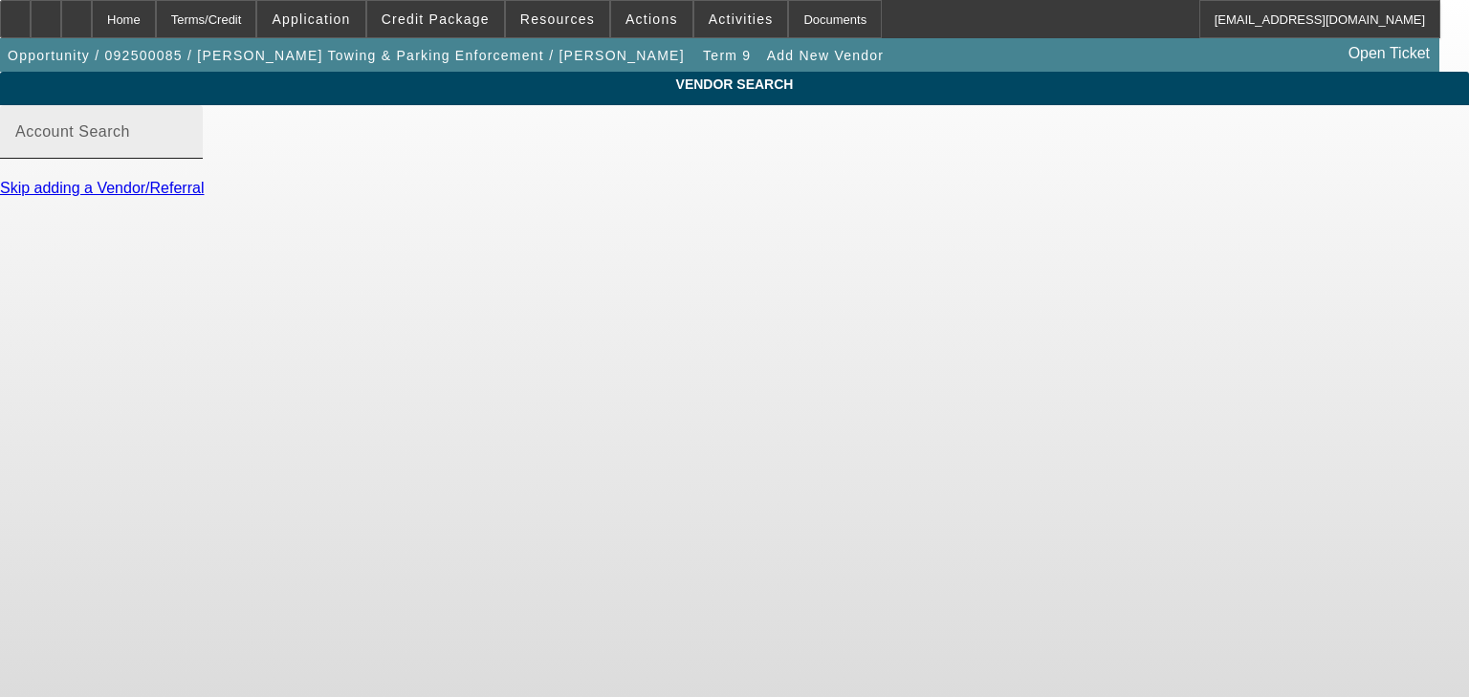
click at [187, 151] on input "Account Search" at bounding box center [101, 139] width 172 height 23
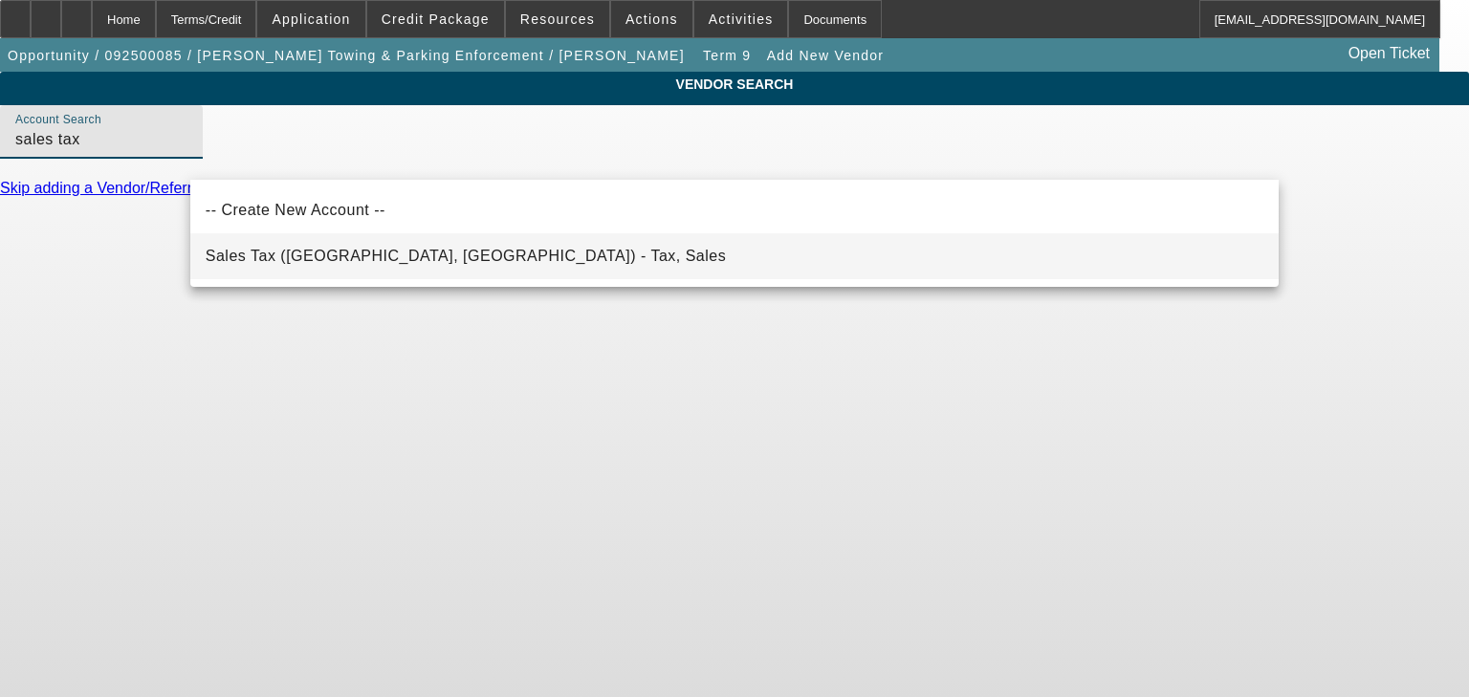
click at [1189, 242] on mat-option "Sales Tax ([GEOGRAPHIC_DATA], [GEOGRAPHIC_DATA]) - Tax, Sales" at bounding box center [734, 256] width 1088 height 46
type input "Sales Tax ([GEOGRAPHIC_DATA], [GEOGRAPHIC_DATA]) - Tax, Sales"
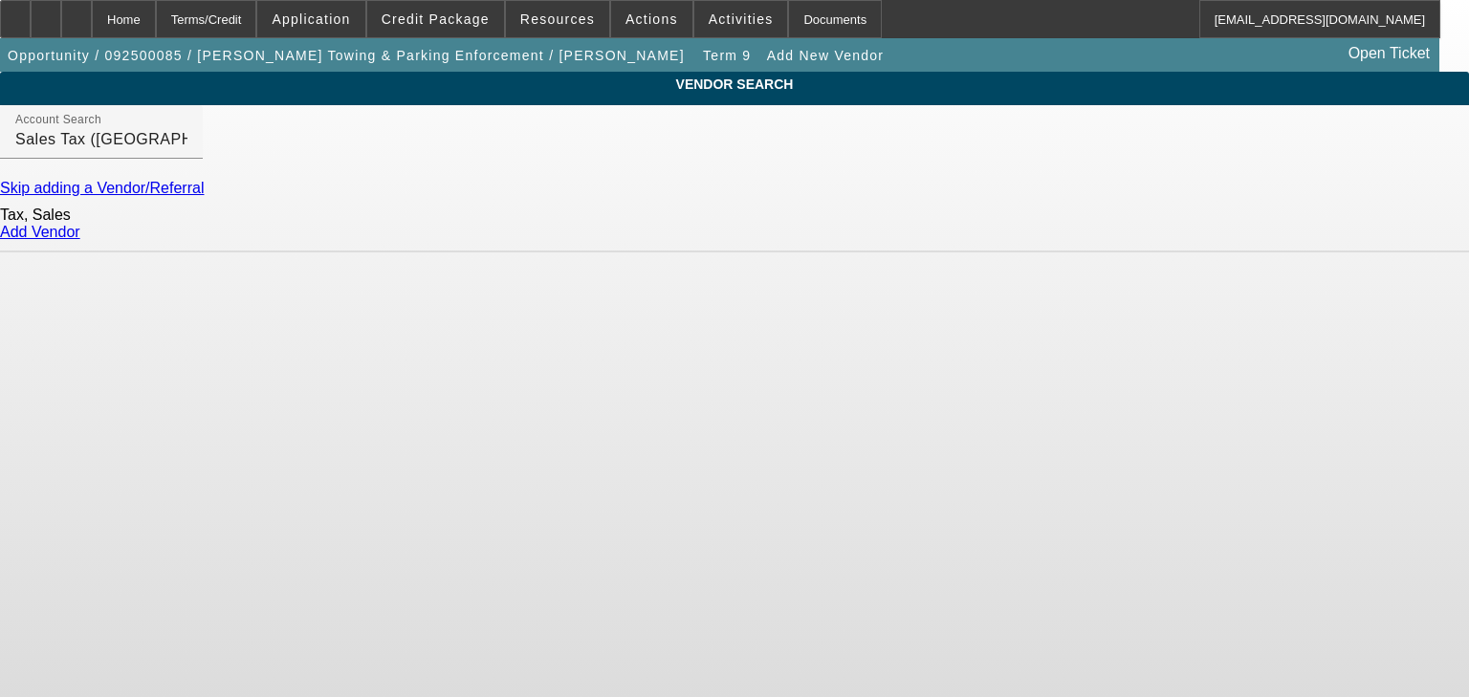
click at [80, 240] on link "Add Vendor" at bounding box center [40, 232] width 80 height 16
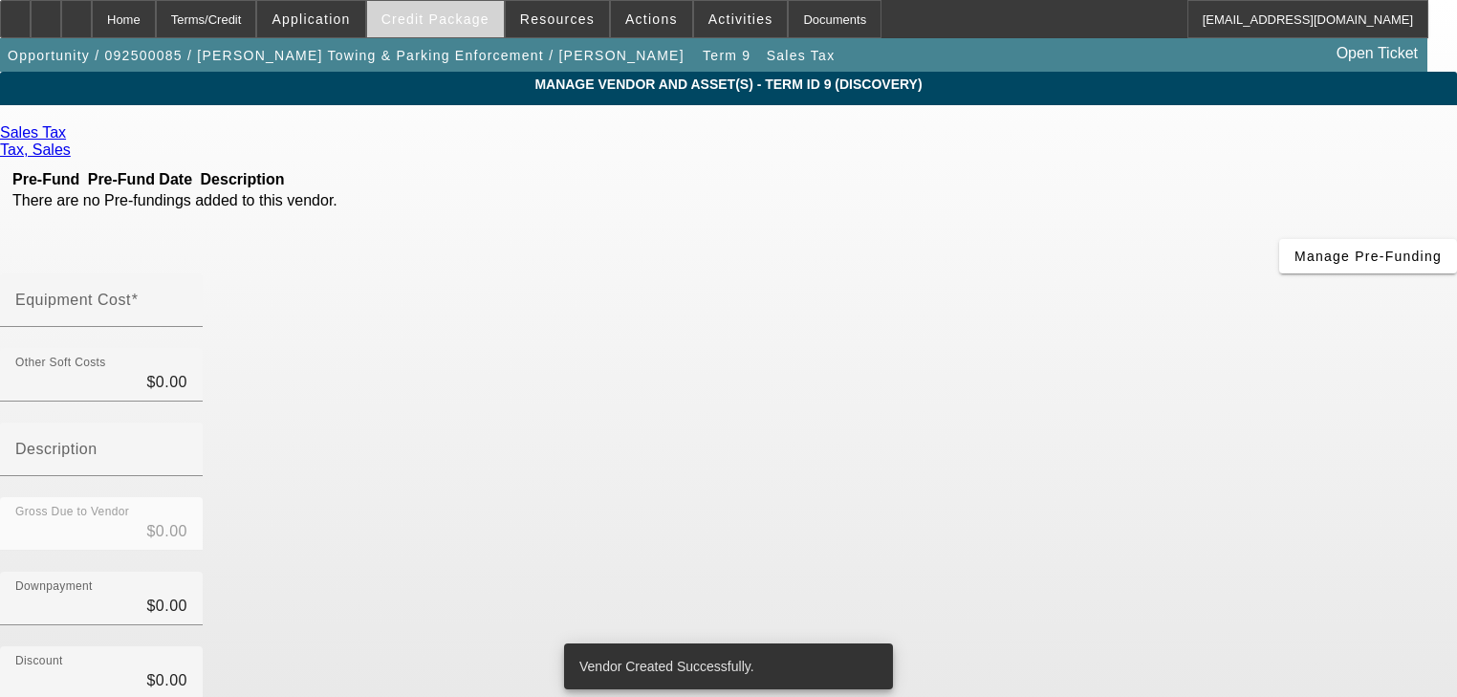
click at [471, 33] on span at bounding box center [435, 19] width 137 height 46
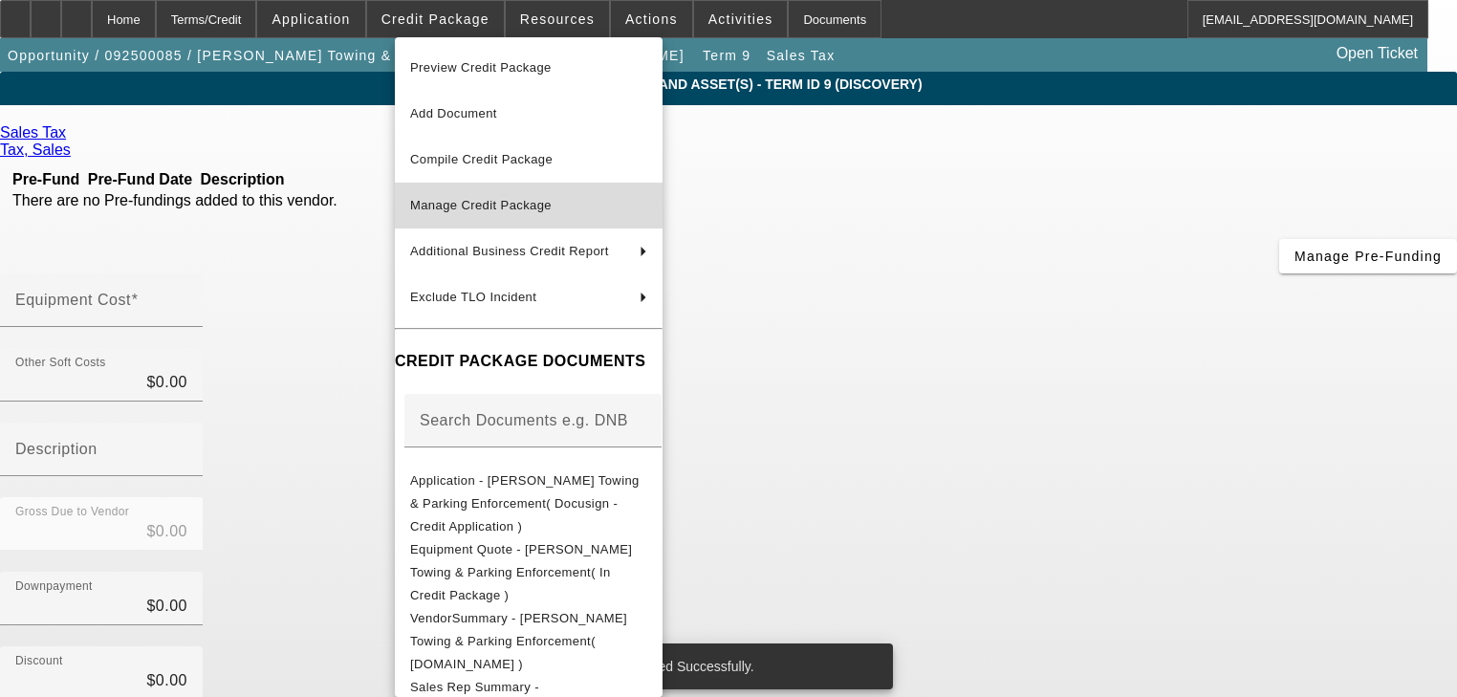
click at [558, 210] on span "Manage Credit Package" at bounding box center [528, 205] width 237 height 23
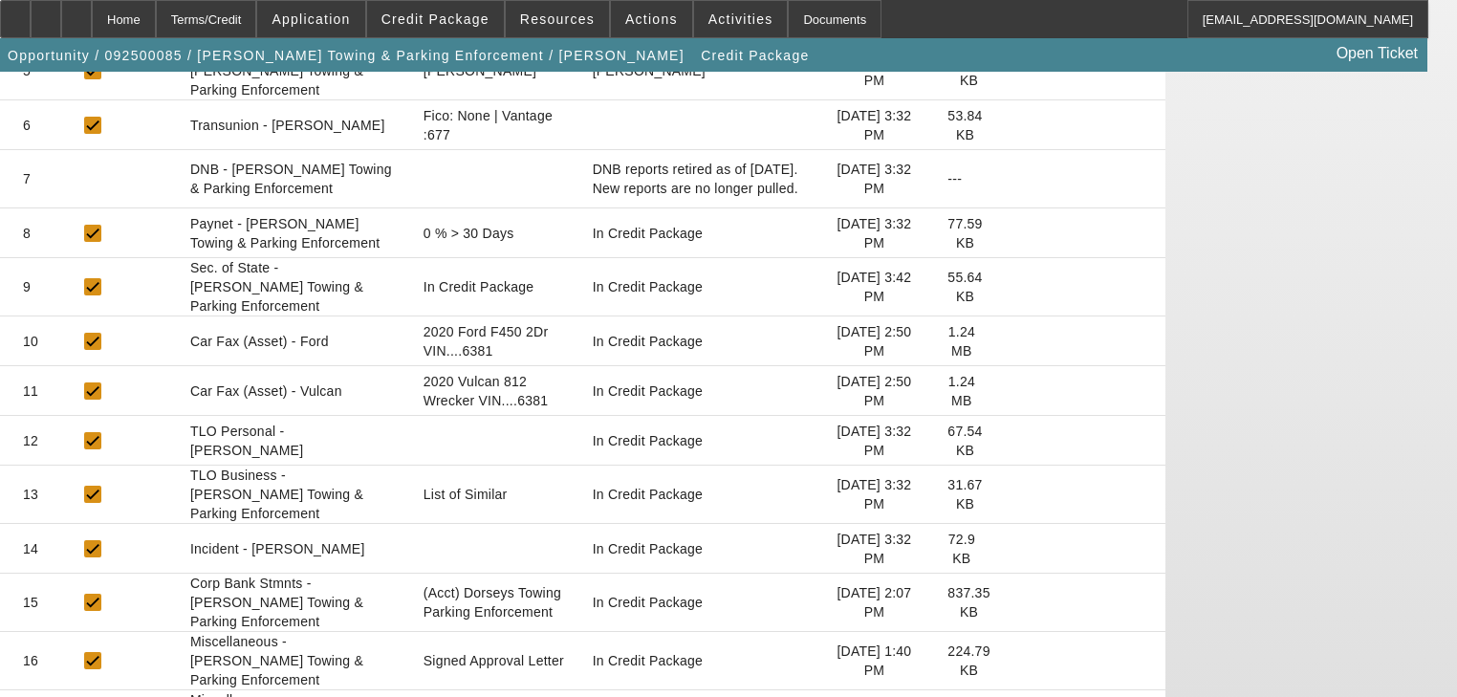
scroll to position [619, 0]
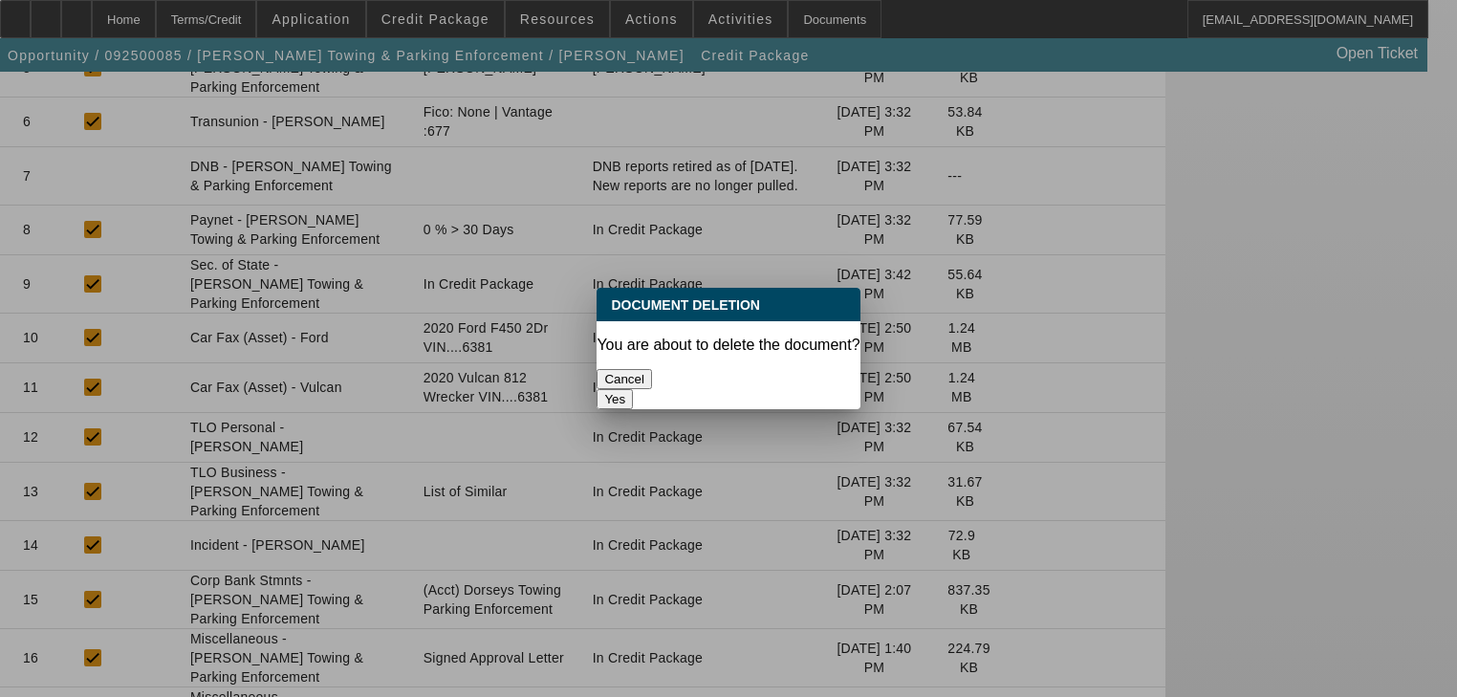
click at [792, 389] on div "Yes" at bounding box center [728, 399] width 263 height 20
click at [633, 389] on button "Yes" at bounding box center [615, 399] width 36 height 20
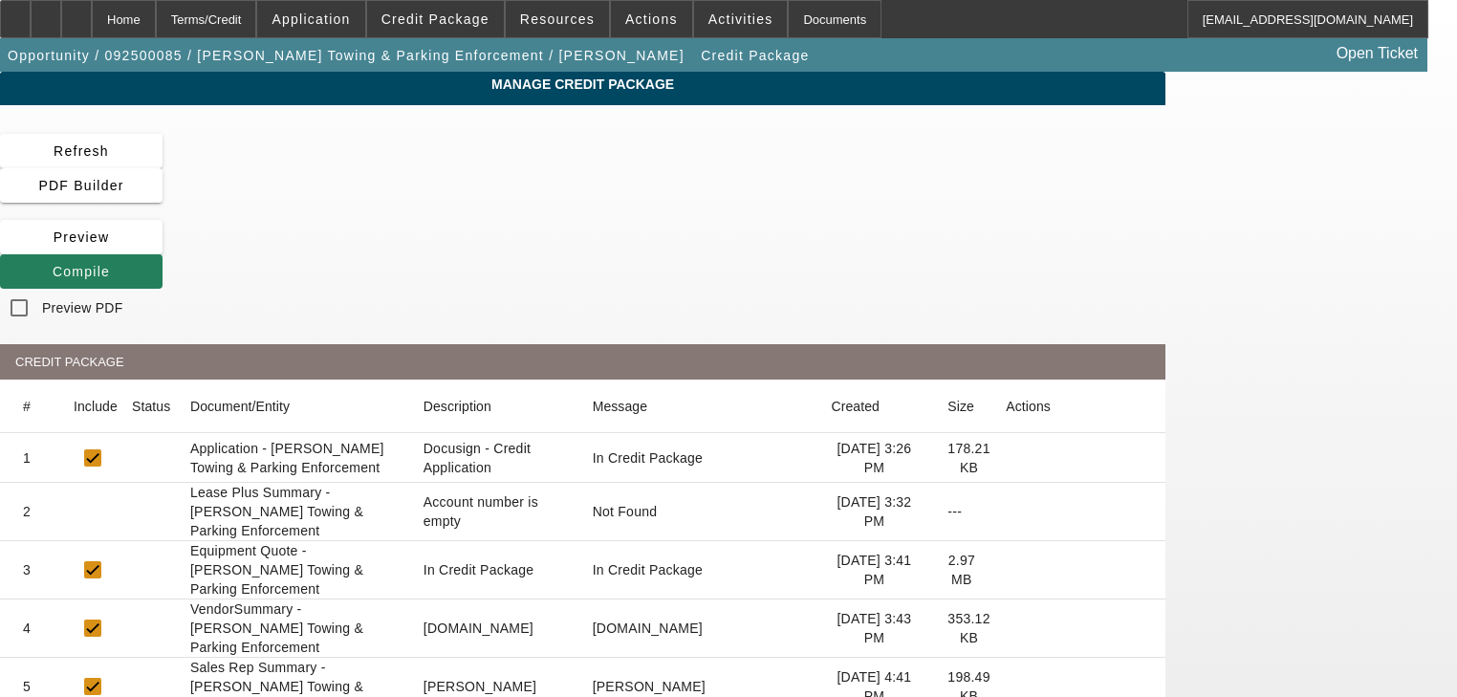
click at [110, 264] on span "Compile" at bounding box center [81, 271] width 57 height 15
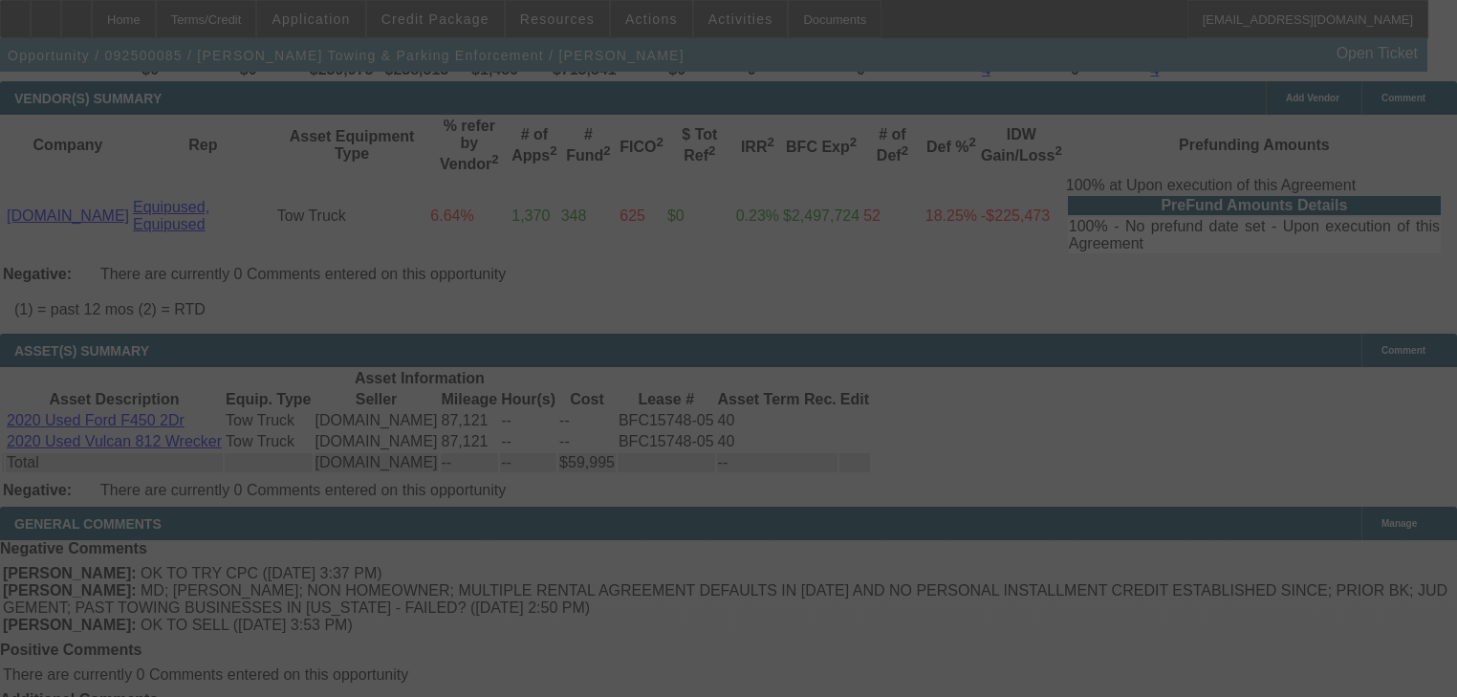
scroll to position [3799, 0]
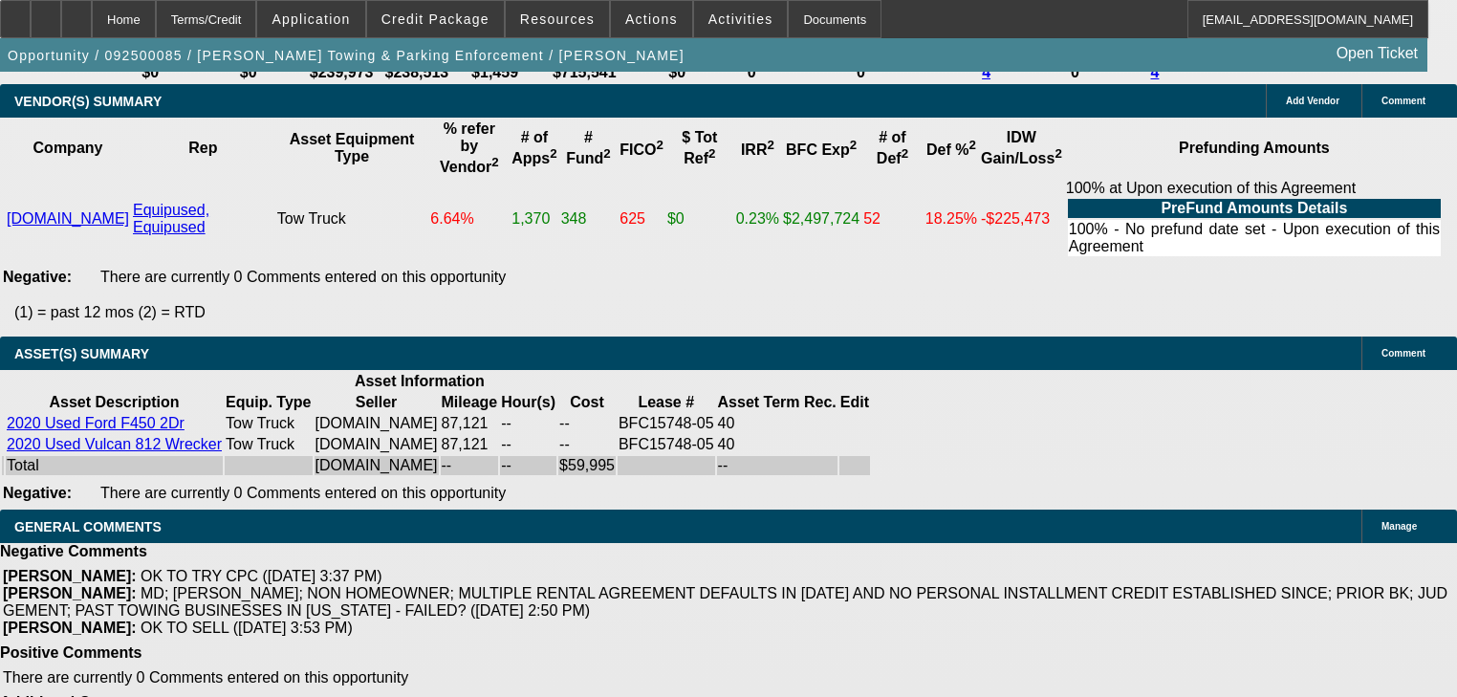
select select "2"
select select "0"
select select "6"
select select "0"
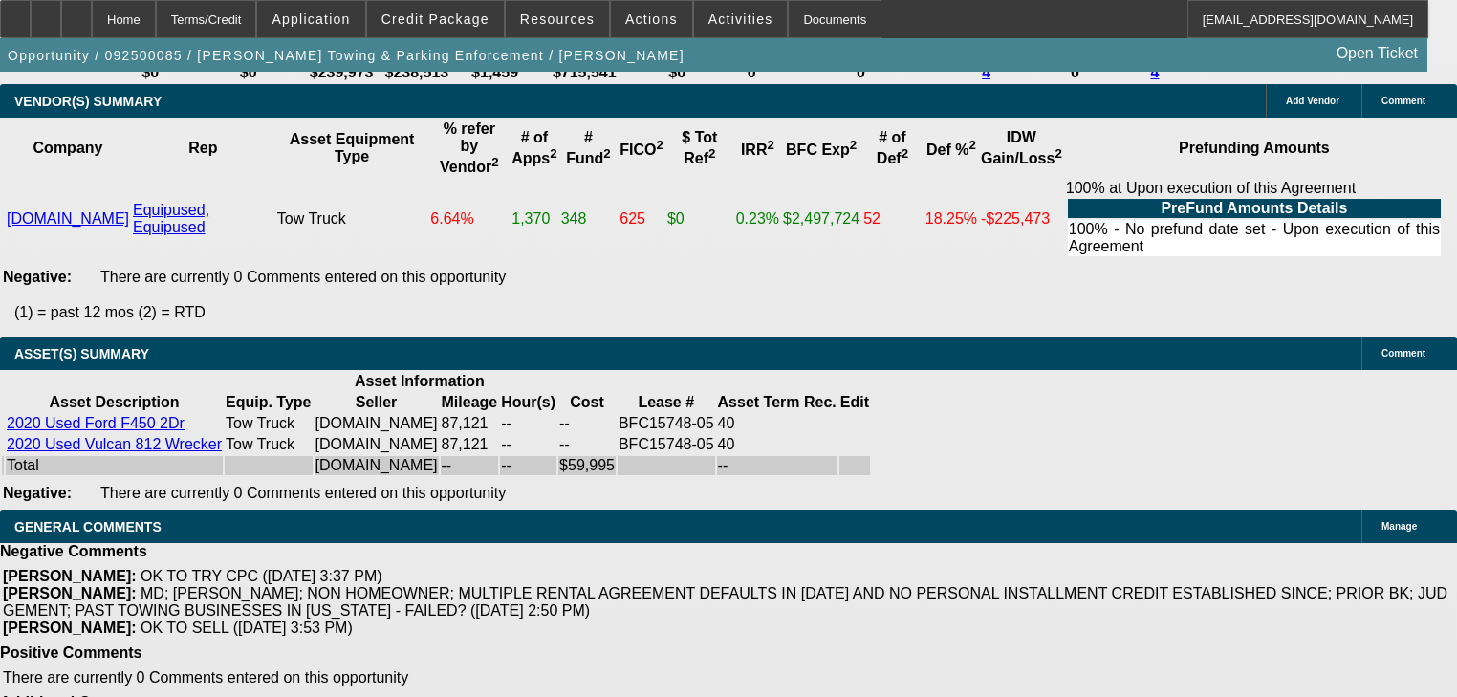
select select "0"
select select "6"
select select "0"
select select "2"
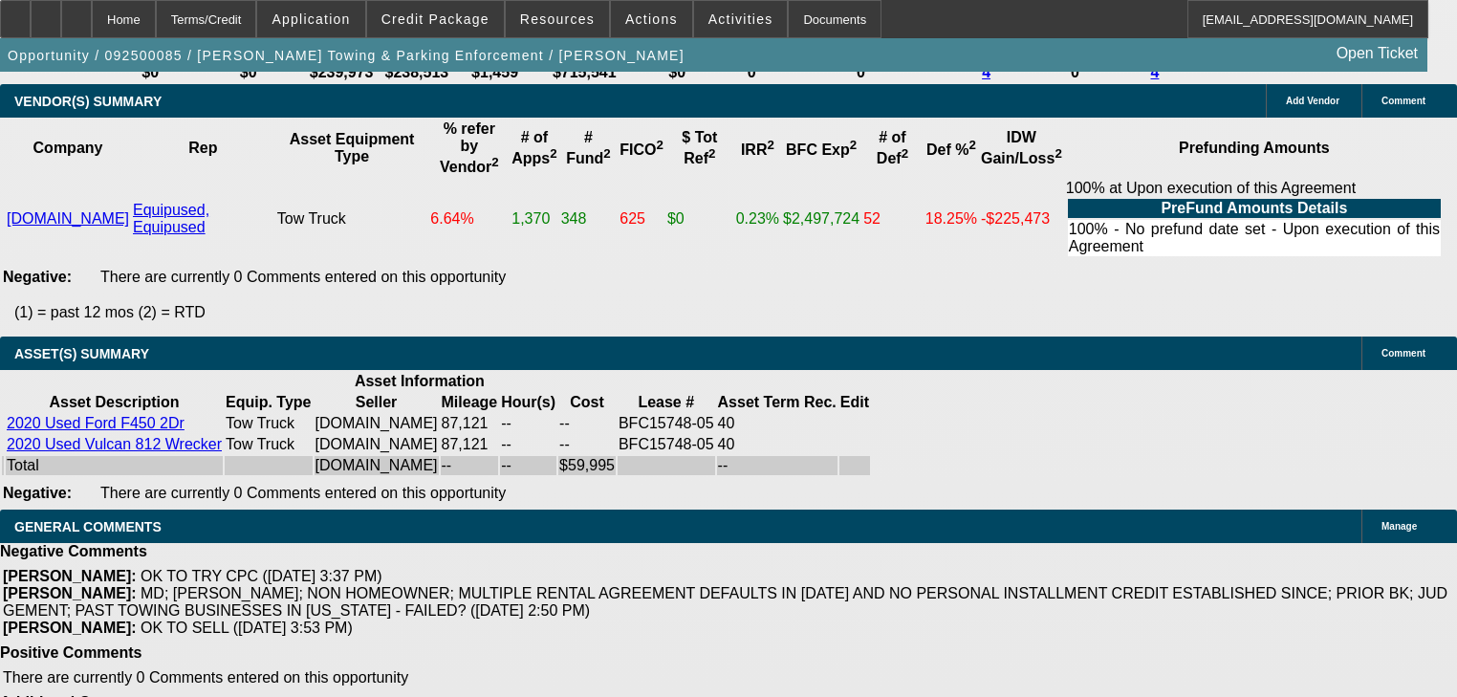
select select "2"
select select "0"
select select "6"
select select "0"
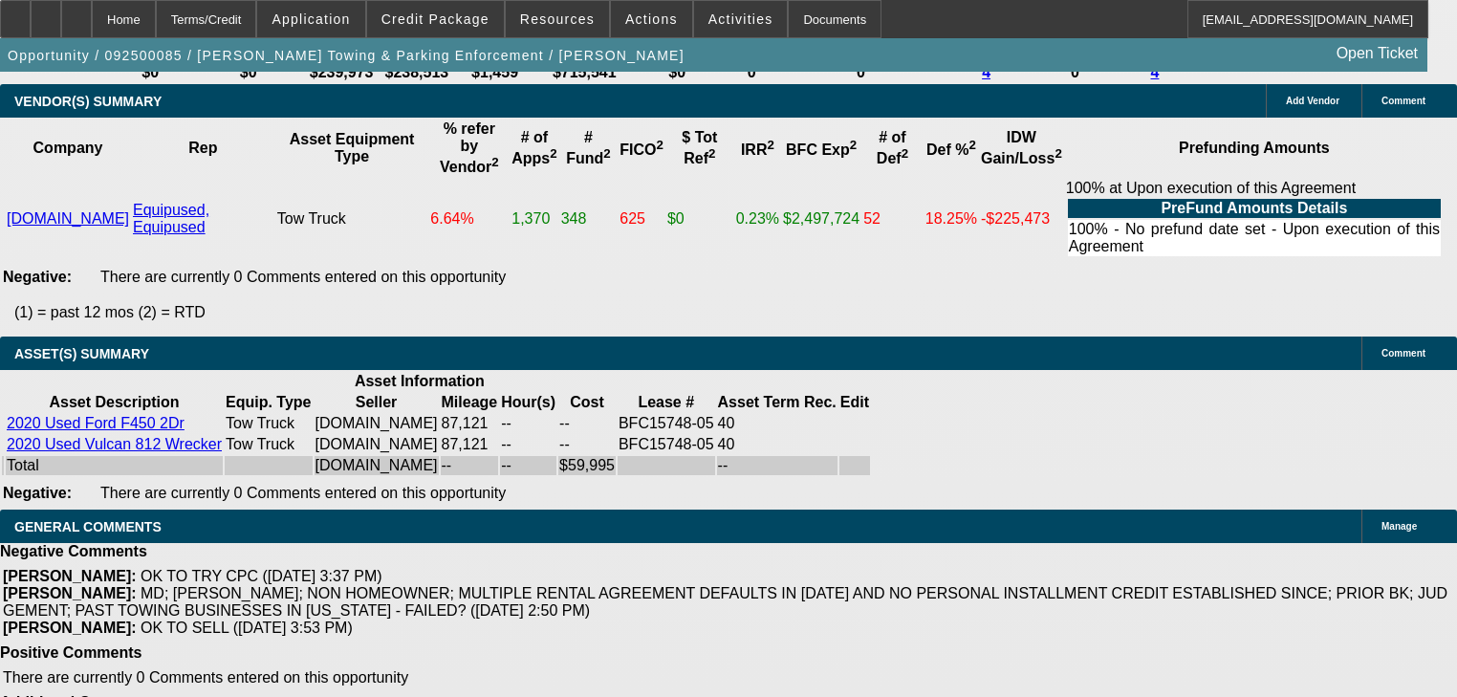
select select "2"
select select "0"
select select "6"
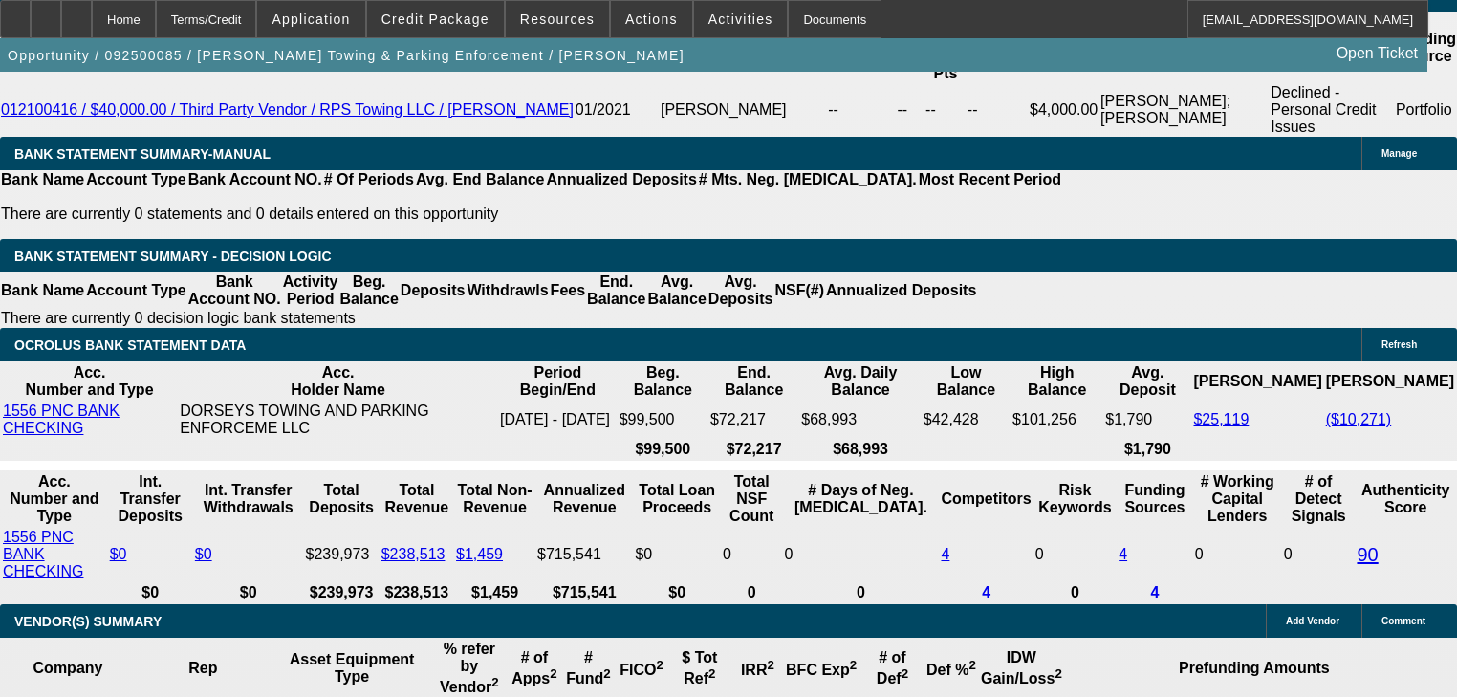
scroll to position [3317, 0]
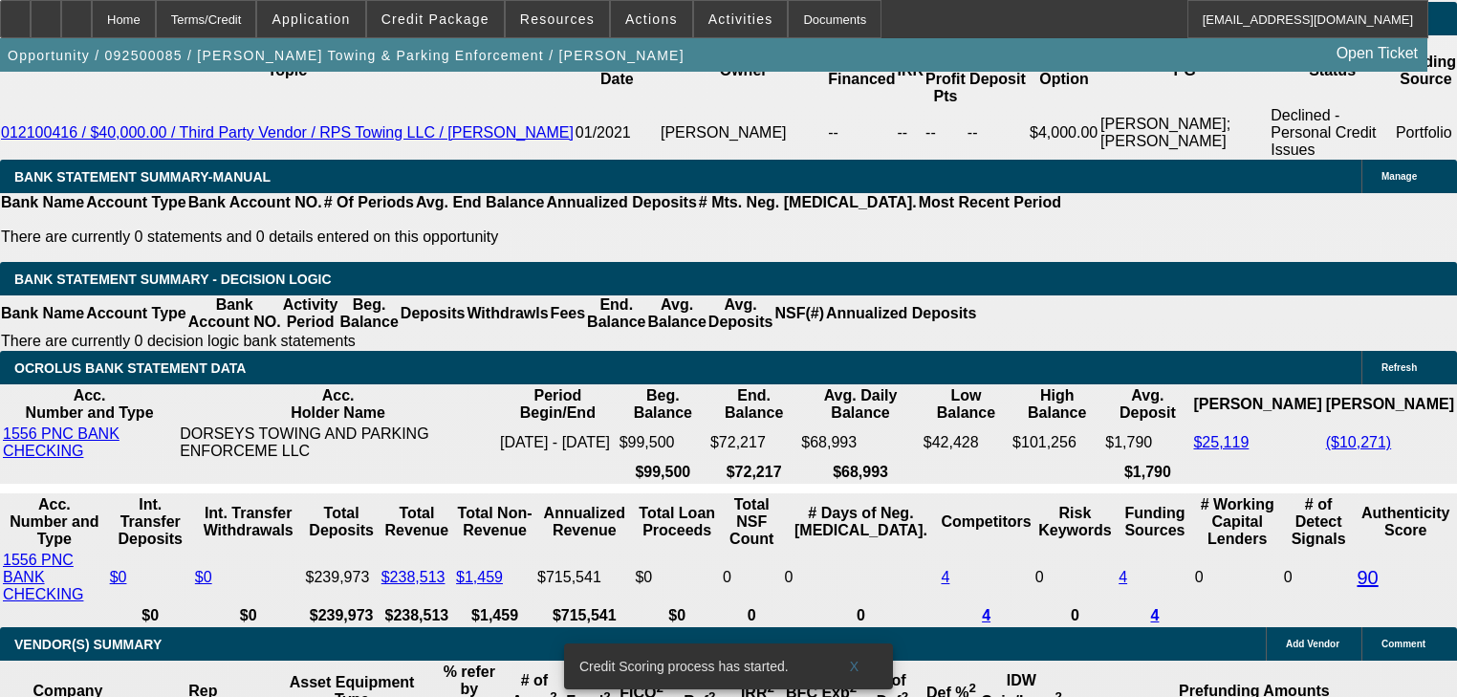
scroll to position [3164, 0]
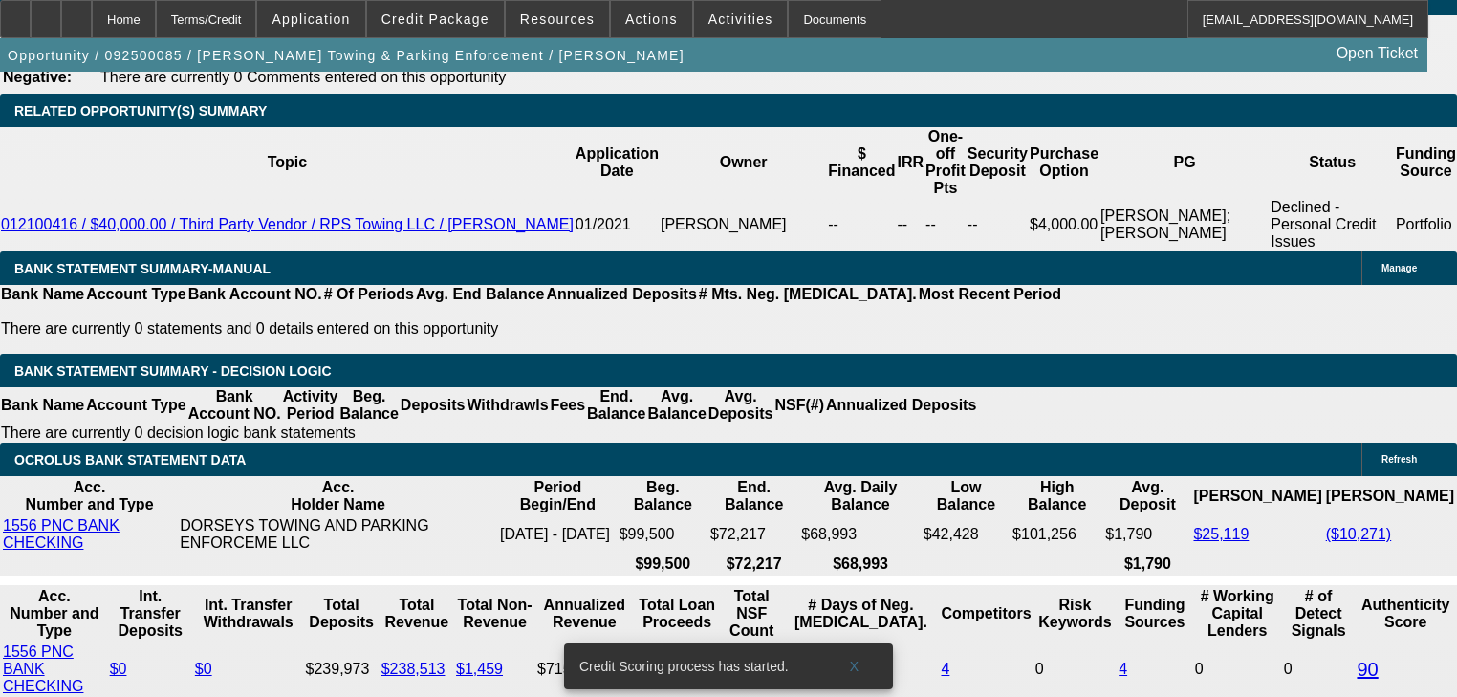
type input "$2,999.75"
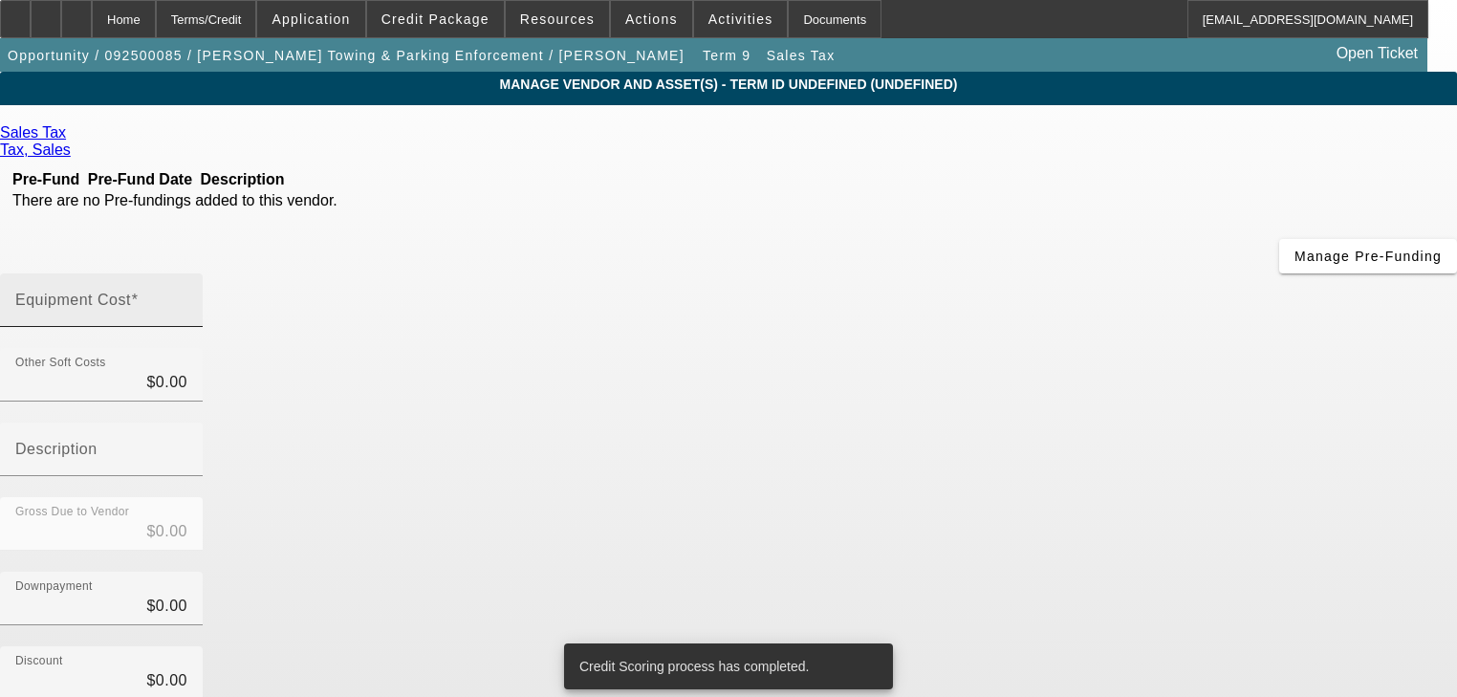
click at [203, 273] on div "Equipment Cost" at bounding box center [101, 300] width 203 height 54
paste input "3599.7"
type input "3599.7"
type input "$3,599.70"
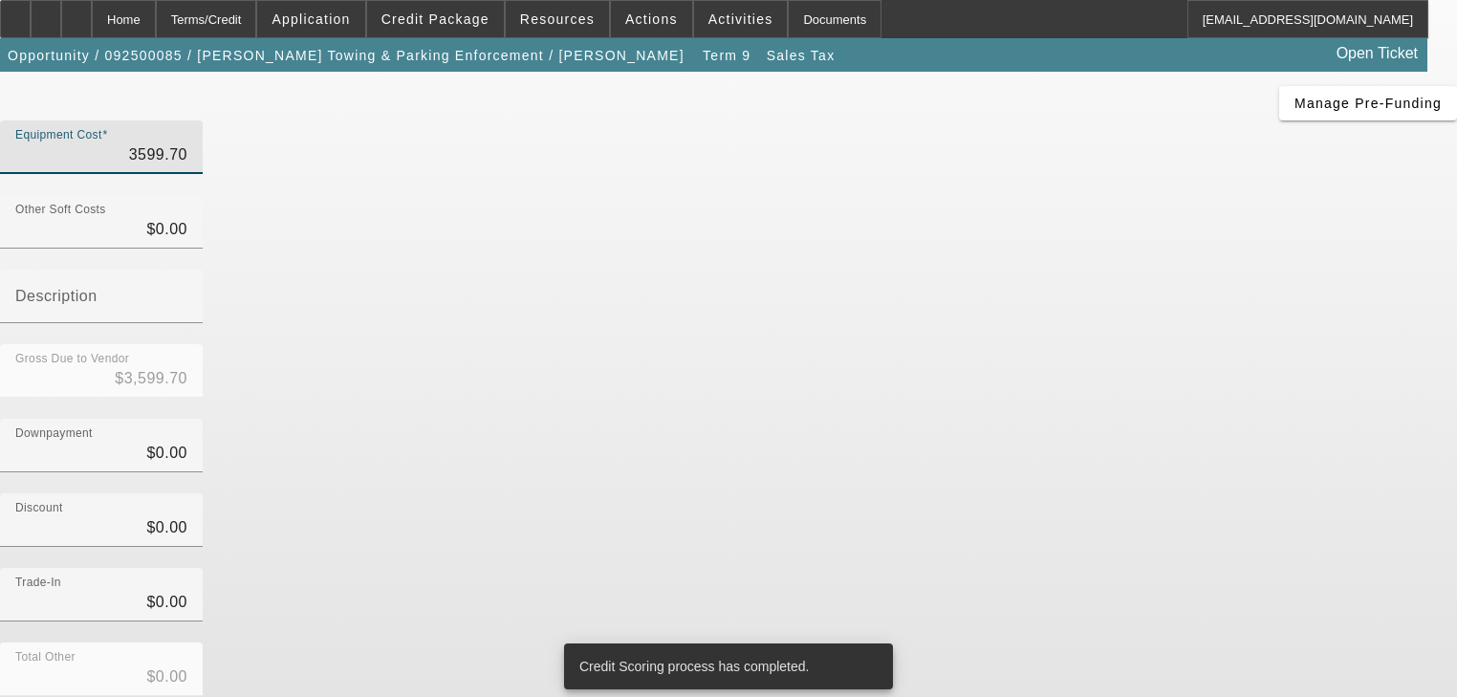
type input "$3,599.70"
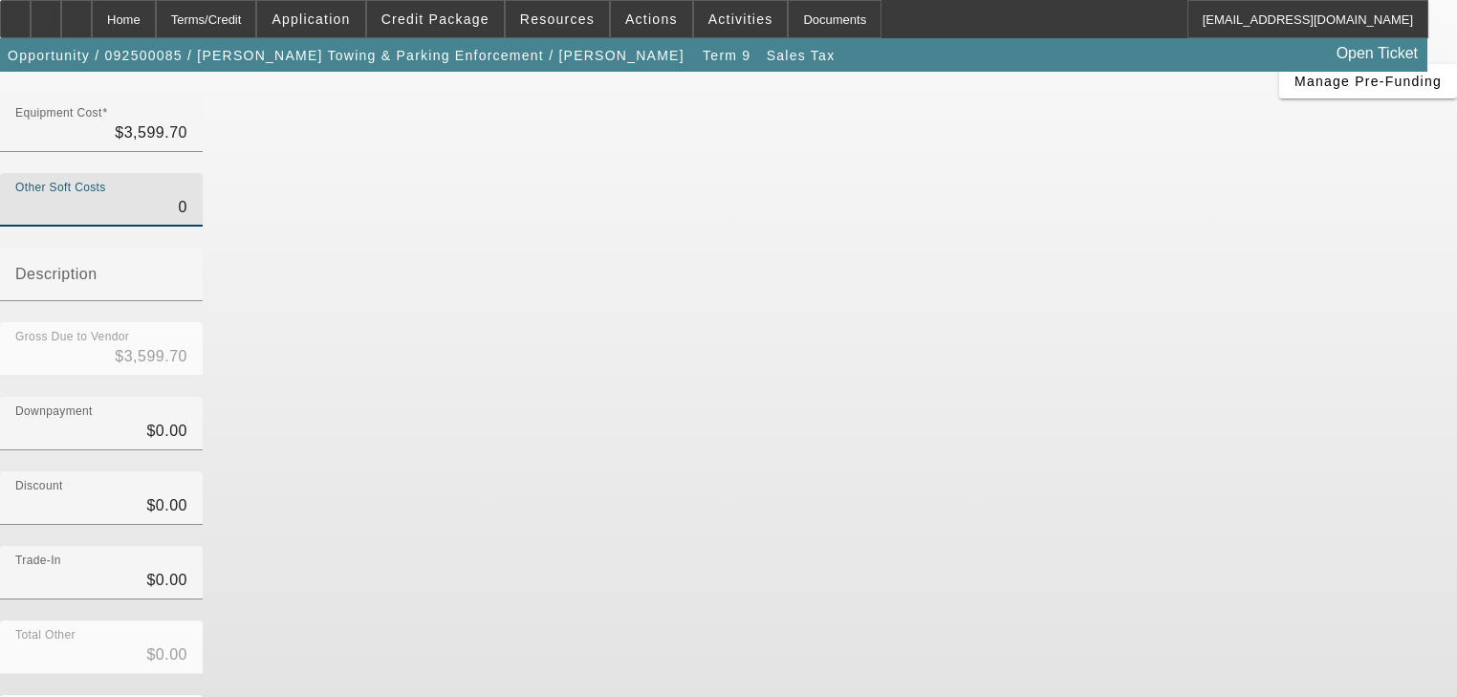
scroll to position [187, 0]
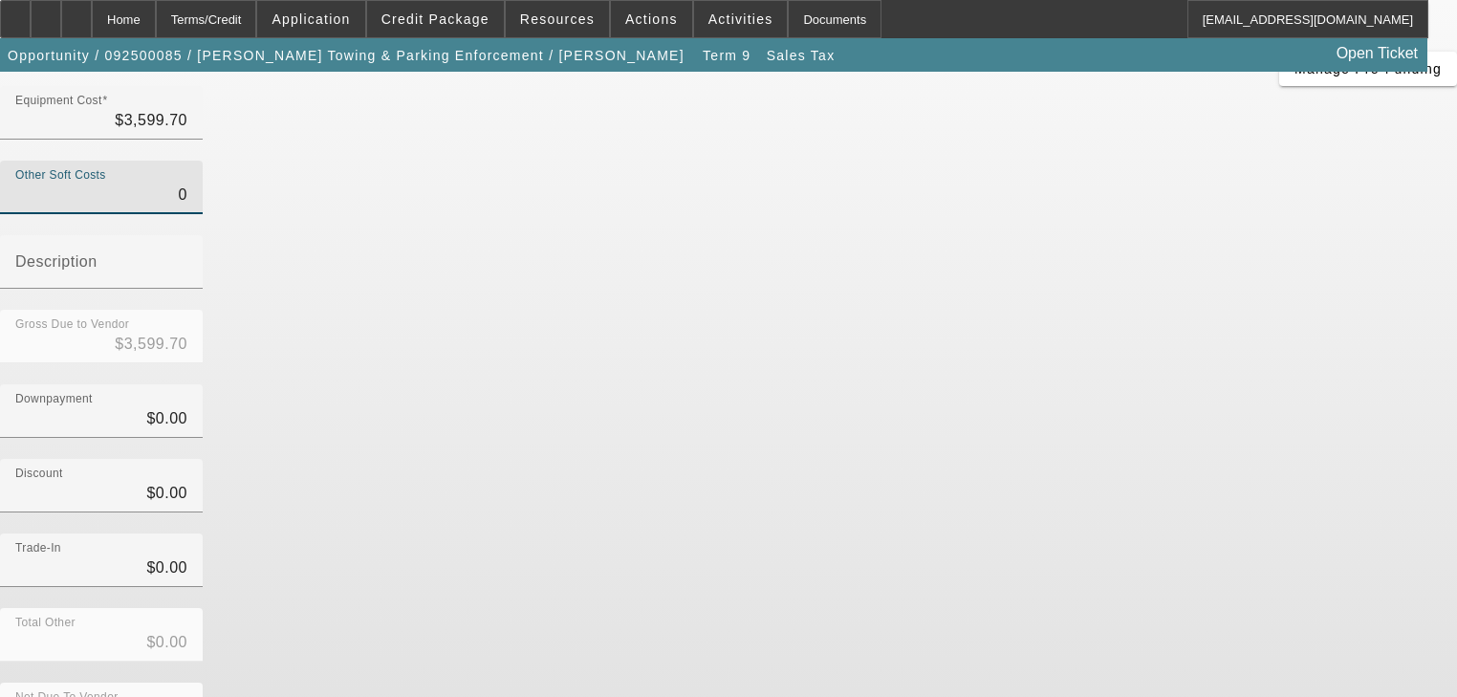
type input "$0.00"
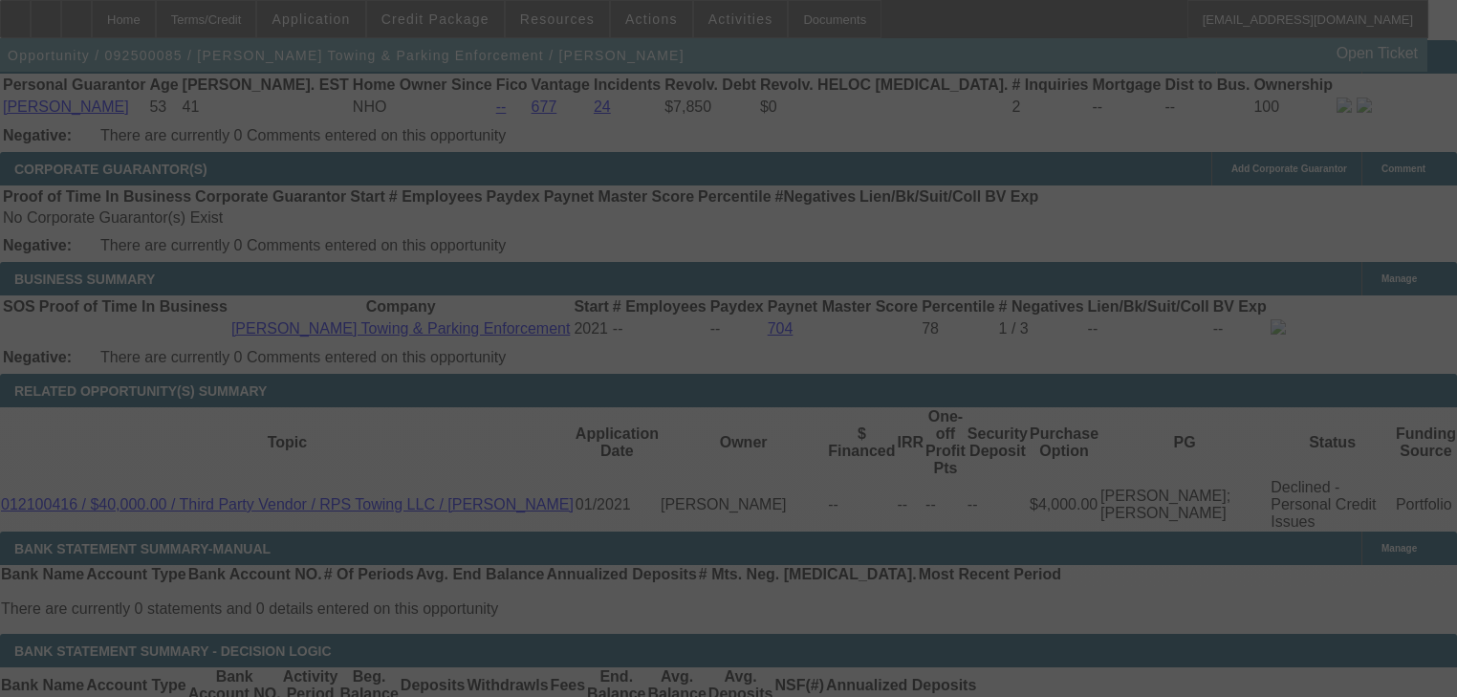
scroll to position [3190, 0]
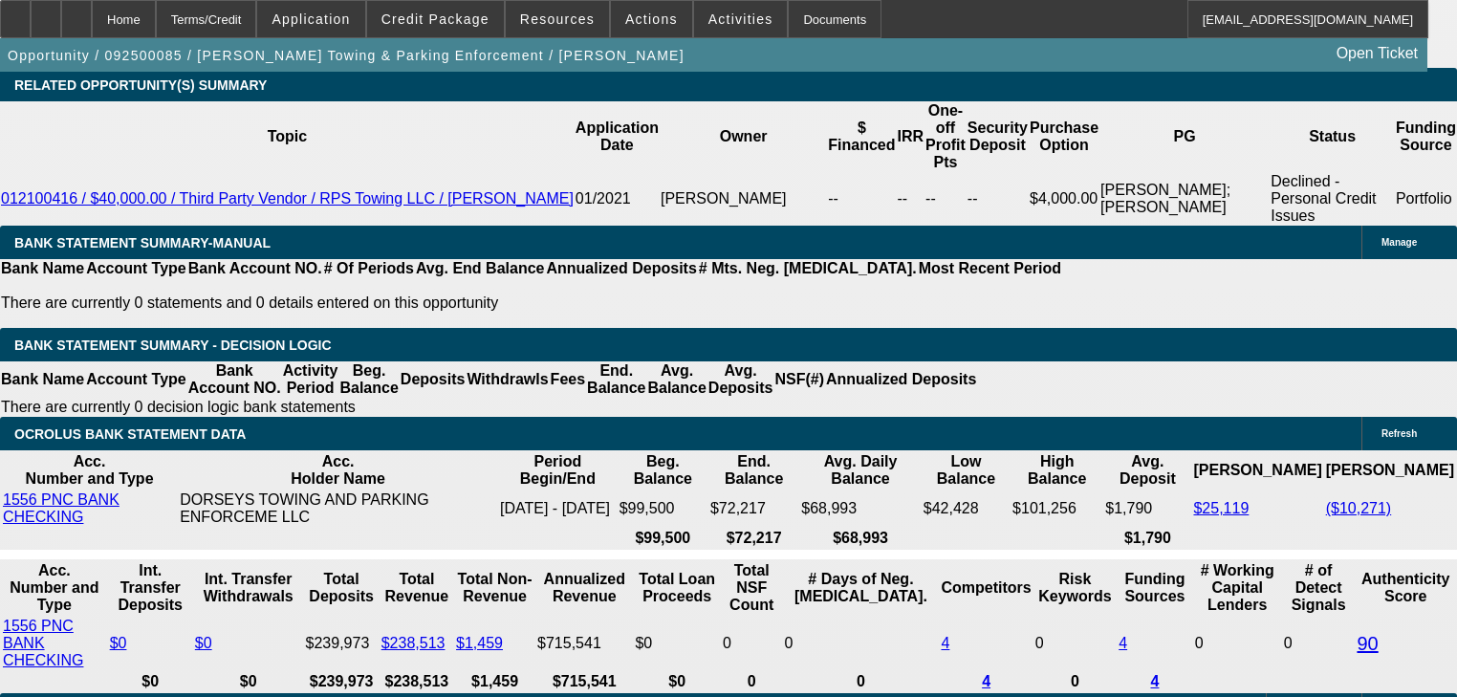
select select "2"
select select "0"
select select "6"
select select "0"
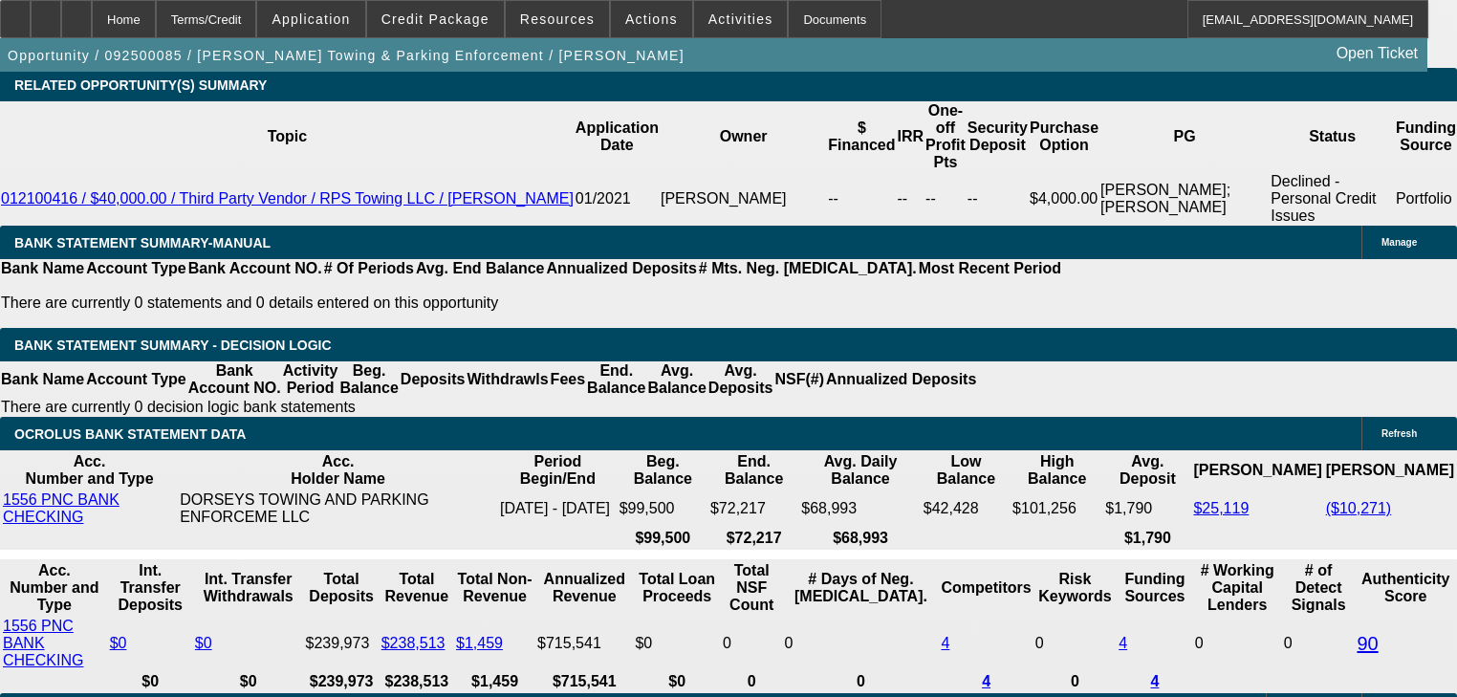
select select "0"
select select "6"
select select "0"
select select "2"
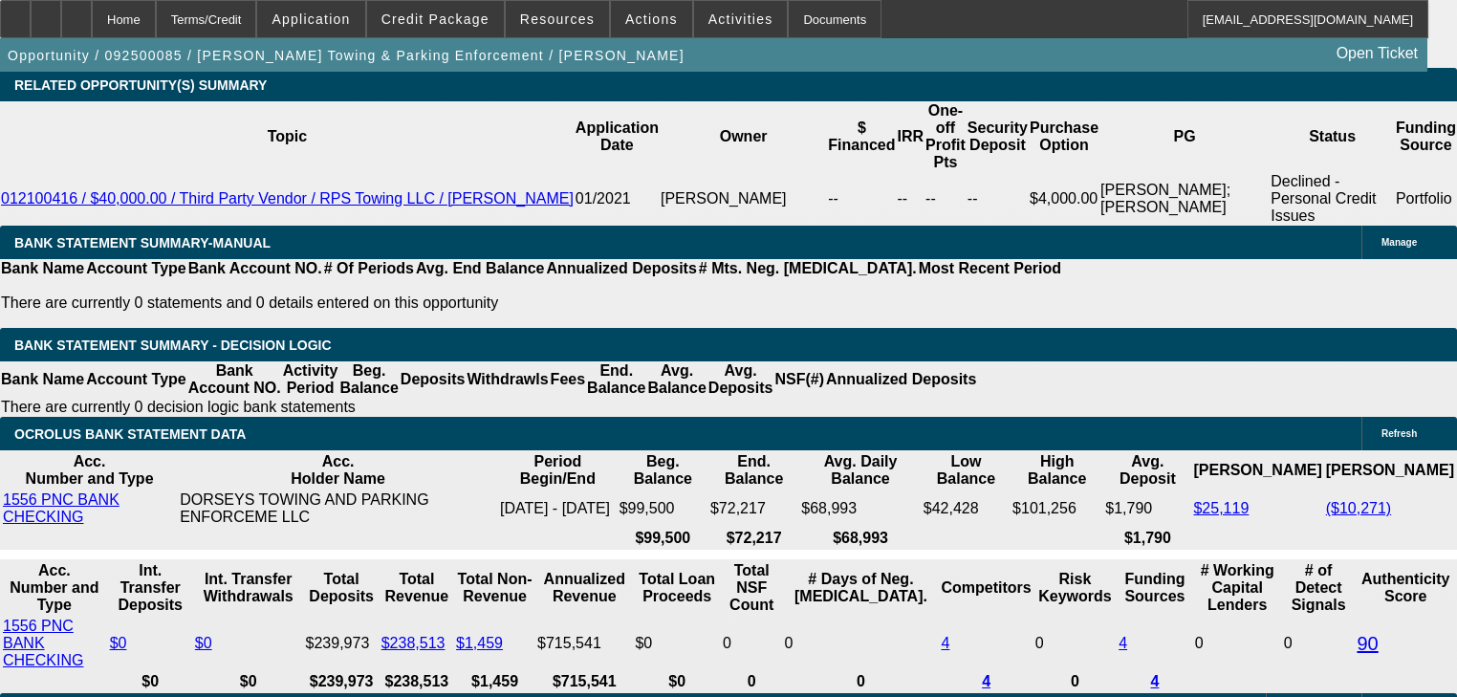
select select "2"
select select "0"
select select "6"
select select "0"
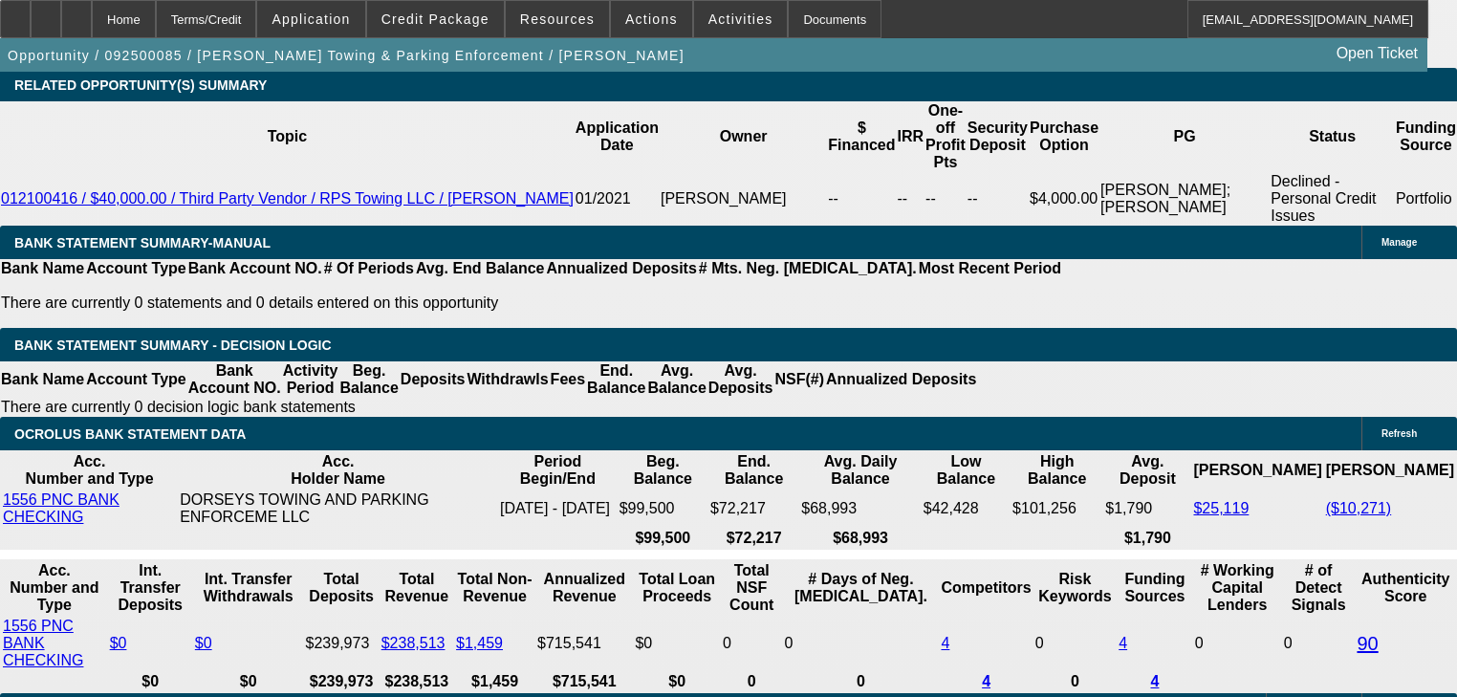
select select "2"
select select "0"
select select "6"
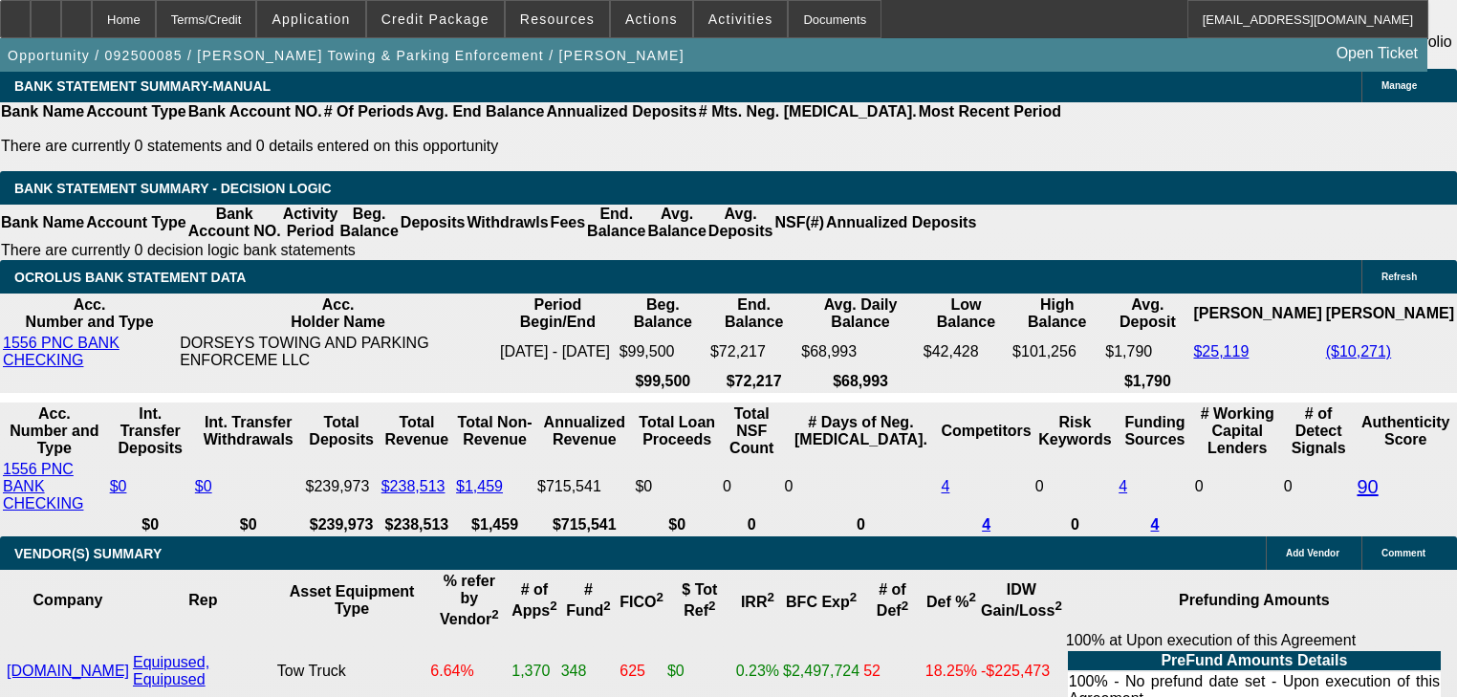
scroll to position [3343, 0]
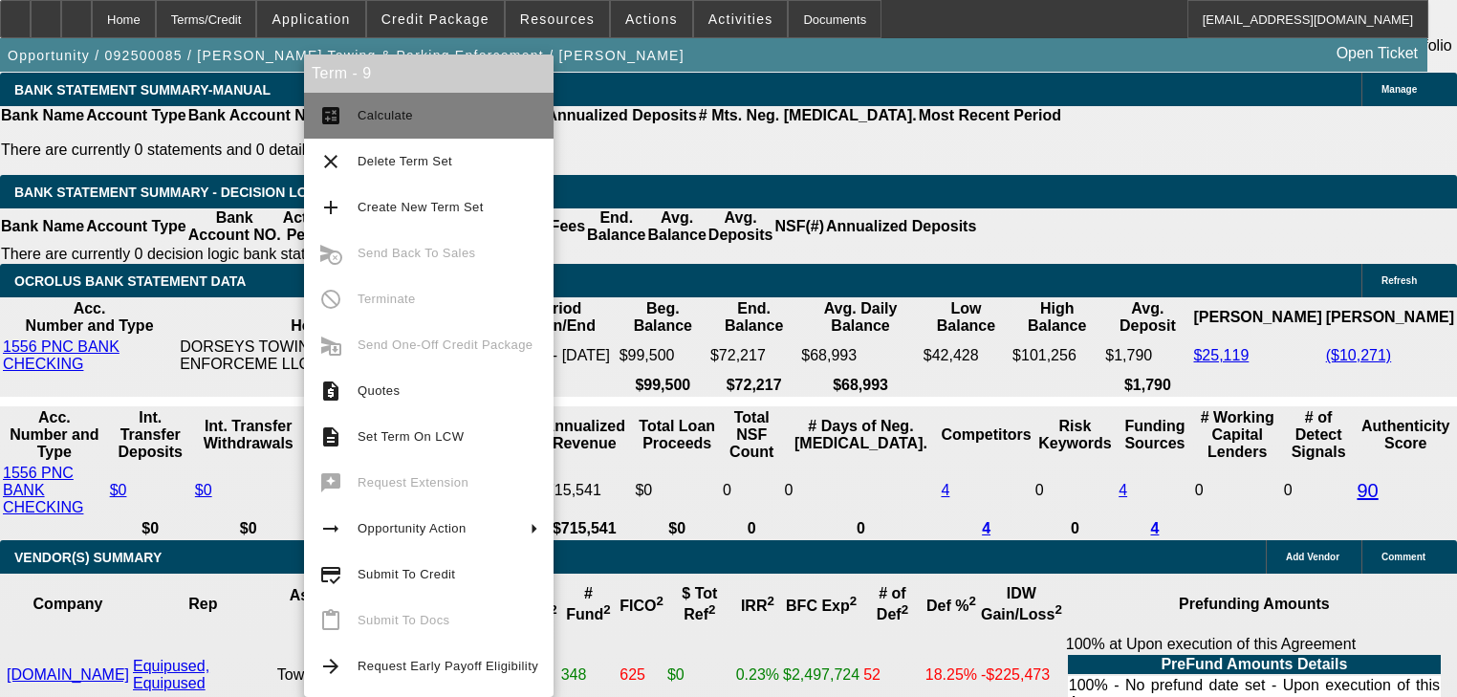
click at [339, 102] on button "calculate Calculate" at bounding box center [429, 116] width 250 height 46
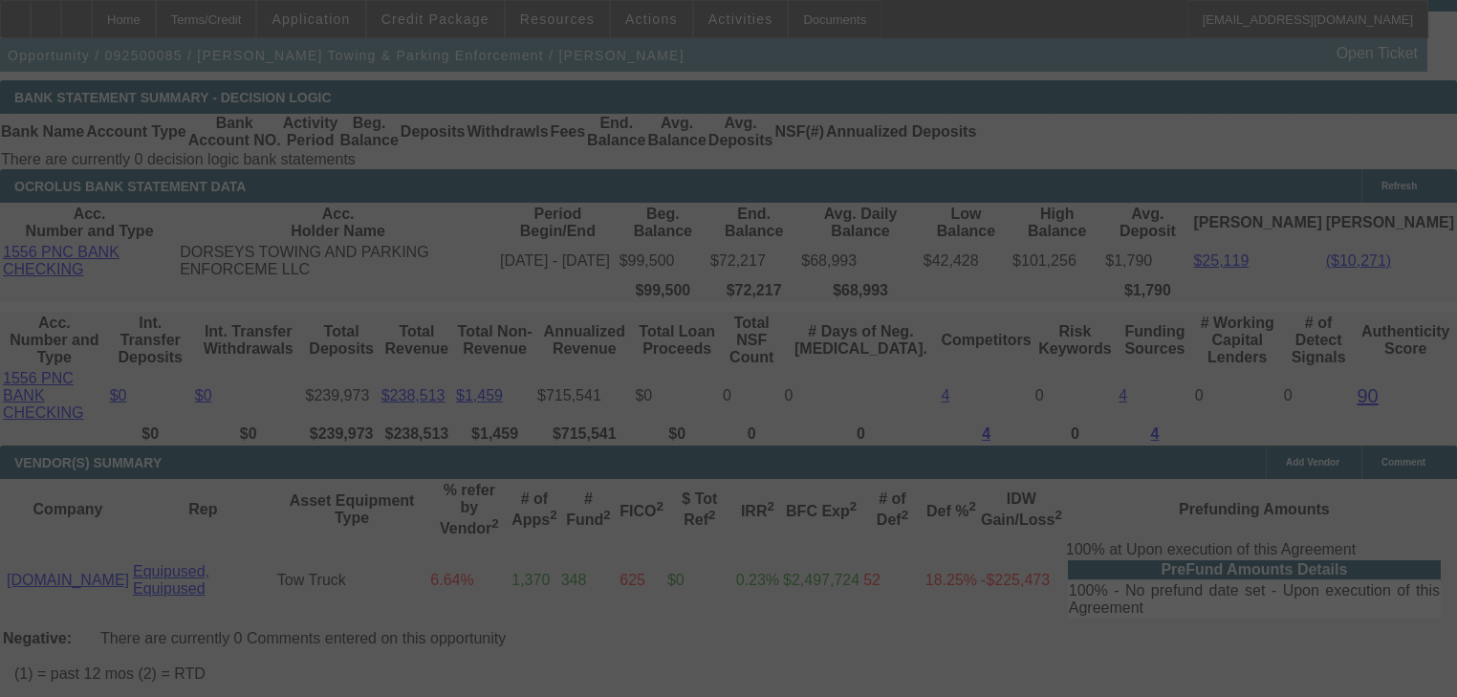
scroll to position [3419, 0]
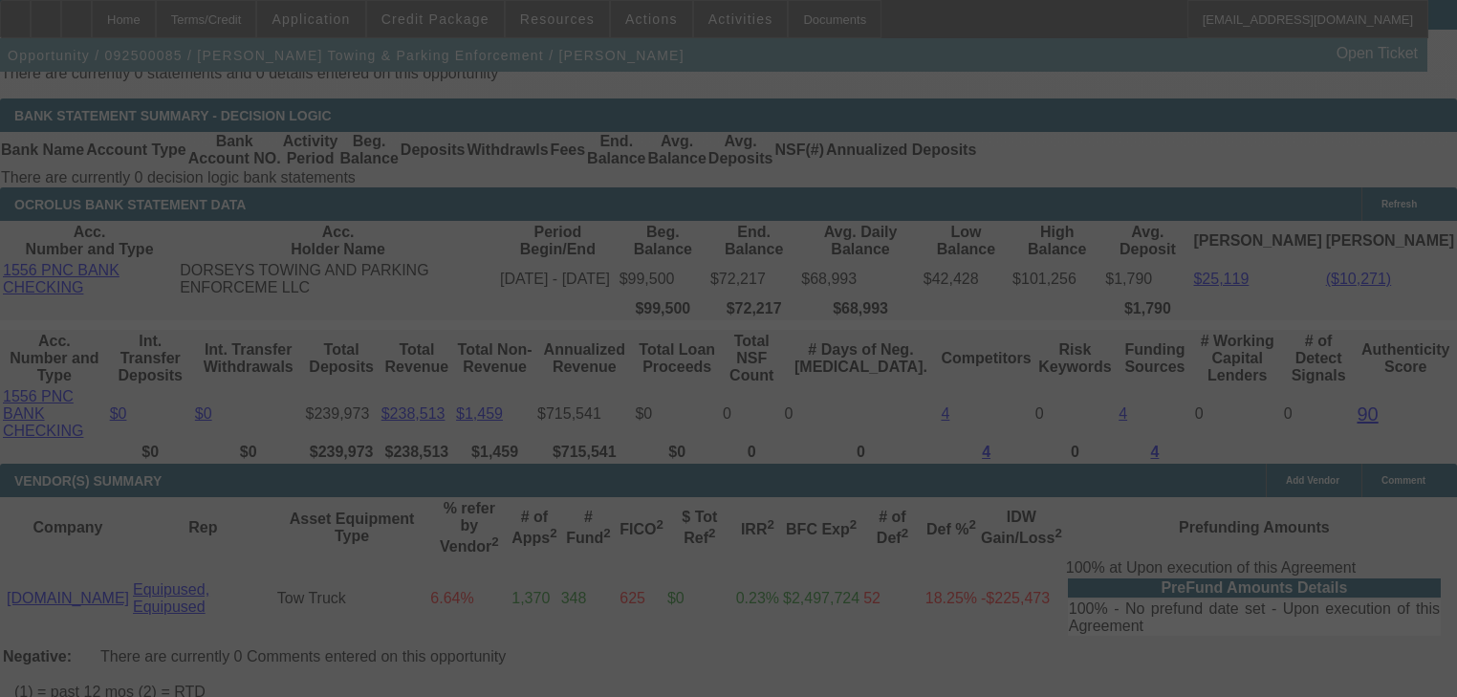
select select "2"
select select "0"
select select "6"
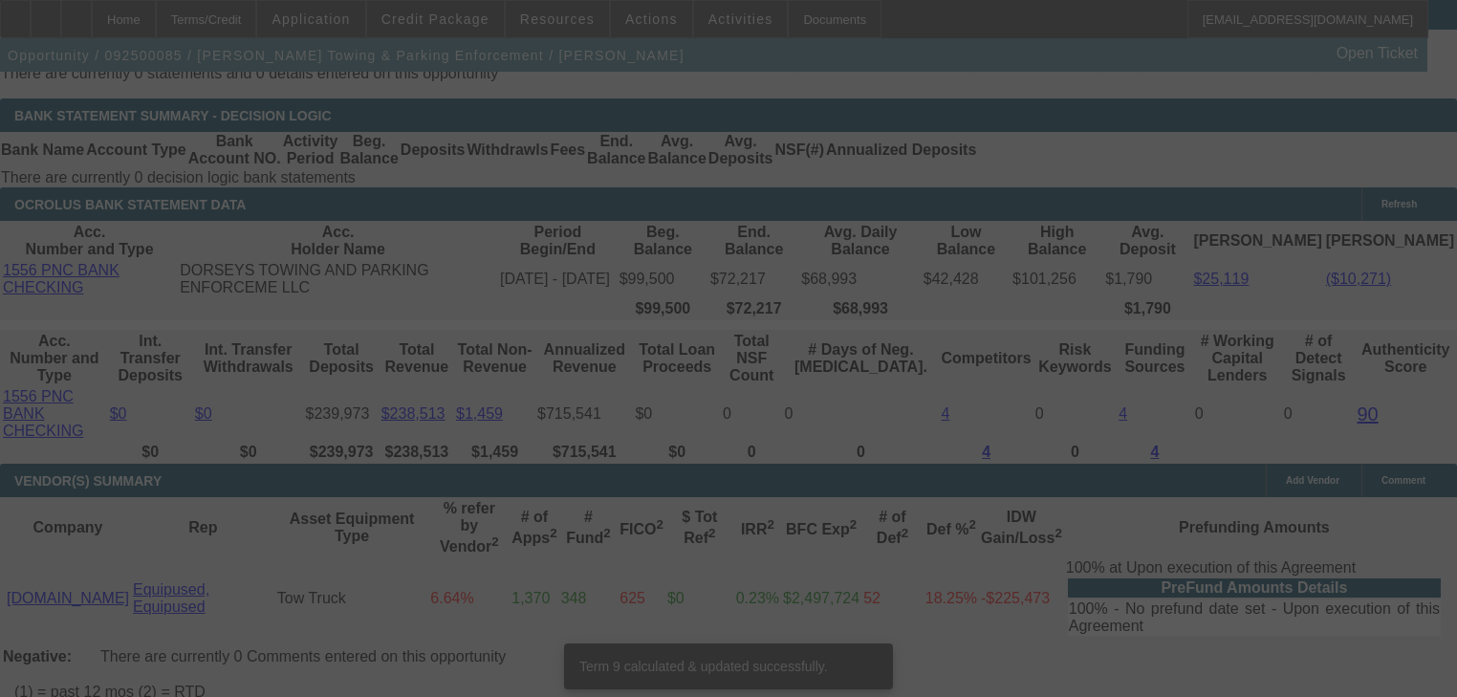
scroll to position [3408, 0]
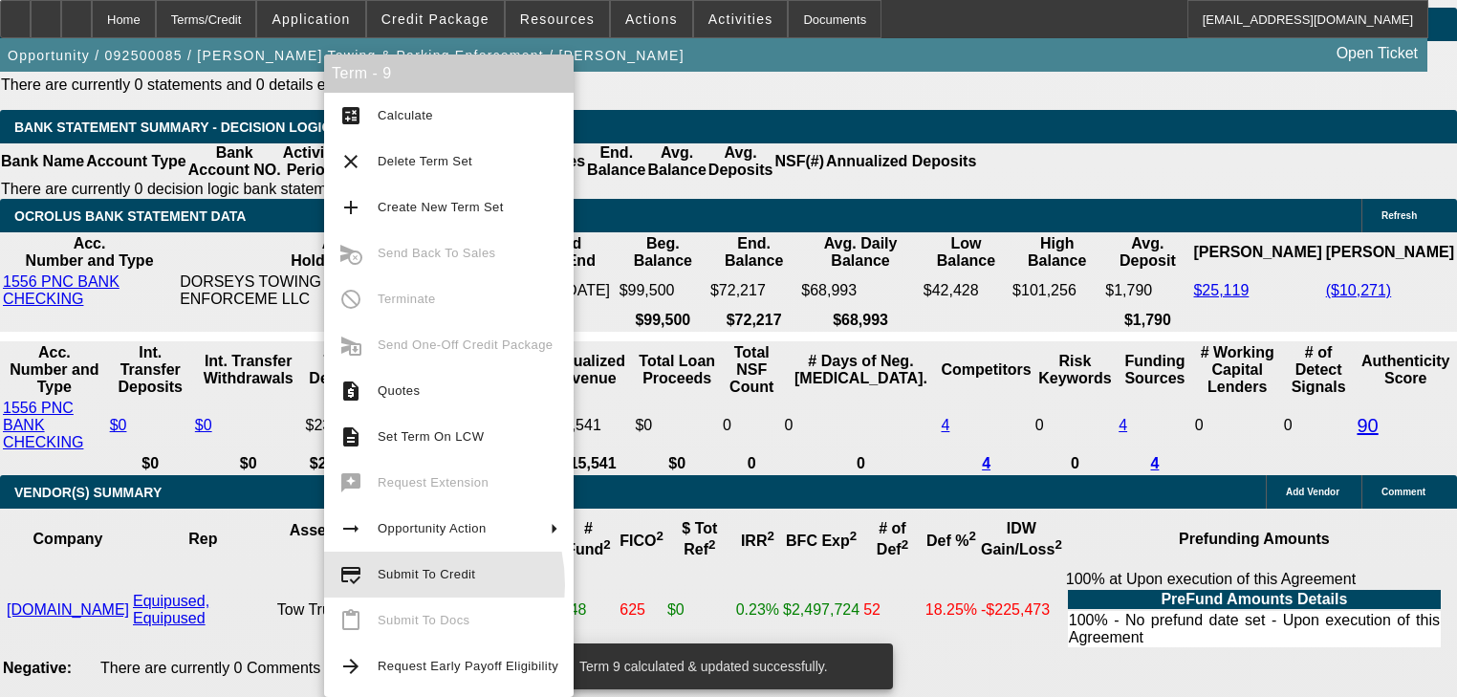
drag, startPoint x: 393, startPoint y: 585, endPoint x: 265, endPoint y: 565, distance: 129.7
click at [269, 568] on body "Home Terms/Credit Application Credit Package Resources Actions Activities Docum…" at bounding box center [728, 266] width 1457 height 7348
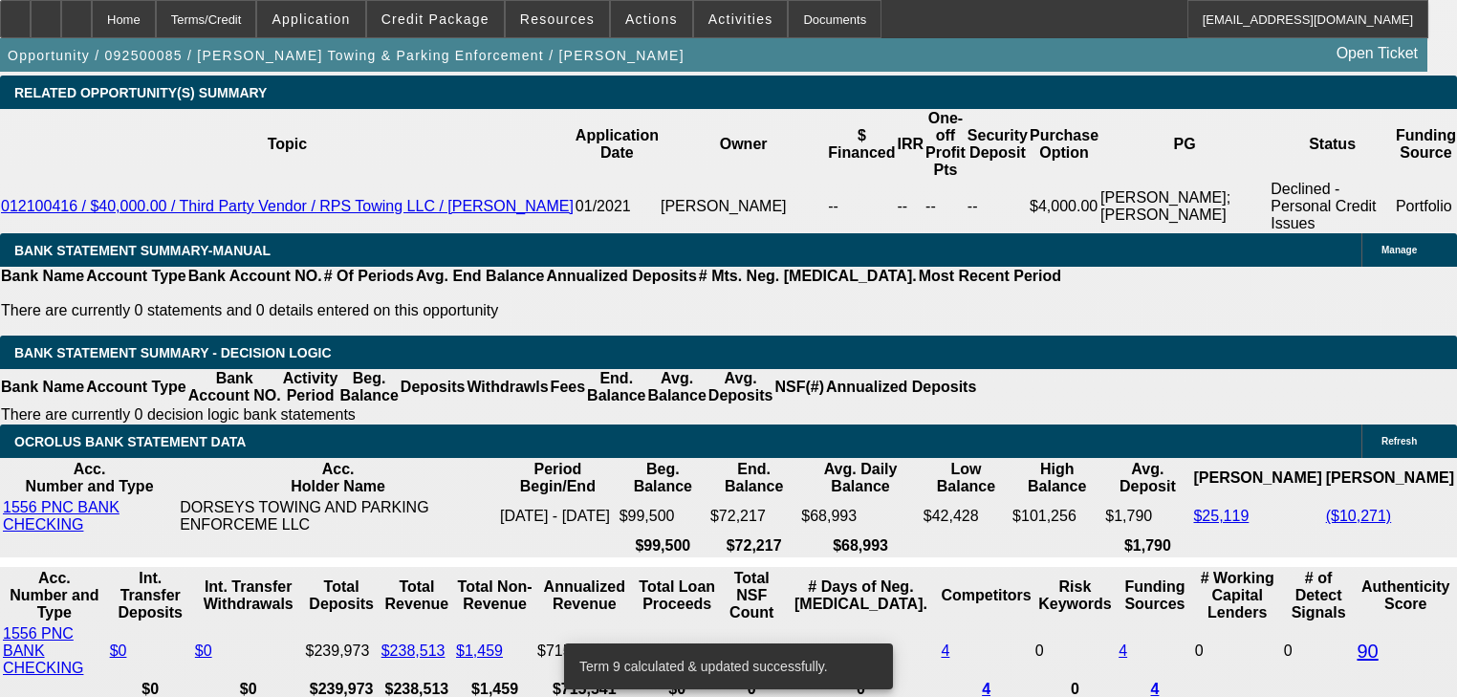
scroll to position [3178, 0]
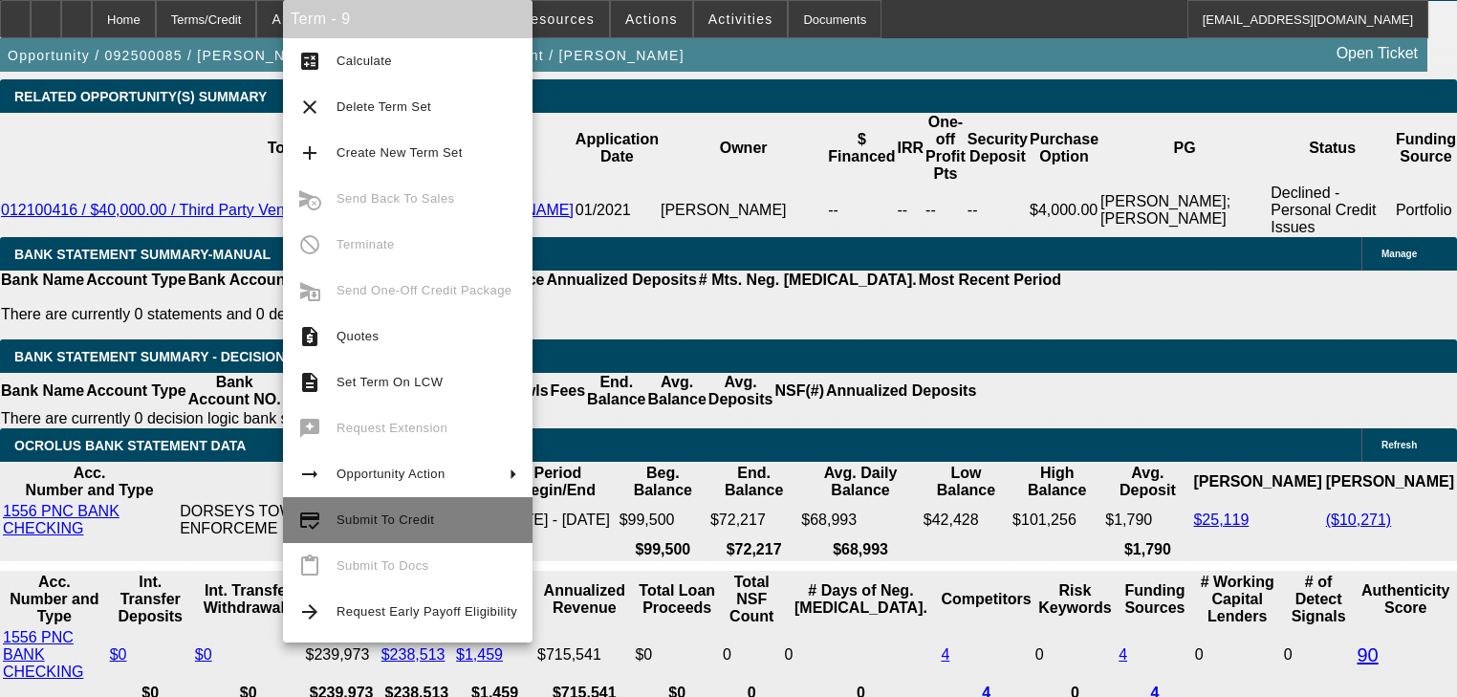
click at [315, 537] on button "credit_score Submit To Credit" at bounding box center [408, 520] width 250 height 46
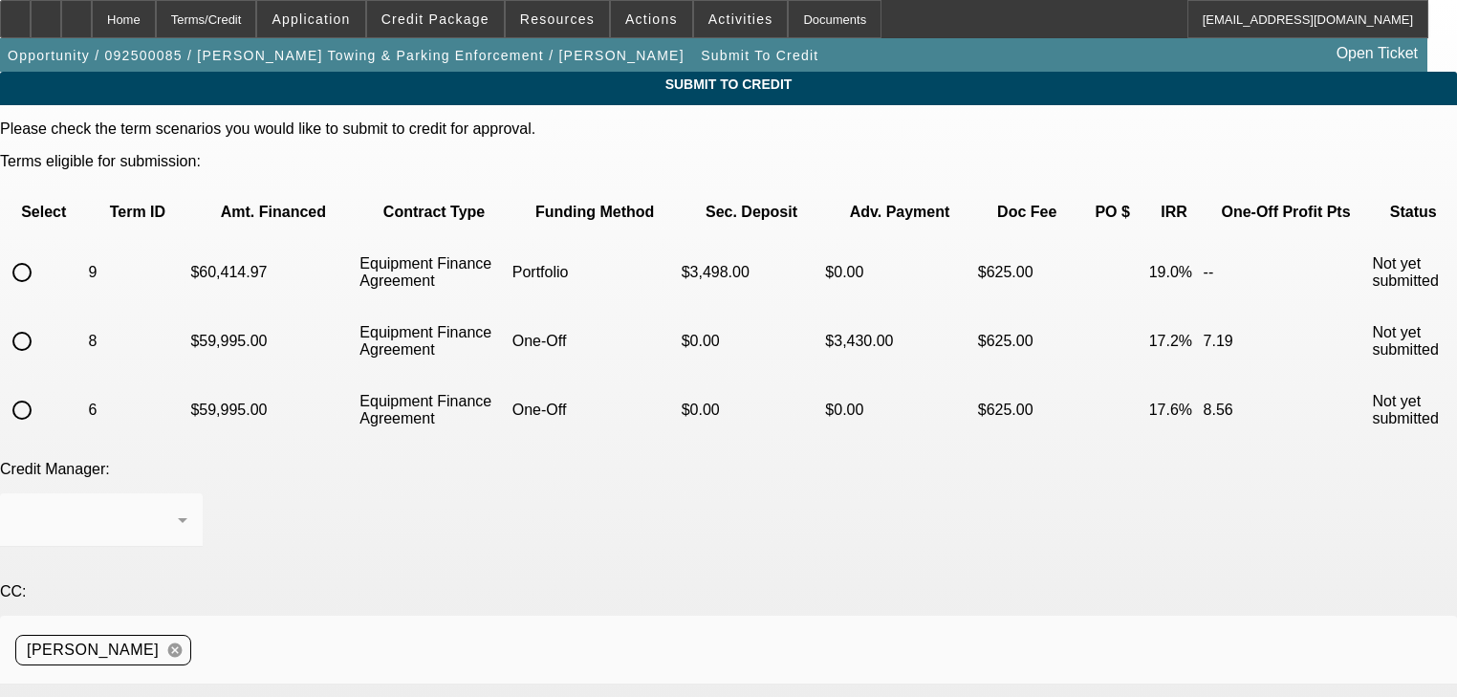
click at [41, 253] on input "radio" at bounding box center [22, 272] width 38 height 38
radio input "true"
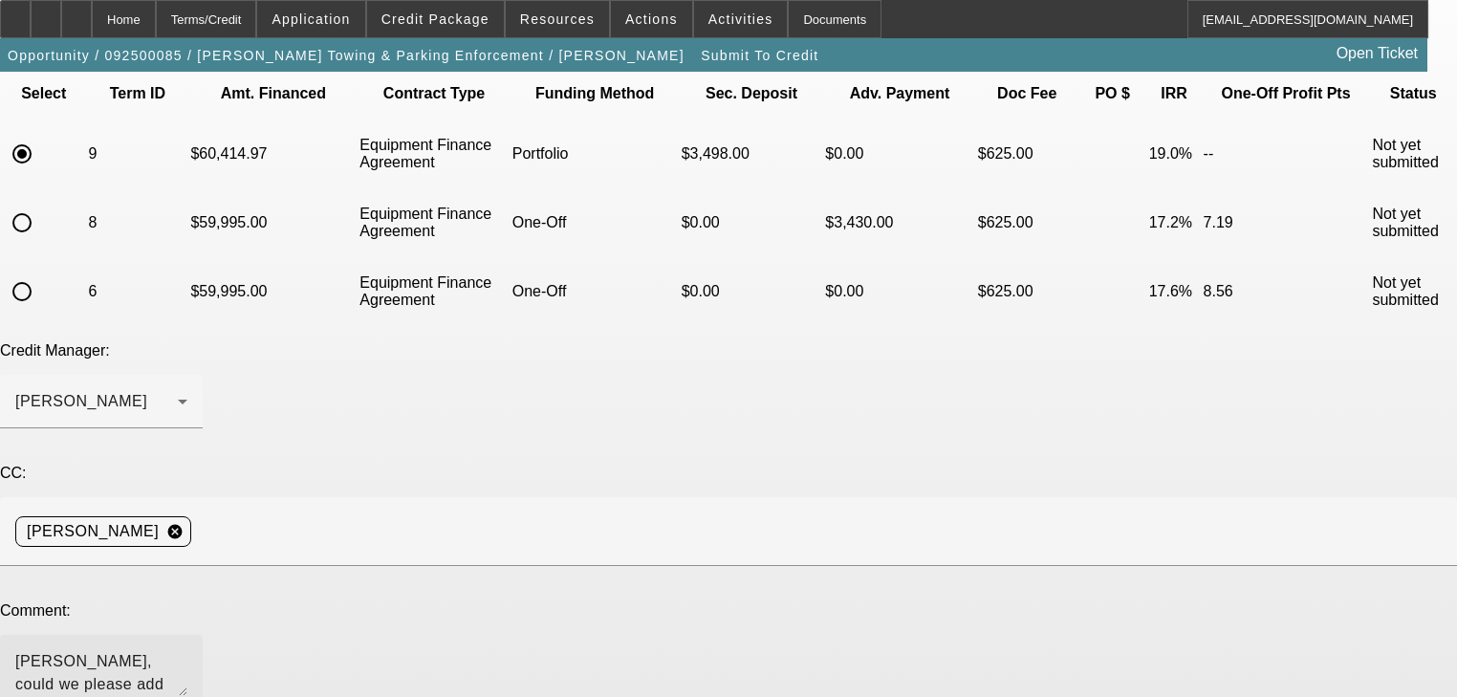
scroll to position [260, 0]
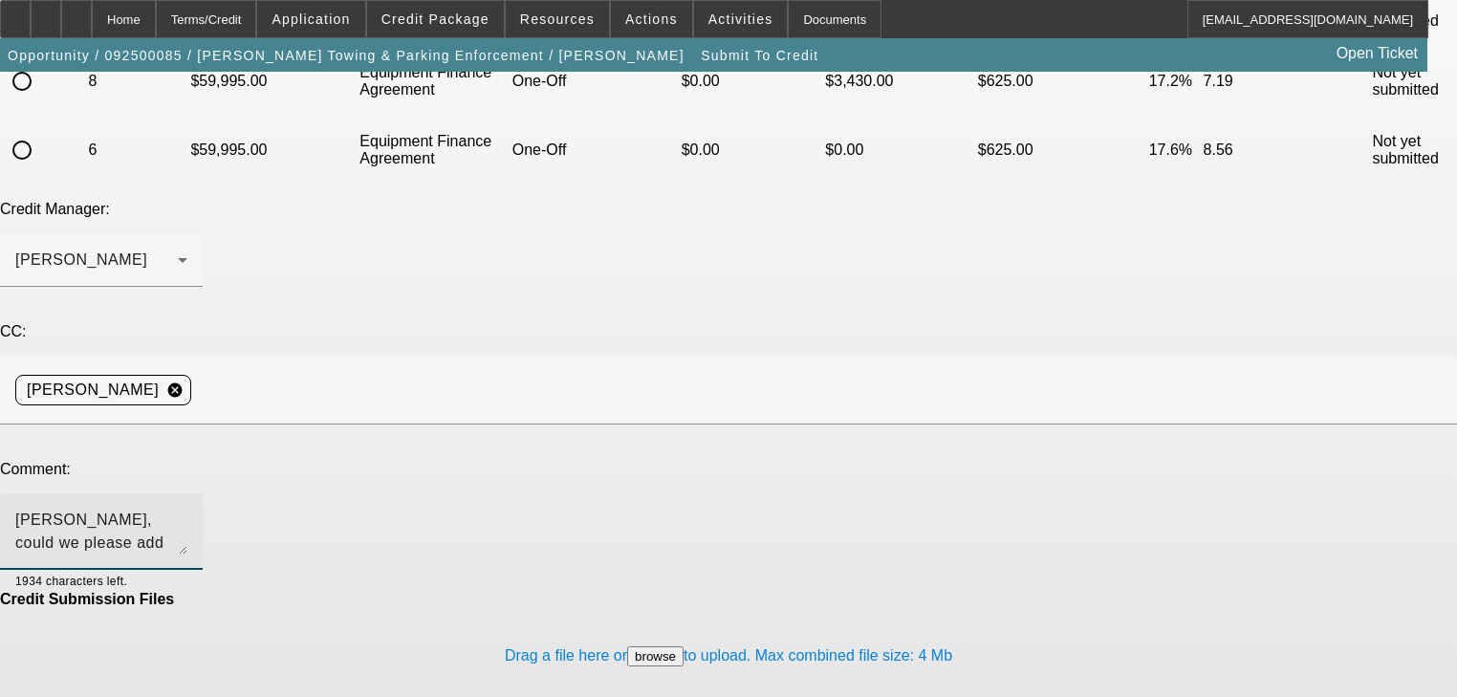
type textarea "George, could we please add sales tax to this approval? Thank you"
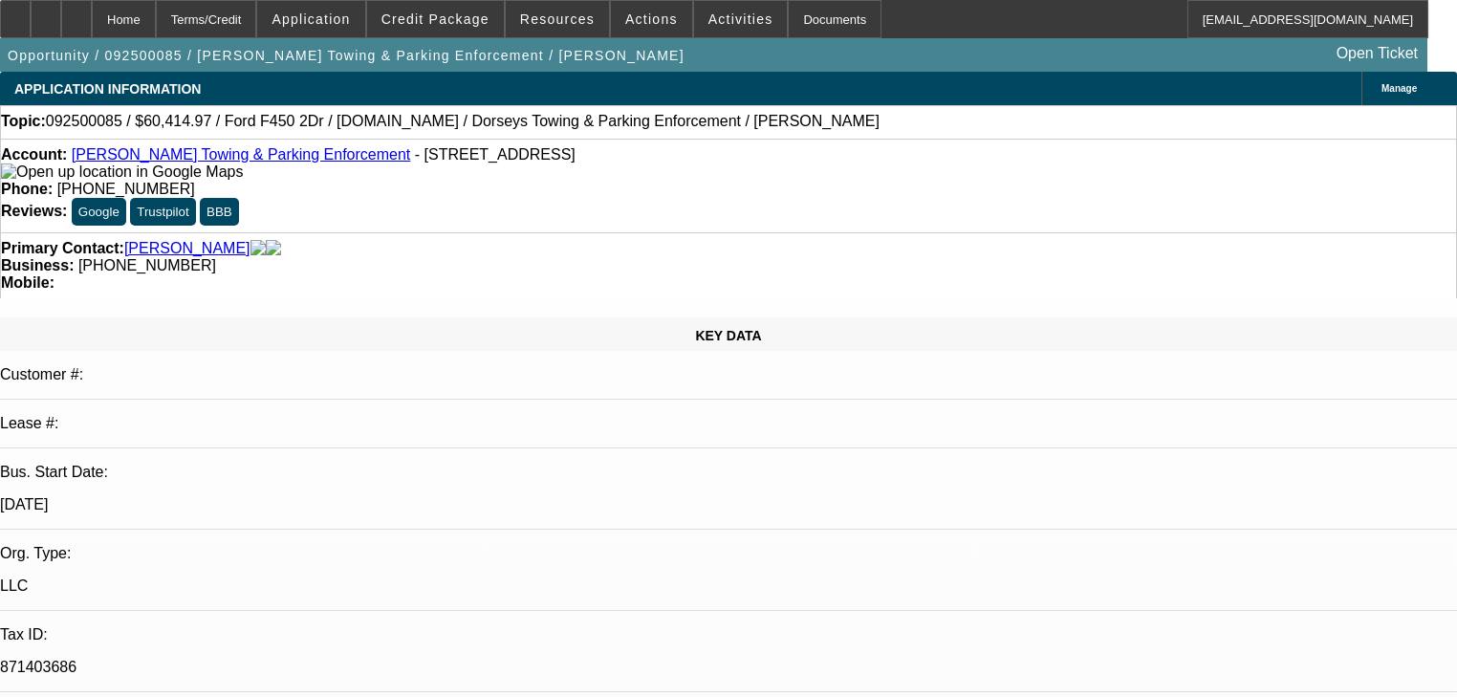
select select "2"
select select "0"
select select "6"
select select "0"
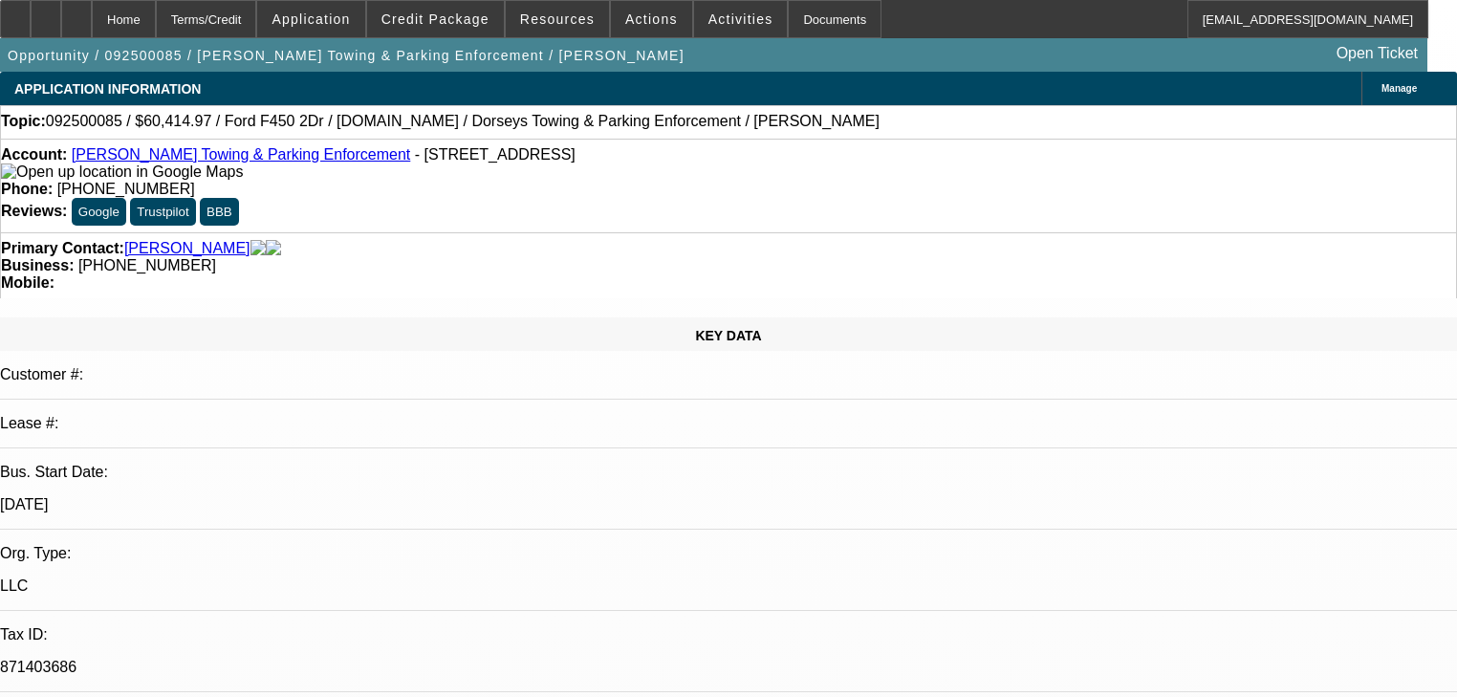
select select "0"
select select "6"
select select "0"
select select "2"
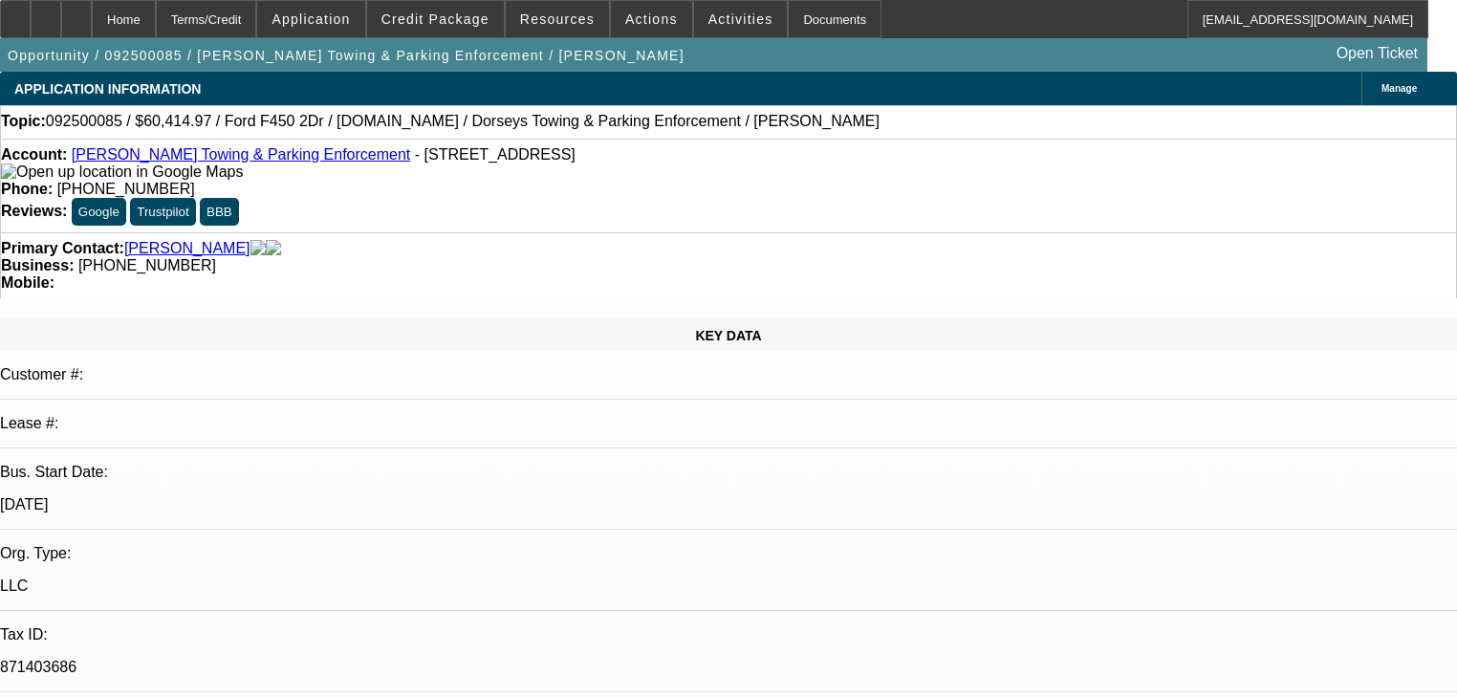
select select "2"
select select "0"
select select "6"
select select "0"
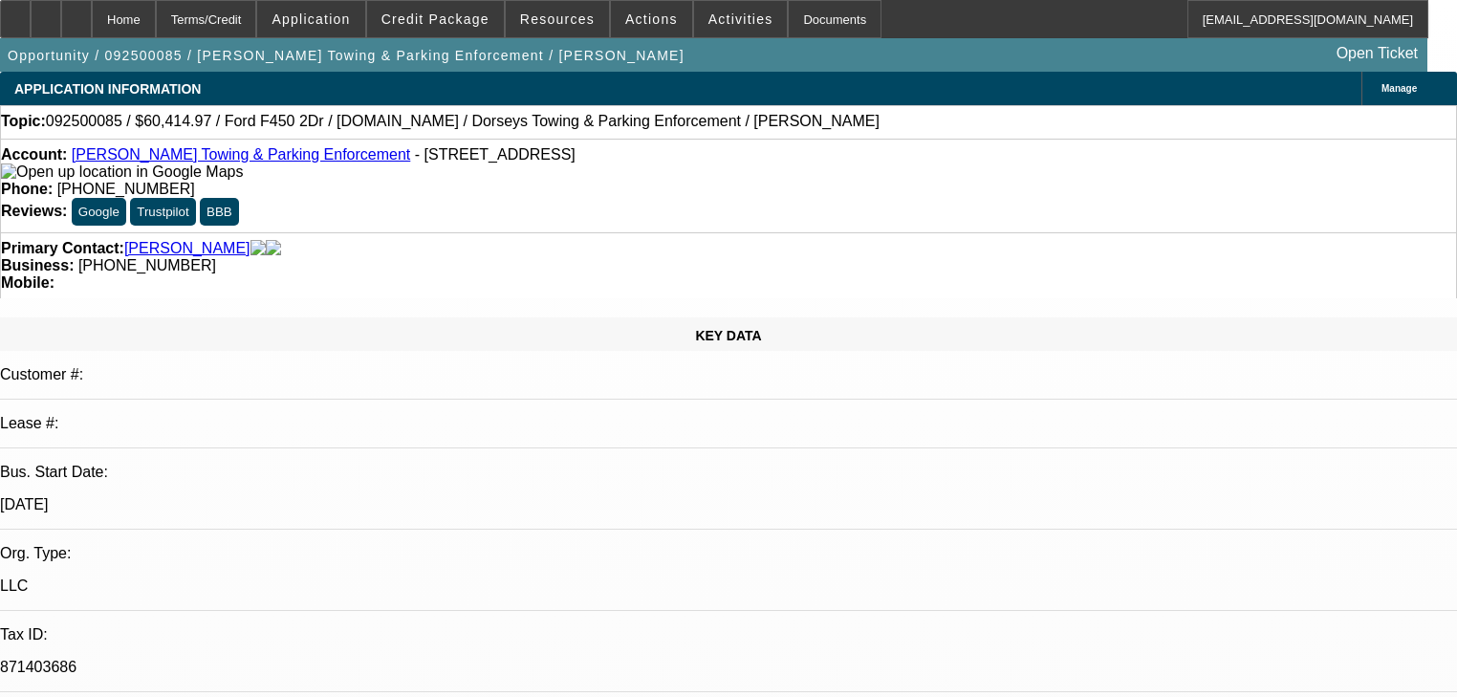
select select "2"
select select "0"
select select "6"
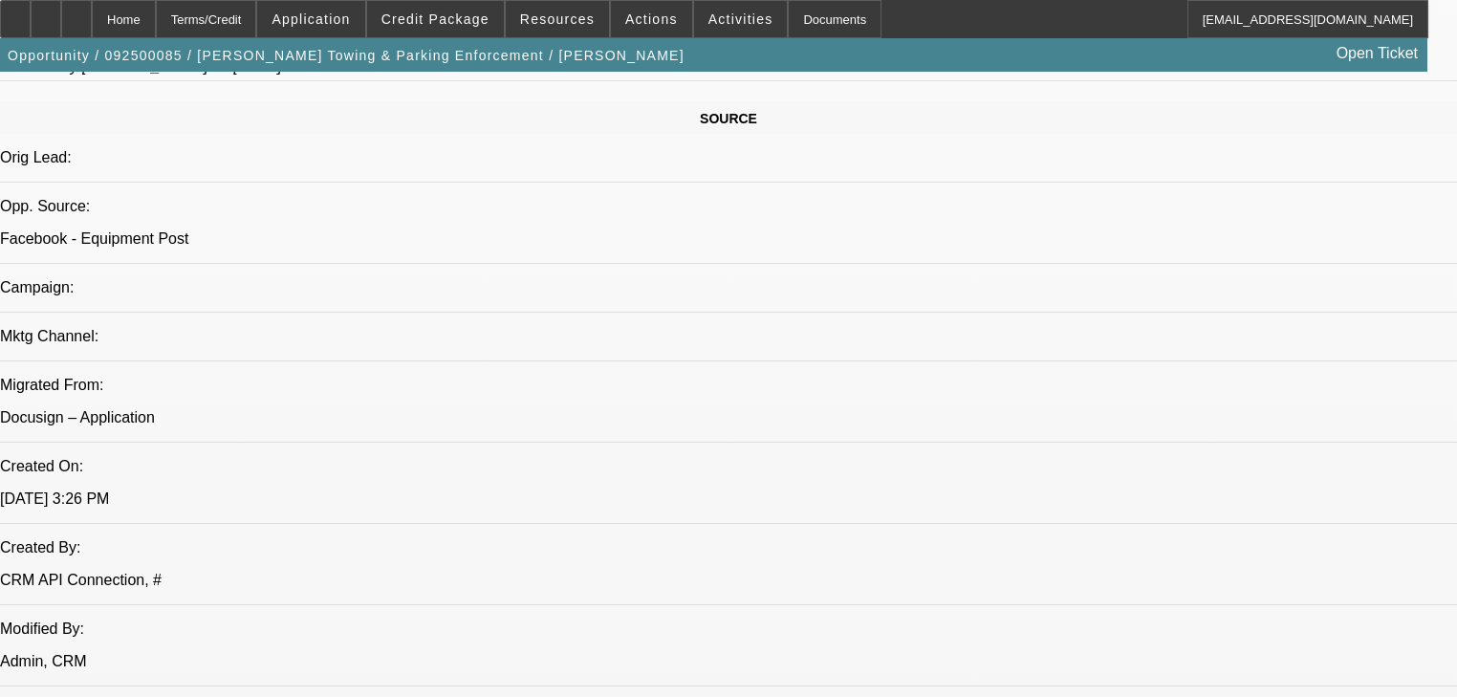
scroll to position [1224, 0]
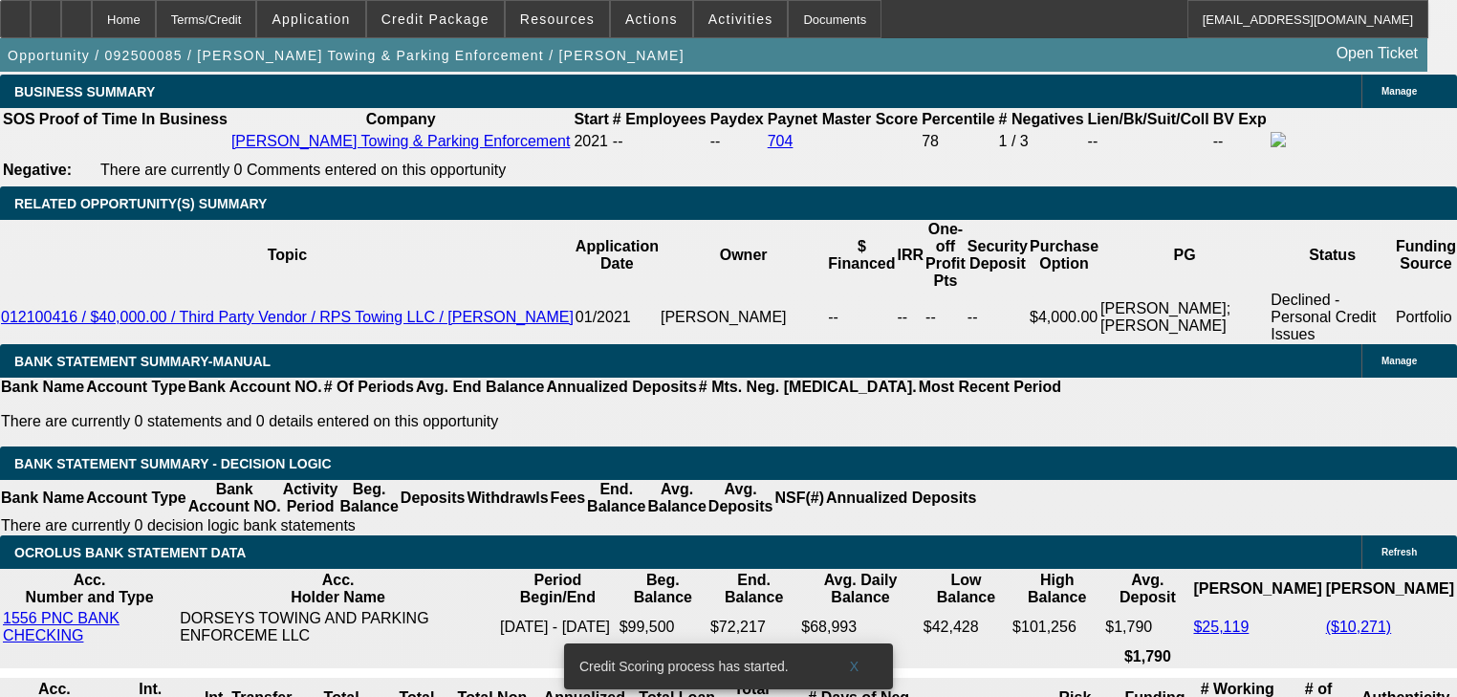
scroll to position [3024, 0]
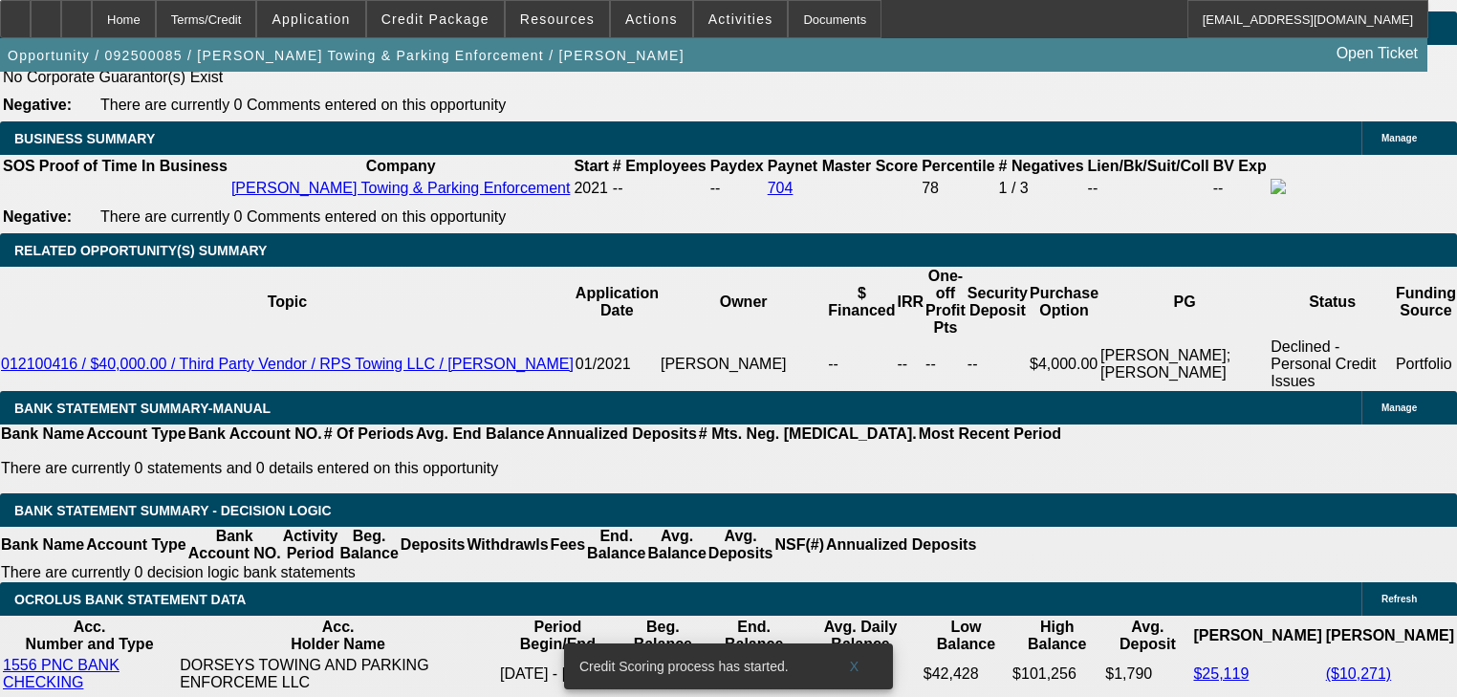
select select "0"
select select "6"
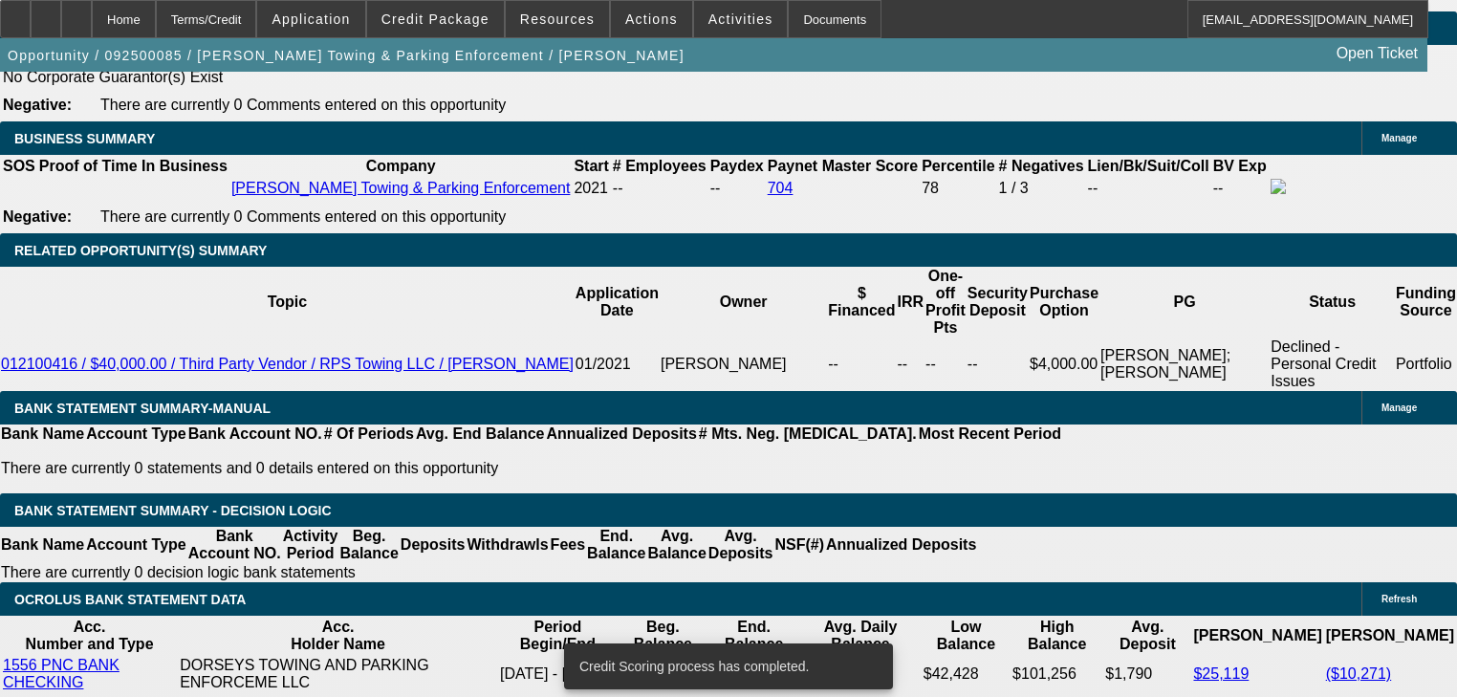
select select "2"
select select "0"
select select "6"
select select "2"
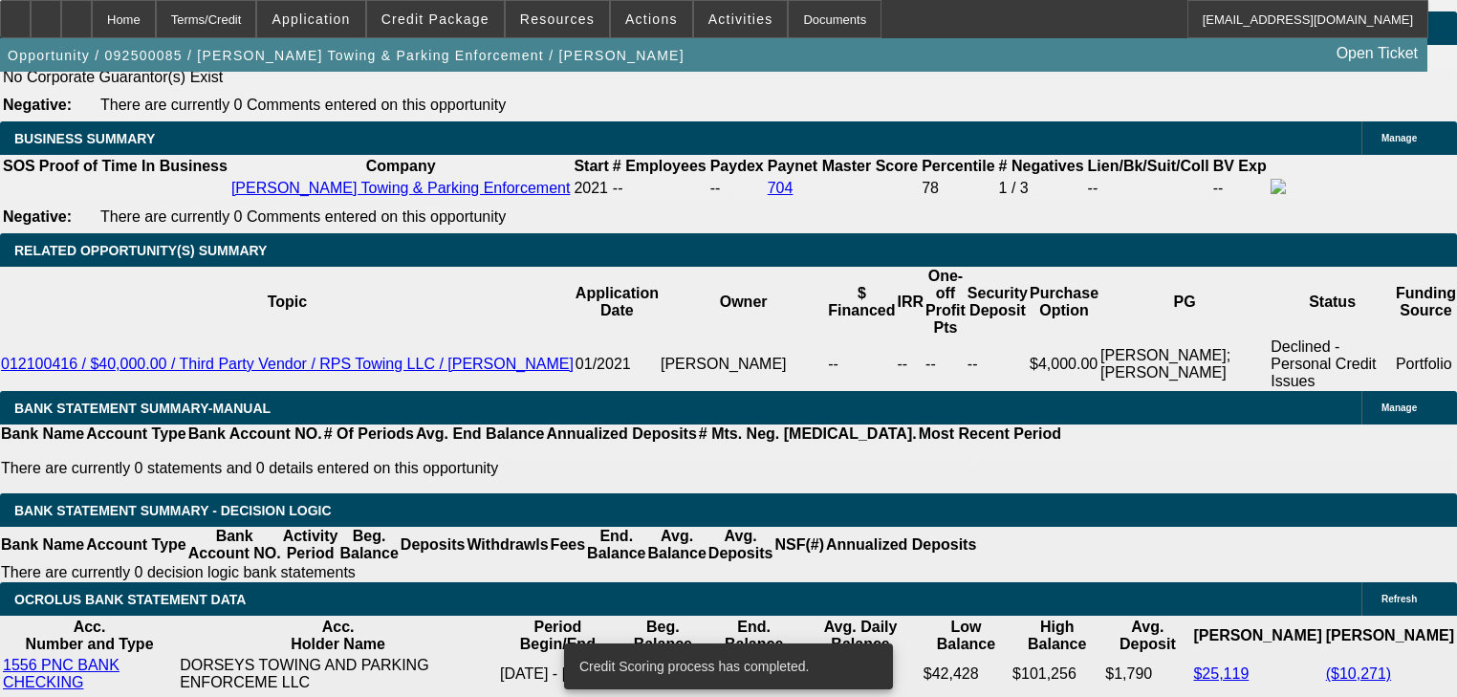
select select "2"
select select "0"
select select "6"
select select "0"
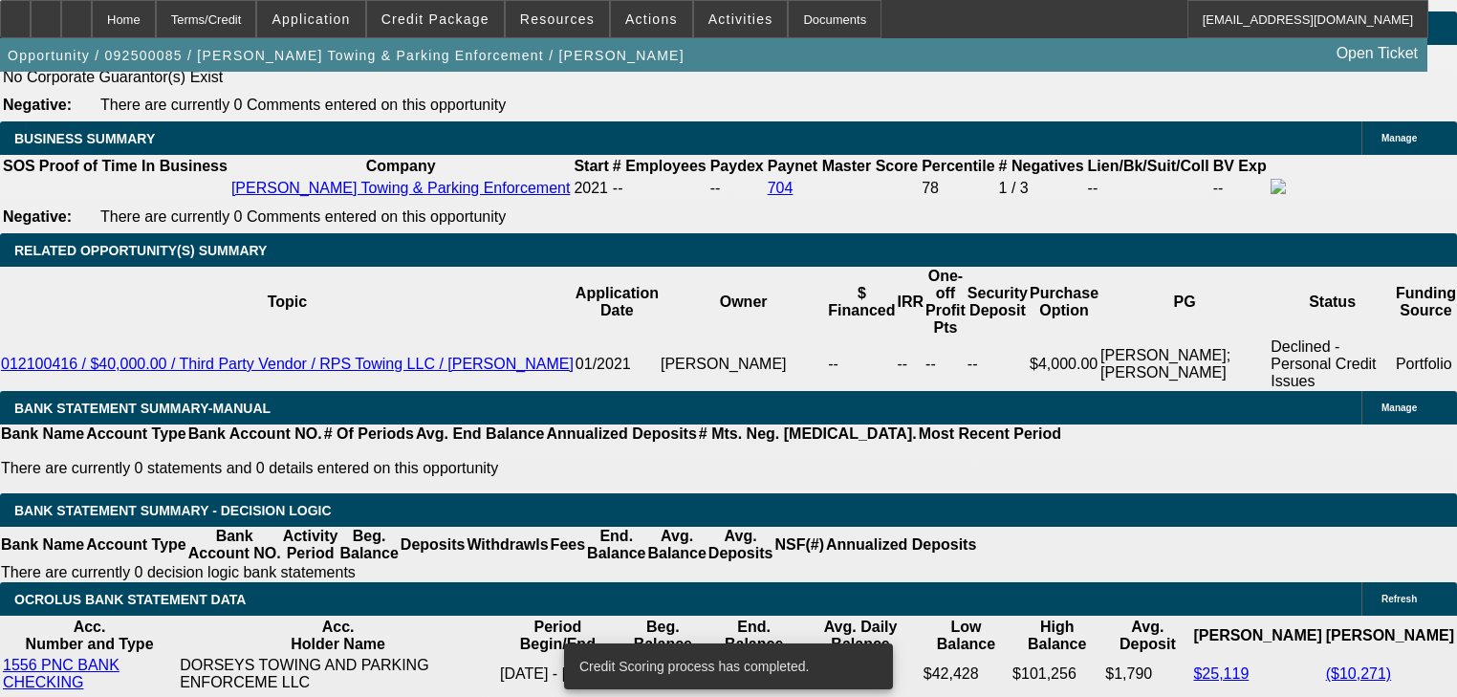
select select "0"
select select "6"
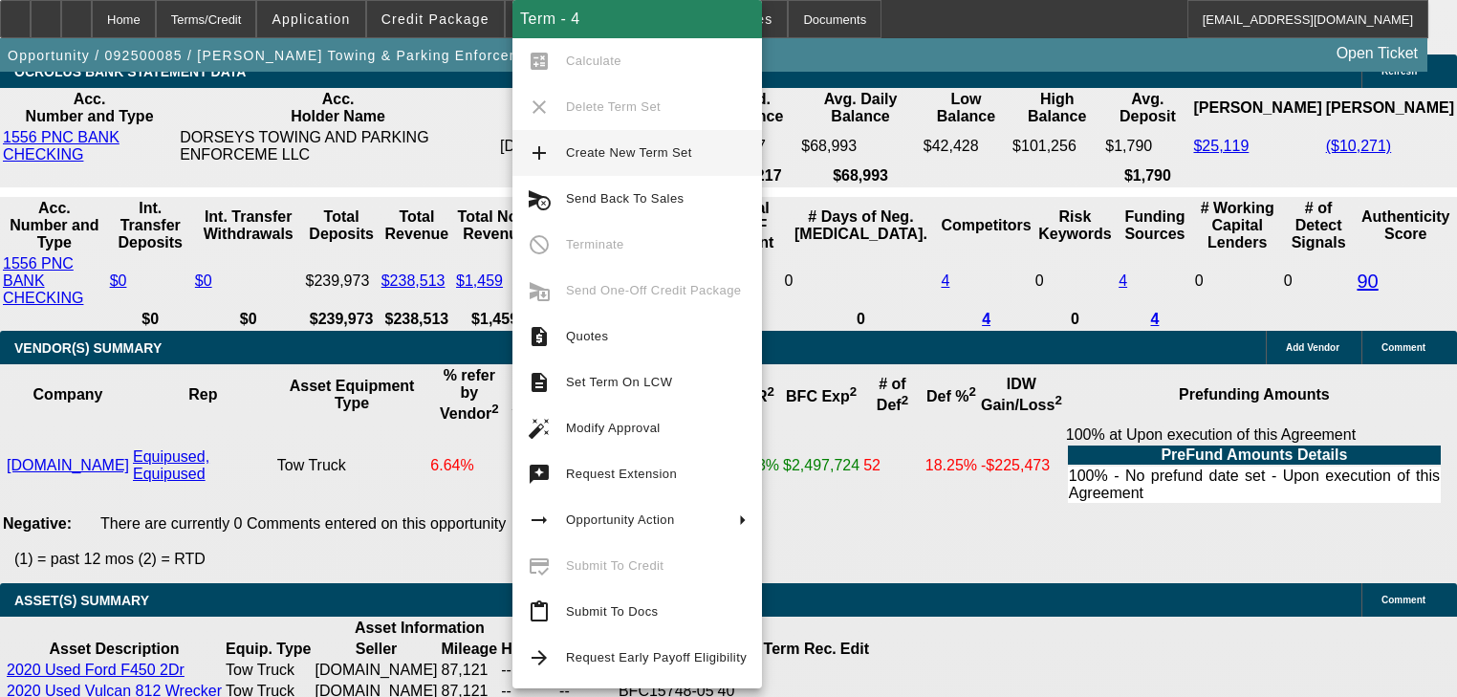
scroll to position [3399, 0]
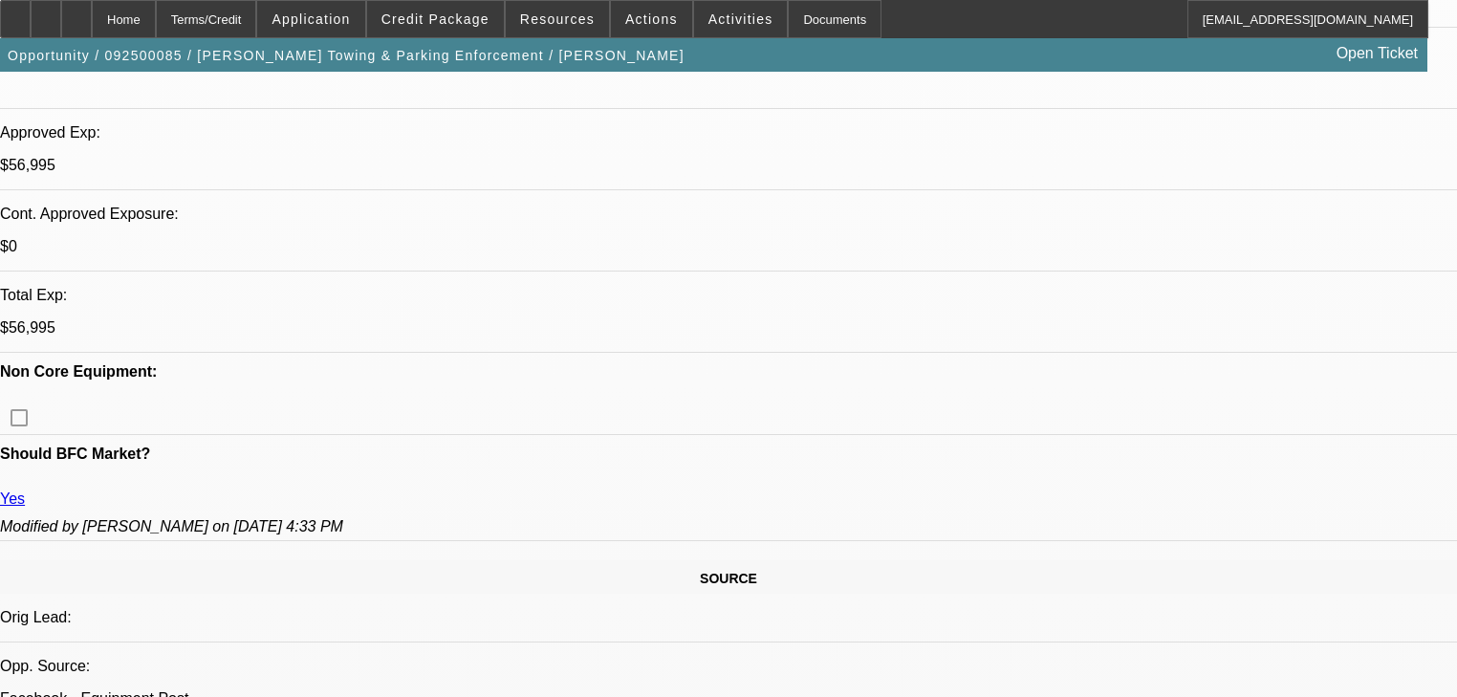
scroll to position [0, 0]
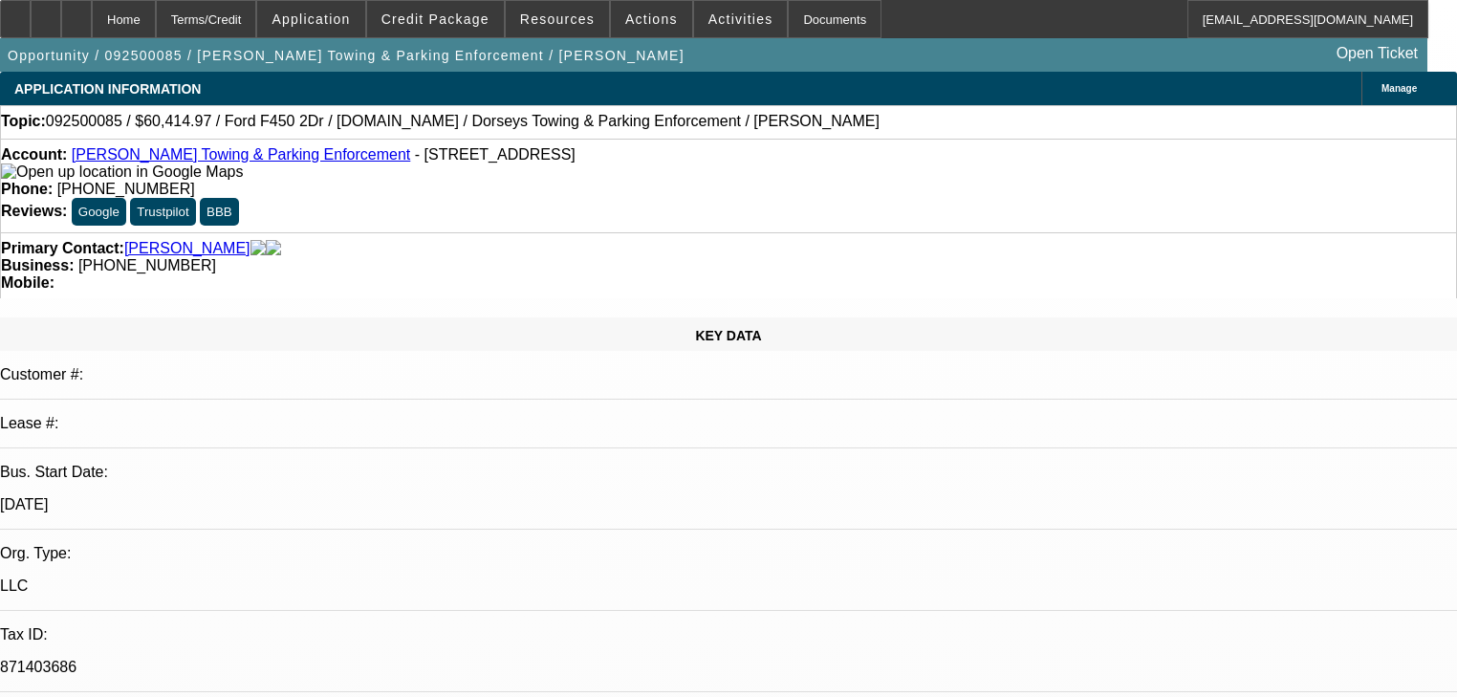
select select "2"
select select "0"
select select "6"
select select "0"
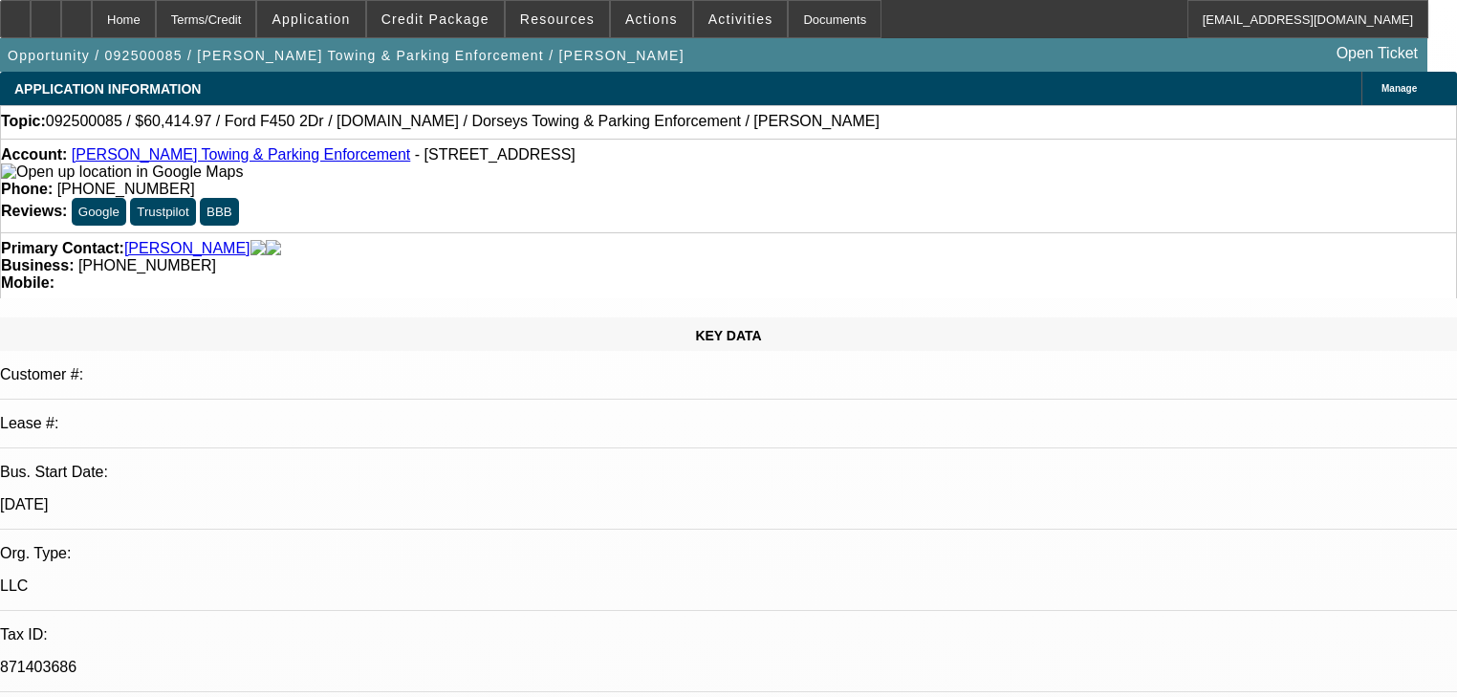
select select "0"
select select "6"
select select "0"
select select "2"
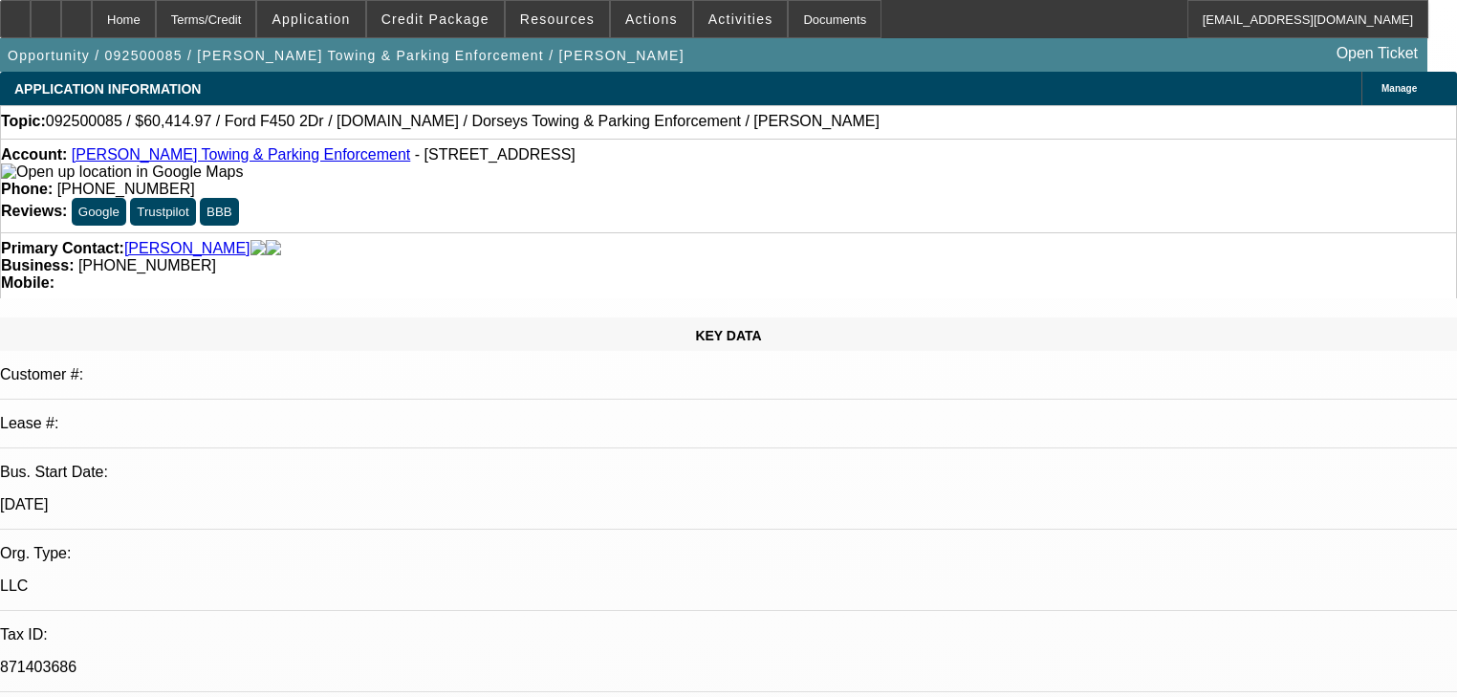
select select "2"
select select "0"
select select "6"
select select "0"
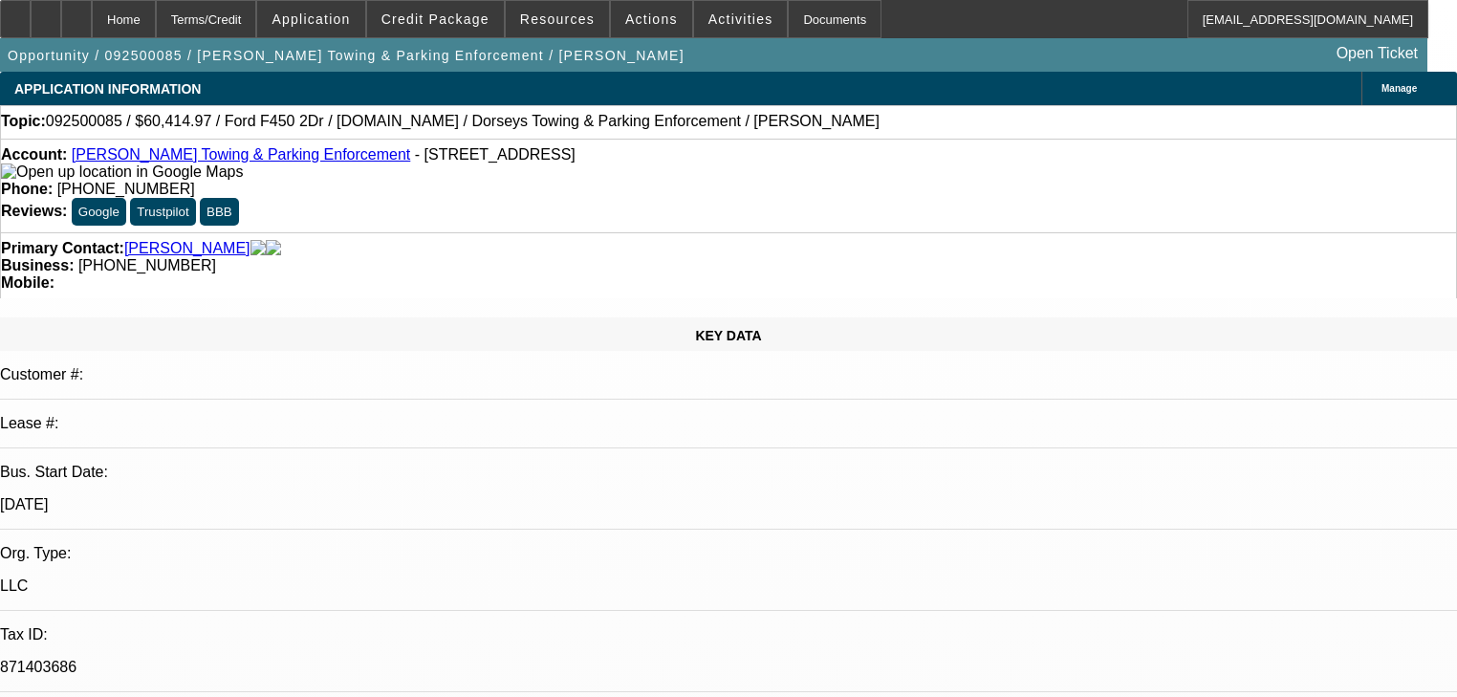
select select "2"
select select "0"
select select "6"
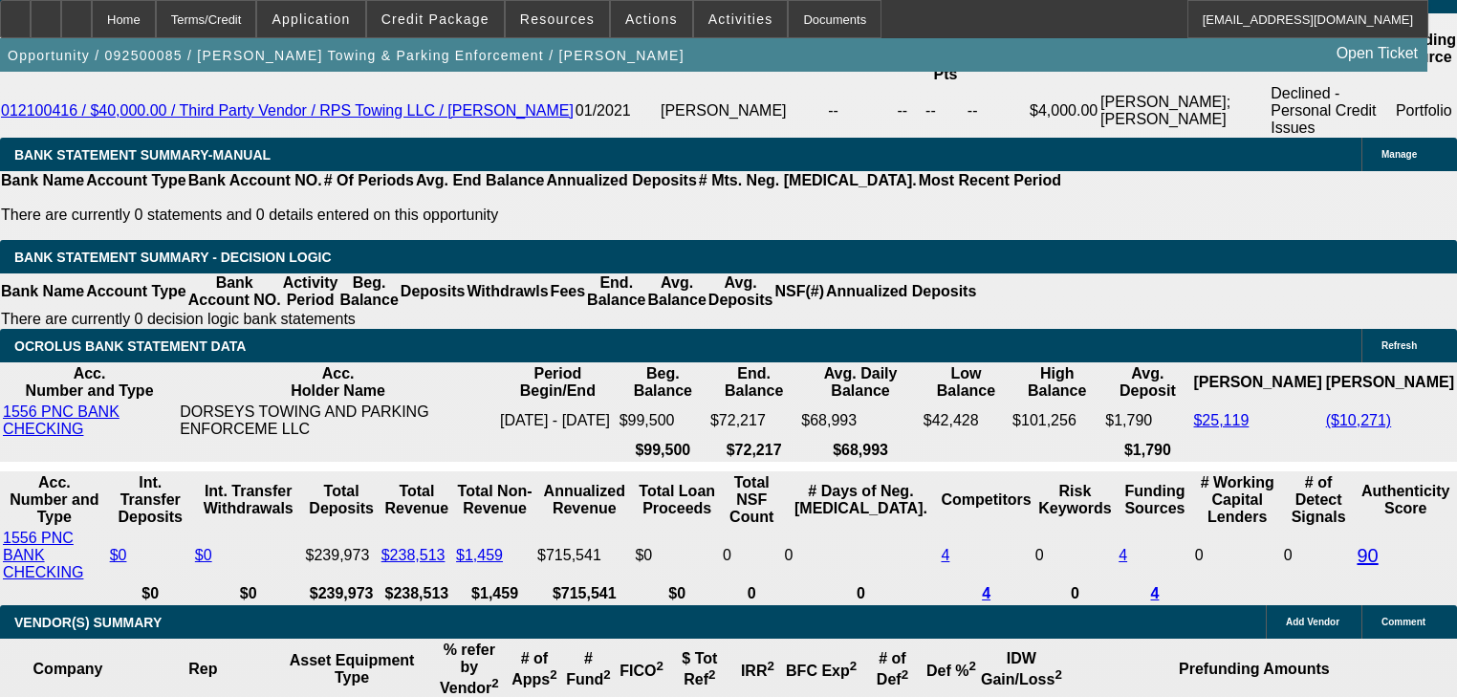
scroll to position [3289, 0]
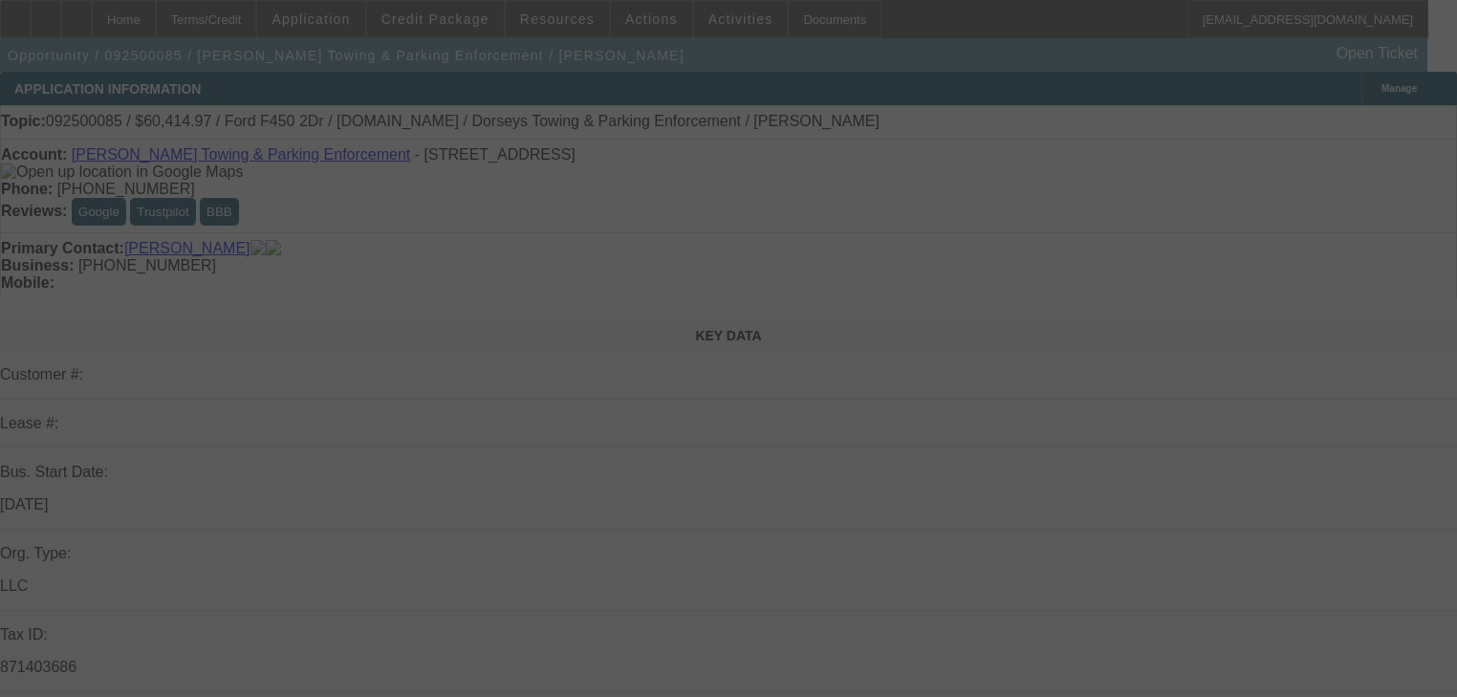
select select "2"
select select "0"
select select "6"
select select "0"
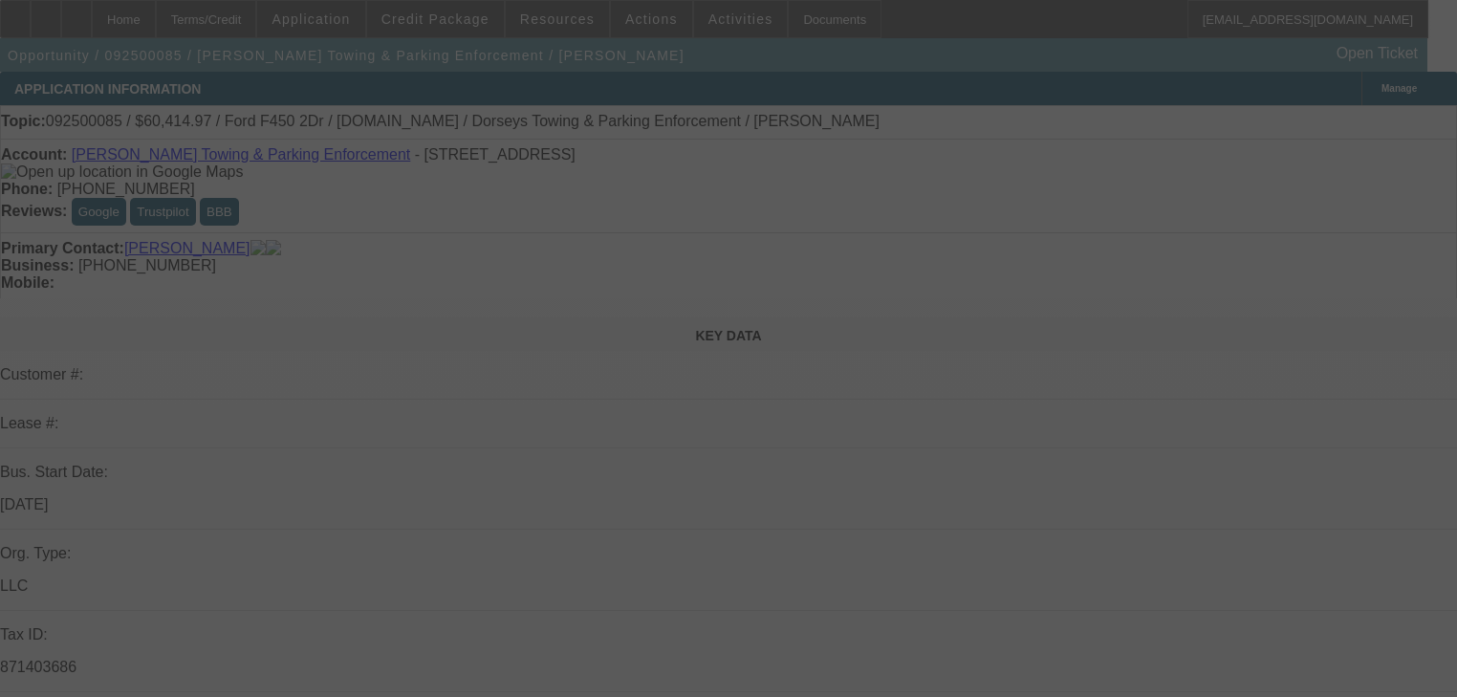
select select "0"
select select "6"
select select "0"
select select "2"
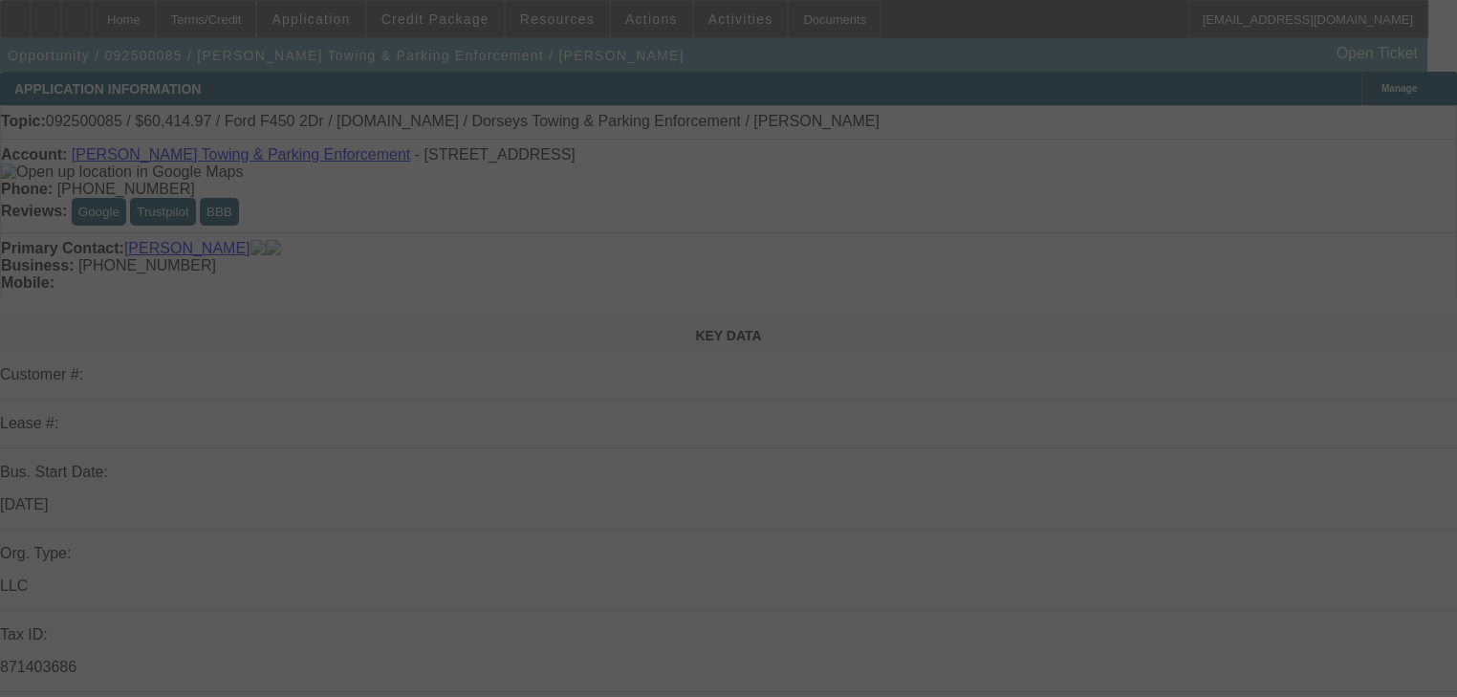
select select "2"
select select "0"
select select "6"
select select "0"
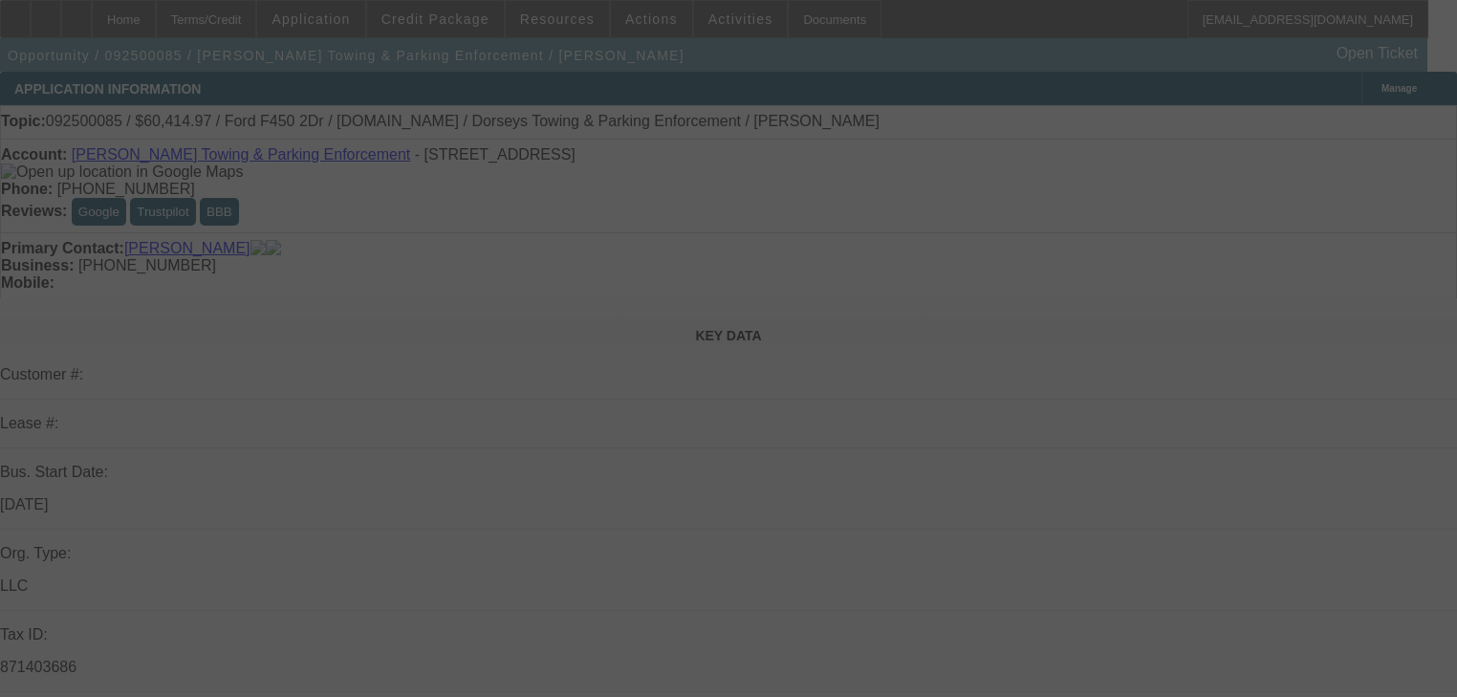
select select "2"
select select "0"
select select "6"
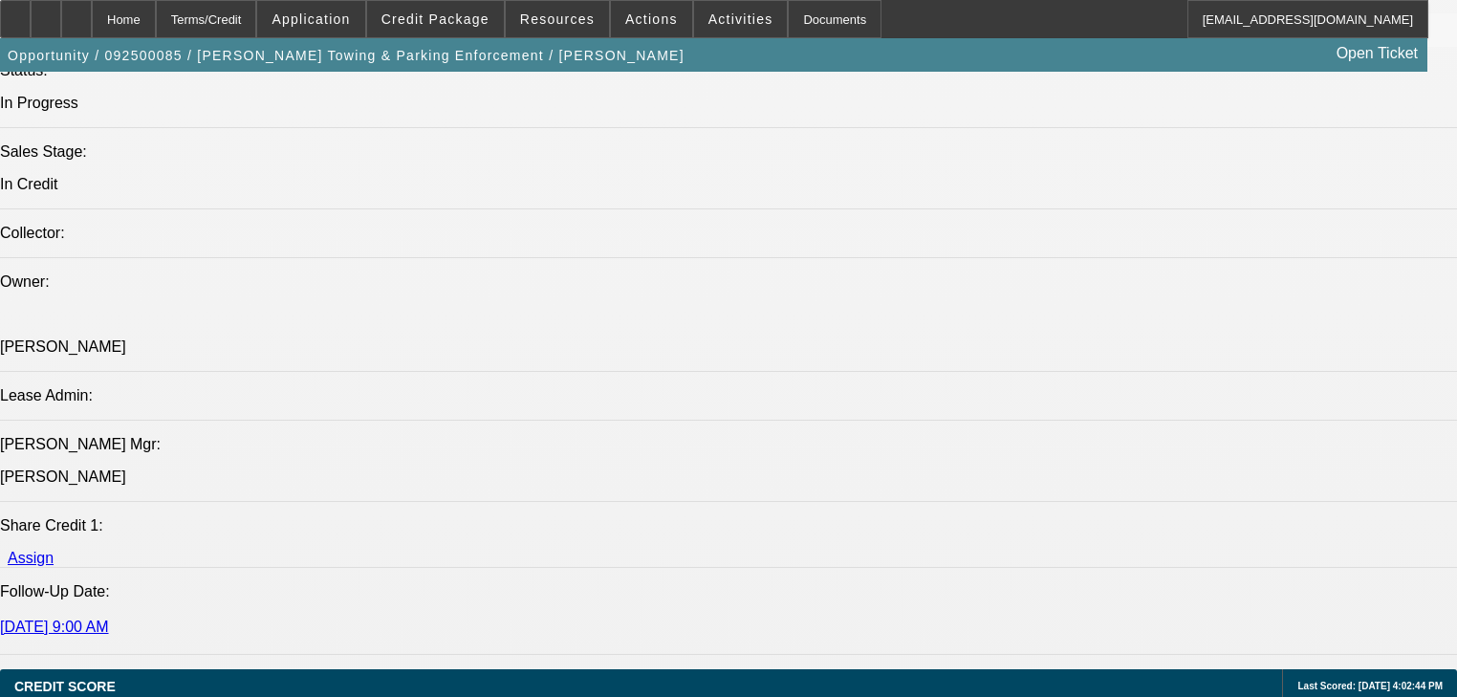
select select "2"
select select "0"
select select "6"
select select "0"
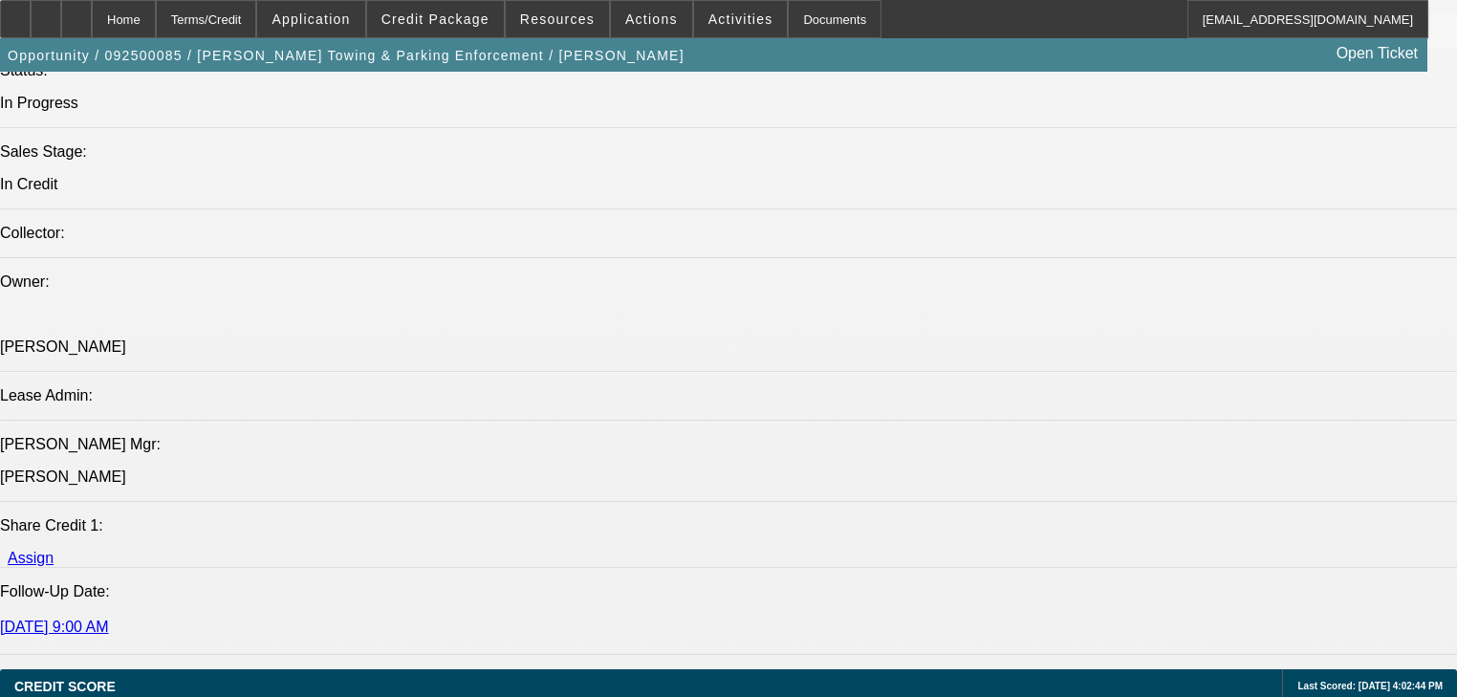
select select "0"
select select "6"
select select "0"
select select "2"
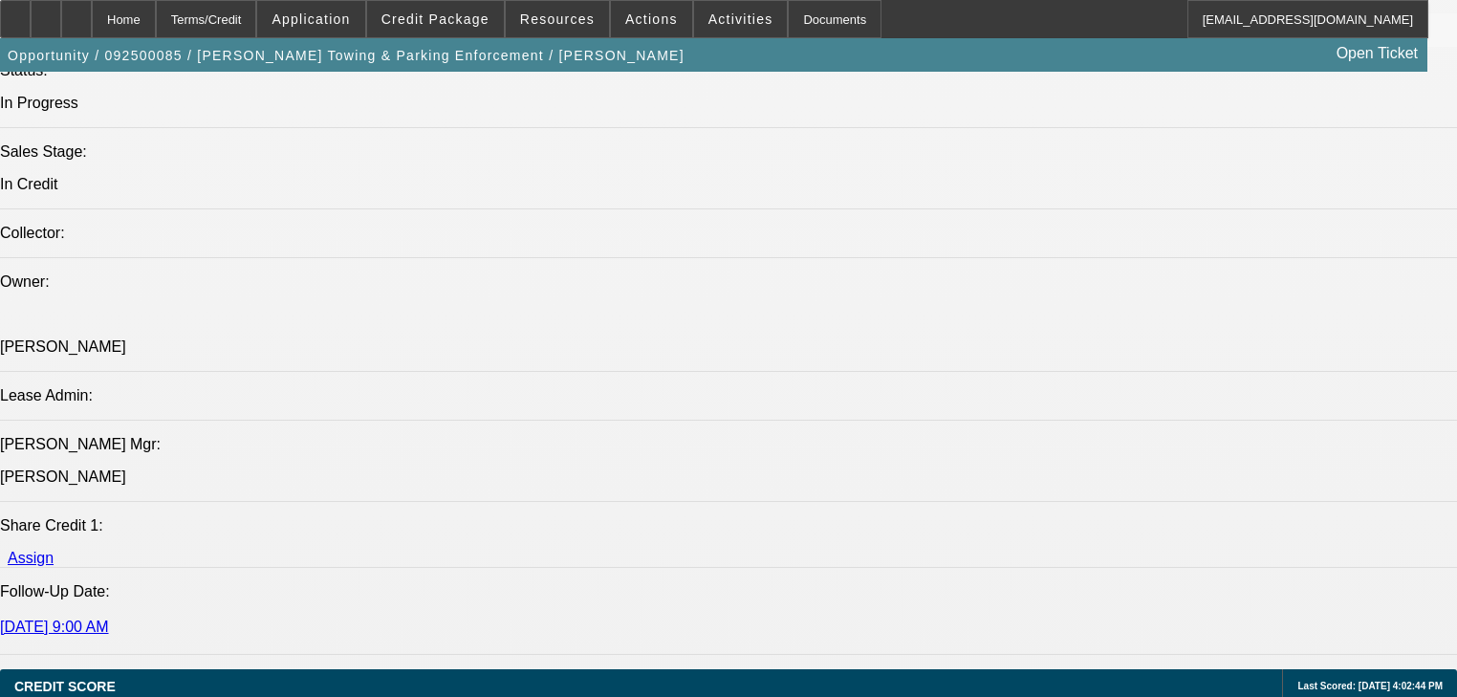
select select "2"
select select "0"
select select "6"
select select "0"
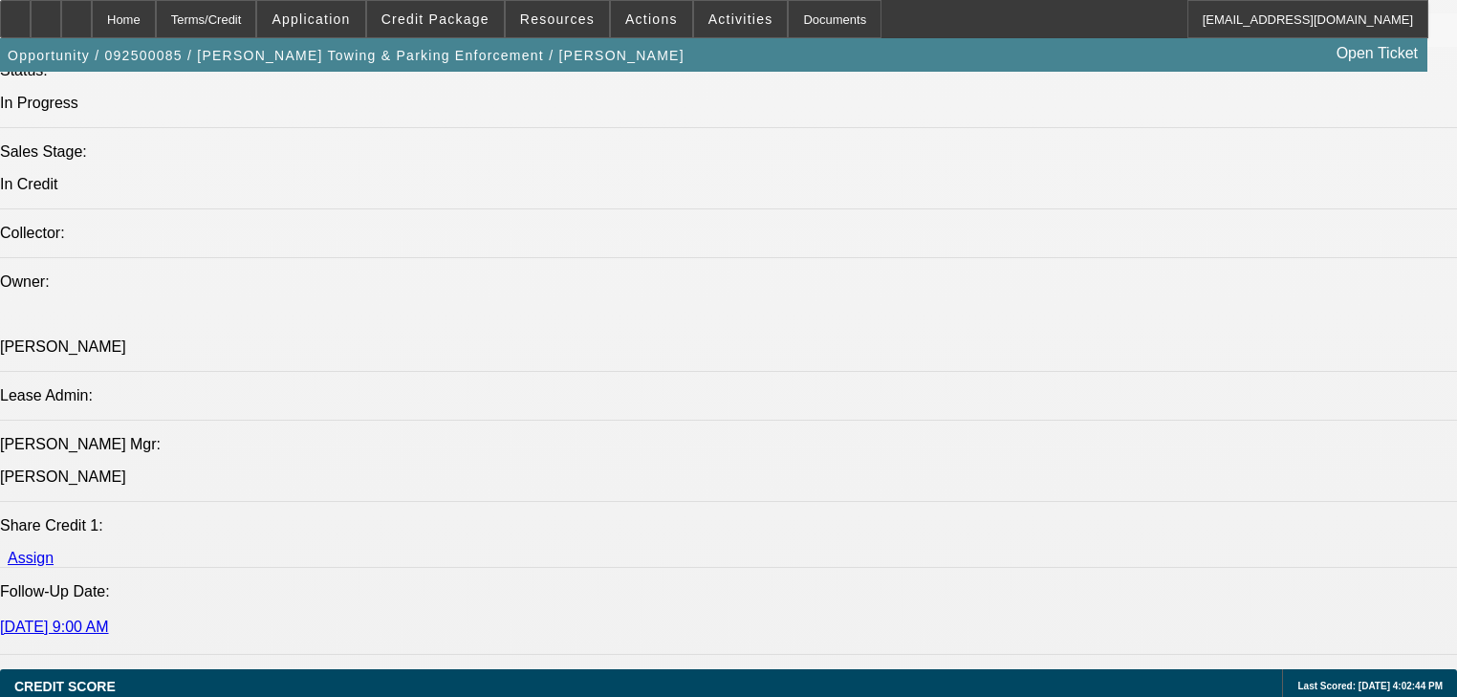
select select "2"
select select "0"
select select "6"
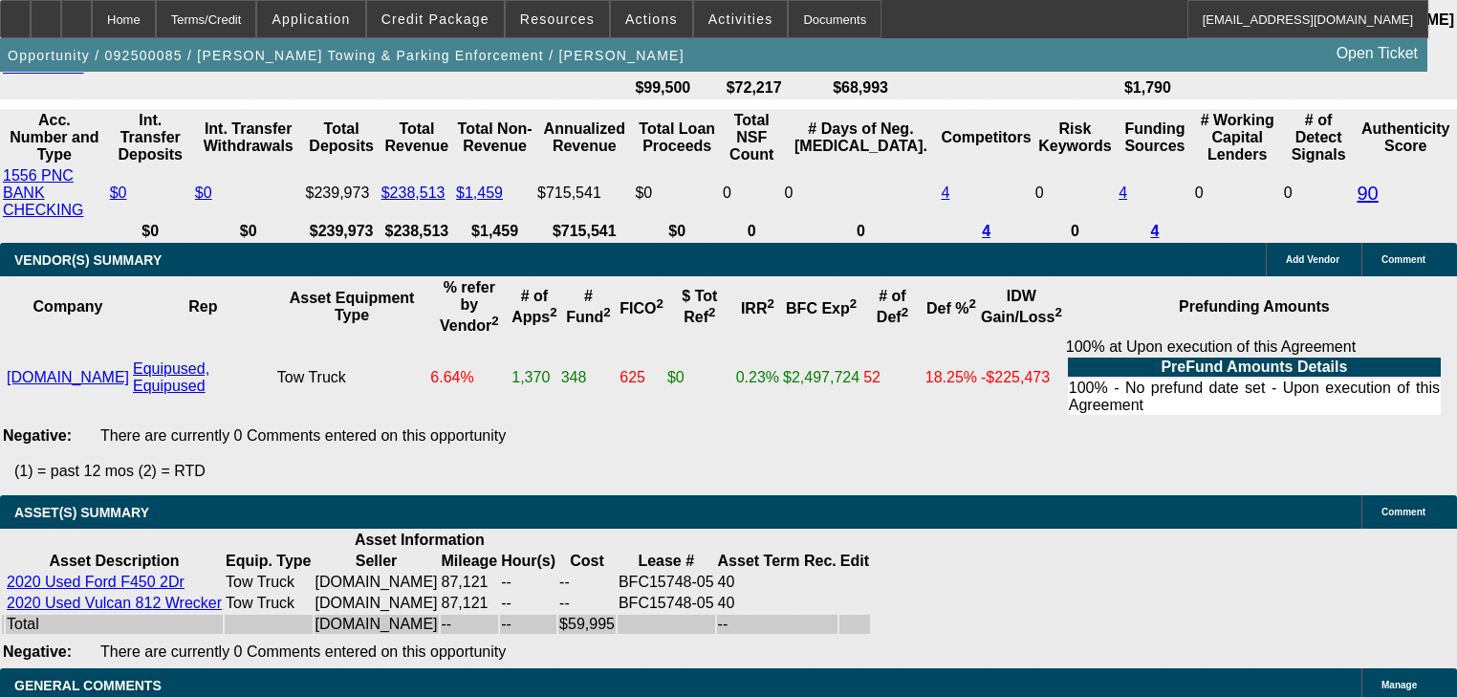
scroll to position [3639, 0]
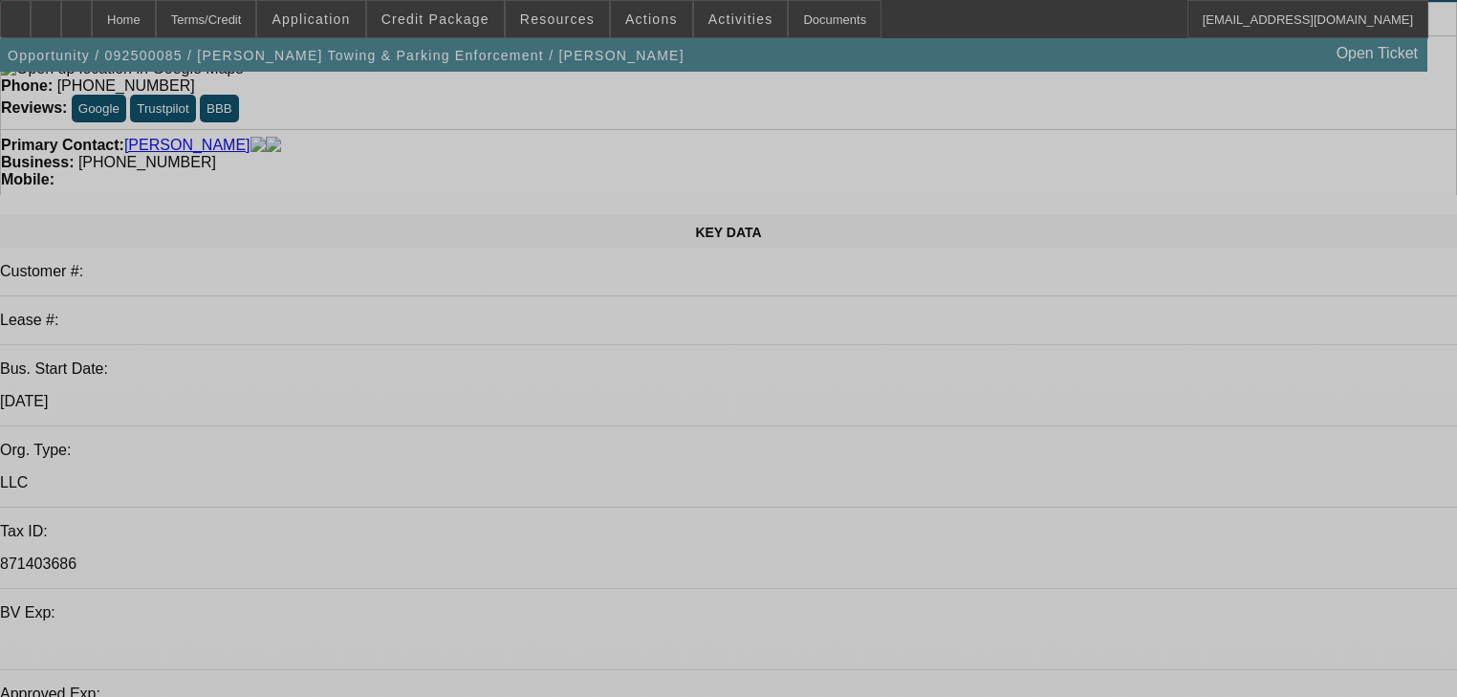
select select "2"
select select "0"
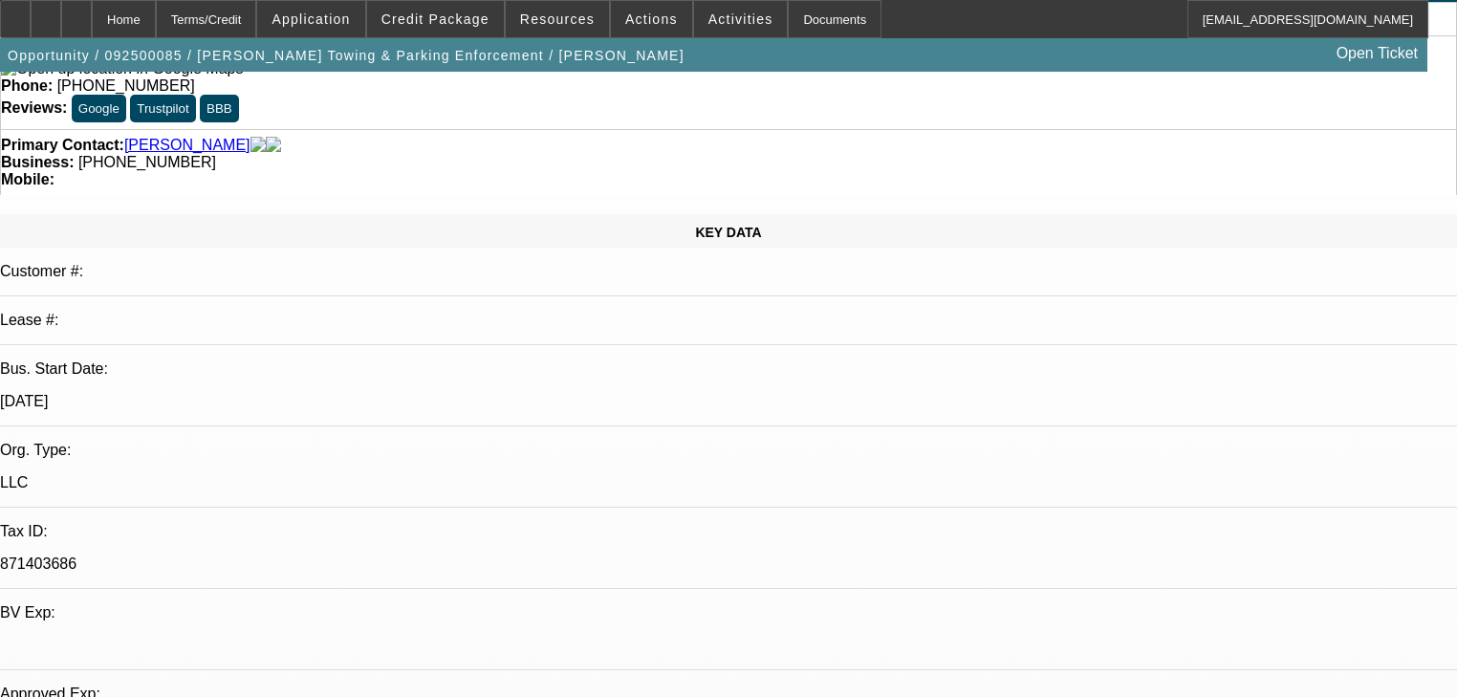
select select "0"
select select "2"
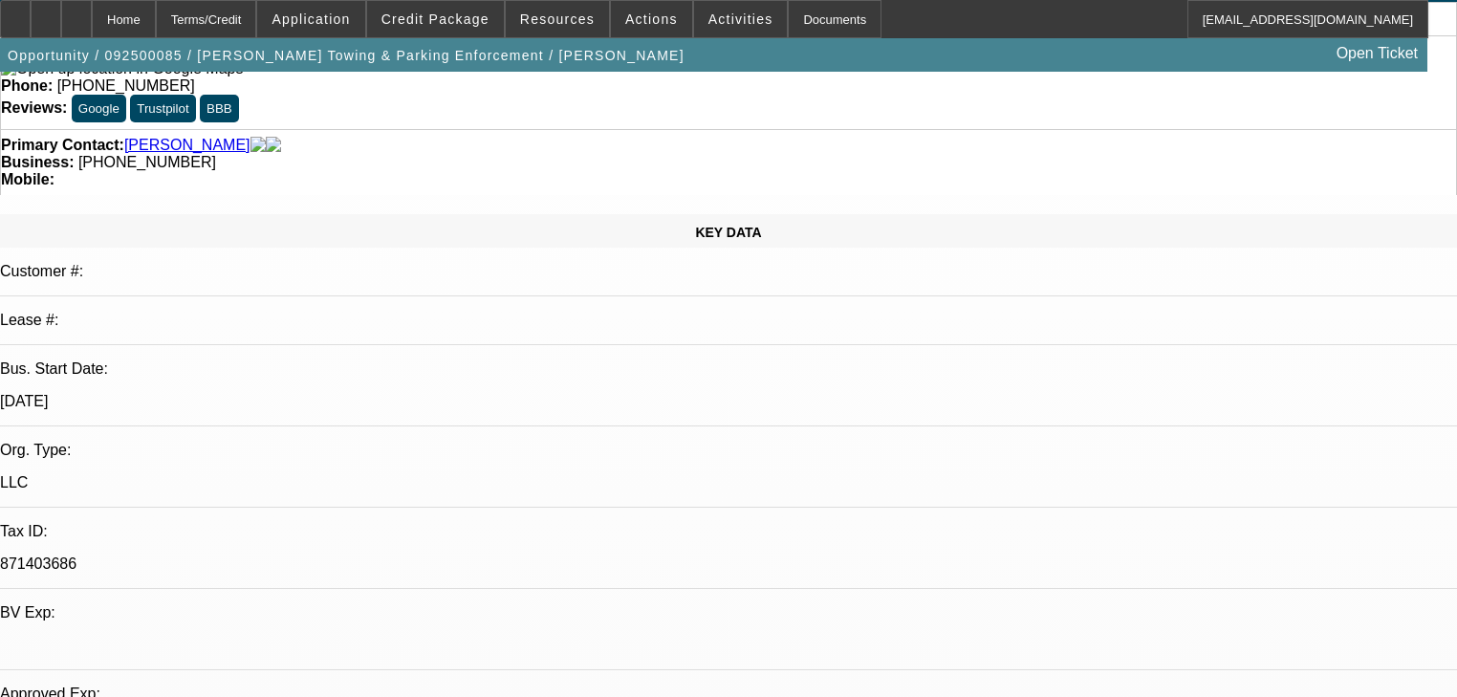
select select "0"
select select "1"
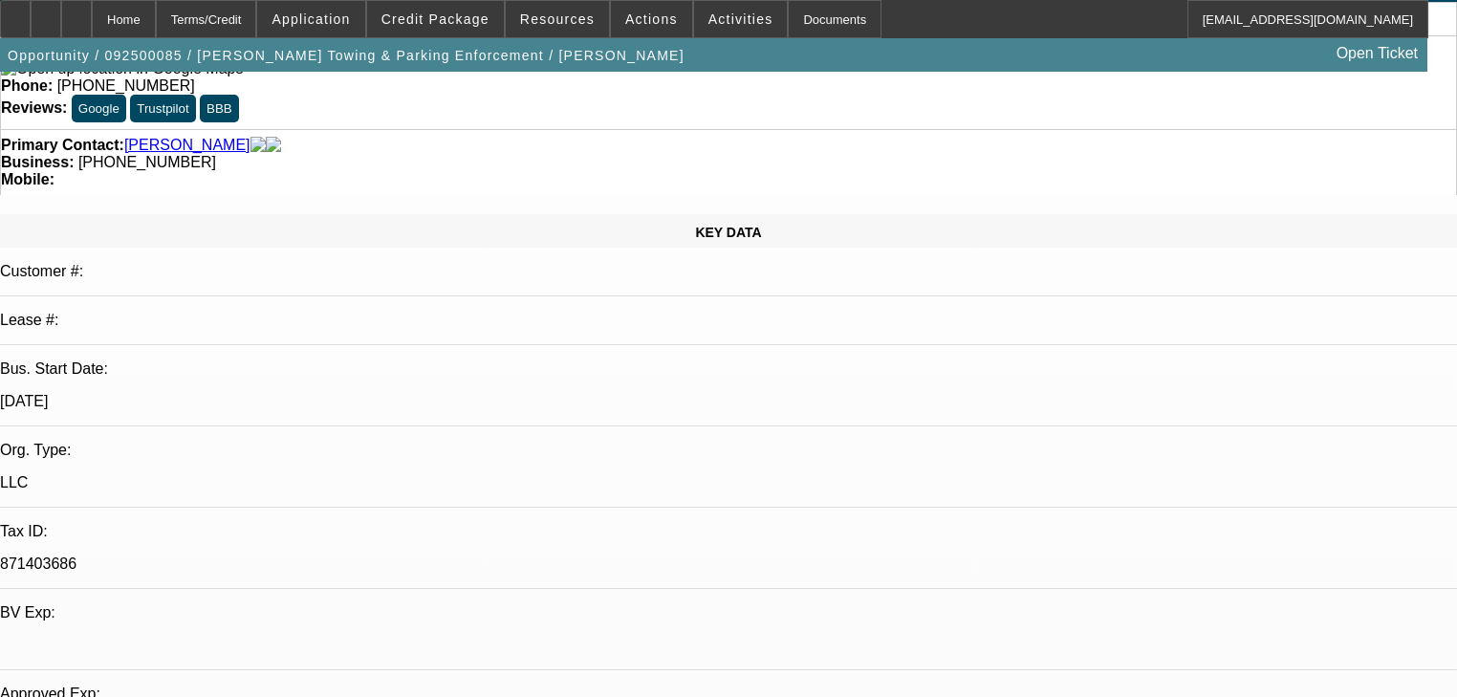
select select "2"
select select "6"
select select "1"
select select "6"
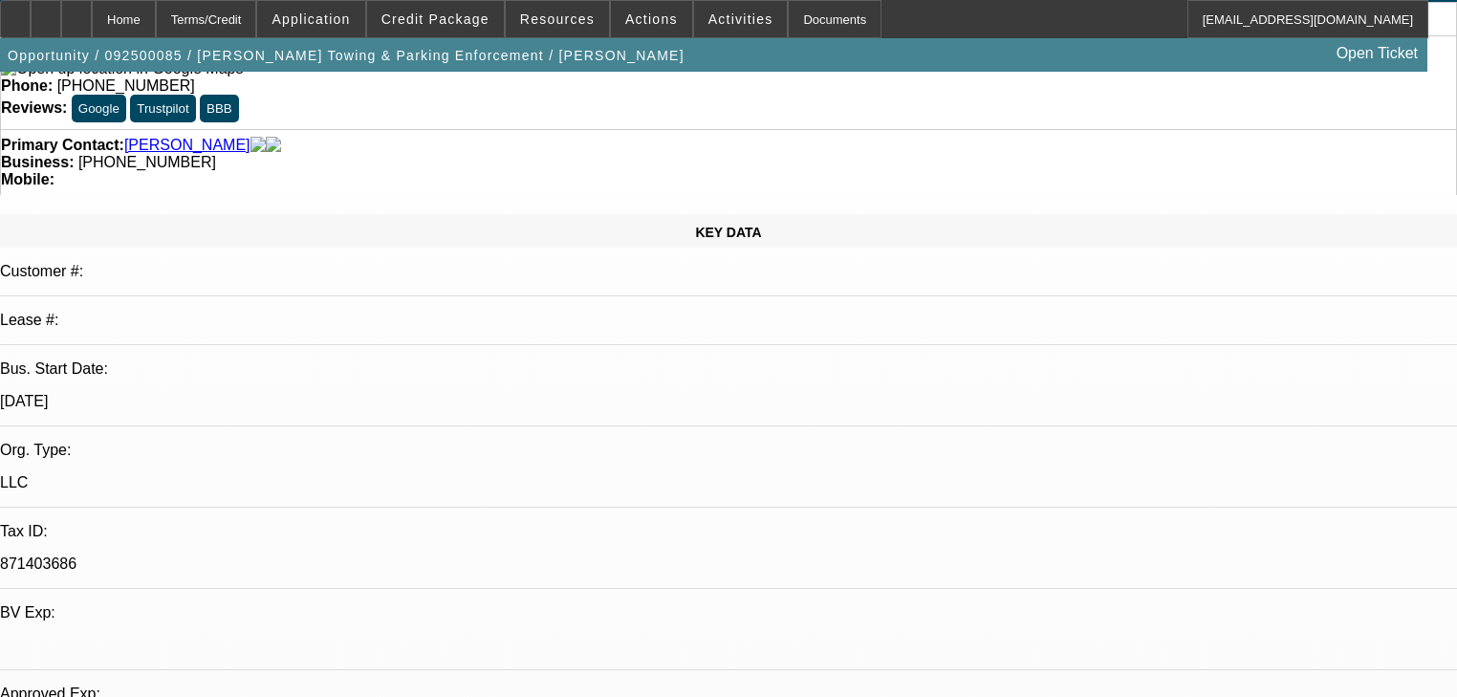
select select "1"
select select "2"
select select "6"
select select "1"
select select "2"
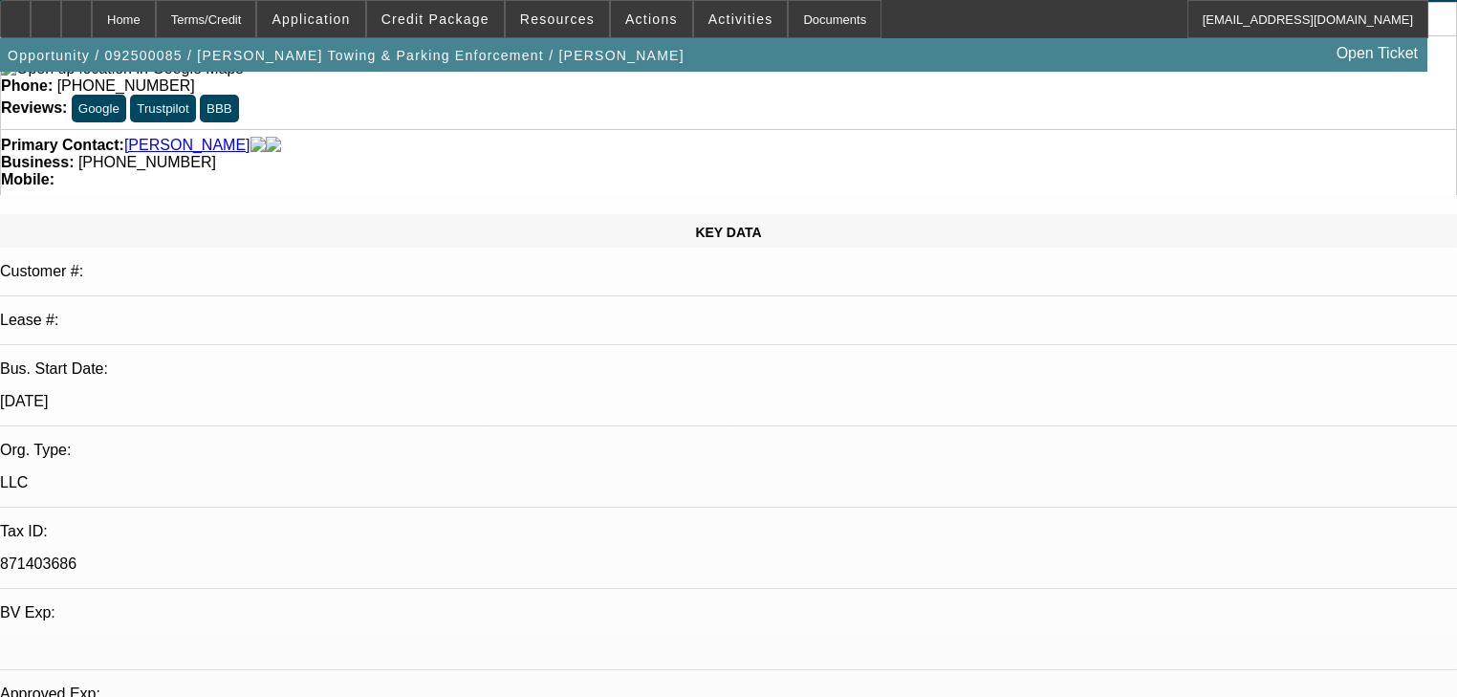
select select "6"
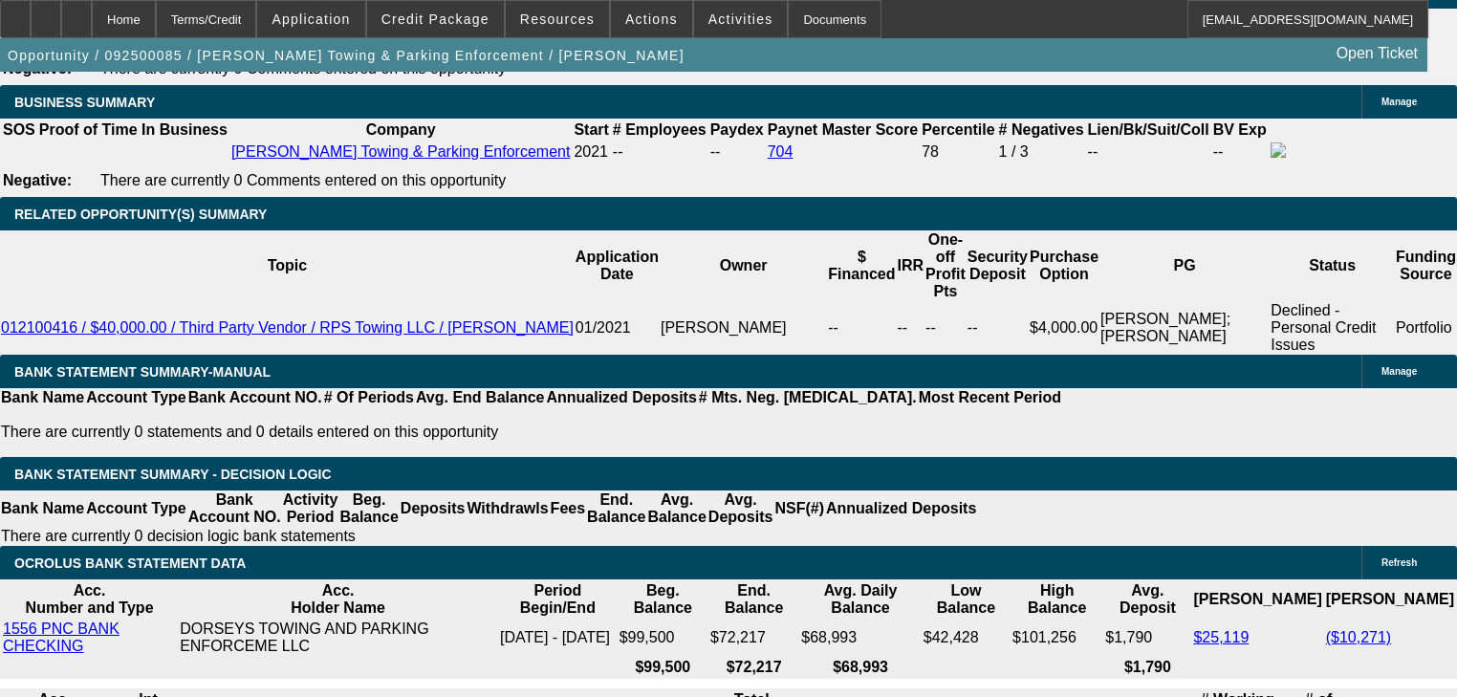
scroll to position [3060, 0]
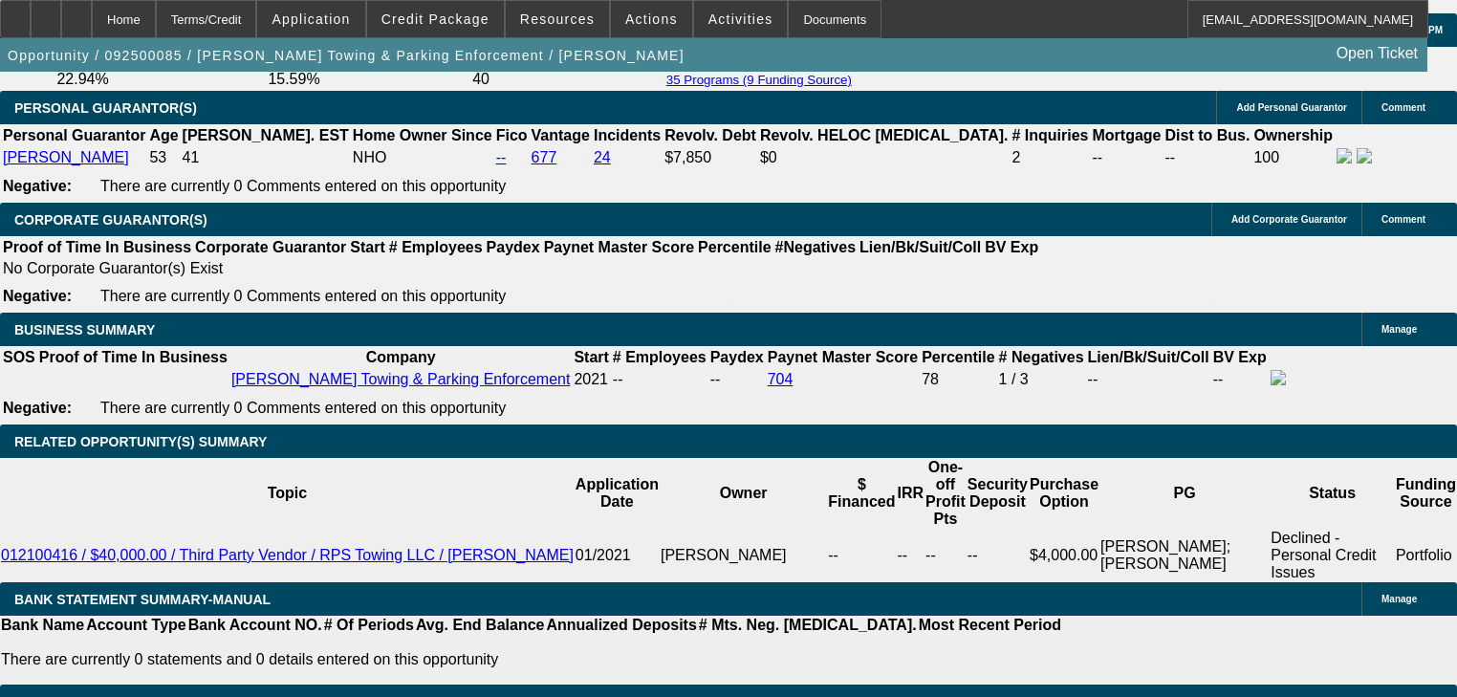
scroll to position [2830, 0]
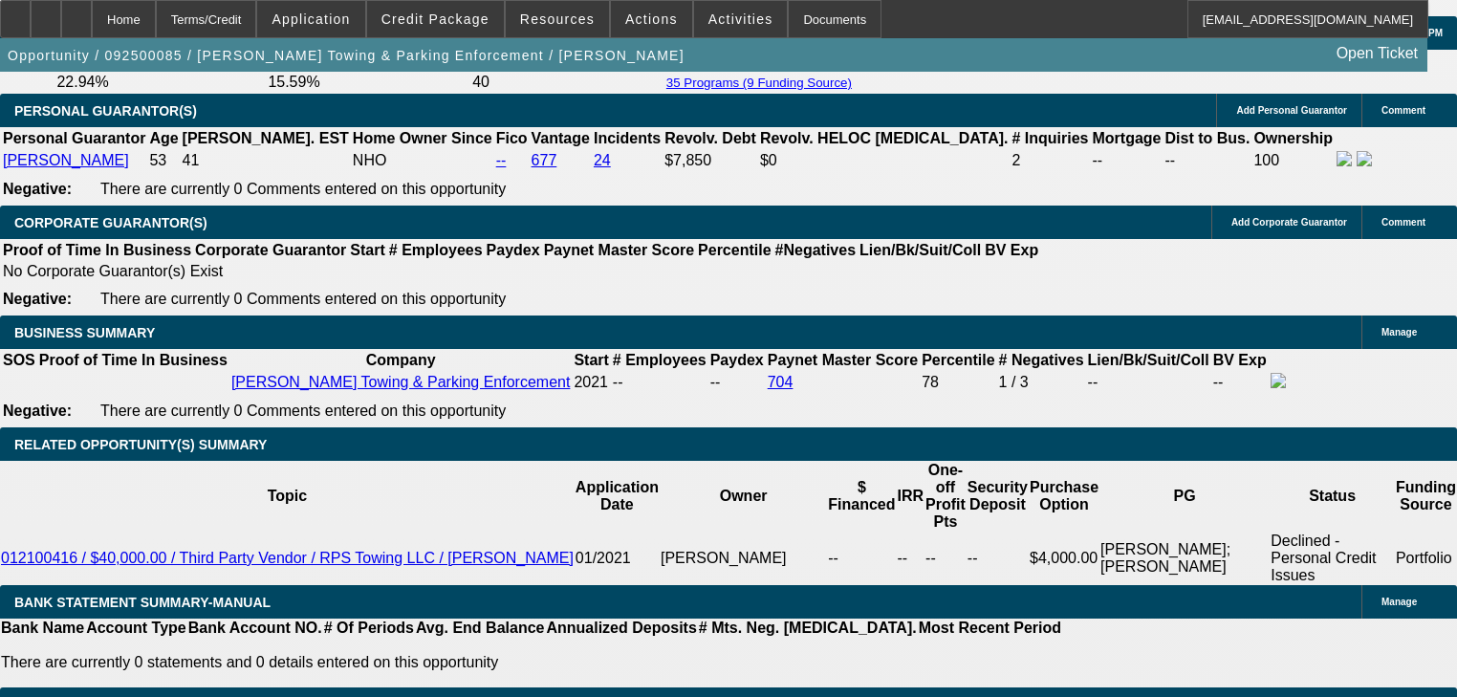
select select "0"
select select "6"
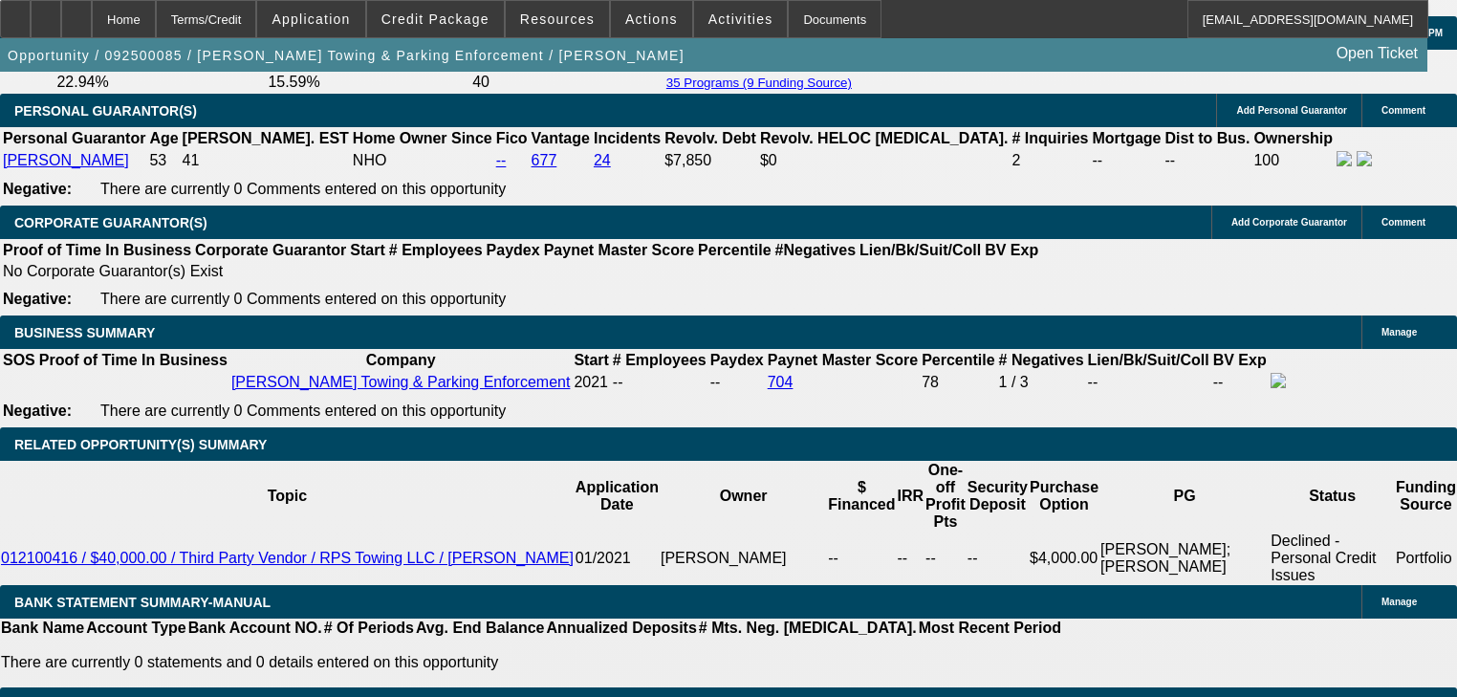
select select "2"
select select "0"
select select "6"
select select "2"
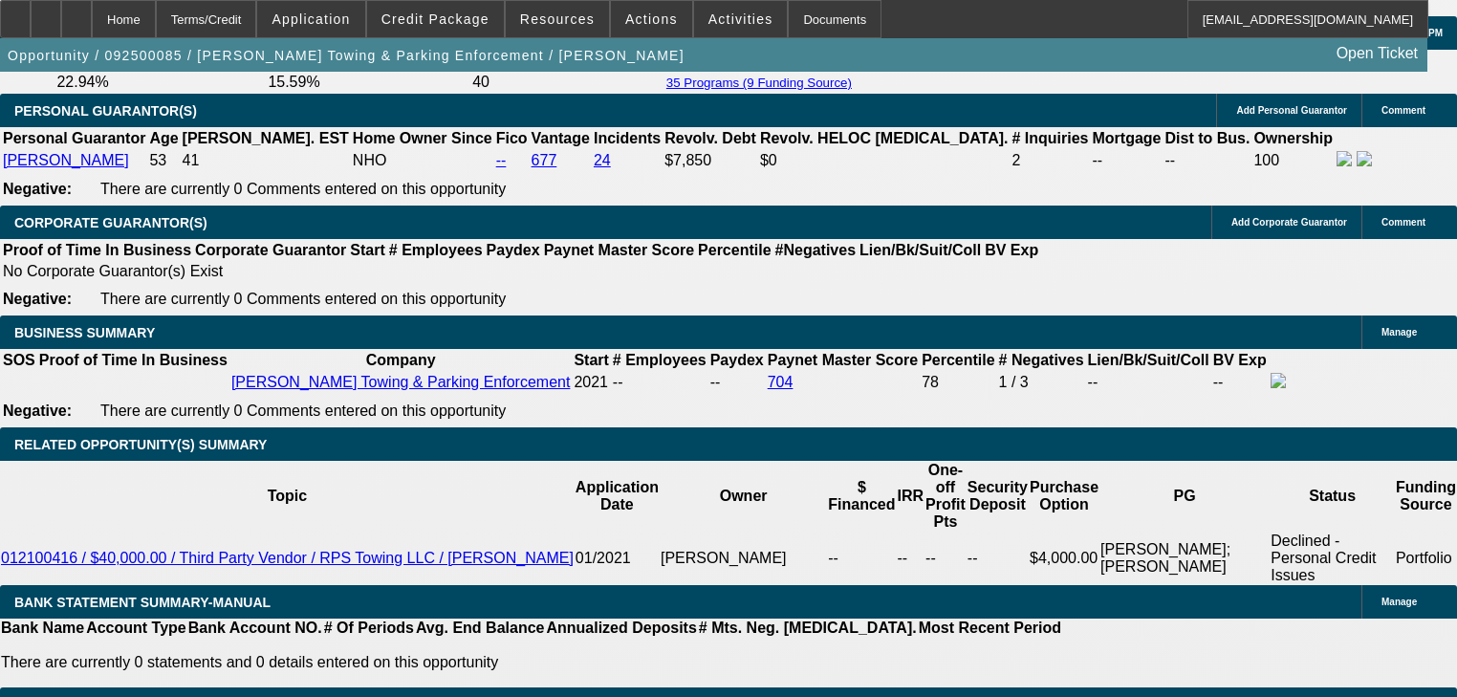
select select "2"
select select "0"
select select "6"
select select "0"
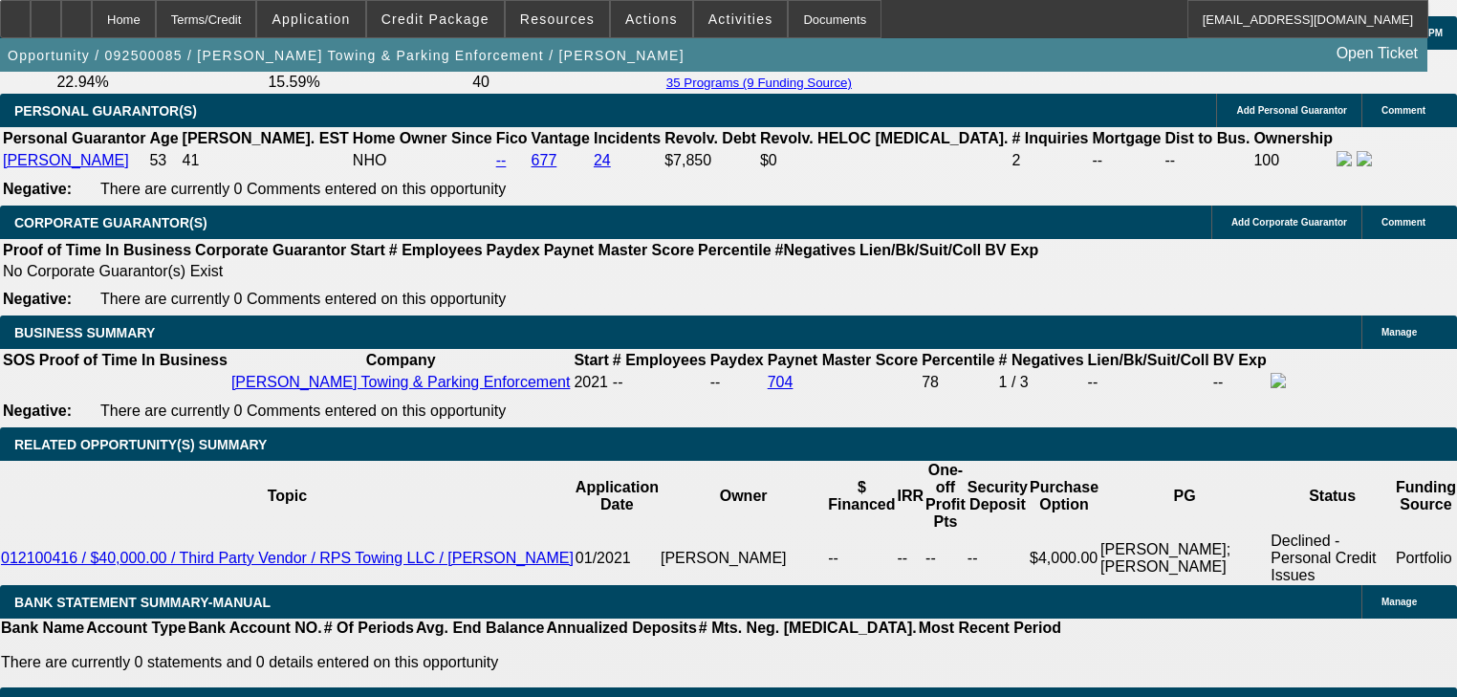
select select "0"
select select "6"
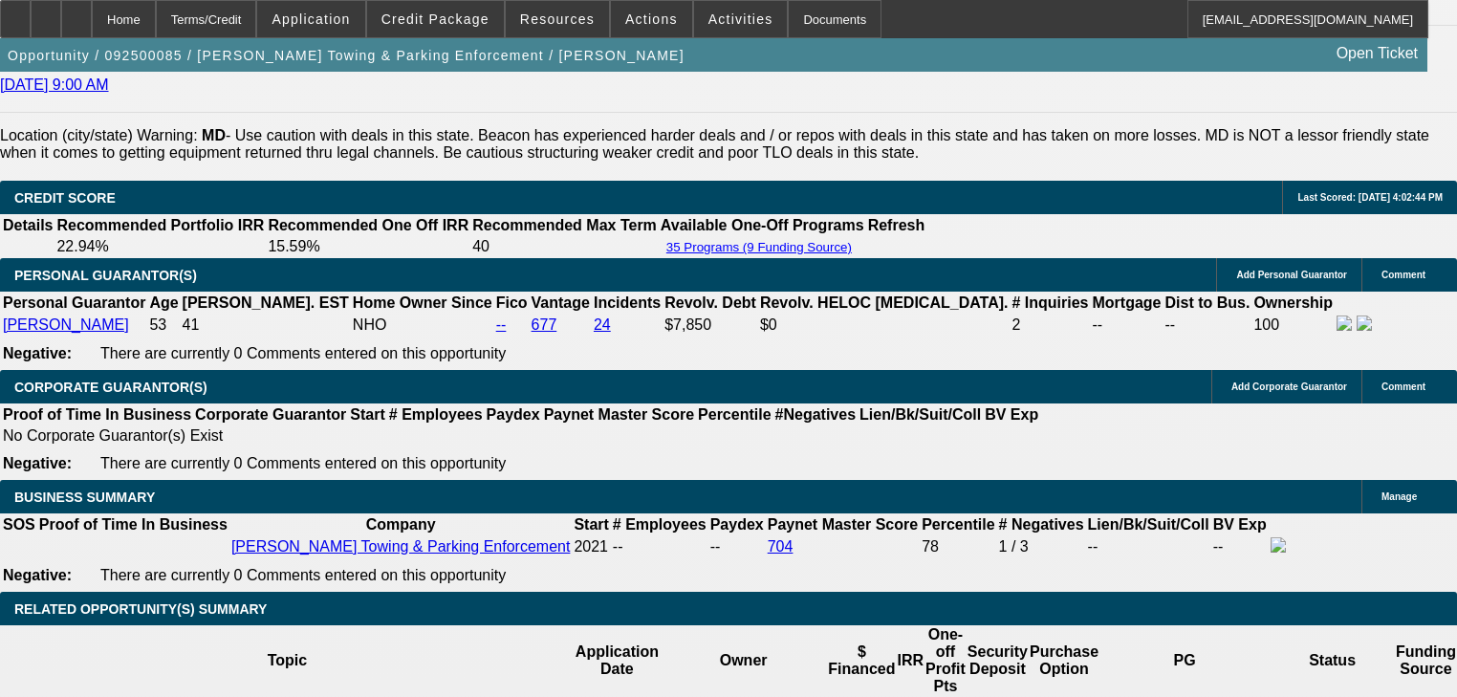
scroll to position [2754, 0]
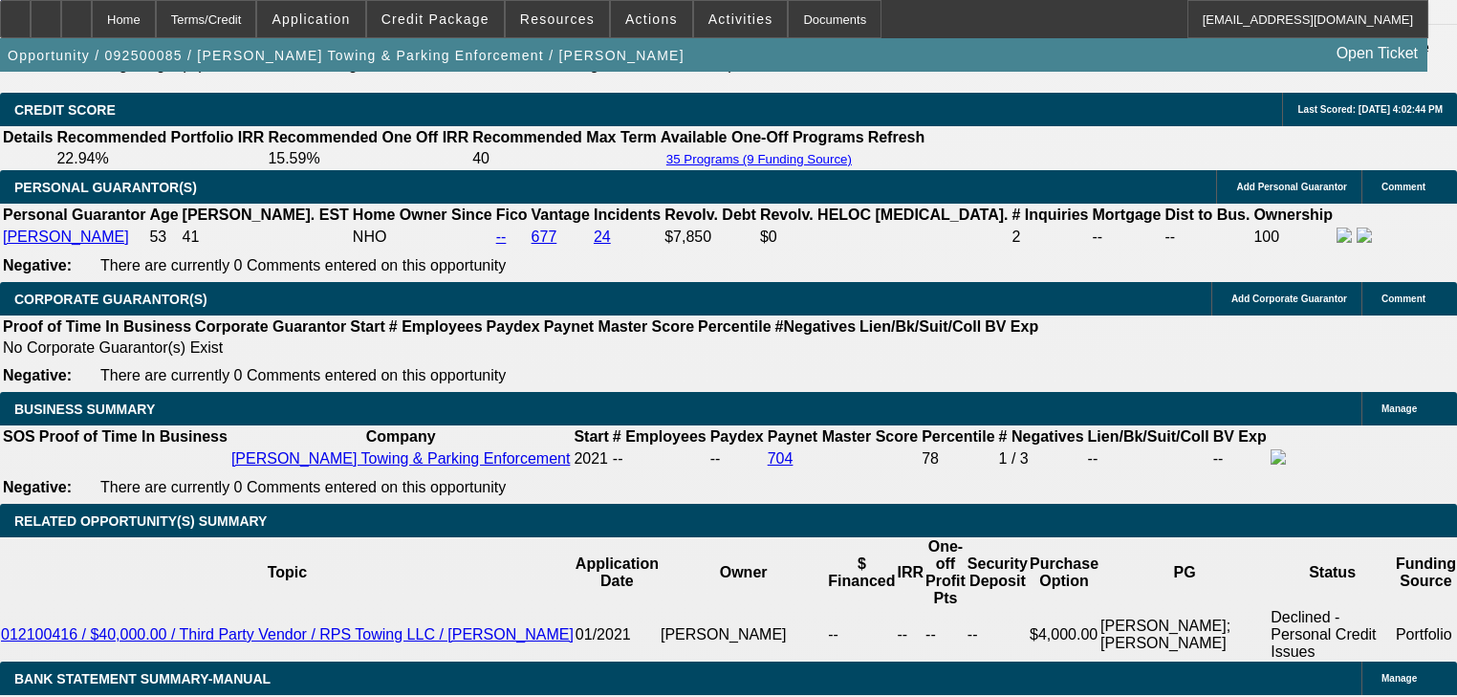
select select "2"
select select "0"
select select "6"
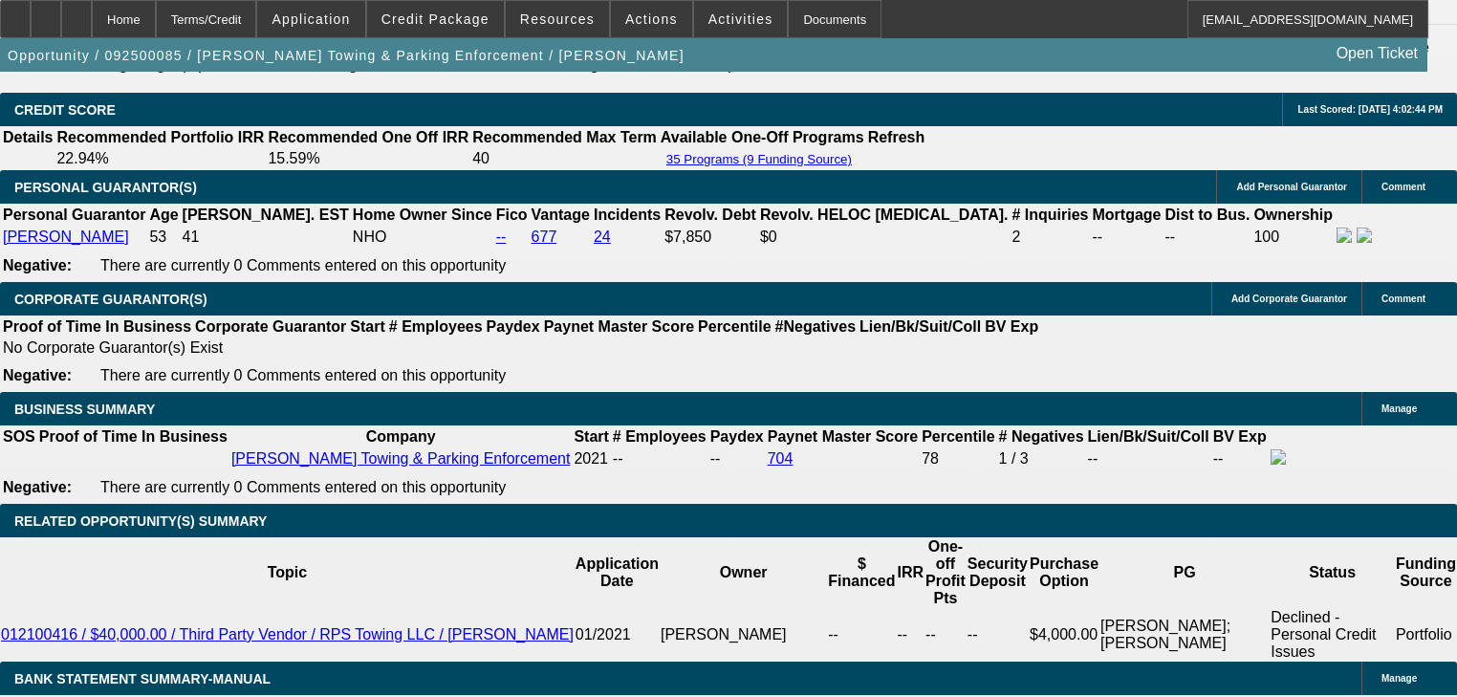
select select "0"
select select "6"
select select "0"
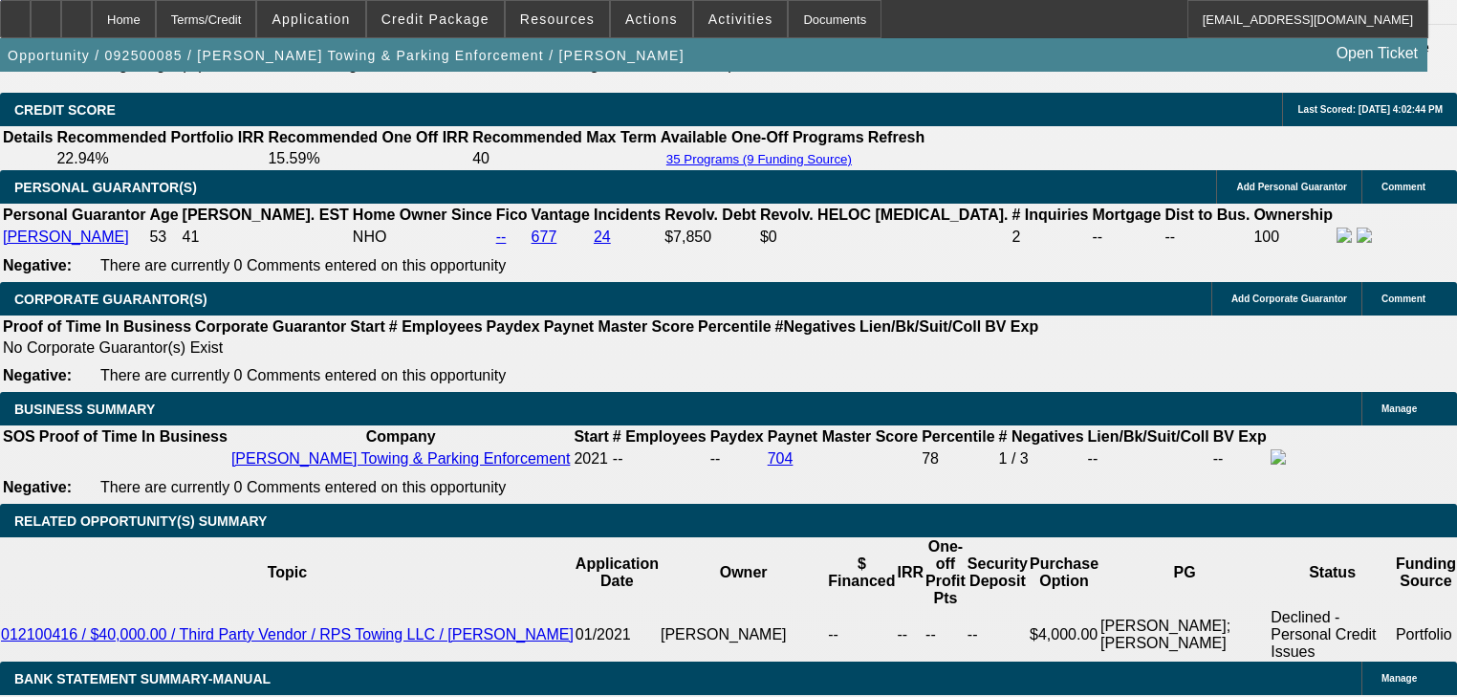
select select "2"
select select "0"
select select "6"
select select "0"
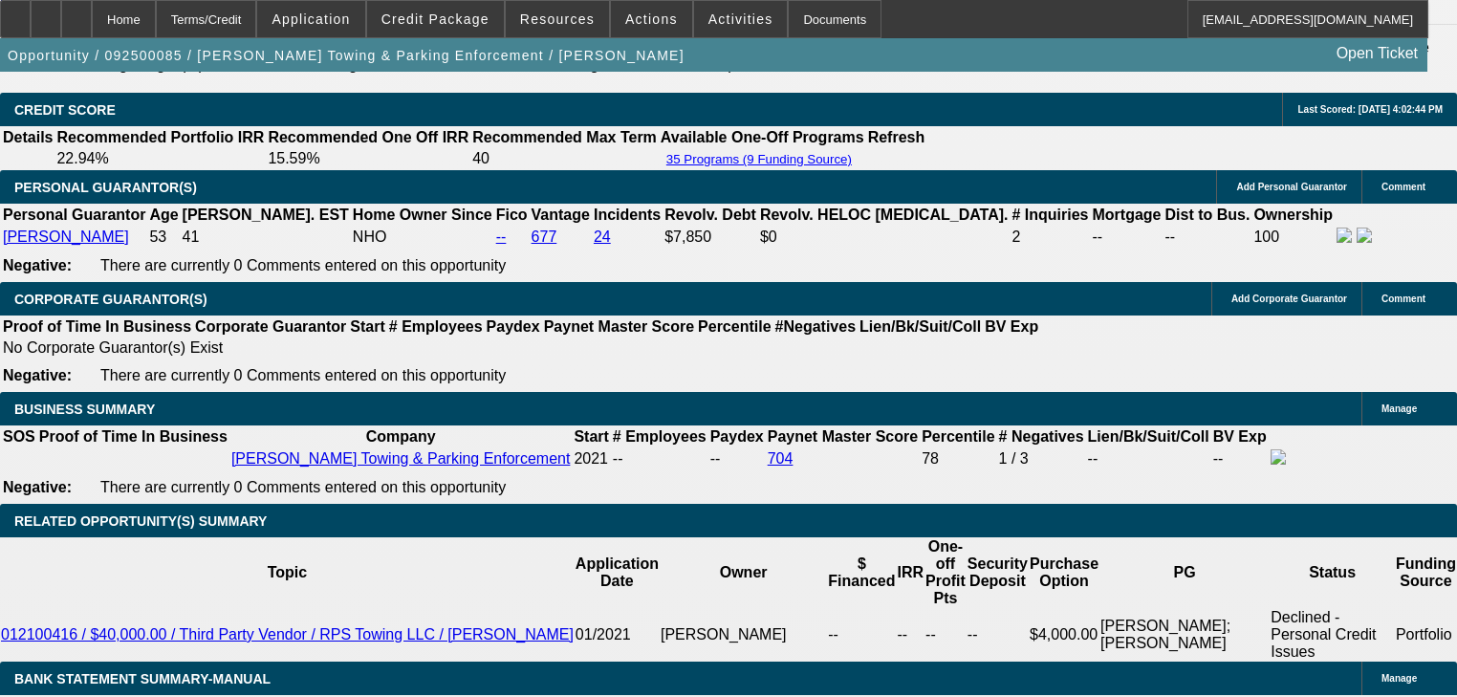
select select "0"
select select "2"
select select "0"
select select "6"
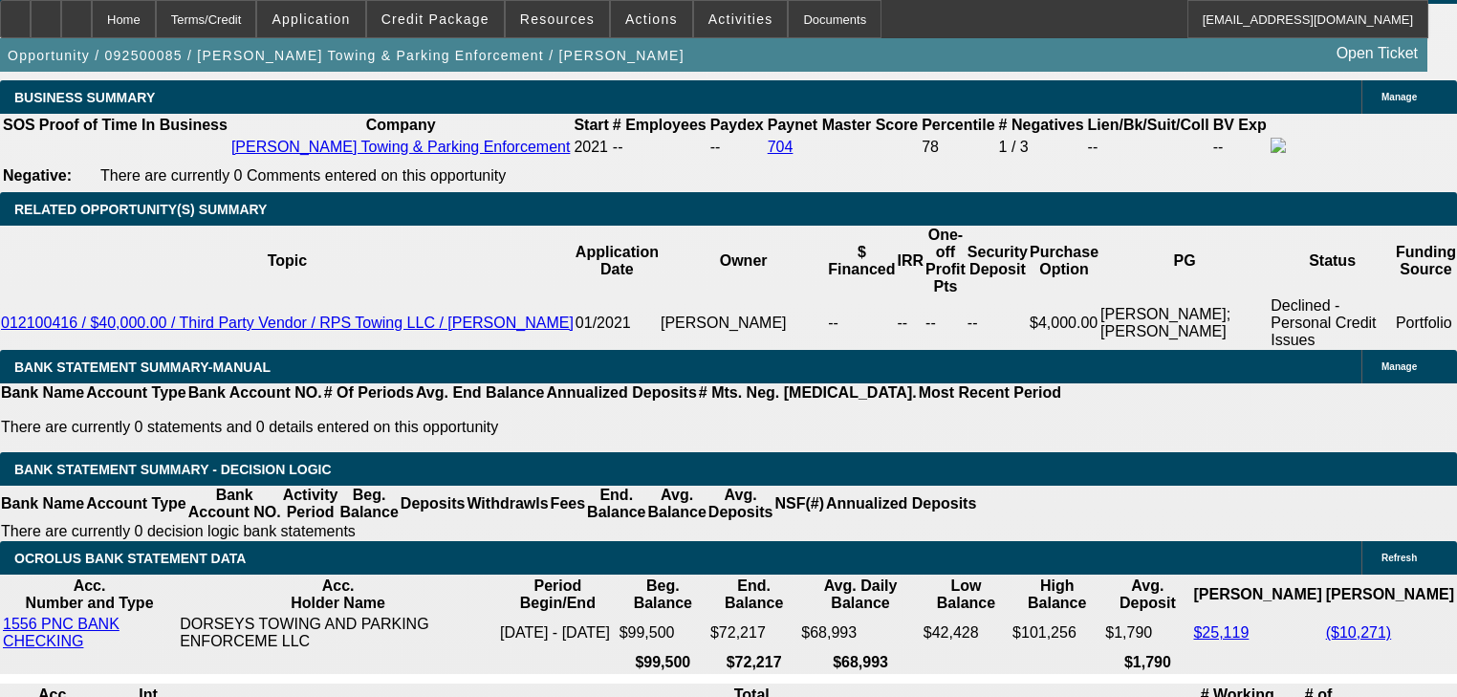
scroll to position [3366, 0]
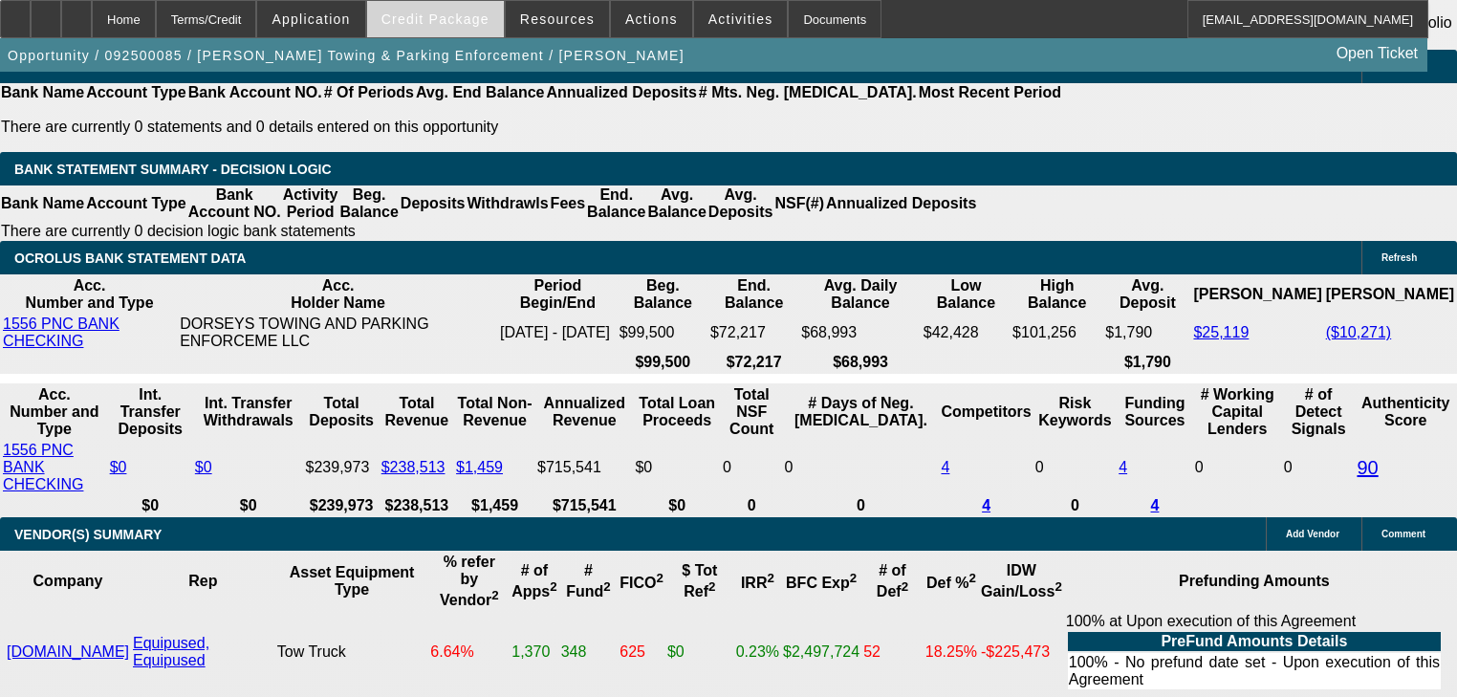
click at [461, 23] on span "Credit Package" at bounding box center [436, 18] width 108 height 15
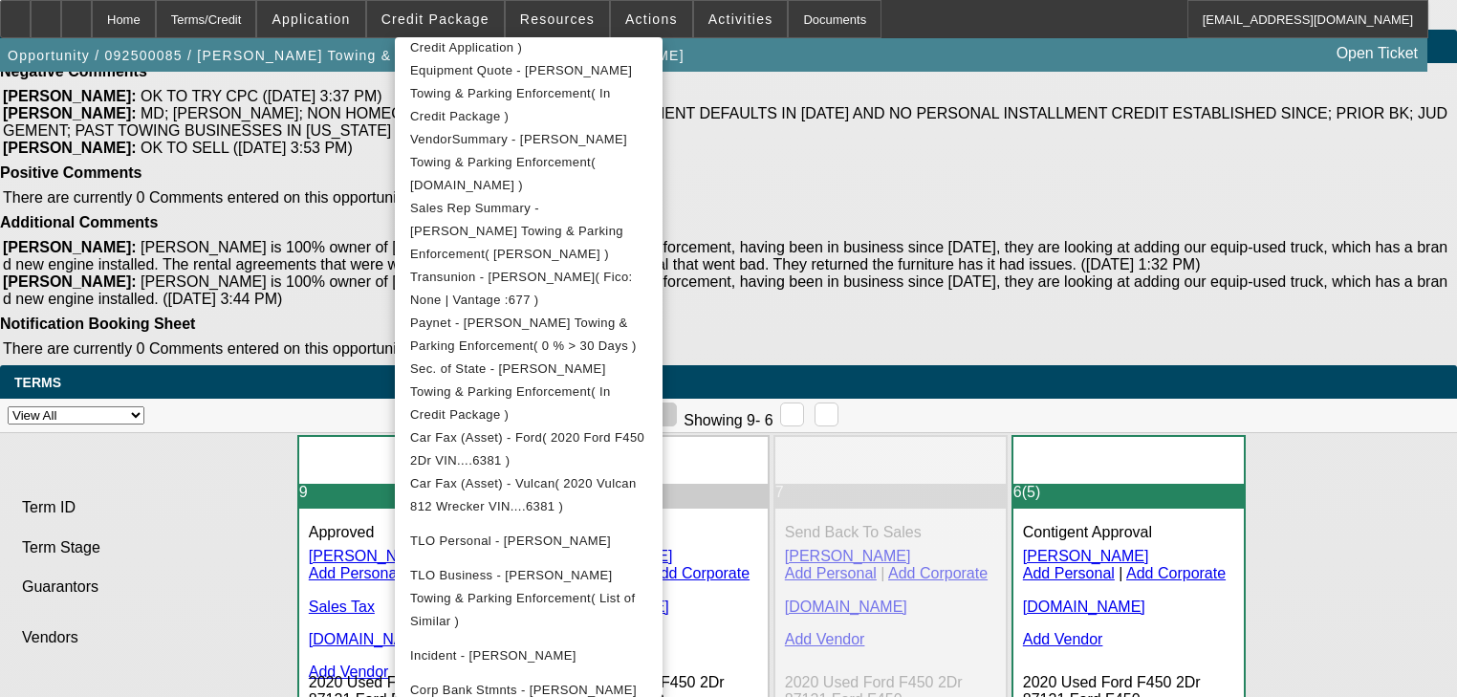
scroll to position [4287, 0]
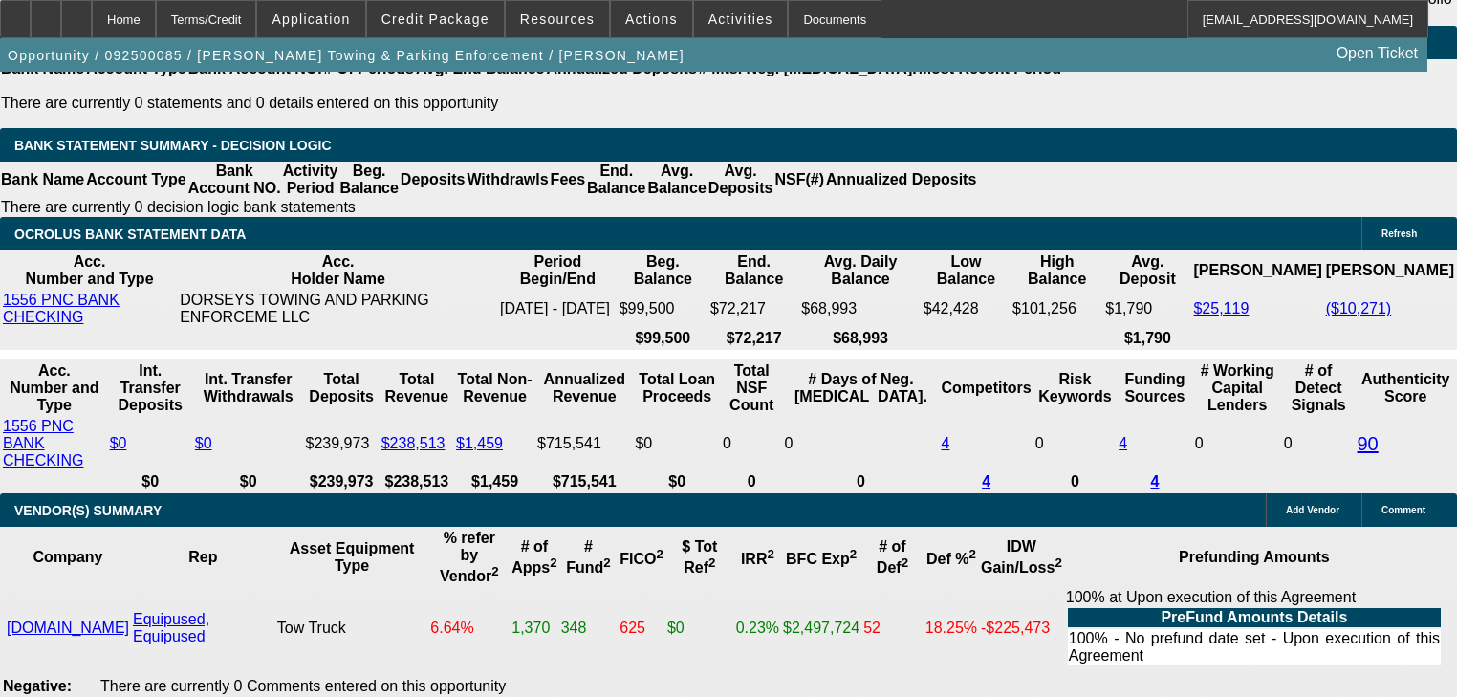
scroll to position [3369, 0]
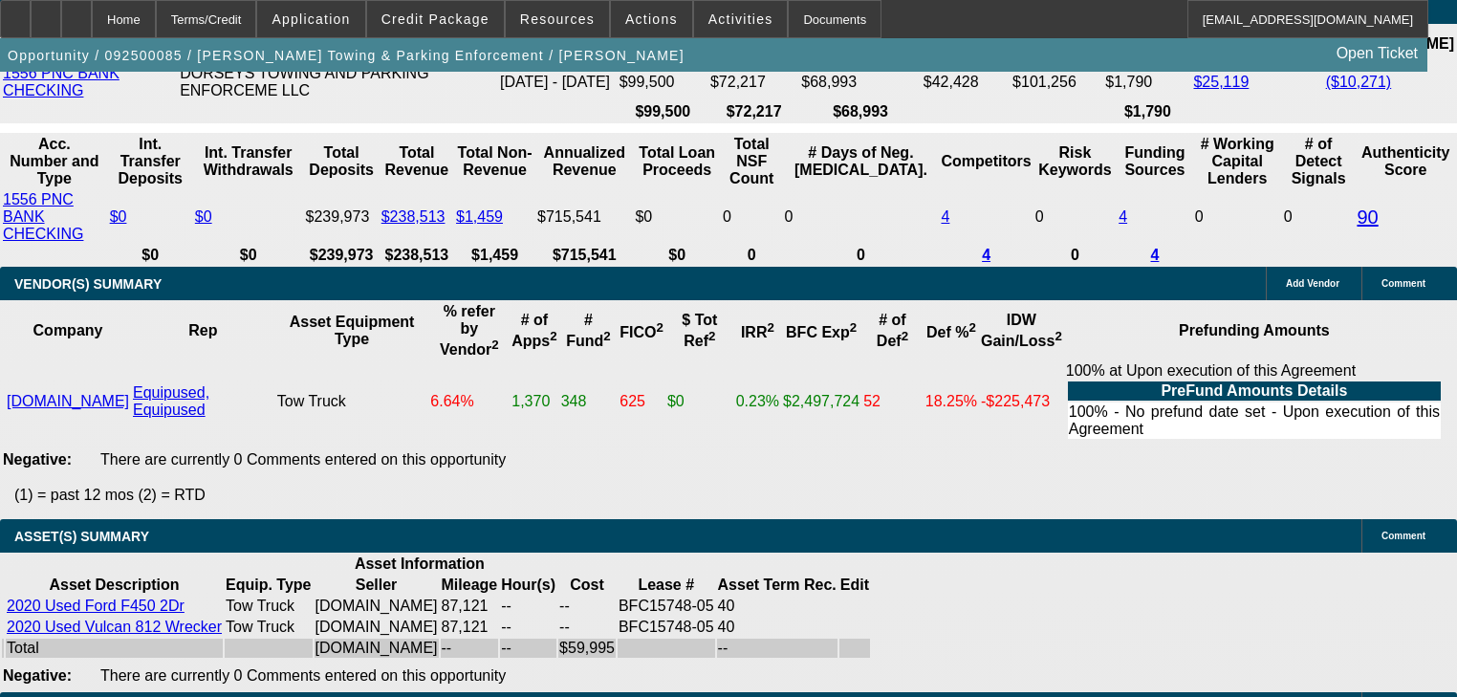
scroll to position [3445, 0]
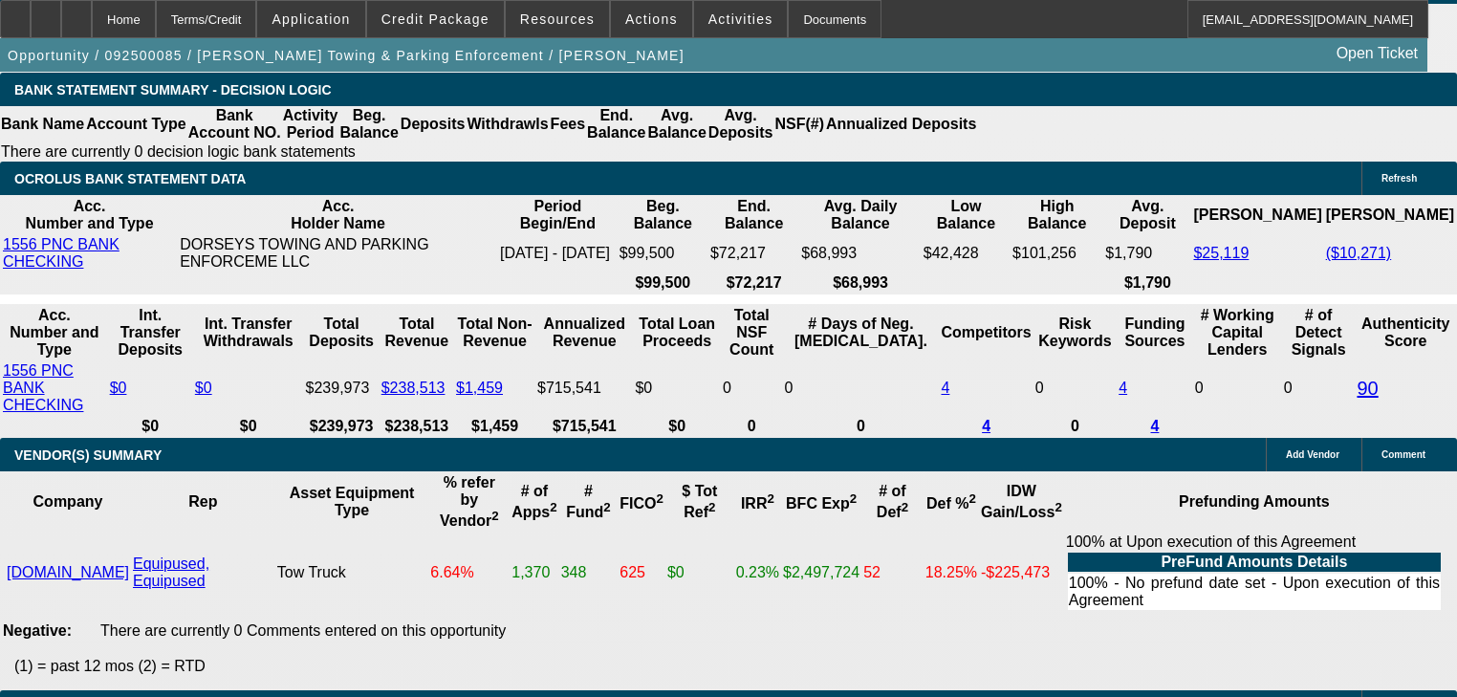
type input "1"
type input "UNKNOWN"
type input "$1,776.00"
type input "18.4"
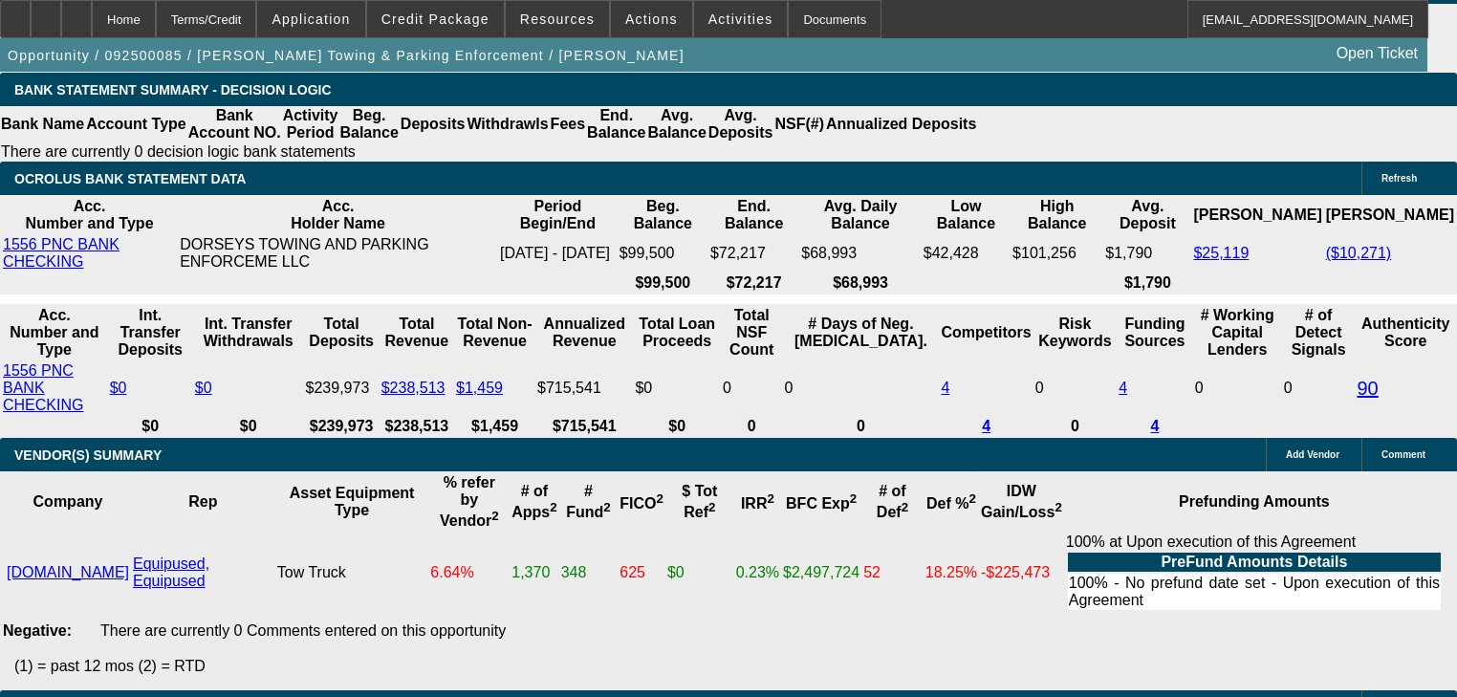
select select "2"
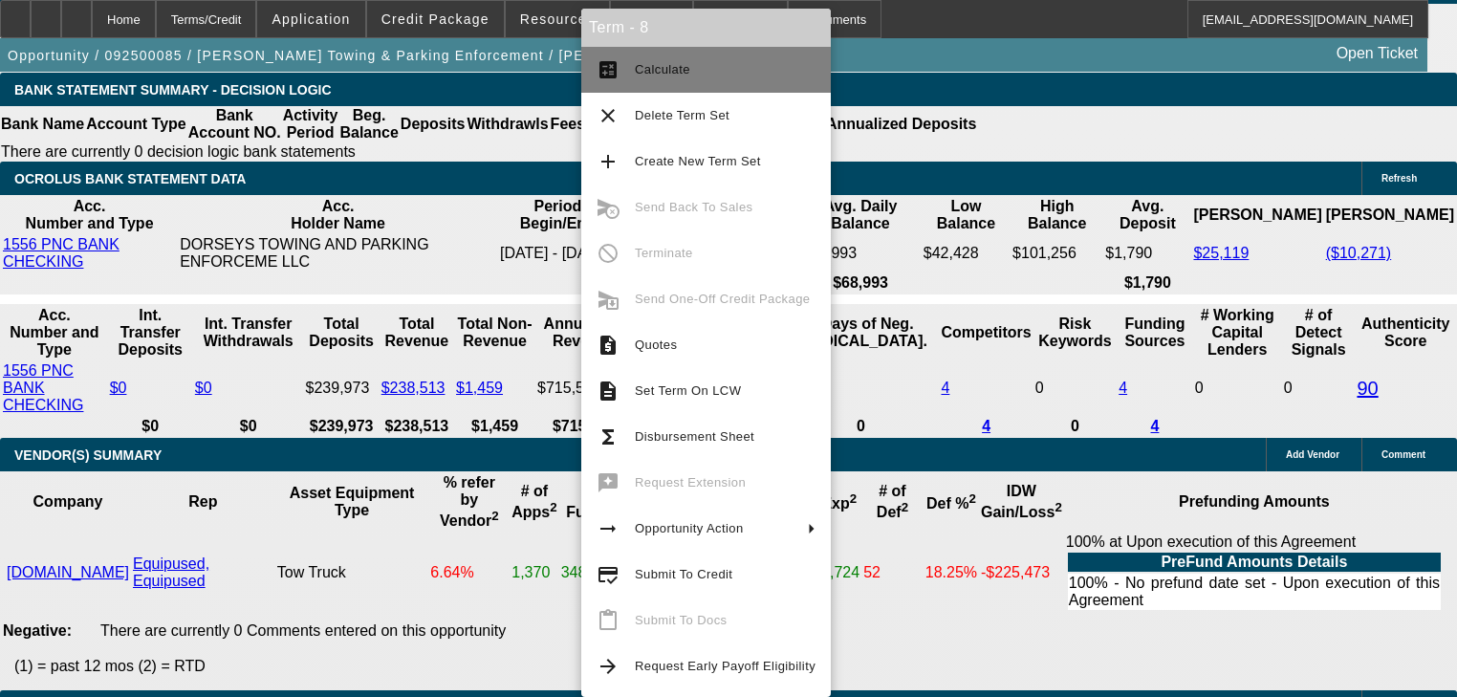
click at [627, 68] on button "calculate Calculate" at bounding box center [706, 70] width 250 height 46
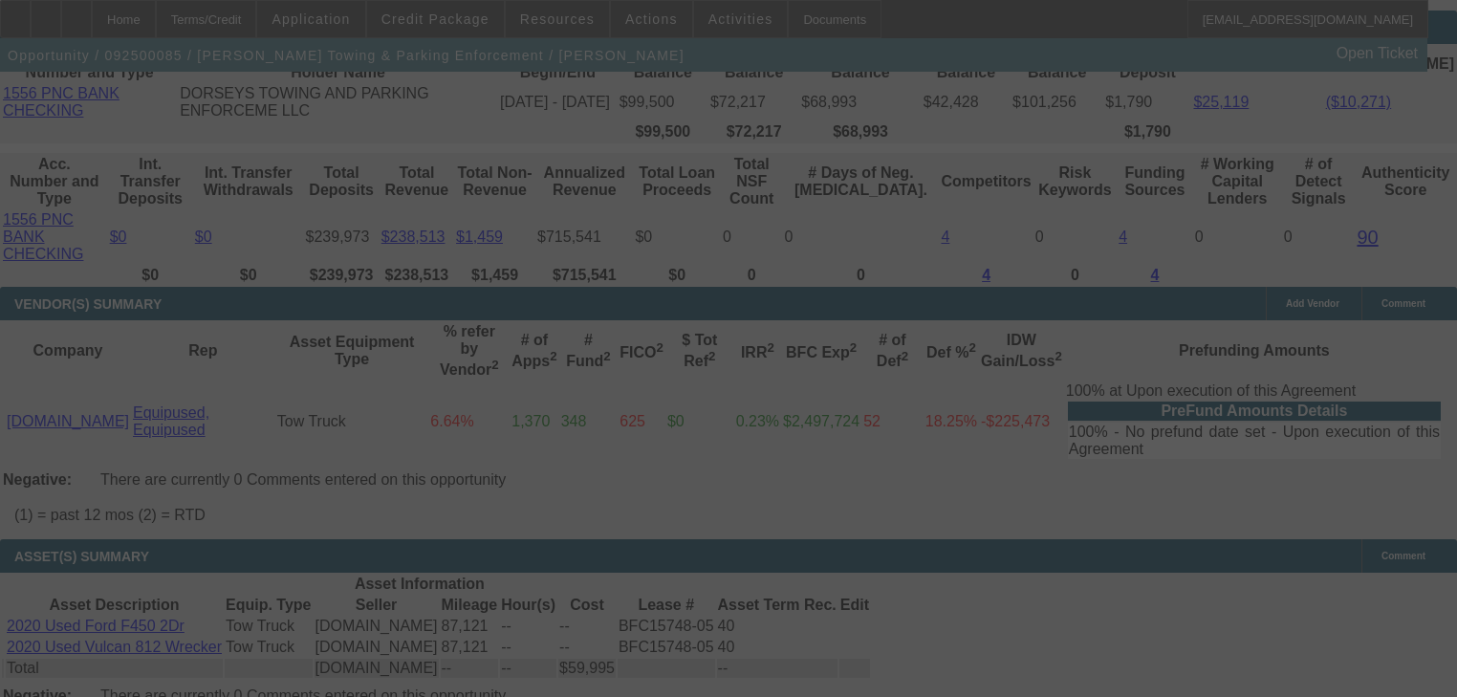
scroll to position [3598, 0]
select select "0"
select select "2"
select select "0"
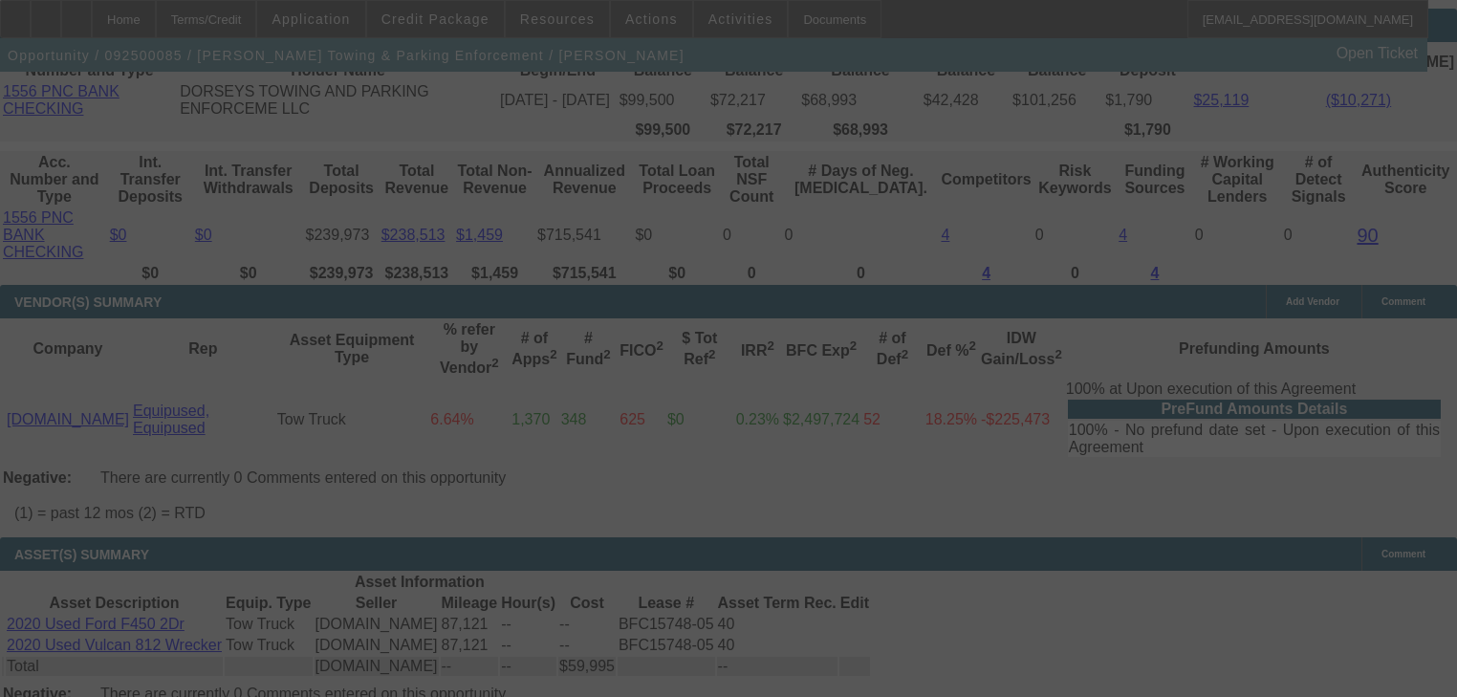
select select "6"
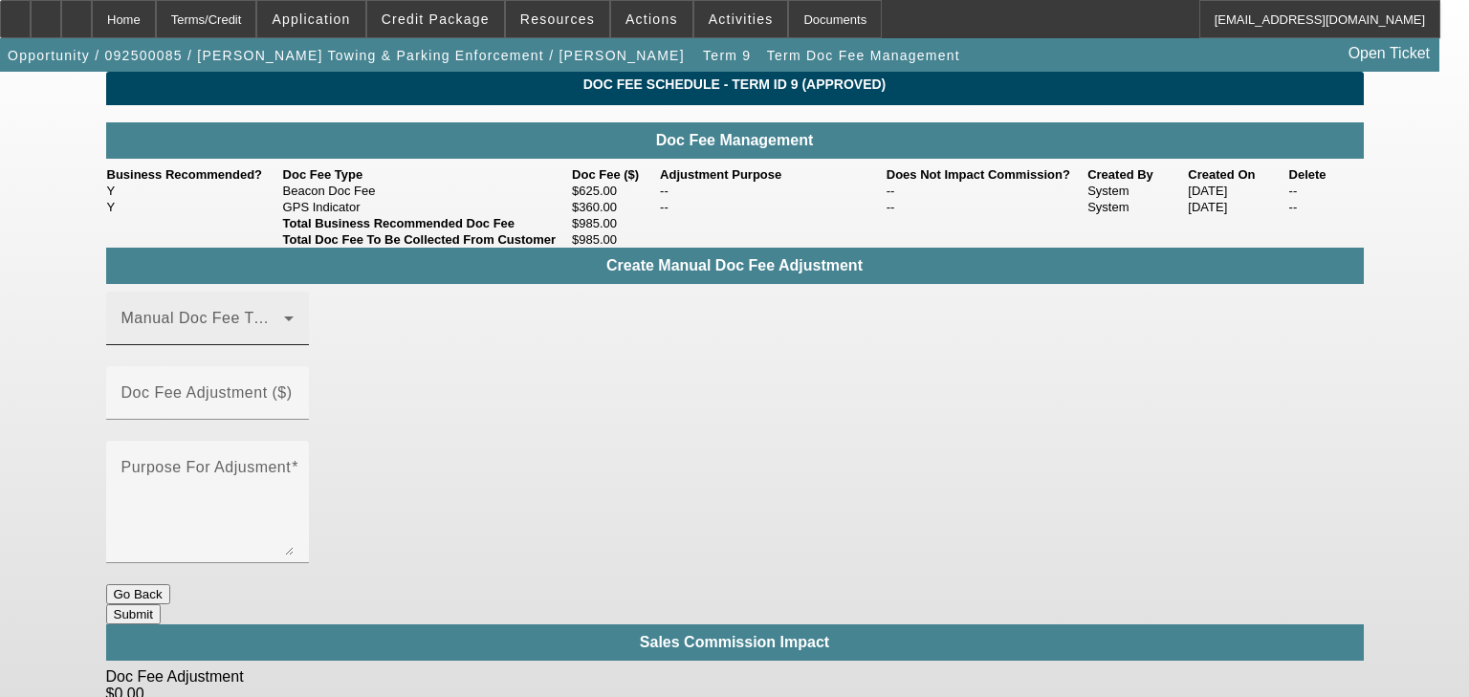
click at [294, 345] on div "Manual Doc Fee Type" at bounding box center [207, 319] width 172 height 54
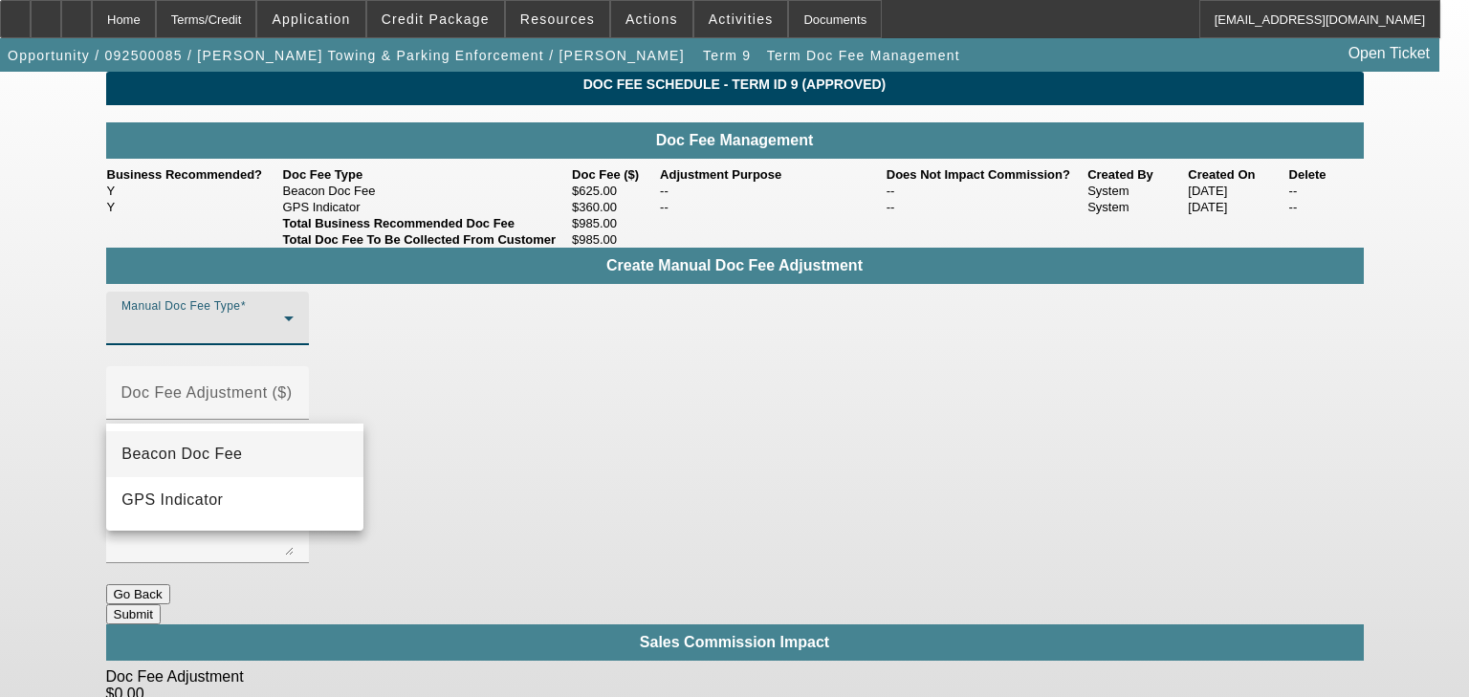
click at [295, 469] on mat-option "Beacon Doc Fee" at bounding box center [234, 454] width 257 height 46
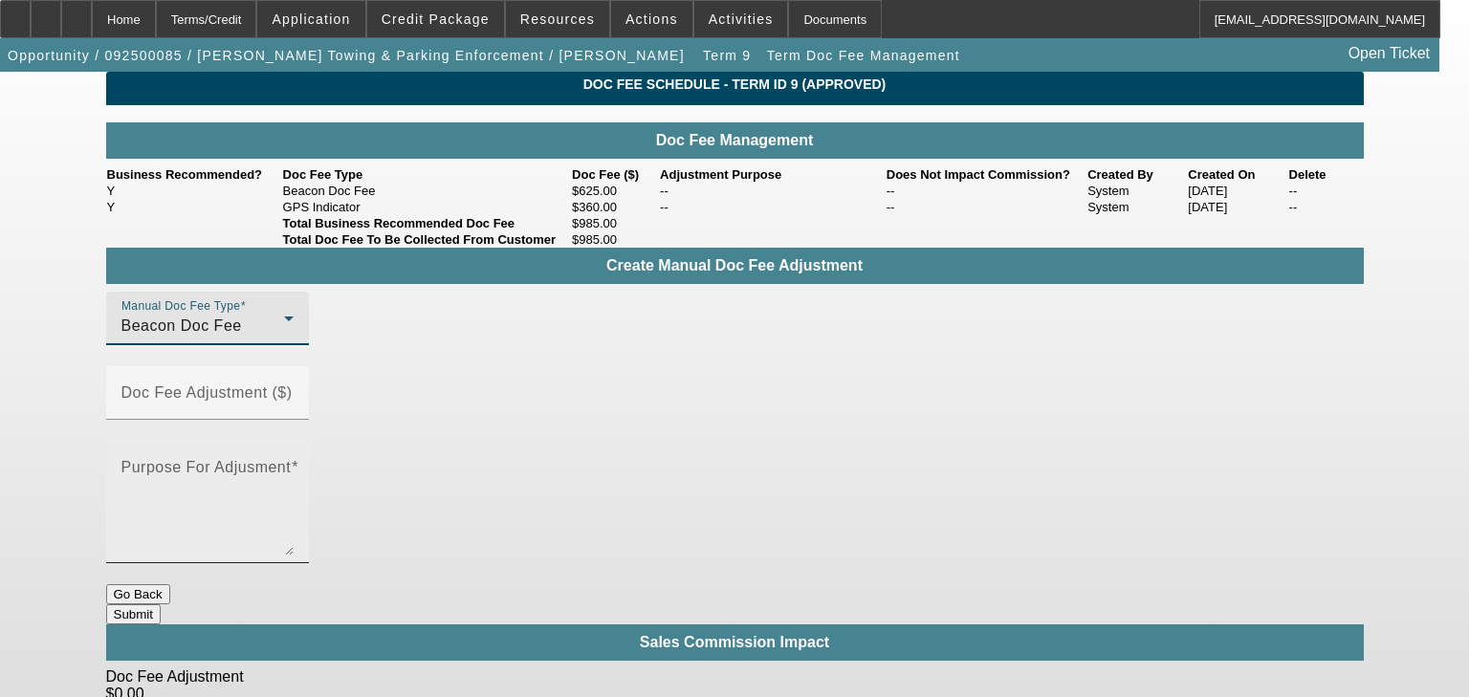
click at [309, 441] on div "Purpose For Adjusment" at bounding box center [207, 502] width 203 height 122
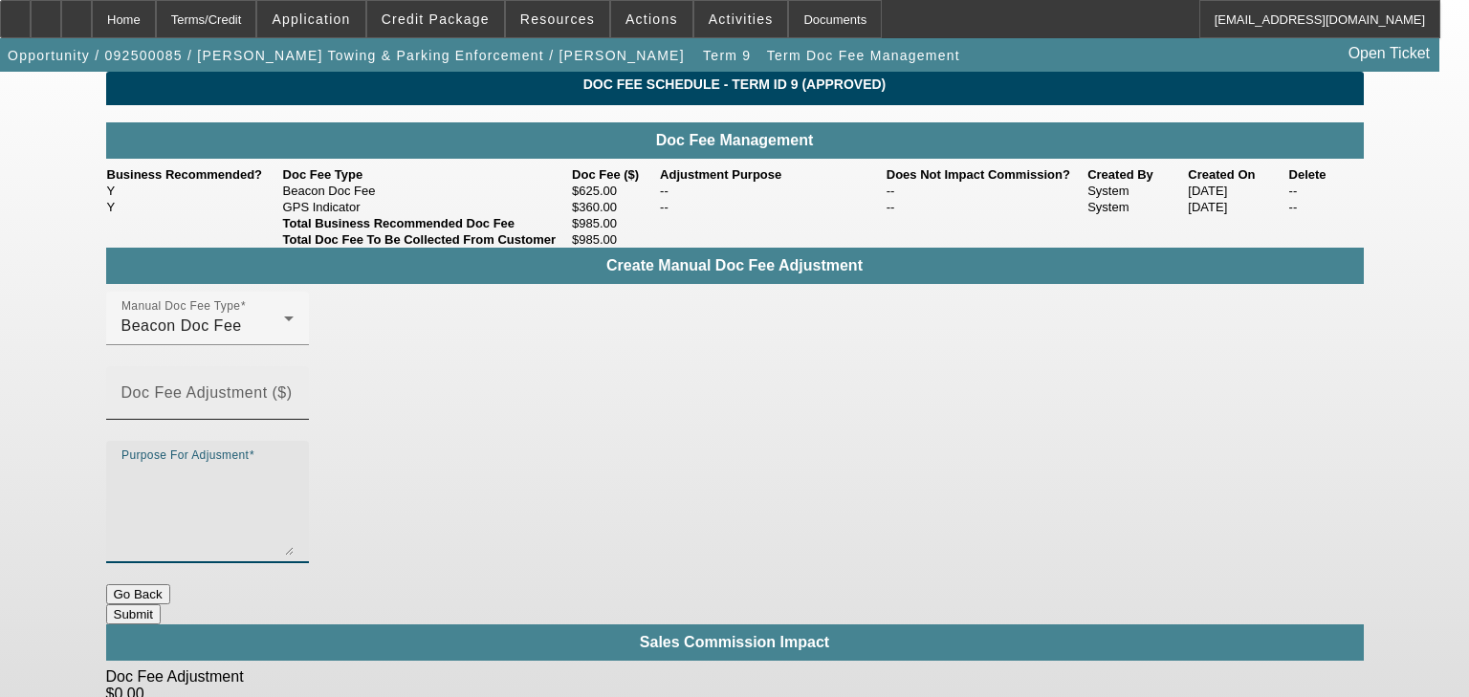
click at [294, 387] on div "Doc Fee Adjustment ($)" at bounding box center [207, 393] width 172 height 54
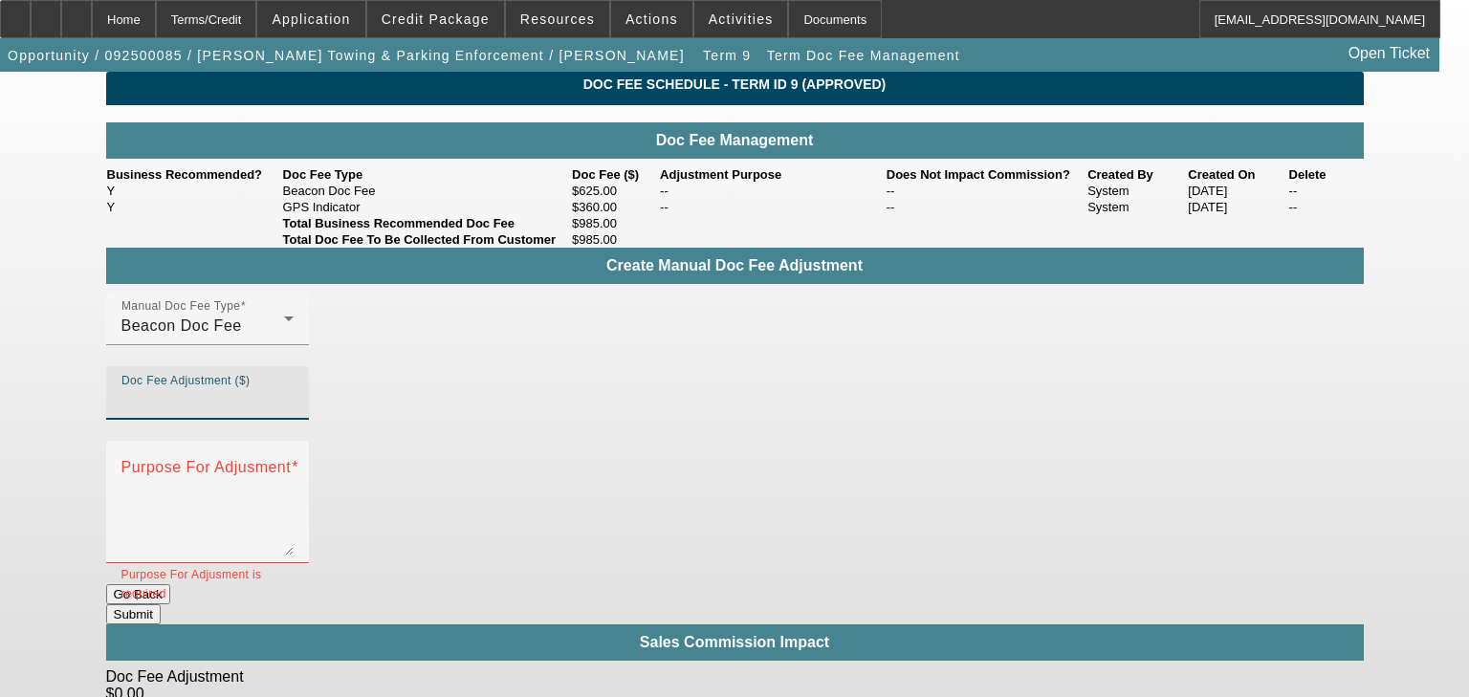
click at [294, 398] on input "Doc Fee Adjustment ($)" at bounding box center [207, 400] width 172 height 23
type input "$360.00"
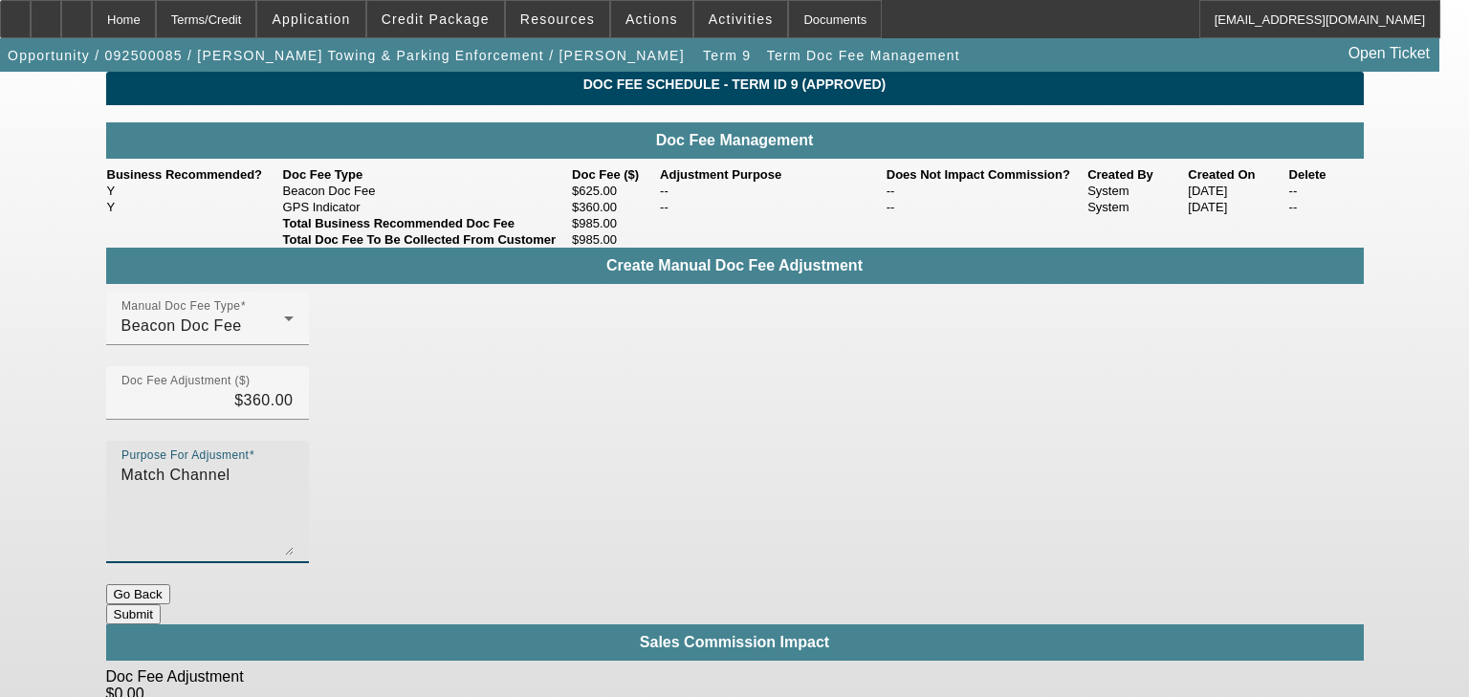
type textarea "Match Channel"
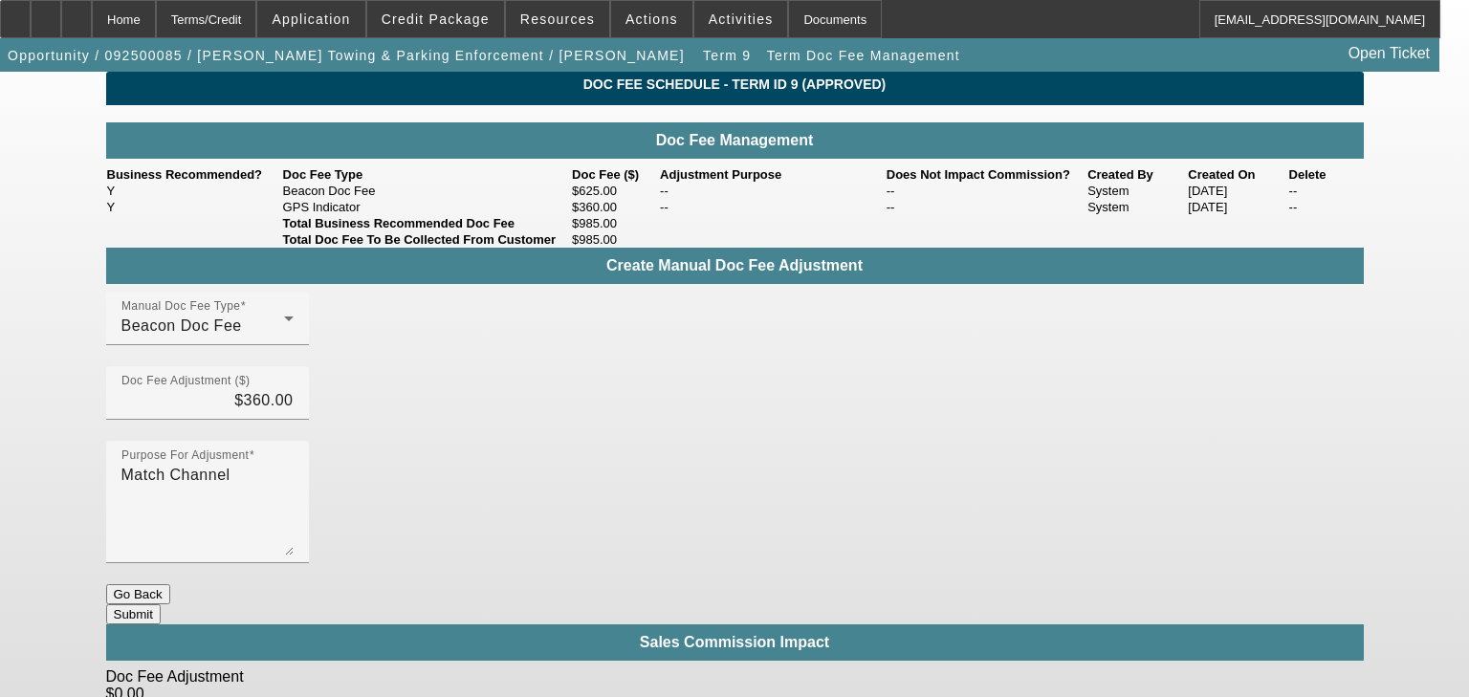
click at [161, 604] on button "Submit" at bounding box center [133, 614] width 55 height 20
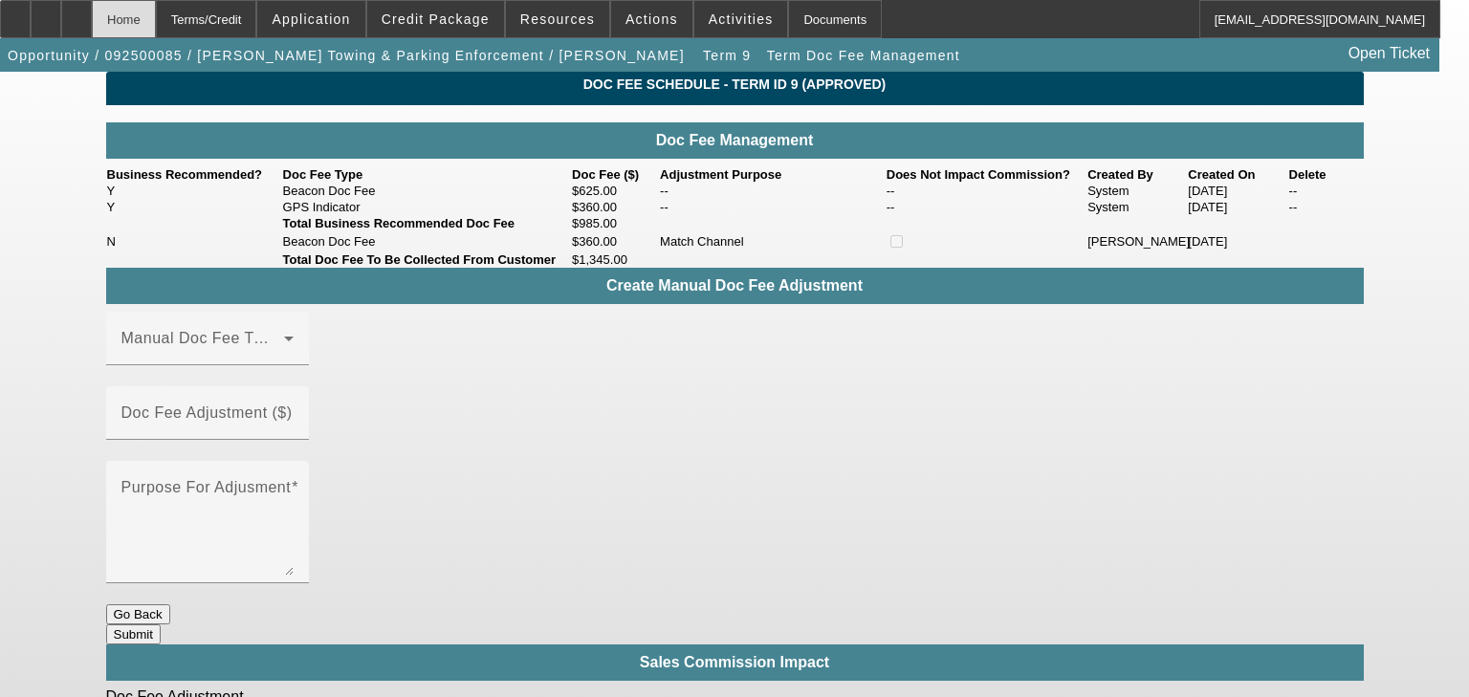
click at [156, 33] on div "Home" at bounding box center [124, 19] width 64 height 38
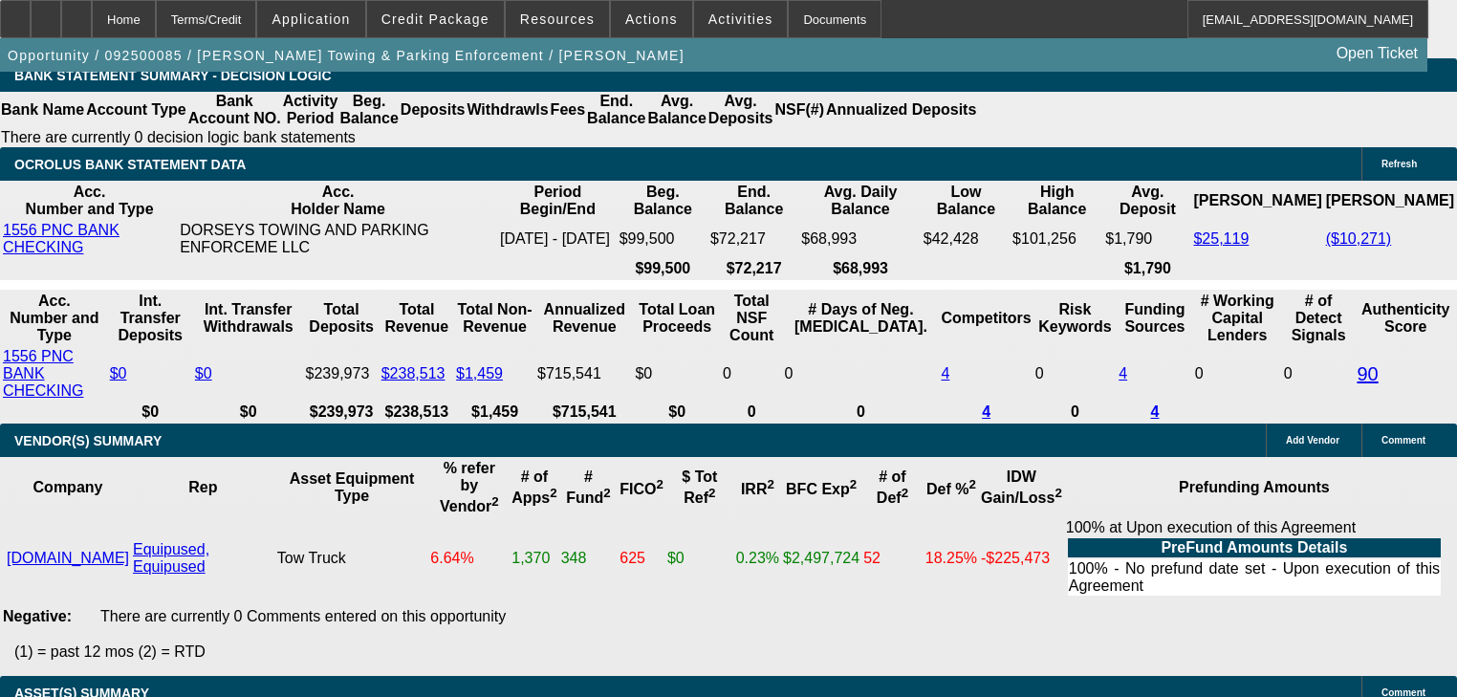
select select "2"
select select "0"
select select "6"
select select "0"
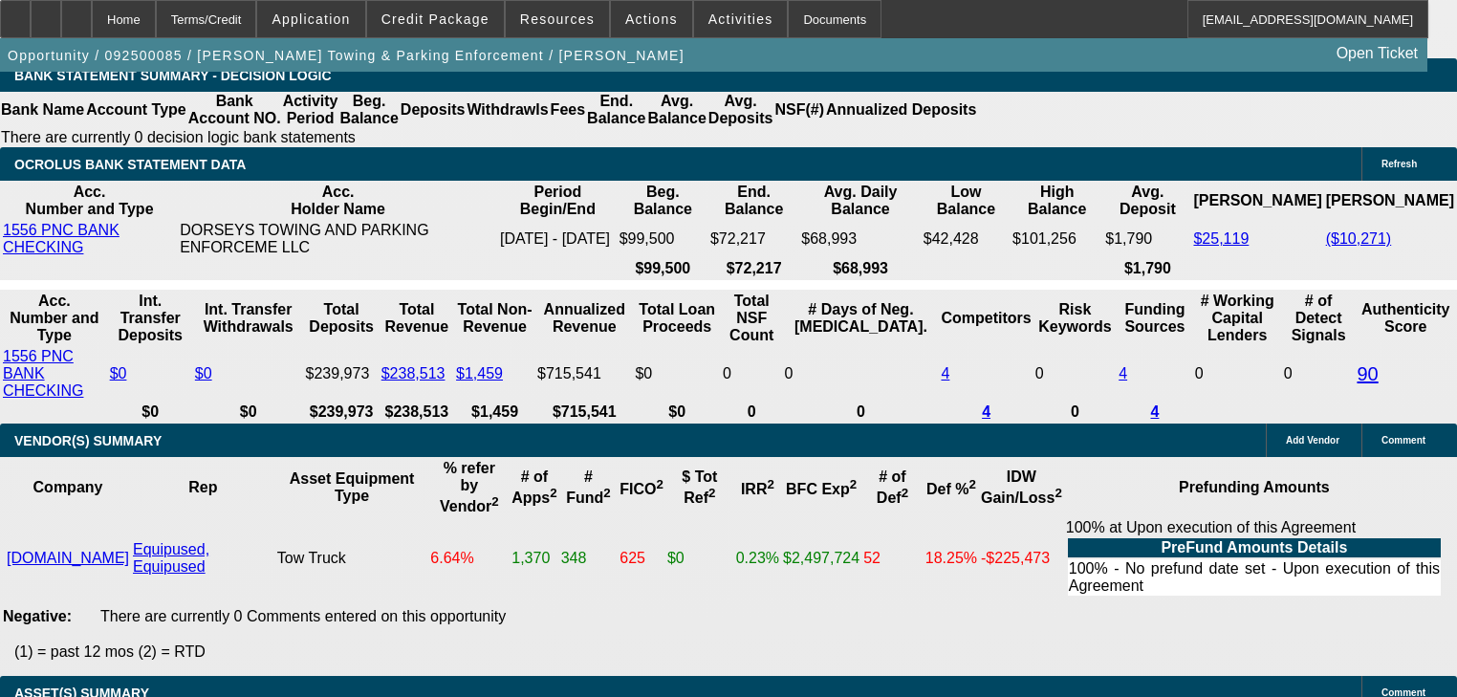
select select "0"
select select "2"
select select "0"
select select "6"
select select "0"
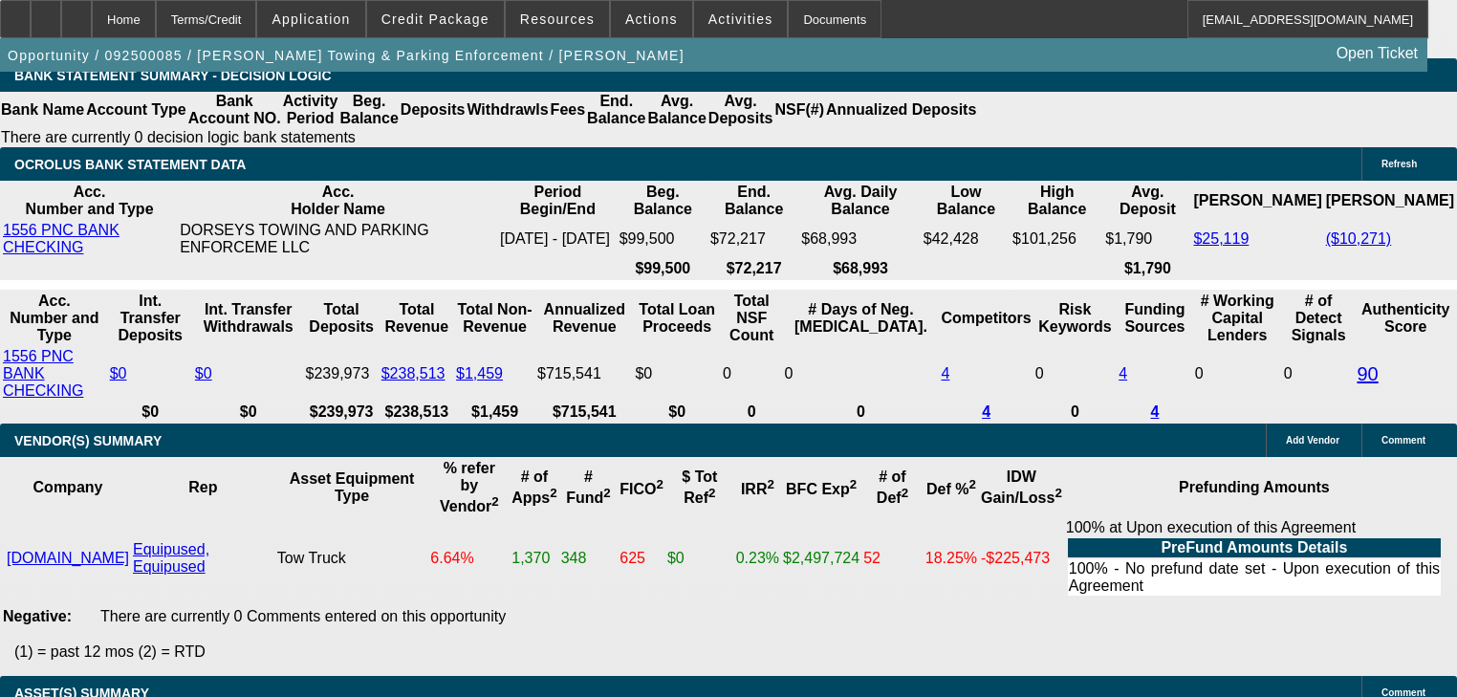
select select "2"
select select "0"
select select "6"
select select "0"
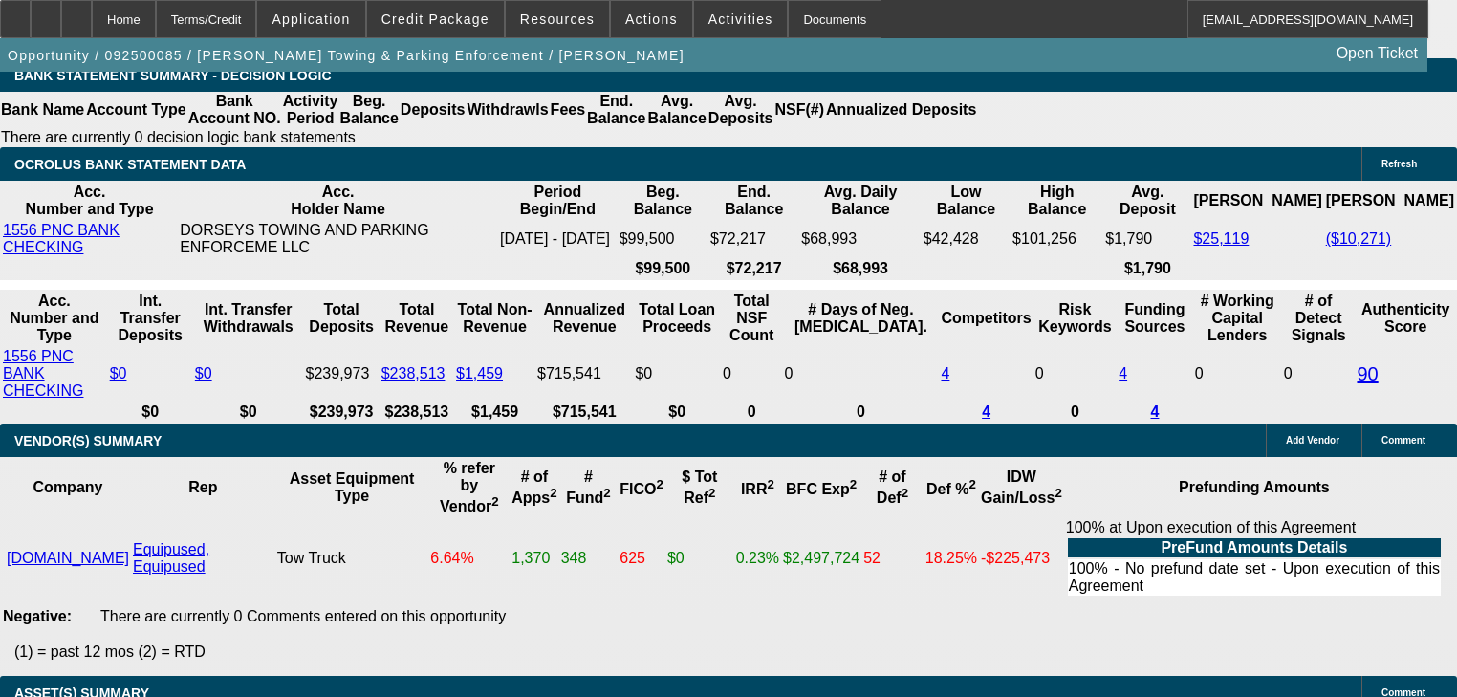
select select "0"
select select "2"
select select "0"
select select "6"
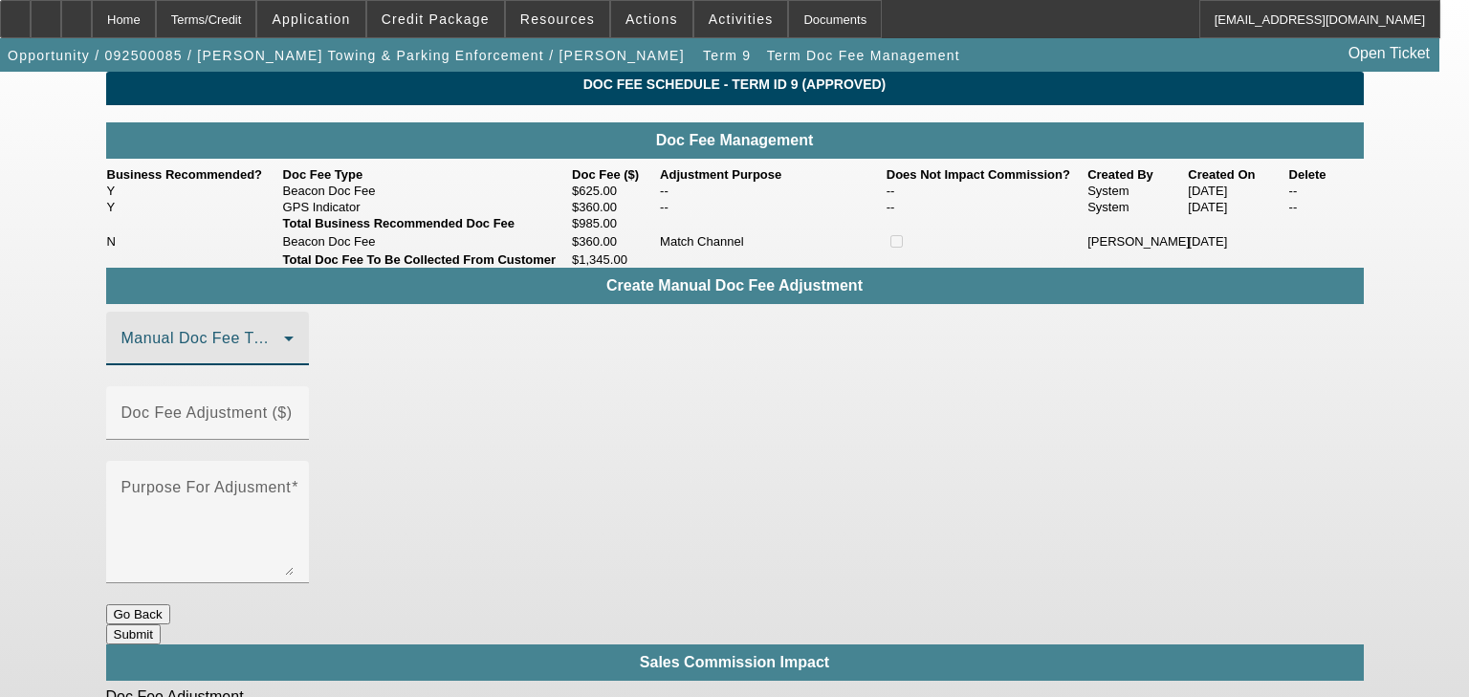
click at [300, 350] on icon at bounding box center [288, 338] width 23 height 23
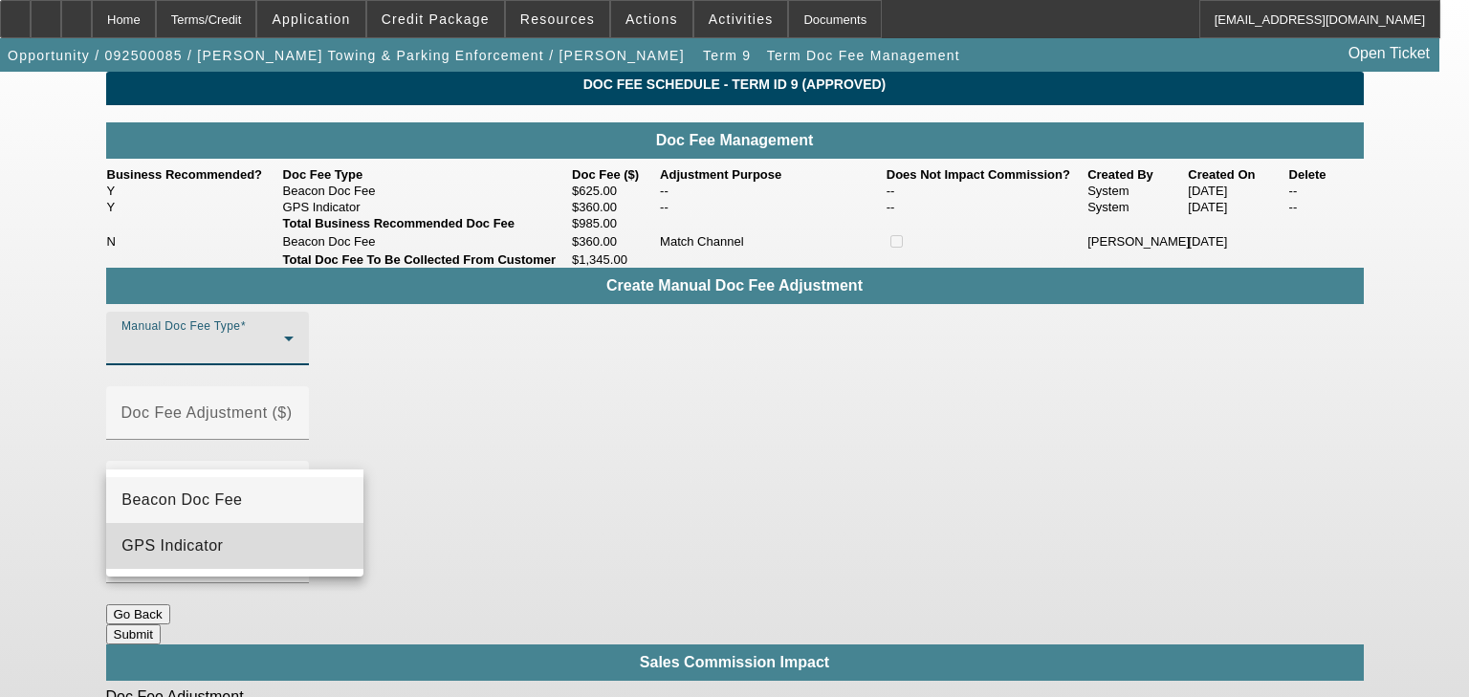
click at [309, 539] on mat-option "GPS Indicator" at bounding box center [234, 546] width 257 height 46
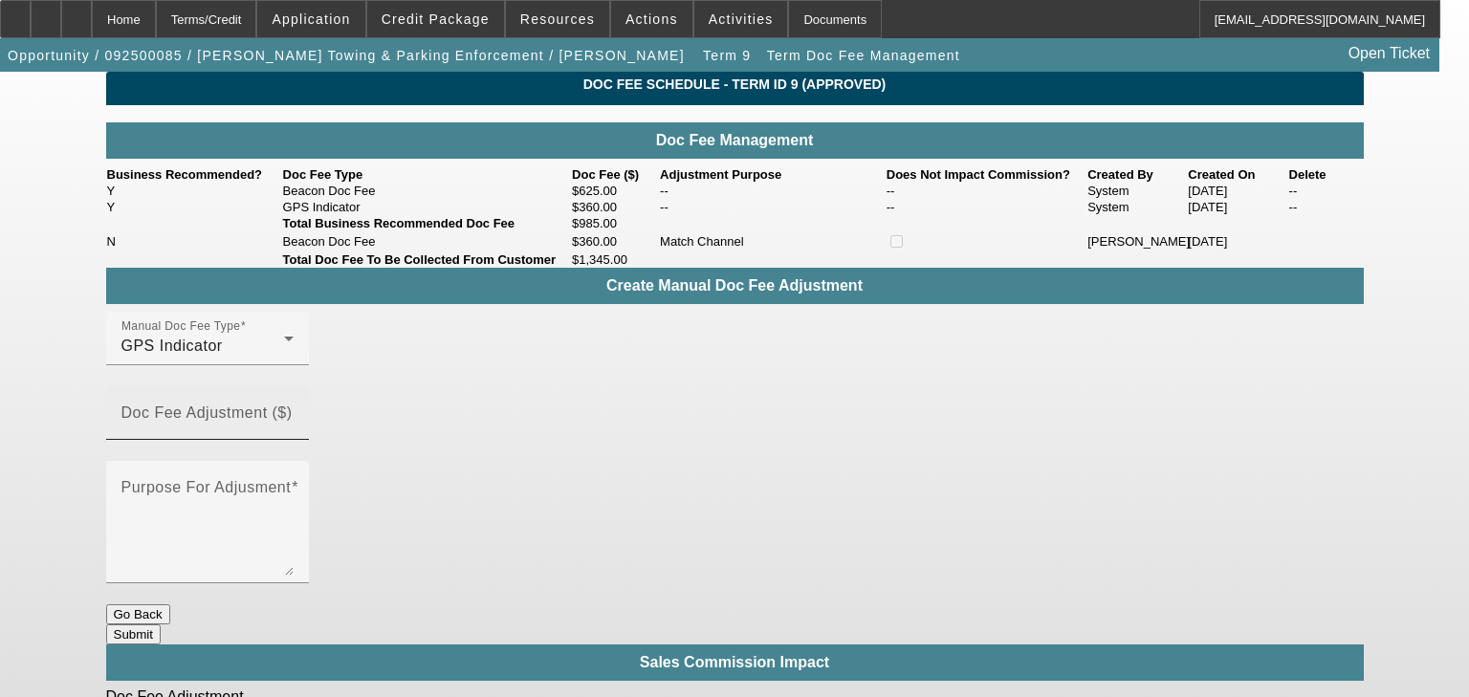
click at [293, 421] on mat-label "Doc Fee Adjustment ($)" at bounding box center [206, 412] width 171 height 16
click at [294, 432] on input "Doc Fee Adjustment ($)" at bounding box center [207, 420] width 172 height 23
type input "$720.00"
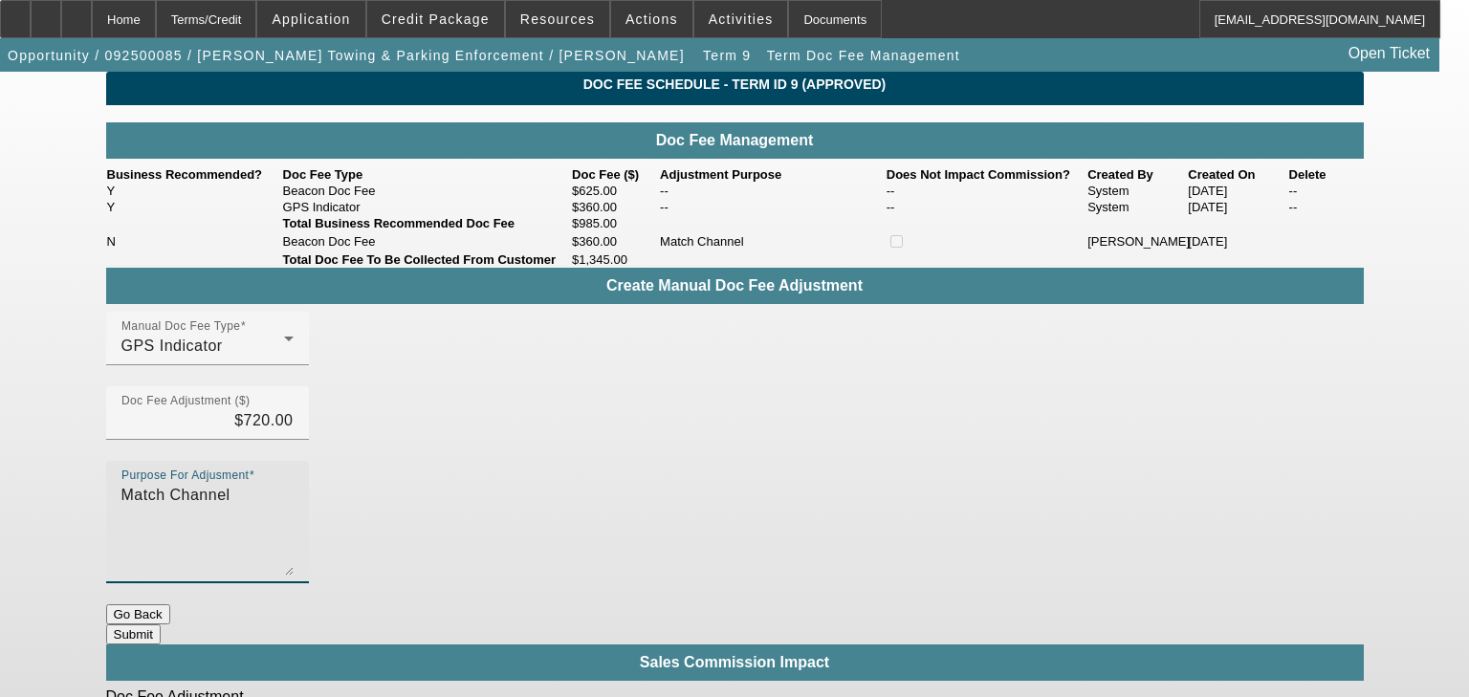
type textarea "Match Channel"
click at [161, 624] on button "Submit" at bounding box center [133, 634] width 55 height 20
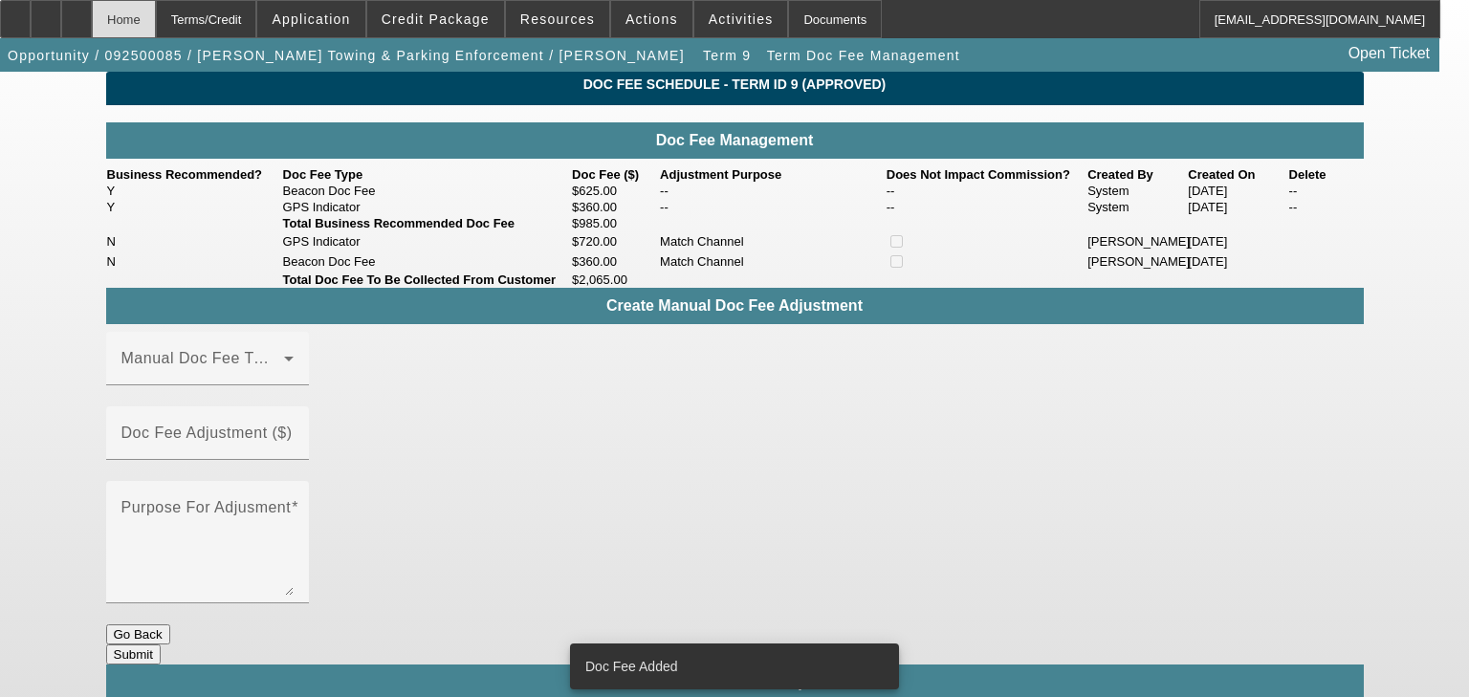
click at [156, 7] on div "Home" at bounding box center [124, 19] width 64 height 38
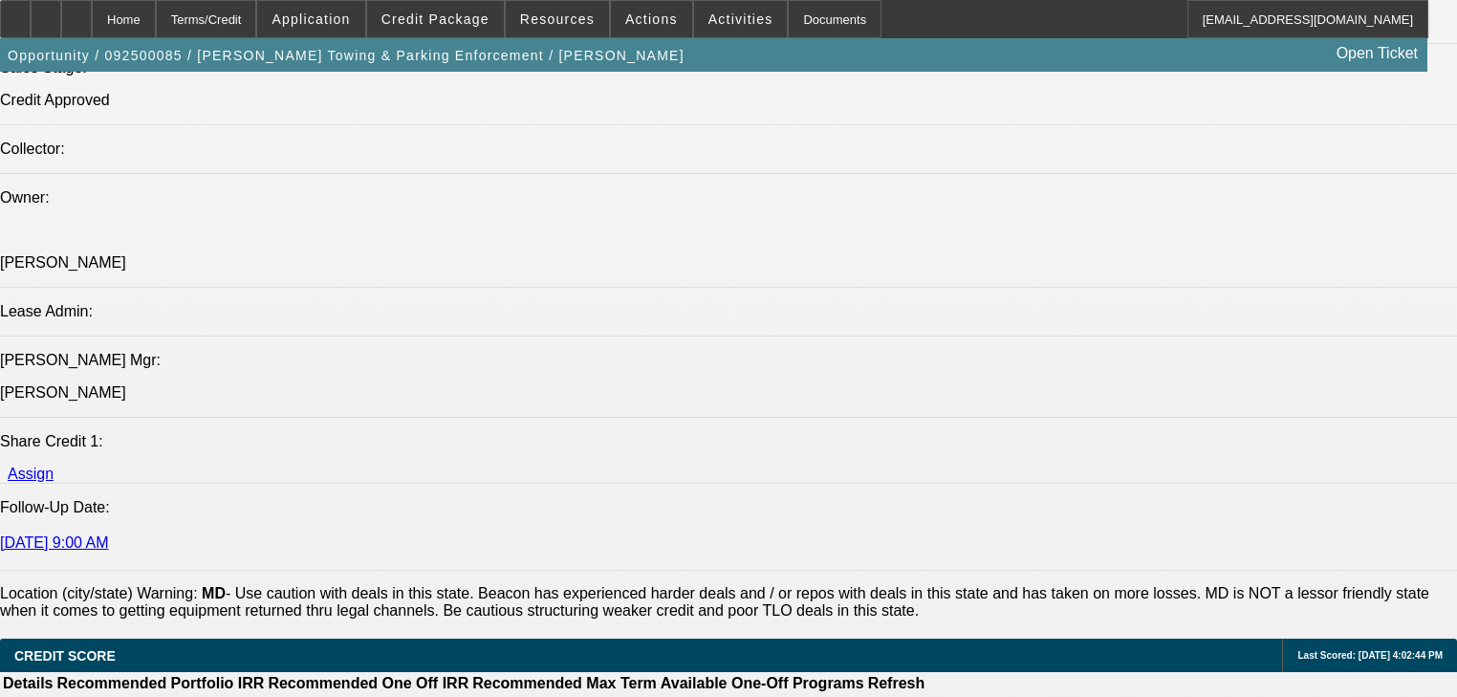
select select "2"
select select "0"
select select "6"
select select "0"
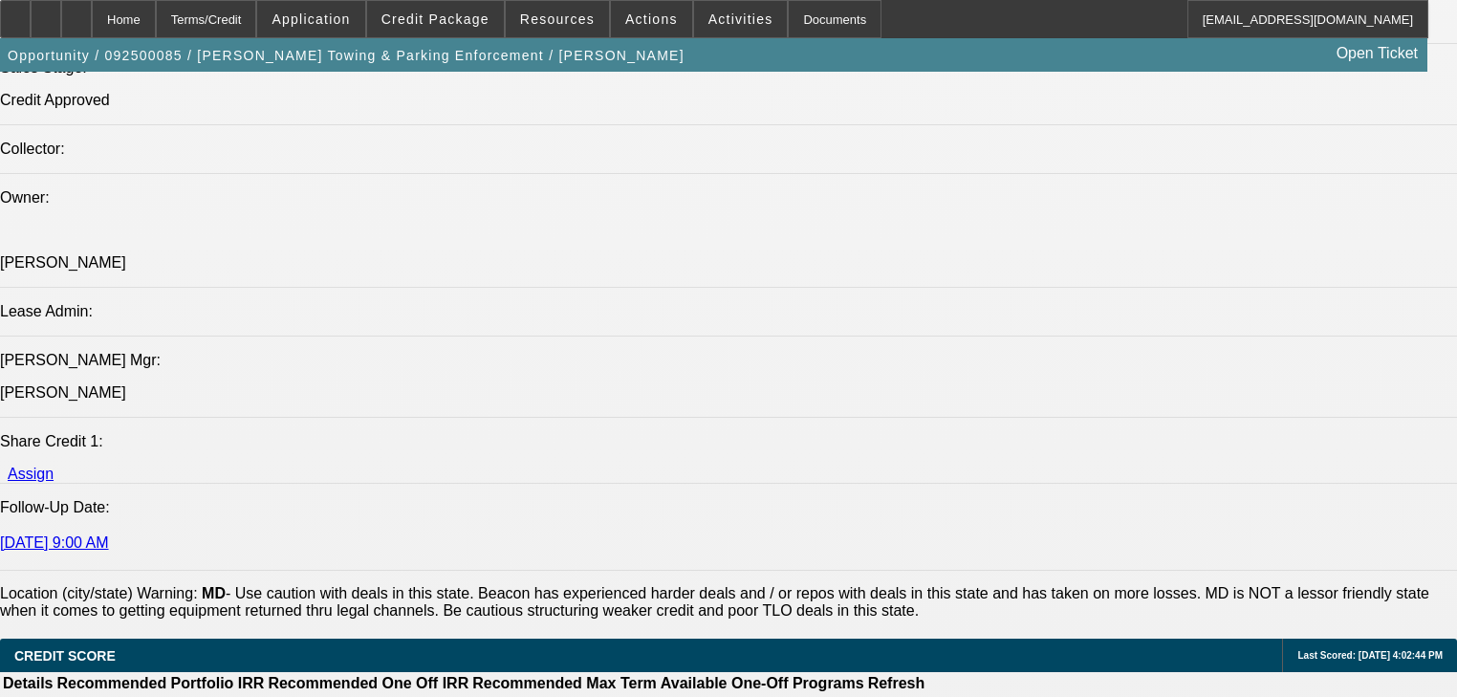
select select "0"
select select "2"
select select "0"
select select "6"
select select "0"
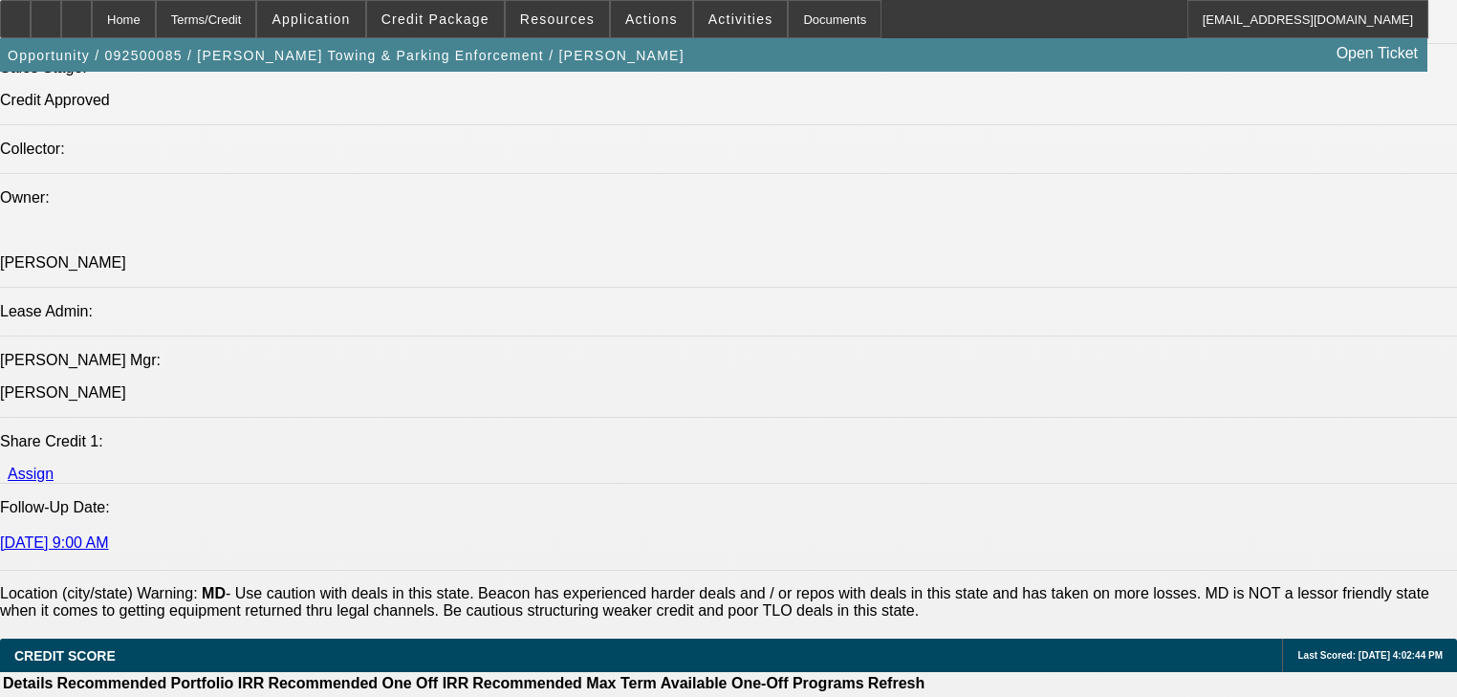
select select "2"
select select "0"
select select "6"
select select "0"
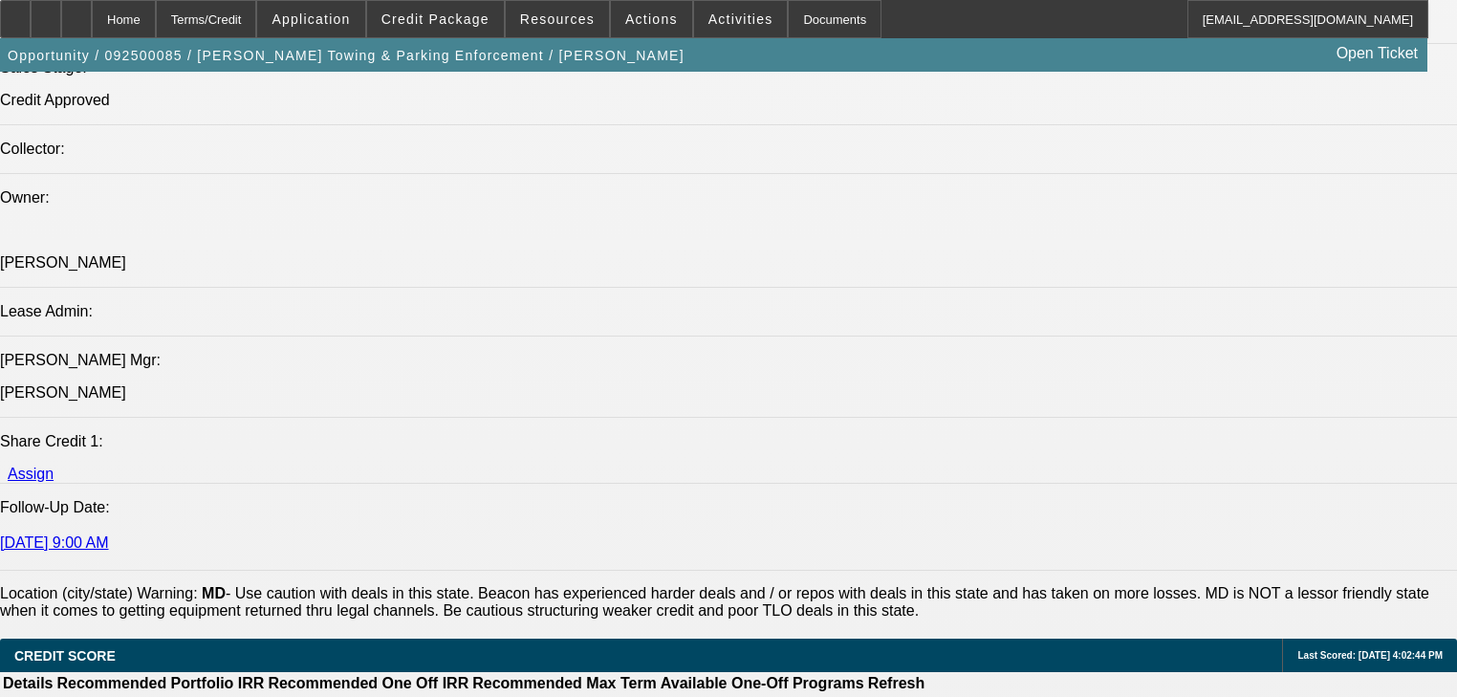
select select "0"
select select "2"
select select "0"
select select "6"
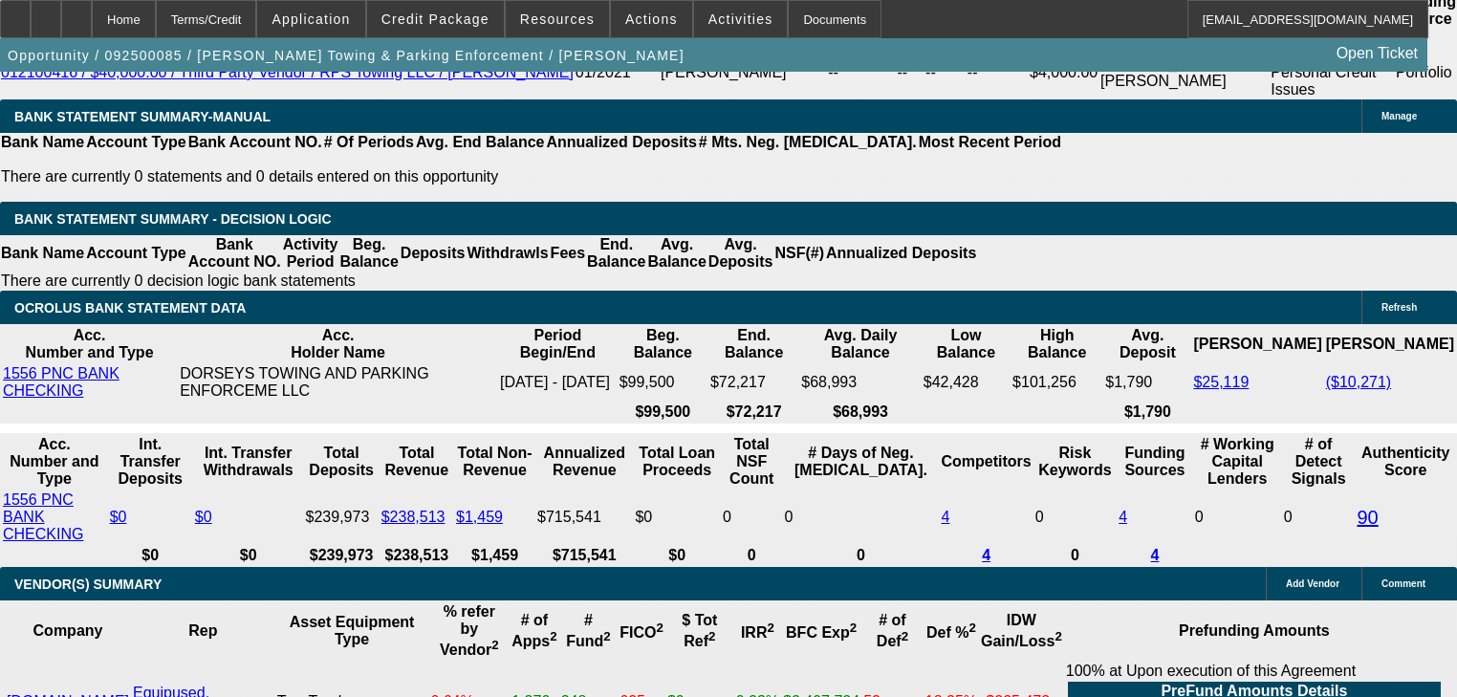
scroll to position [3661, 0]
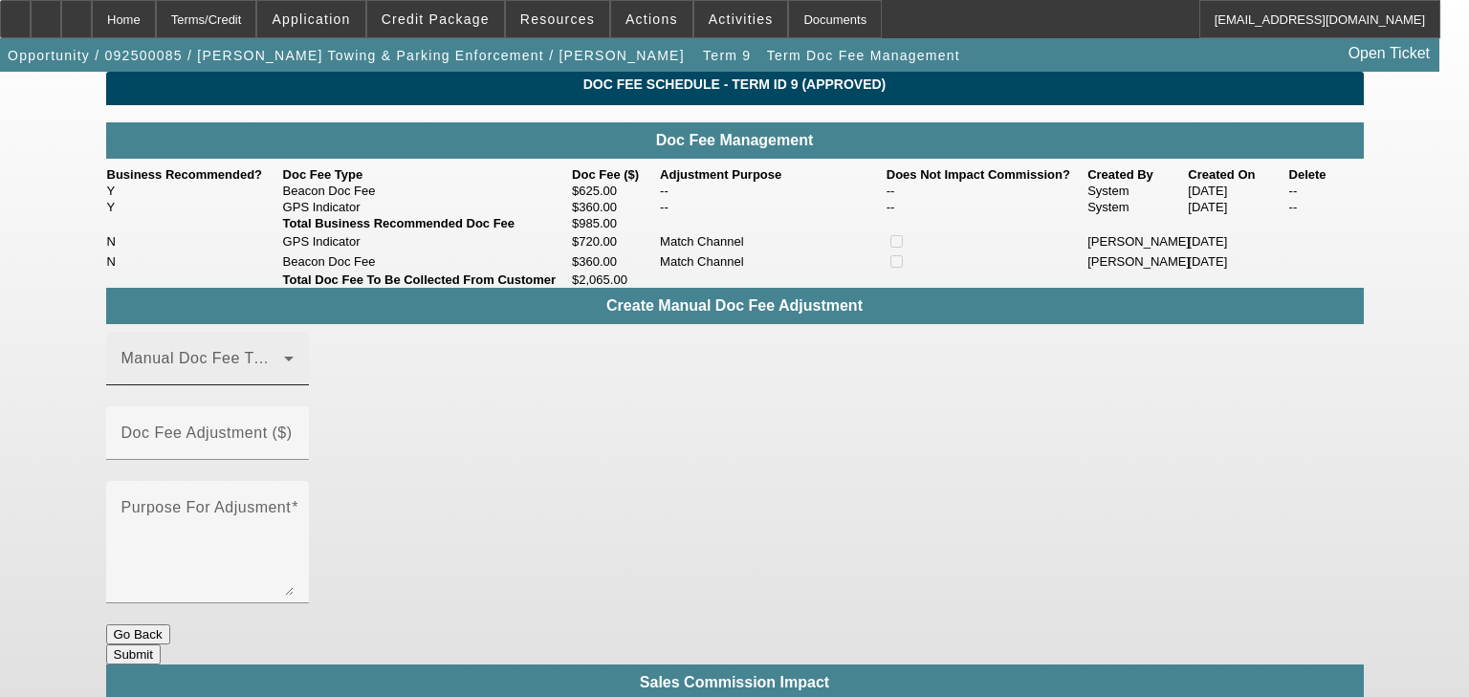
click at [287, 385] on div "Manual Doc Fee Type" at bounding box center [207, 359] width 172 height 54
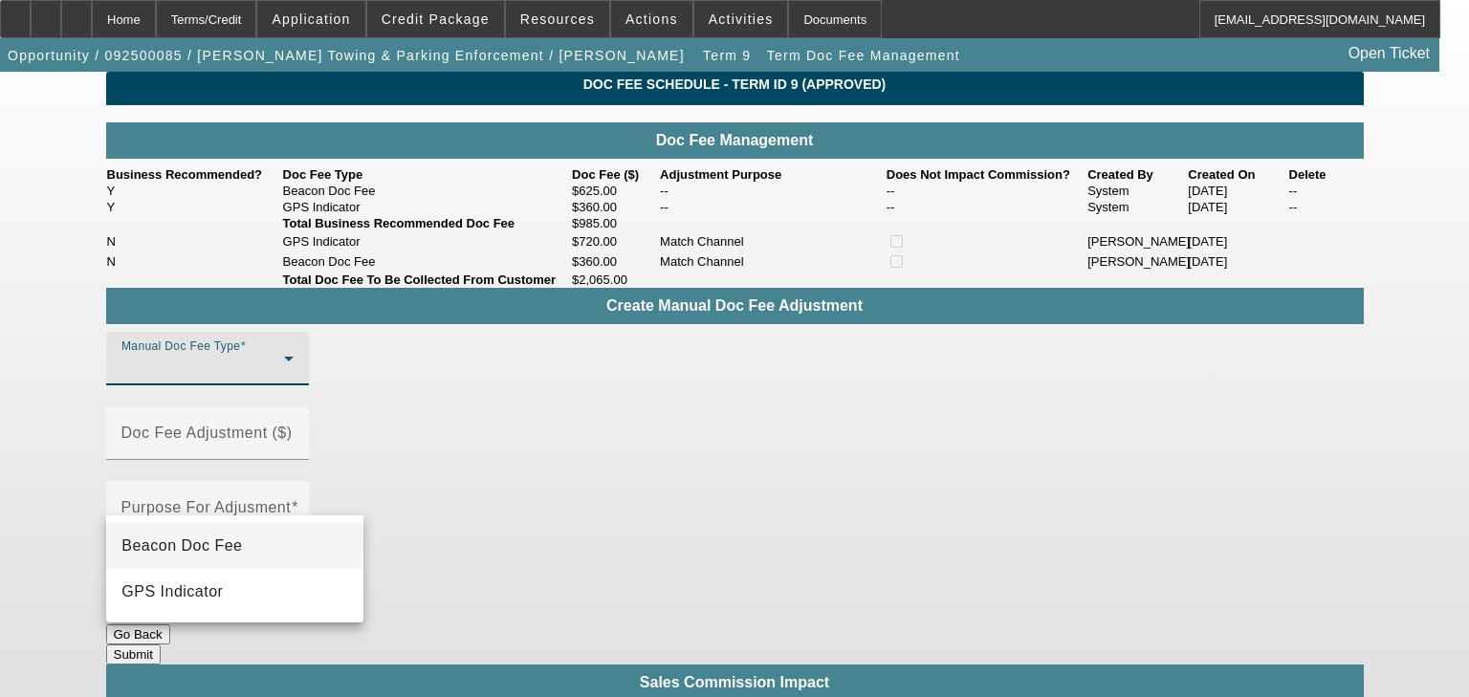
click at [258, 539] on mat-option "Beacon Doc Fee" at bounding box center [234, 546] width 257 height 46
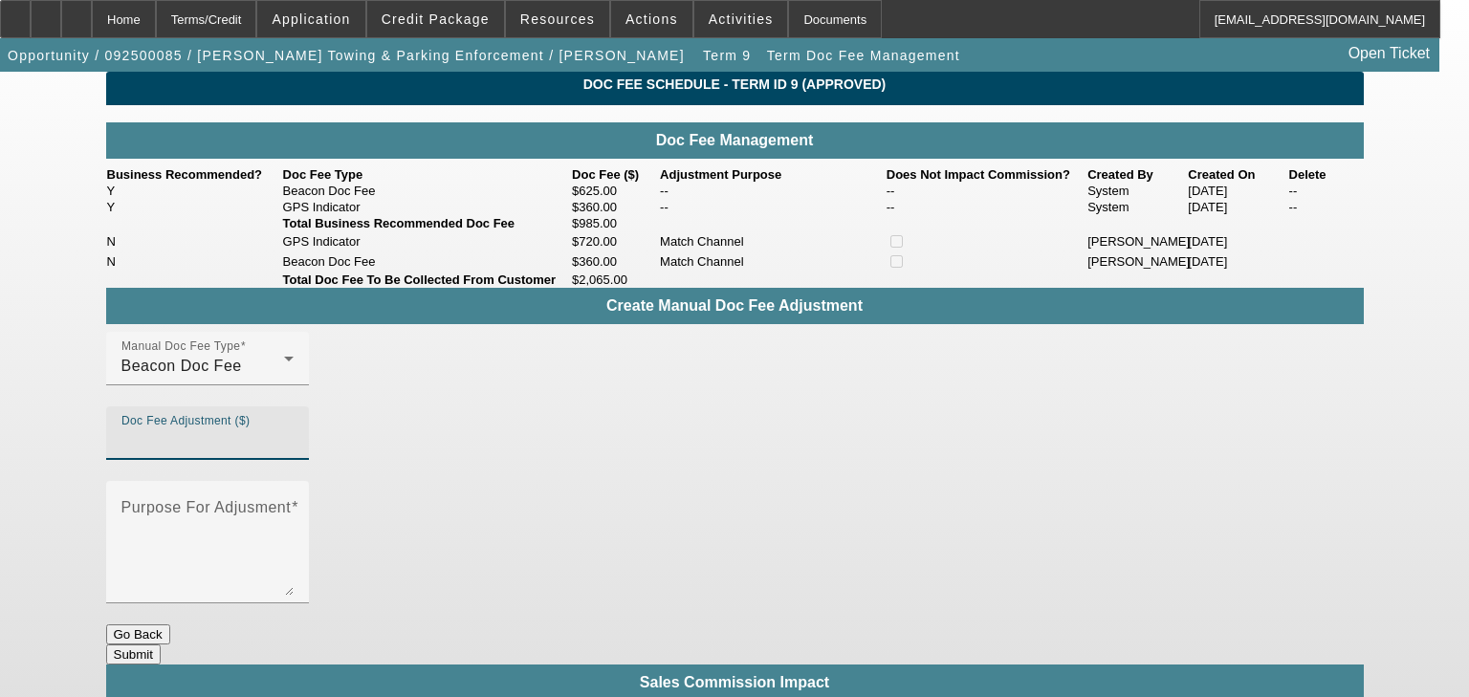
click at [294, 452] on input "Doc Fee Adjustment ($)" at bounding box center [207, 440] width 172 height 23
type input "1"
type input "9"
type input "1"
type input "($1,140.00)"
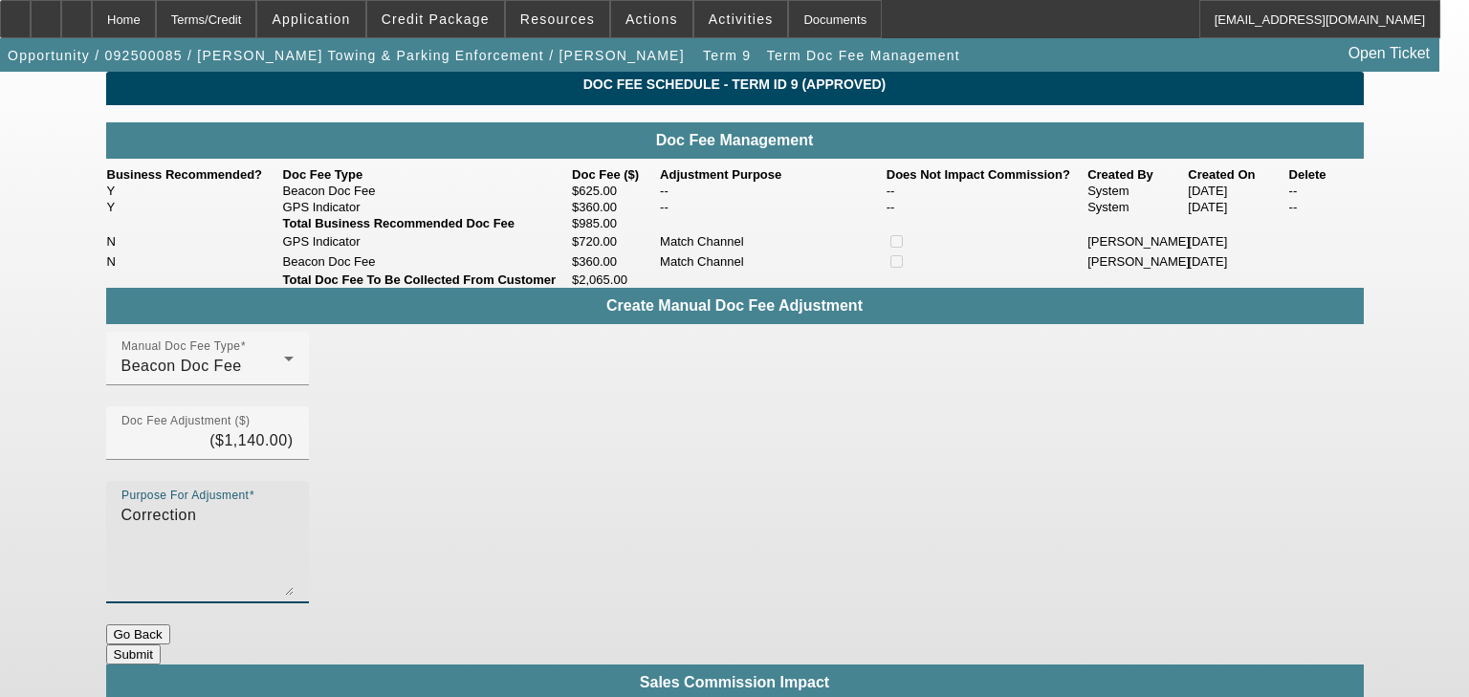
type textarea "Correction"
click at [161, 644] on button "Submit" at bounding box center [133, 654] width 55 height 20
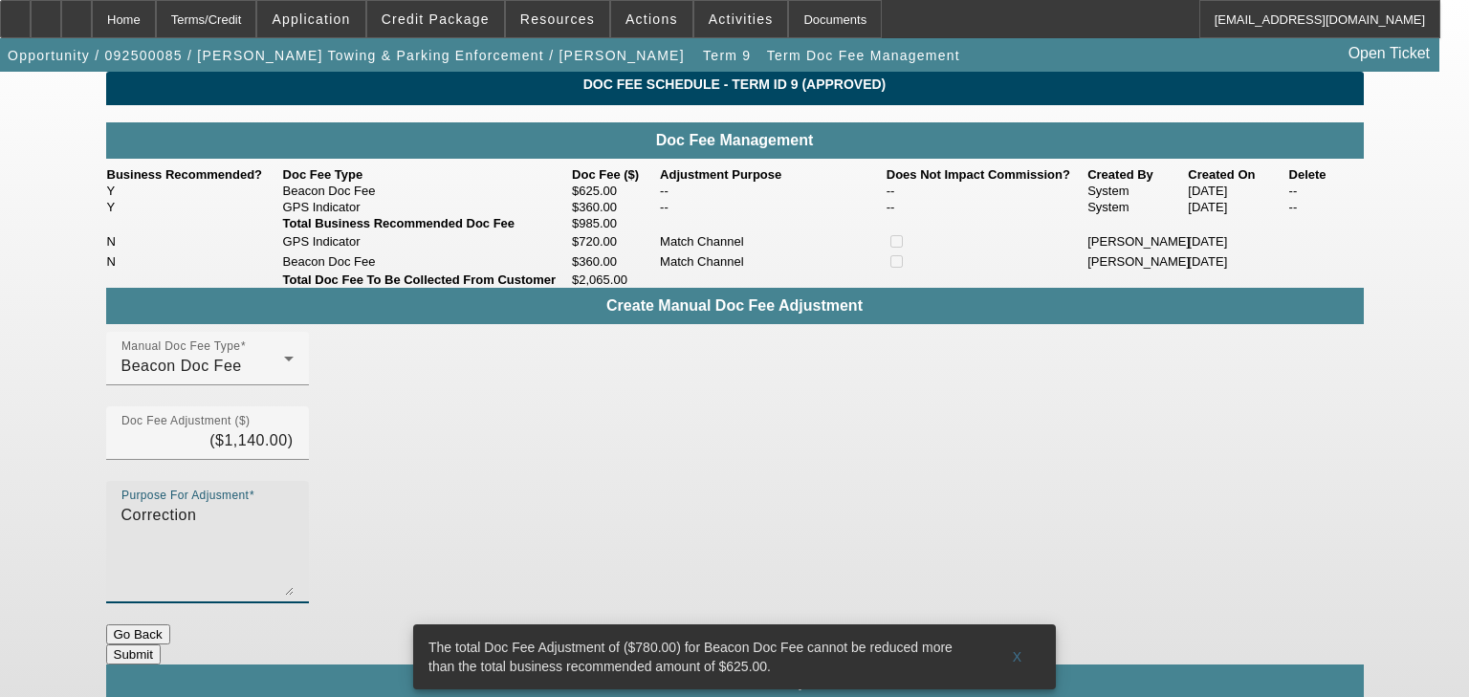
click at [294, 517] on textarea "Correction" at bounding box center [207, 550] width 172 height 92
click at [294, 452] on input "-1140" at bounding box center [207, 440] width 172 height 23
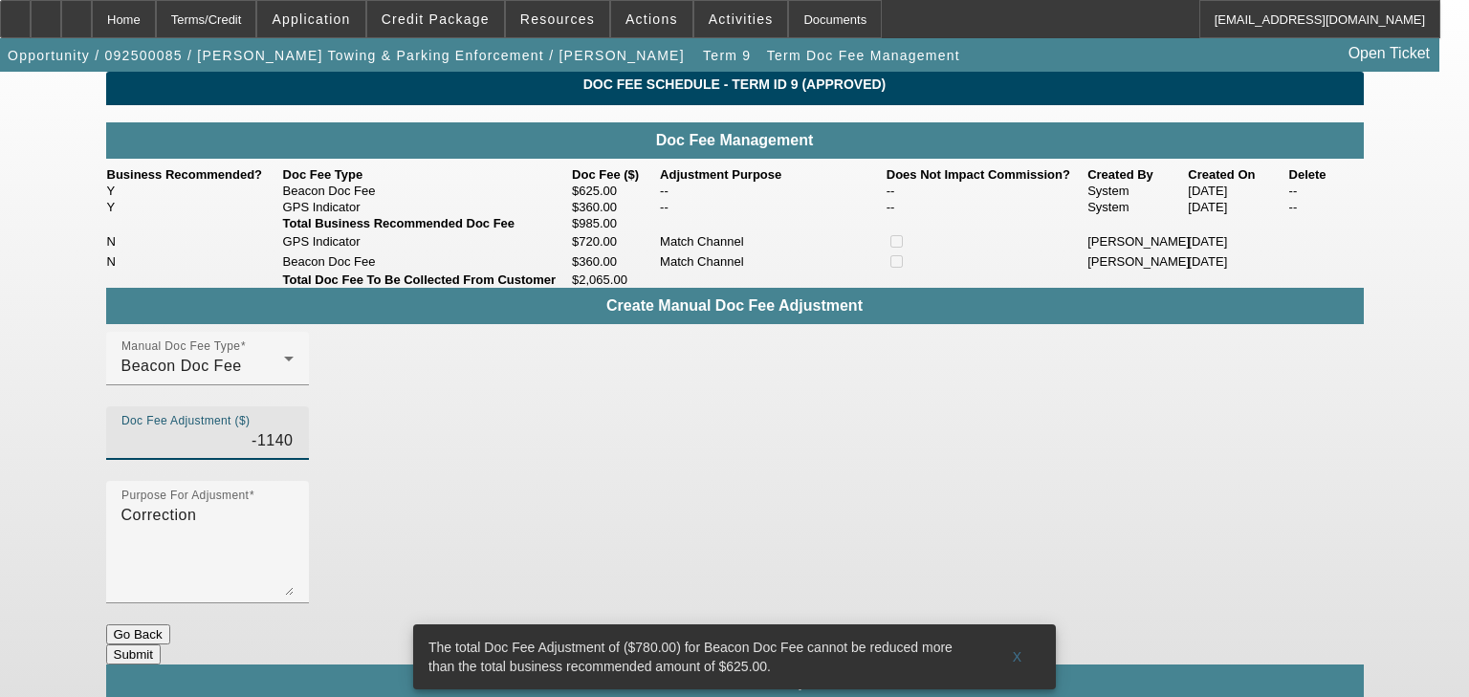
click at [294, 452] on input "-1140" at bounding box center [207, 440] width 172 height 23
click at [903, 251] on td at bounding box center [985, 241] width 201 height 20
click at [894, 251] on td at bounding box center [985, 241] width 201 height 20
click at [294, 452] on input "-1140" at bounding box center [207, 440] width 172 height 23
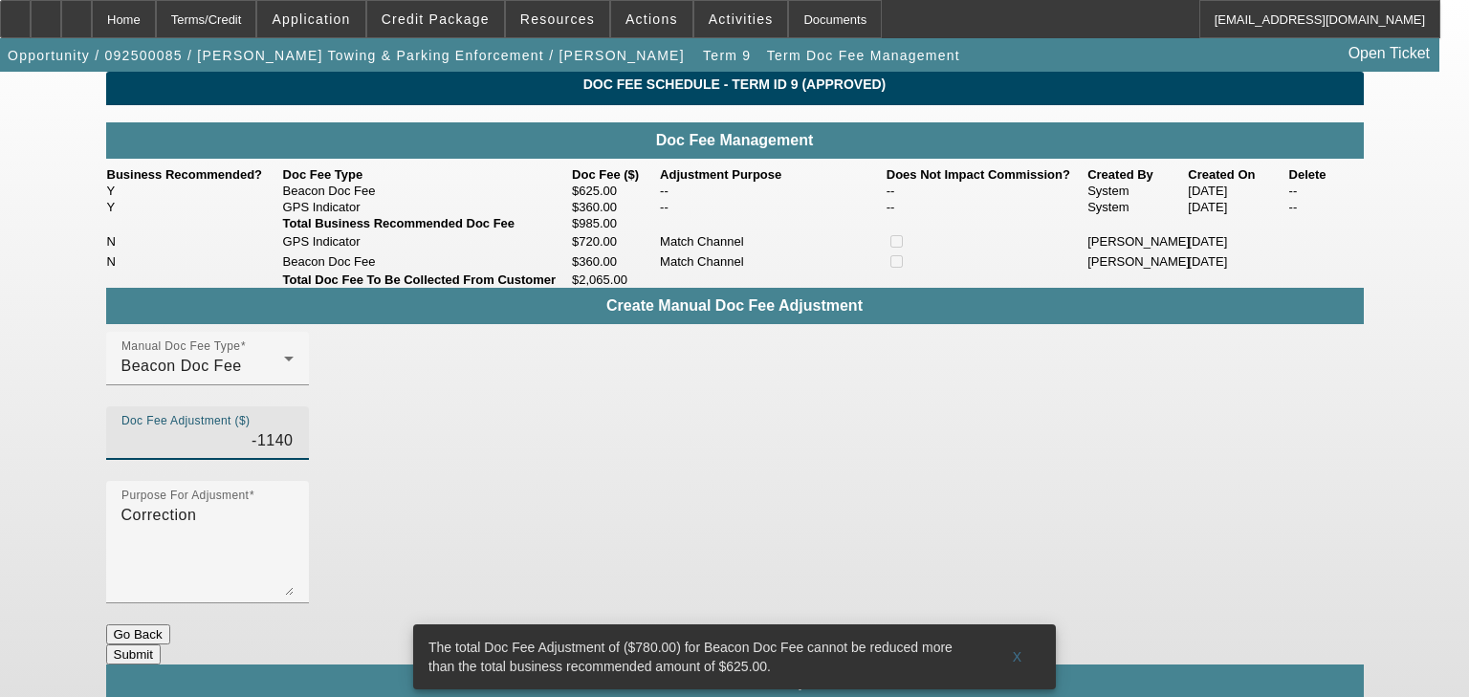
click at [294, 452] on input "-1140" at bounding box center [207, 440] width 172 height 23
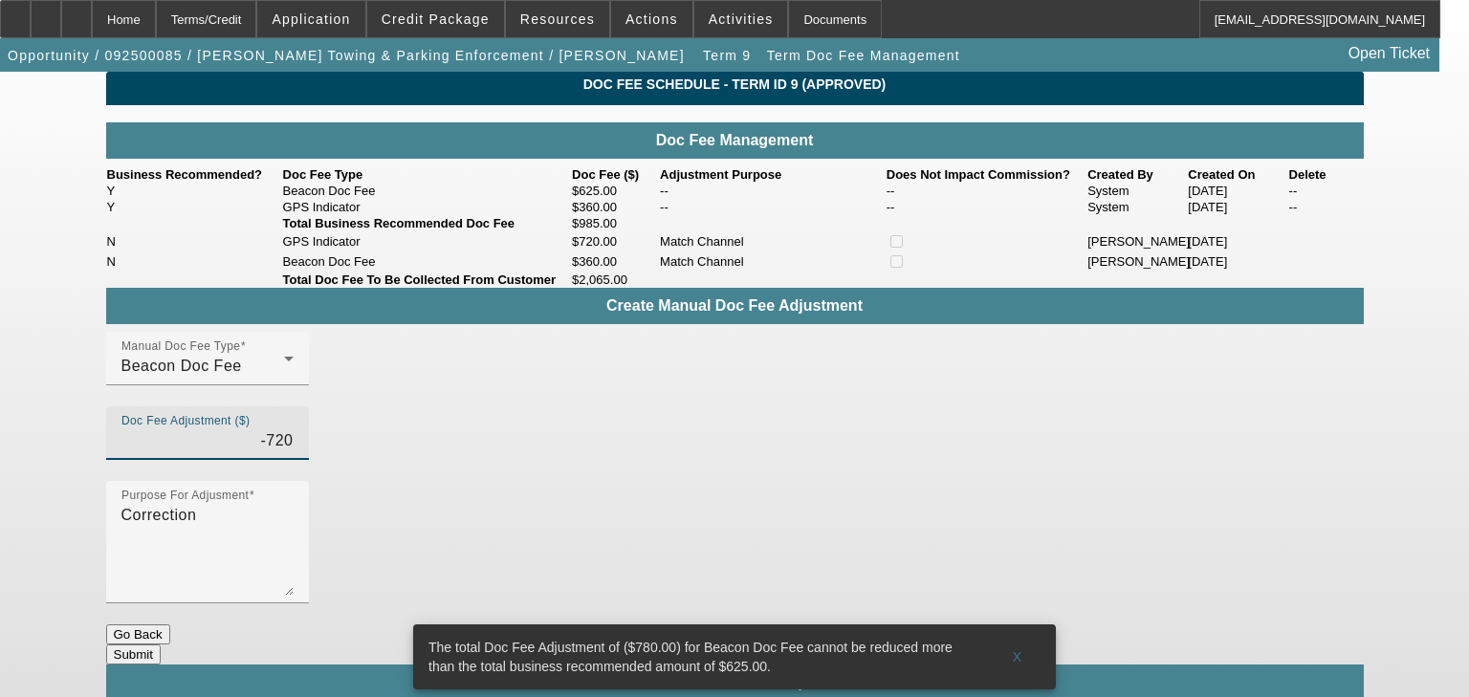
type input "($720.00)"
click at [997, 518] on div "Create Manual Doc Fee Adjustment Manual Doc Fee Type Beacon Doc Fee Doc Fee Adj…" at bounding box center [734, 542] width 1257 height 508
click at [1015, 649] on span "X" at bounding box center [1018, 656] width 11 height 15
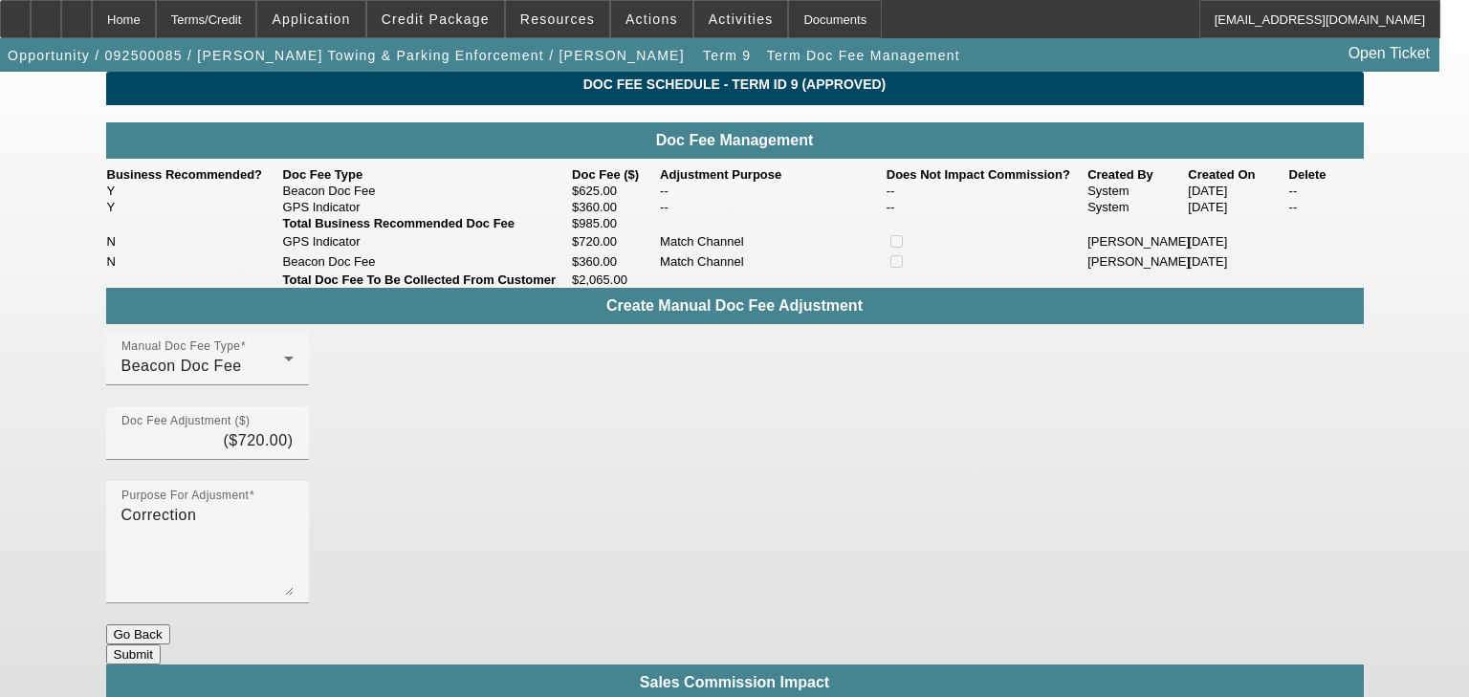
click at [161, 644] on button "Submit" at bounding box center [133, 654] width 55 height 20
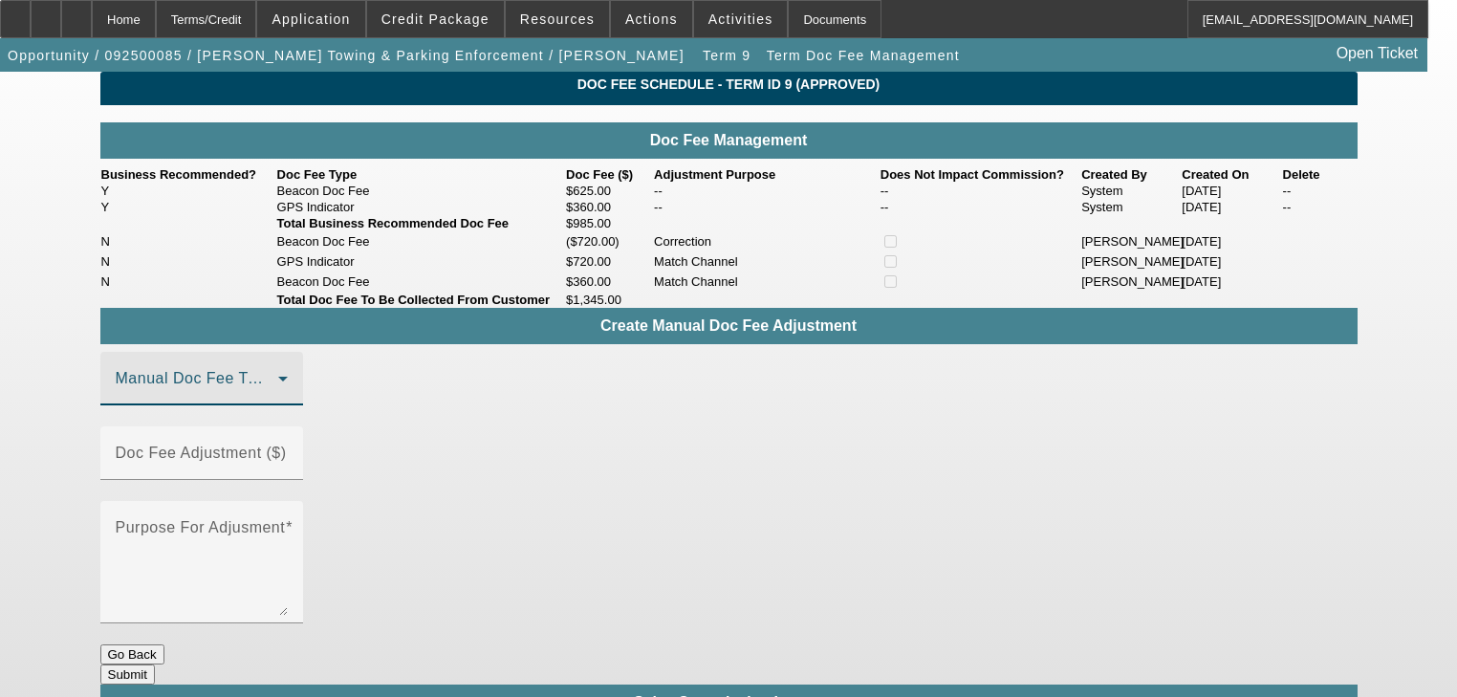
click at [278, 398] on span at bounding box center [197, 386] width 163 height 23
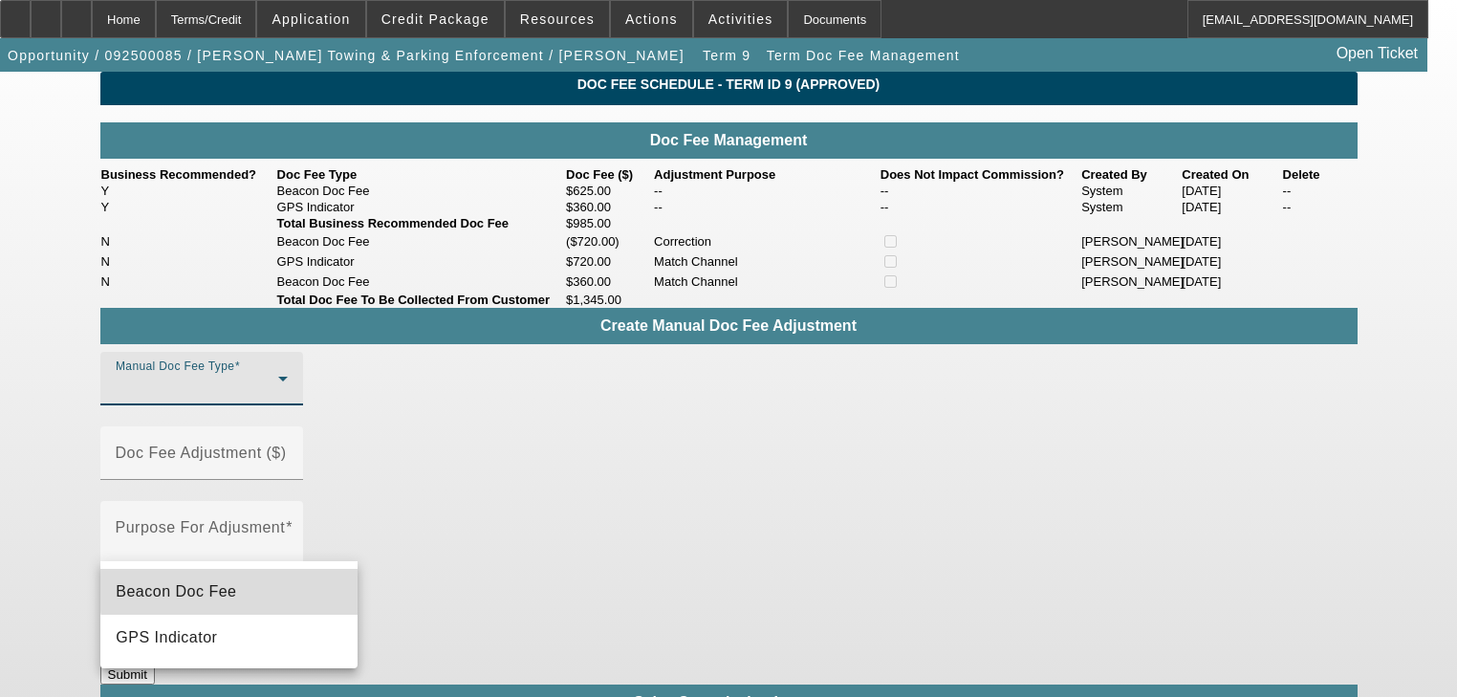
click at [284, 585] on mat-option "Beacon Doc Fee" at bounding box center [228, 592] width 257 height 46
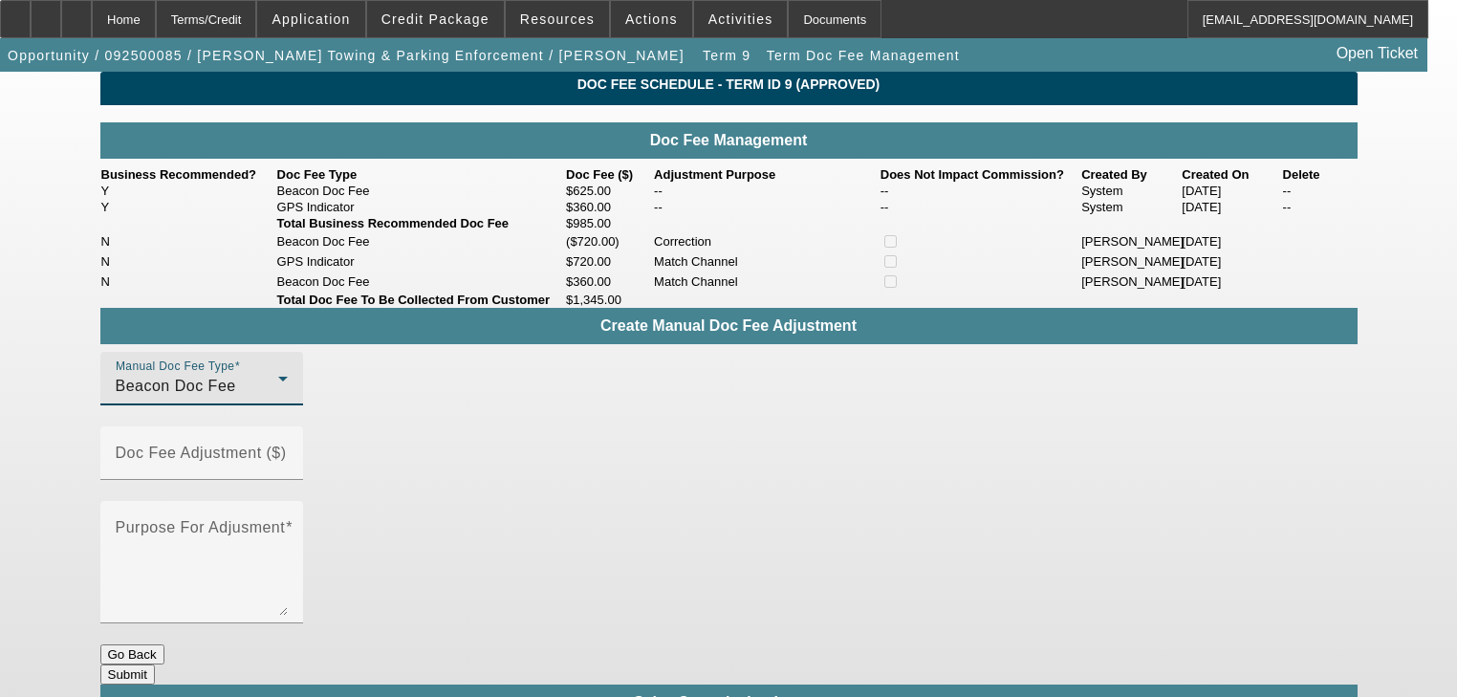
click at [278, 398] on div "Beacon Doc Fee" at bounding box center [197, 386] width 163 height 23
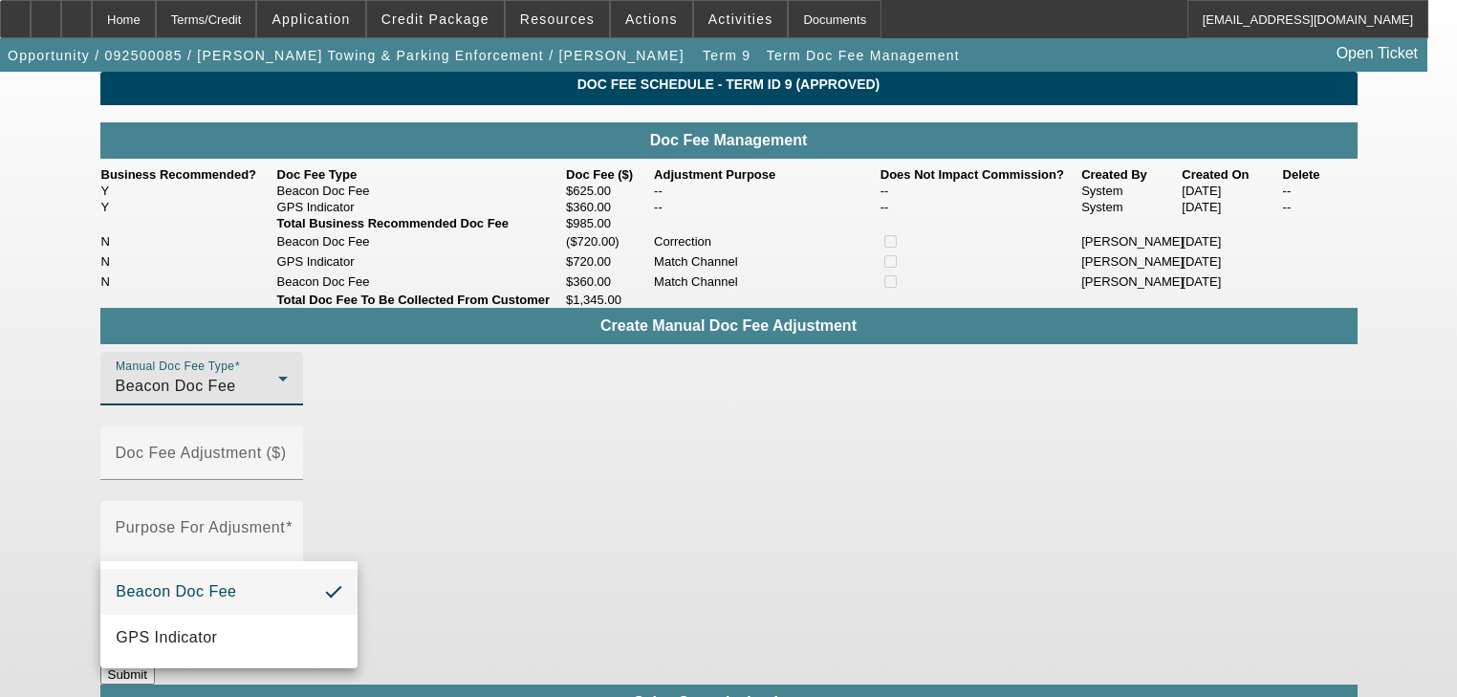
click at [432, 528] on div at bounding box center [728, 348] width 1457 height 697
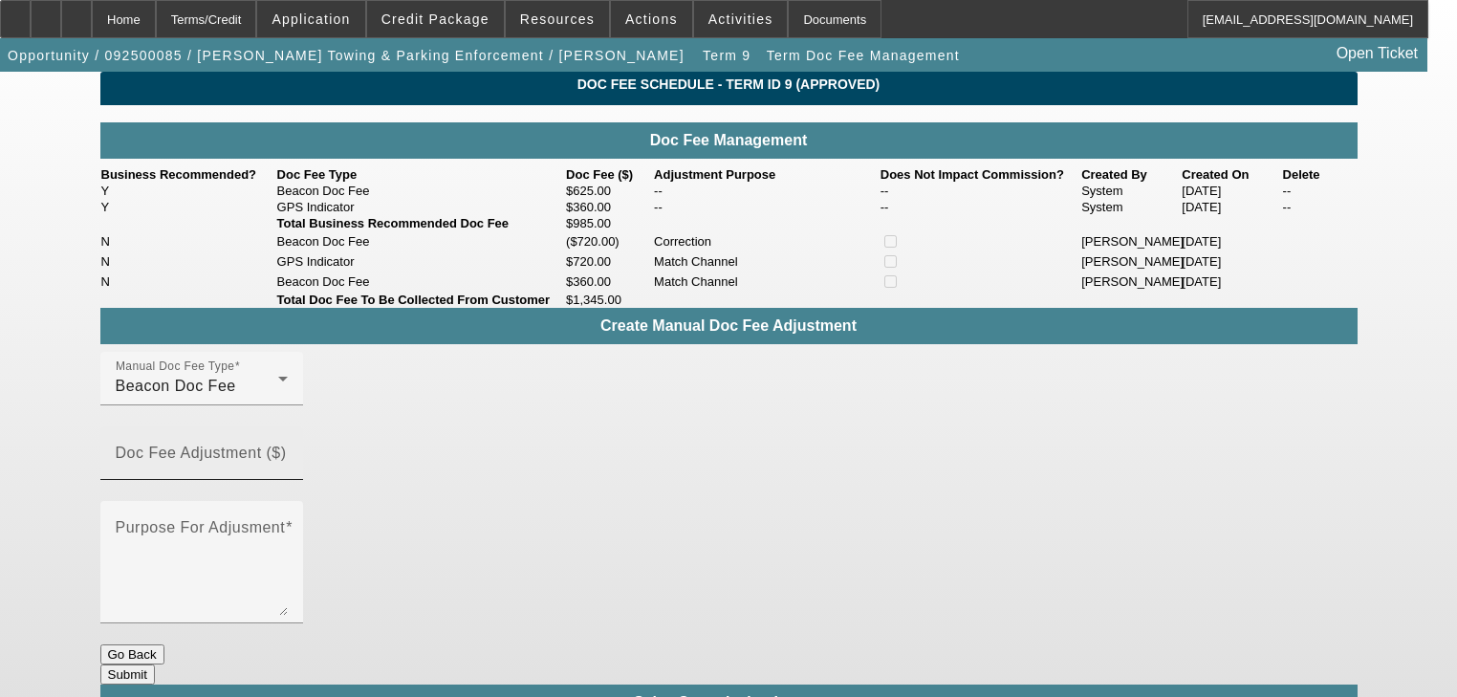
click at [287, 461] on mat-label "Doc Fee Adjustment ($)" at bounding box center [201, 453] width 171 height 16
click at [288, 472] on input "Doc Fee Adjustment ($)" at bounding box center [202, 460] width 172 height 23
type input "($360.00)"
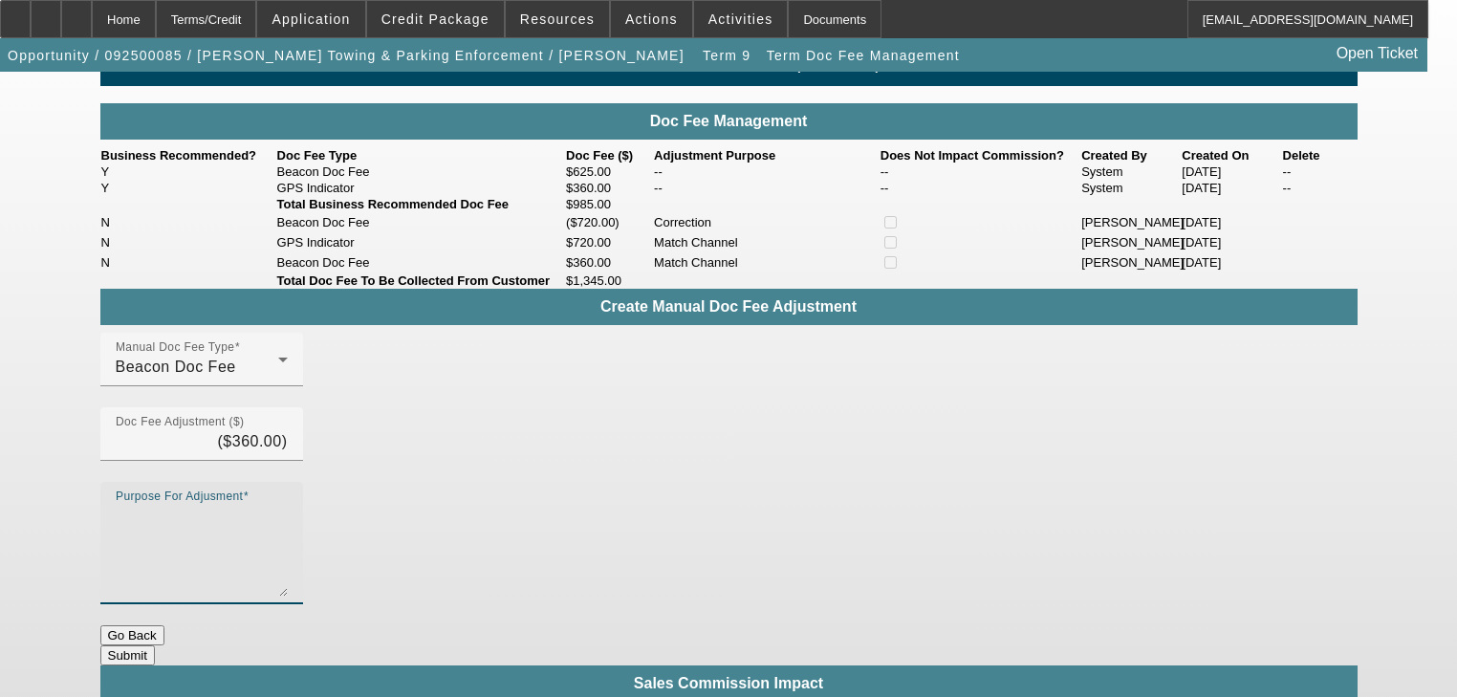
scroll to position [26, 0]
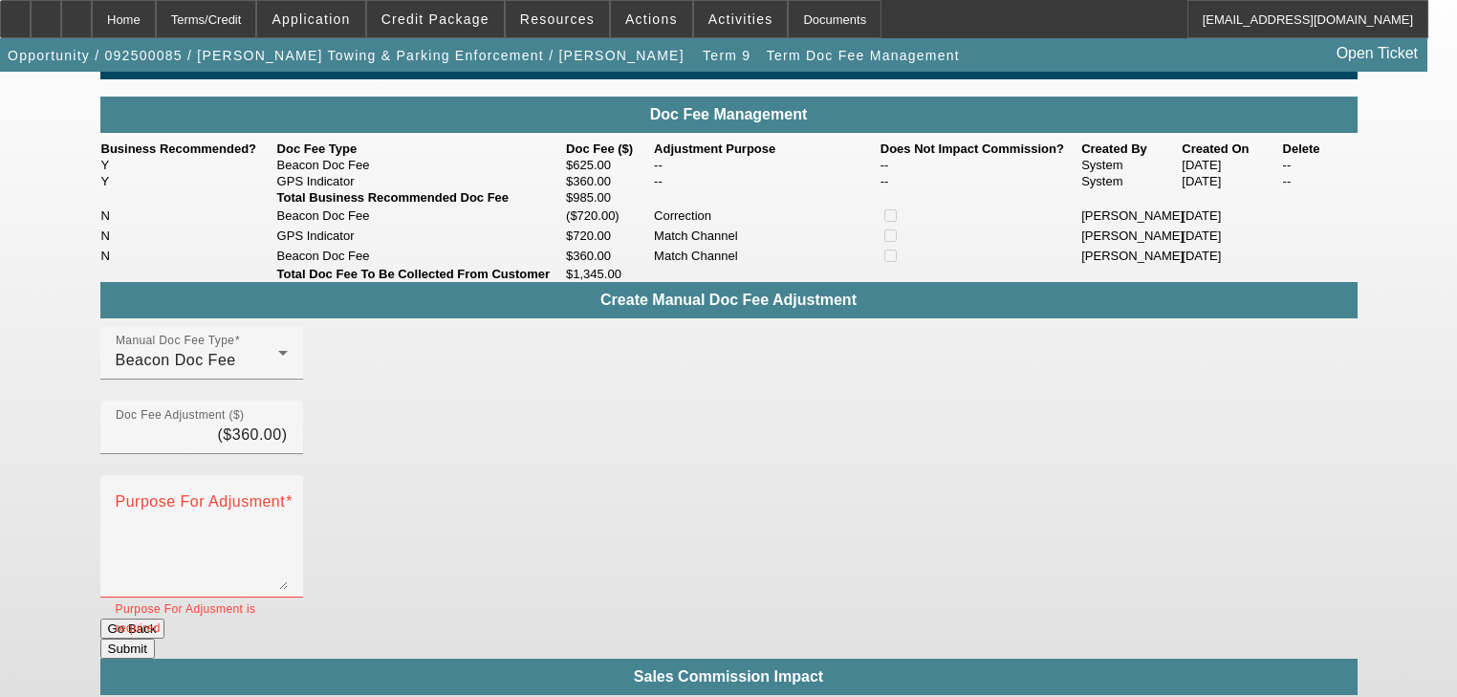
drag, startPoint x: 863, startPoint y: 639, endPoint x: 834, endPoint y: 607, distance: 43.3
click at [155, 639] on button "Submit" at bounding box center [127, 649] width 55 height 20
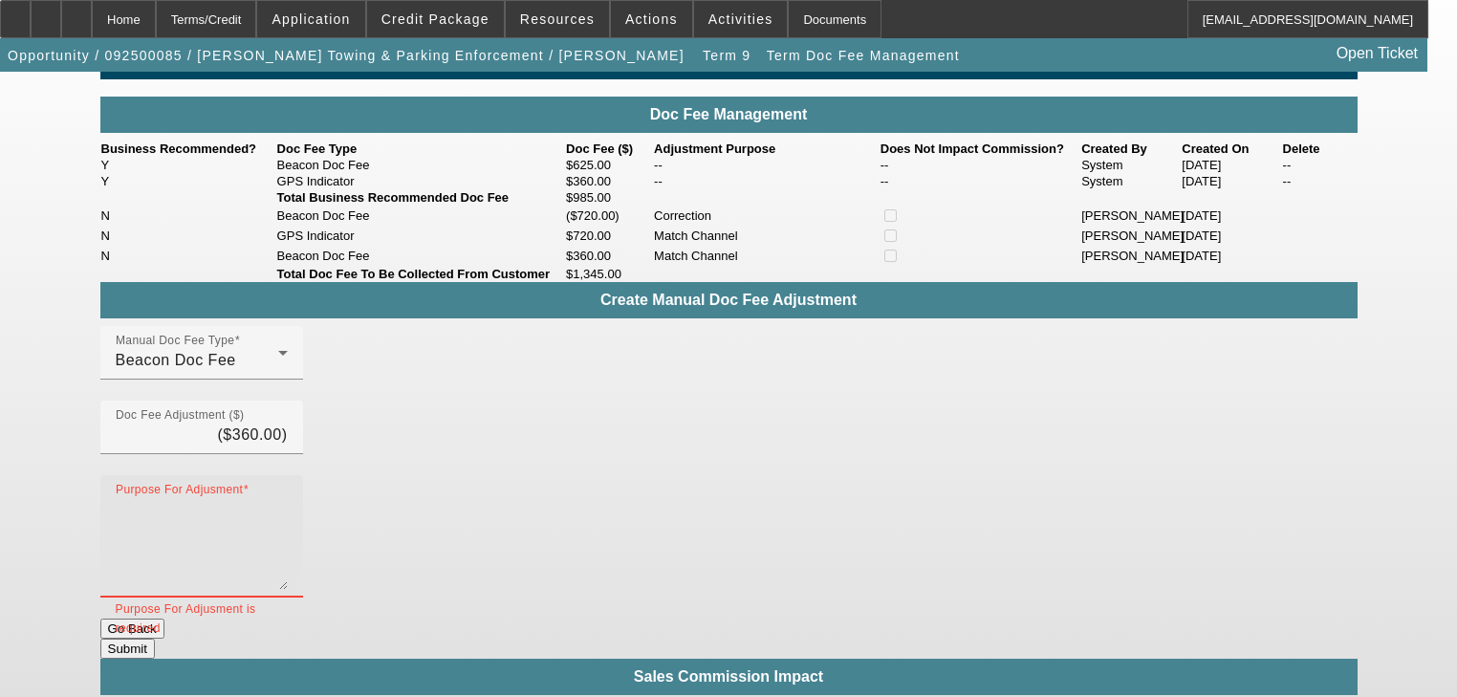
click at [288, 547] on textarea "Purpose For Adjusment" at bounding box center [202, 544] width 172 height 92
type textarea "Correction"
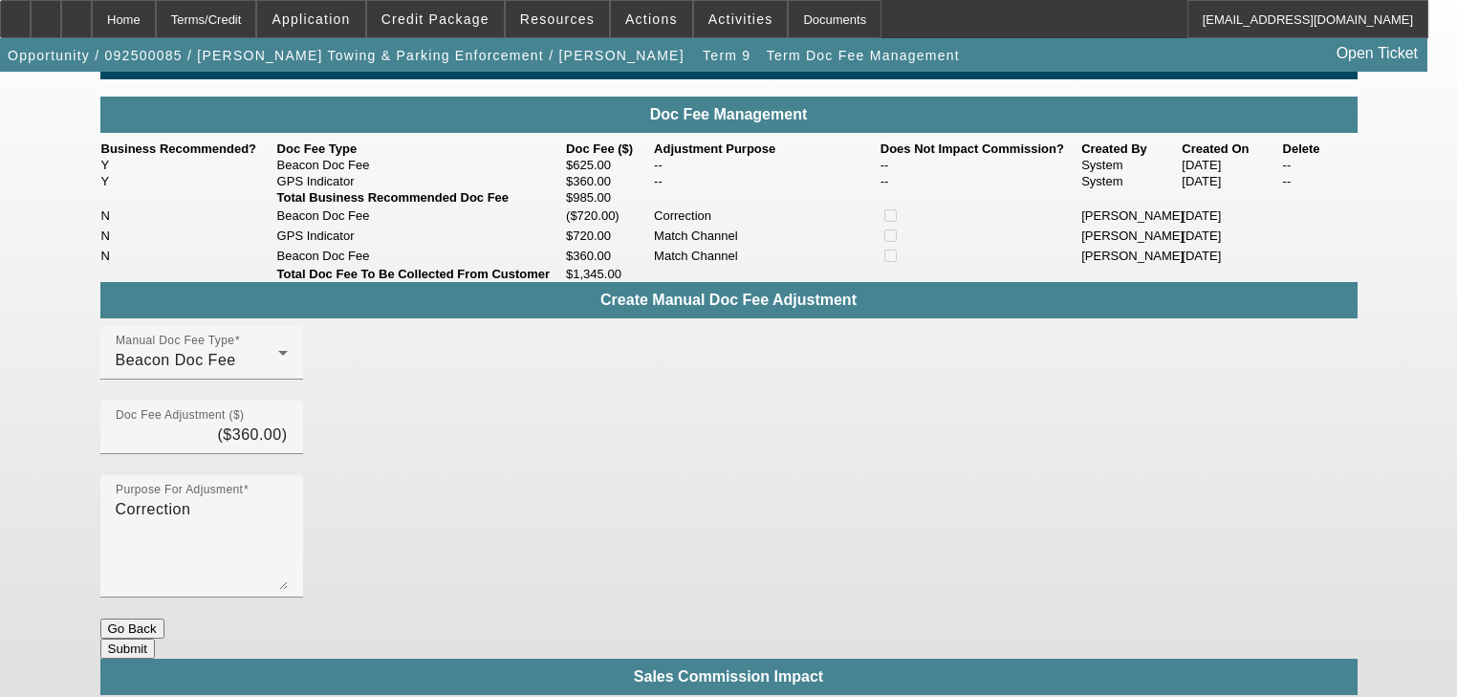
click at [155, 654] on button "Submit" at bounding box center [127, 649] width 55 height 20
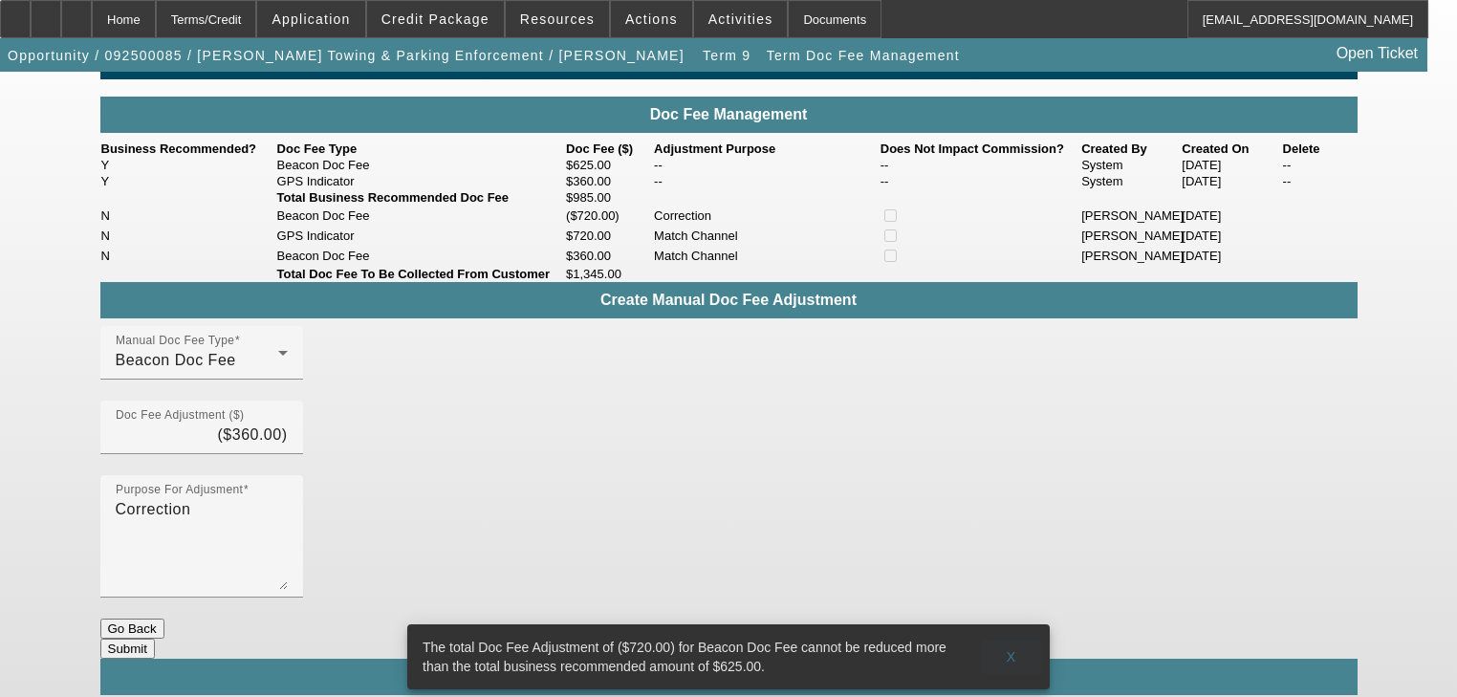
click at [996, 634] on span at bounding box center [1011, 657] width 61 height 46
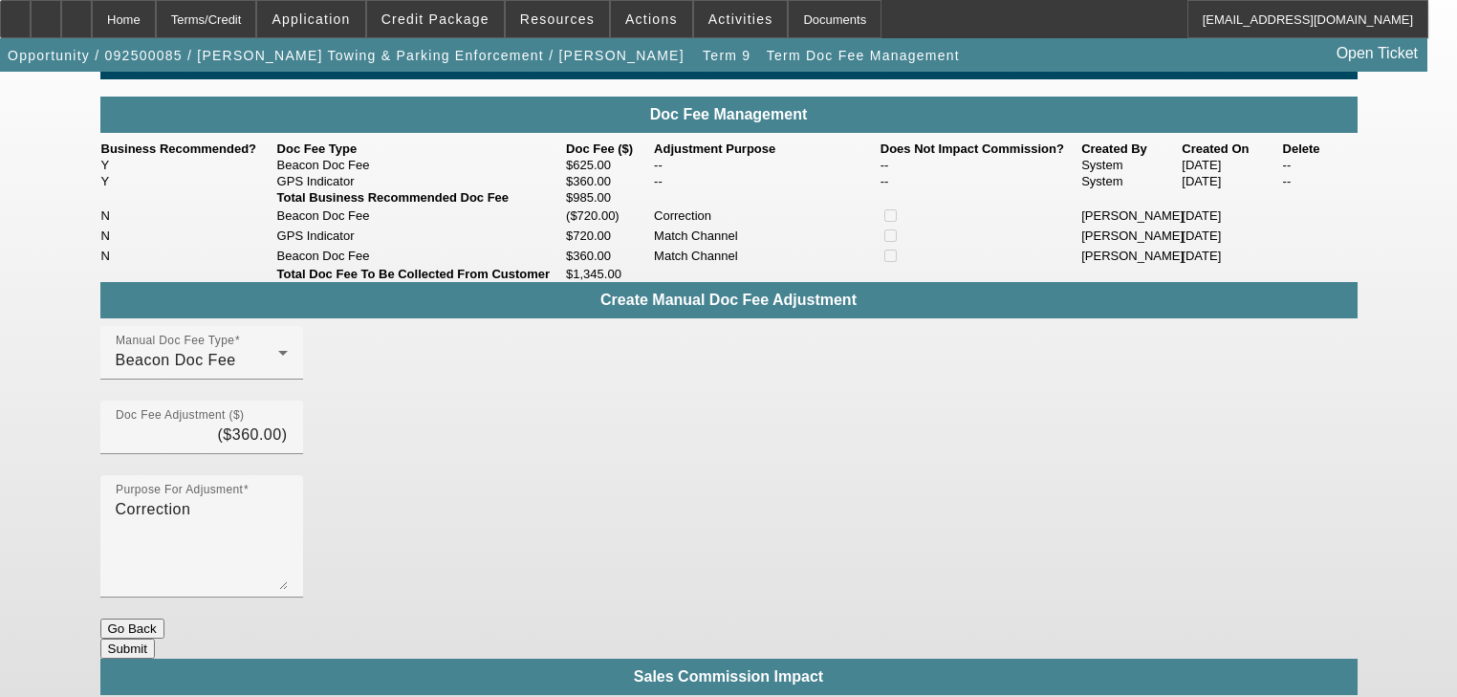
click at [155, 639] on button "Submit" at bounding box center [127, 649] width 55 height 20
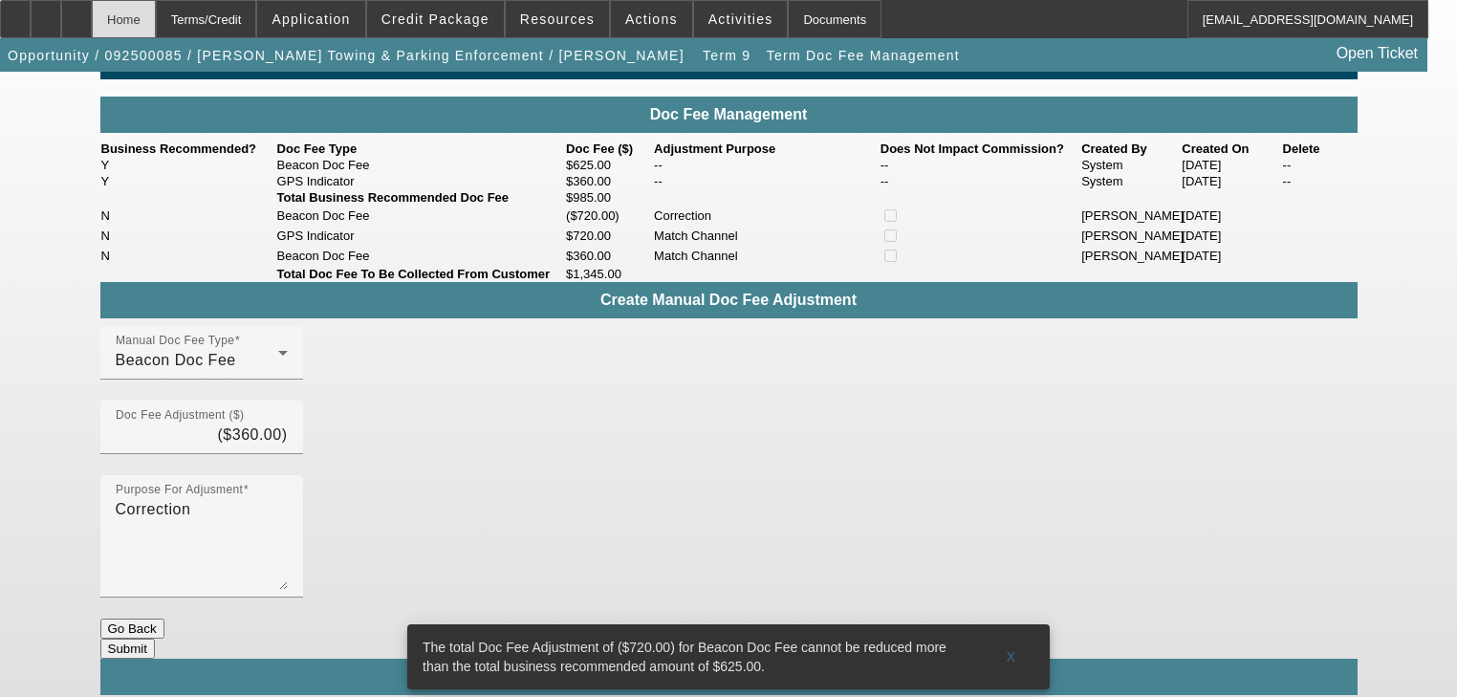
click at [156, 15] on div "Home" at bounding box center [124, 19] width 64 height 38
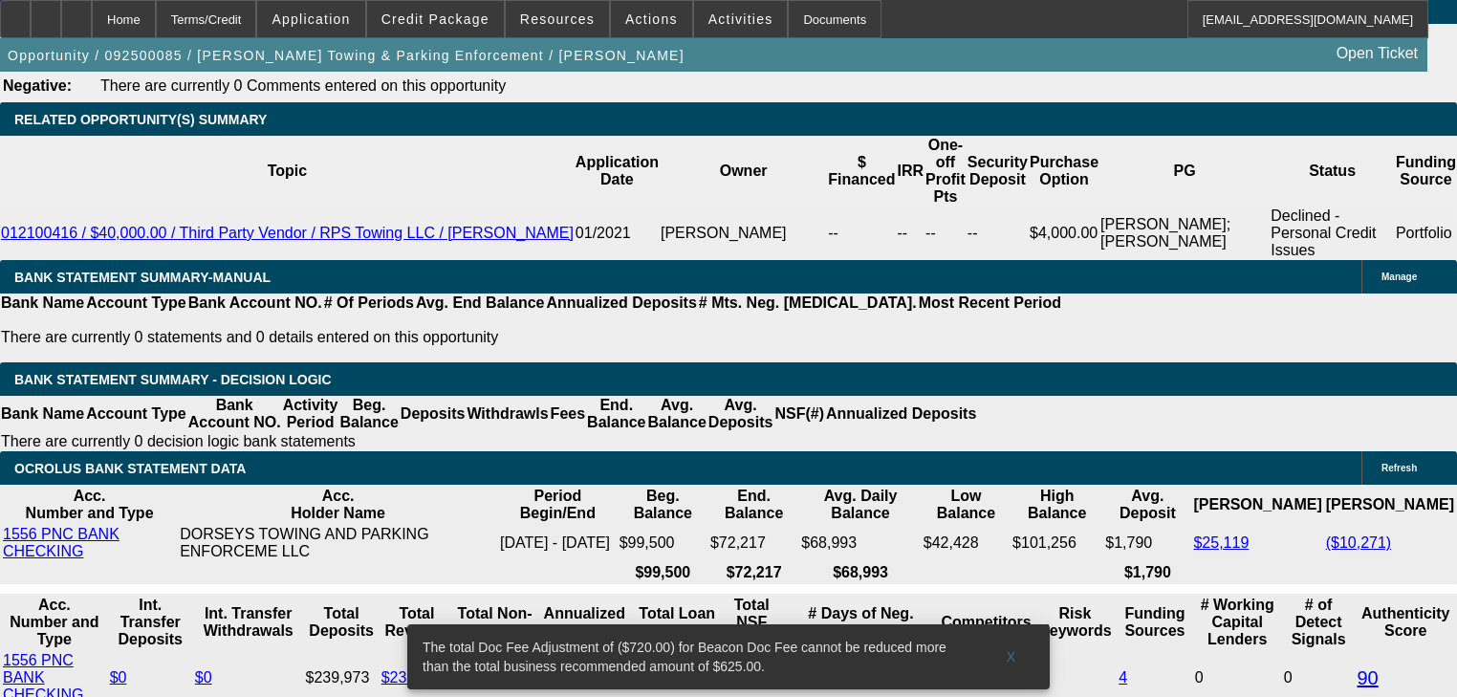
select select "2"
select select "0"
select select "6"
select select "0"
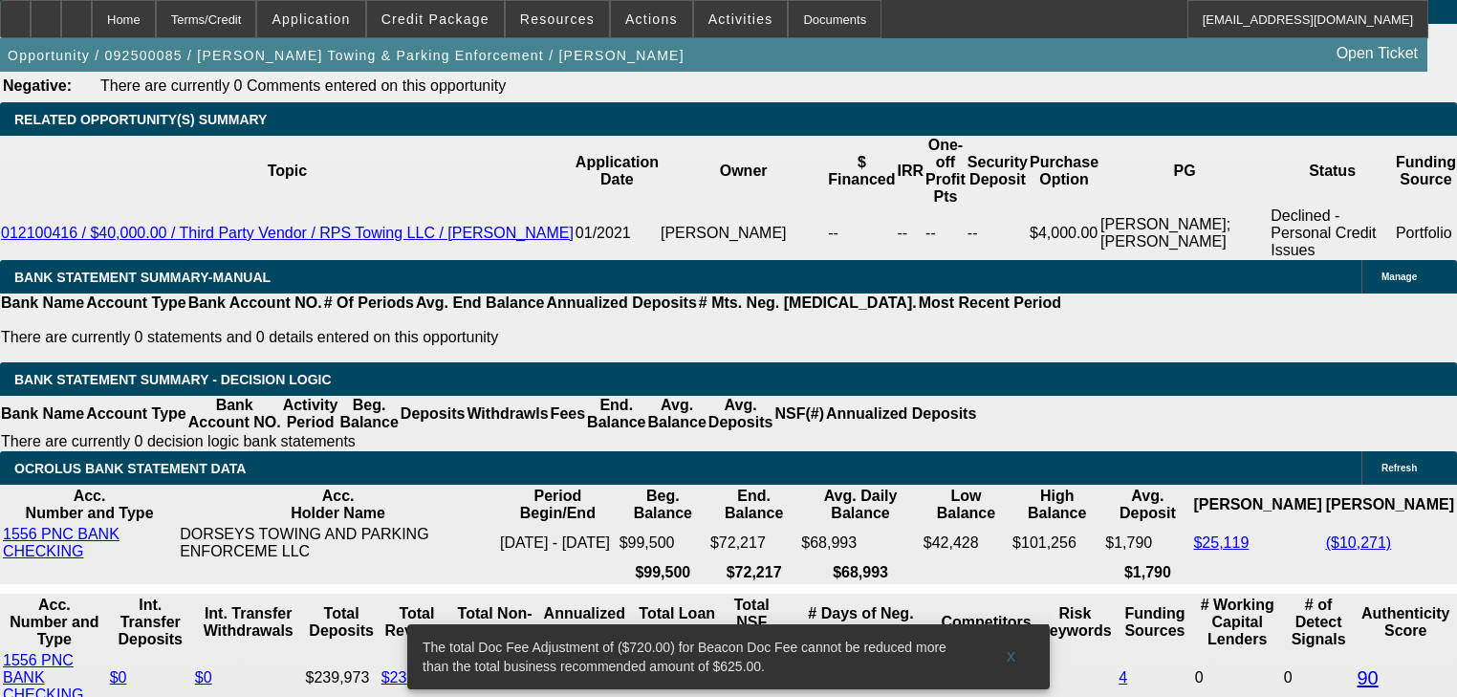
select select "0"
select select "2"
select select "0"
select select "6"
select select "0"
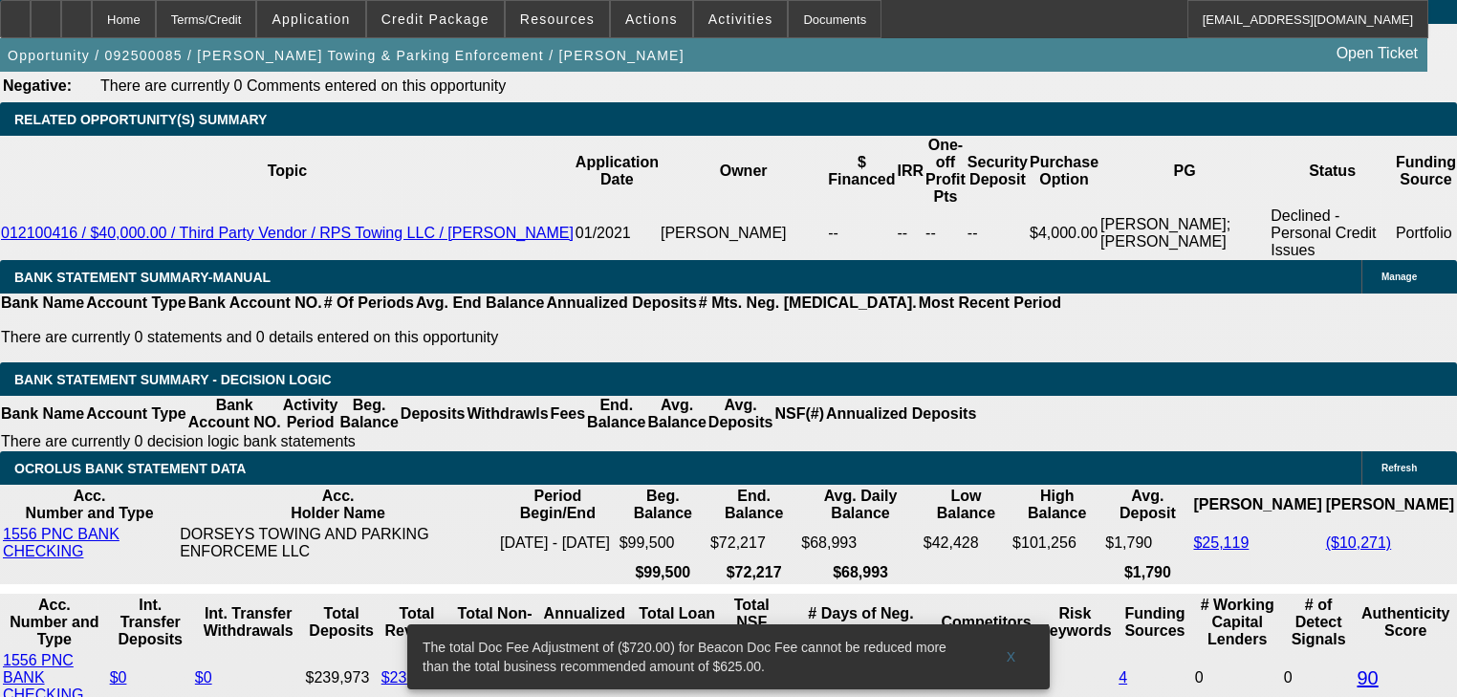
select select "2"
select select "0"
select select "6"
select select "0"
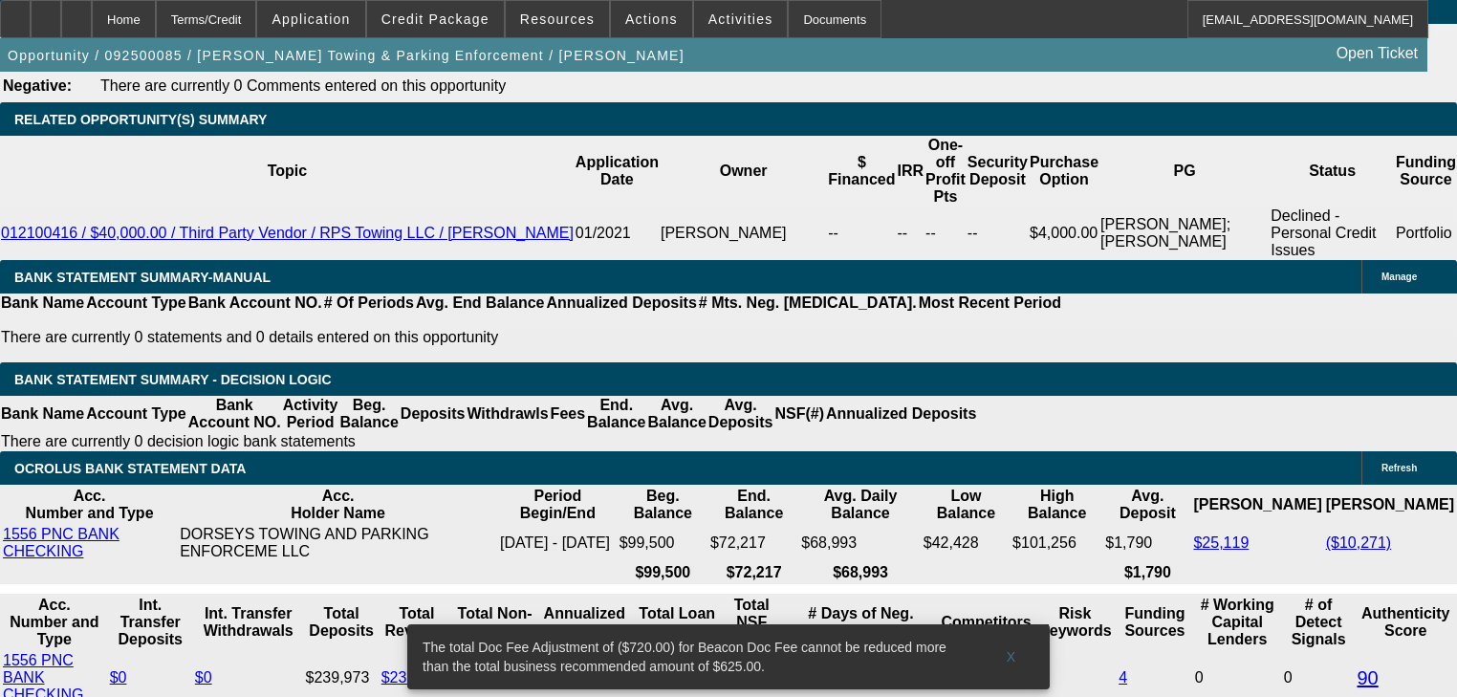
select select "0"
select select "2"
select select "0"
select select "6"
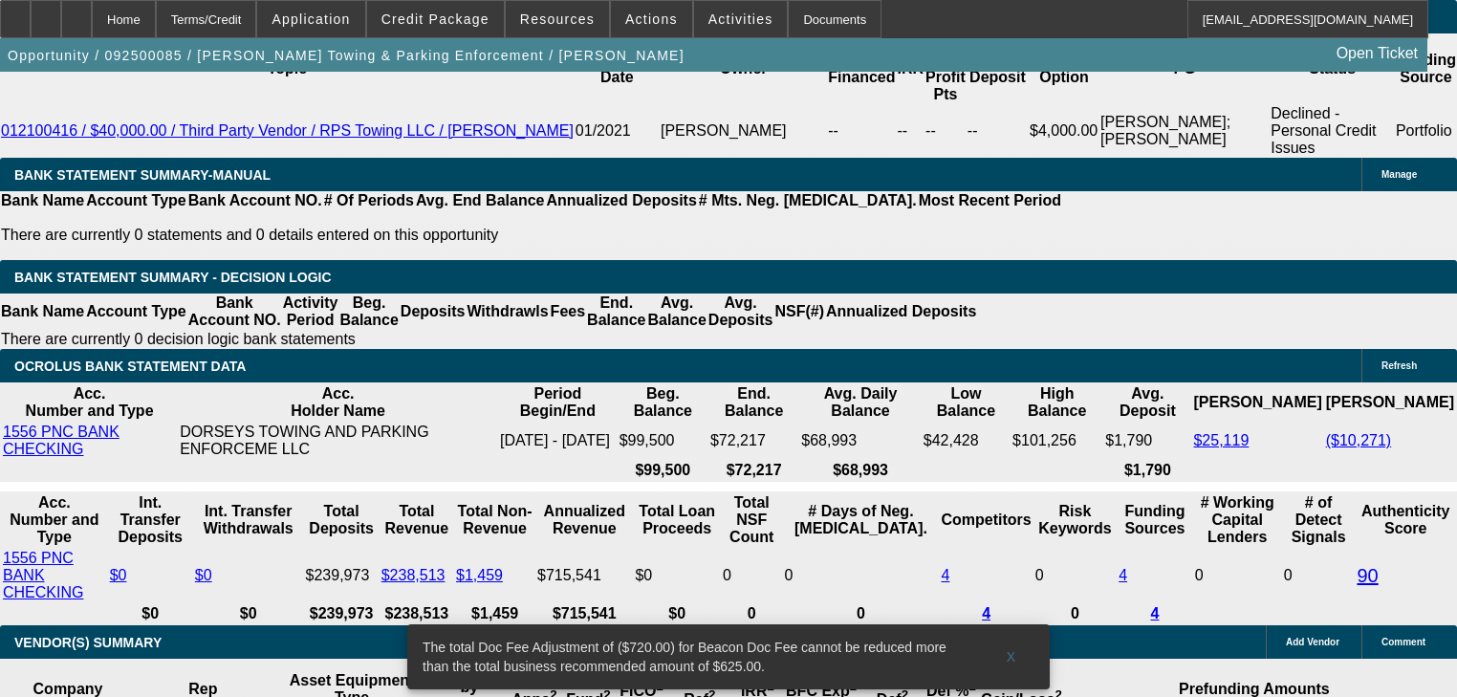
scroll to position [3237, 0]
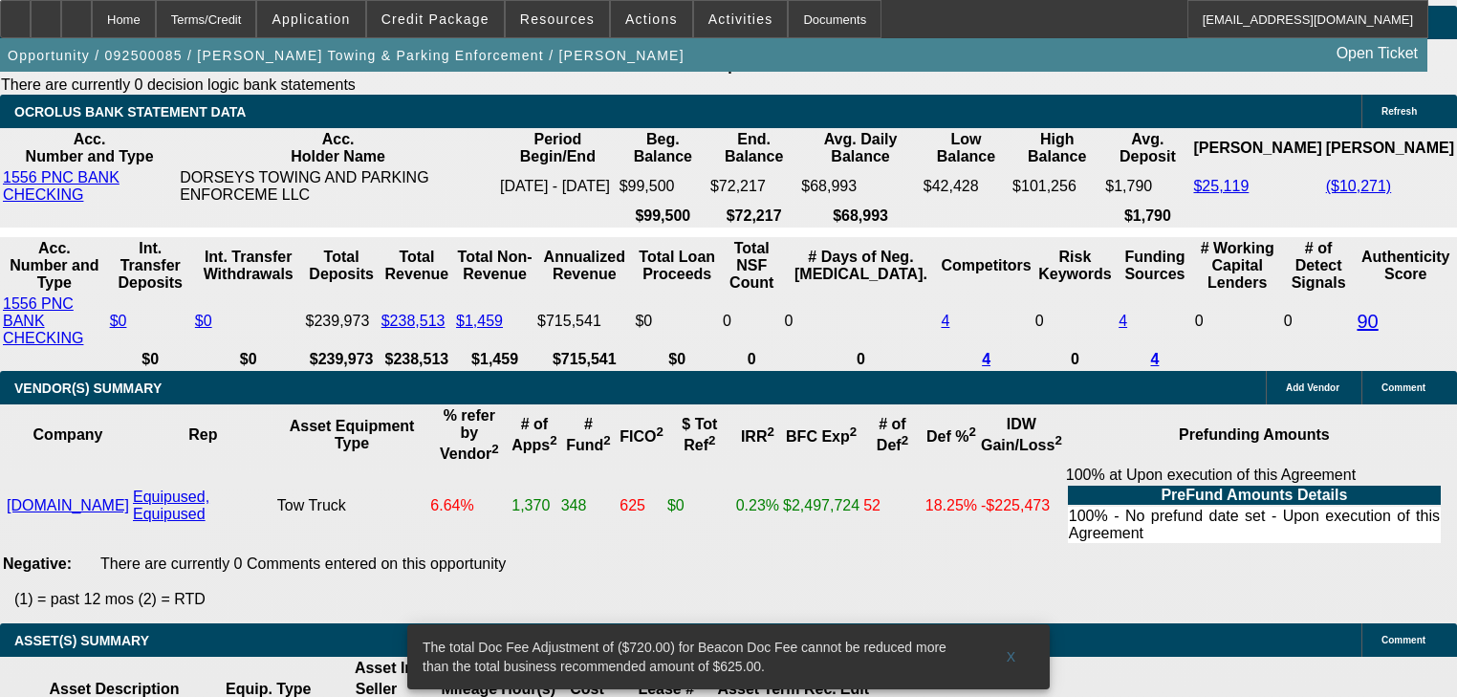
scroll to position [3543, 0]
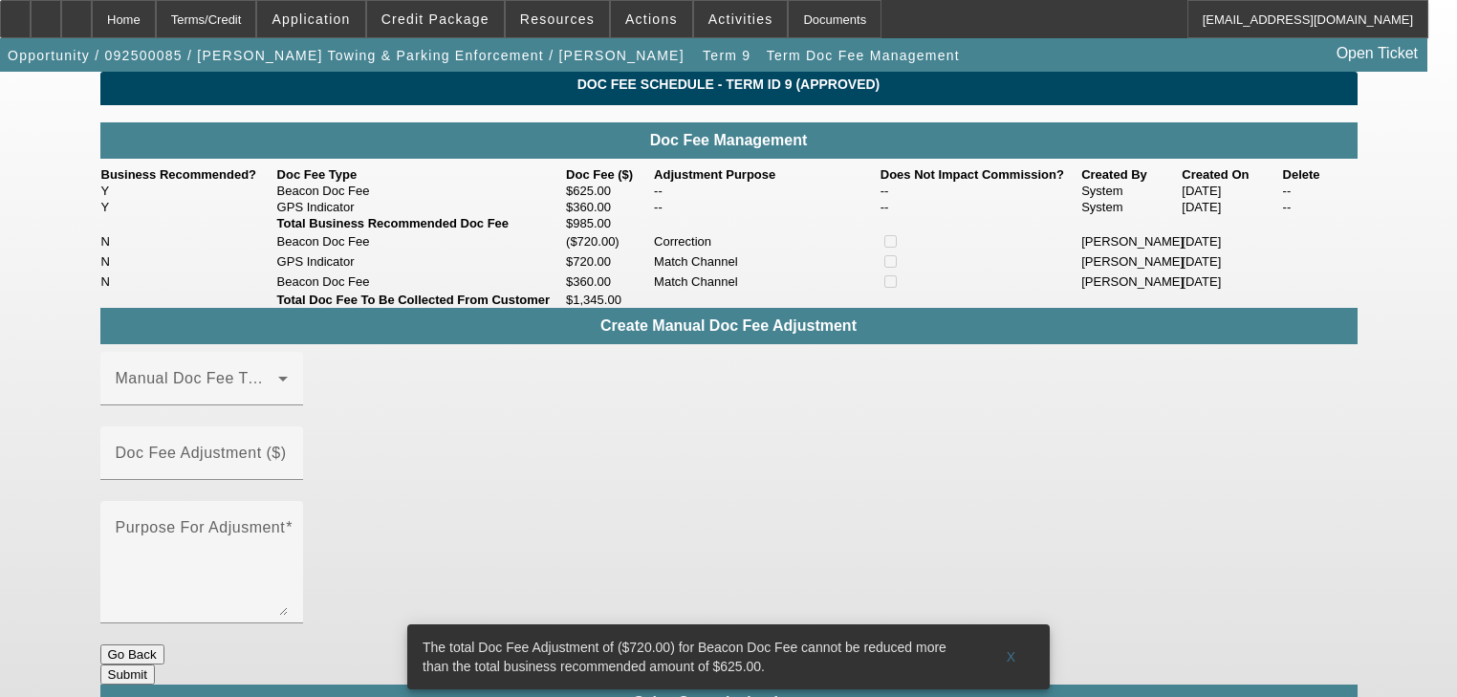
click at [315, 292] on td "Beacon Doc Fee" at bounding box center [420, 282] width 289 height 20
click at [732, 272] on td "Match Channel" at bounding box center [766, 261] width 227 height 20
click at [838, 251] on td "Correction" at bounding box center [766, 241] width 227 height 20
click at [531, 272] on td "GPS Indicator" at bounding box center [420, 261] width 289 height 20
click at [218, 272] on td "N" at bounding box center [188, 261] width 176 height 20
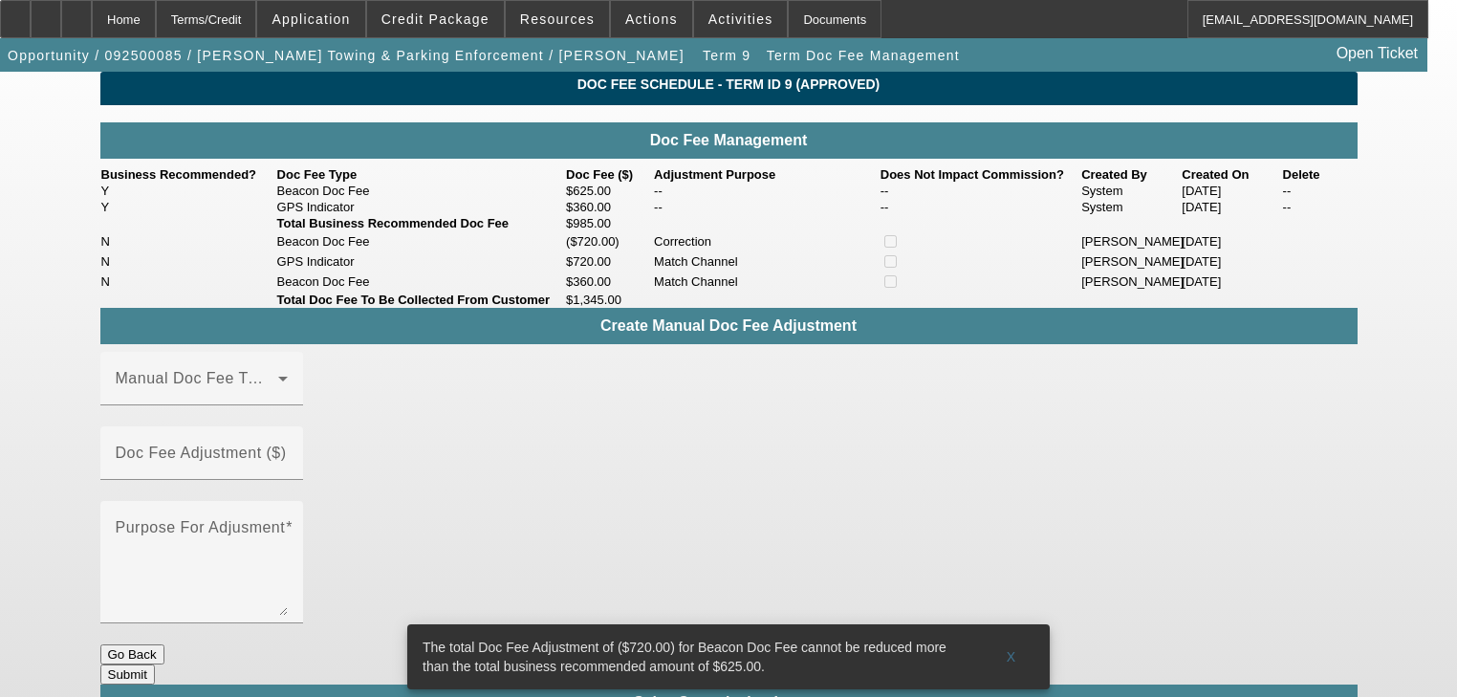
click at [195, 251] on td "N" at bounding box center [188, 241] width 176 height 20
click at [191, 251] on td "N" at bounding box center [188, 241] width 176 height 20
click at [202, 292] on td "N" at bounding box center [188, 282] width 176 height 20
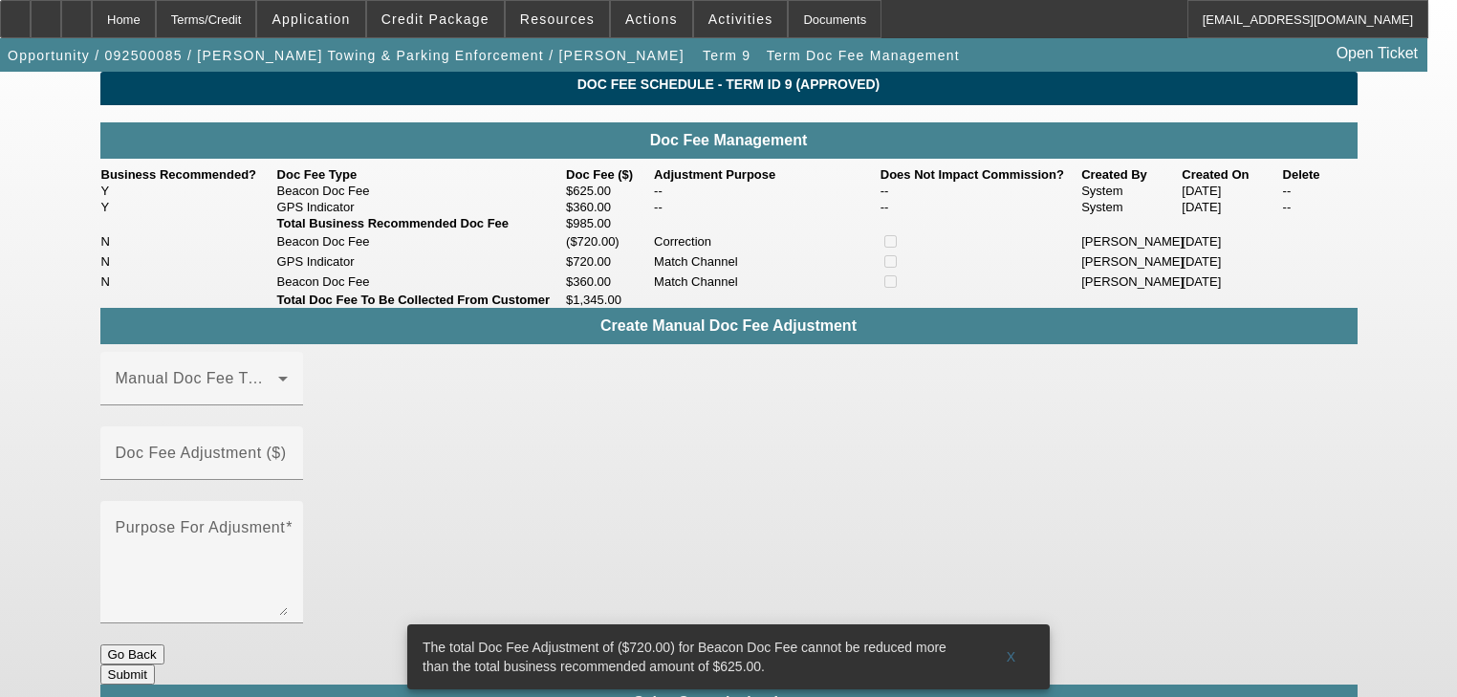
click at [202, 292] on td "N" at bounding box center [188, 282] width 176 height 20
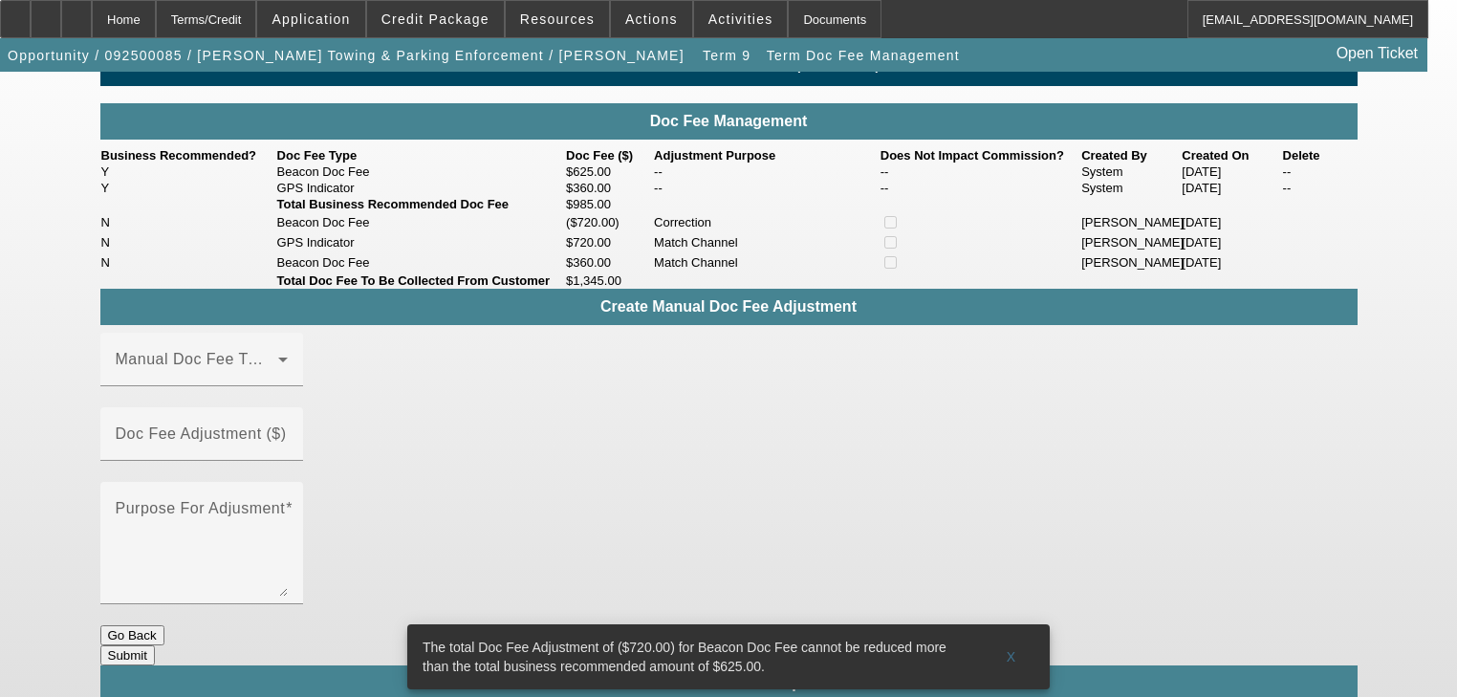
scroll to position [26, 0]
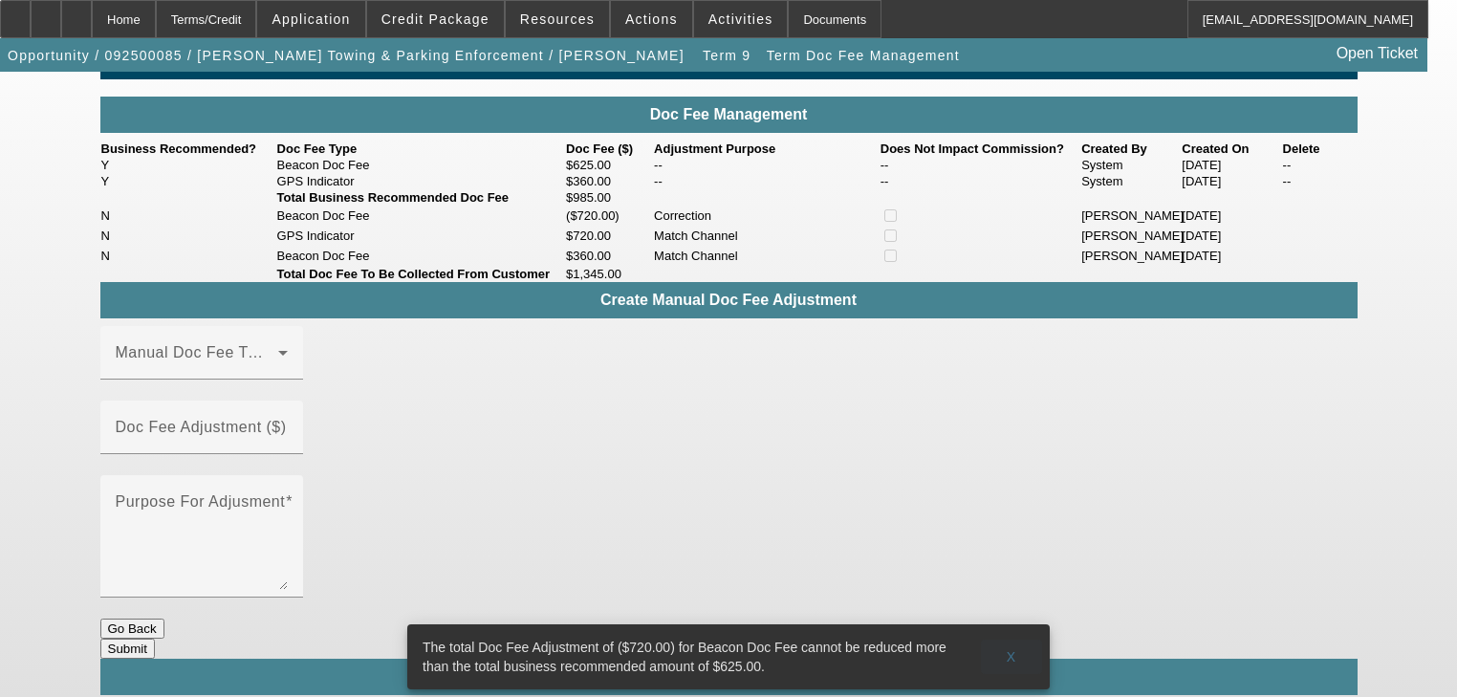
click at [1007, 649] on span "X" at bounding box center [1012, 656] width 11 height 15
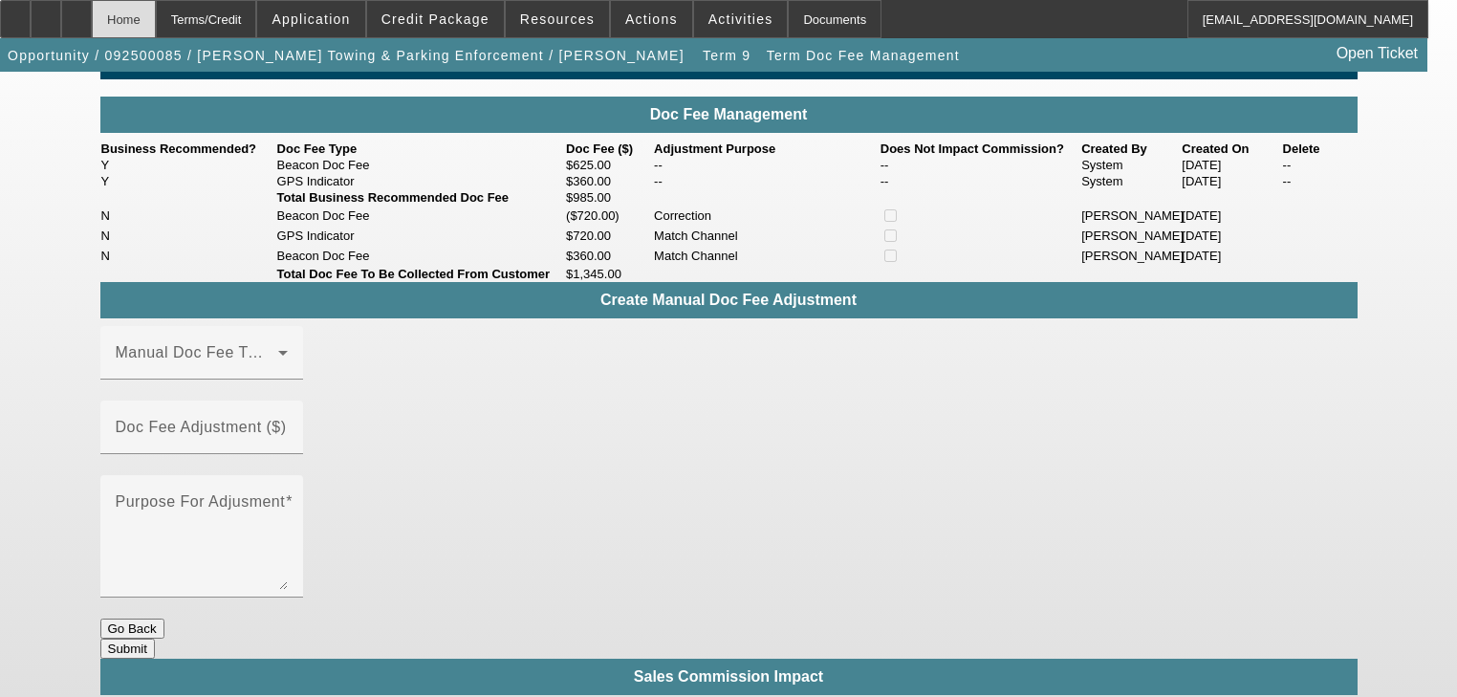
click at [156, 18] on div "Home" at bounding box center [124, 19] width 64 height 38
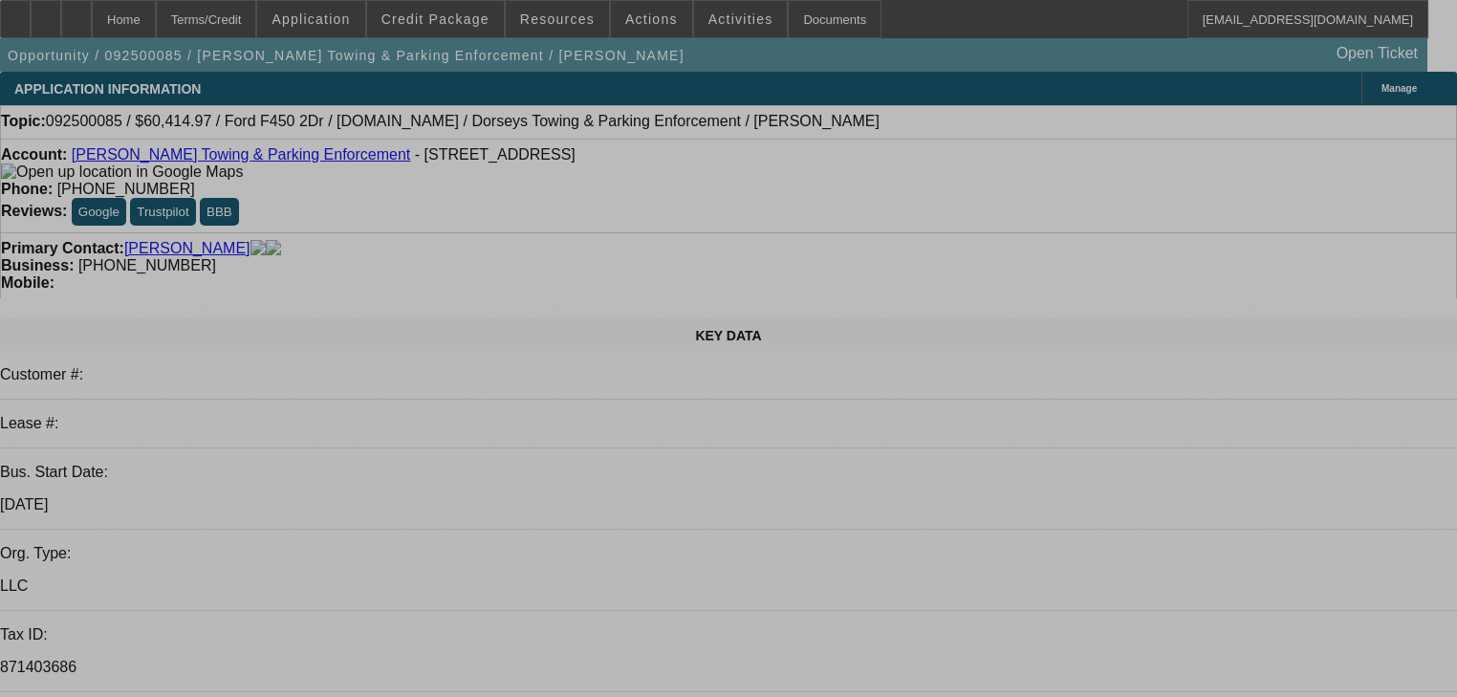
select select "2"
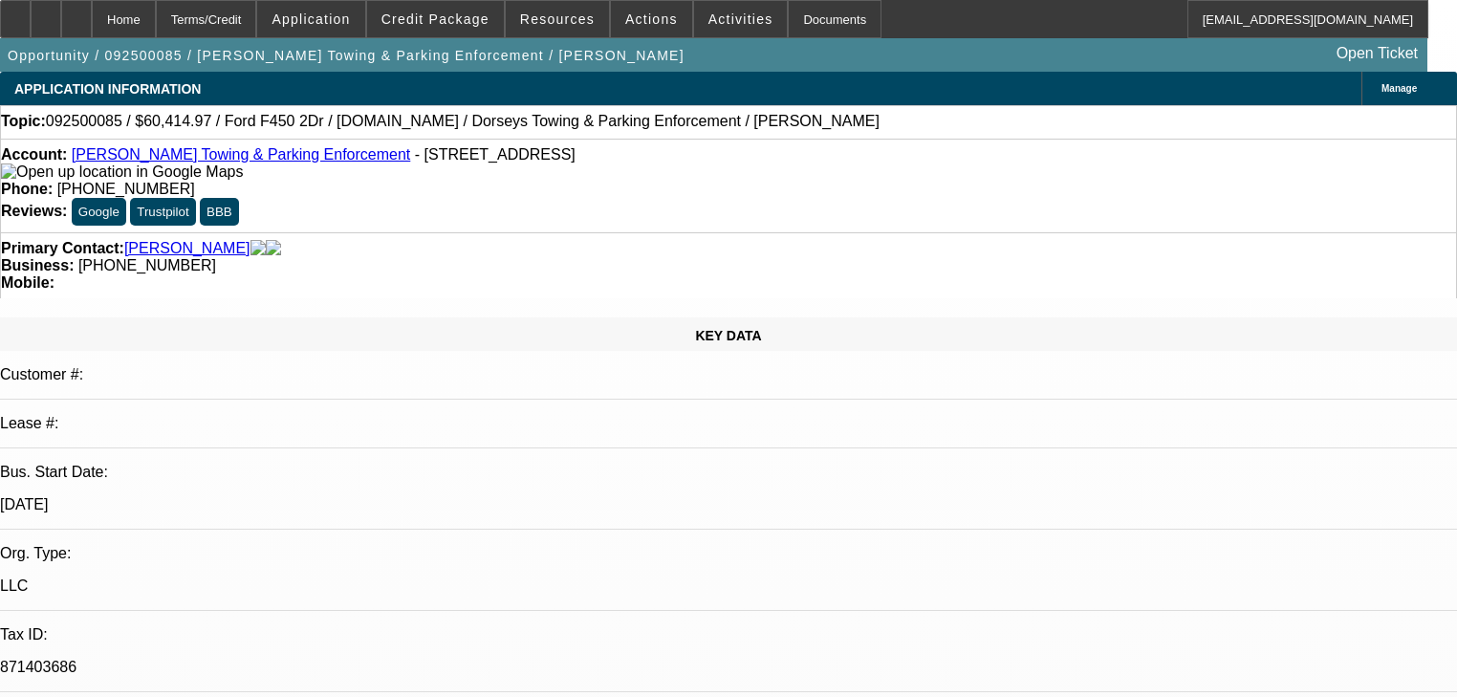
select select "2"
select select "0"
select select "6"
select select "0"
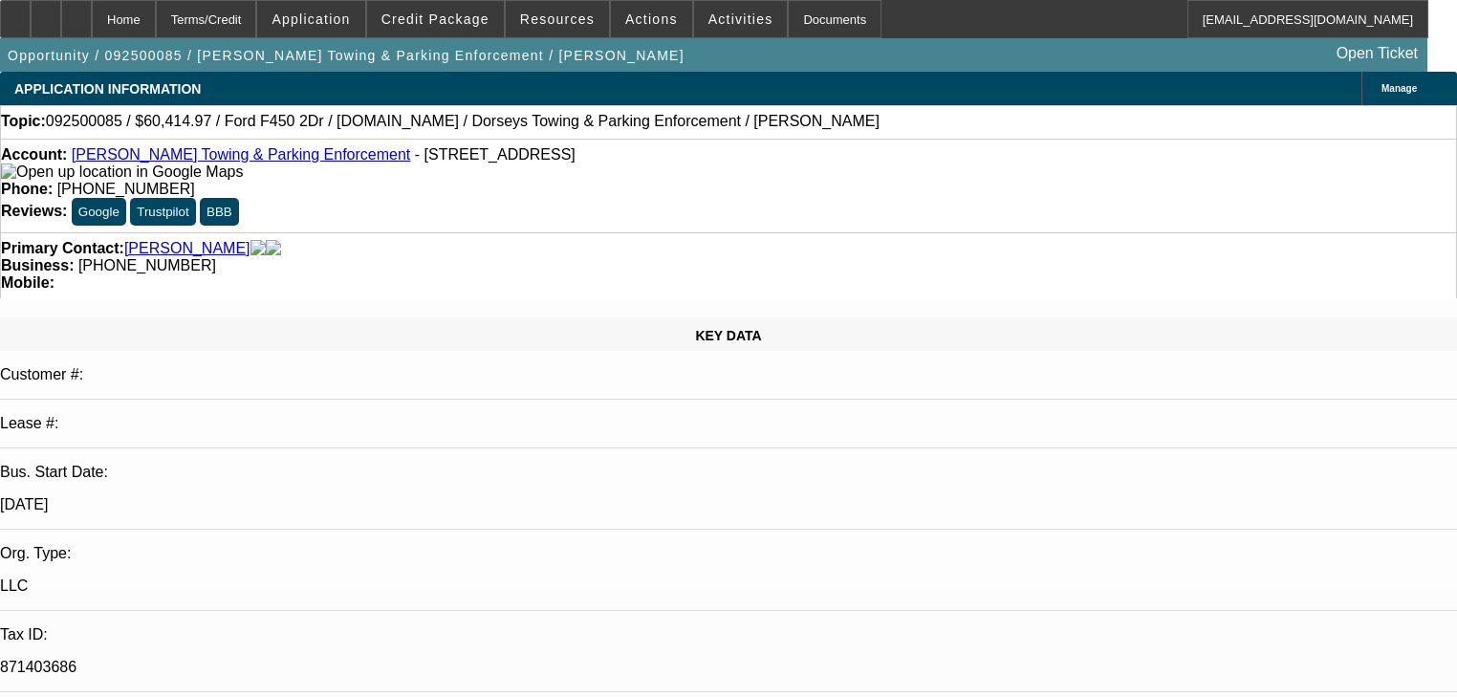
select select "2"
select select "0"
select select "6"
select select "0"
select select "2"
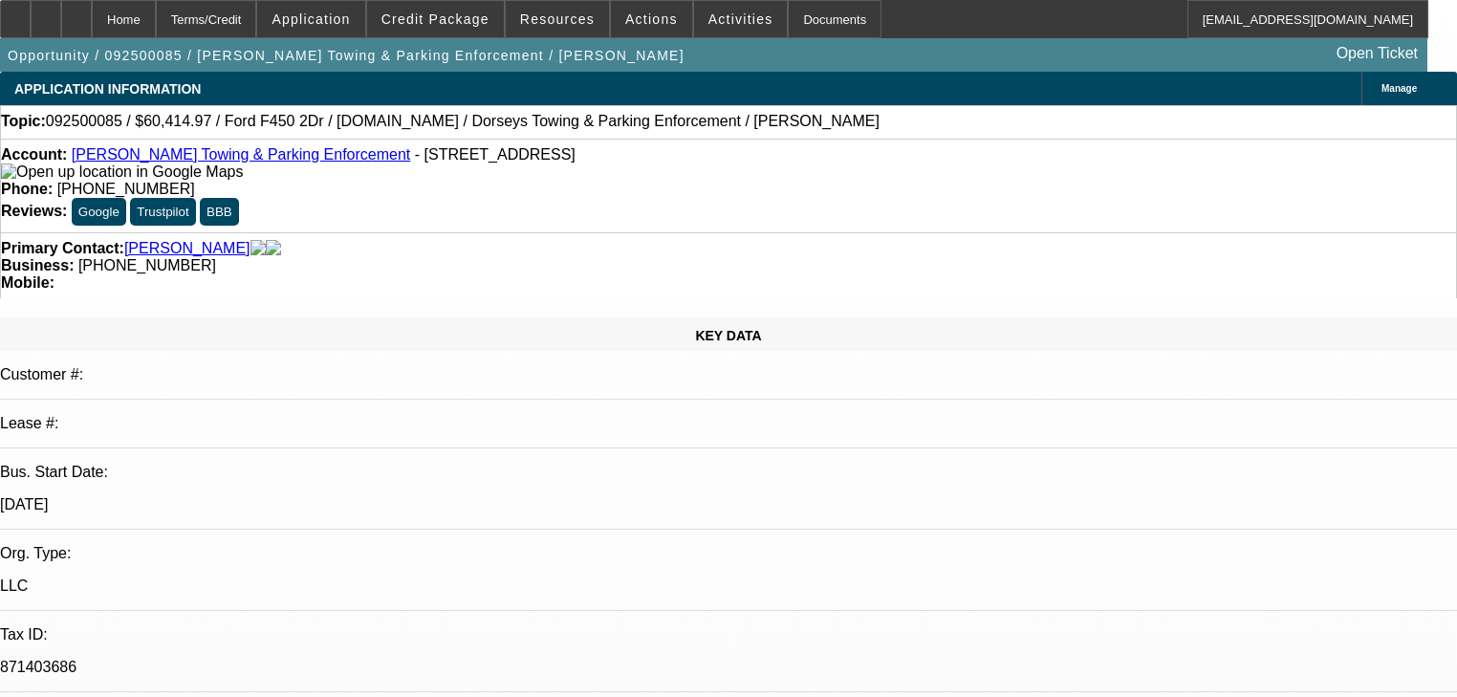
select select "2"
select select "0"
select select "6"
select select "0"
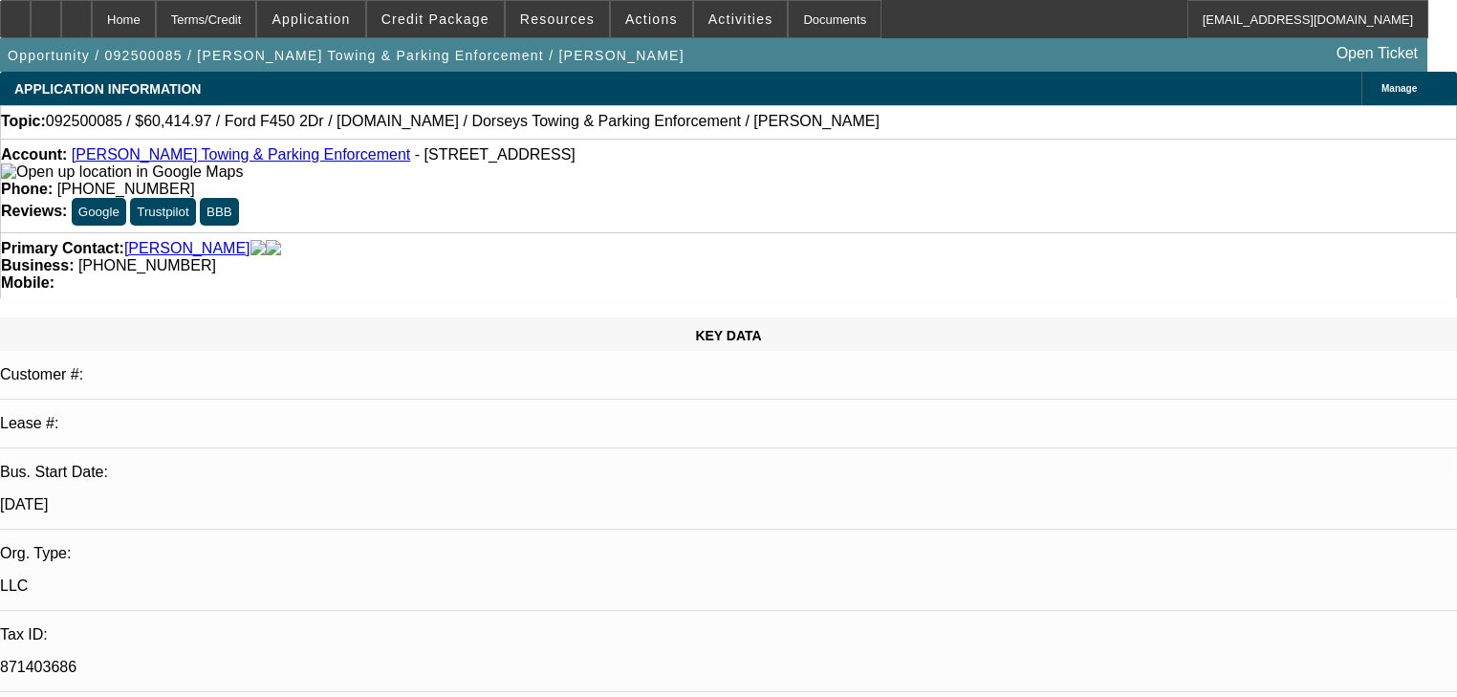
select select "2"
select select "0"
select select "6"
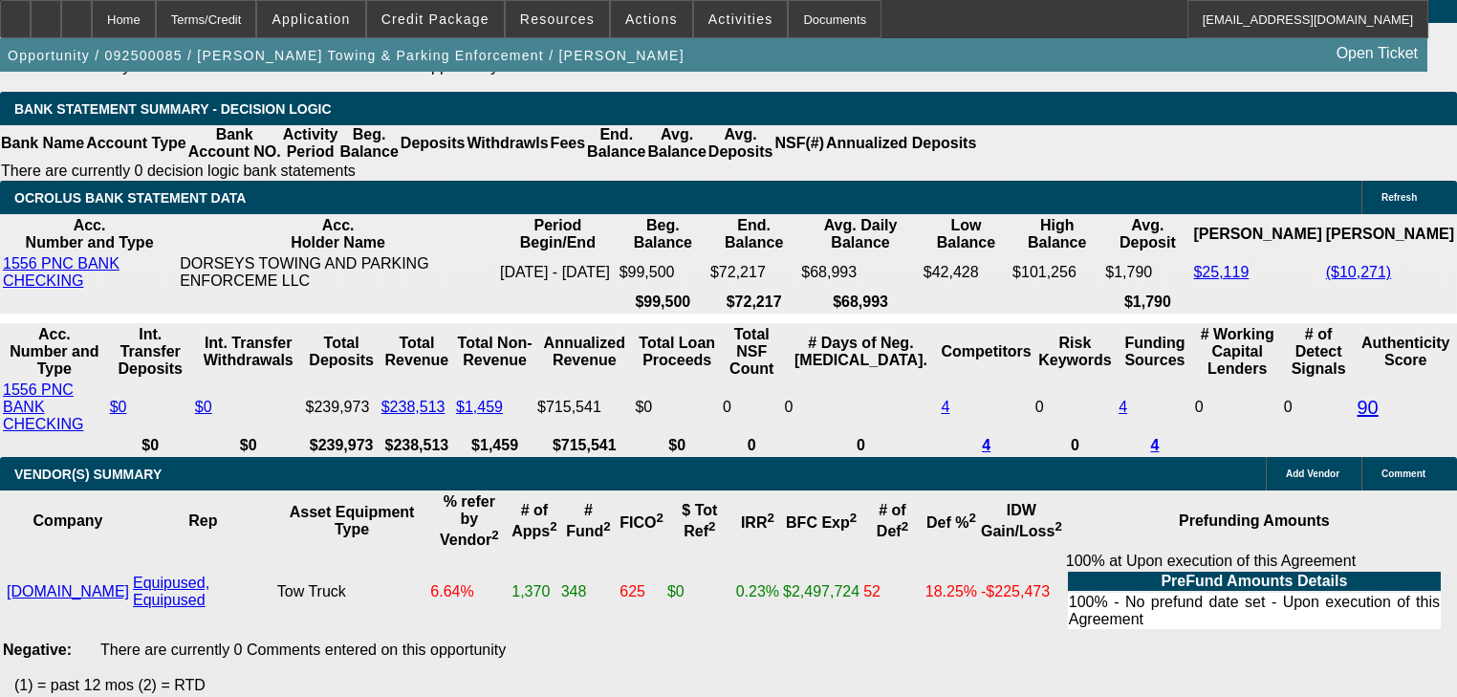
scroll to position [3446, 0]
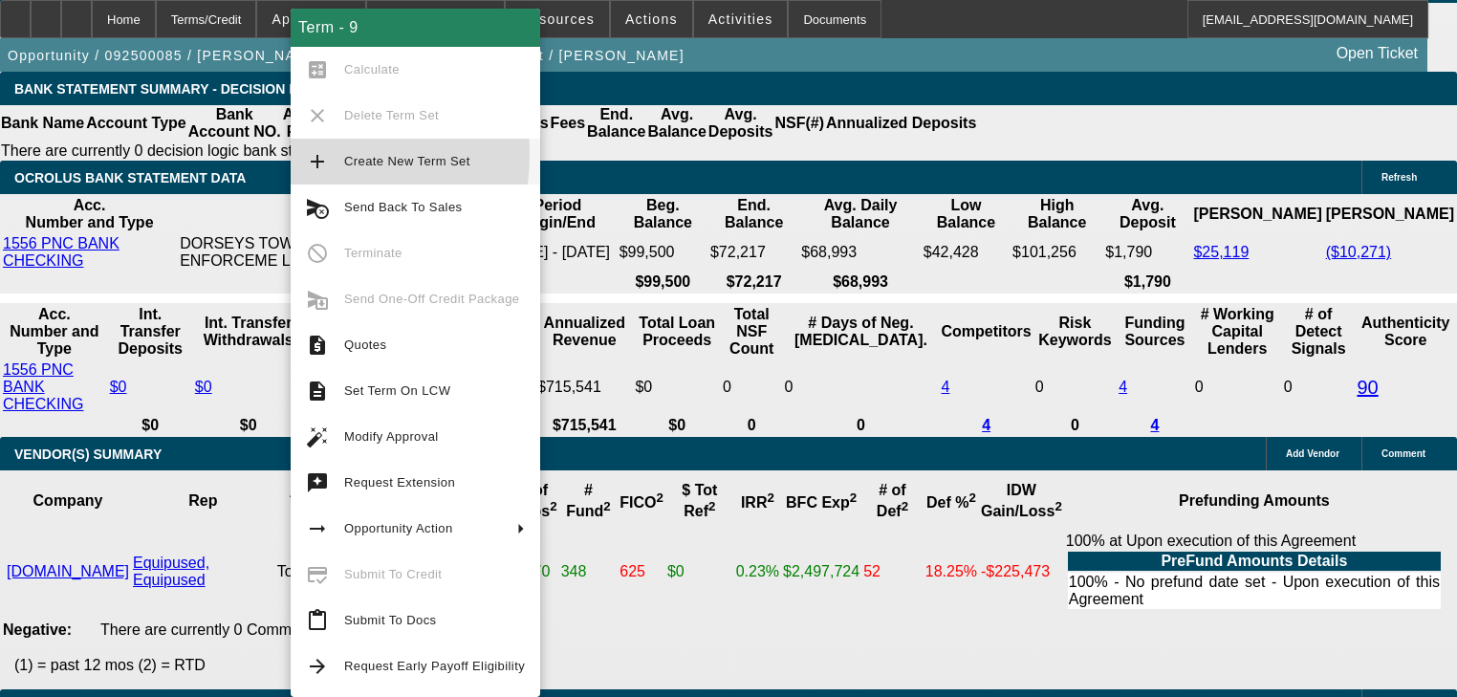
click at [291, 154] on button "add Create New Term Set" at bounding box center [416, 162] width 250 height 46
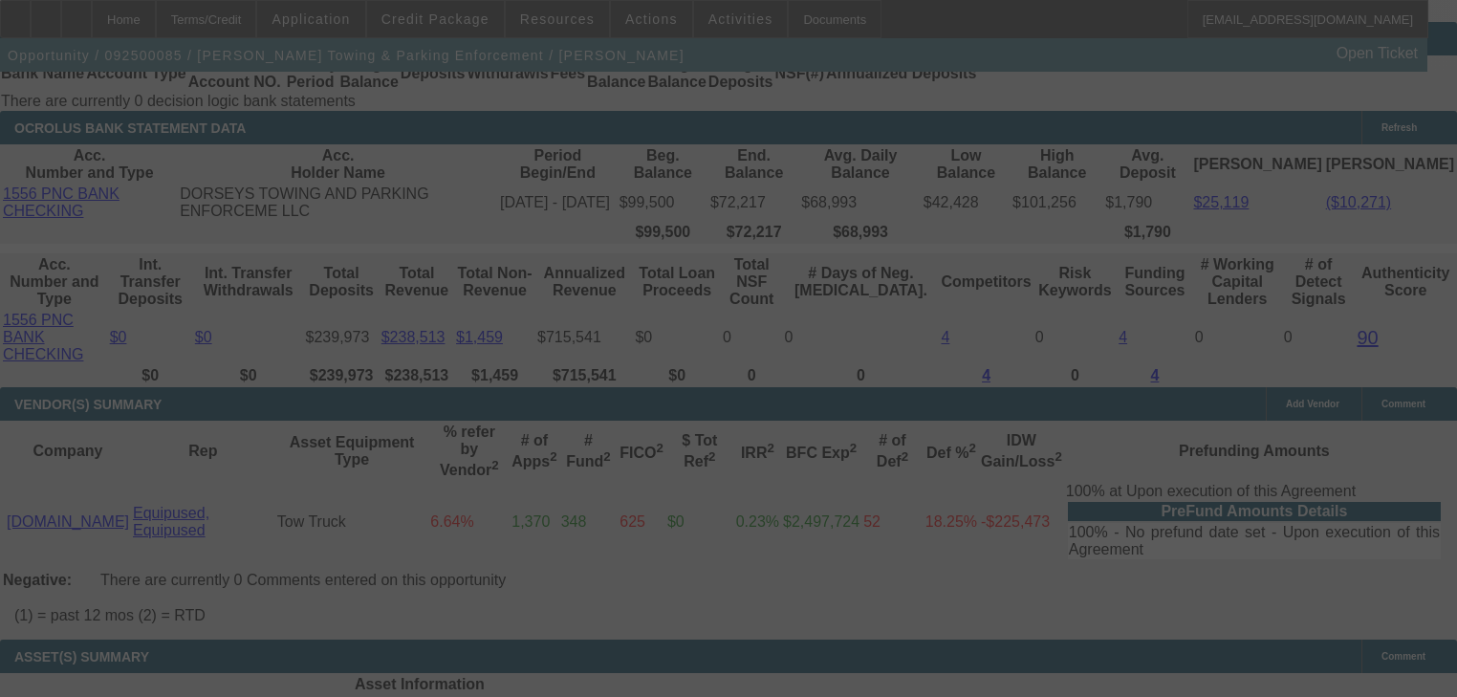
scroll to position [3523, 0]
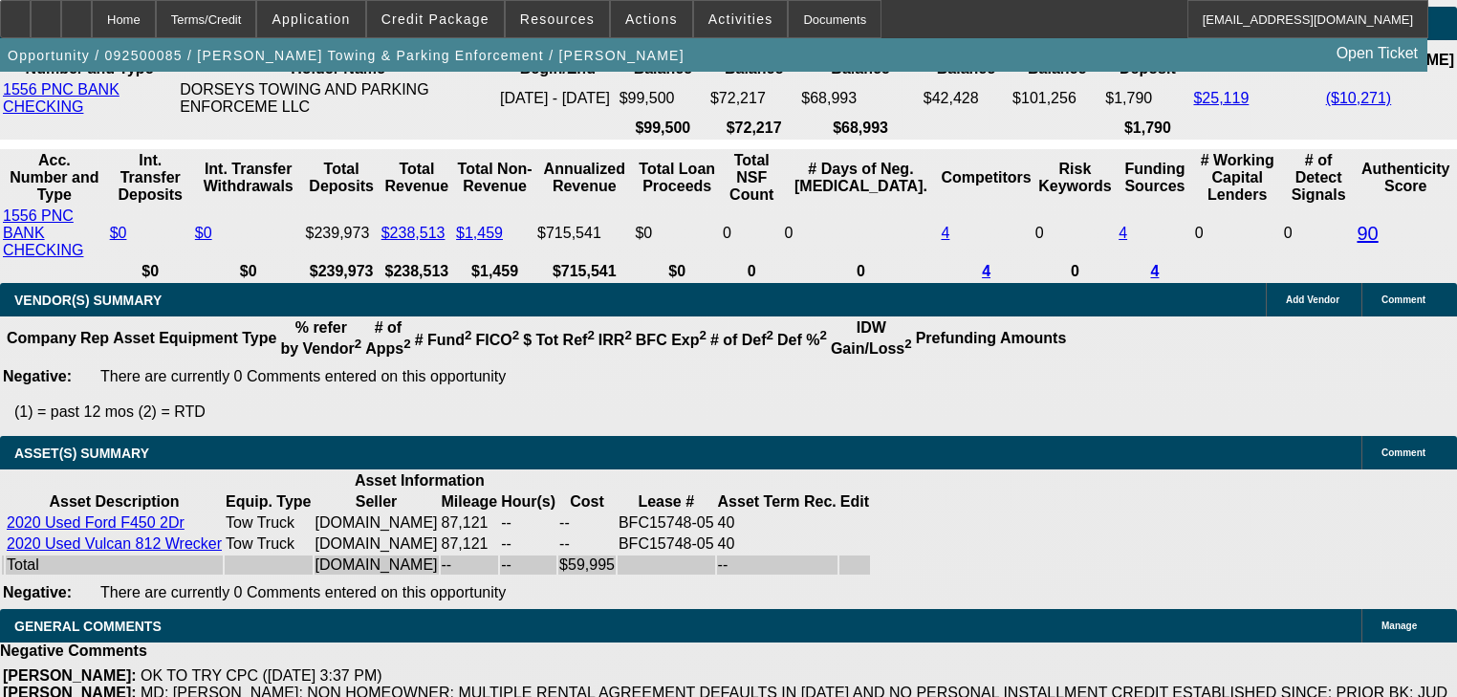
select select "2"
select select "0"
select select "6"
select select "2"
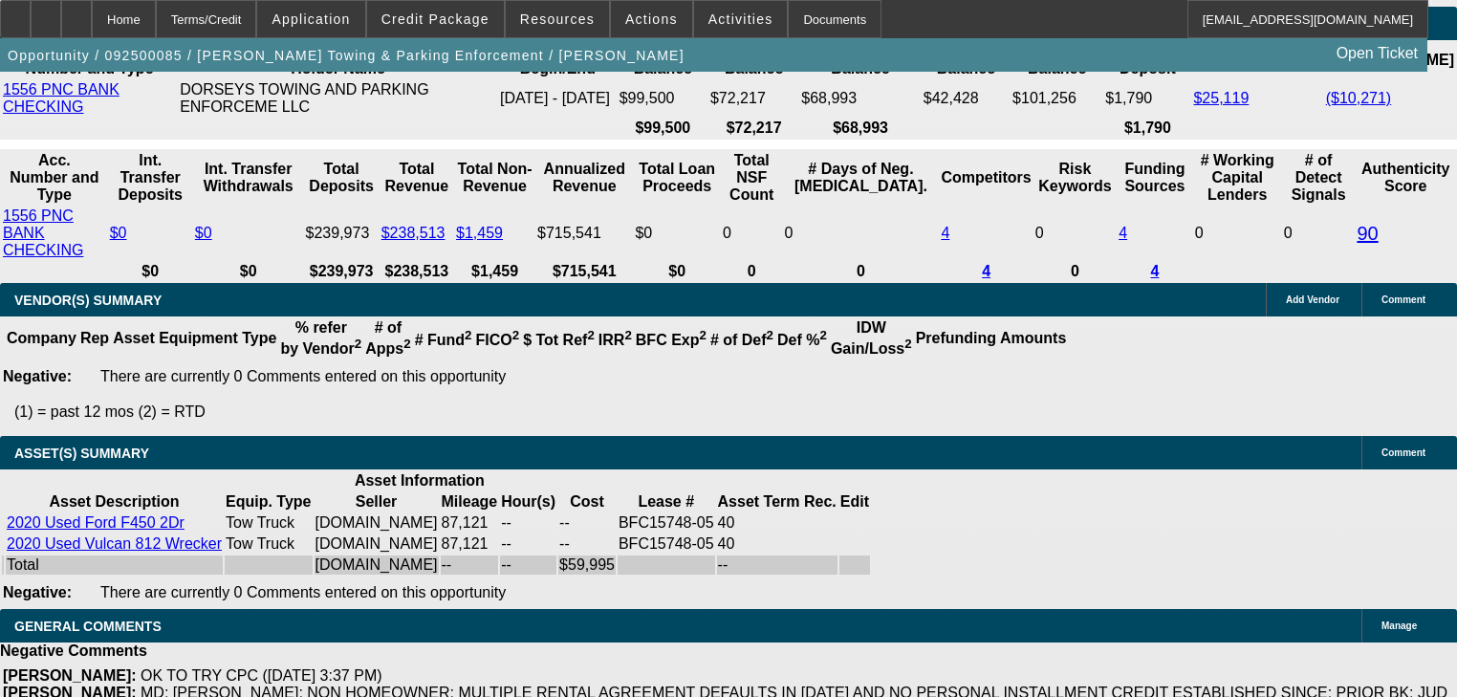
select select "2"
select select "0"
select select "6"
select select "0"
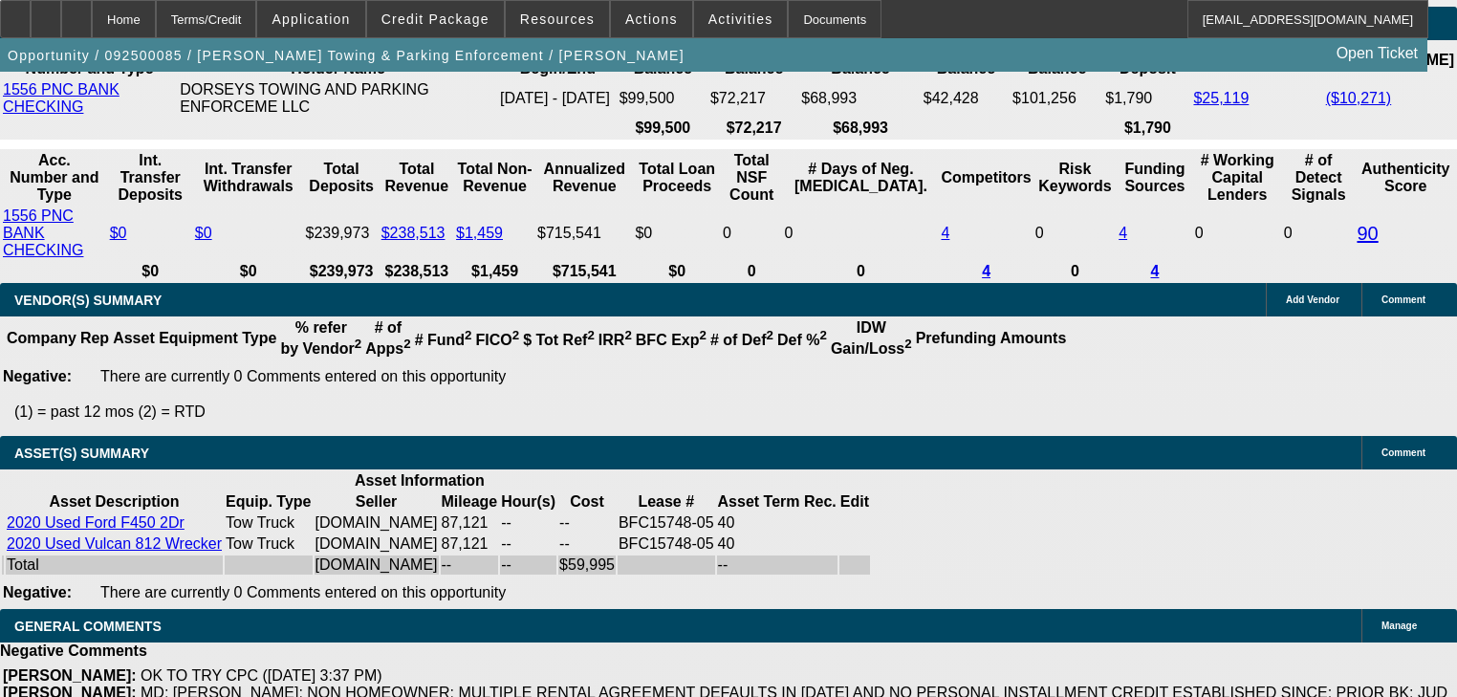
select select "2"
select select "0"
select select "6"
select select "0"
select select "2"
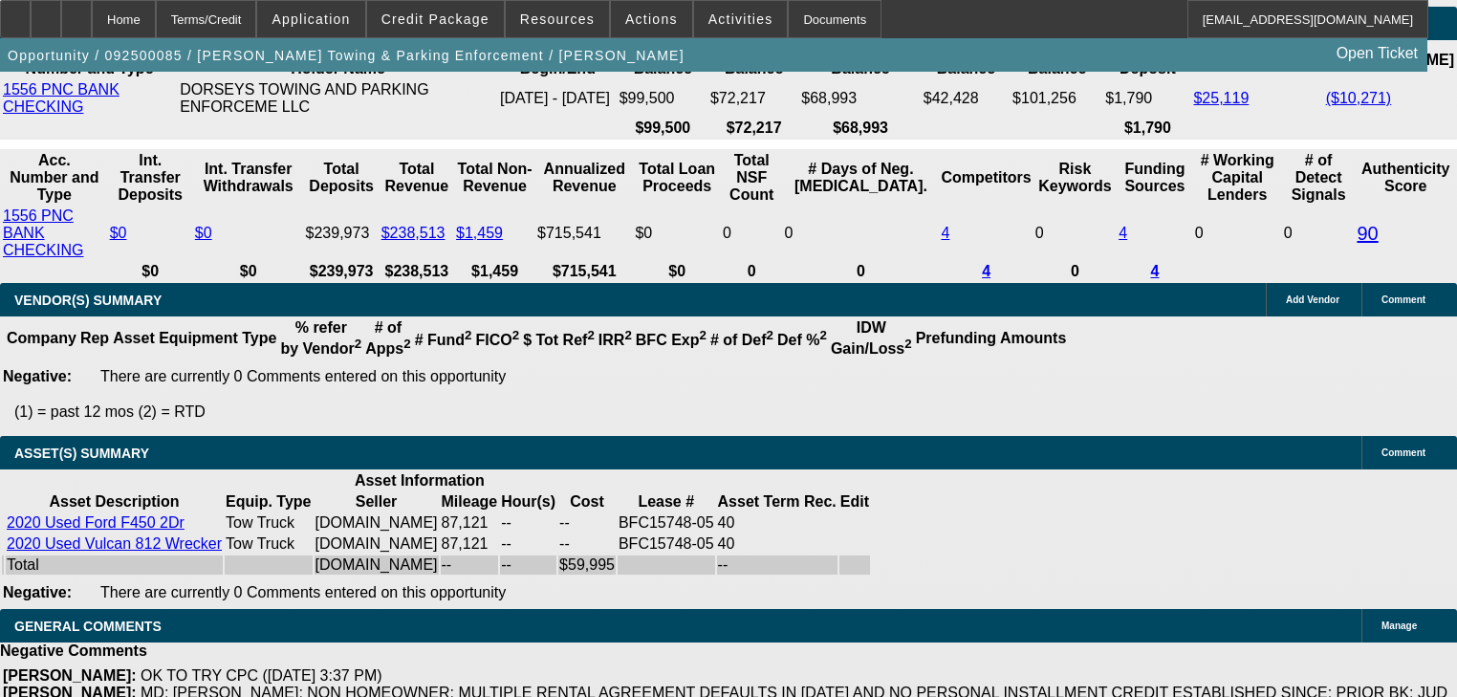
select select "2"
select select "0"
select select "6"
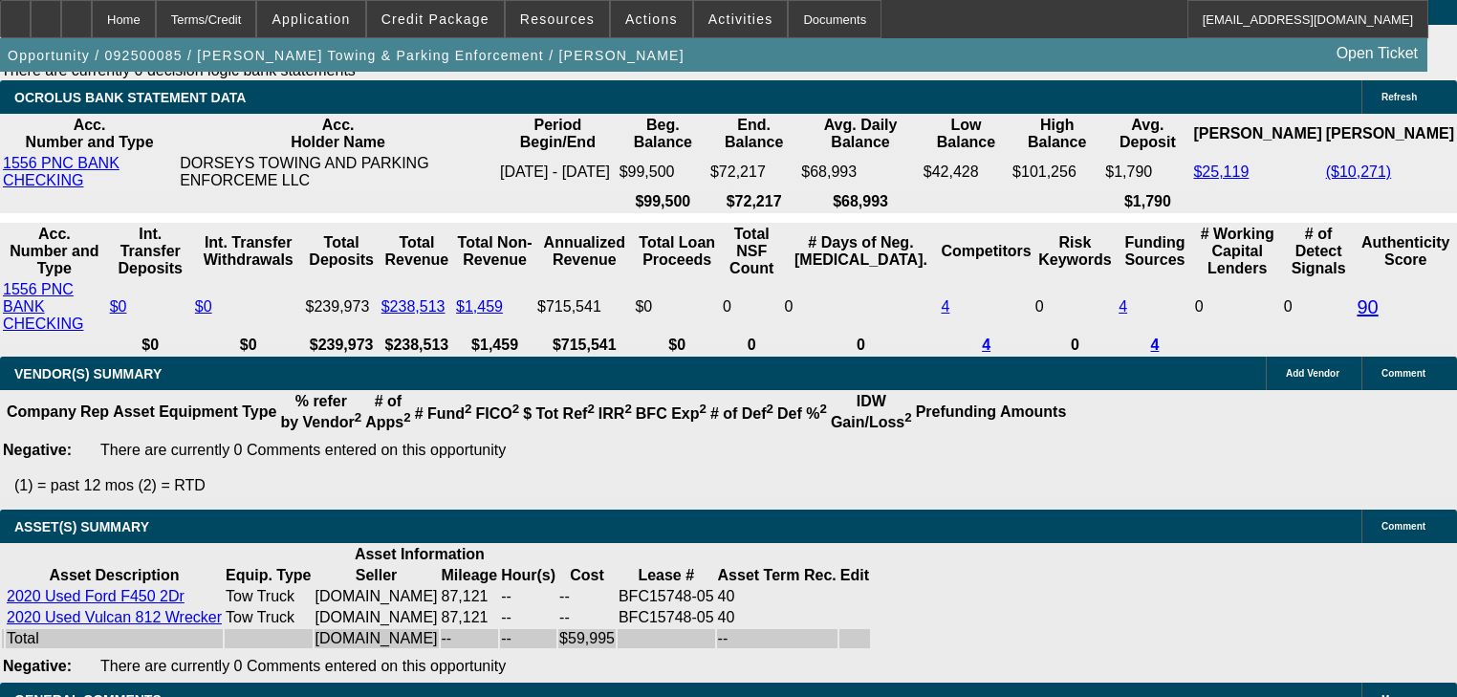
scroll to position [3498, 0]
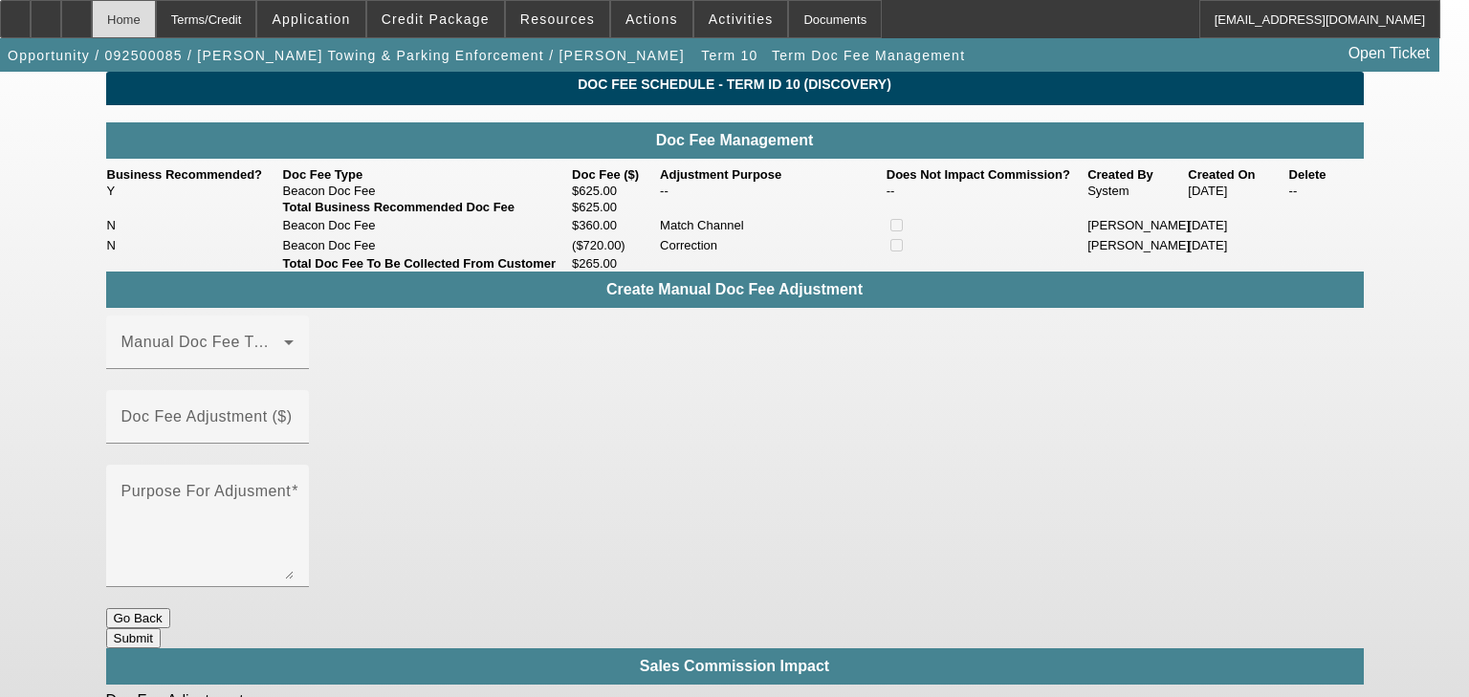
click at [156, 30] on div "Home" at bounding box center [124, 19] width 64 height 38
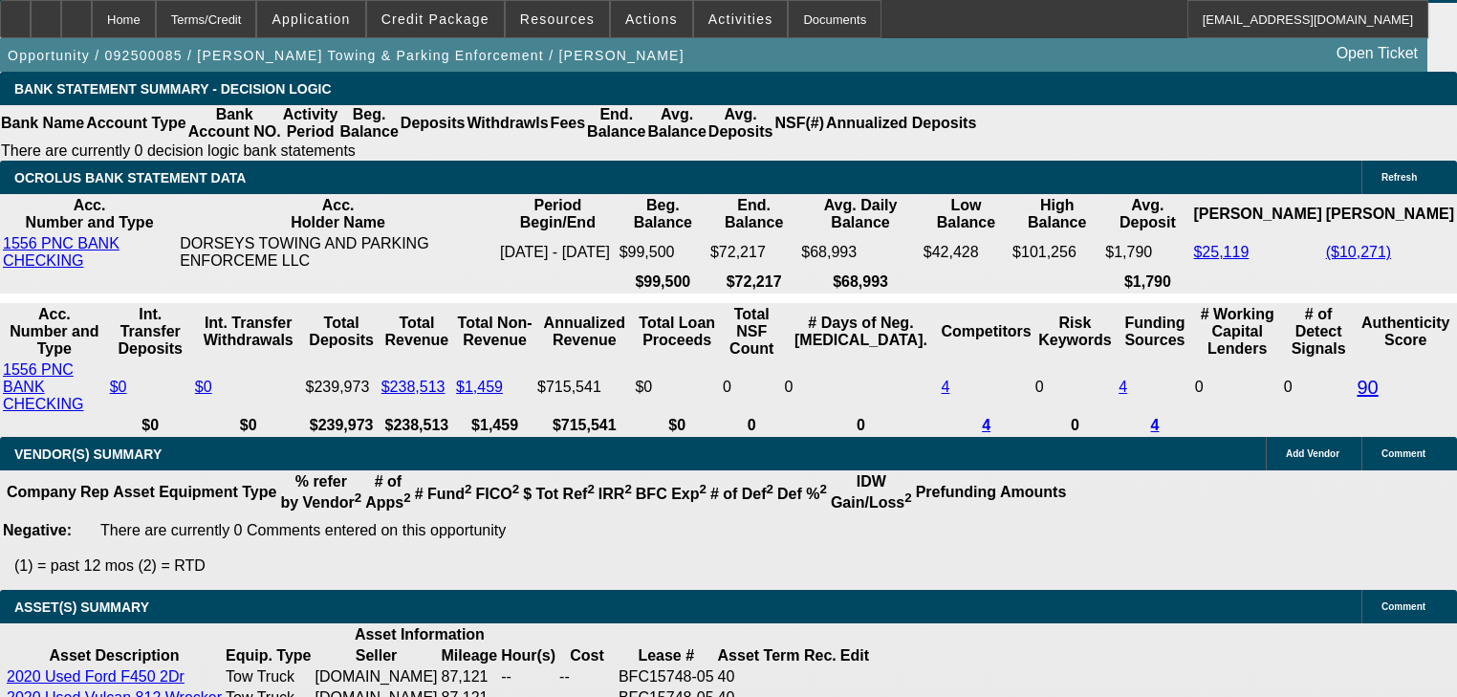
select select "2"
select select "0"
select select "6"
select select "2"
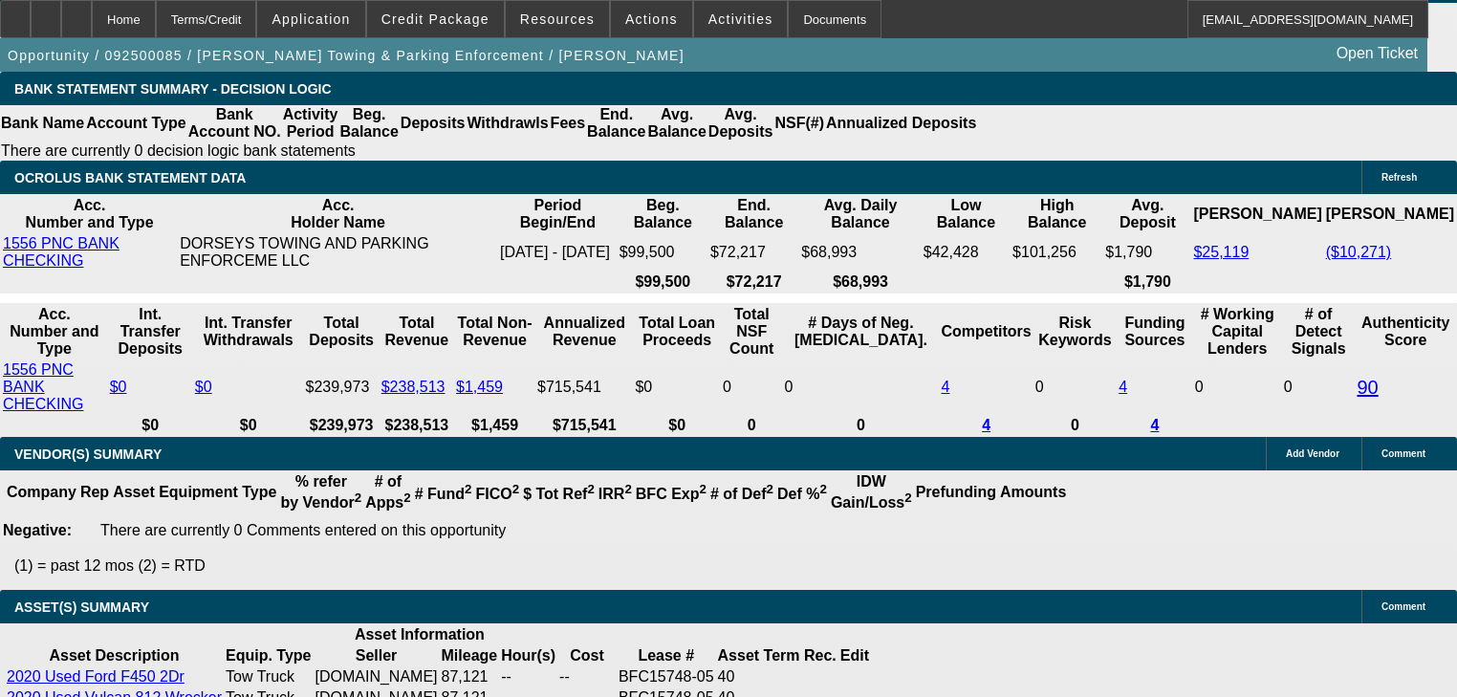
select select "2"
select select "0"
select select "6"
select select "0"
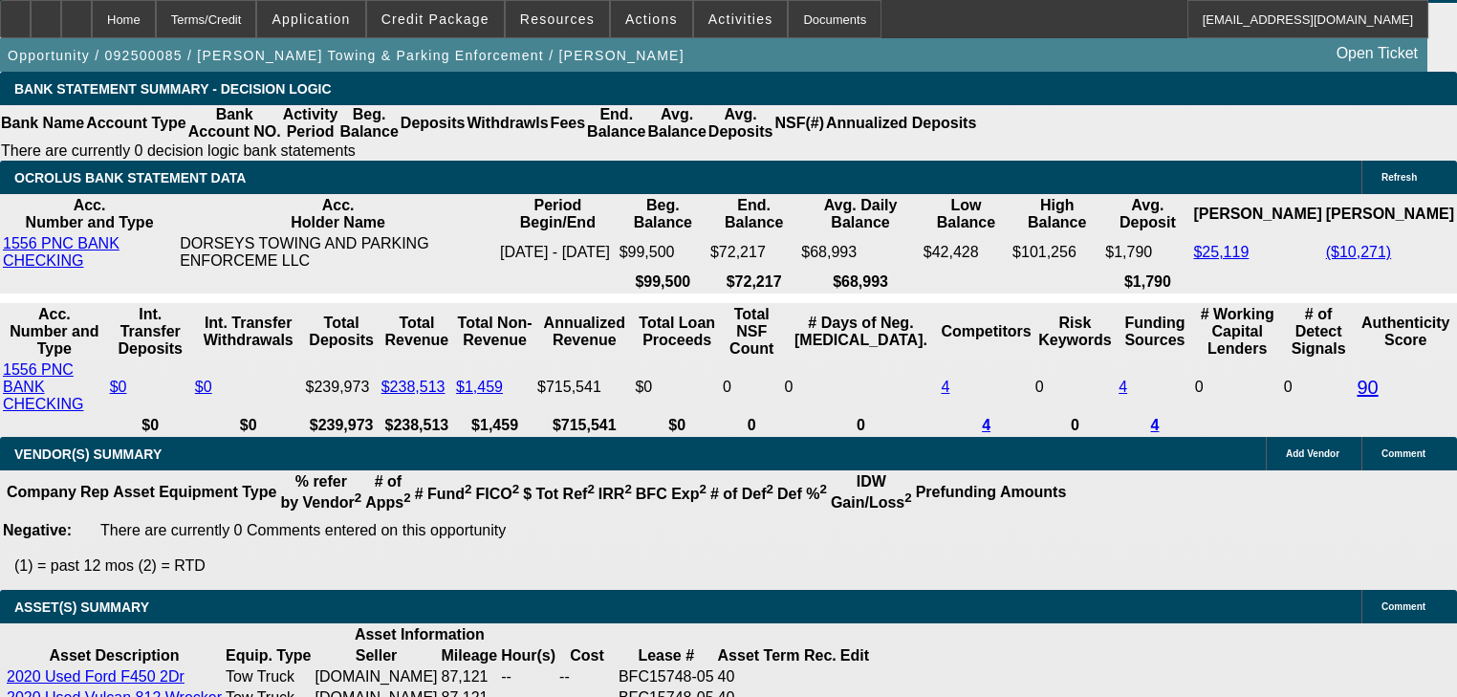
select select "2"
select select "0"
select select "6"
select select "0"
select select "2"
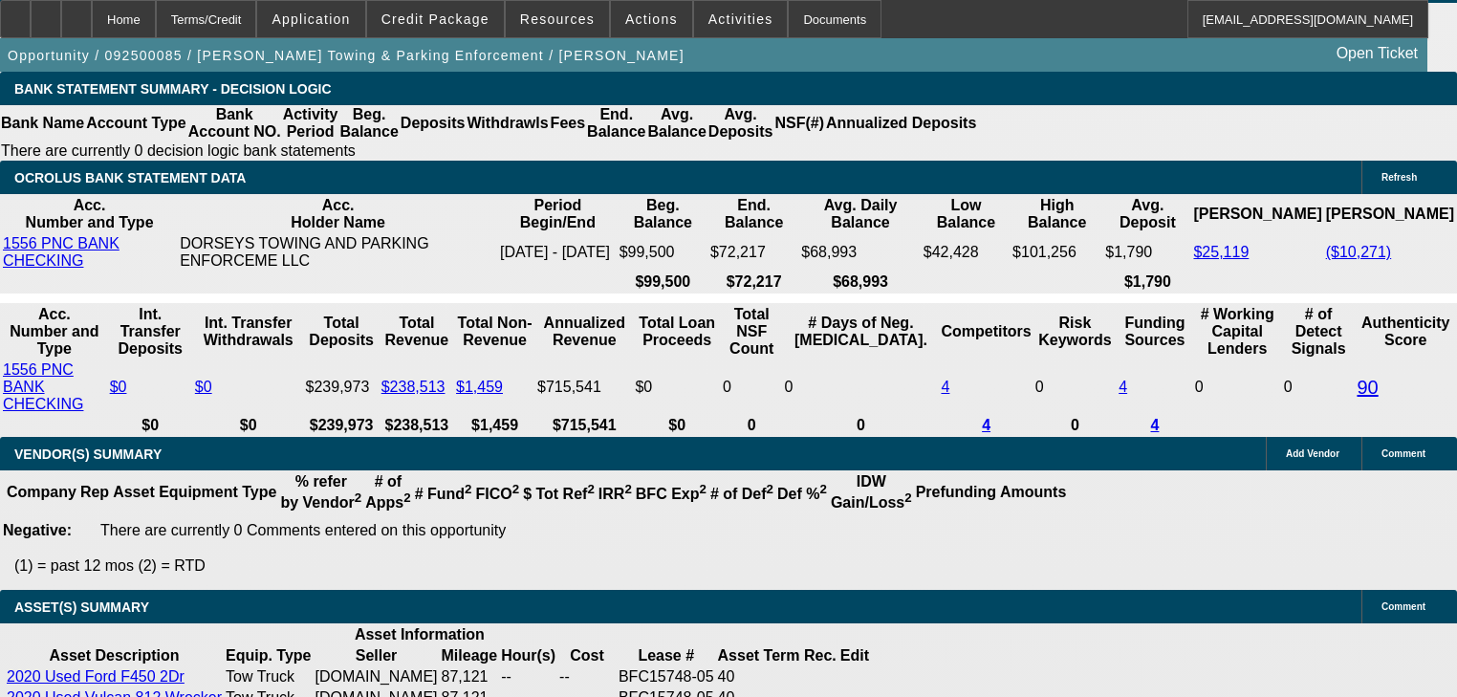
select select "2"
select select "0"
select select "6"
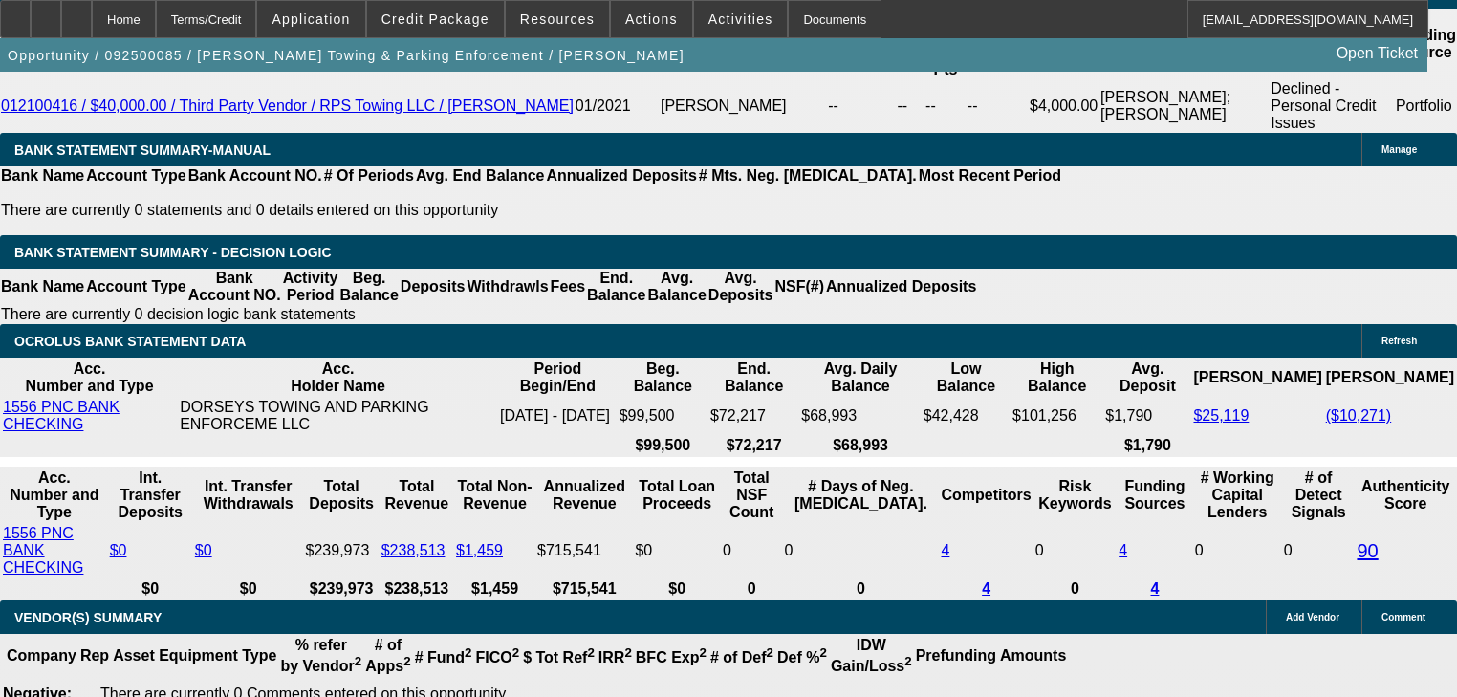
scroll to position [3282, 0]
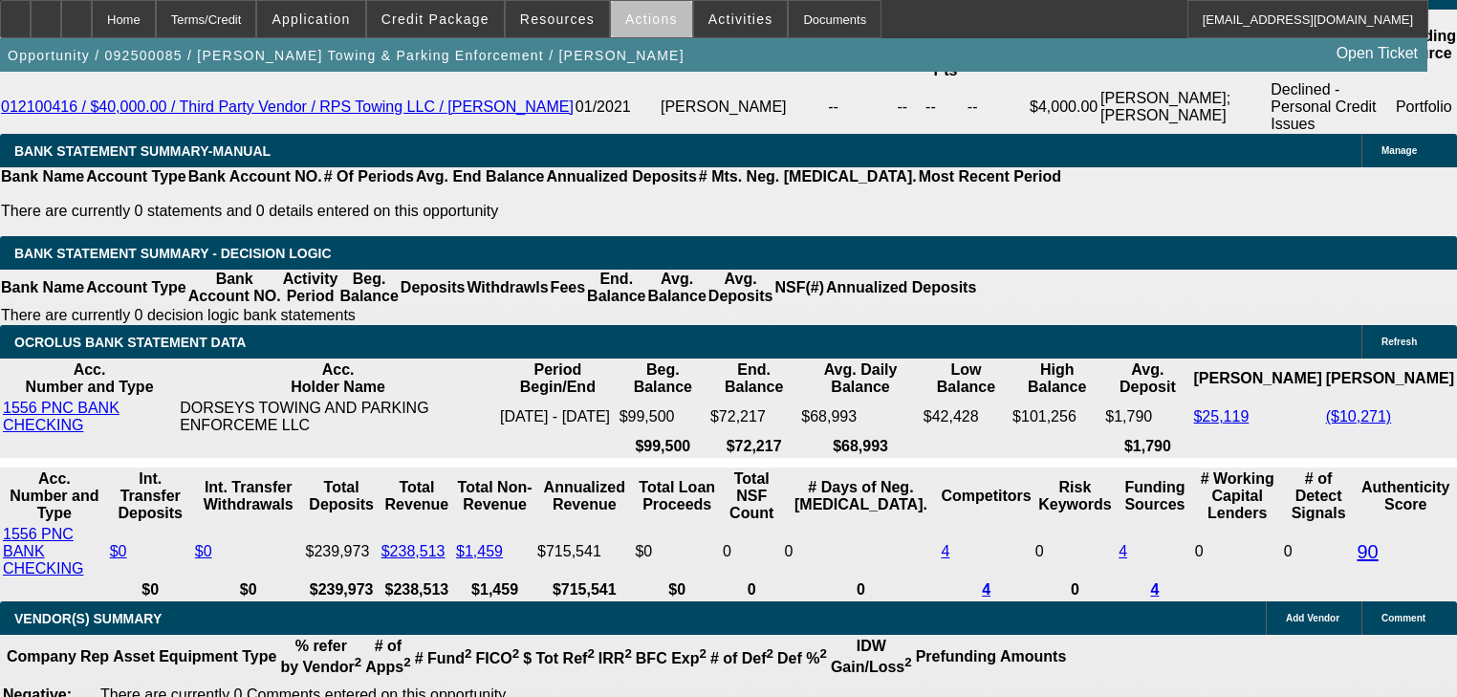
click at [650, 29] on span at bounding box center [651, 19] width 81 height 46
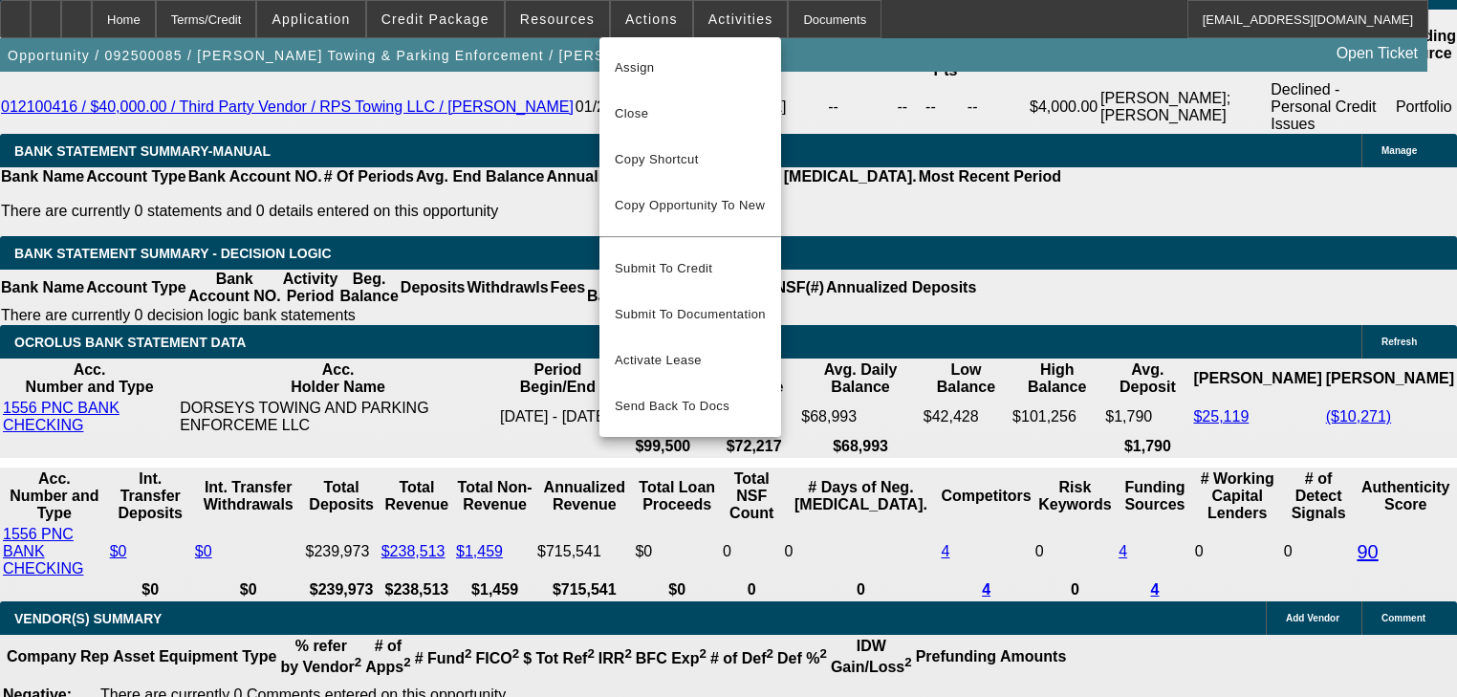
click at [645, 25] on div at bounding box center [728, 348] width 1457 height 697
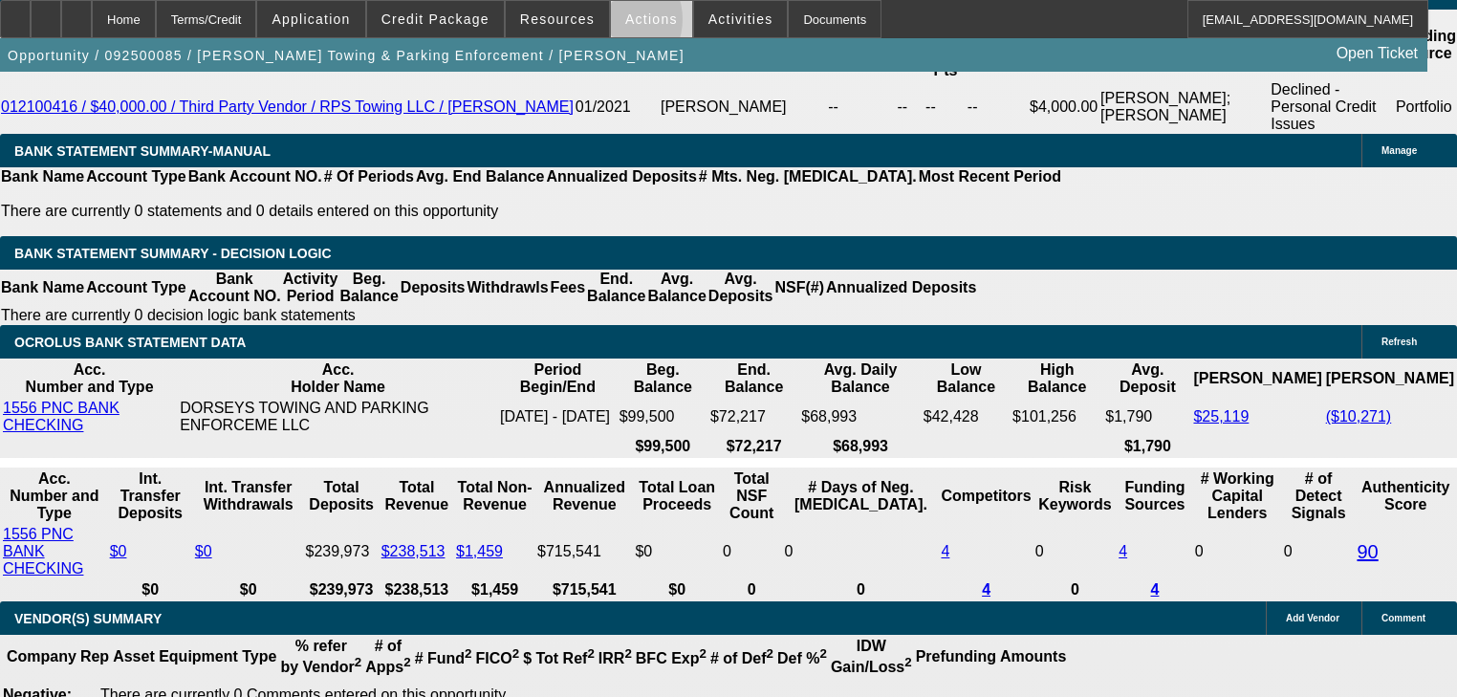
click at [611, 24] on span at bounding box center [651, 19] width 81 height 46
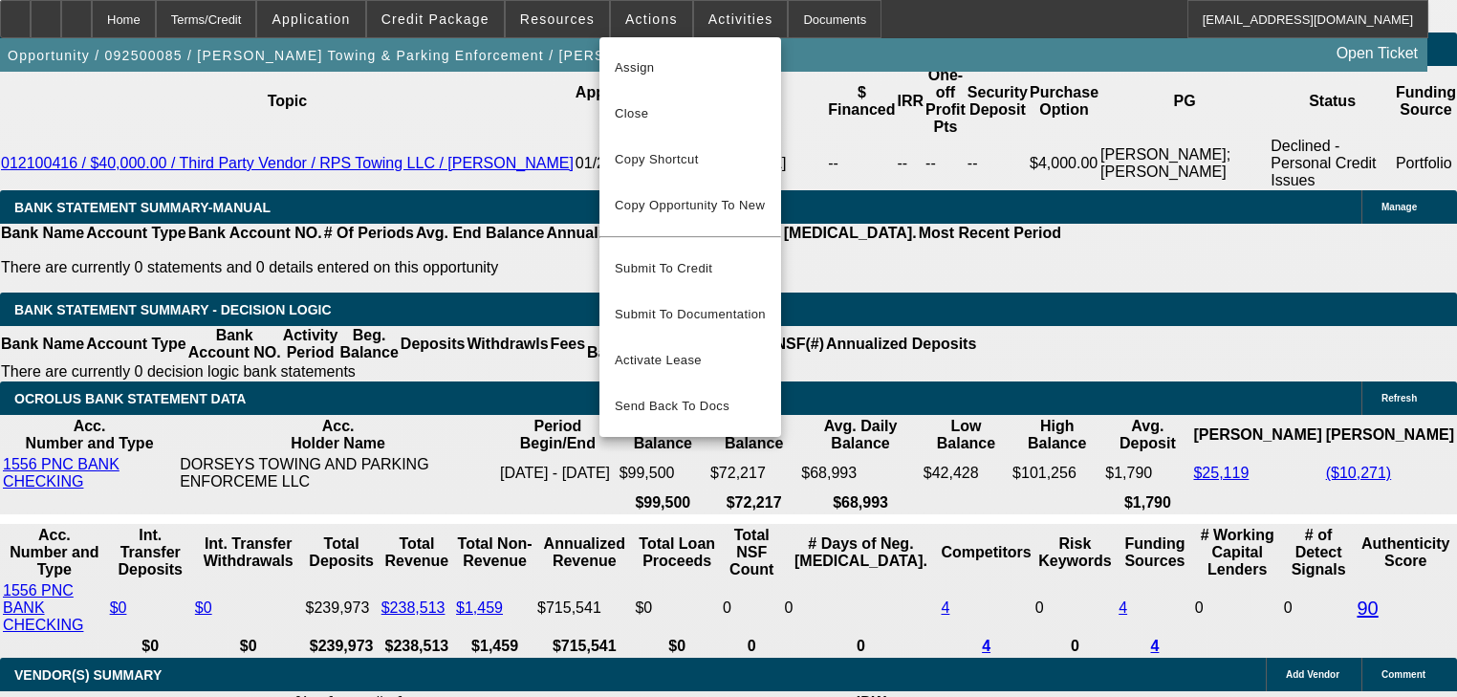
scroll to position [3129, 0]
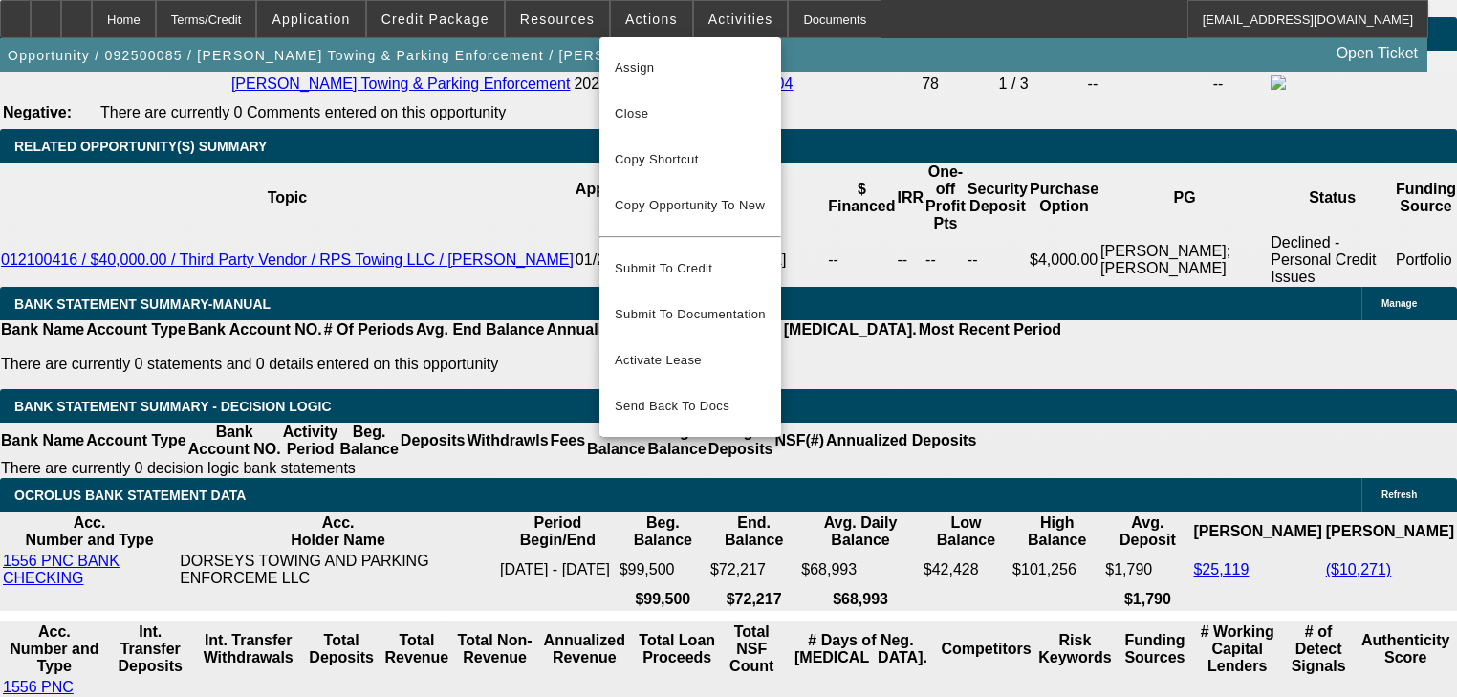
click at [451, 140] on div at bounding box center [728, 348] width 1457 height 697
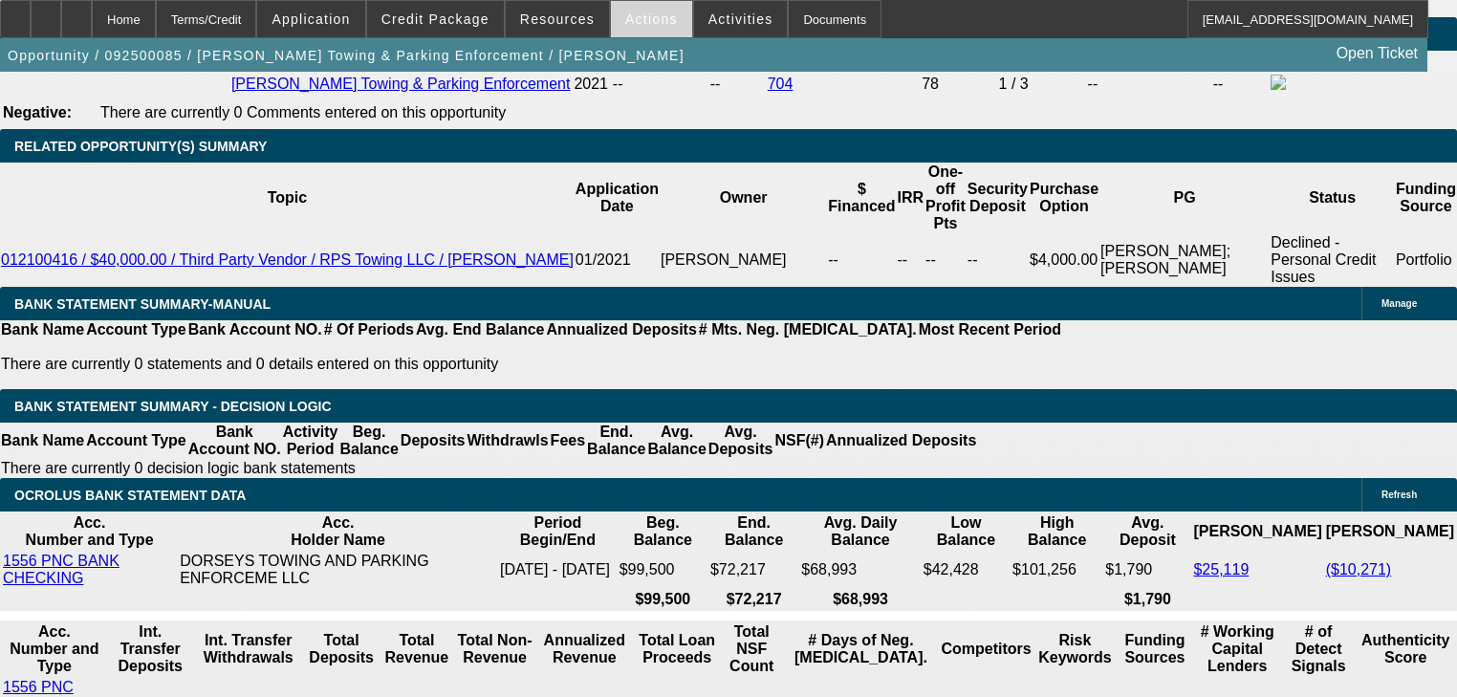
click at [611, 27] on span at bounding box center [651, 19] width 81 height 46
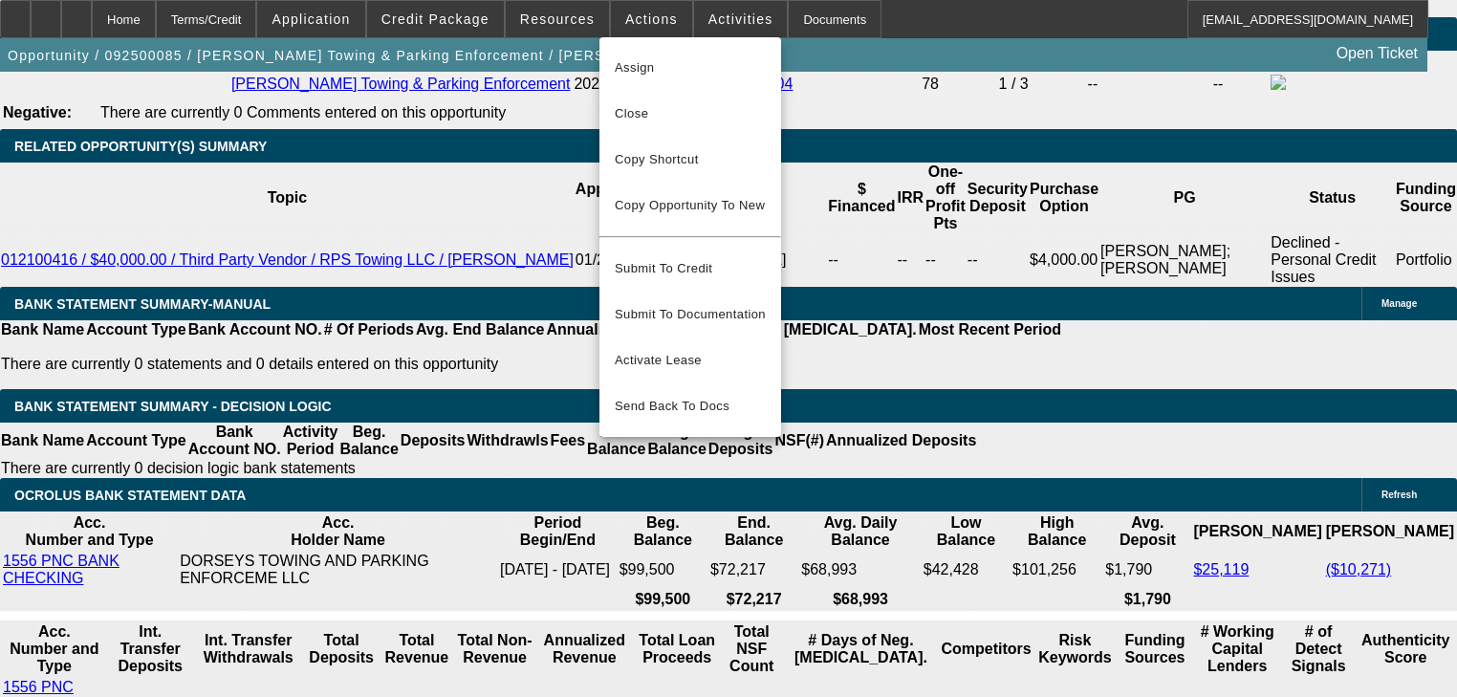
click at [567, 27] on div at bounding box center [728, 348] width 1457 height 697
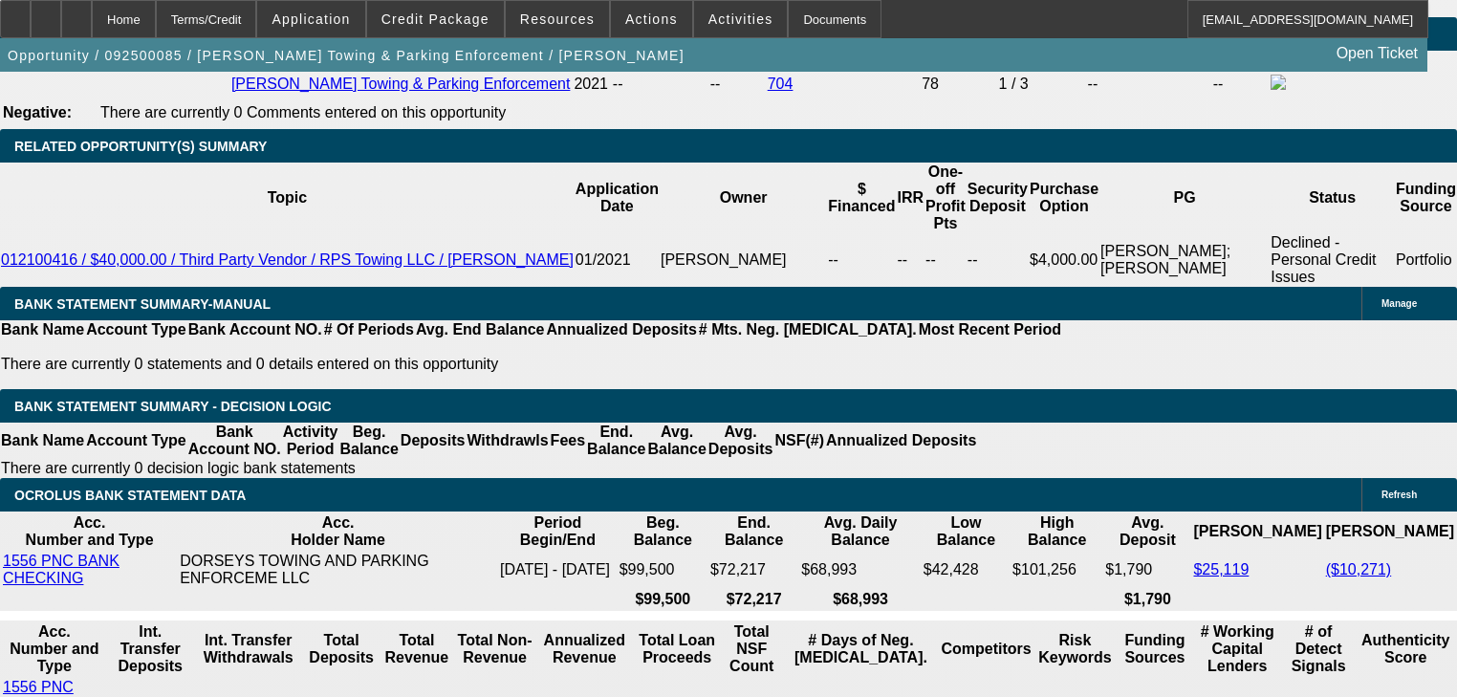
click at [567, 27] on span at bounding box center [557, 19] width 103 height 46
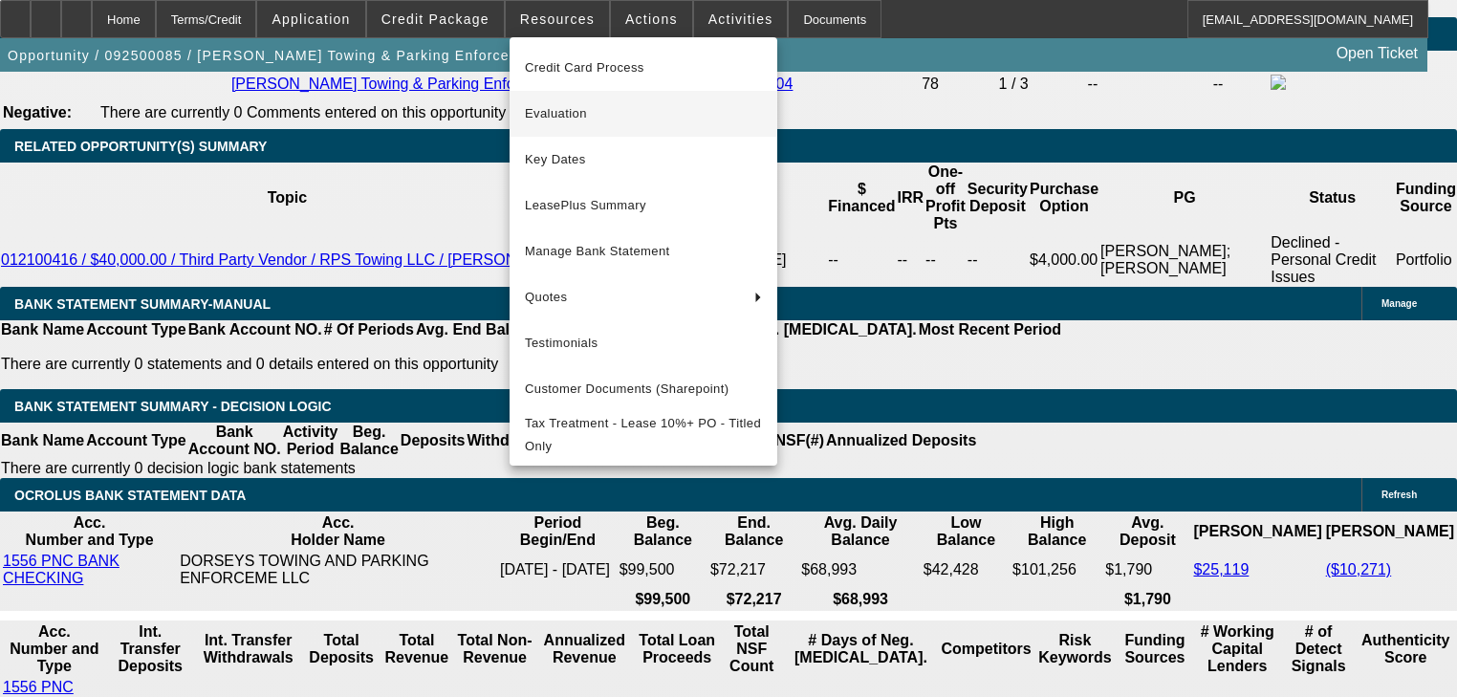
scroll to position [3211, 0]
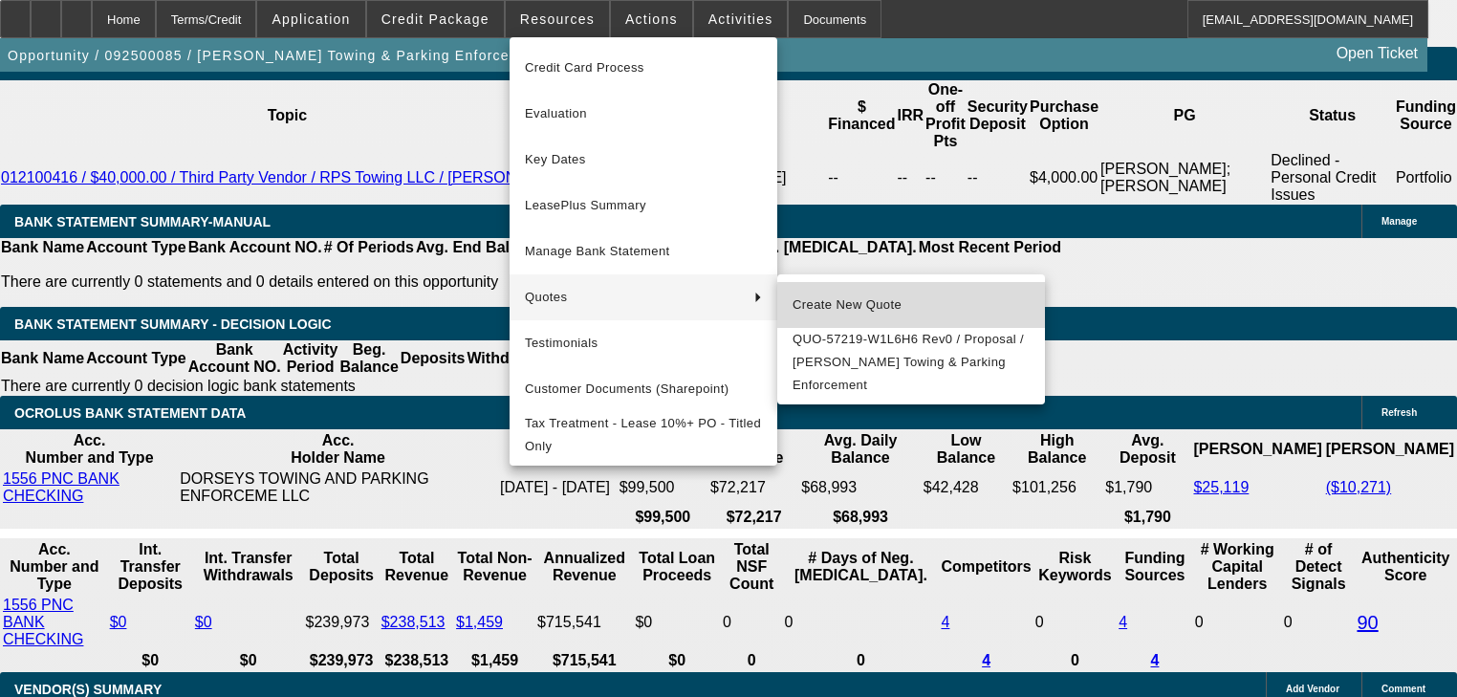
click at [925, 316] on button "Create New Quote" at bounding box center [911, 305] width 268 height 46
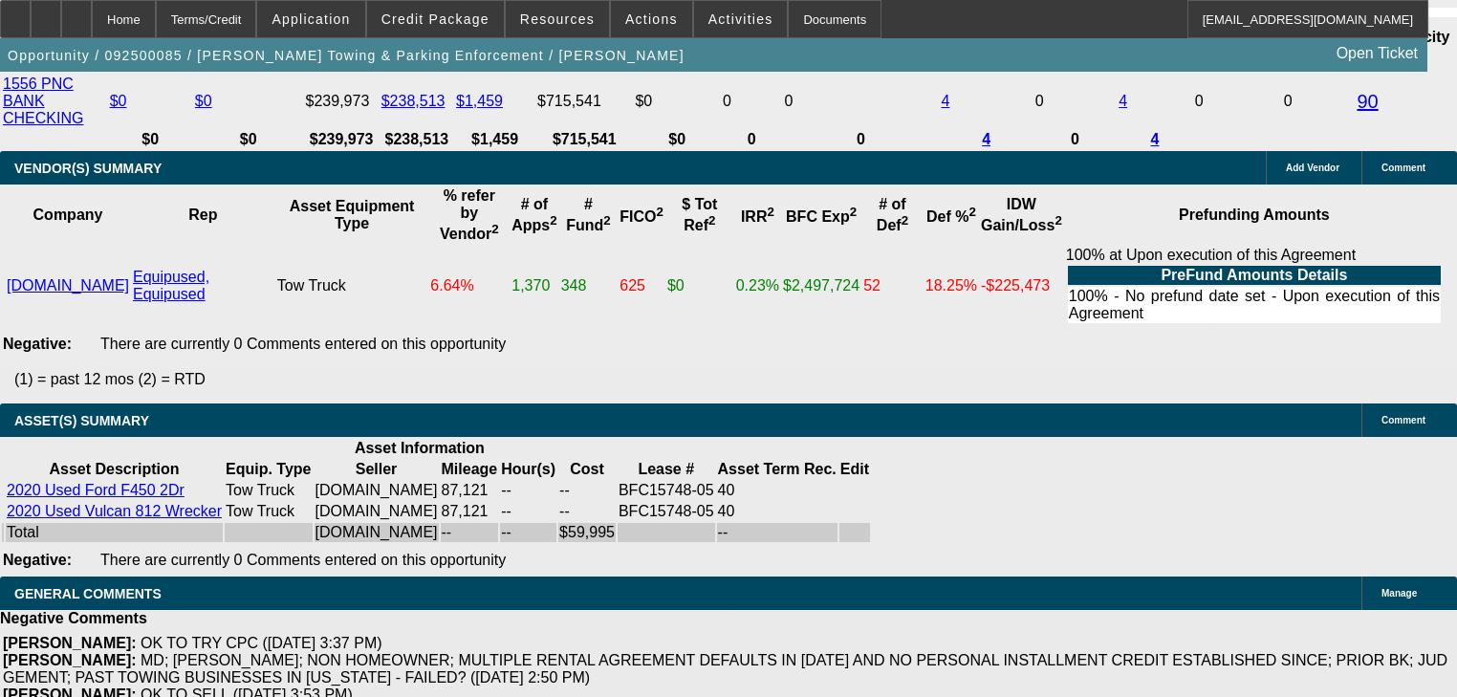
scroll to position [3517, 0]
